Goal: Complete application form

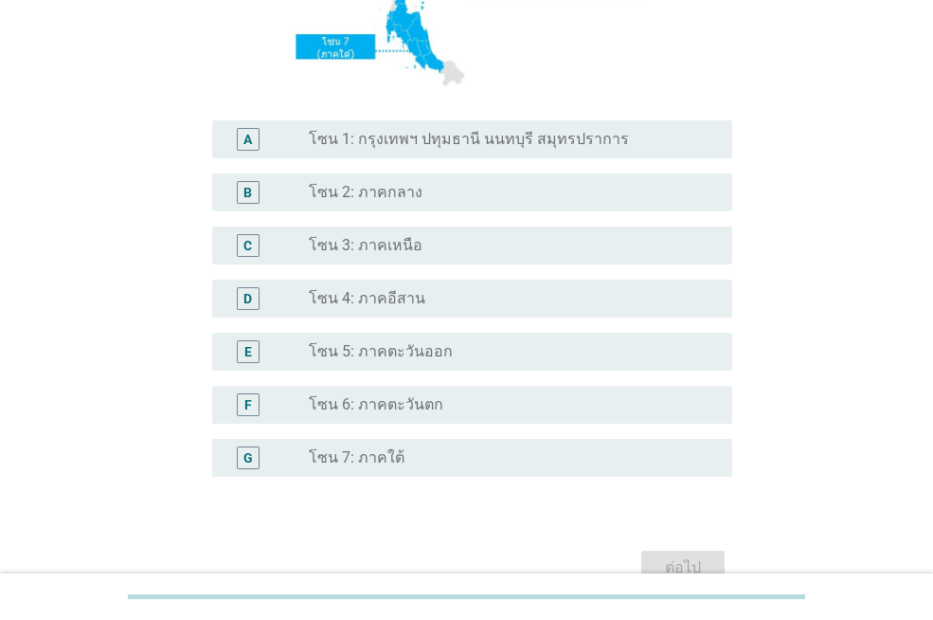
scroll to position [387, 0]
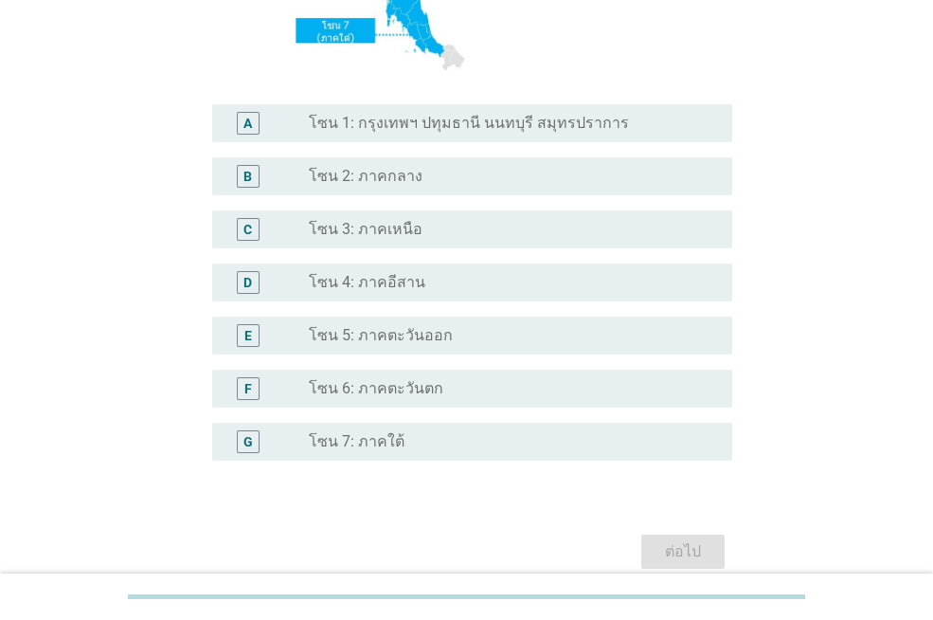
click at [451, 178] on div "radio_button_unchecked โซน 2: ภาคกลาง" at bounding box center [505, 176] width 393 height 19
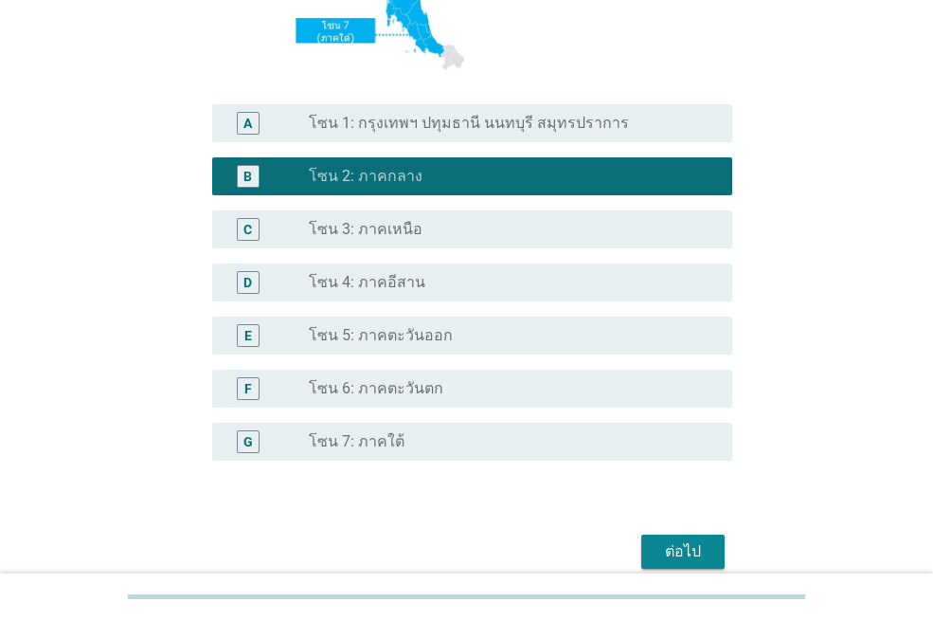
click at [476, 339] on div "radio_button_unchecked โซน 5: ภาคตะวันออก" at bounding box center [505, 335] width 393 height 19
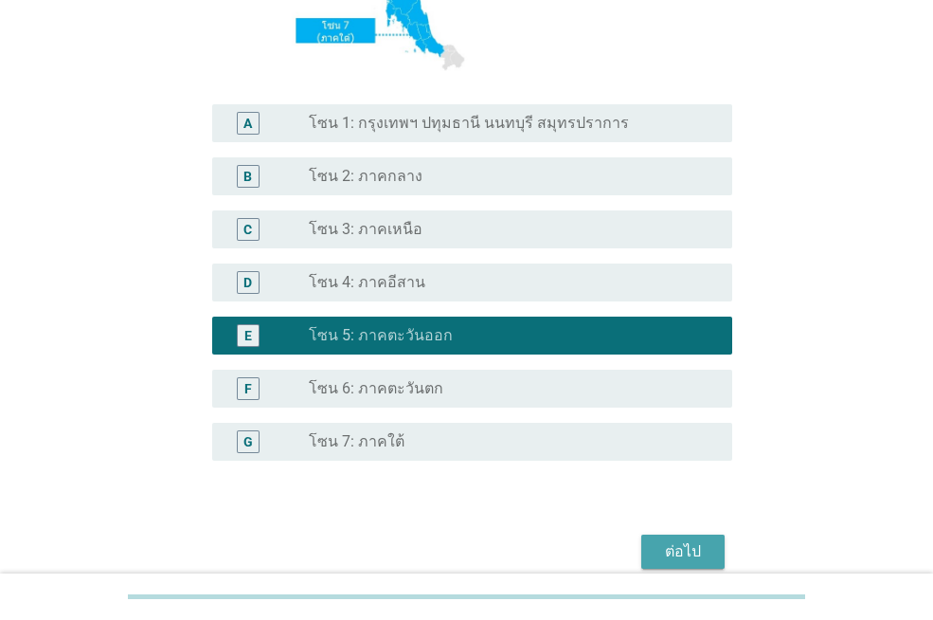
click at [689, 540] on div "ต่อไป" at bounding box center [683, 551] width 53 height 23
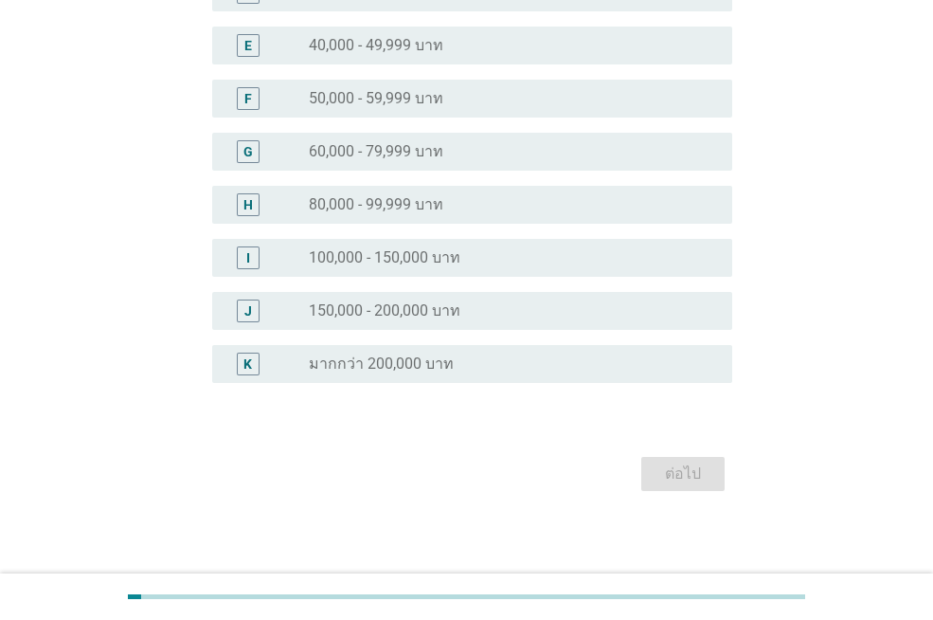
scroll to position [0, 0]
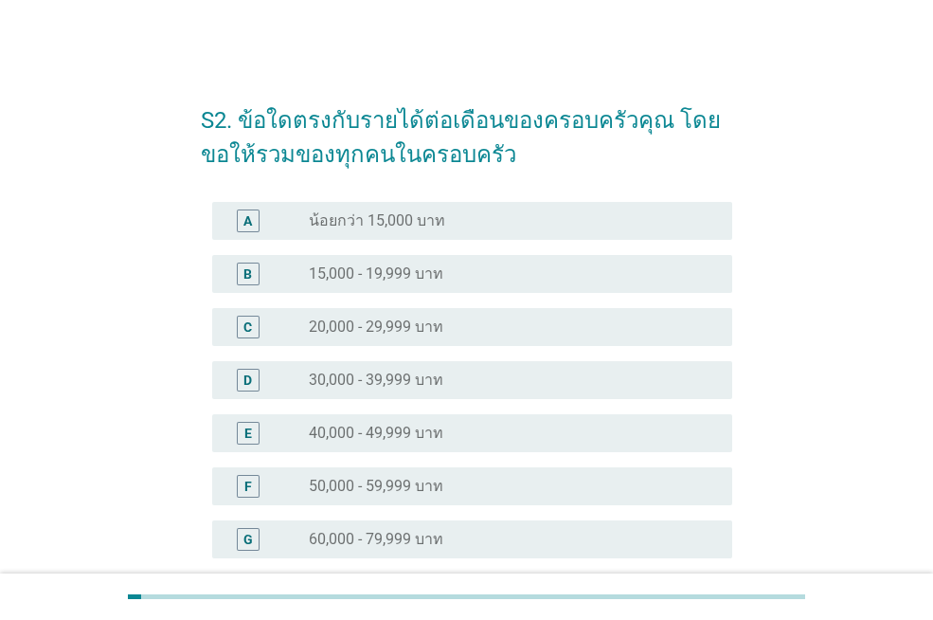
click at [447, 382] on div "radio_button_unchecked 30,000 - 39,999 บาท" at bounding box center [505, 379] width 393 height 19
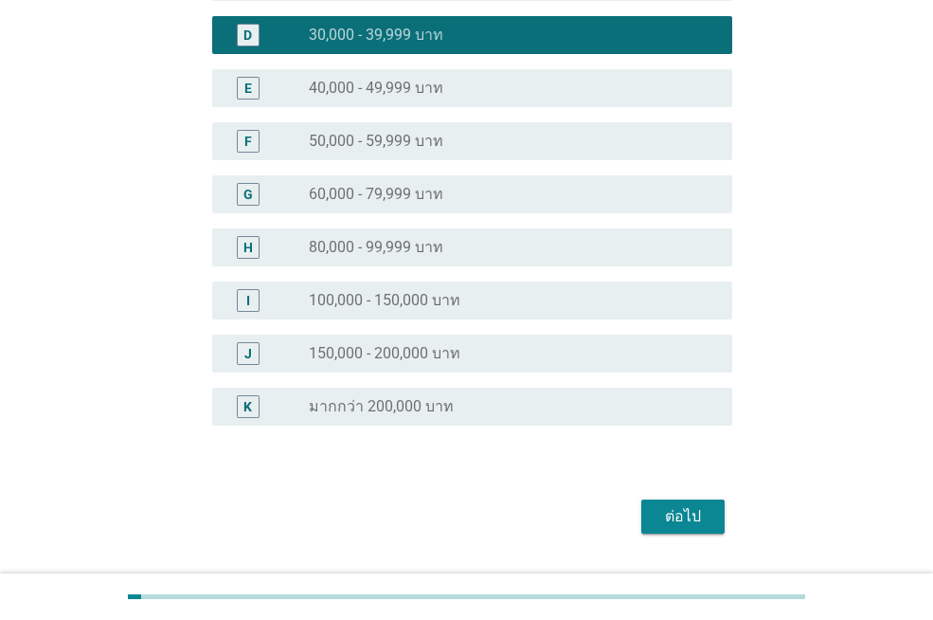
scroll to position [394, 0]
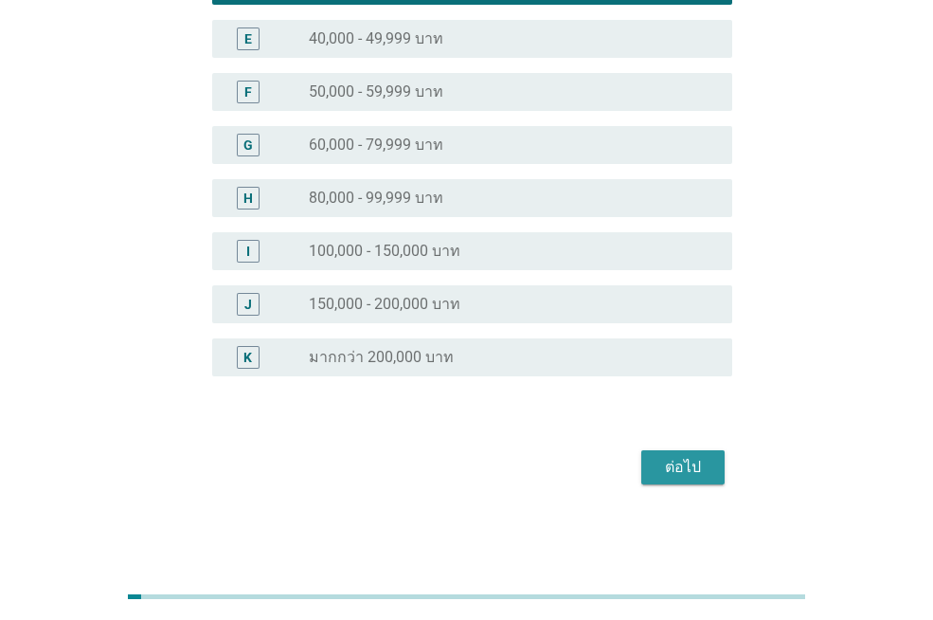
click at [658, 474] on div "ต่อไป" at bounding box center [683, 467] width 53 height 23
click at [658, 468] on div "ต่อไป" at bounding box center [466, 466] width 531 height 45
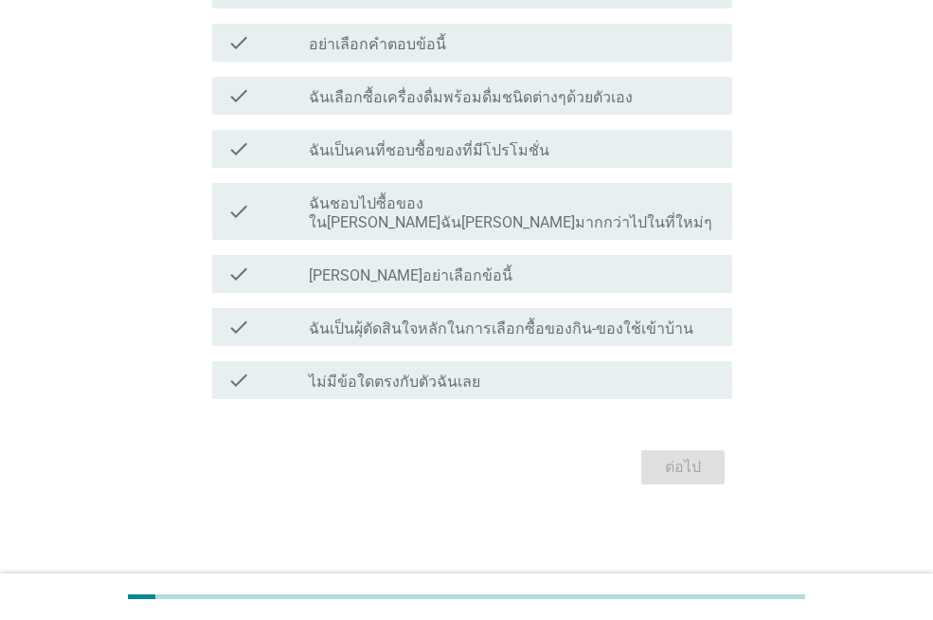
scroll to position [0, 0]
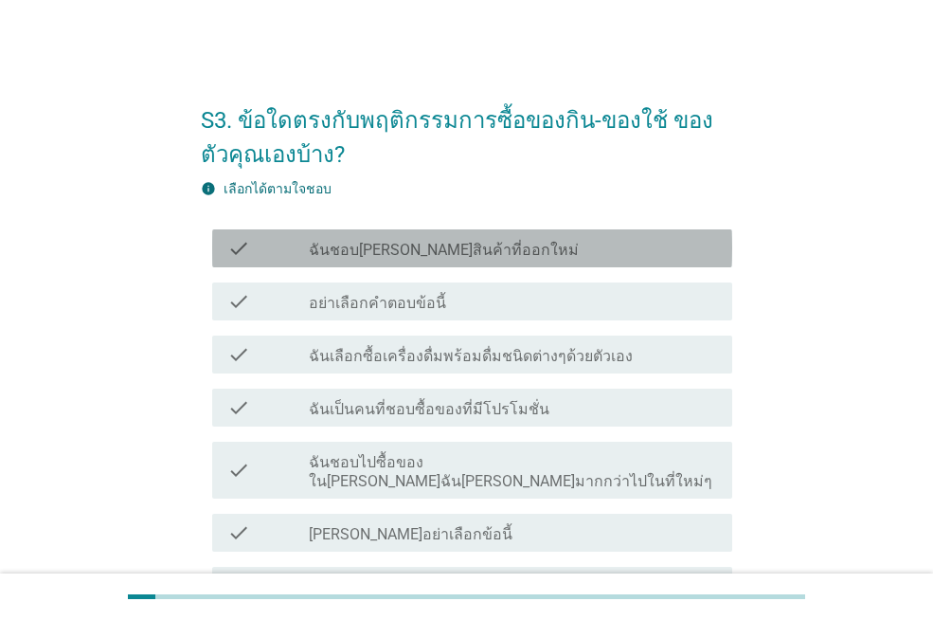
click at [516, 254] on div "check_box_outline_blank ฉันชอบลองสินค้าที่ออกใหม่" at bounding box center [513, 248] width 408 height 23
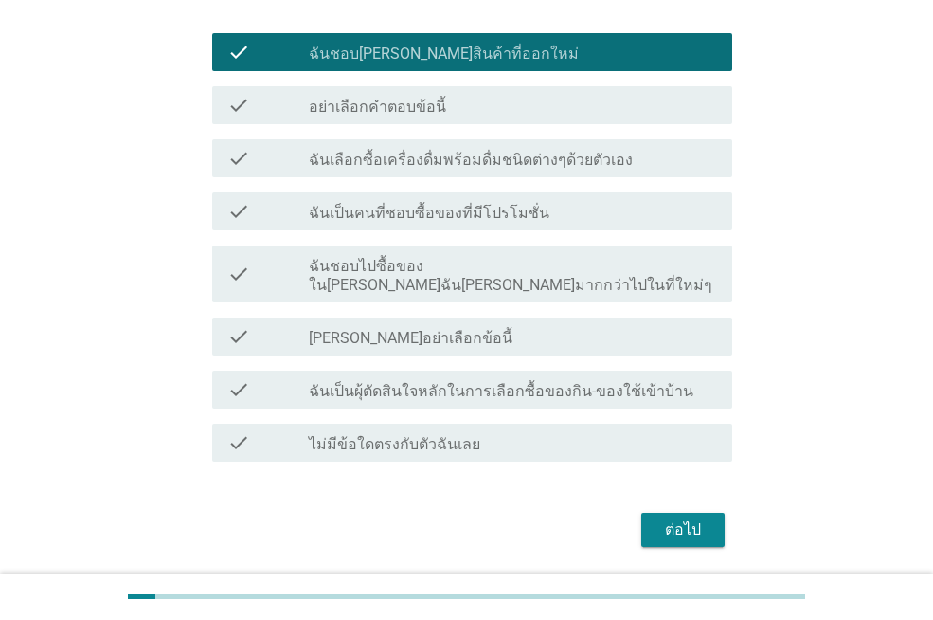
scroll to position [233, 0]
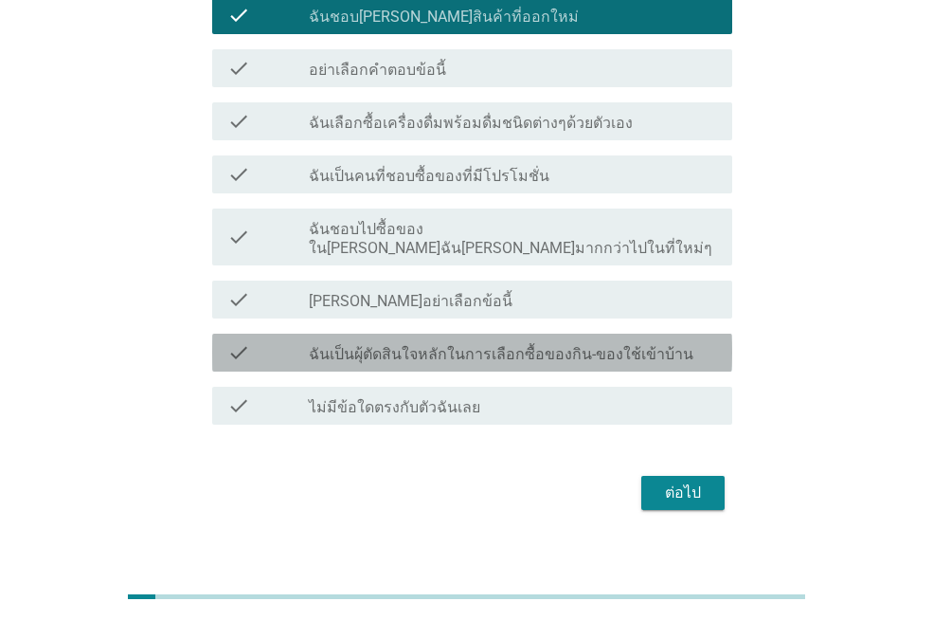
click at [513, 345] on label "ฉันเป็นผุ้ตัดสินใจหลักในการเลือกซื้อของกิน-ของใช้เข้าบ้าน" at bounding box center [501, 354] width 385 height 19
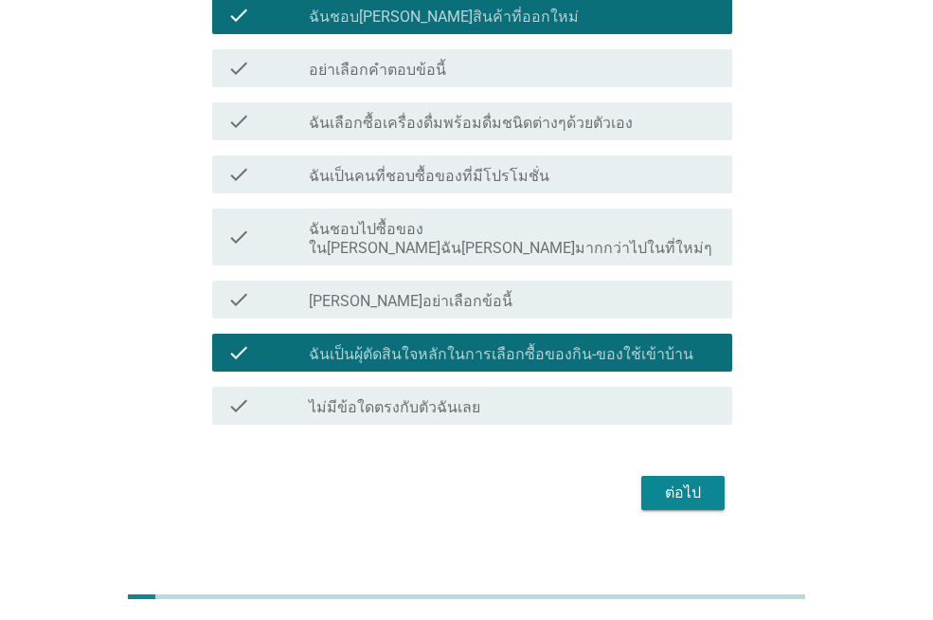
click at [551, 123] on label "ฉันเลือกซื้อเครื่องดื่มพร้อมดื่มชนิดต่างๆด้วยตัวเอง" at bounding box center [471, 123] width 324 height 19
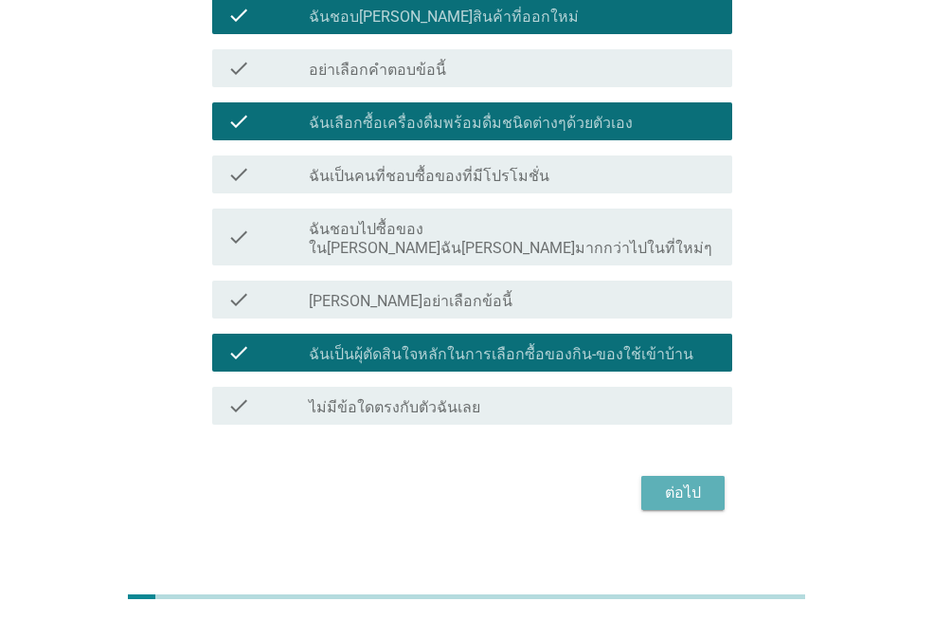
click at [689, 481] on div "ต่อไป" at bounding box center [683, 492] width 53 height 23
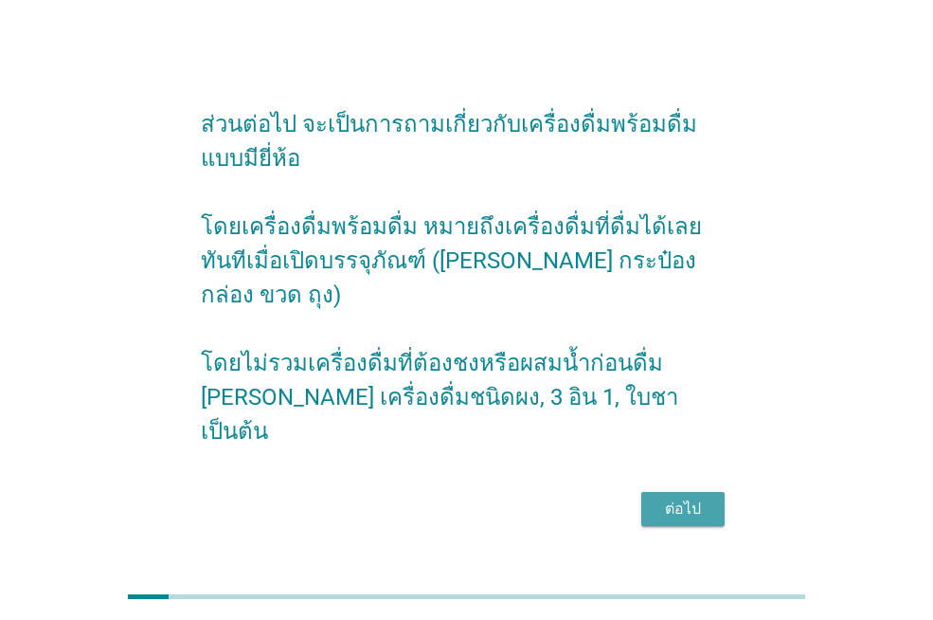
drag, startPoint x: 670, startPoint y: 481, endPoint x: 655, endPoint y: 464, distance: 22.8
click at [668, 497] on div "ต่อไป" at bounding box center [683, 508] width 53 height 23
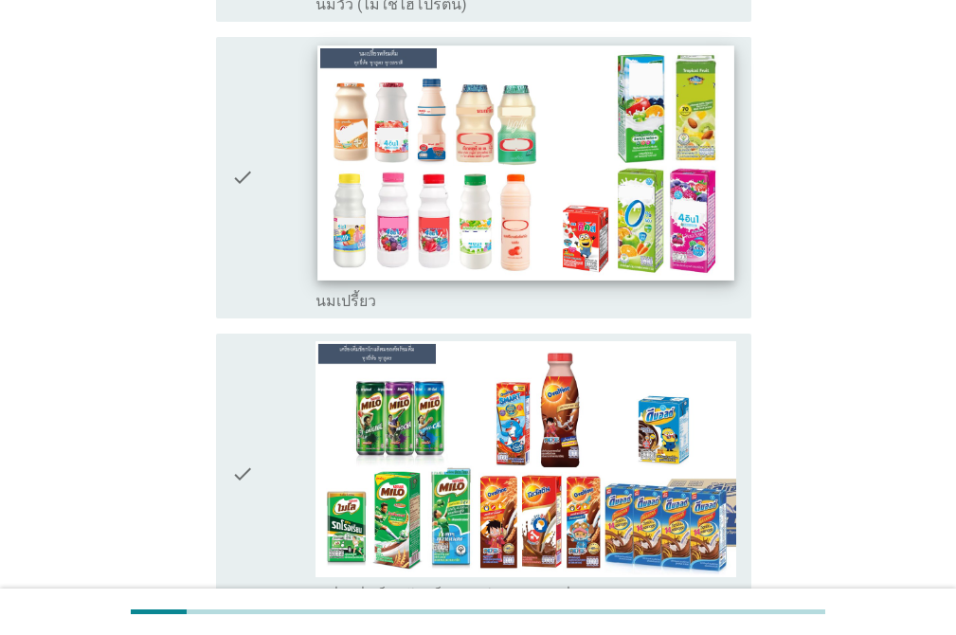
scroll to position [874, 0]
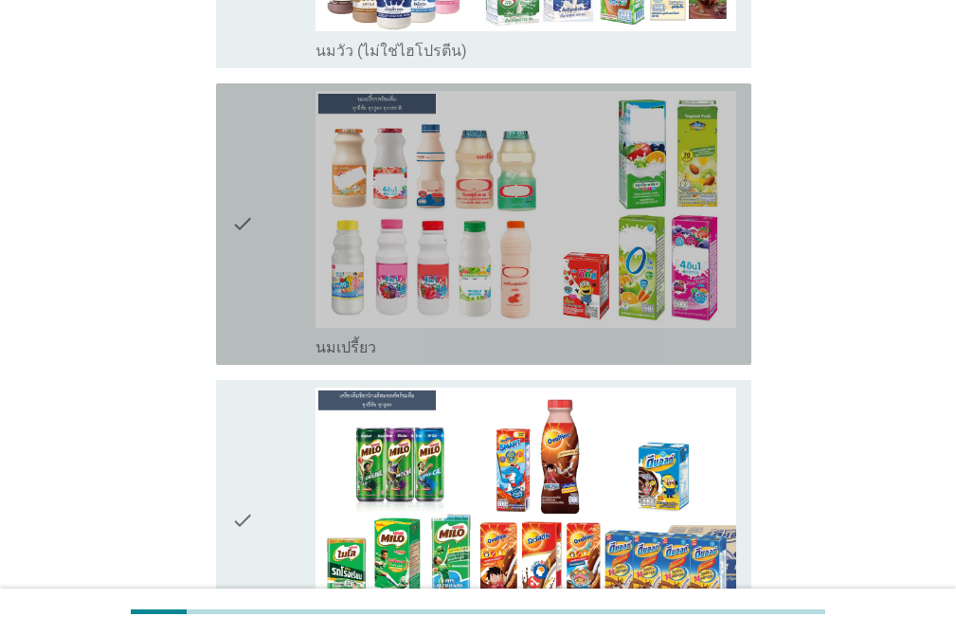
click at [245, 162] on icon "check" at bounding box center [242, 224] width 23 height 266
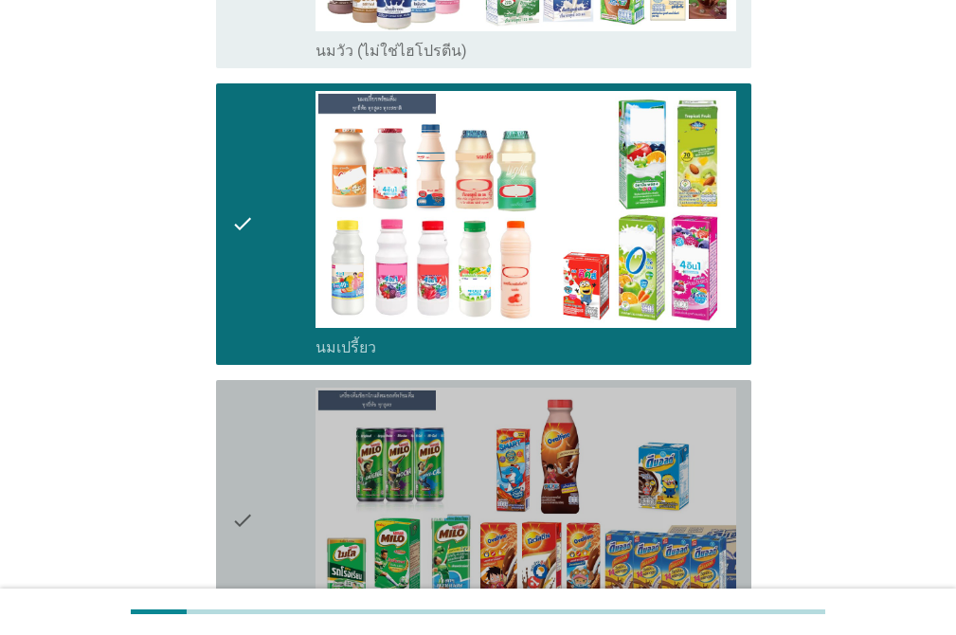
click at [274, 426] on div "check" at bounding box center [273, 520] width 84 height 266
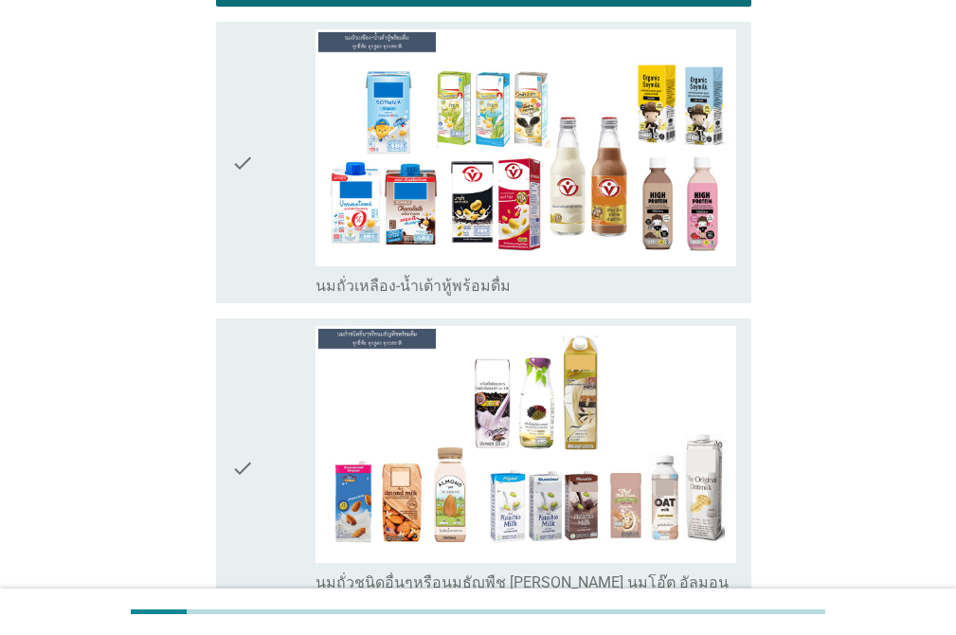
scroll to position [1540, 0]
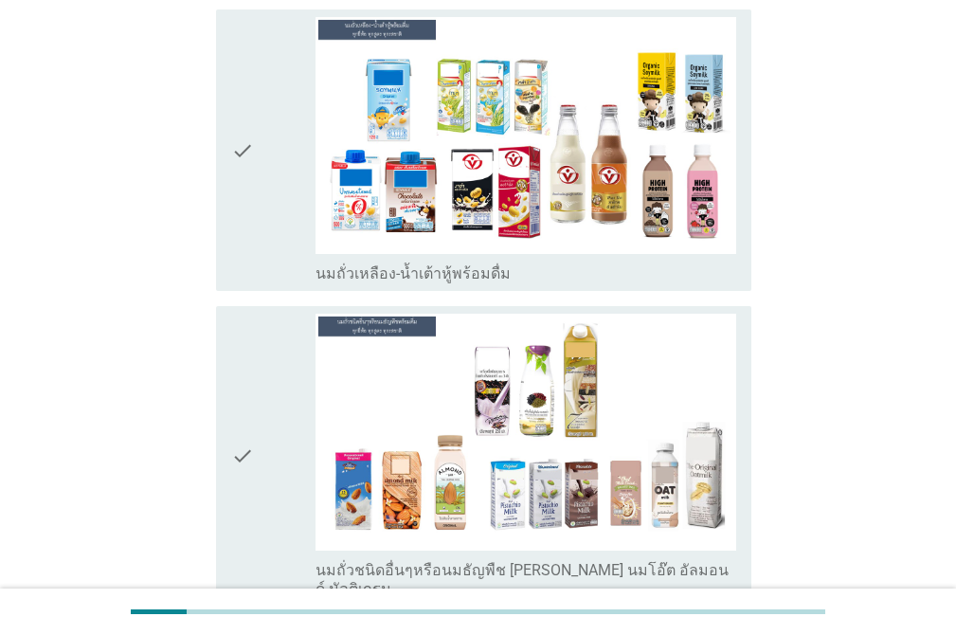
click at [271, 188] on div "check" at bounding box center [273, 150] width 84 height 266
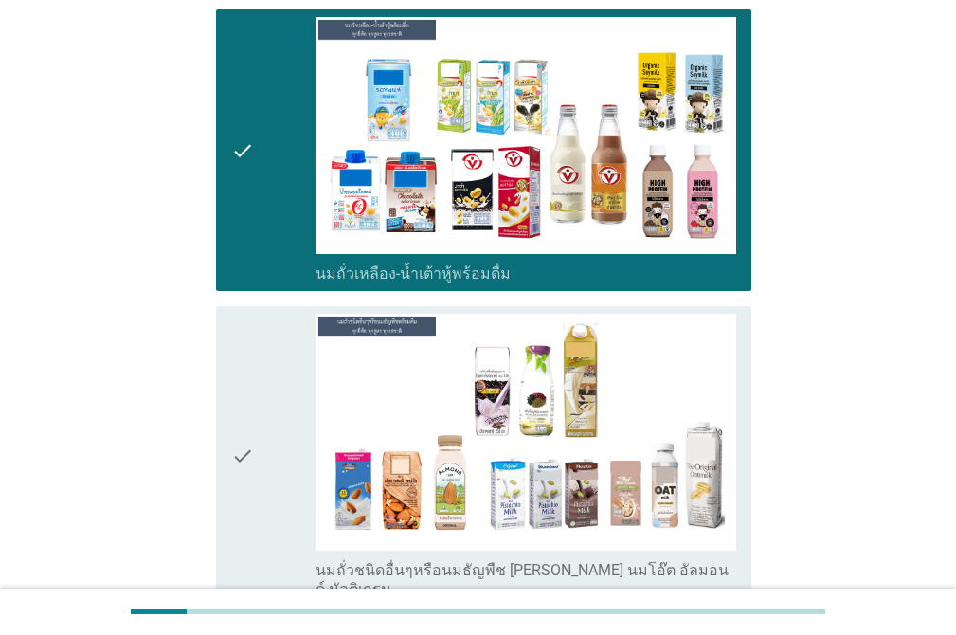
click at [265, 314] on div "check" at bounding box center [273, 456] width 84 height 285
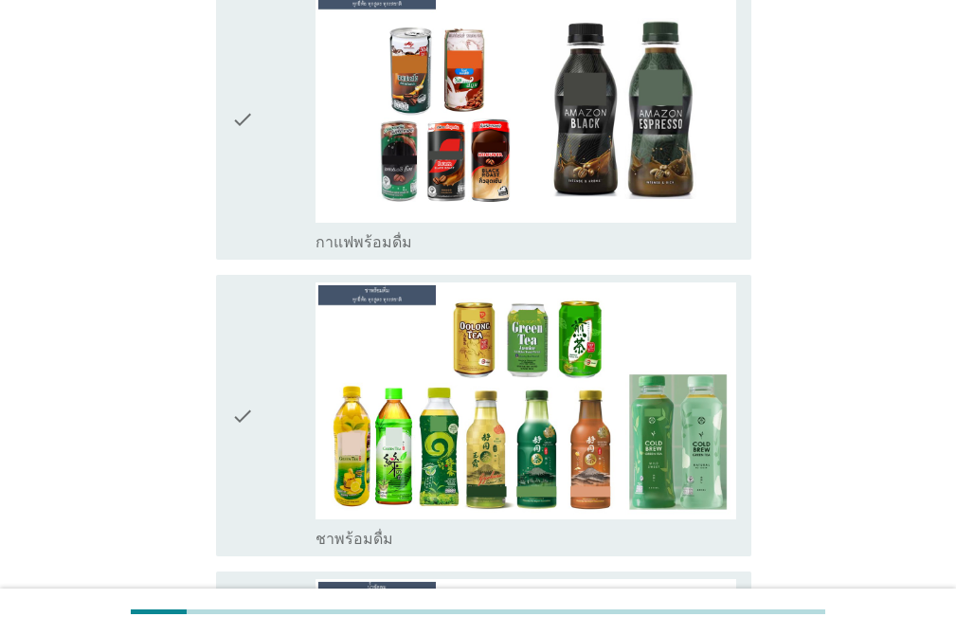
scroll to position [2206, 0]
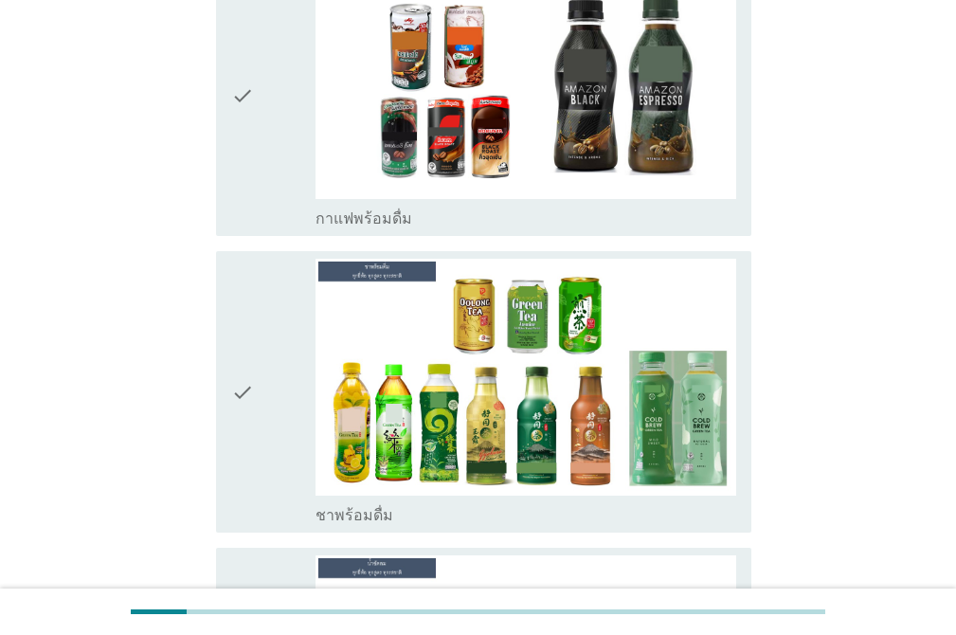
click at [261, 117] on div "check" at bounding box center [273, 96] width 84 height 266
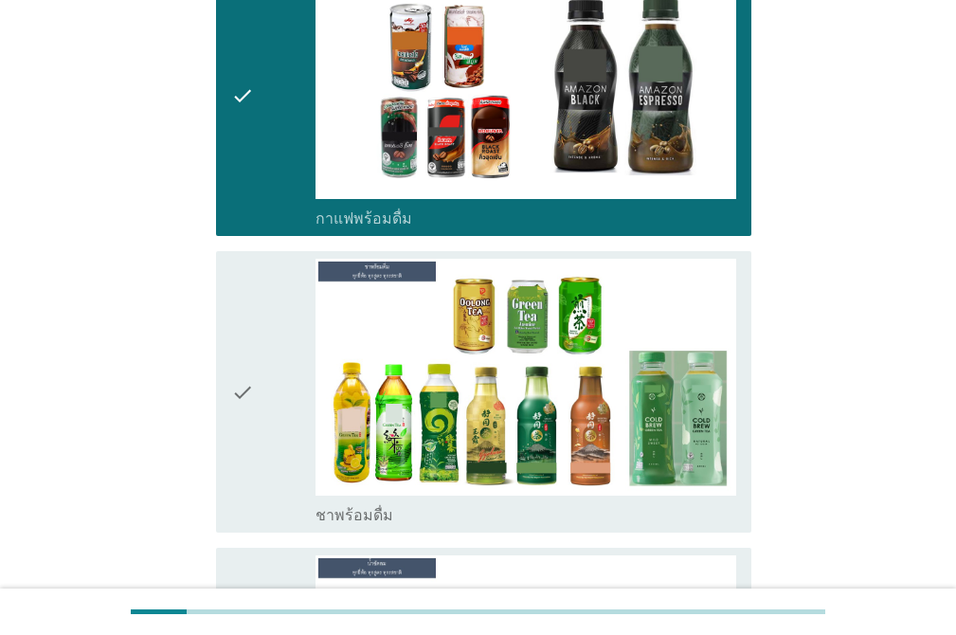
click at [227, 251] on div "check check_box_outline_blank ชาพร้อมดื่ม" at bounding box center [483, 391] width 535 height 281
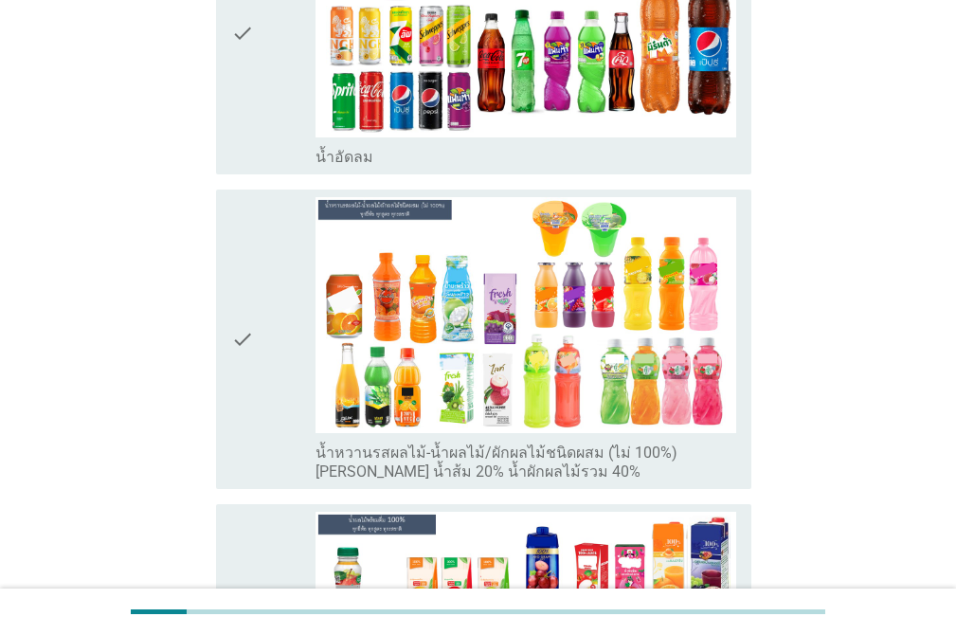
scroll to position [2873, 0]
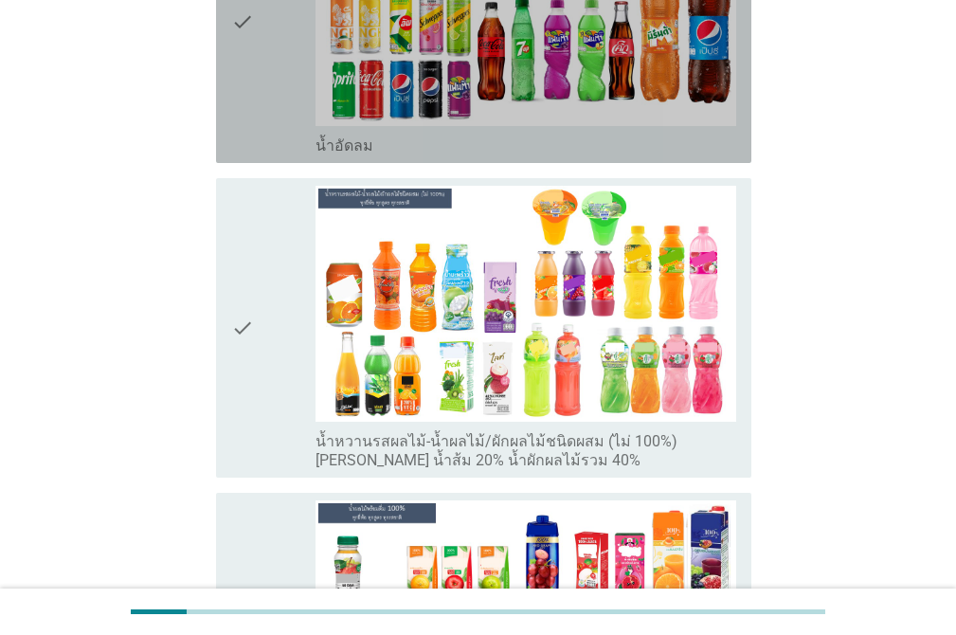
drag, startPoint x: 262, startPoint y: 64, endPoint x: 249, endPoint y: 75, distance: 16.9
click at [261, 64] on div "check" at bounding box center [273, 22] width 84 height 266
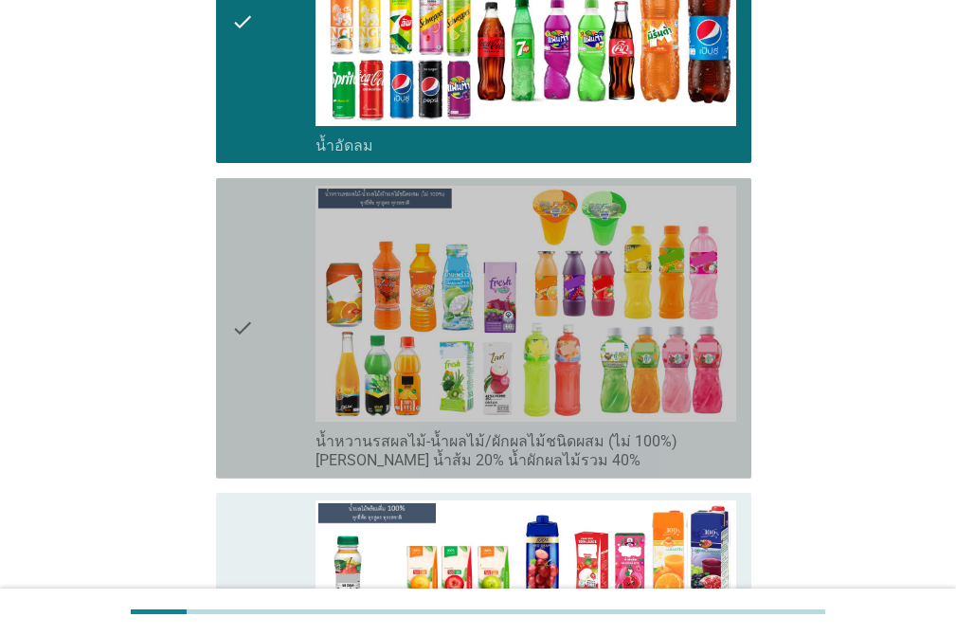
click at [243, 186] on icon "check" at bounding box center [242, 328] width 23 height 285
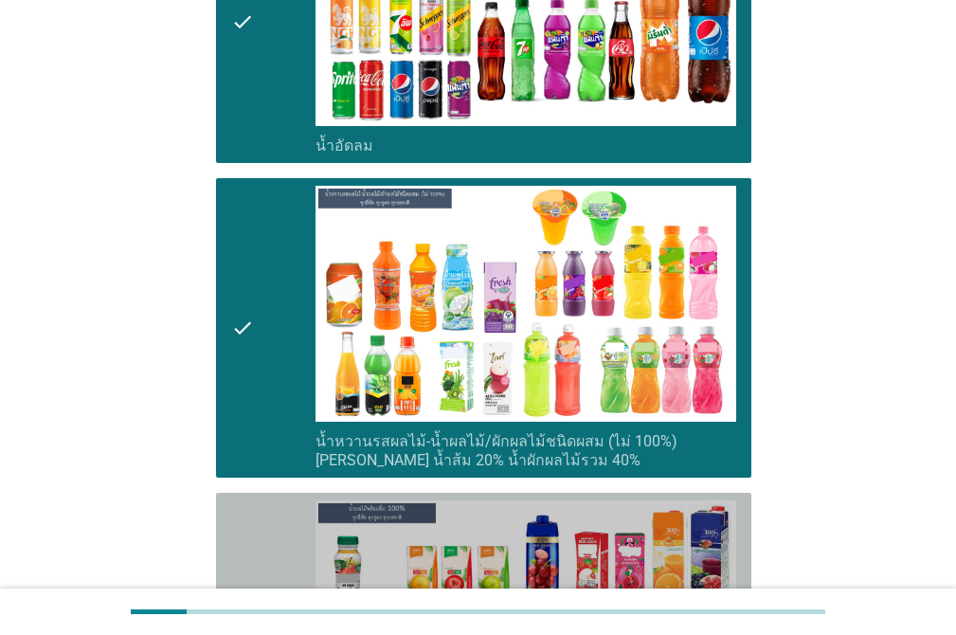
click at [251, 500] on icon "check" at bounding box center [242, 633] width 23 height 266
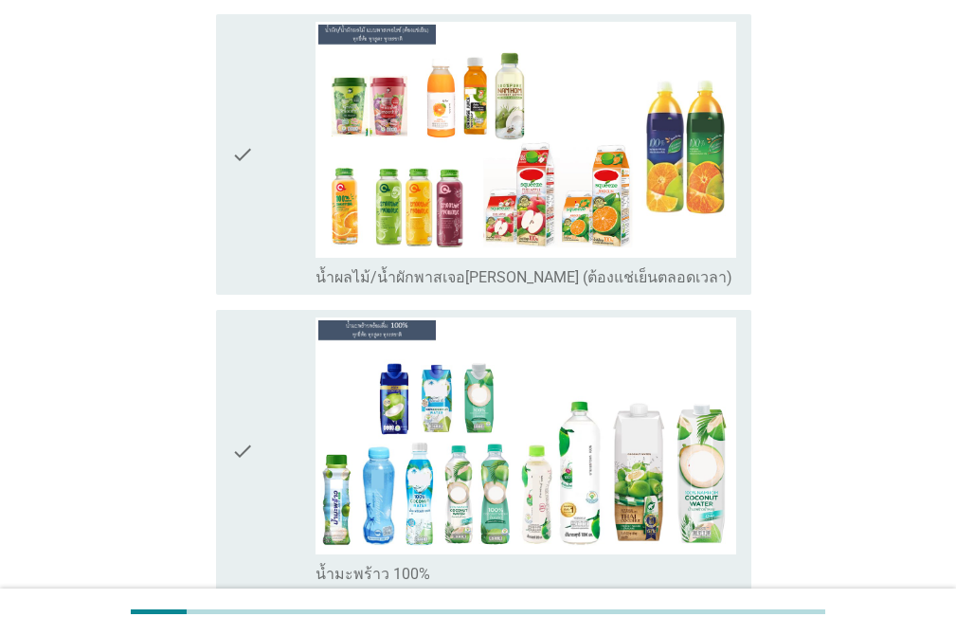
scroll to position [3975, 0]
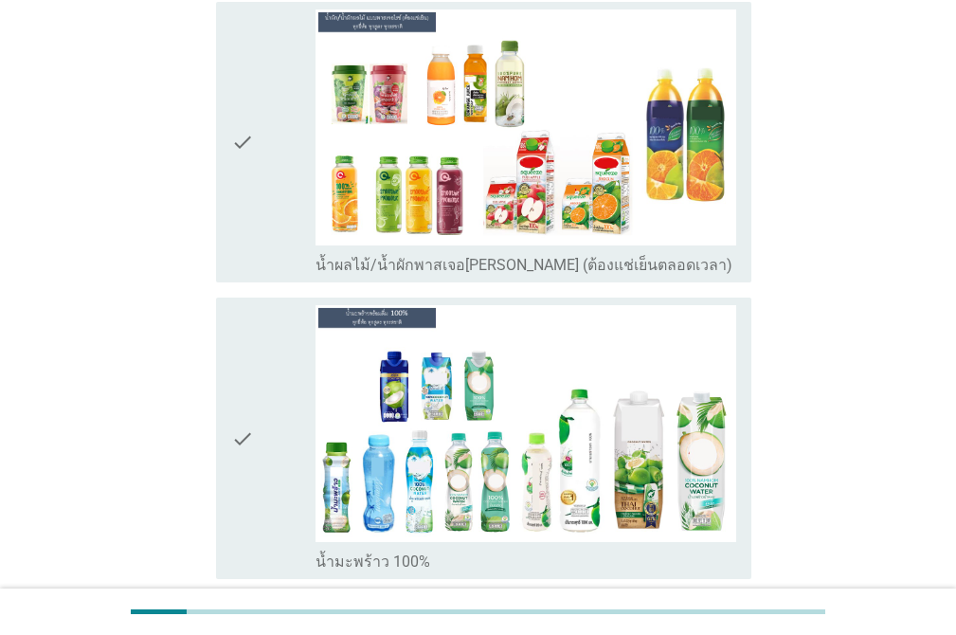
drag, startPoint x: 222, startPoint y: 148, endPoint x: 229, endPoint y: 165, distance: 18.7
click at [222, 149] on div "check check_box_outline_blank น้ำผลไม้/น้ำผักพาสเจอไรซ์ (ต้องแช่เย็นตลอดเวลา)" at bounding box center [483, 142] width 535 height 281
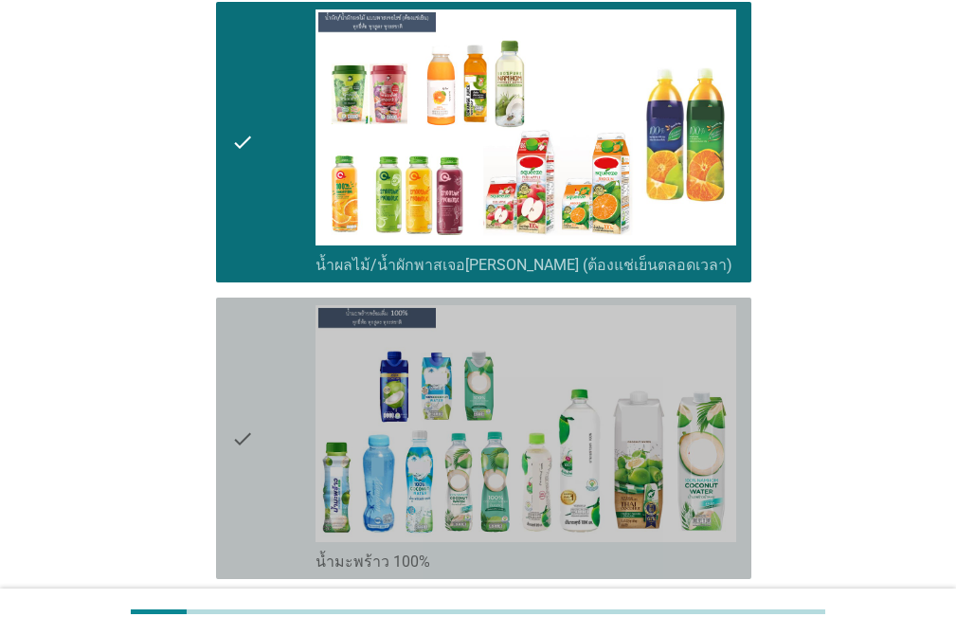
click at [247, 305] on icon "check" at bounding box center [242, 438] width 23 height 266
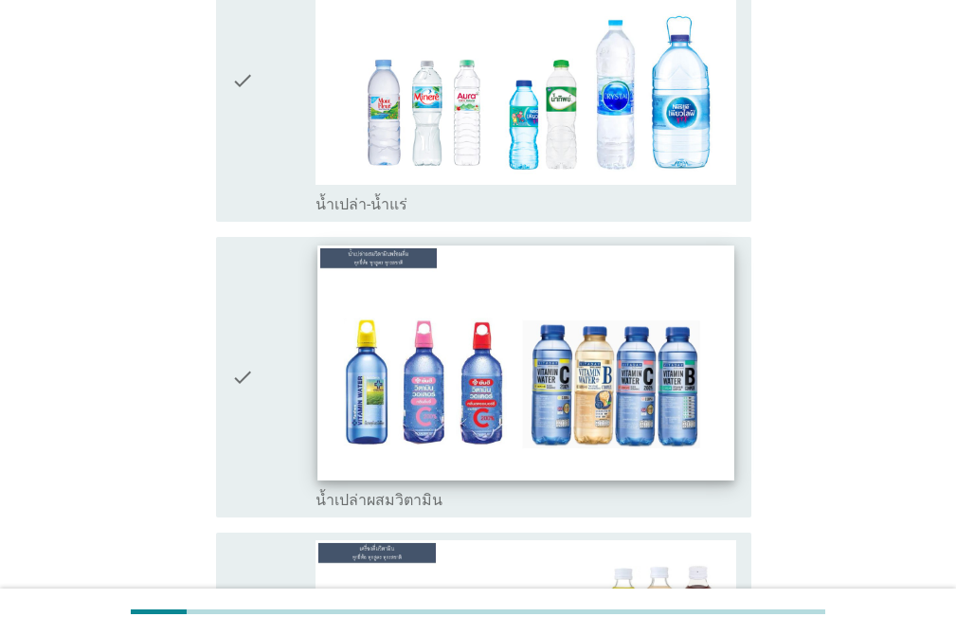
scroll to position [4641, 0]
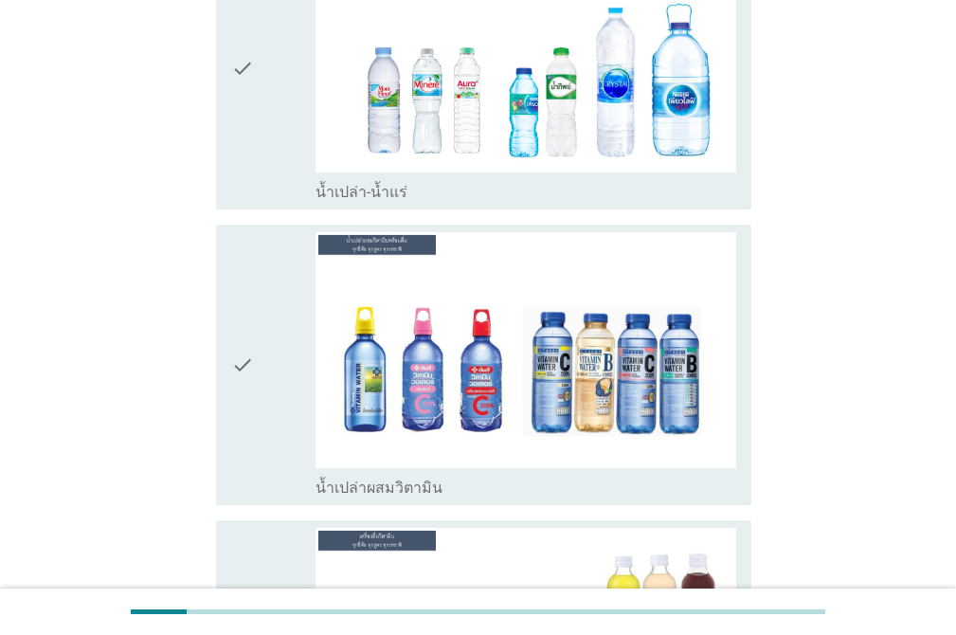
drag, startPoint x: 275, startPoint y: 117, endPoint x: 242, endPoint y: 182, distance: 73.3
click at [271, 117] on div "check" at bounding box center [273, 69] width 84 height 266
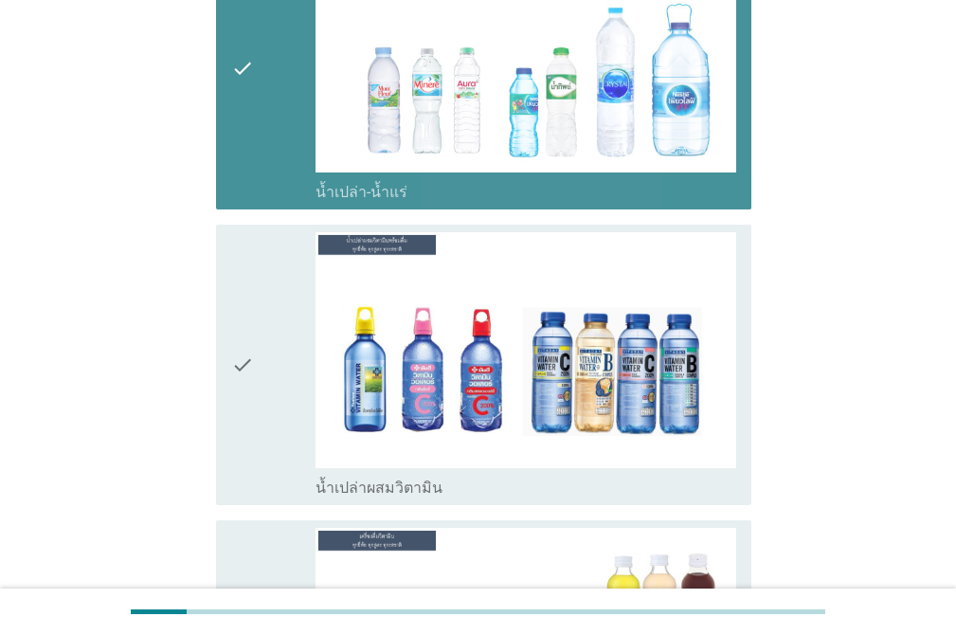
click at [238, 232] on icon "check" at bounding box center [242, 365] width 23 height 266
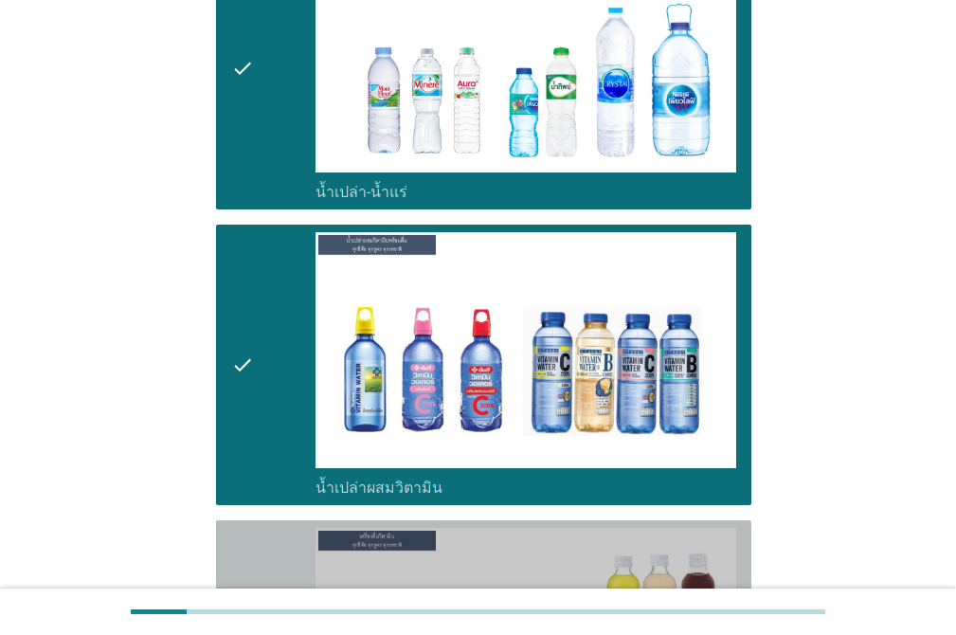
drag, startPoint x: 251, startPoint y: 505, endPoint x: 226, endPoint y: 455, distance: 55.9
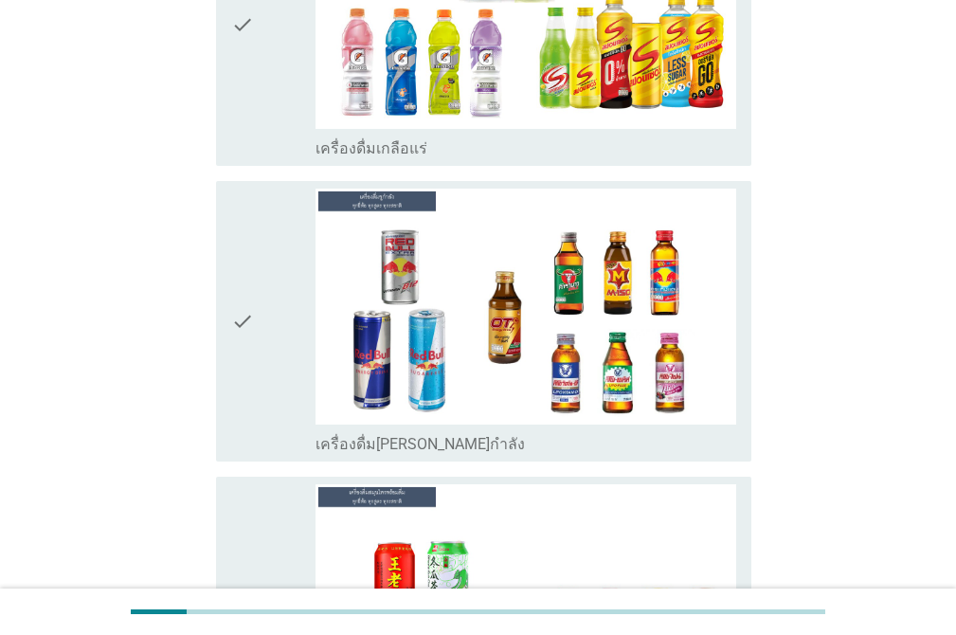
scroll to position [5429, 0]
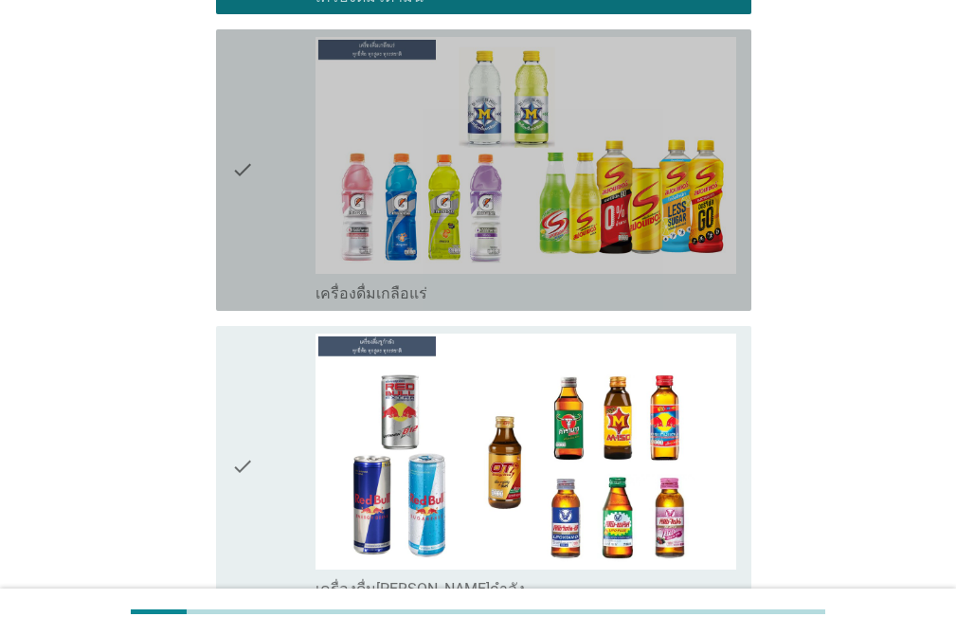
click at [243, 138] on icon "check" at bounding box center [242, 170] width 23 height 266
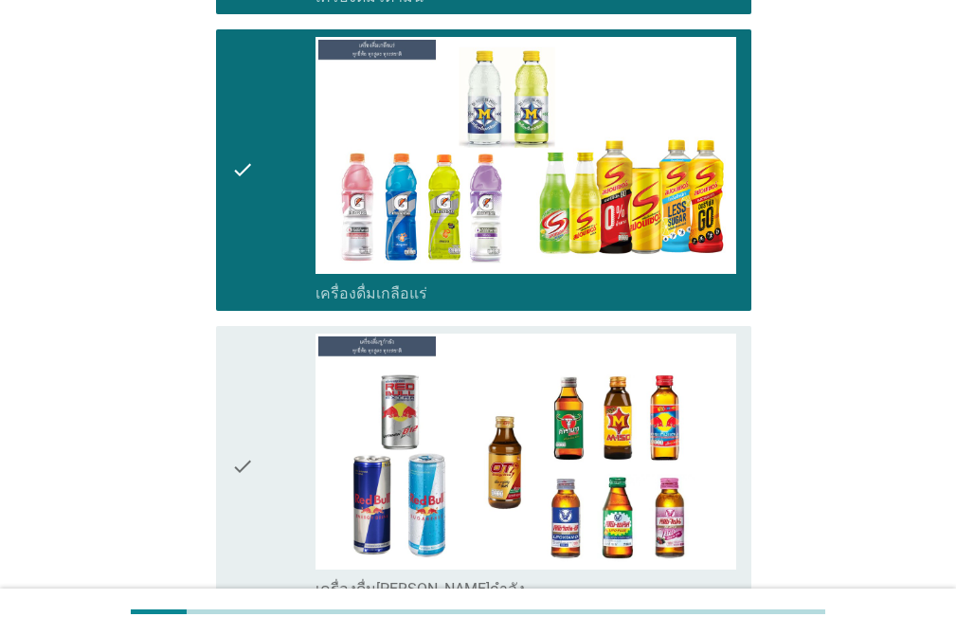
click at [234, 333] on icon "check" at bounding box center [242, 466] width 23 height 266
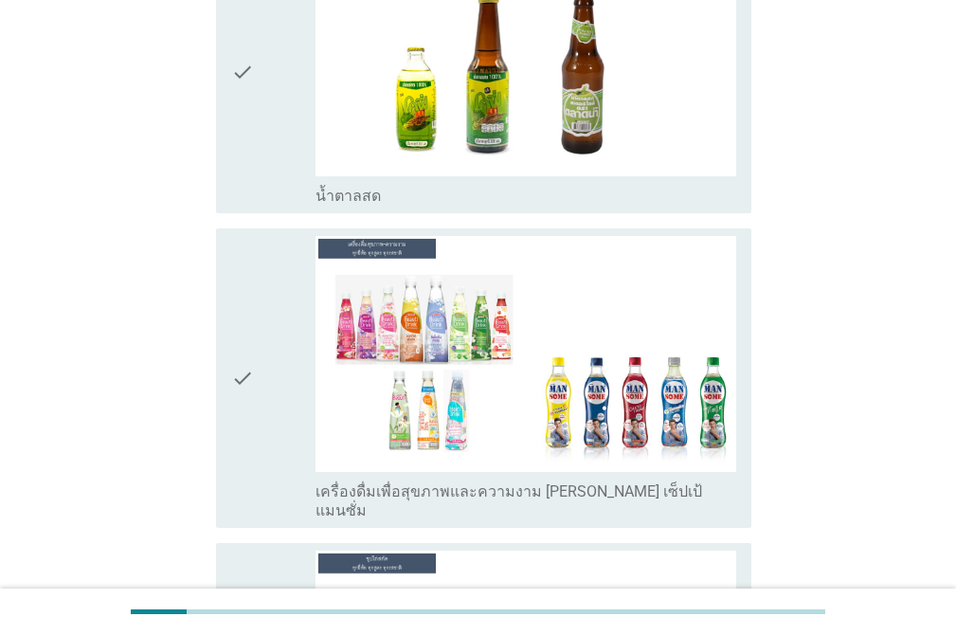
scroll to position [6410, 0]
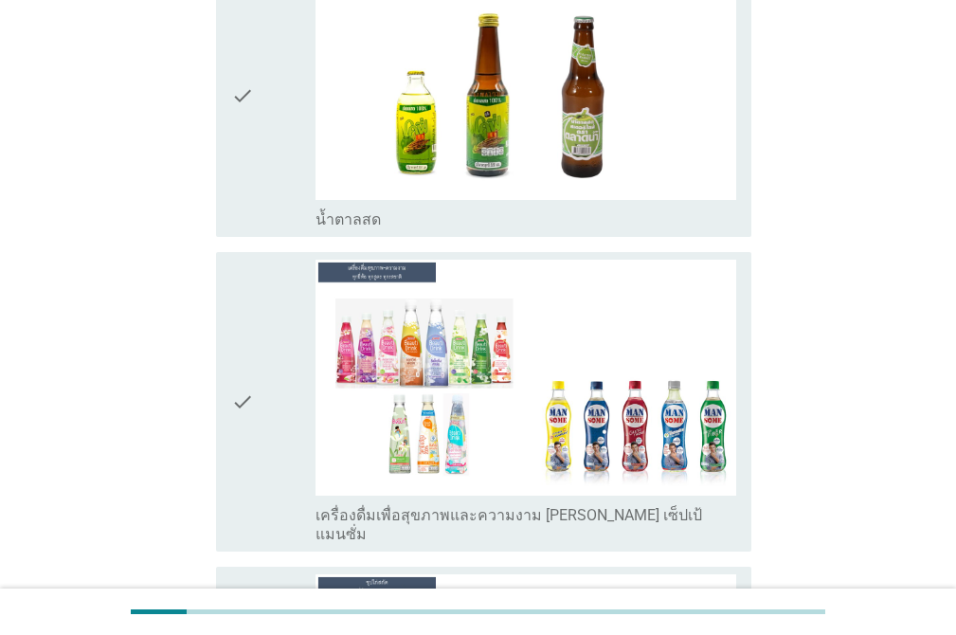
click at [224, 116] on div "check check_box_outline_blank น้ำตาลสด" at bounding box center [483, 95] width 535 height 281
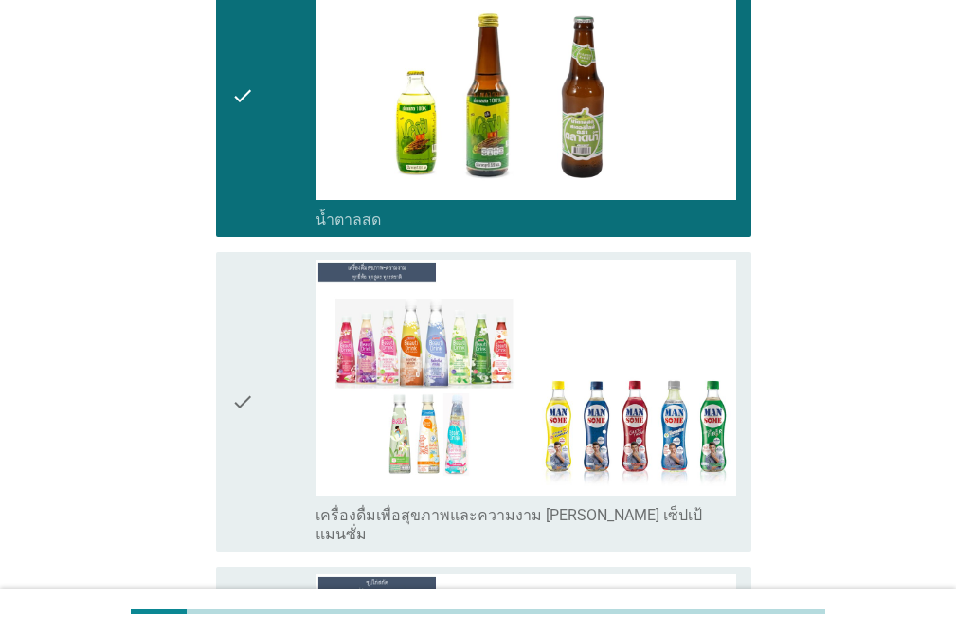
click at [263, 260] on div "check" at bounding box center [273, 402] width 84 height 285
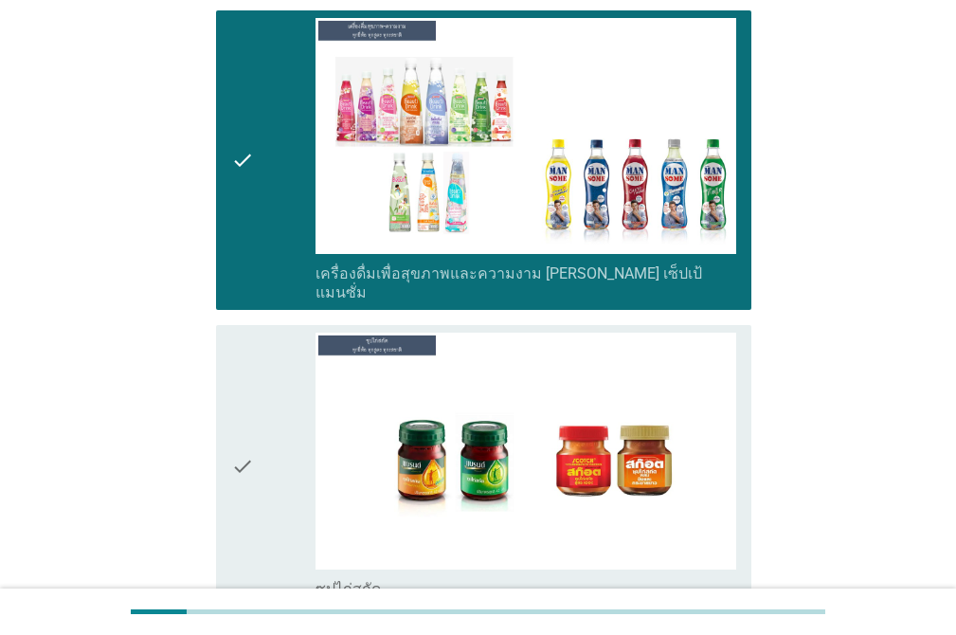
scroll to position [7003, 0]
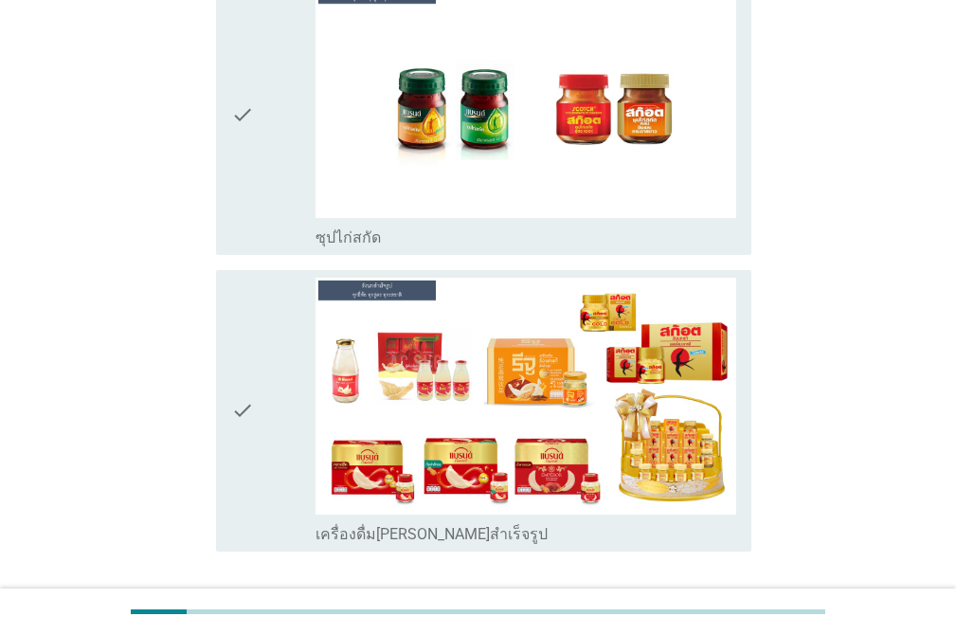
click at [209, 114] on div "check check_box_outline_blank ซุปไก่สกัด" at bounding box center [478, 114] width 547 height 297
click at [242, 126] on icon "check" at bounding box center [242, 114] width 23 height 266
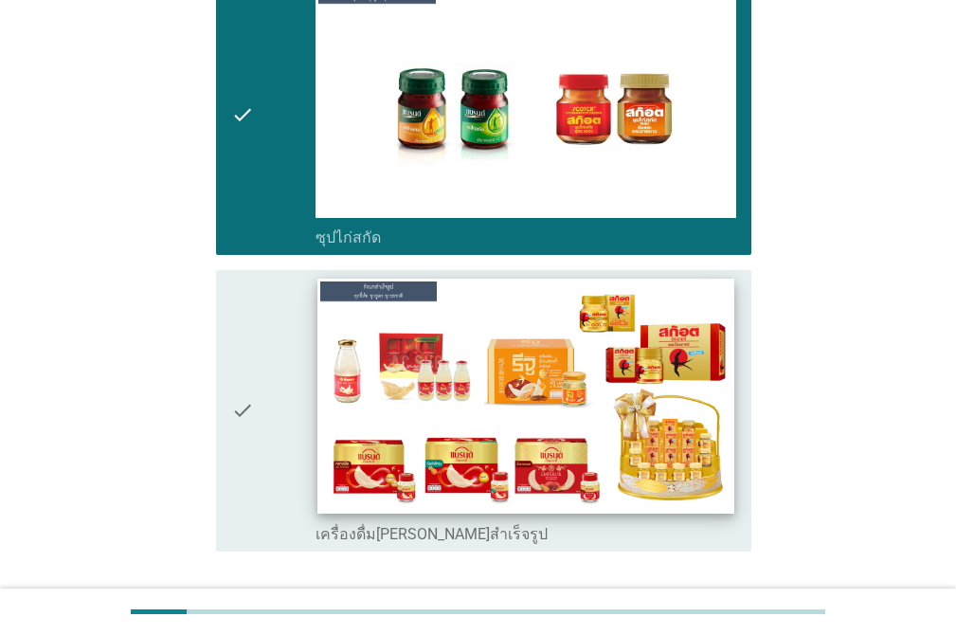
click at [249, 278] on icon "check" at bounding box center [242, 411] width 23 height 266
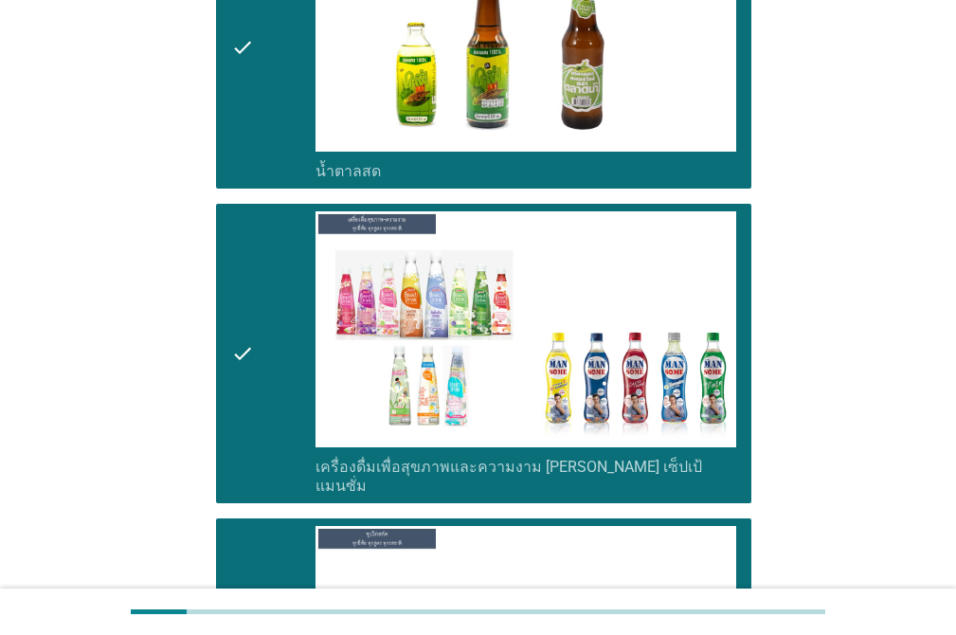
scroll to position [7050, 0]
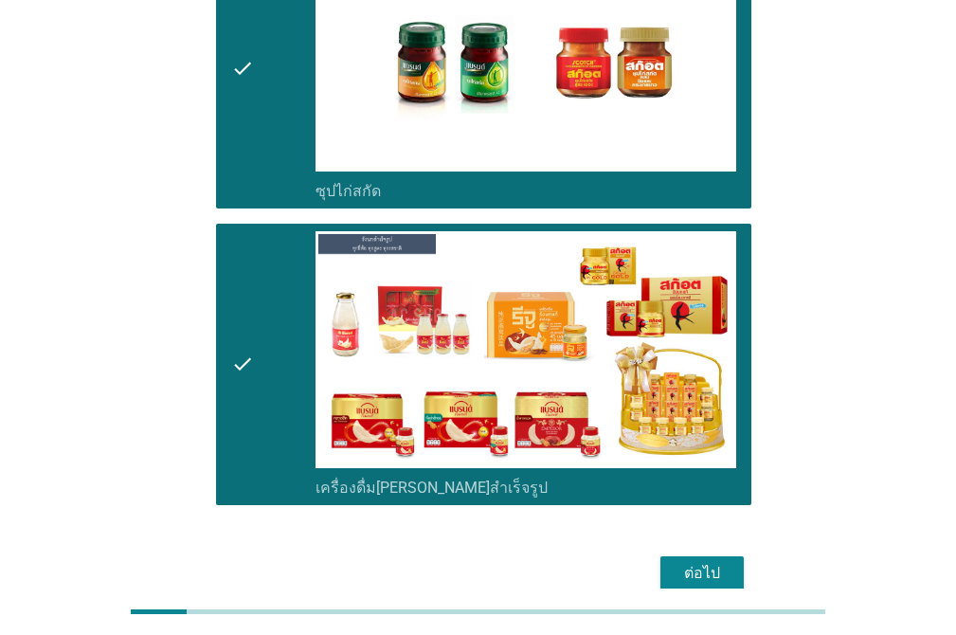
click at [716, 562] on div "ต่อไป" at bounding box center [701, 573] width 53 height 23
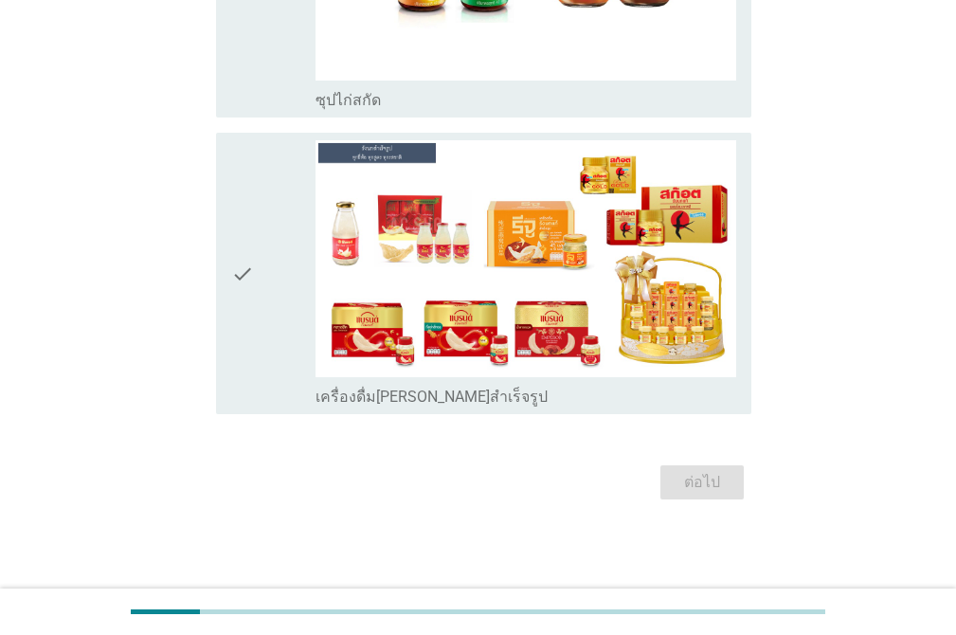
scroll to position [0, 0]
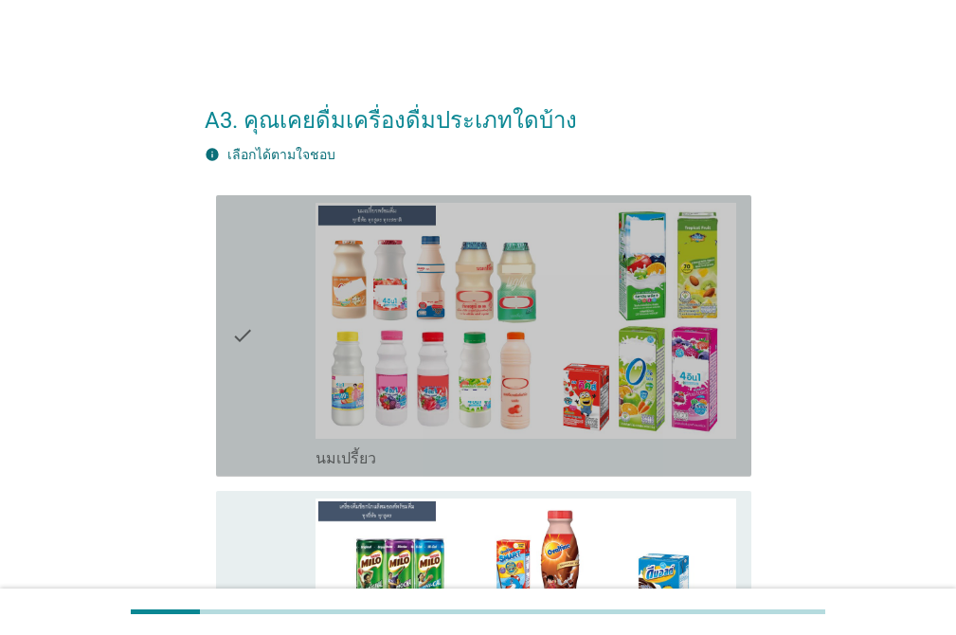
click at [244, 231] on icon "check" at bounding box center [242, 336] width 23 height 266
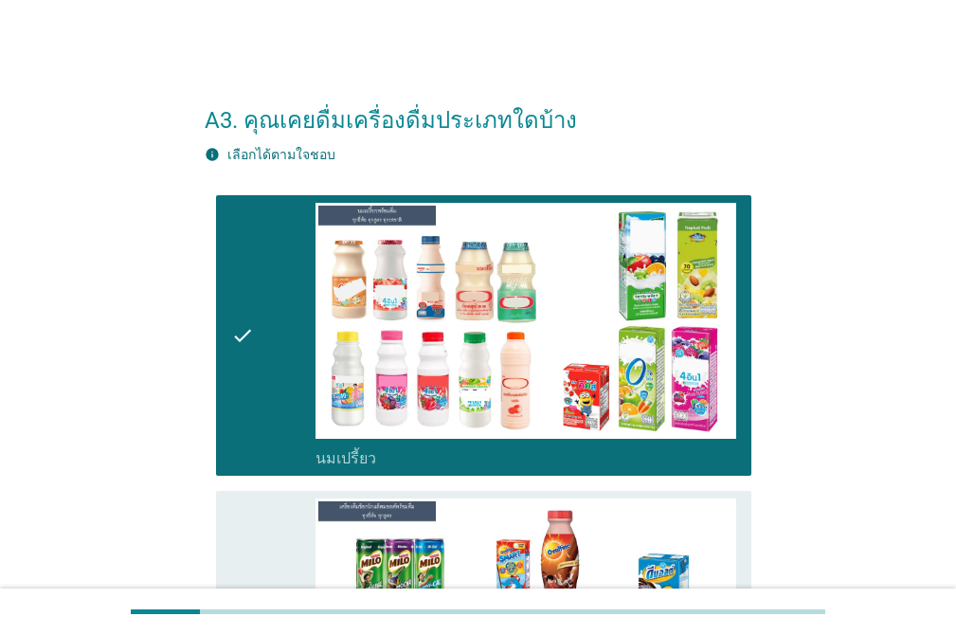
click at [232, 519] on icon "check" at bounding box center [242, 631] width 23 height 266
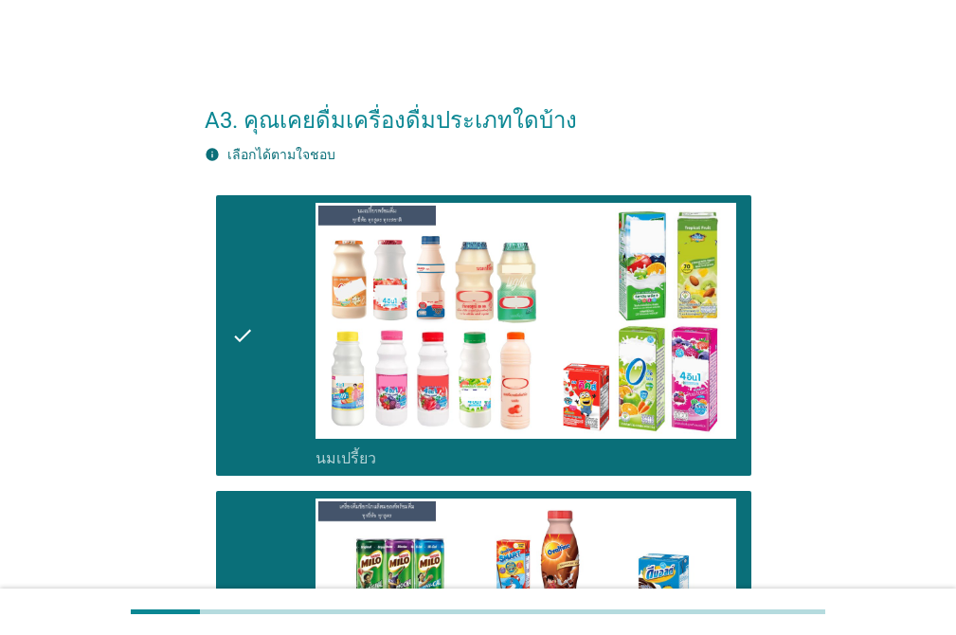
scroll to position [555, 0]
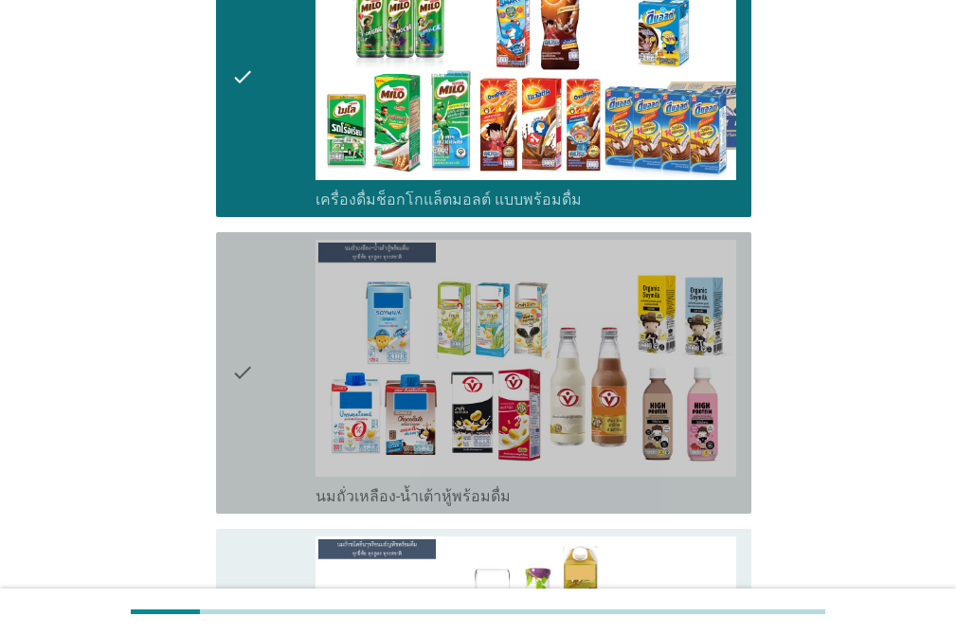
click at [255, 262] on div "check" at bounding box center [273, 373] width 84 height 266
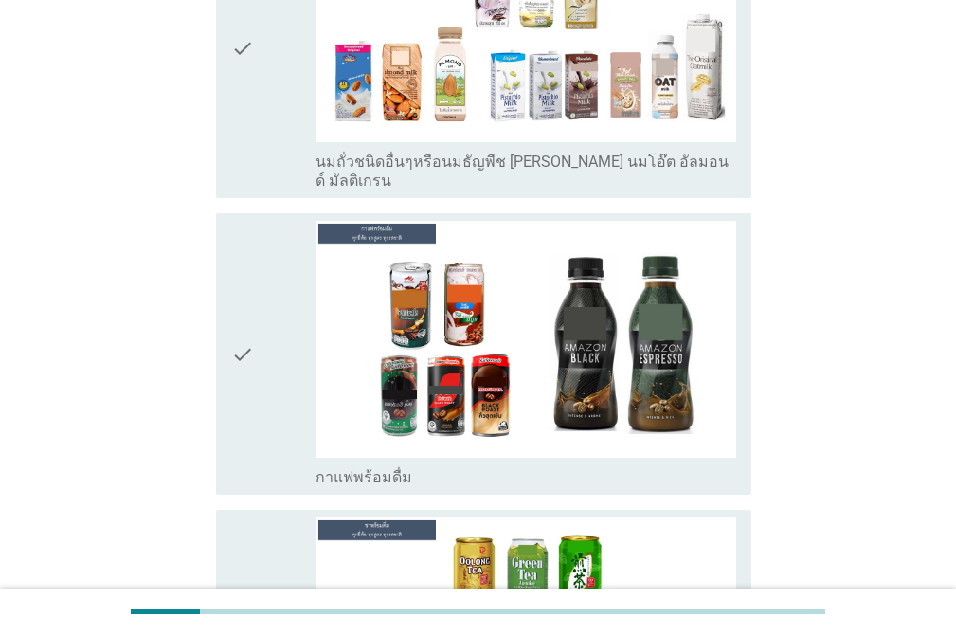
scroll to position [1205, 0]
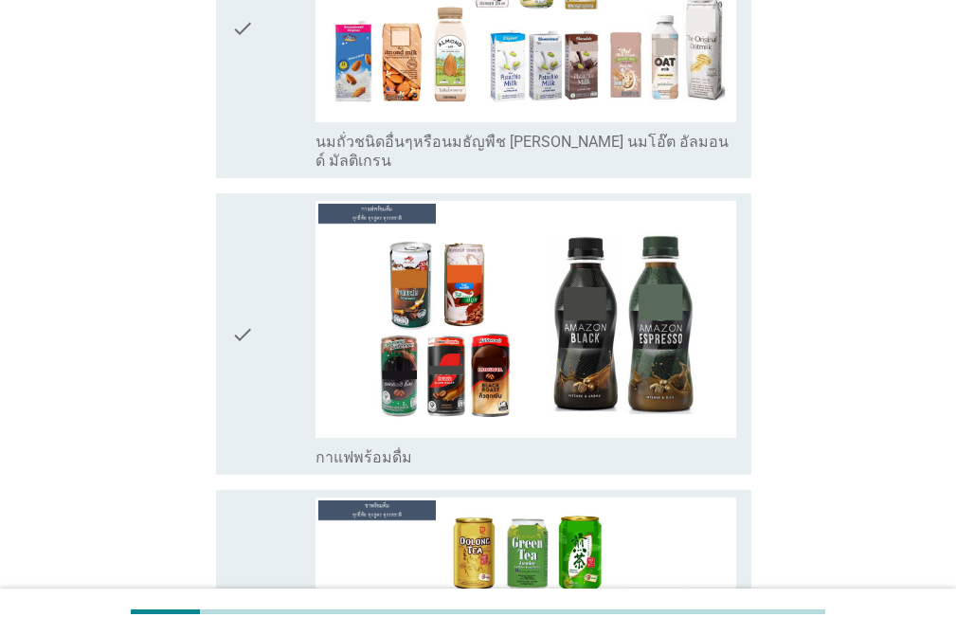
click at [233, 241] on icon "check" at bounding box center [242, 334] width 23 height 266
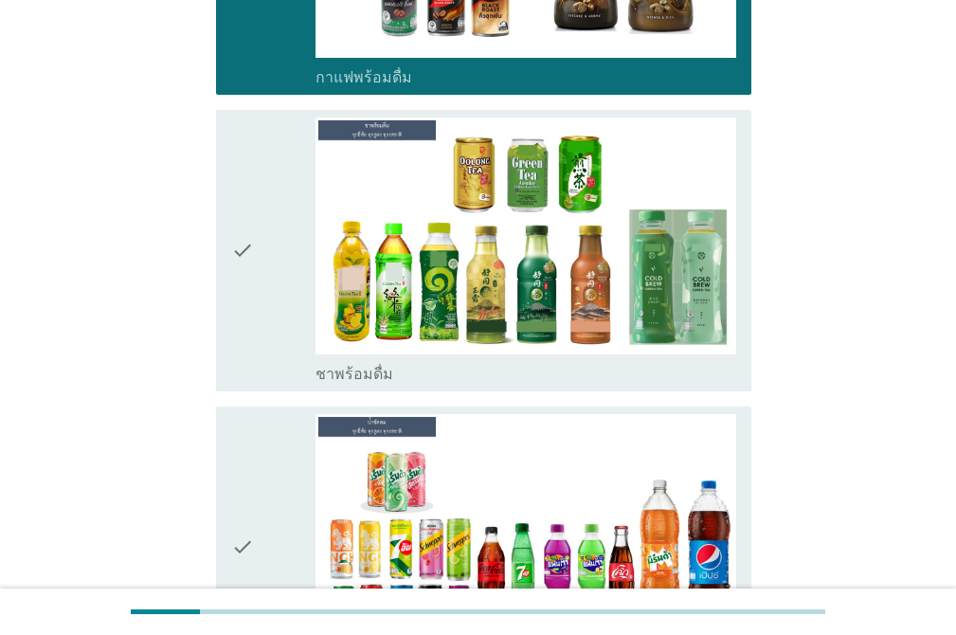
scroll to position [1665, 0]
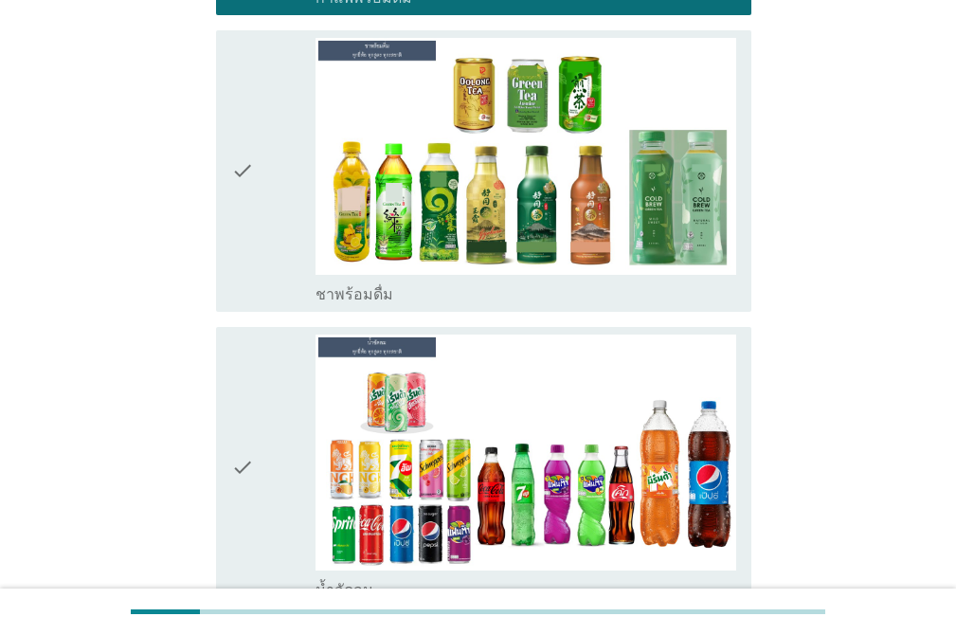
click at [248, 209] on icon "check" at bounding box center [242, 171] width 23 height 266
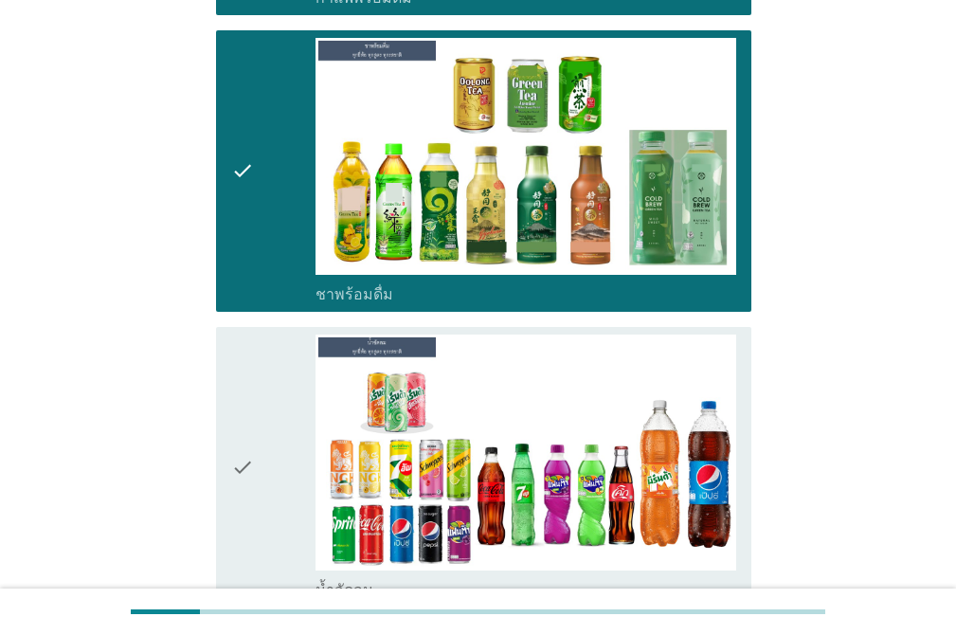
click at [253, 342] on icon "check" at bounding box center [242, 467] width 23 height 266
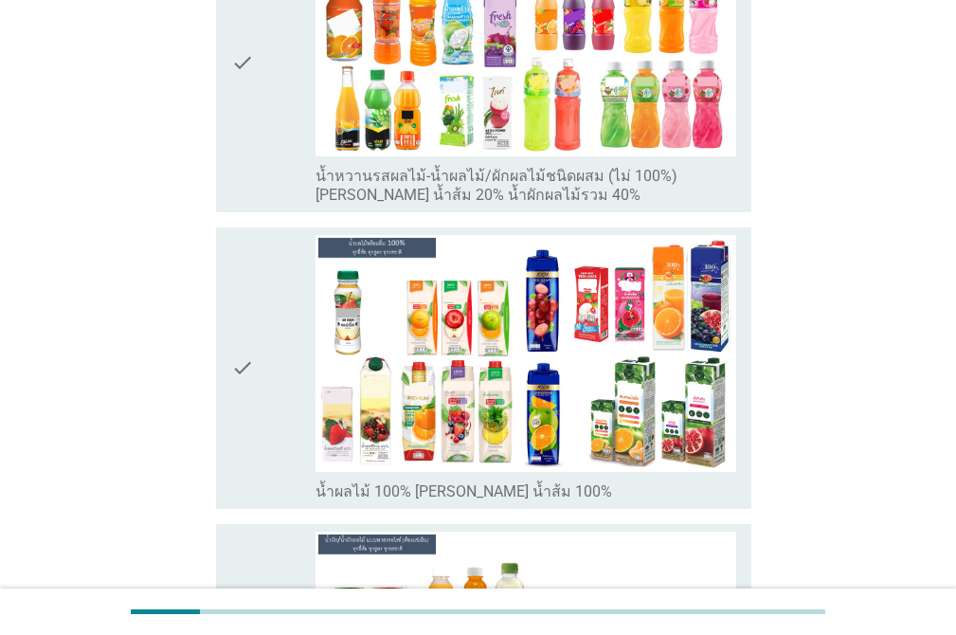
scroll to position [2385, 0]
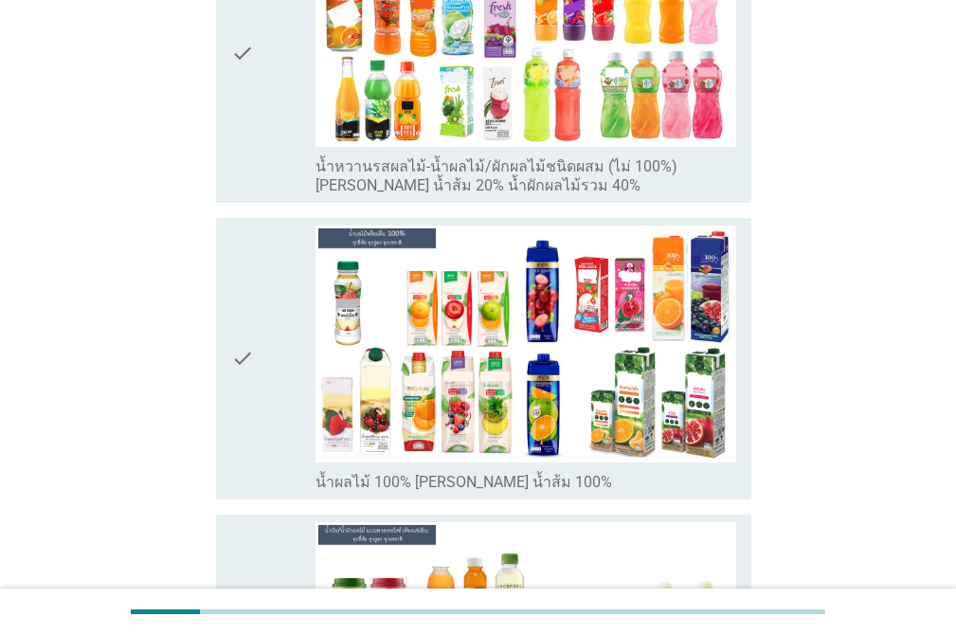
drag, startPoint x: 229, startPoint y: 83, endPoint x: 246, endPoint y: 221, distance: 138.4
click at [232, 98] on div "check check_box_outline_blank น้ำหวานรสผลไม้-น้ำผลไม้/ผักผลไม้ชนิดผสม (ไม่ 100%…" at bounding box center [483, 52] width 535 height 300
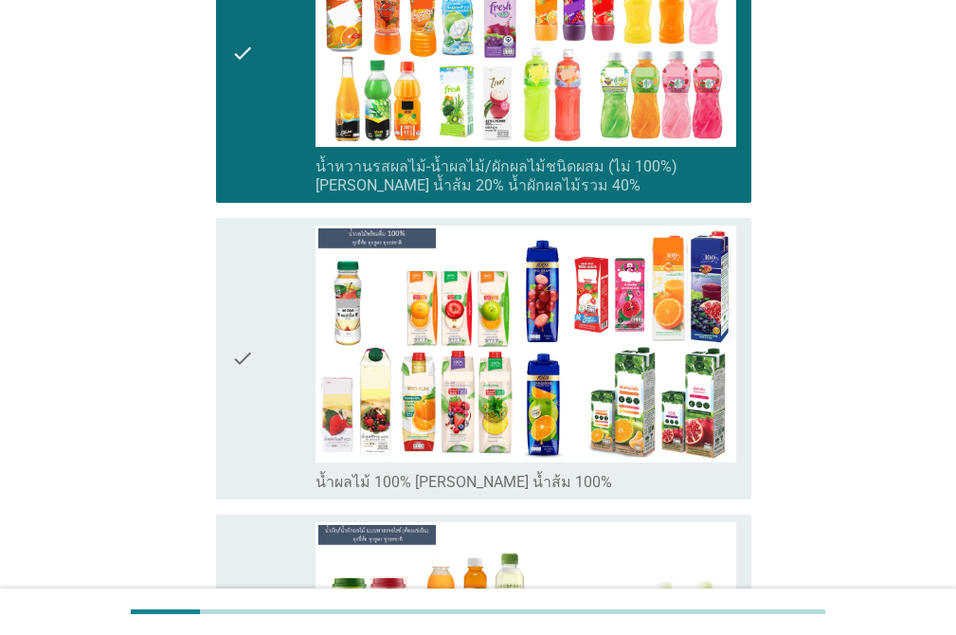
click at [247, 243] on icon "check" at bounding box center [242, 358] width 23 height 266
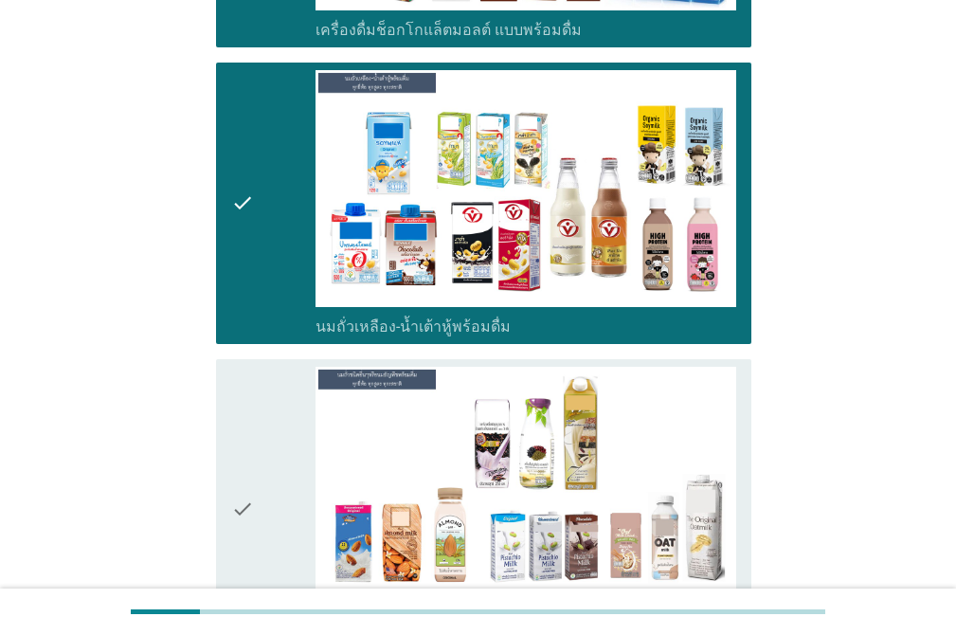
scroll to position [755, 0]
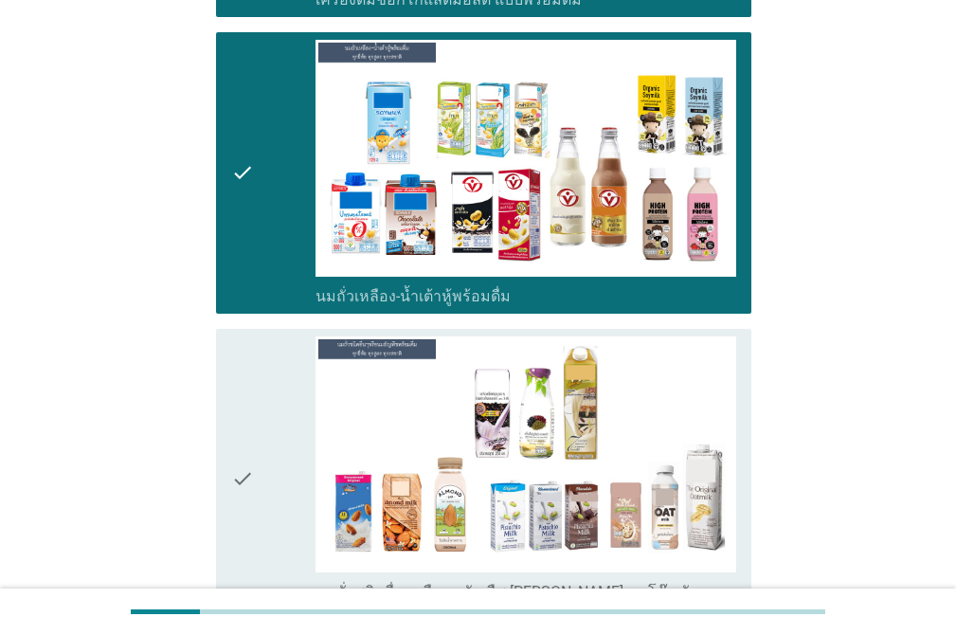
click at [265, 364] on div "check" at bounding box center [273, 478] width 84 height 285
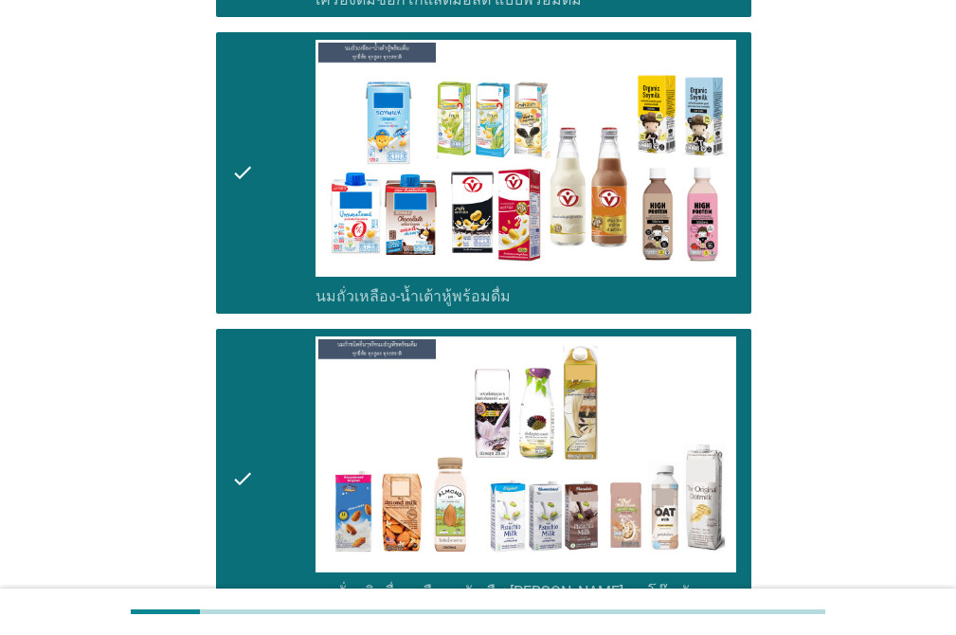
click at [221, 363] on div "check check_box_outline_blank นมถั่วชนิดอื่นๆหรือนมธัญพืช เช่น นมโอ๊ต อัลมอนด์ …" at bounding box center [483, 479] width 535 height 300
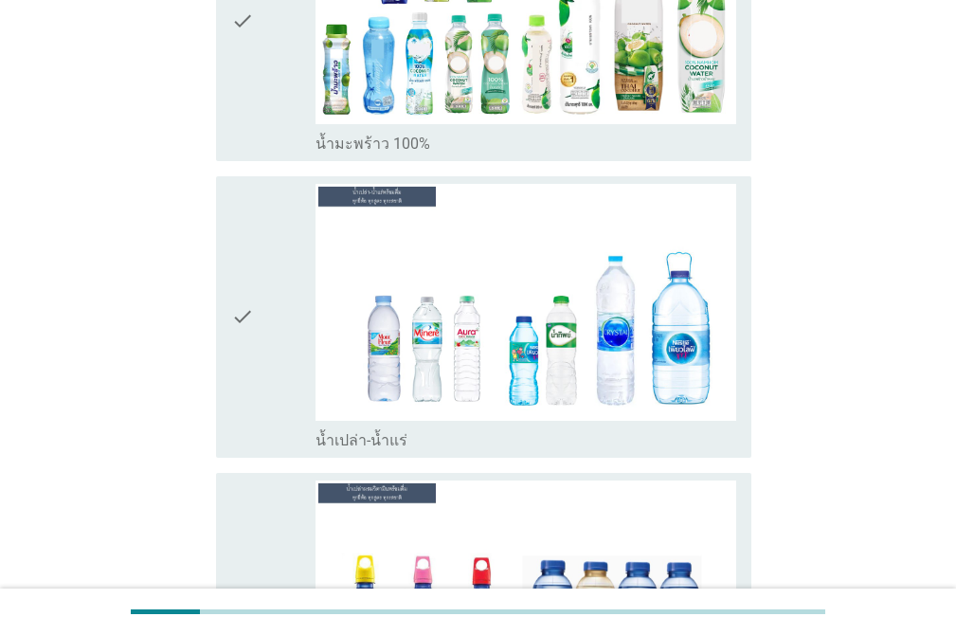
scroll to position [3305, 0]
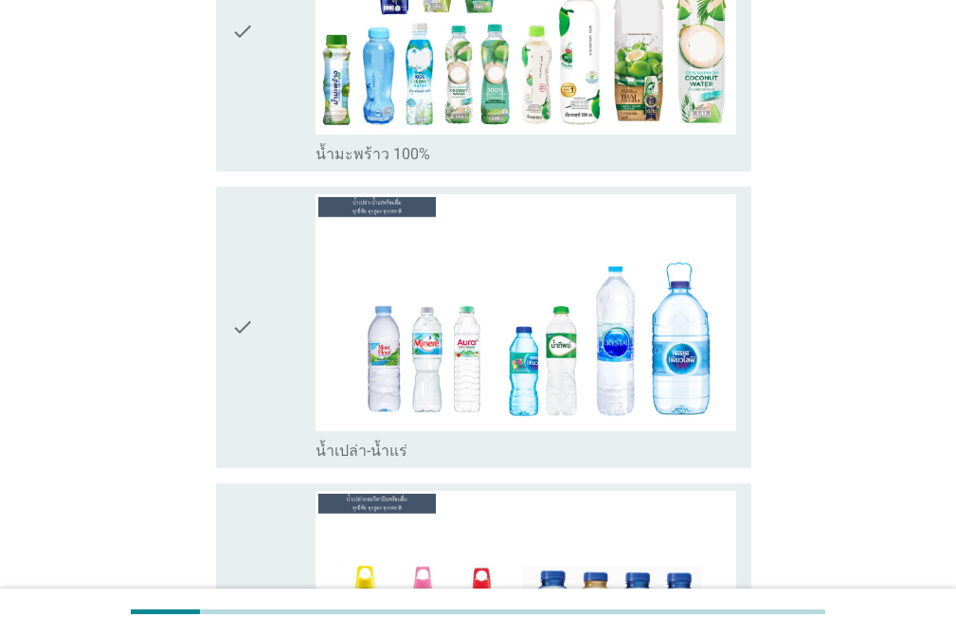
click at [289, 113] on div "check" at bounding box center [273, 31] width 84 height 266
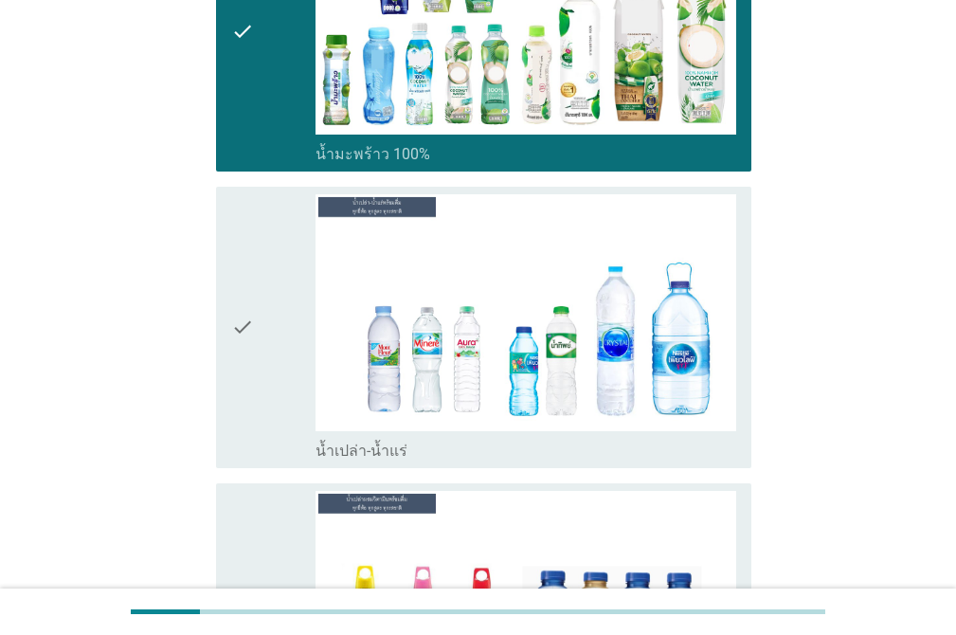
click at [280, 194] on div "check" at bounding box center [273, 327] width 84 height 266
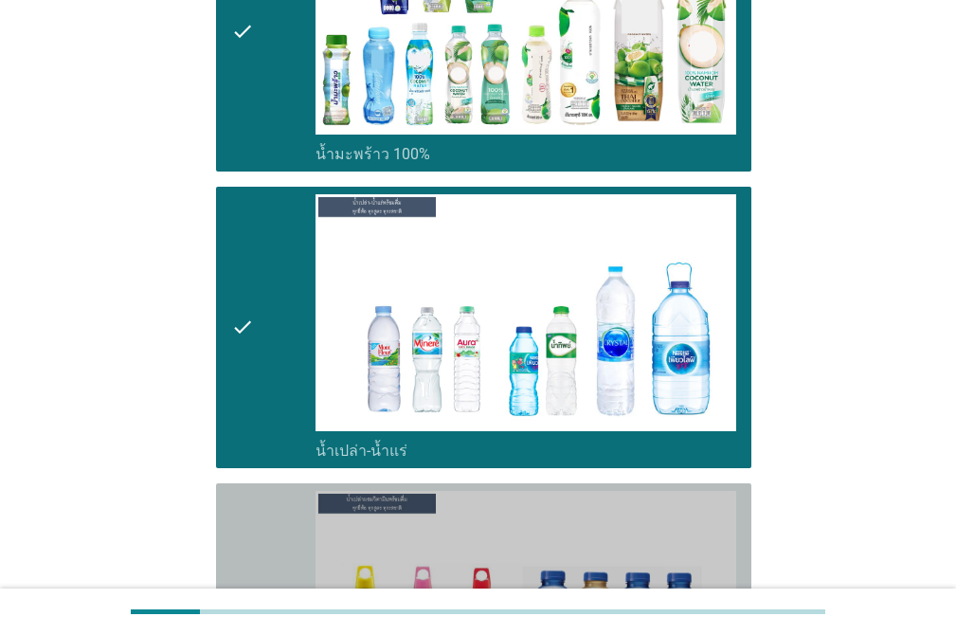
click at [257, 483] on div "check check_box_outline_blank น้ำเปล่าผสมวิตามิน" at bounding box center [483, 623] width 535 height 281
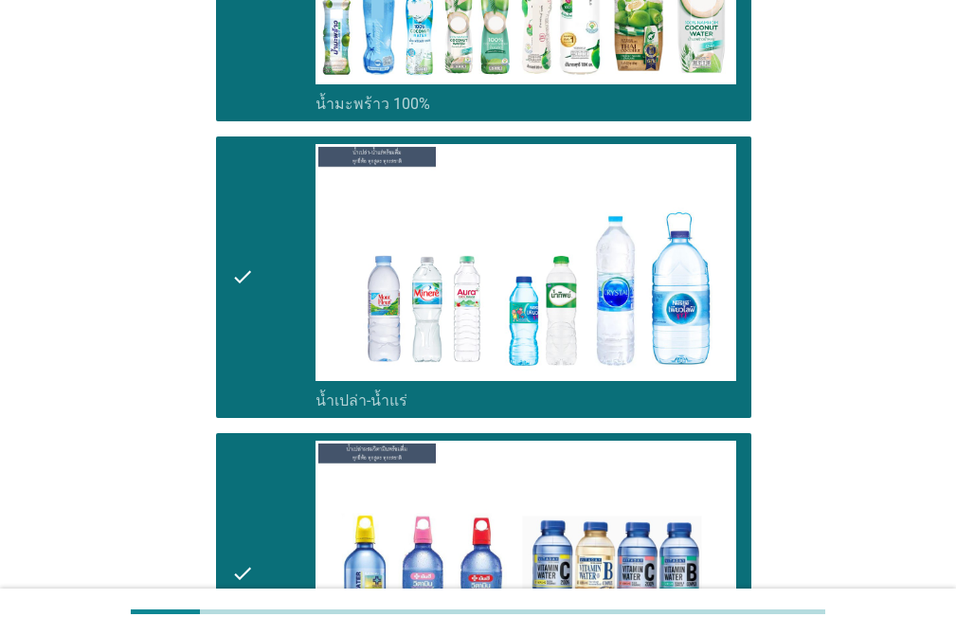
scroll to position [4514, 0]
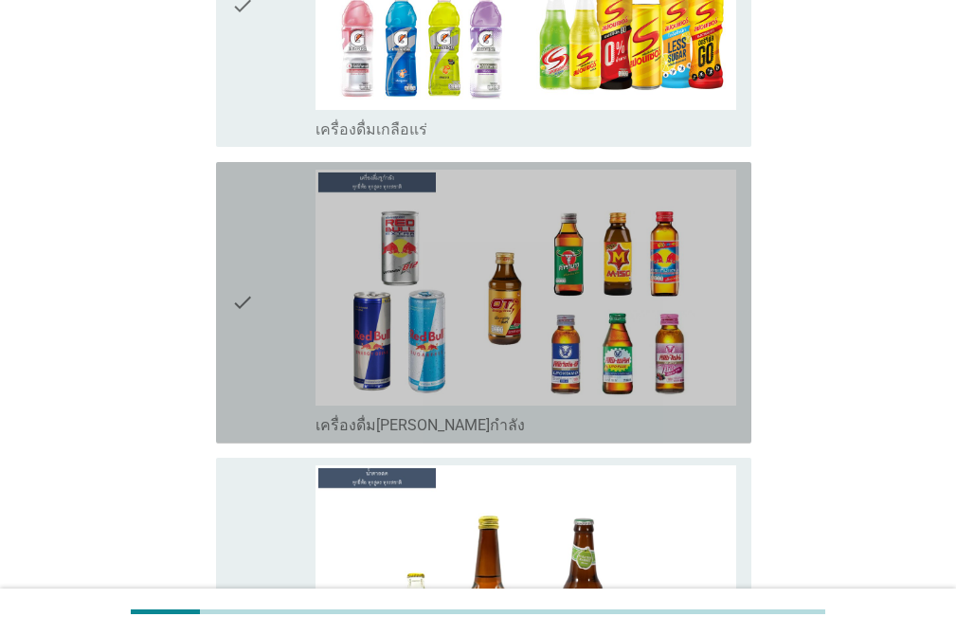
click at [251, 230] on icon "check" at bounding box center [242, 303] width 23 height 266
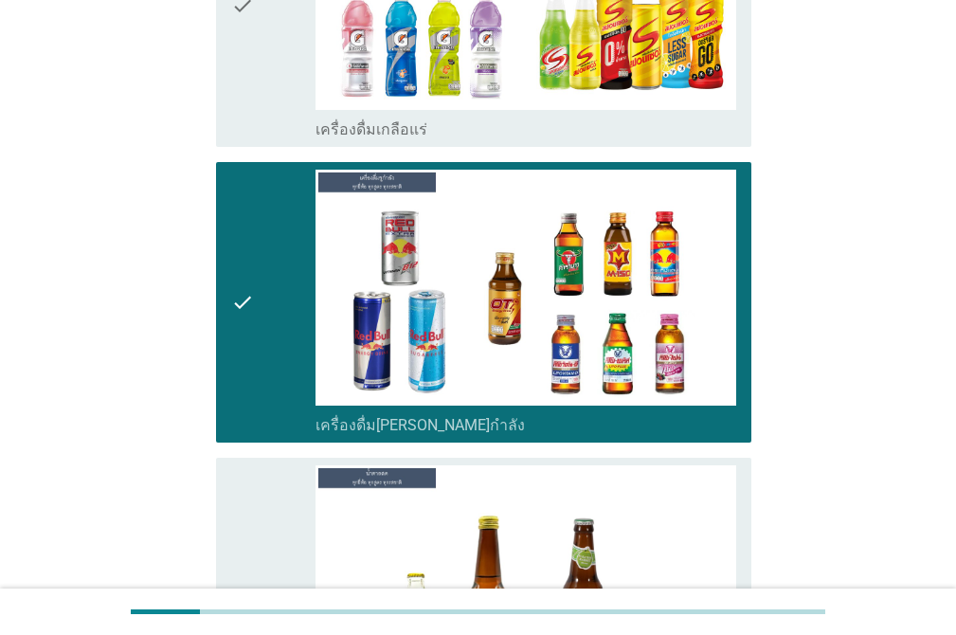
click at [259, 58] on div "check" at bounding box center [273, 6] width 84 height 266
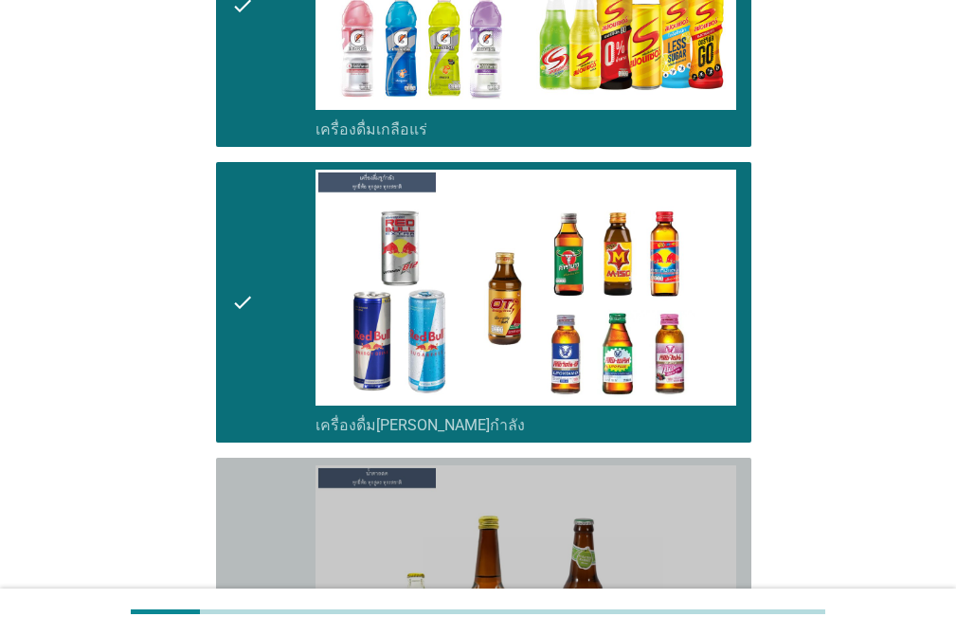
drag, startPoint x: 252, startPoint y: 451, endPoint x: 378, endPoint y: 371, distance: 149.0
click at [252, 465] on icon "check" at bounding box center [242, 598] width 23 height 266
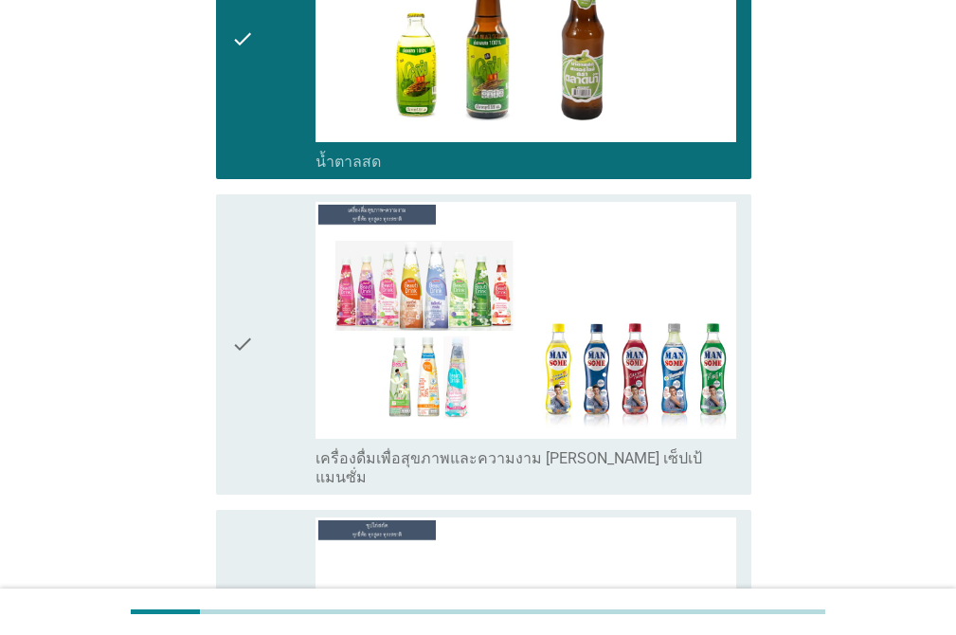
scroll to position [5094, 0]
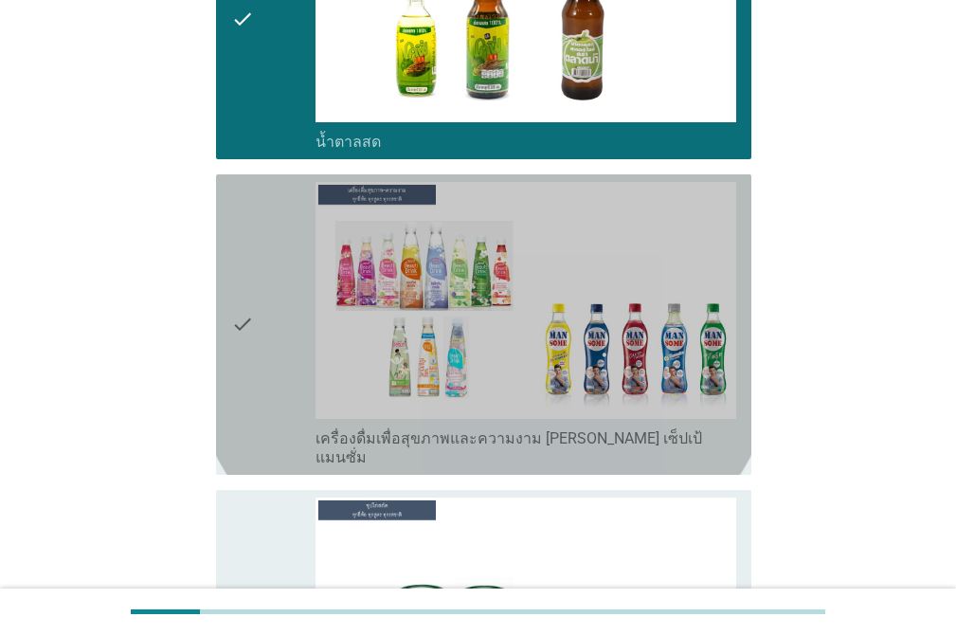
click at [287, 216] on div "check" at bounding box center [273, 324] width 84 height 285
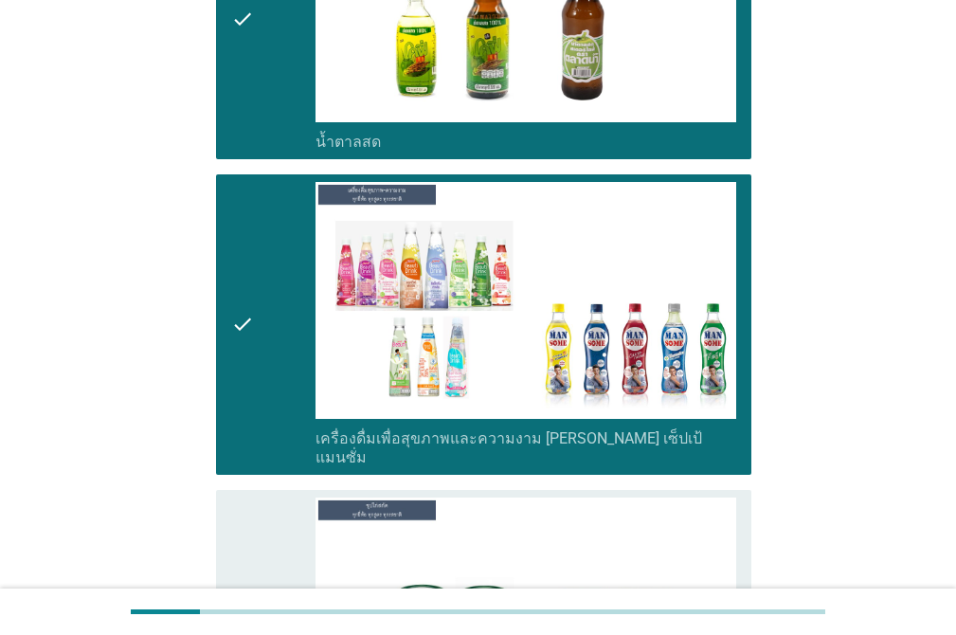
scroll to position [5485, 0]
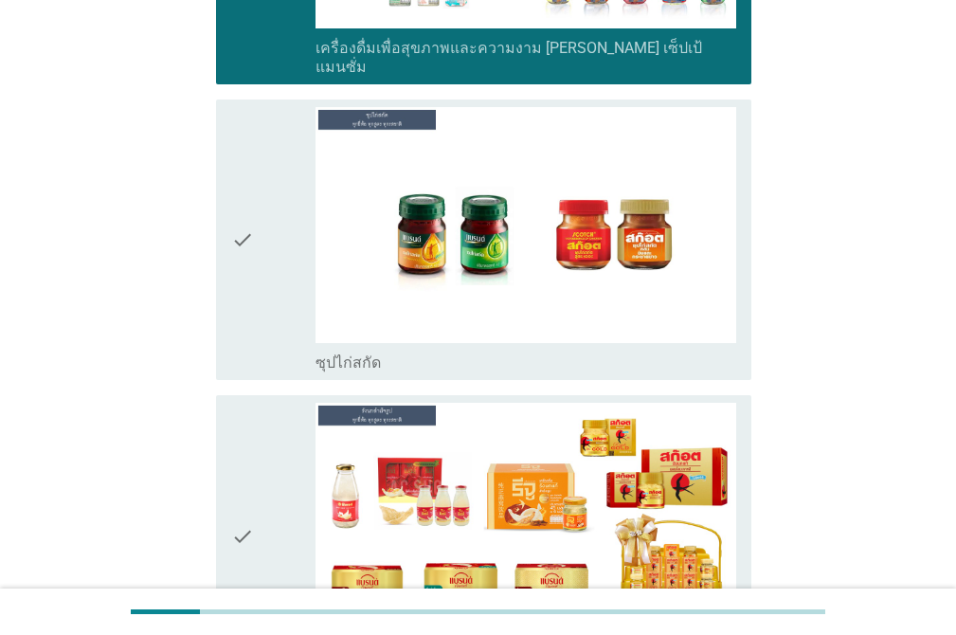
click at [261, 134] on div "check" at bounding box center [273, 240] width 84 height 266
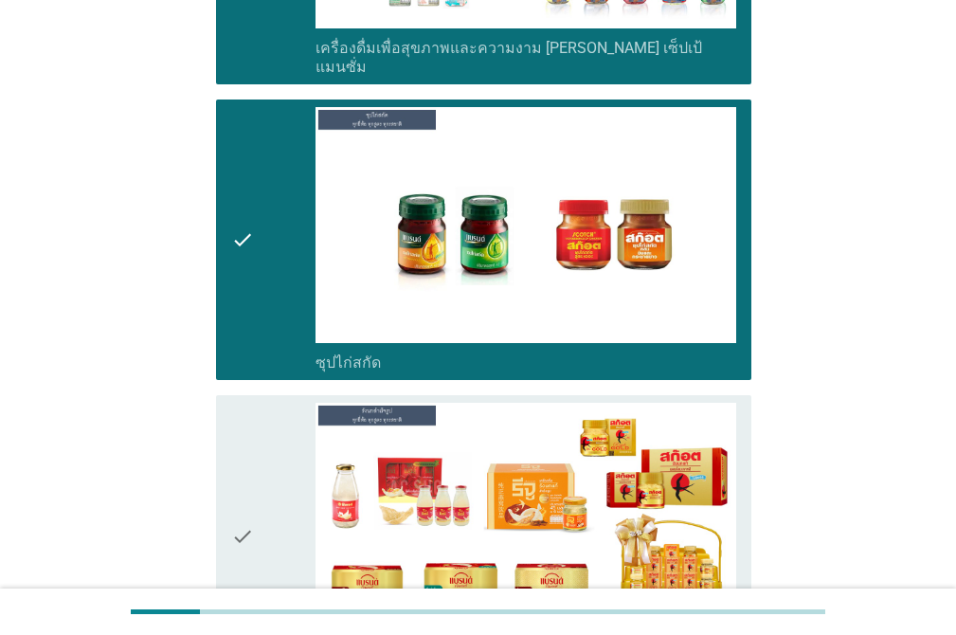
click at [263, 387] on div "check check_box_outline_blank เครื่องดื่มรังนกสำเร็จรูป" at bounding box center [478, 535] width 547 height 297
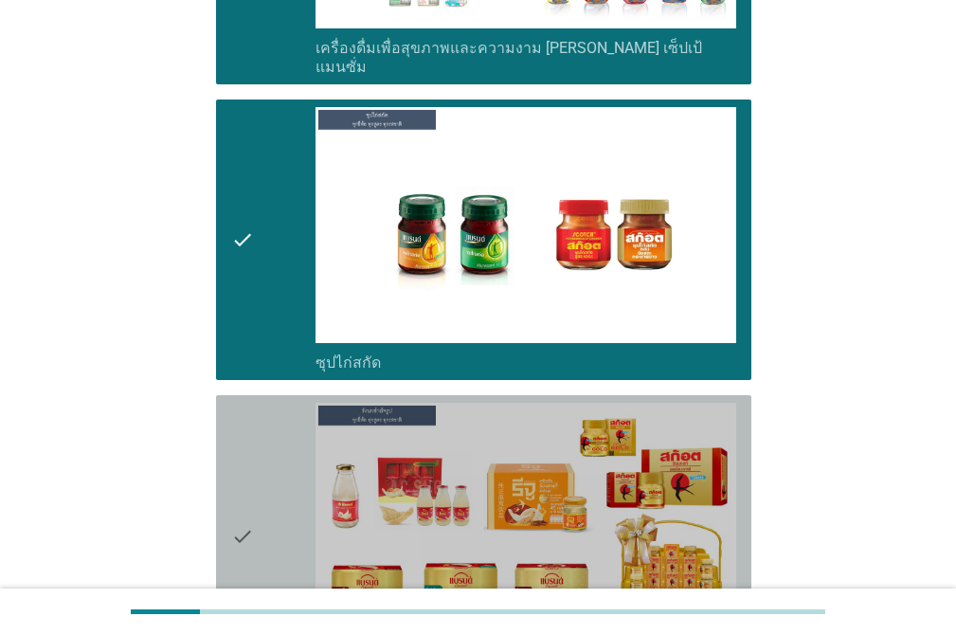
click at [240, 403] on icon "check" at bounding box center [242, 536] width 23 height 266
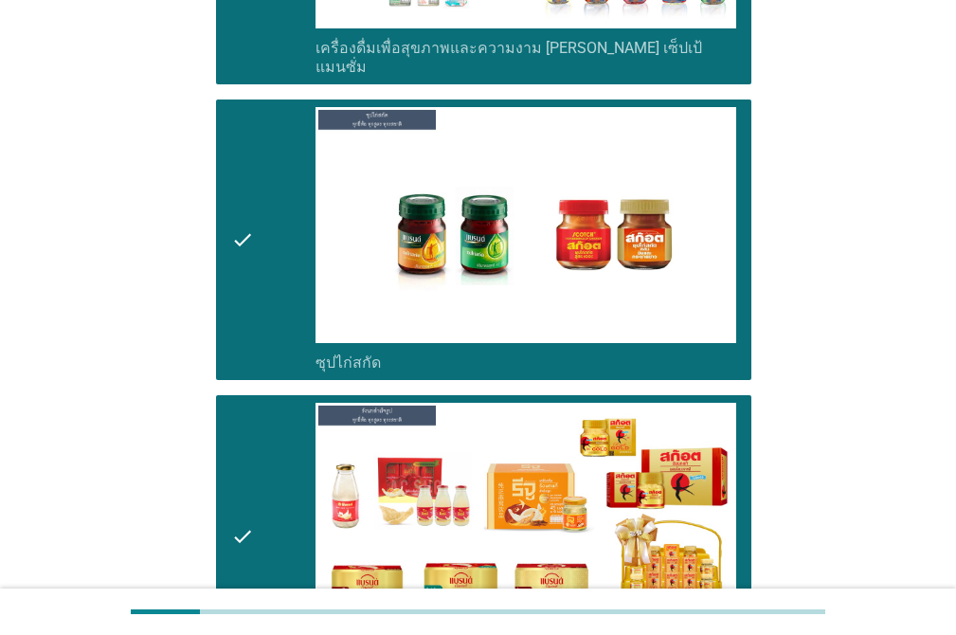
scroll to position [5709, 0]
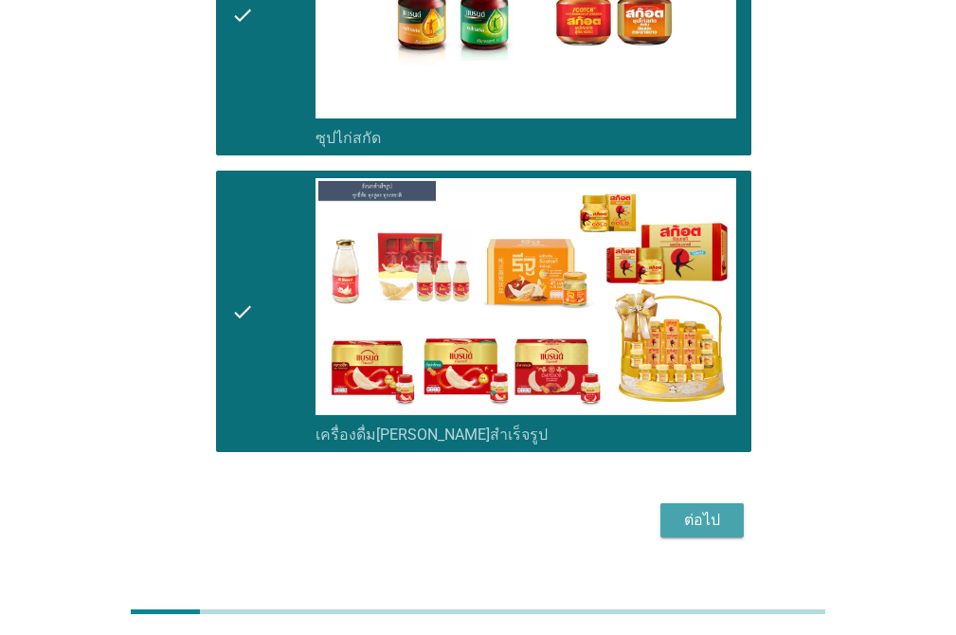
click at [721, 509] on div "ต่อไป" at bounding box center [701, 520] width 53 height 23
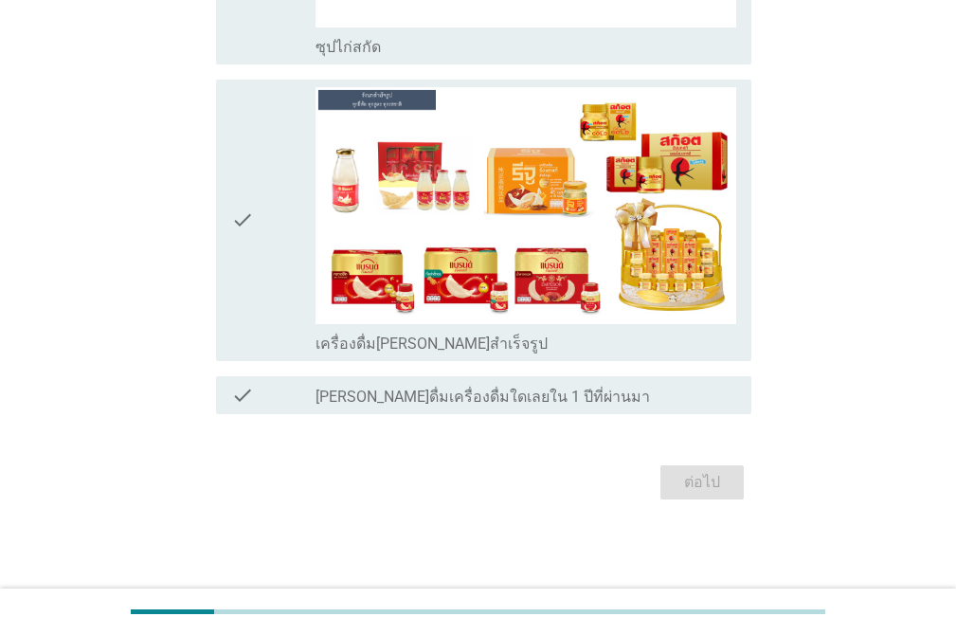
scroll to position [0, 0]
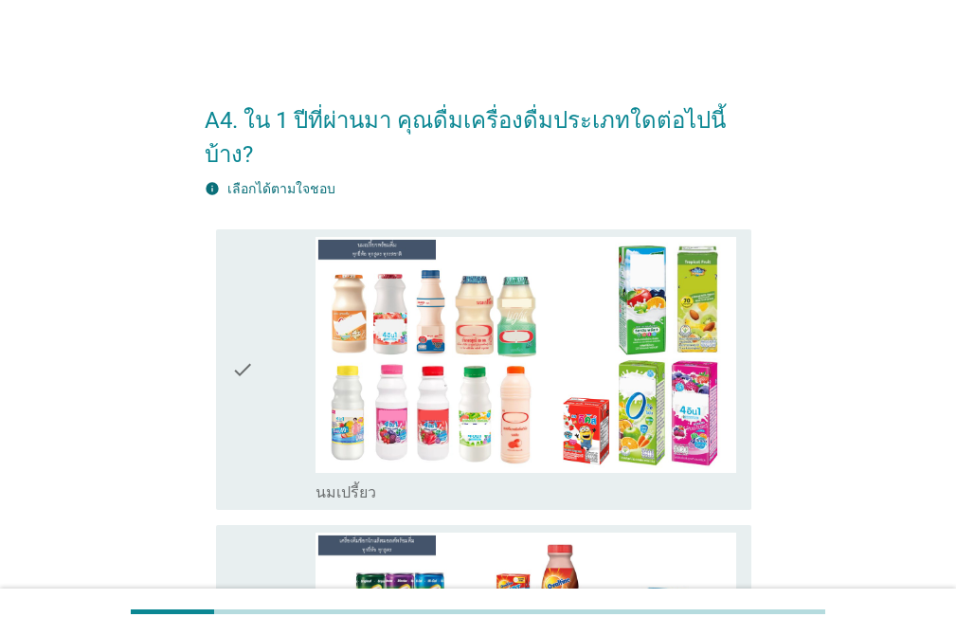
click at [252, 237] on icon "check" at bounding box center [242, 370] width 23 height 266
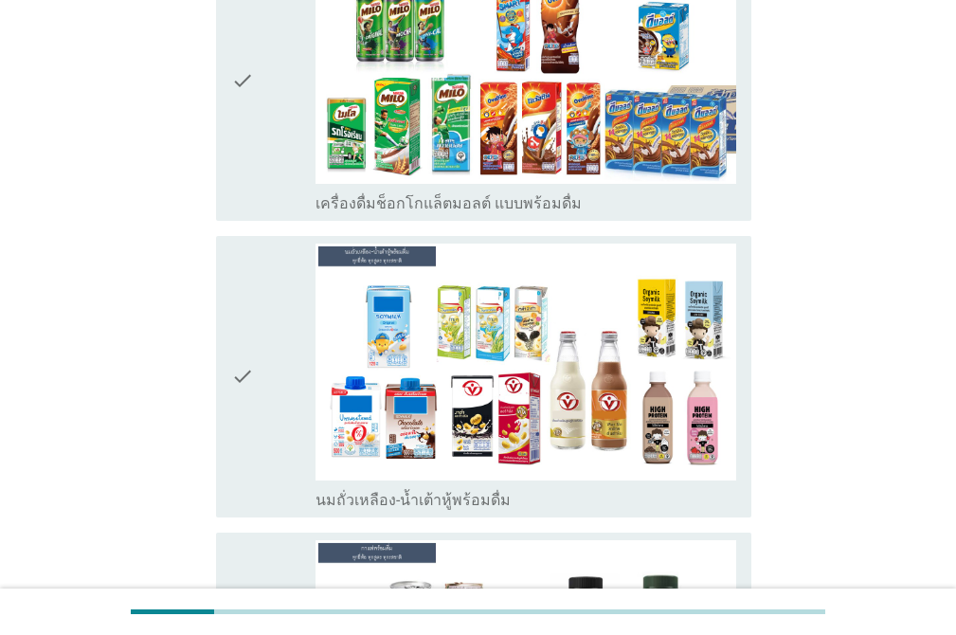
scroll to position [658, 0]
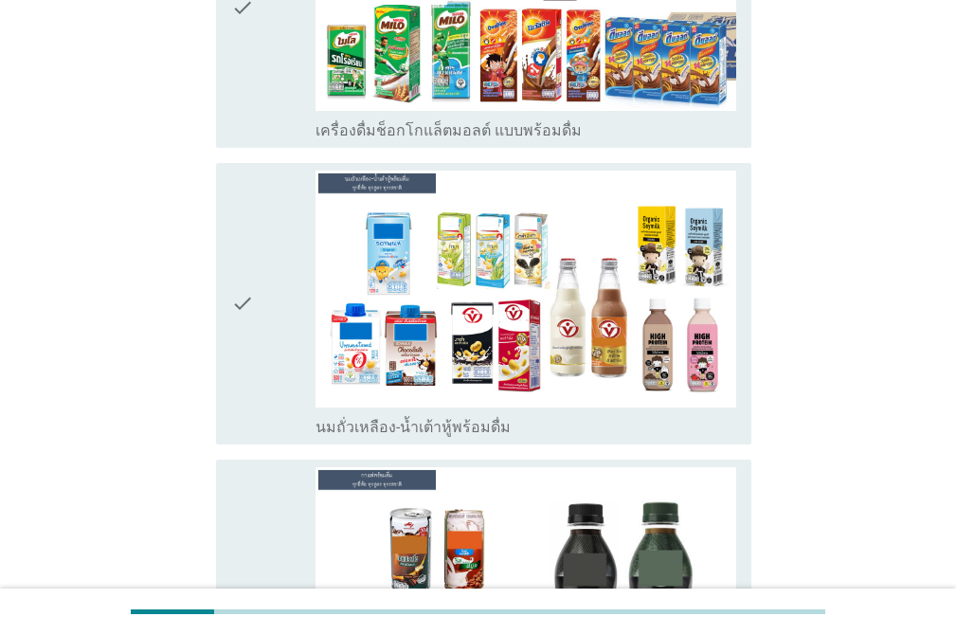
click at [244, 52] on icon "check" at bounding box center [242, 7] width 23 height 266
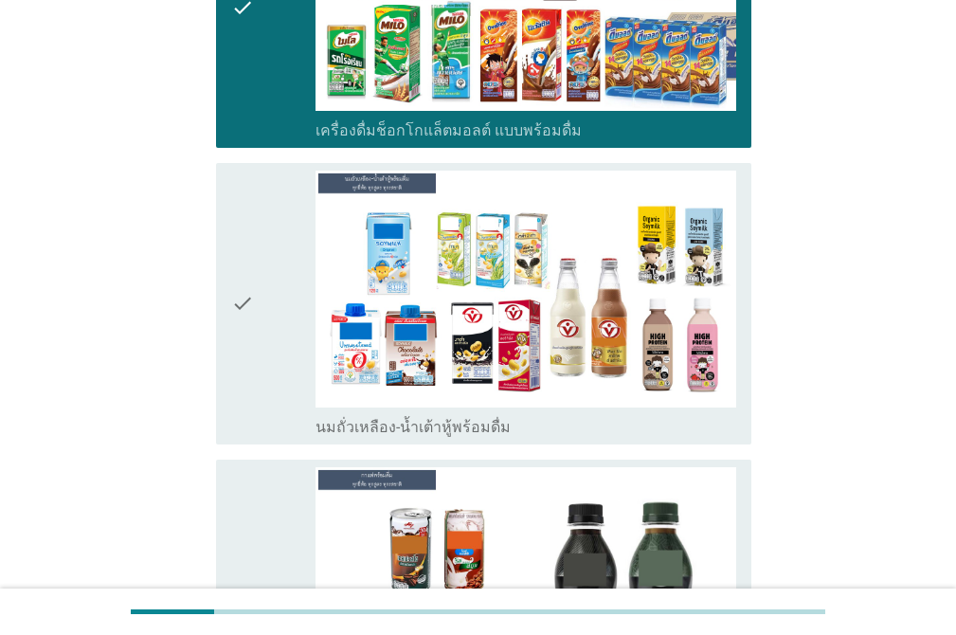
click at [219, 168] on div "check check_box_outline_blank นมถั่วเหลือง-น้ำเต้าหู้พร้อมดื่ม" at bounding box center [483, 303] width 535 height 281
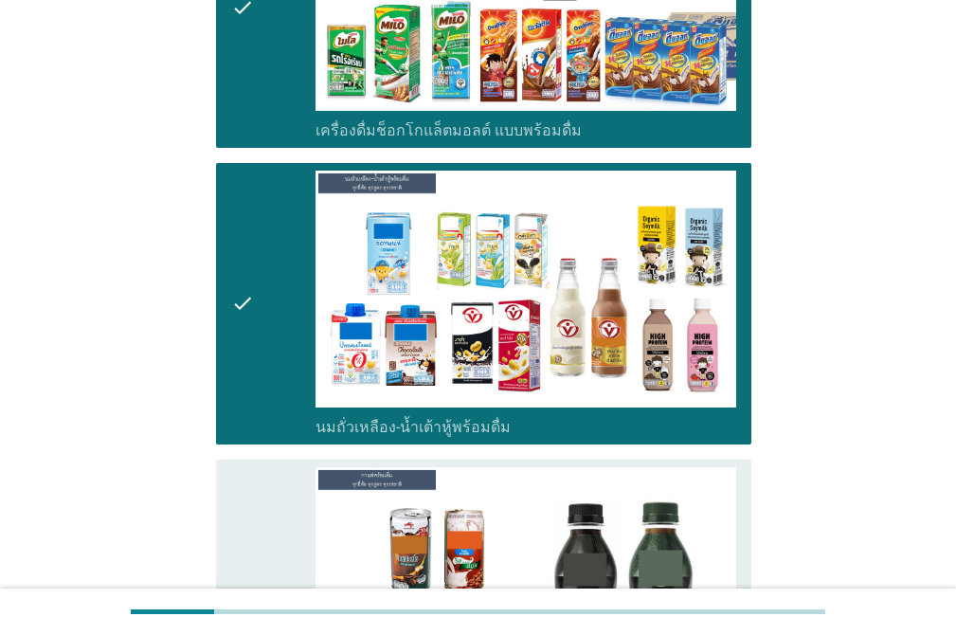
click at [231, 467] on icon "check" at bounding box center [242, 600] width 23 height 266
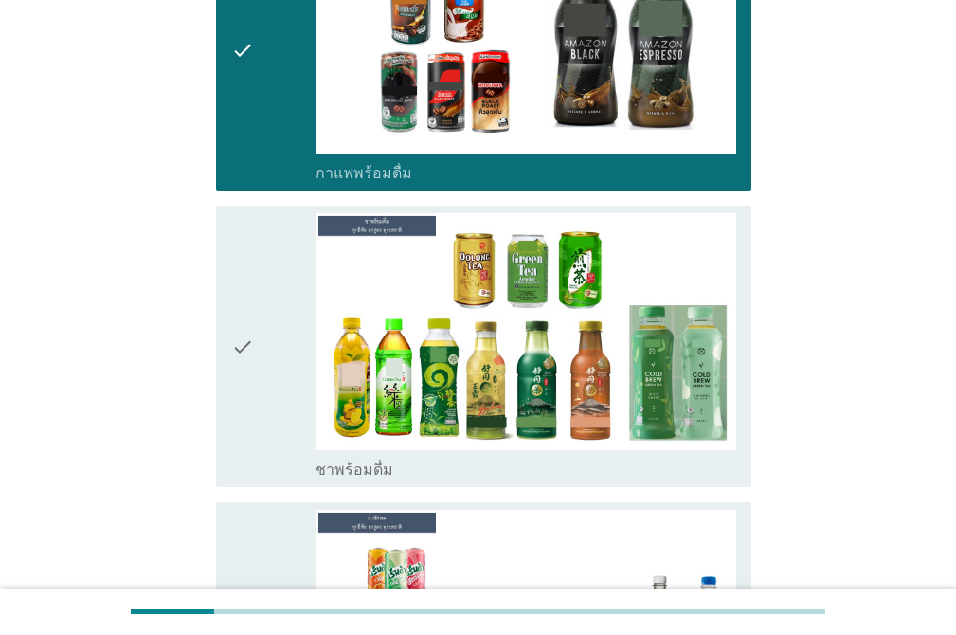
scroll to position [1345, 0]
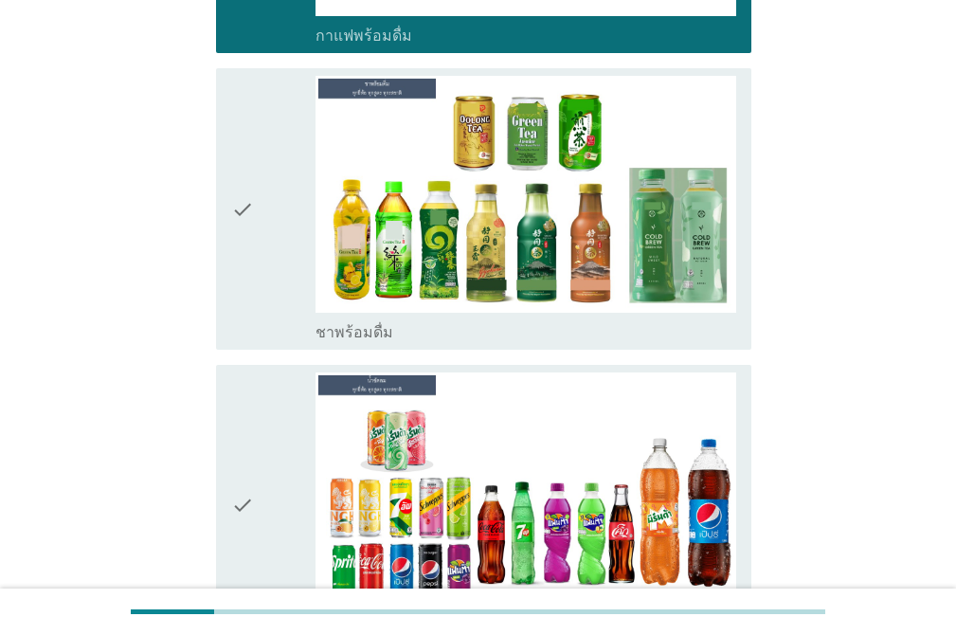
click at [210, 61] on div "check check_box ชาพร้อมดื่ม" at bounding box center [478, 209] width 547 height 297
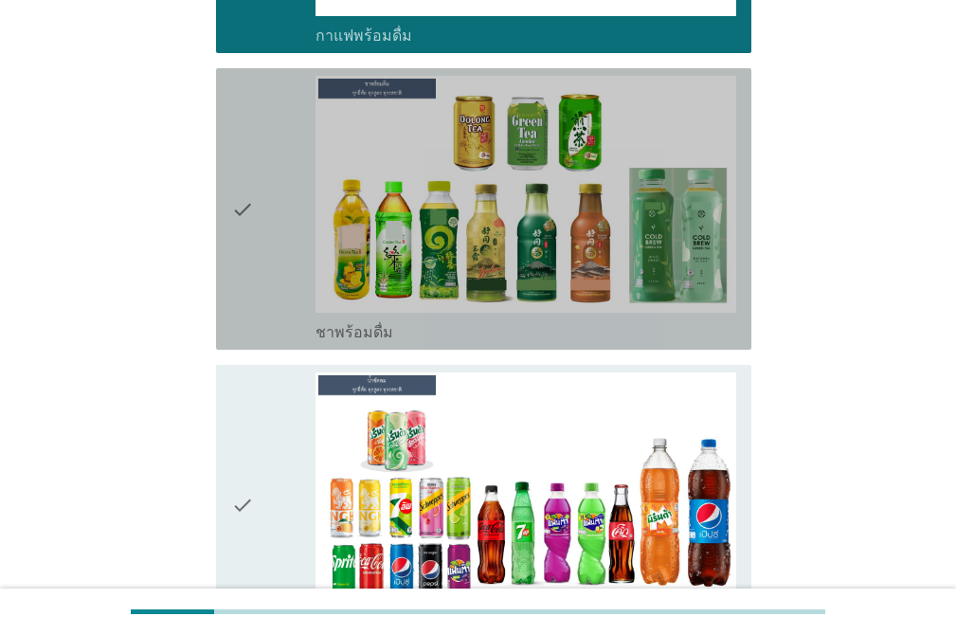
drag, startPoint x: 237, startPoint y: 74, endPoint x: 246, endPoint y: 122, distance: 49.2
click at [239, 84] on icon "check" at bounding box center [242, 209] width 23 height 266
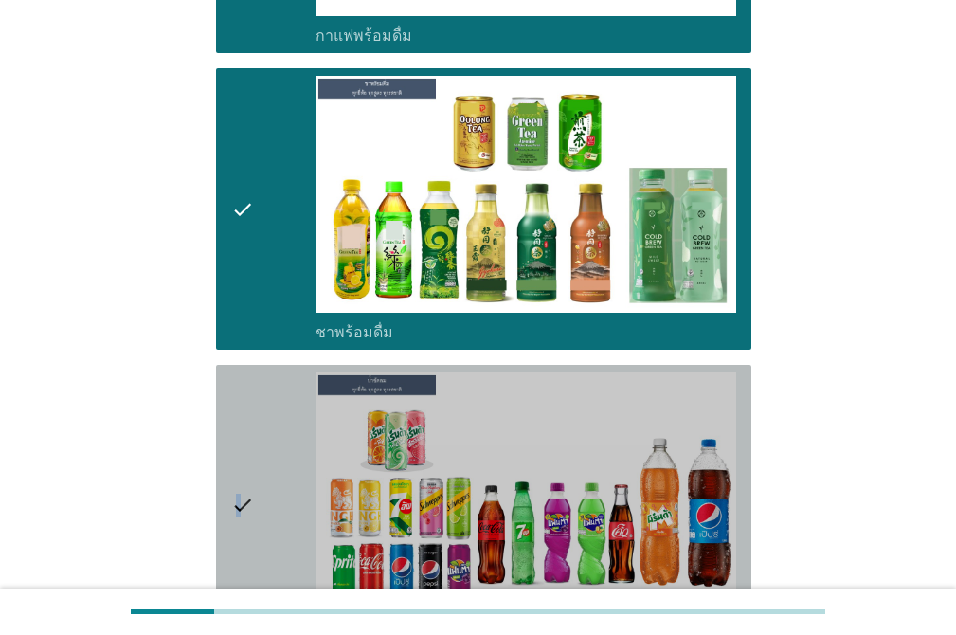
click at [239, 372] on icon "check" at bounding box center [242, 505] width 23 height 266
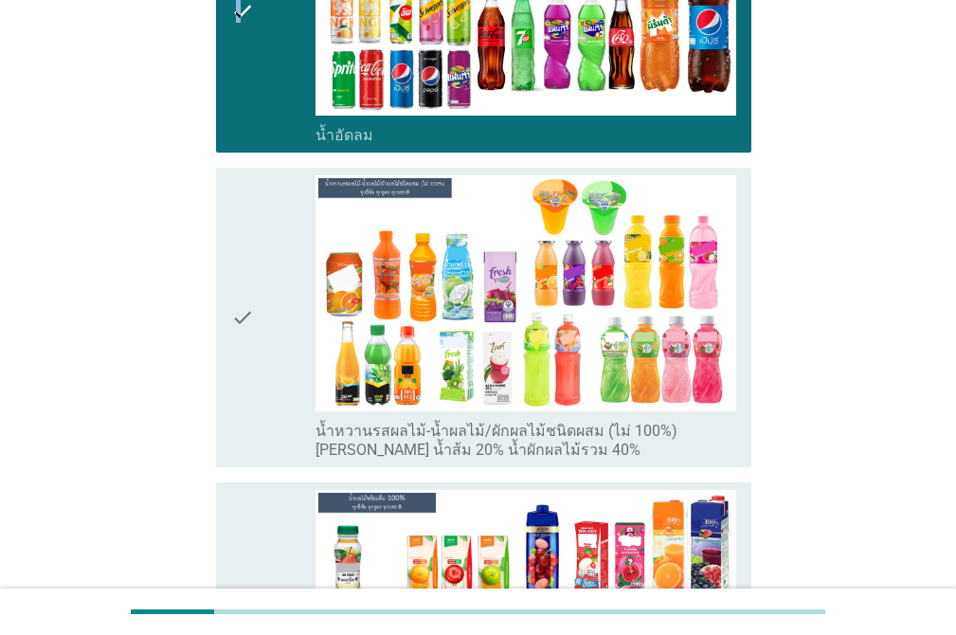
scroll to position [1968, 0]
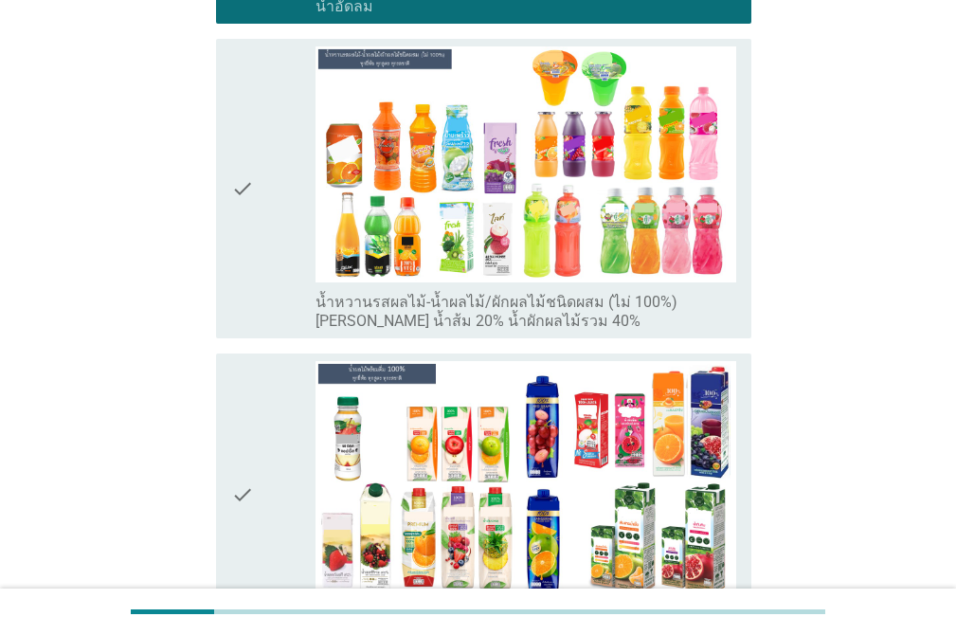
click at [243, 58] on icon "check" at bounding box center [242, 188] width 23 height 285
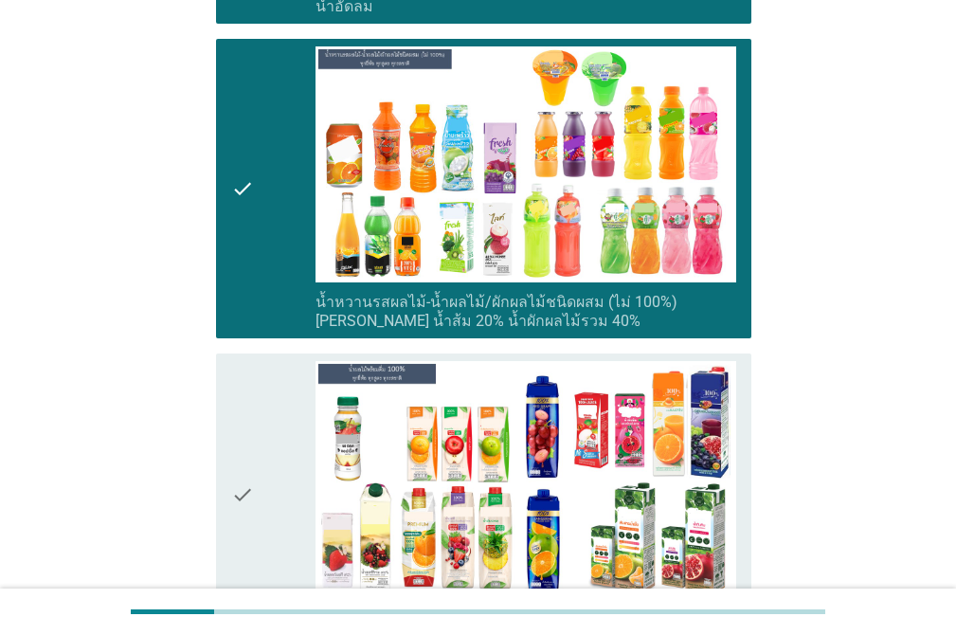
click at [219, 353] on div "check check_box น้ำผลไม้ 100% เช่น น้ำส้ม 100%" at bounding box center [483, 493] width 535 height 281
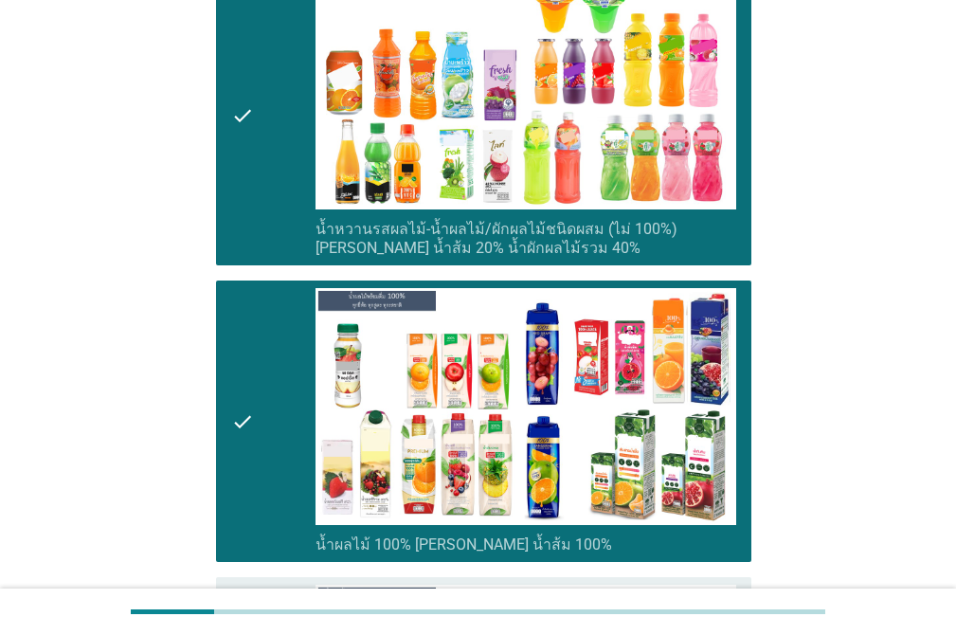
scroll to position [2224, 0]
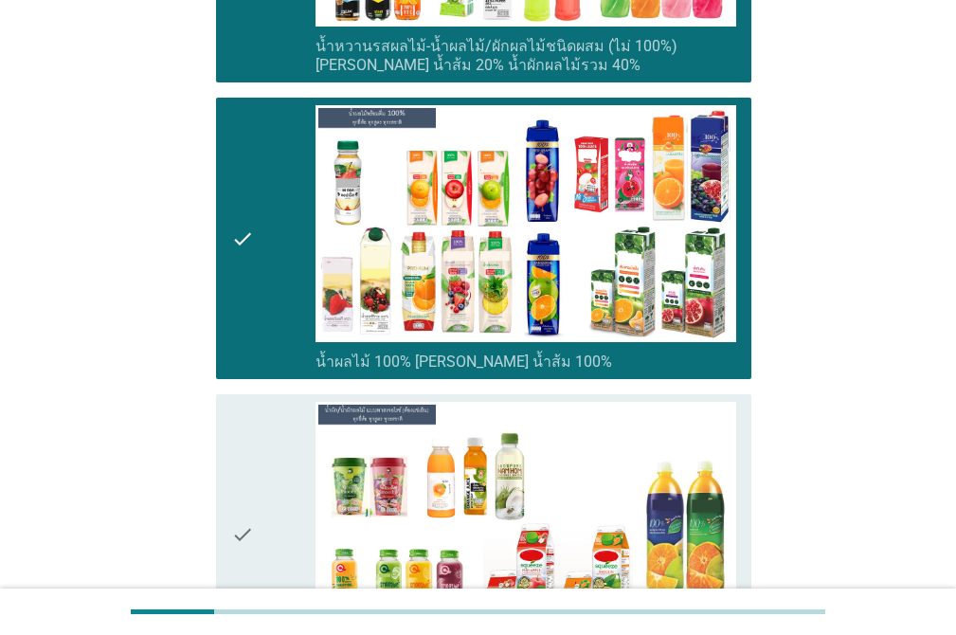
click at [252, 402] on icon "check" at bounding box center [242, 535] width 23 height 266
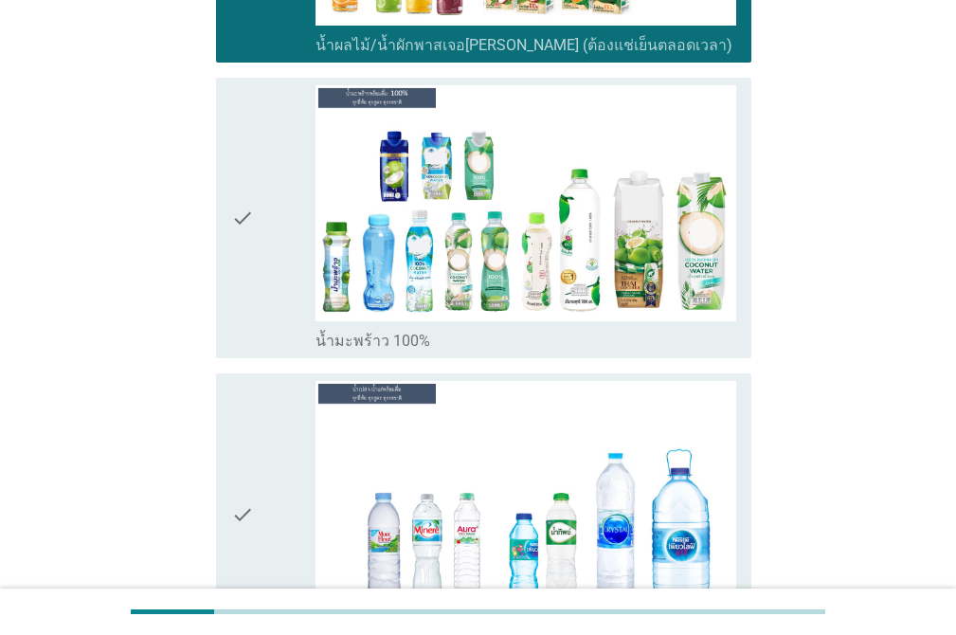
scroll to position [2937, 0]
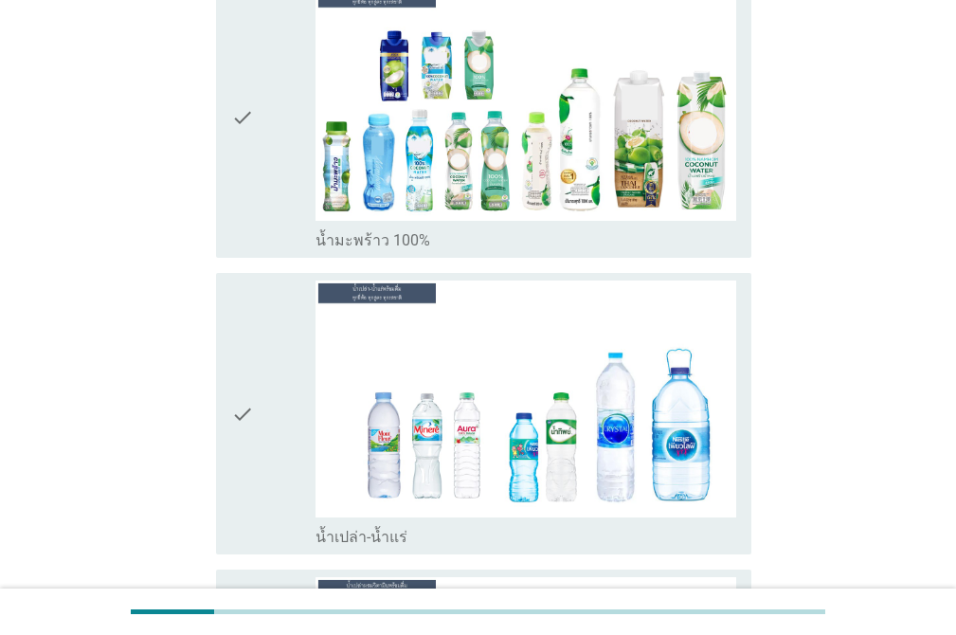
click at [241, 144] on icon "check" at bounding box center [242, 118] width 23 height 266
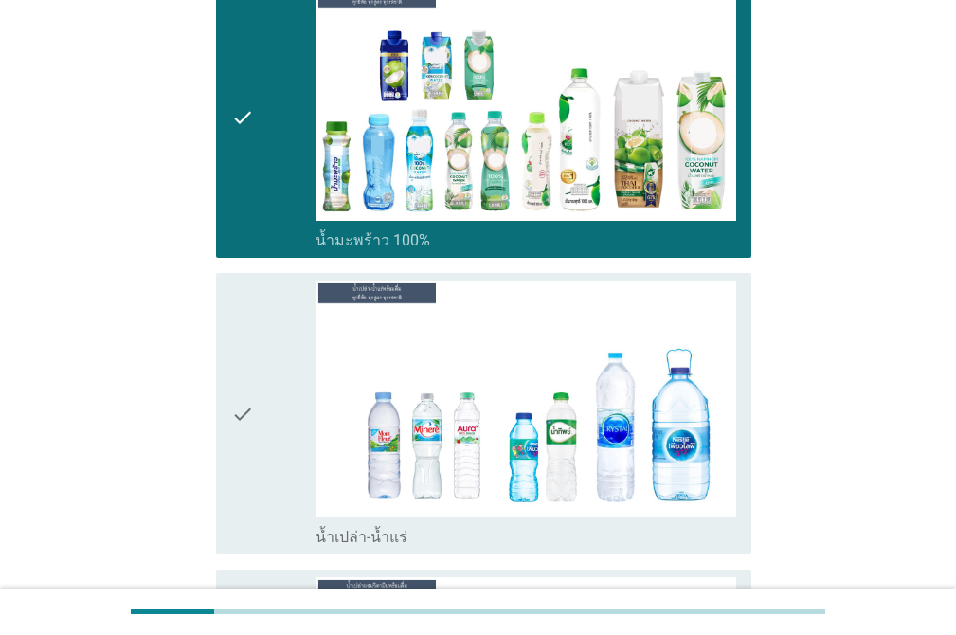
click at [269, 281] on div "check" at bounding box center [273, 413] width 84 height 266
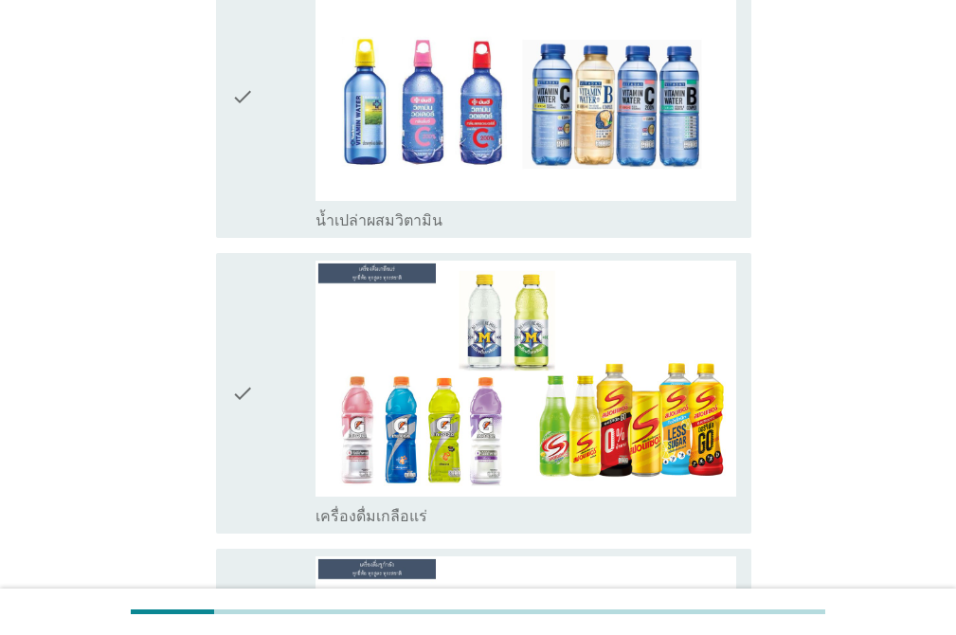
scroll to position [3569, 0]
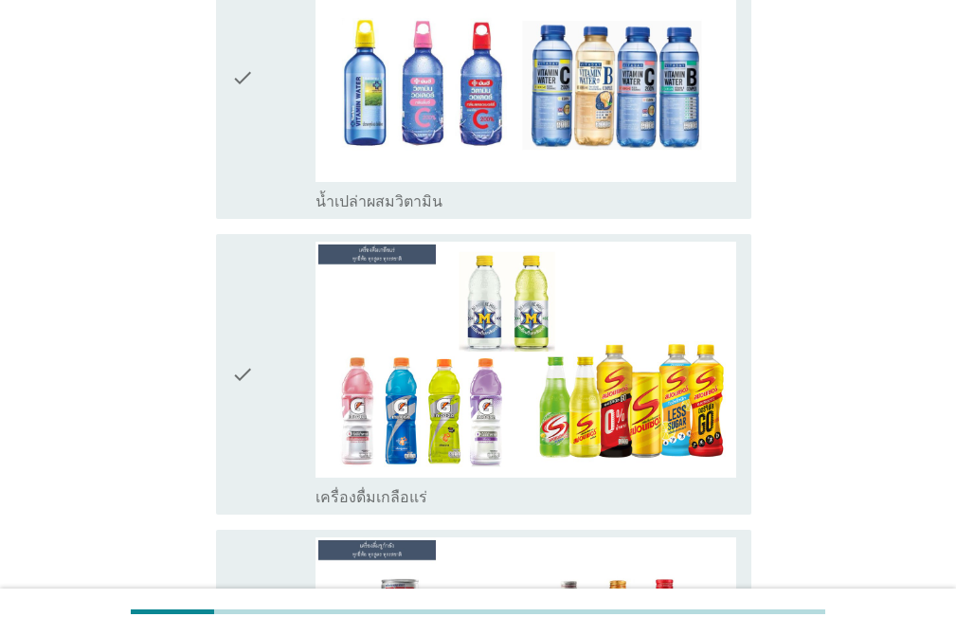
click at [264, 127] on div "check" at bounding box center [273, 78] width 84 height 266
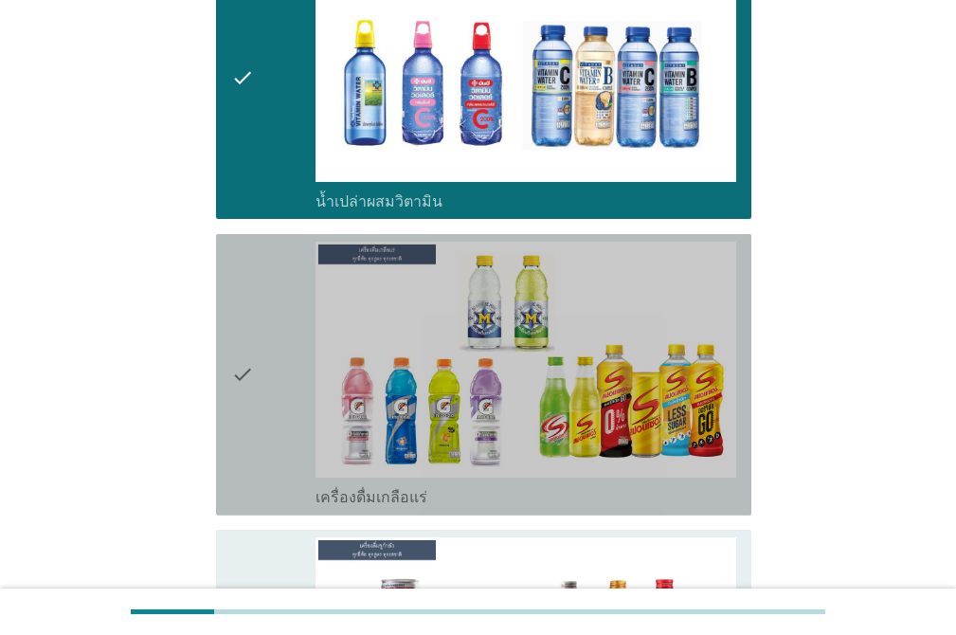
click at [267, 242] on div "check" at bounding box center [273, 375] width 84 height 266
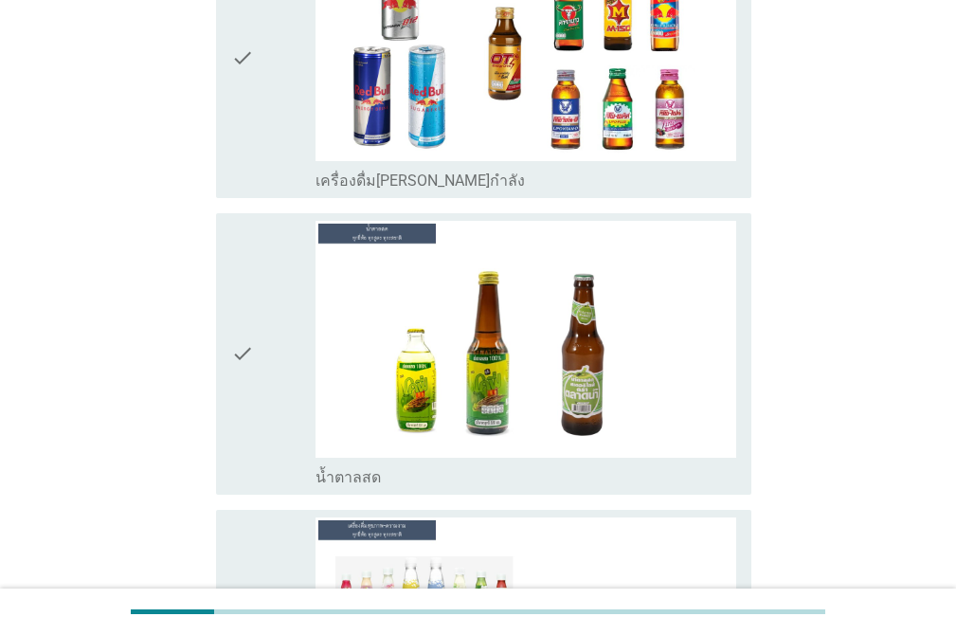
scroll to position [4191, 0]
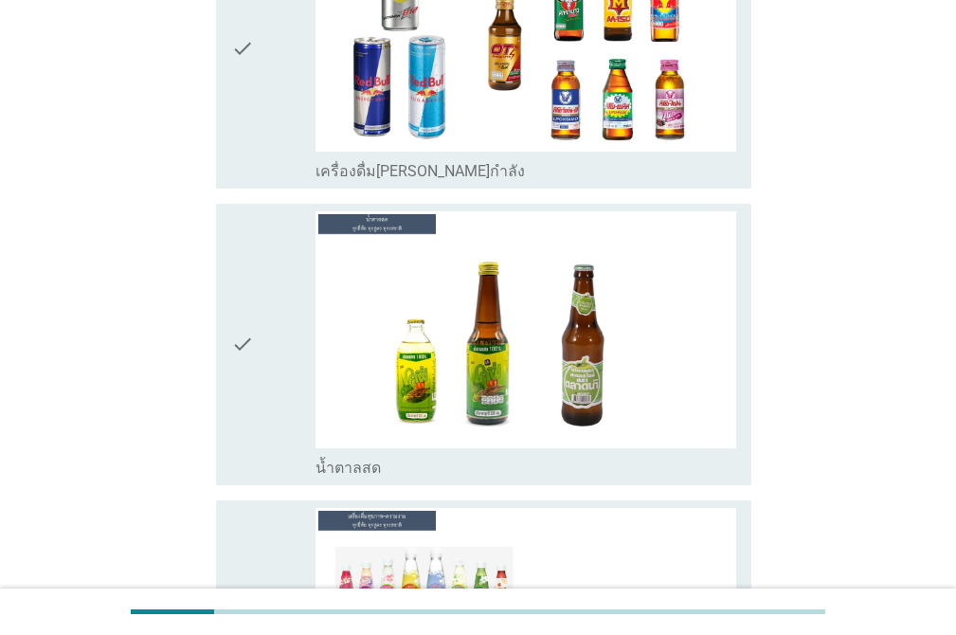
click at [266, 110] on div "check" at bounding box center [273, 48] width 84 height 266
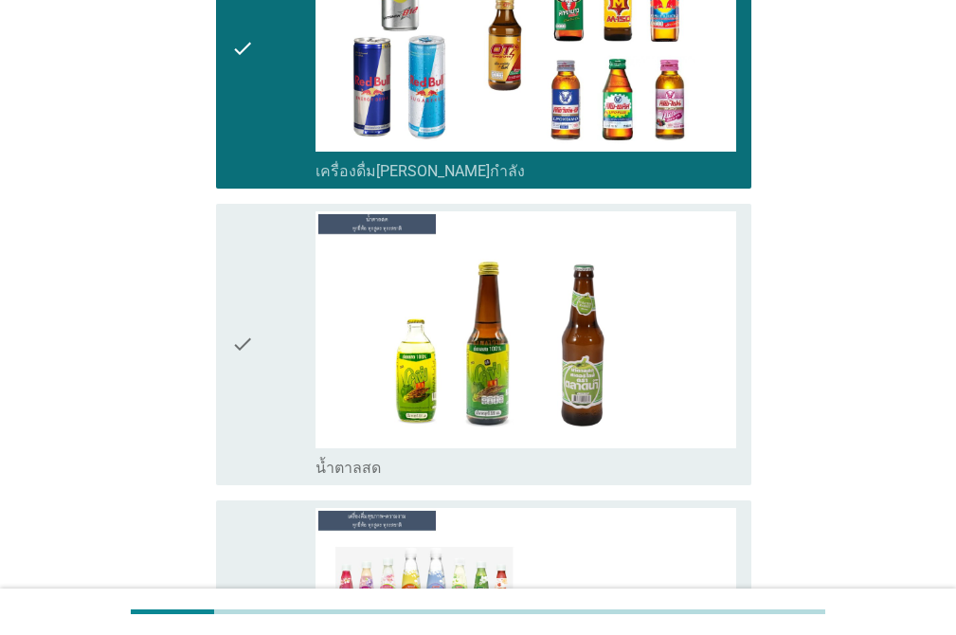
click at [258, 211] on div "check" at bounding box center [273, 344] width 84 height 266
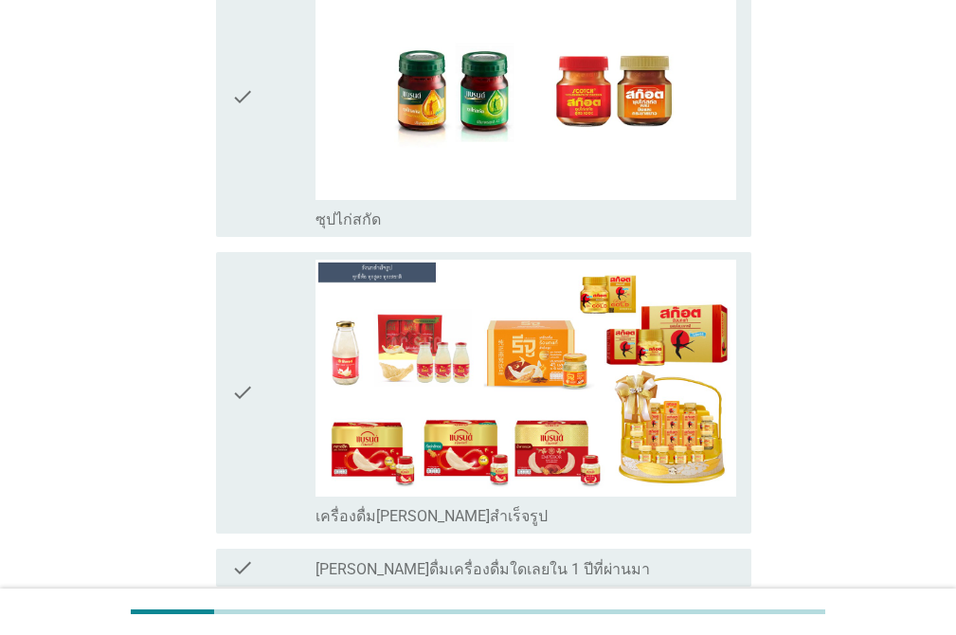
scroll to position [4969, 0]
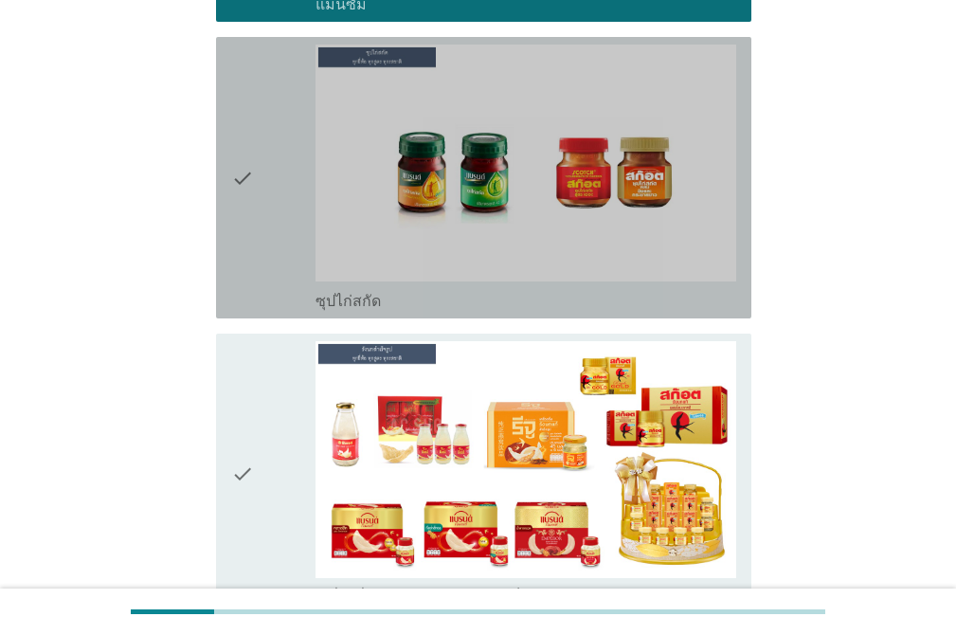
click at [261, 207] on div "check" at bounding box center [273, 178] width 84 height 266
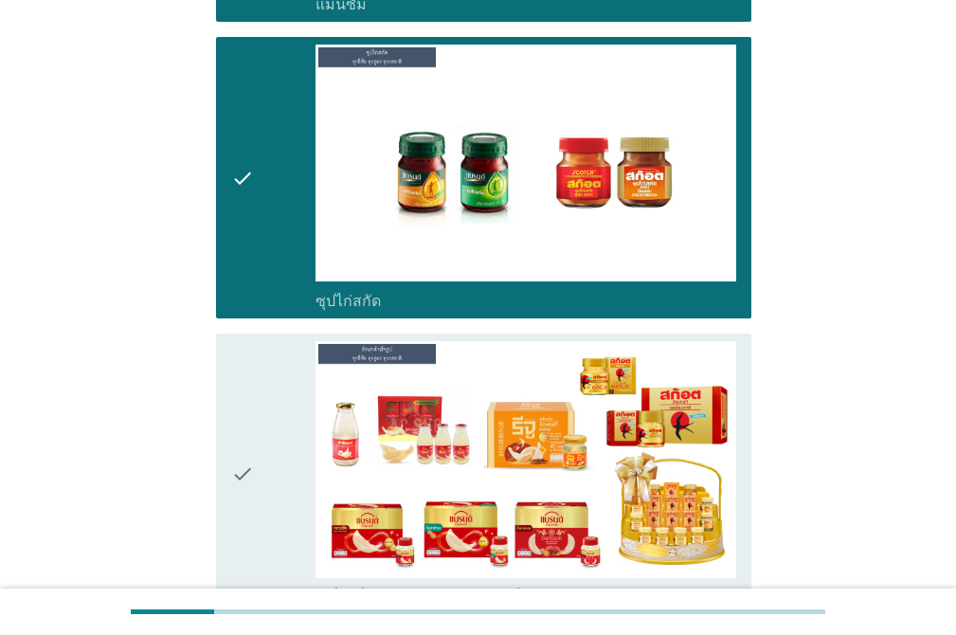
click at [284, 341] on div "check" at bounding box center [273, 474] width 84 height 266
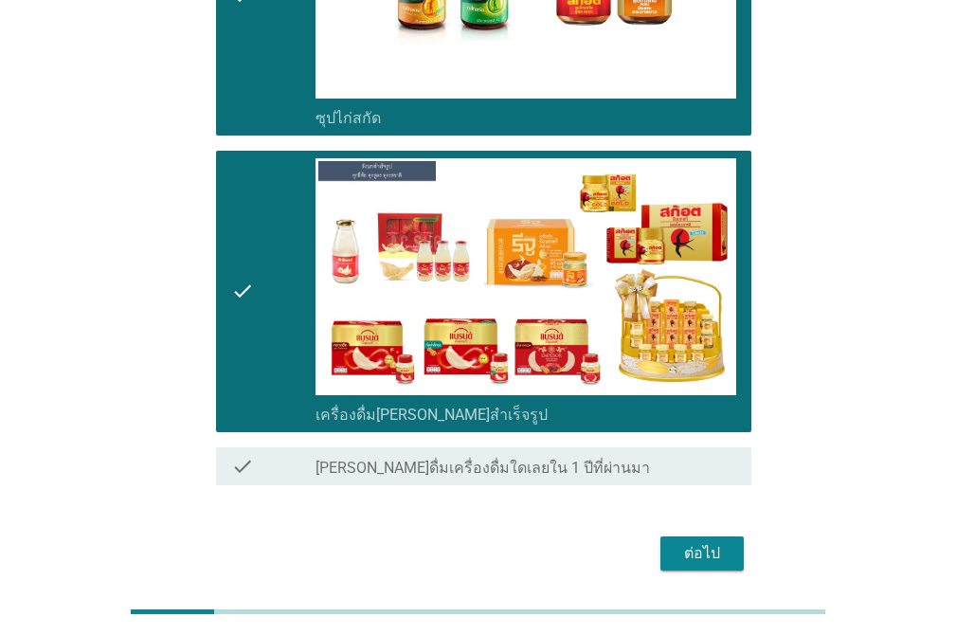
scroll to position [5088, 0]
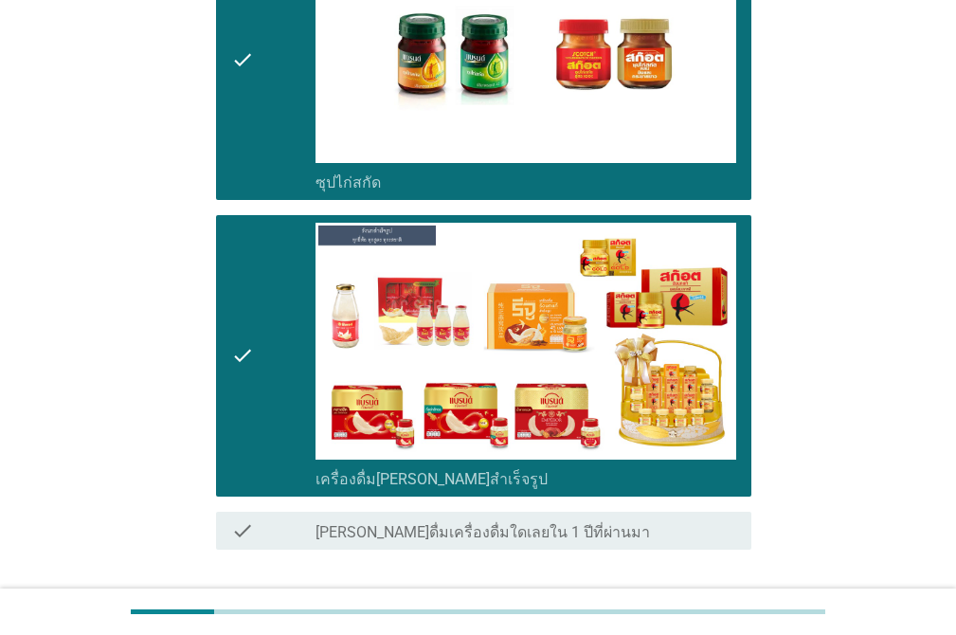
click at [723, 606] on div "ต่อไป" at bounding box center [701, 617] width 53 height 23
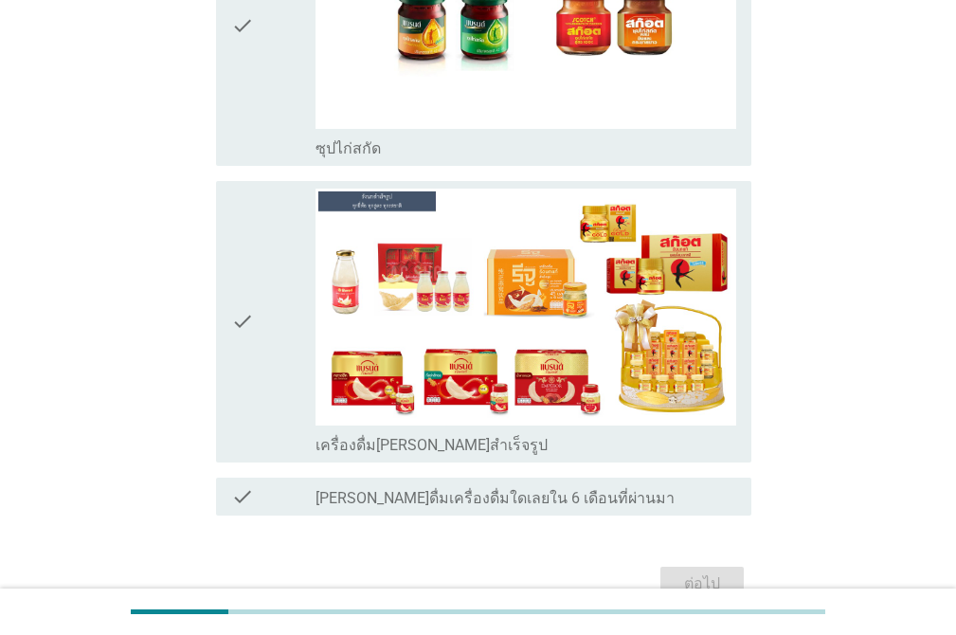
scroll to position [0, 0]
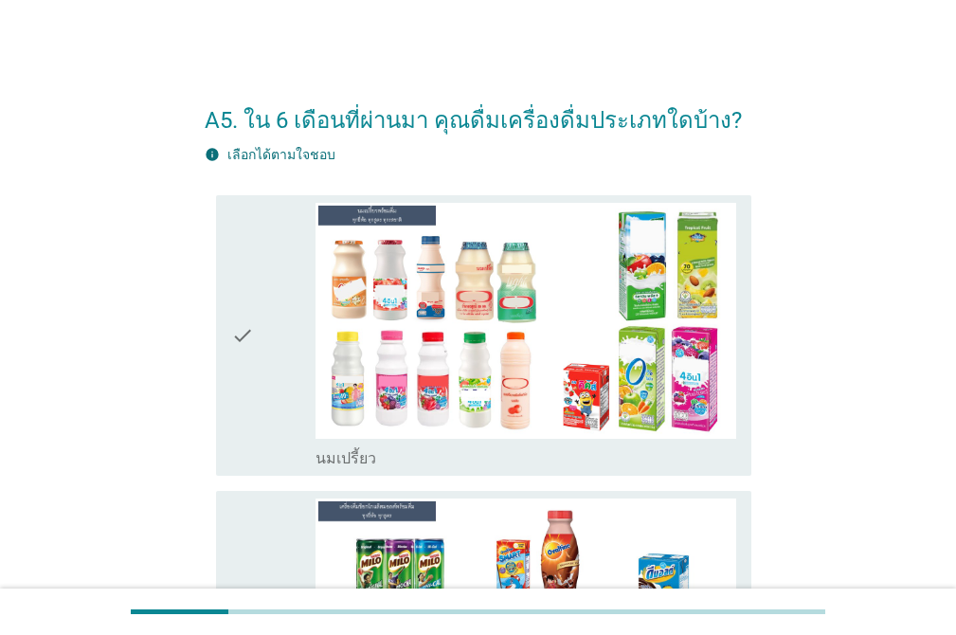
click at [261, 240] on div "check" at bounding box center [273, 336] width 84 height 266
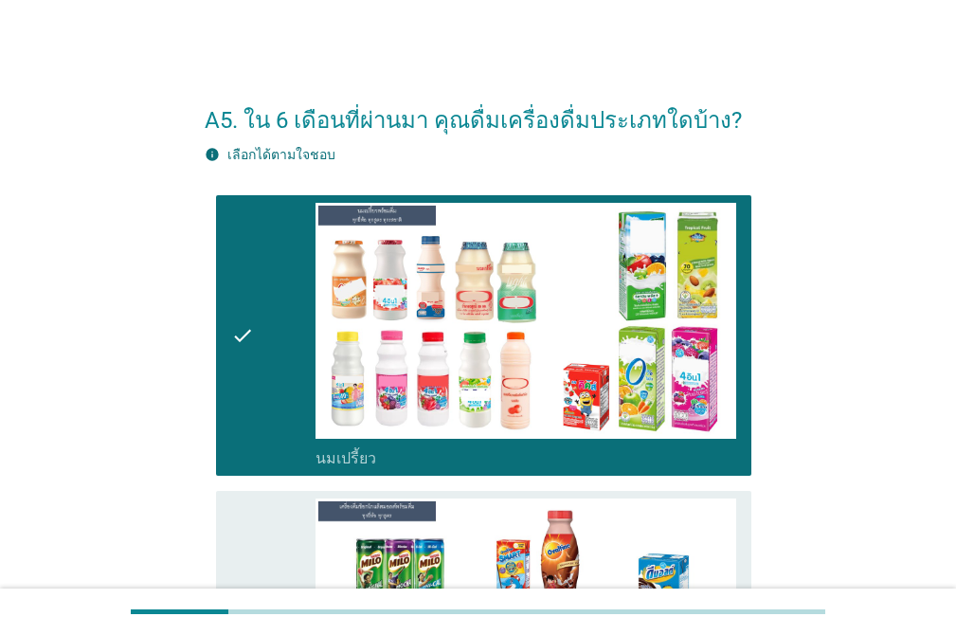
click at [243, 512] on icon "check" at bounding box center [242, 631] width 23 height 266
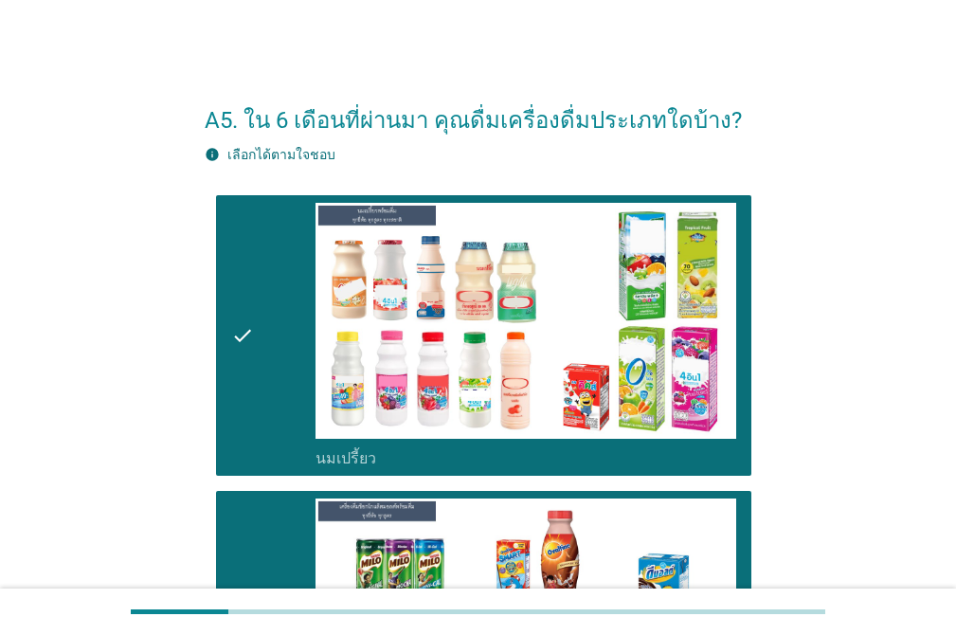
scroll to position [555, 0]
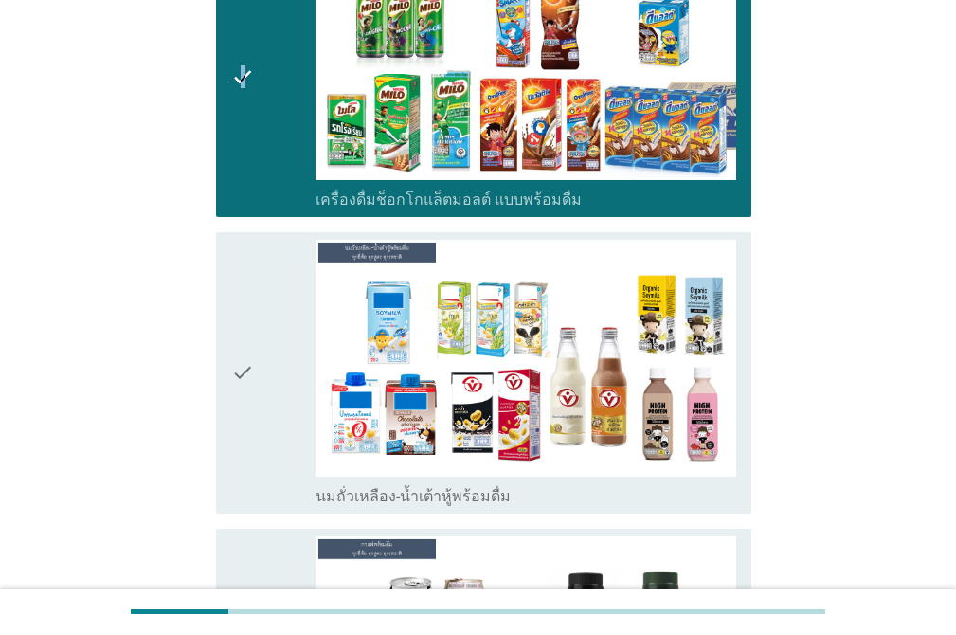
click at [265, 278] on div "check" at bounding box center [273, 373] width 84 height 266
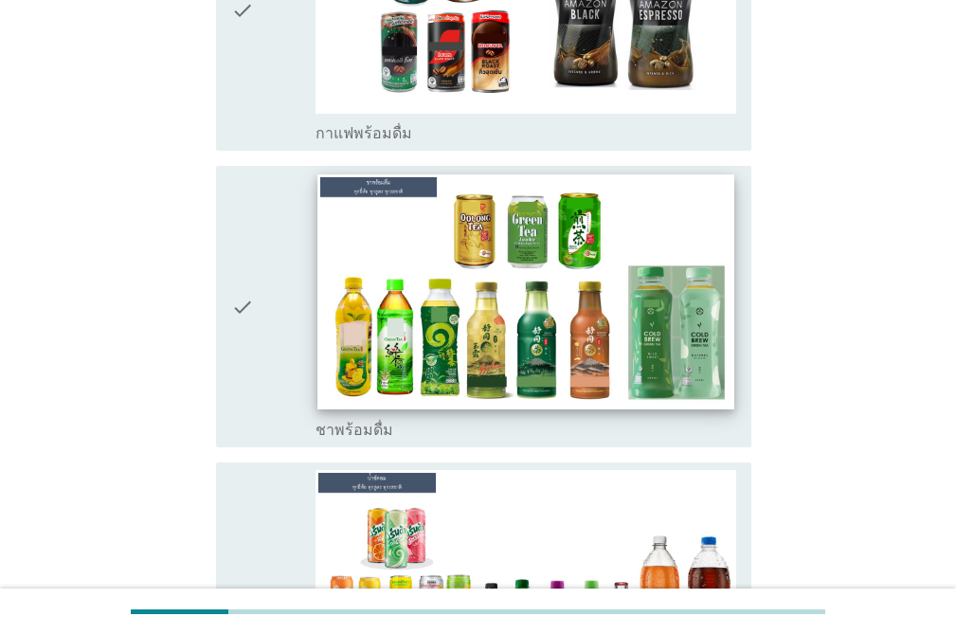
scroll to position [1223, 0]
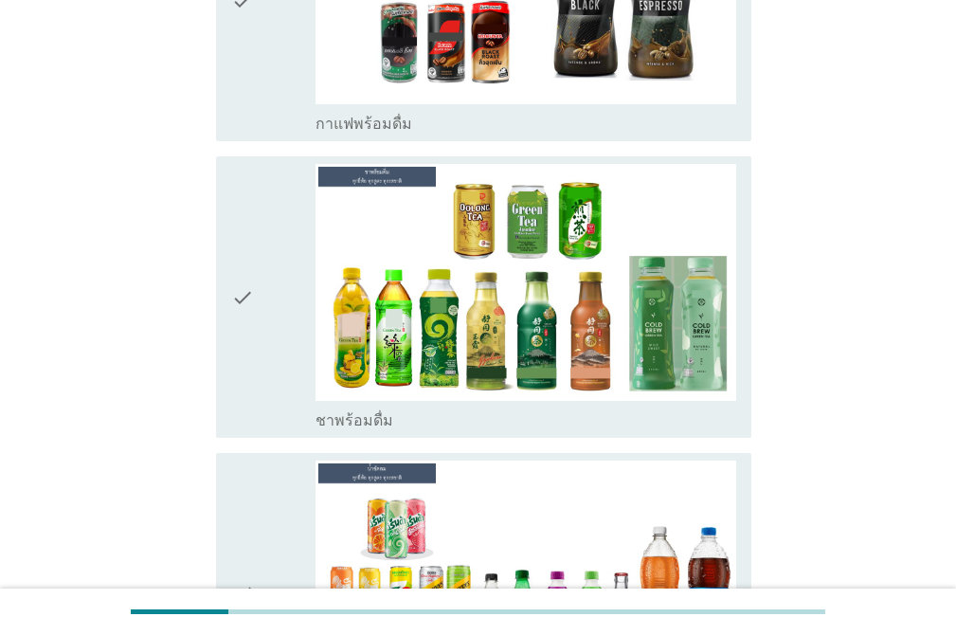
click at [300, 115] on div "check" at bounding box center [273, 1] width 84 height 266
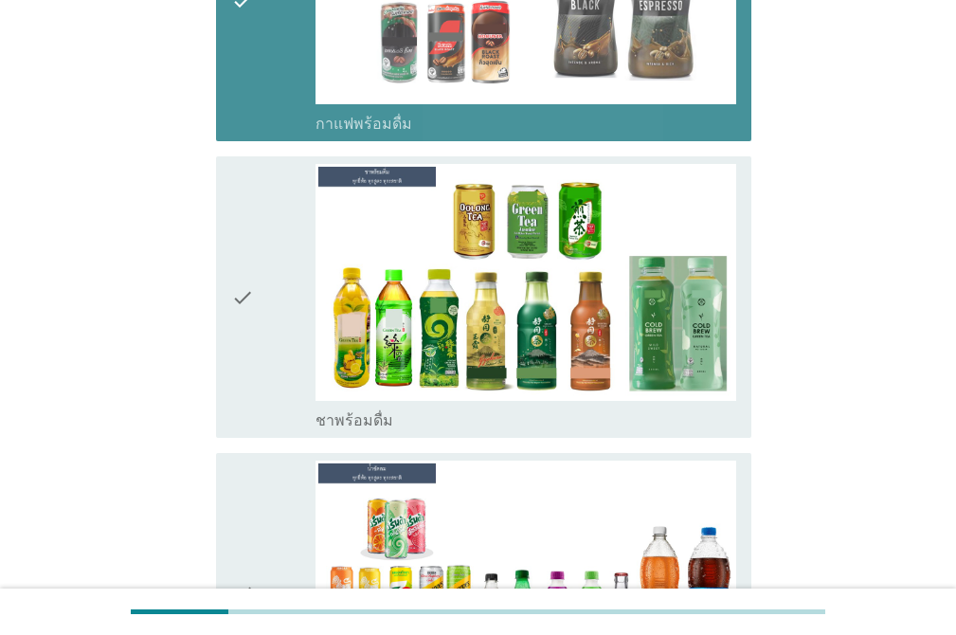
click at [232, 71] on icon "check" at bounding box center [242, 1] width 23 height 266
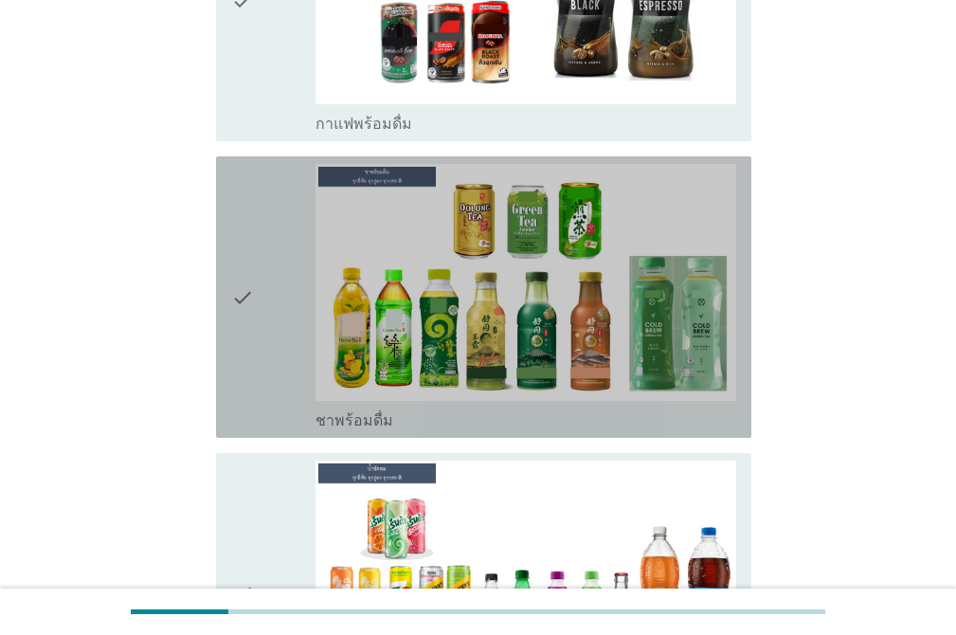
click at [248, 240] on icon "check" at bounding box center [242, 297] width 23 height 266
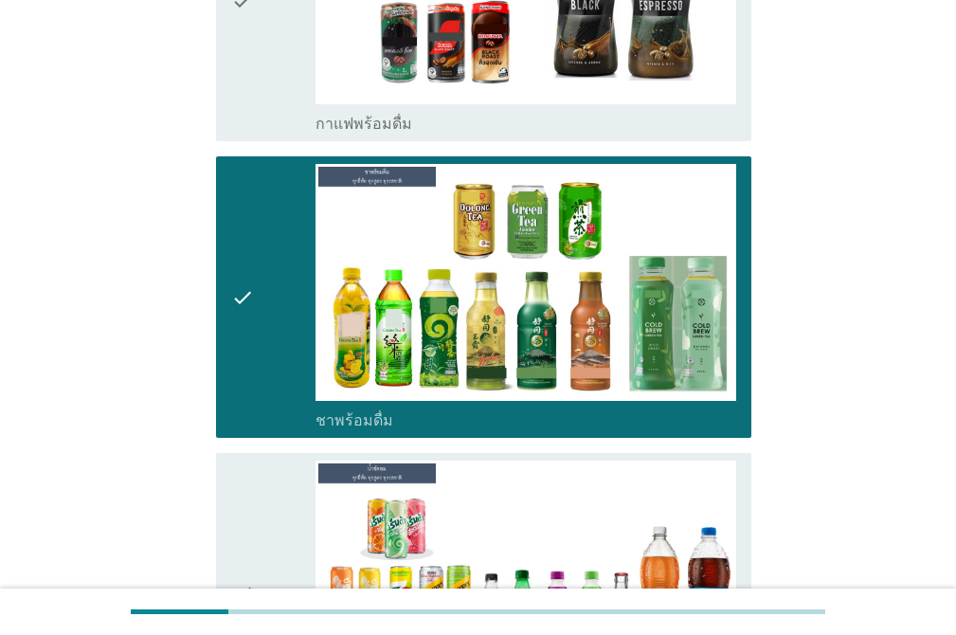
drag, startPoint x: 243, startPoint y: 467, endPoint x: 268, endPoint y: 452, distance: 29.7
click at [243, 466] on icon "check" at bounding box center [242, 593] width 23 height 266
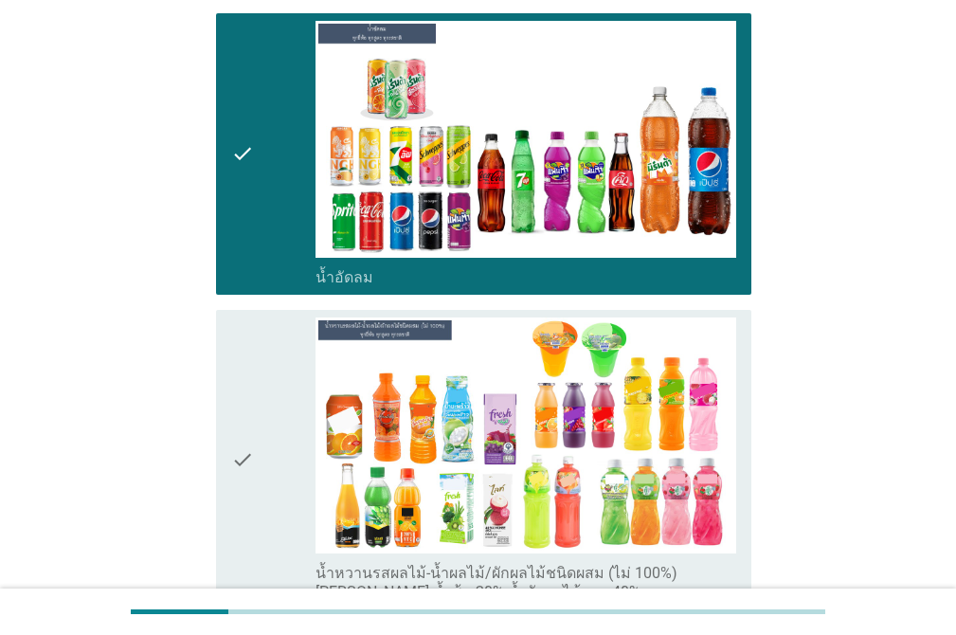
scroll to position [1955, 0]
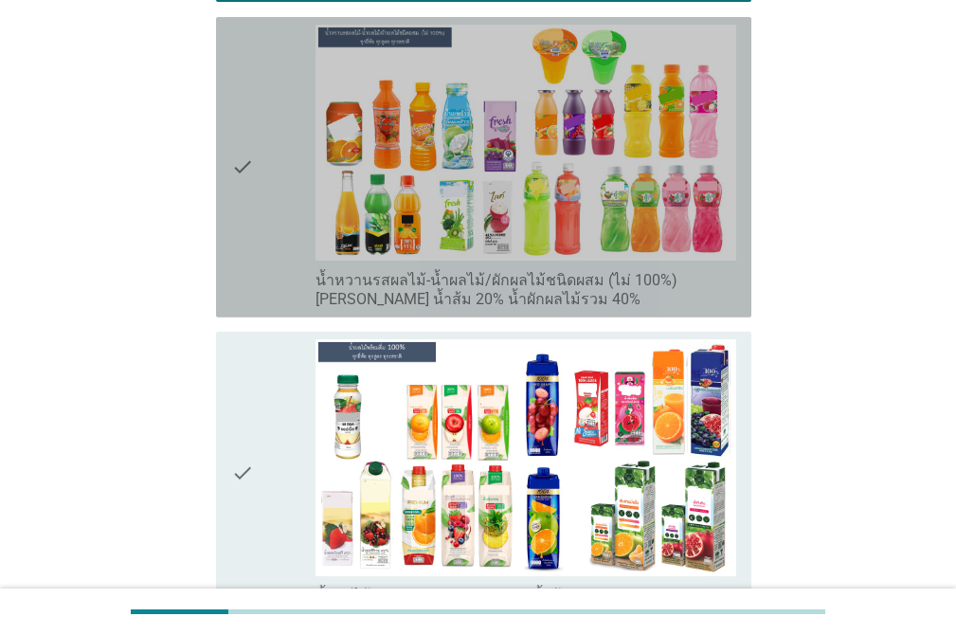
click at [240, 70] on icon "check" at bounding box center [242, 167] width 23 height 285
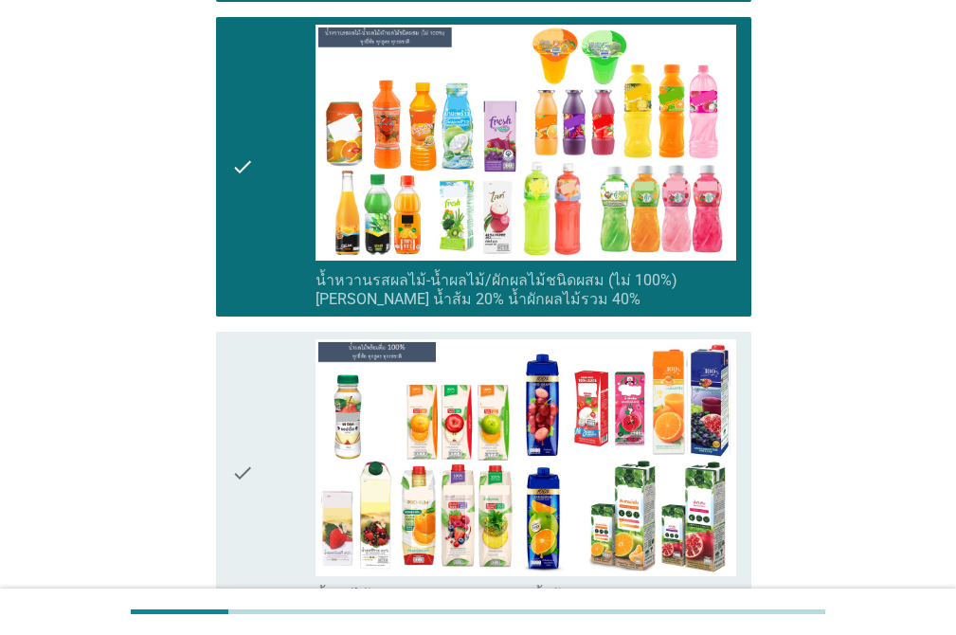
click at [239, 345] on icon "check" at bounding box center [242, 472] width 23 height 266
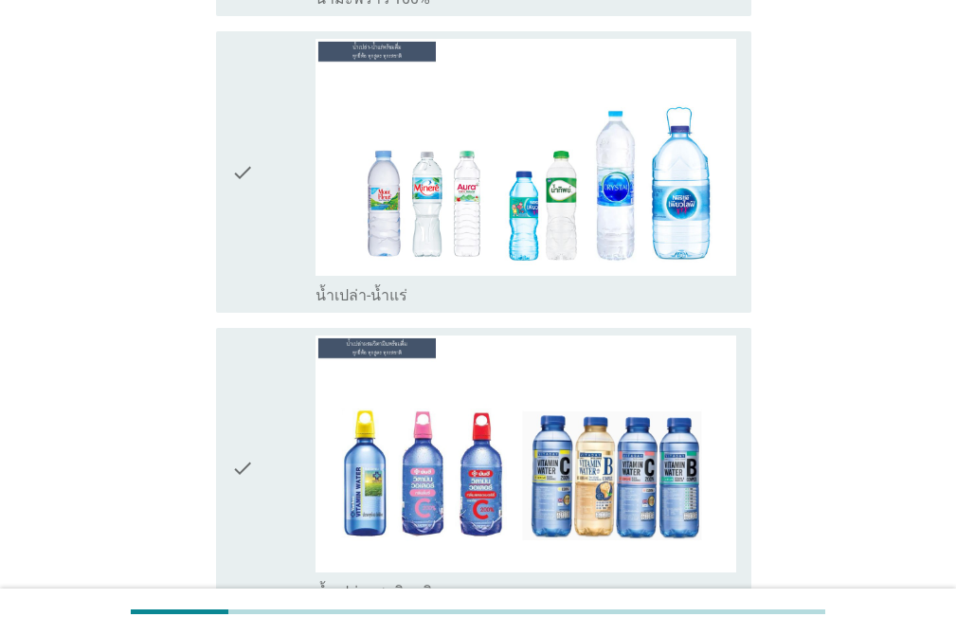
scroll to position [3163, 0]
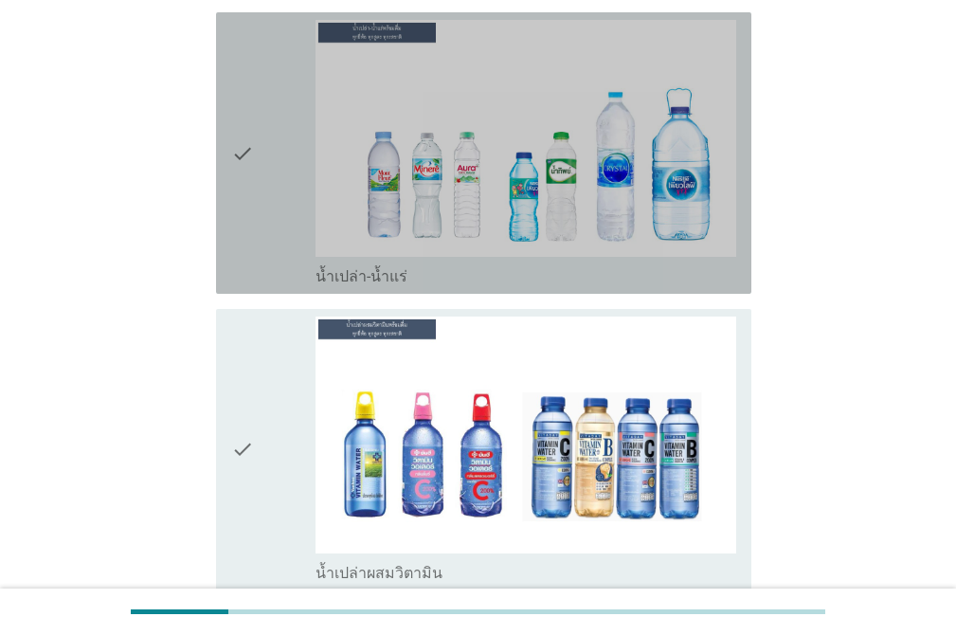
click at [245, 75] on icon "check" at bounding box center [242, 153] width 23 height 266
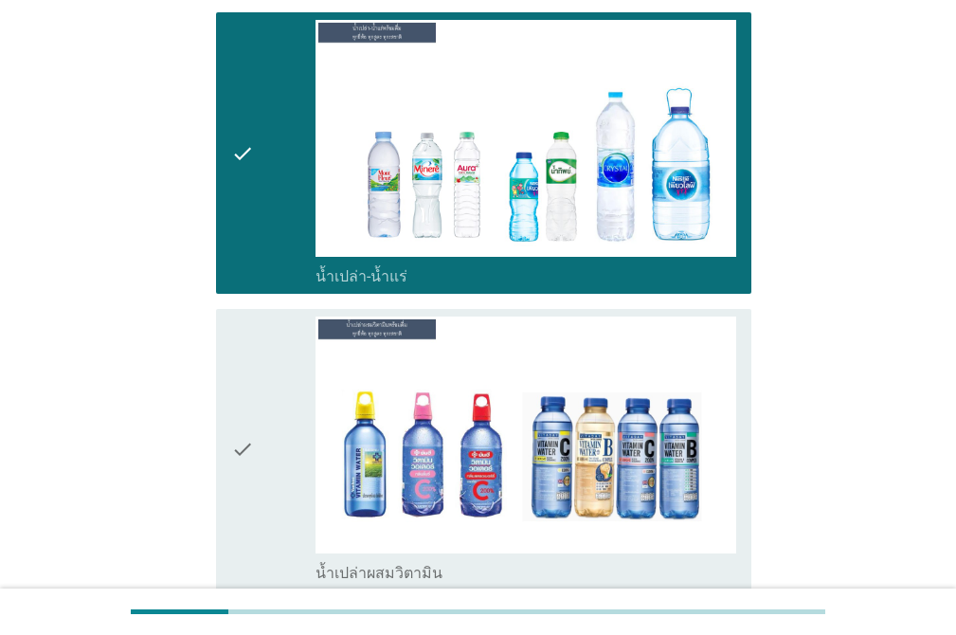
click at [241, 352] on icon "check" at bounding box center [242, 449] width 23 height 266
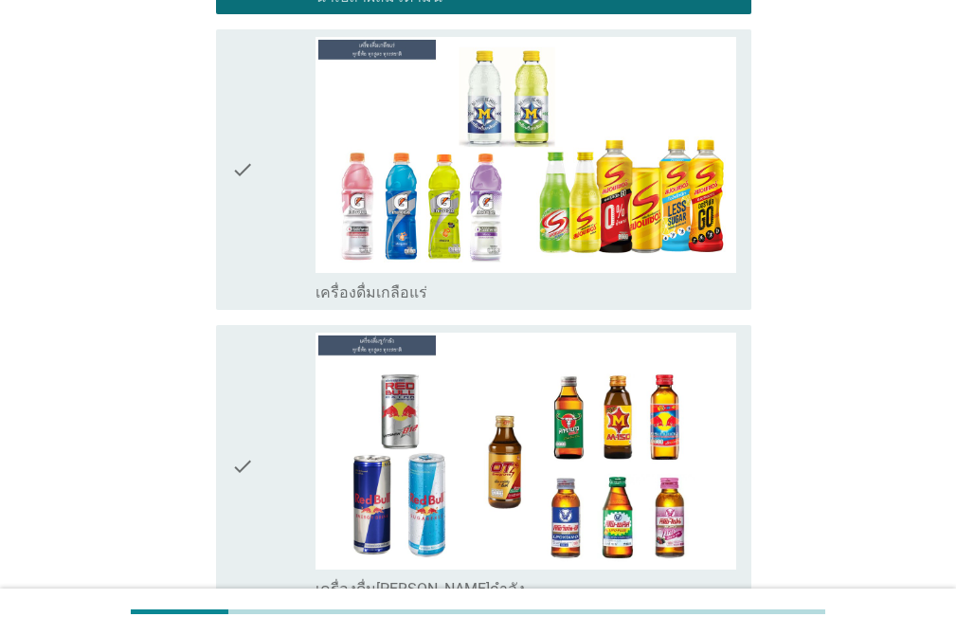
scroll to position [3785, 0]
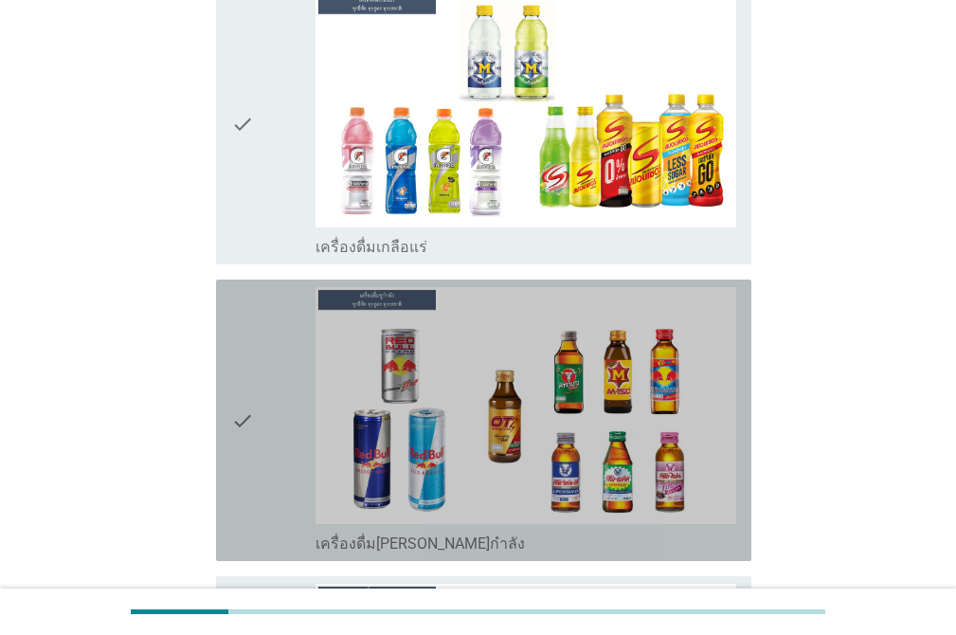
drag, startPoint x: 307, startPoint y: 347, endPoint x: 298, endPoint y: 316, distance: 31.5
click at [306, 346] on div "check" at bounding box center [273, 420] width 84 height 266
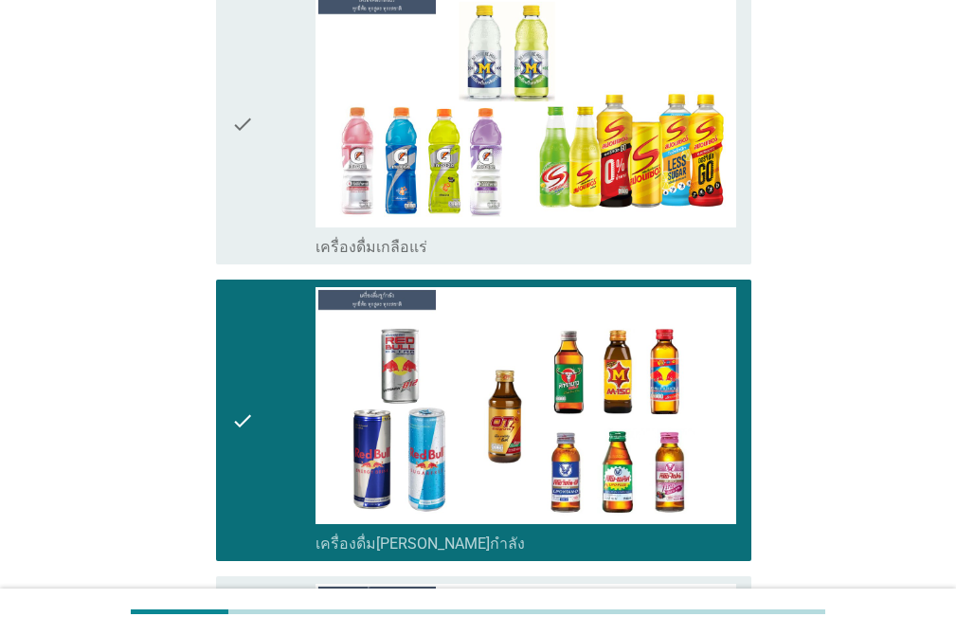
click at [277, 211] on div "check" at bounding box center [273, 124] width 84 height 266
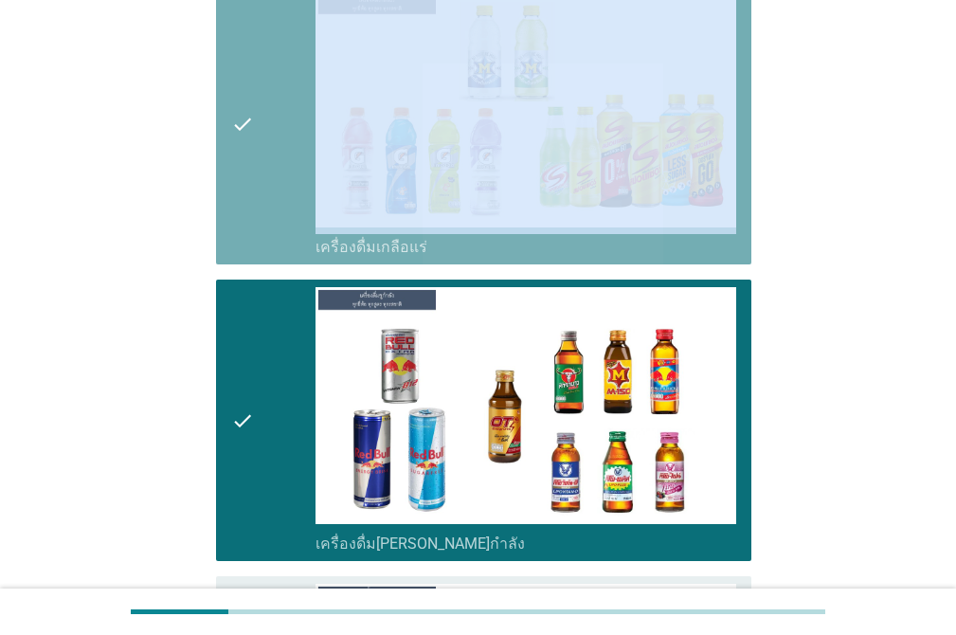
click at [277, 210] on div "check" at bounding box center [273, 124] width 84 height 266
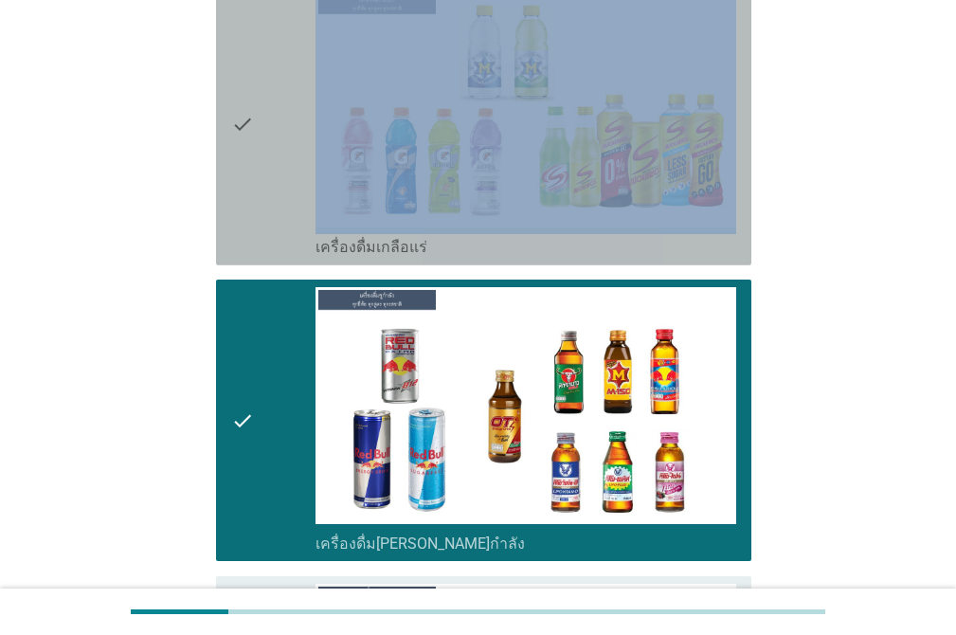
click at [275, 201] on div "check" at bounding box center [273, 124] width 84 height 266
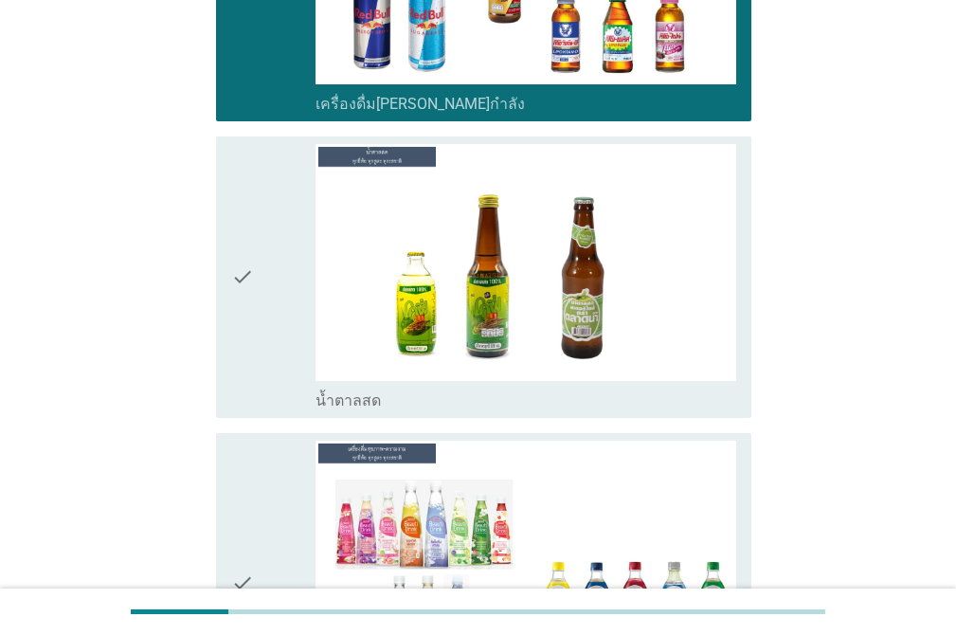
scroll to position [4234, 0]
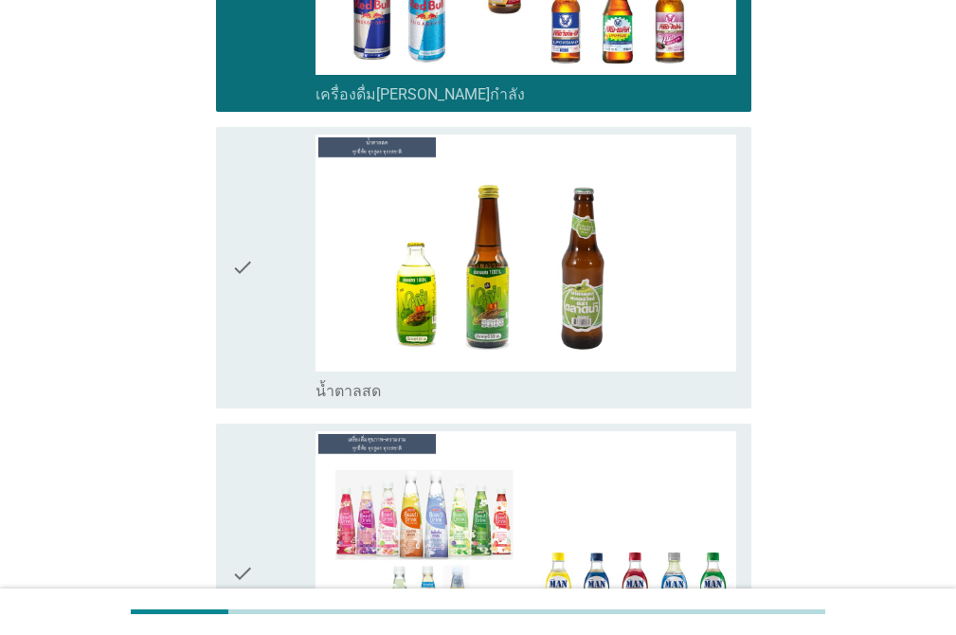
click at [259, 447] on div "check" at bounding box center [273, 573] width 84 height 285
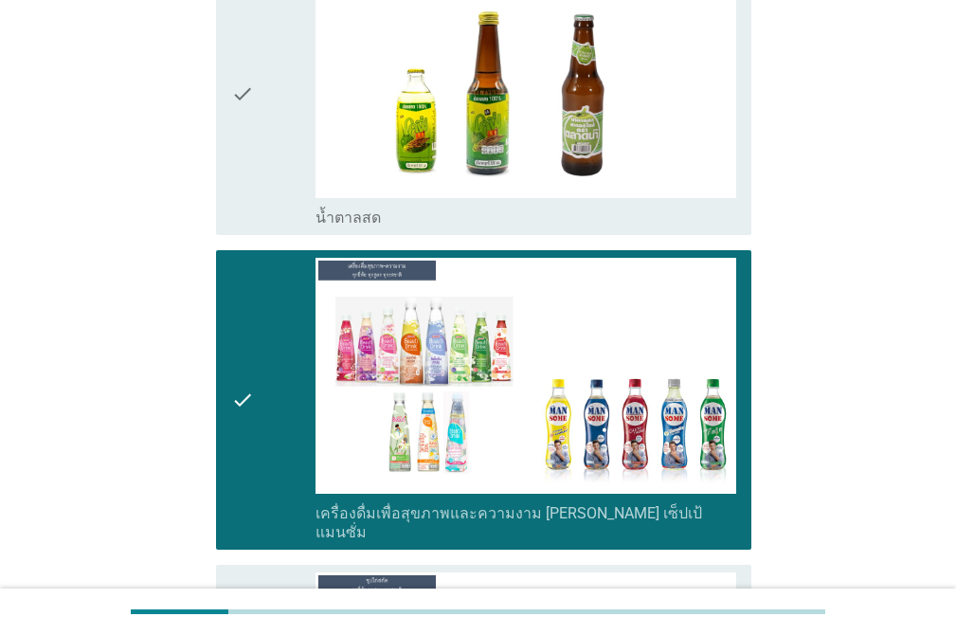
scroll to position [4637, 0]
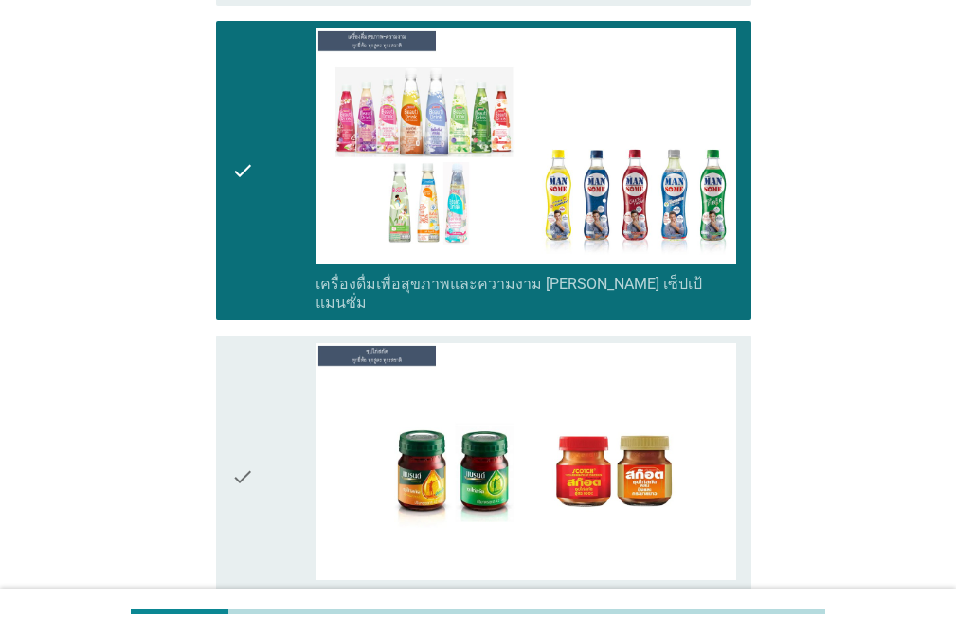
click at [251, 192] on icon "check" at bounding box center [242, 170] width 23 height 285
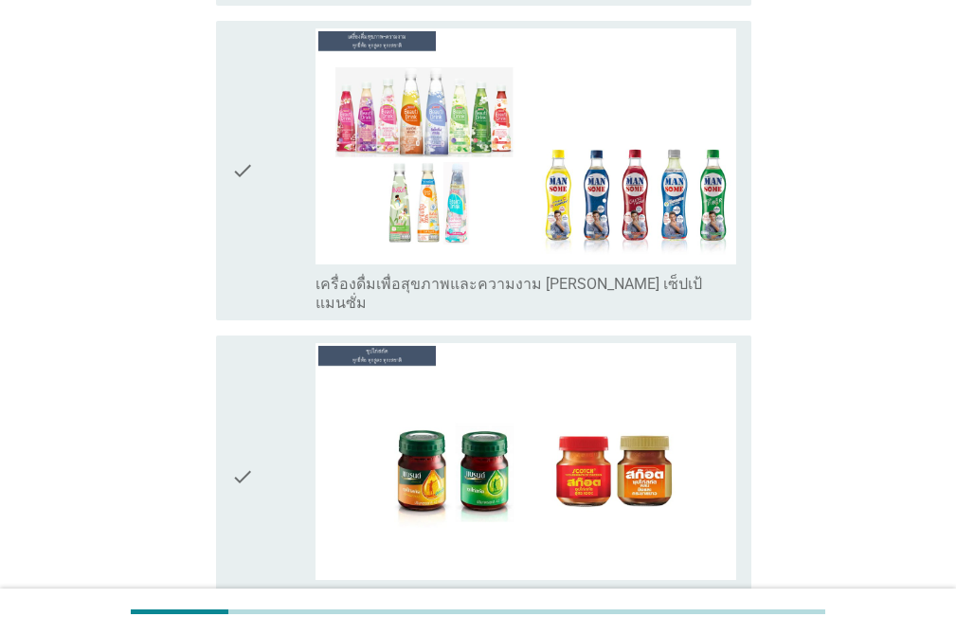
click at [265, 343] on div "check" at bounding box center [273, 476] width 84 height 266
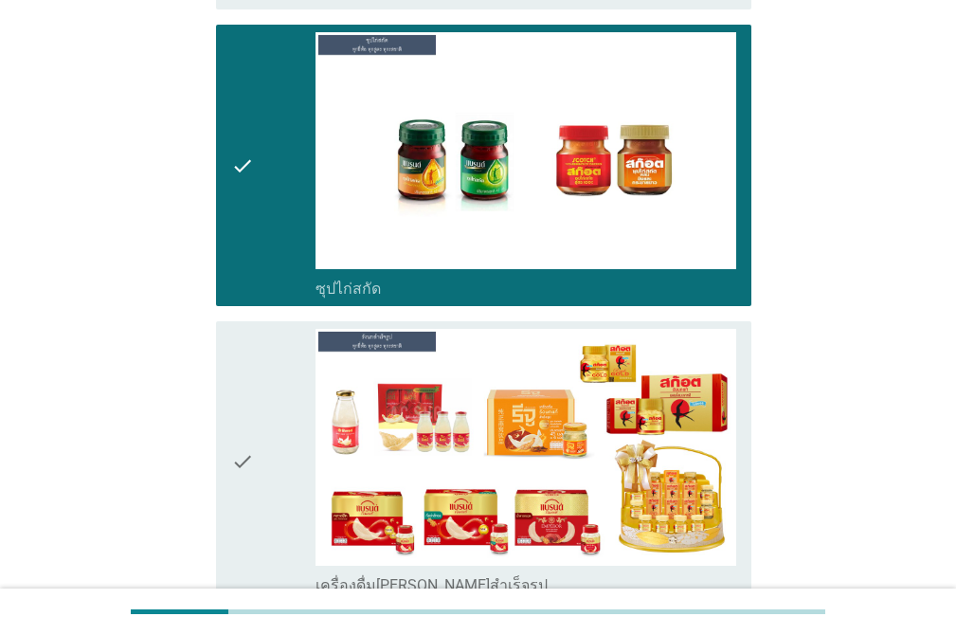
scroll to position [5170, 0]
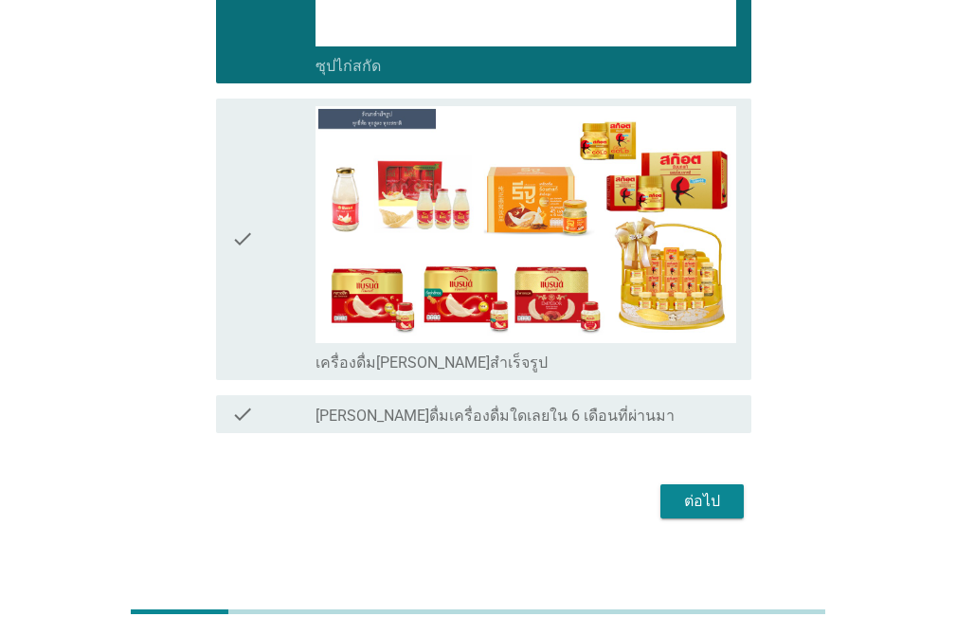
drag, startPoint x: 287, startPoint y: 153, endPoint x: 369, endPoint y: 210, distance: 99.9
click at [287, 152] on div "check" at bounding box center [273, 239] width 84 height 266
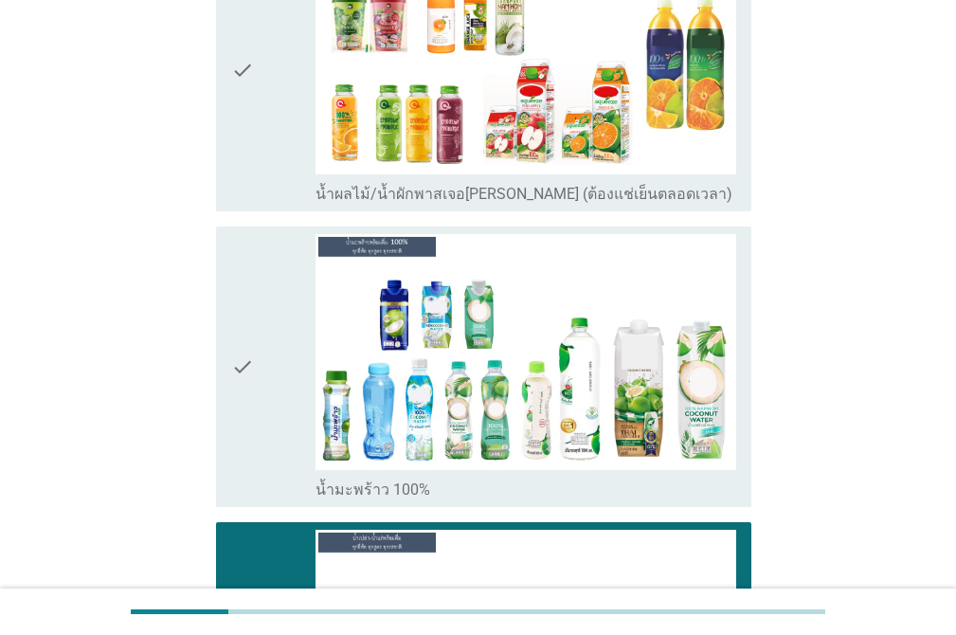
scroll to position [2663, 0]
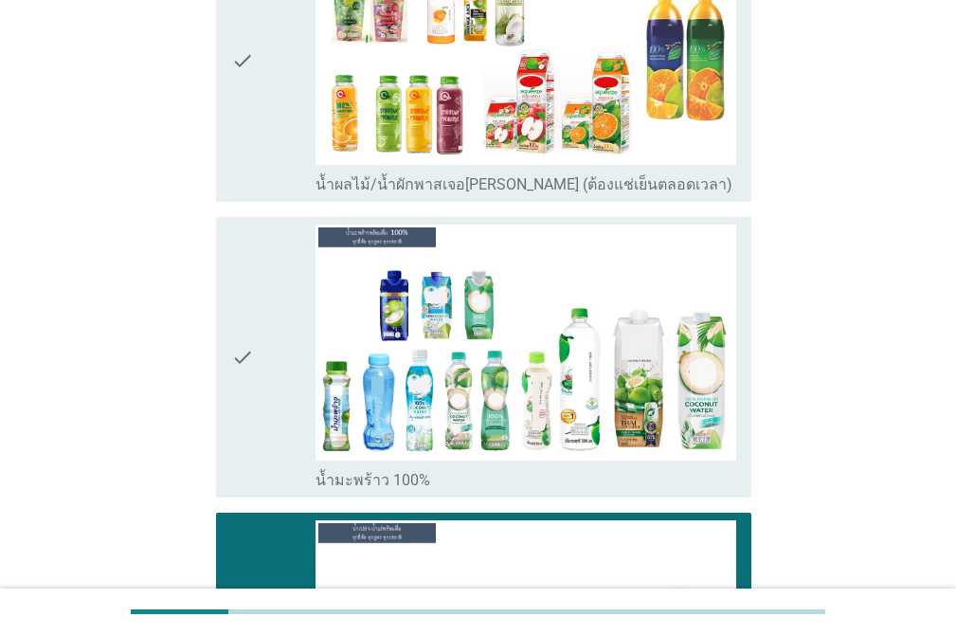
click at [236, 264] on icon "check" at bounding box center [242, 358] width 23 height 266
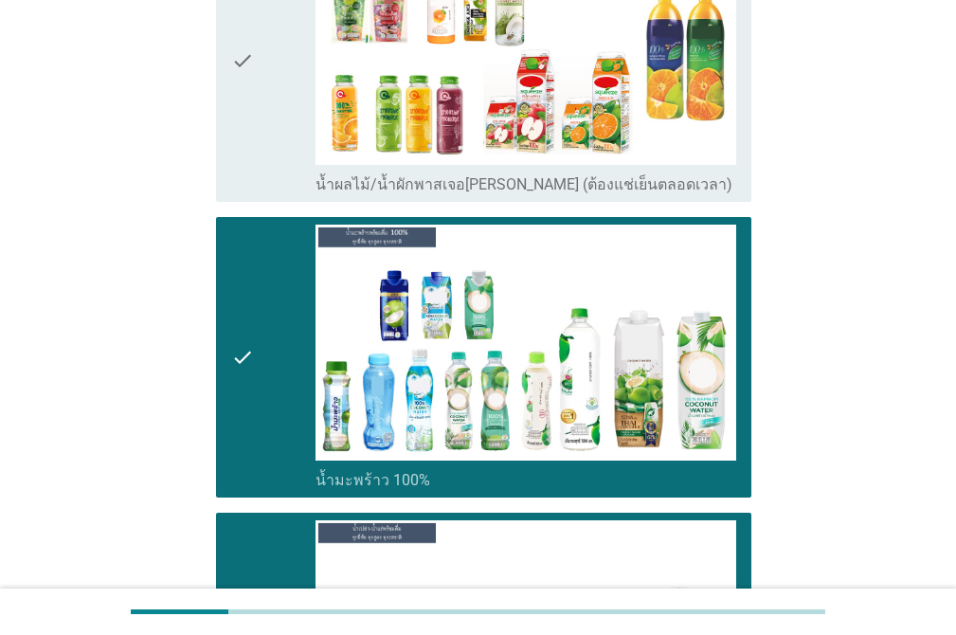
click at [246, 94] on icon "check" at bounding box center [242, 61] width 23 height 266
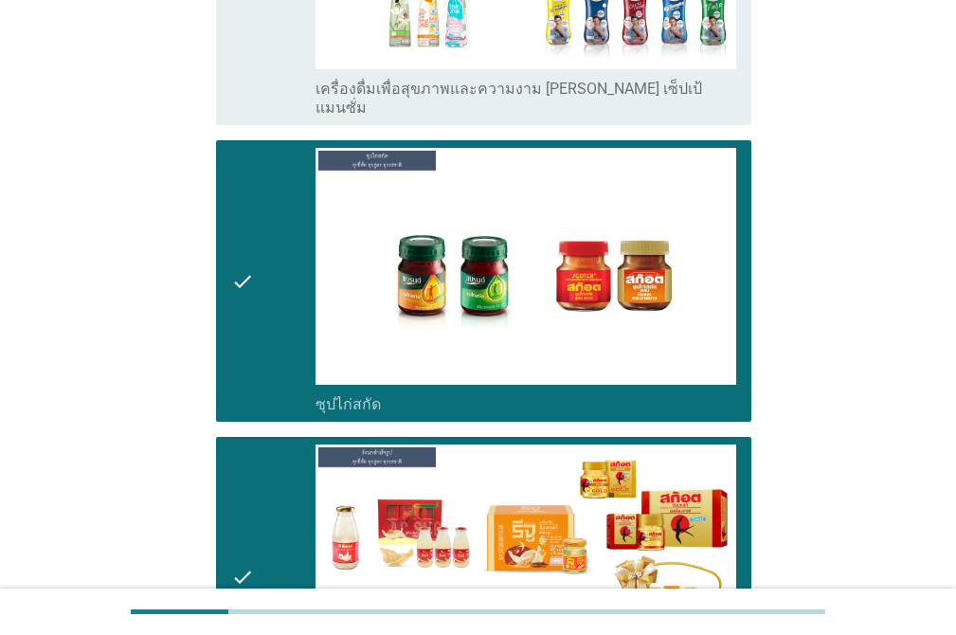
scroll to position [5170, 0]
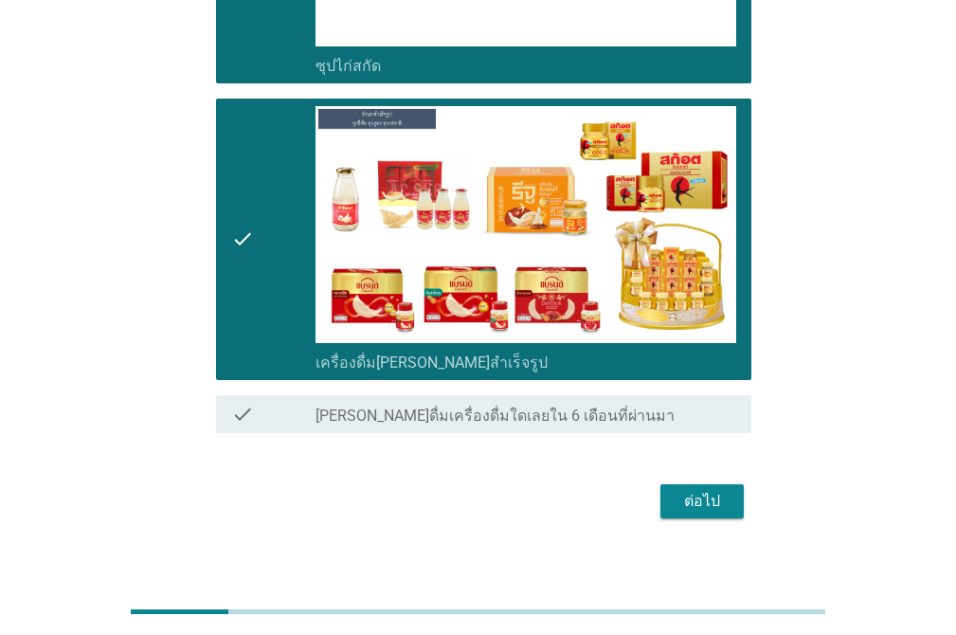
click at [707, 490] on div "ต่อไป" at bounding box center [701, 501] width 53 height 23
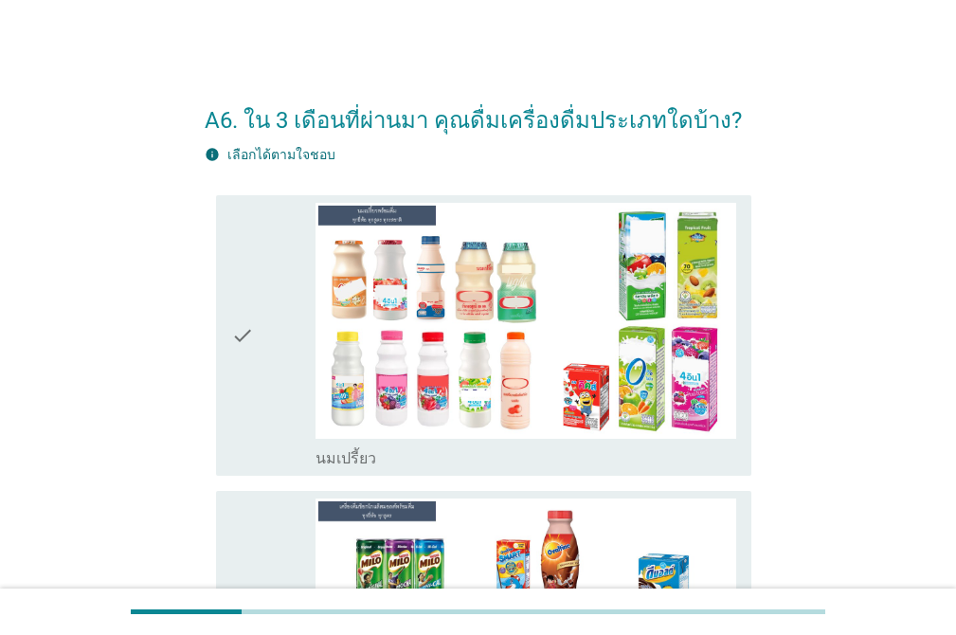
click at [274, 267] on div "check" at bounding box center [273, 336] width 84 height 266
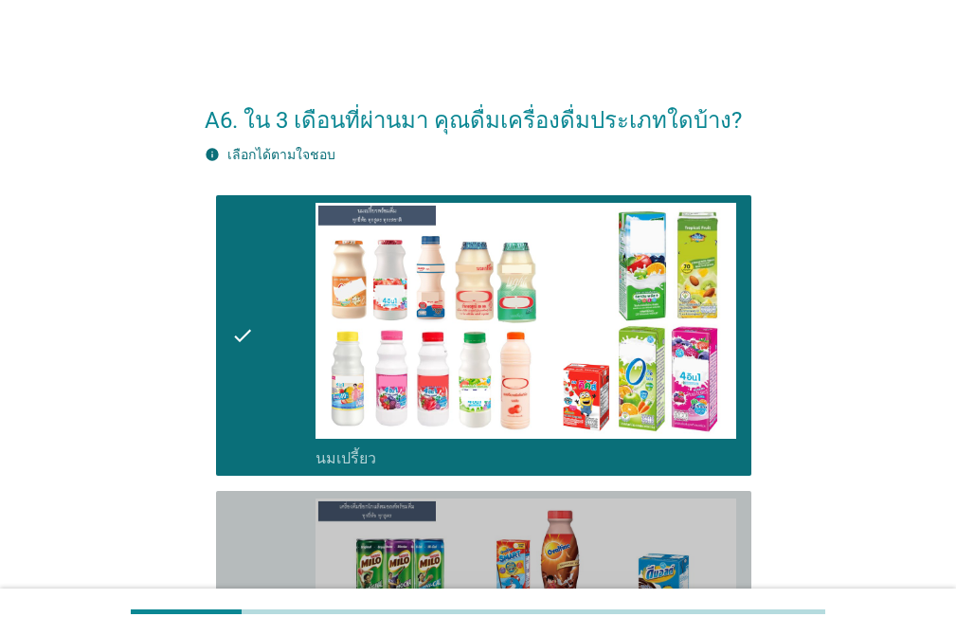
drag, startPoint x: 235, startPoint y: 509, endPoint x: 350, endPoint y: 464, distance: 123.0
click at [235, 510] on icon "check" at bounding box center [242, 631] width 23 height 266
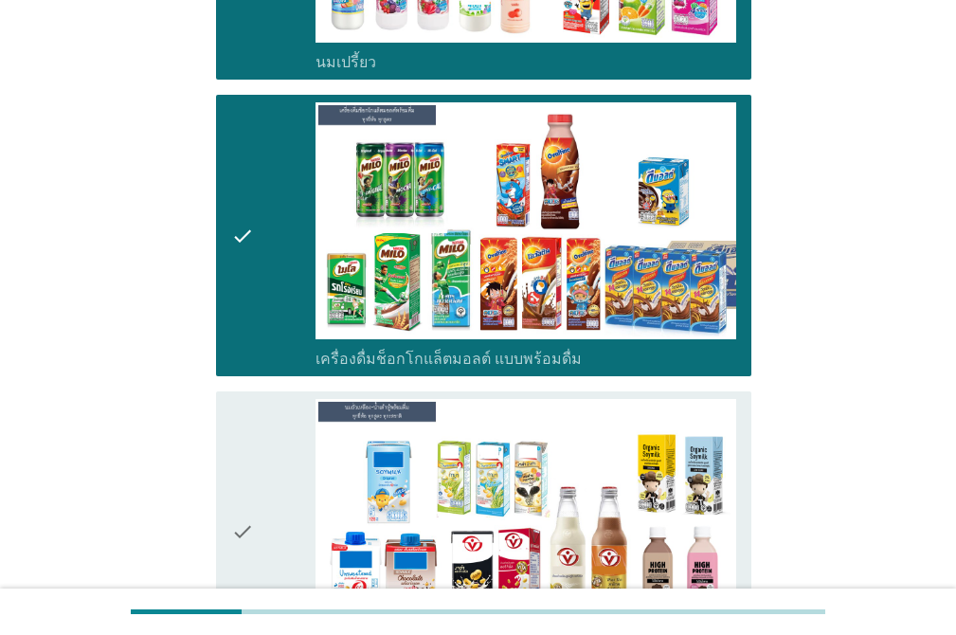
scroll to position [450, 0]
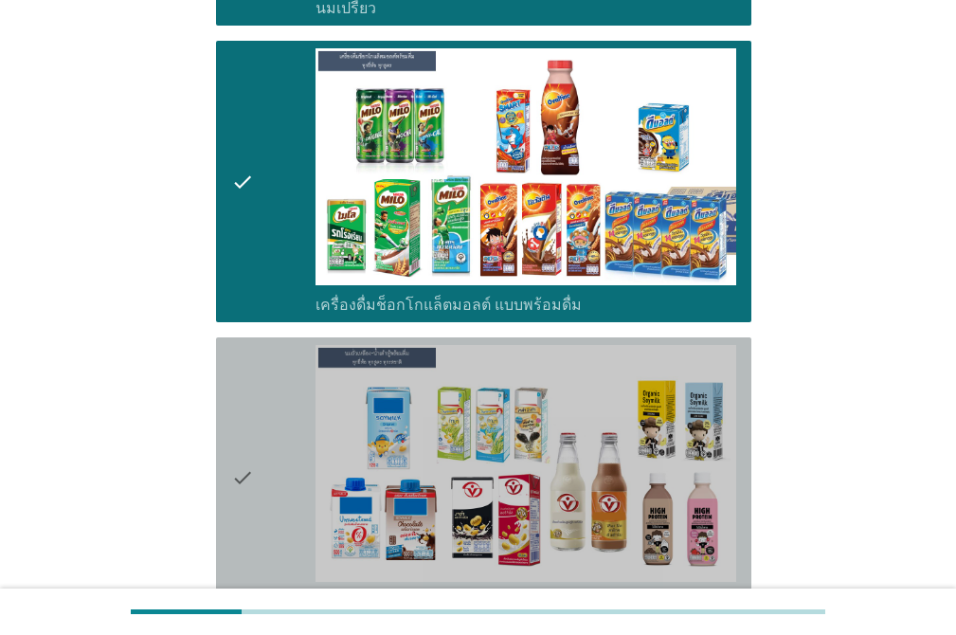
click at [261, 349] on div "check" at bounding box center [273, 478] width 84 height 266
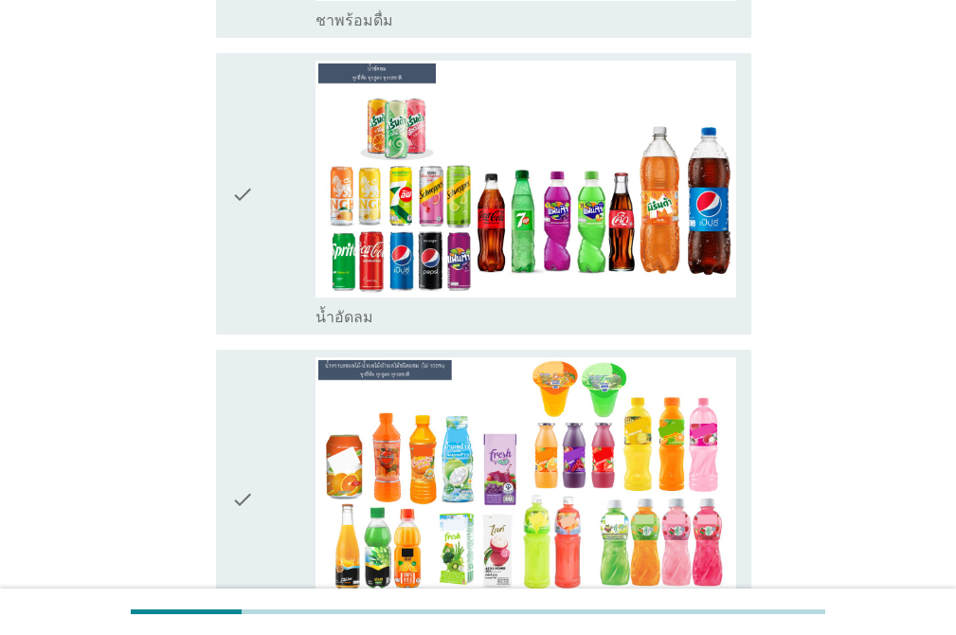
scroll to position [1334, 0]
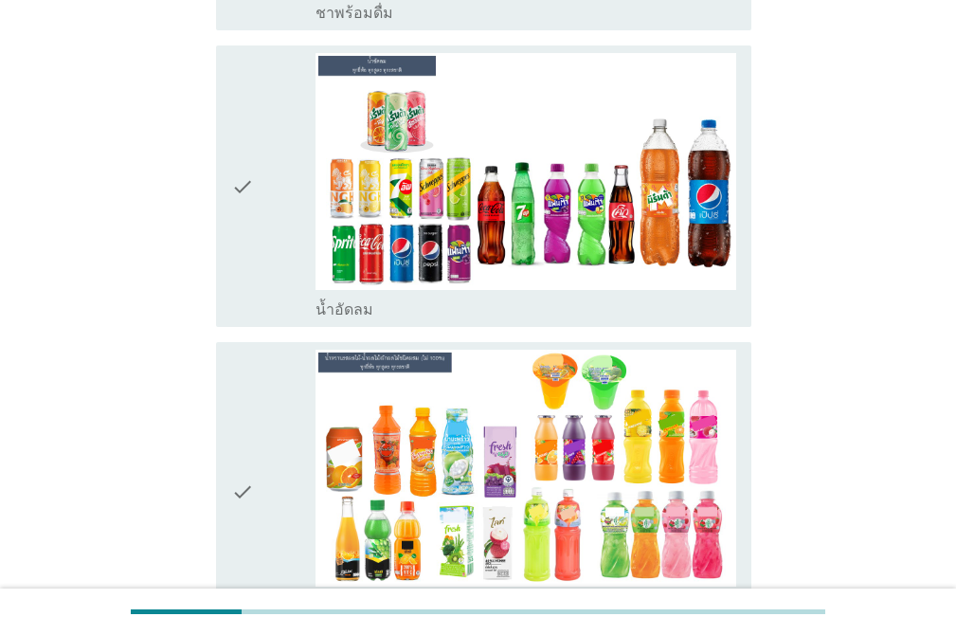
click at [275, 120] on div "check" at bounding box center [273, 186] width 84 height 266
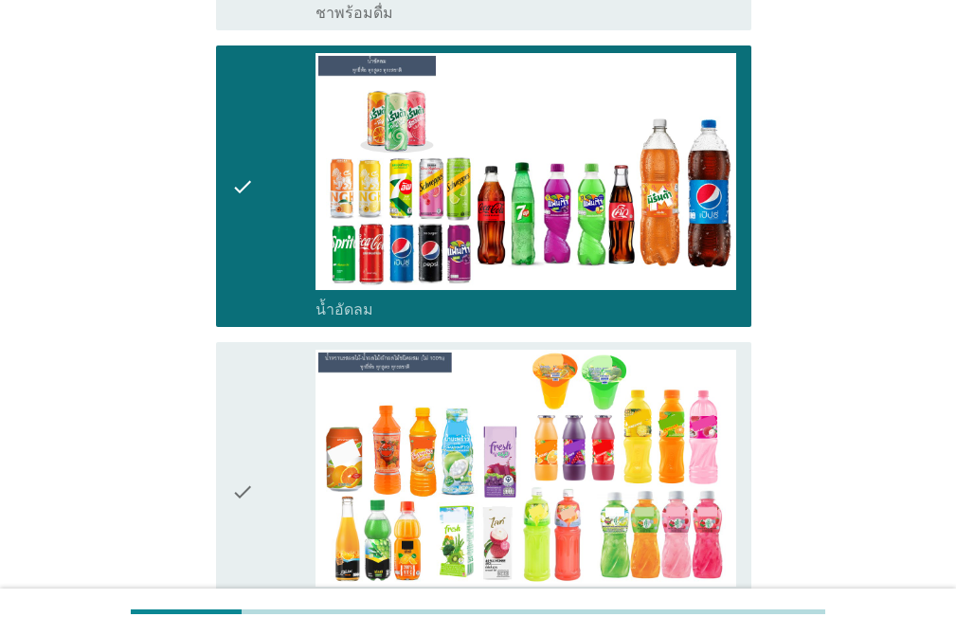
click at [246, 340] on div "check check_box น้ำหวานรสผลไม้-น้ำผลไม้/ผักผลไม้ชนิดผสม (ไม่ 100%) เช่น น้ำส้ม …" at bounding box center [478, 491] width 547 height 315
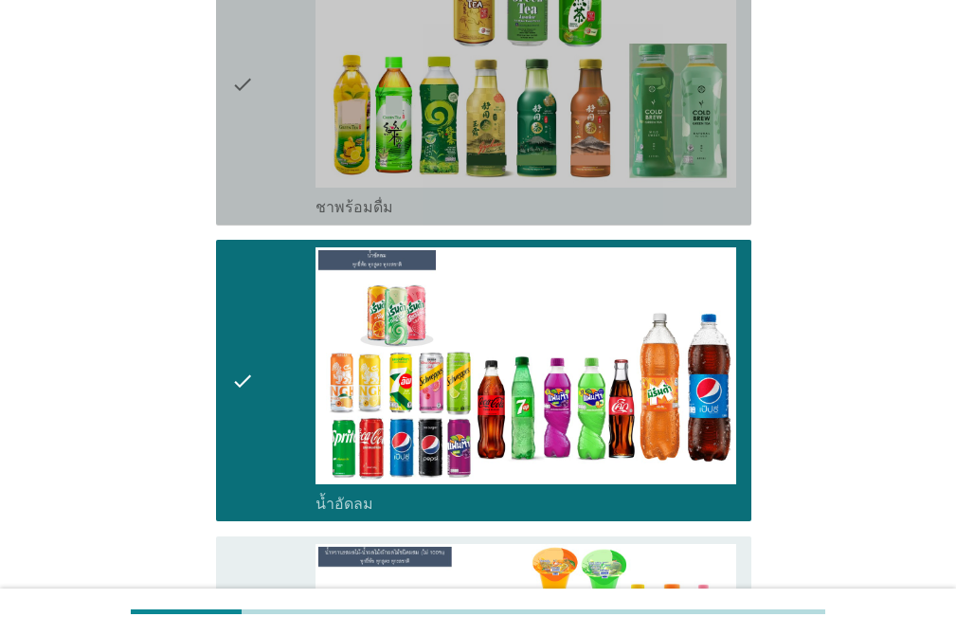
click at [255, 32] on div "check" at bounding box center [273, 85] width 84 height 266
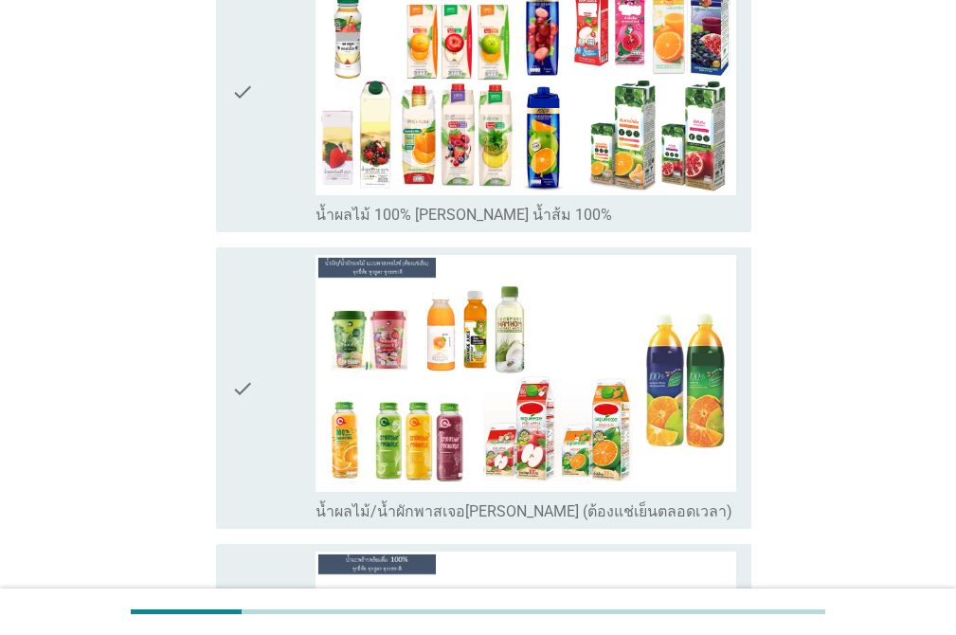
scroll to position [2133, 0]
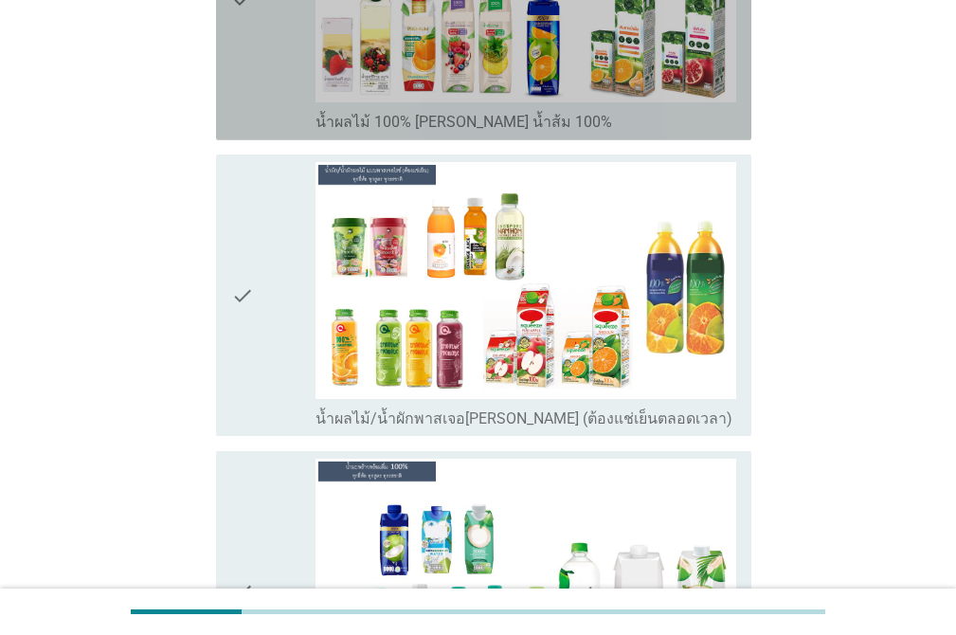
drag, startPoint x: 236, startPoint y: 54, endPoint x: 239, endPoint y: 69, distance: 15.4
click at [237, 57] on icon "check" at bounding box center [242, -1] width 23 height 266
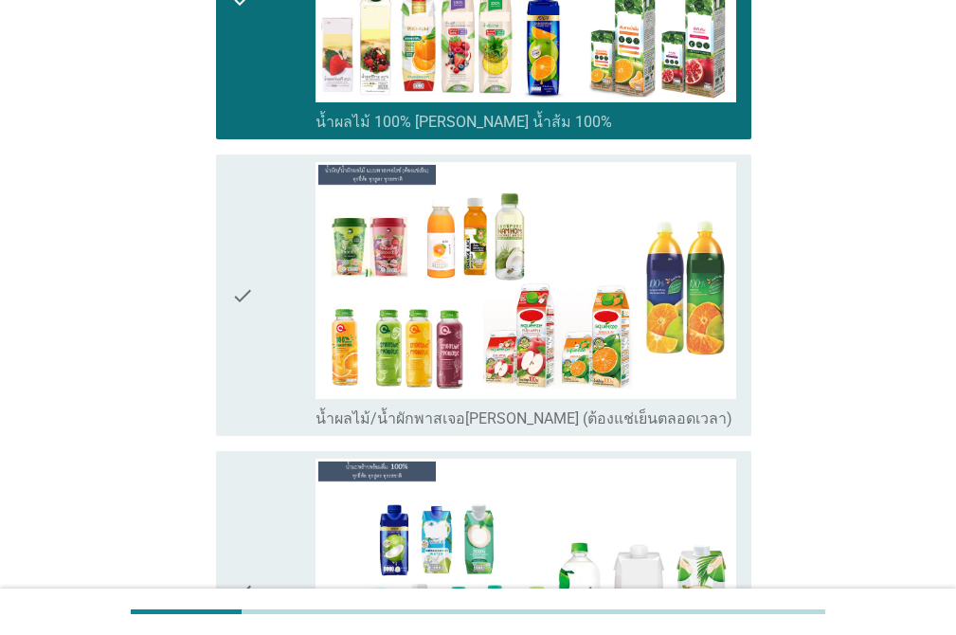
click at [251, 208] on icon "check" at bounding box center [242, 295] width 23 height 266
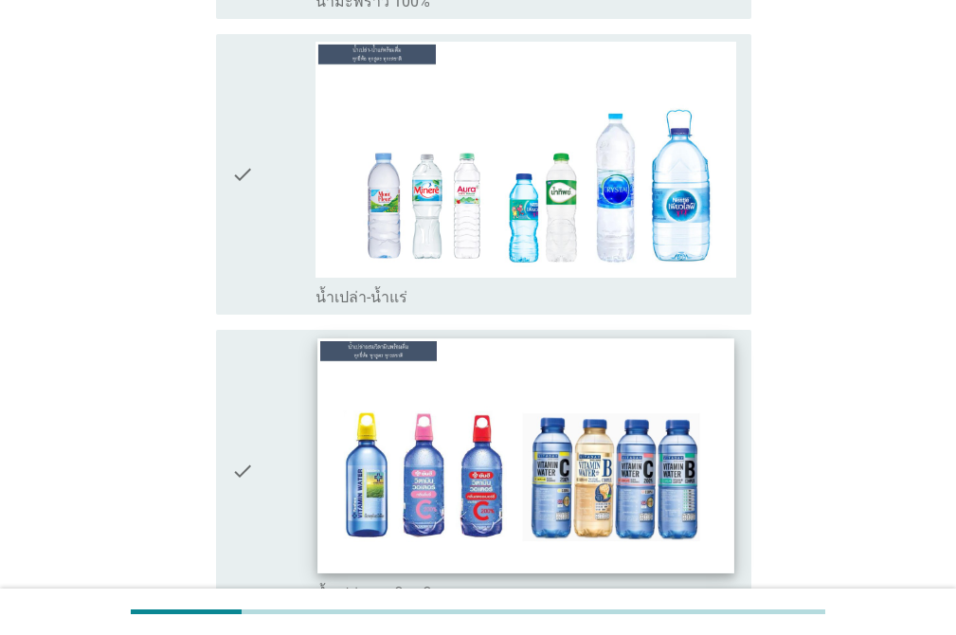
scroll to position [2877, 0]
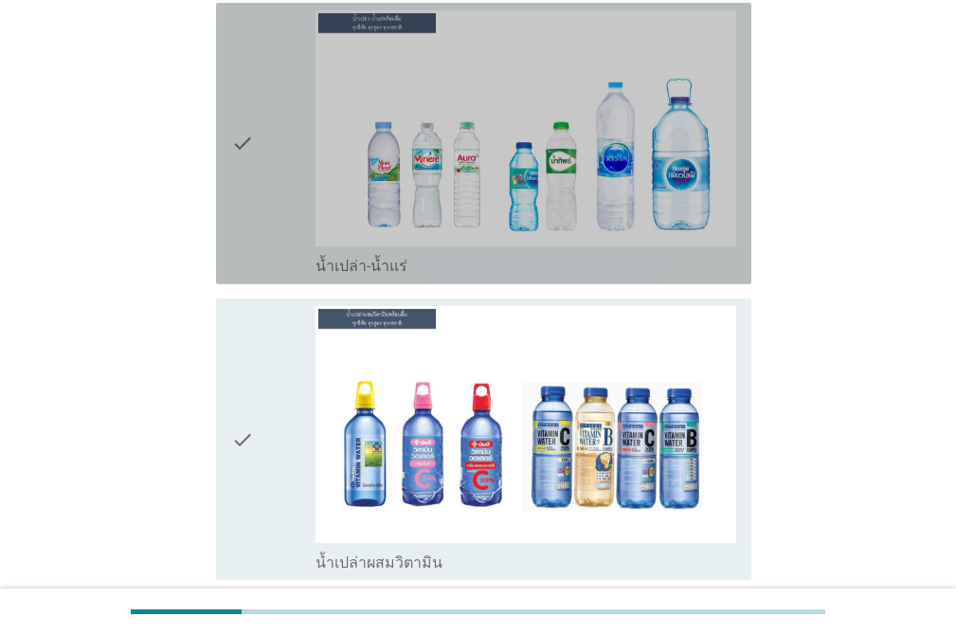
click at [284, 74] on div "check" at bounding box center [273, 143] width 84 height 266
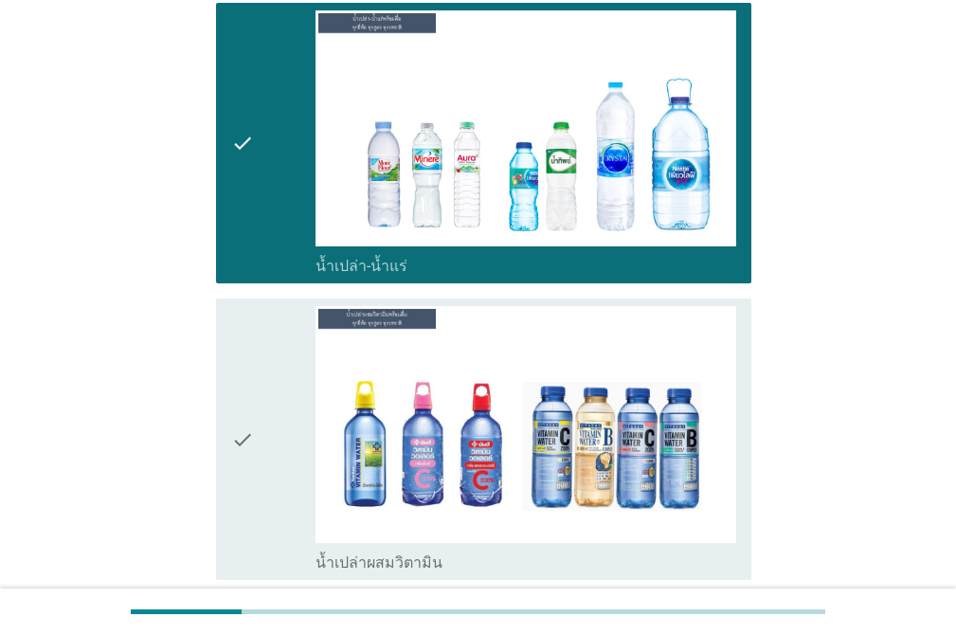
drag, startPoint x: 263, startPoint y: 337, endPoint x: 304, endPoint y: 320, distance: 44.2
click at [263, 336] on div "check" at bounding box center [273, 439] width 84 height 266
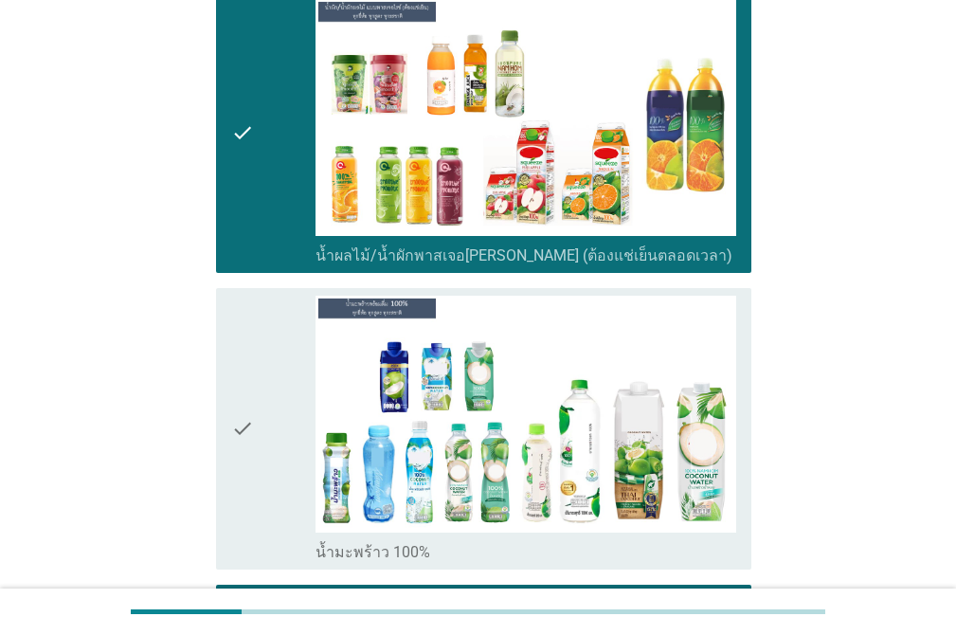
scroll to position [2312, 0]
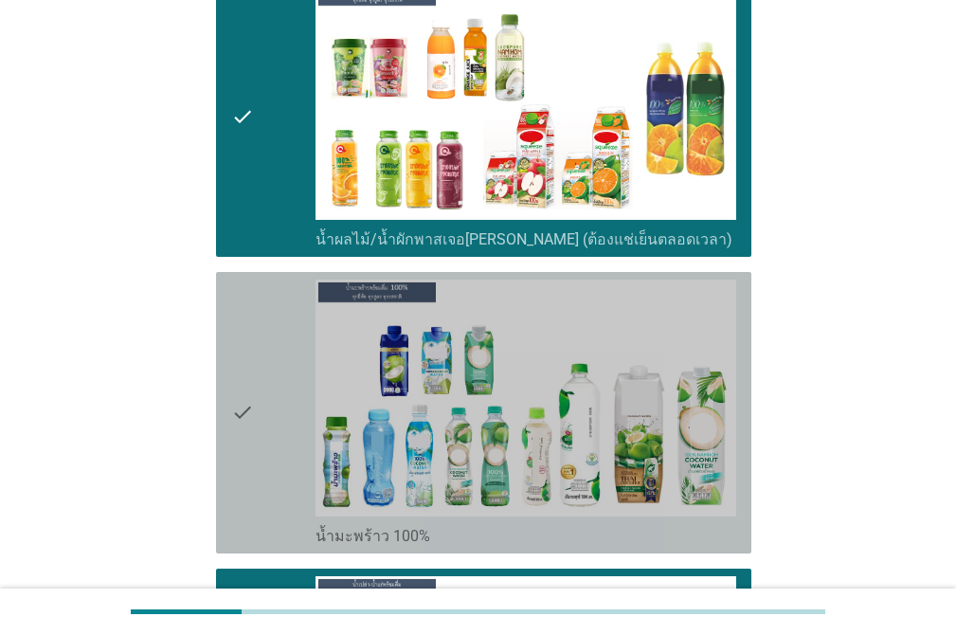
click at [735, 313] on div "check_box น้ำมะพร้าว 100%" at bounding box center [525, 412] width 421 height 266
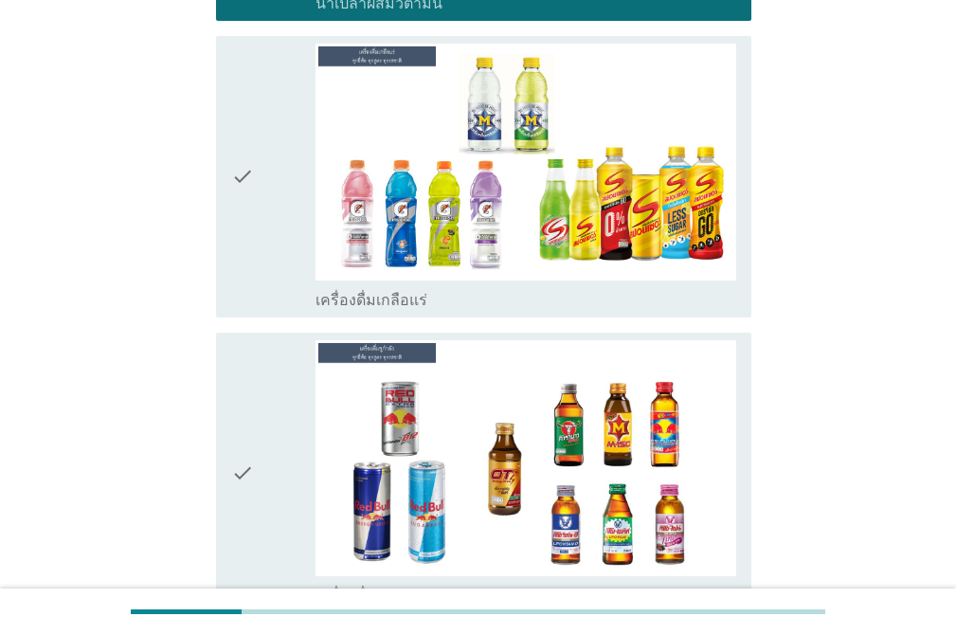
scroll to position [3420, 0]
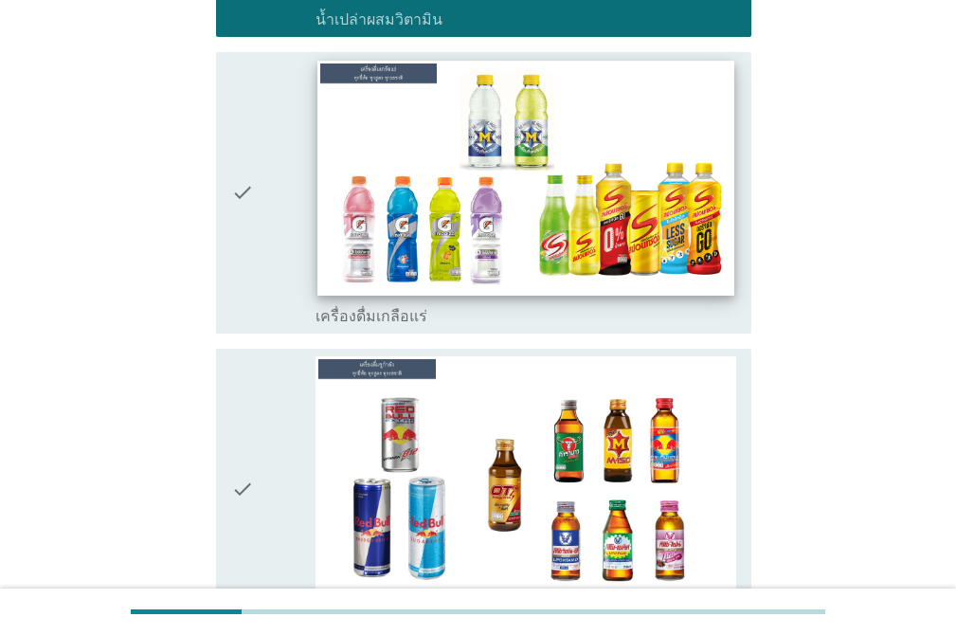
click at [642, 217] on img at bounding box center [525, 178] width 416 height 234
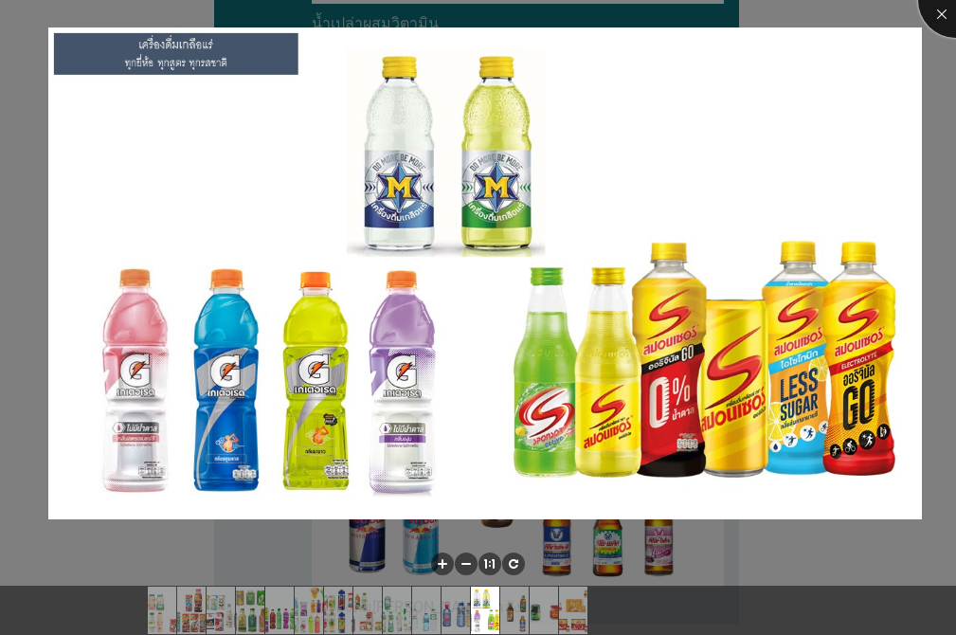
click at [932, 20] on div at bounding box center [956, 0] width 76 height 76
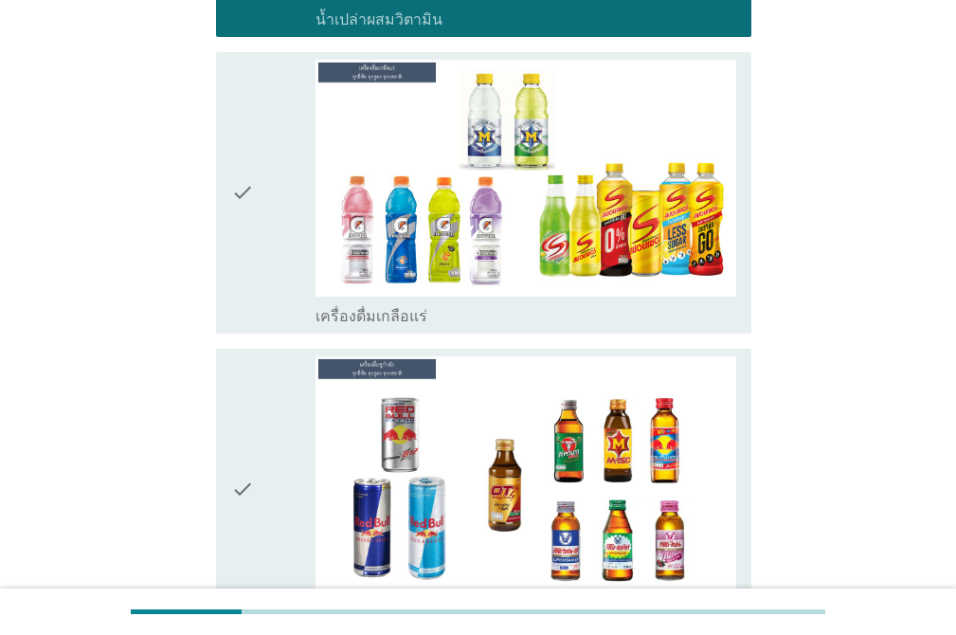
click at [242, 241] on icon "check" at bounding box center [242, 193] width 23 height 266
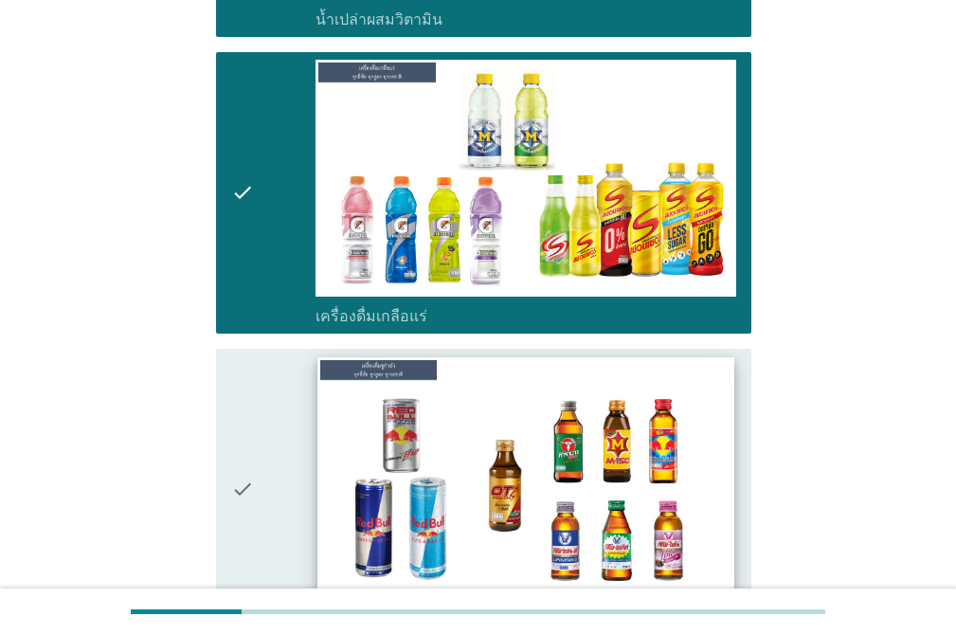
click at [258, 398] on div "check" at bounding box center [273, 489] width 84 height 266
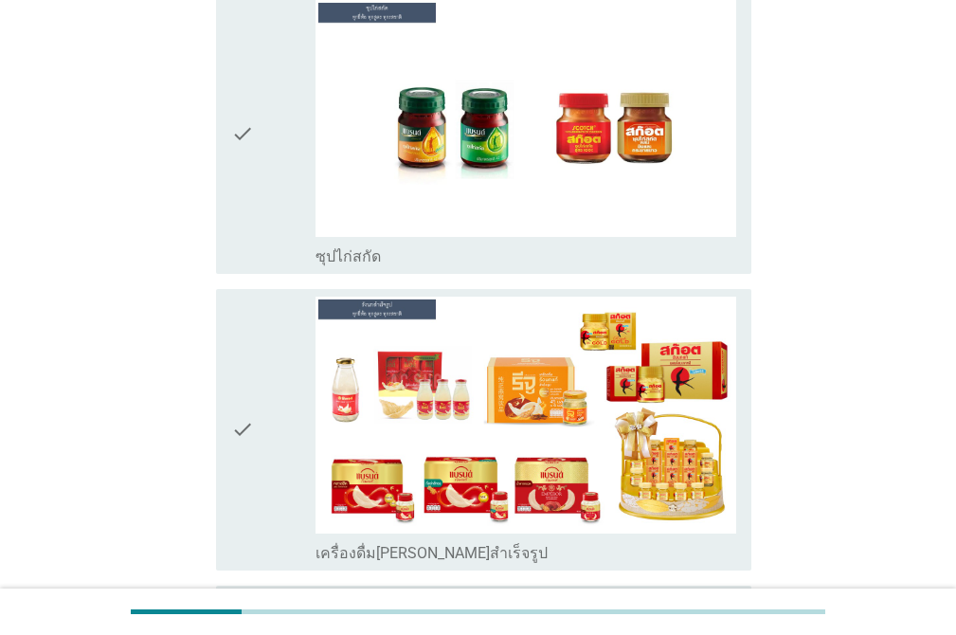
scroll to position [4080, 0]
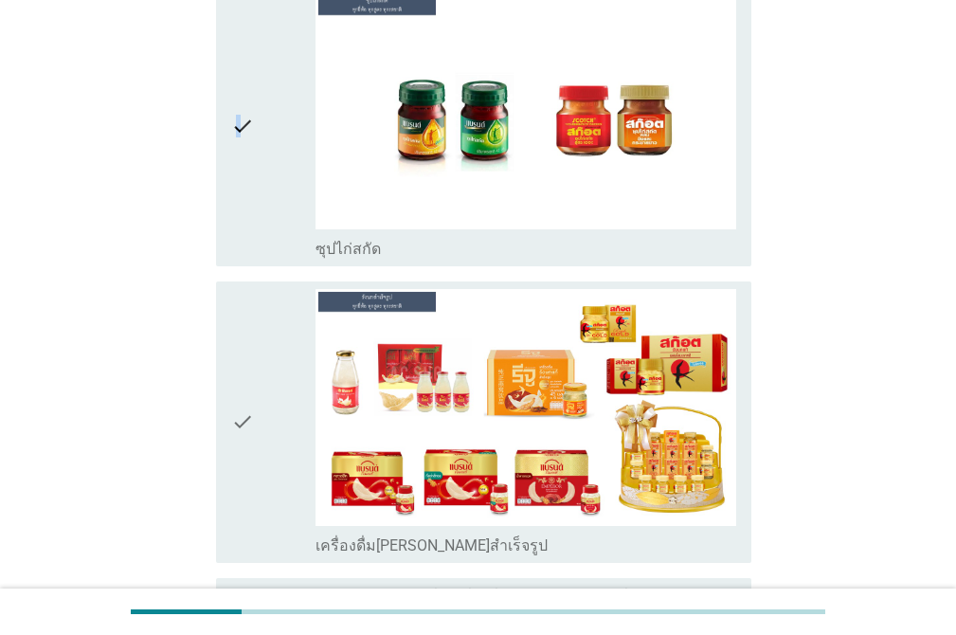
click at [239, 153] on icon "check" at bounding box center [242, 125] width 23 height 266
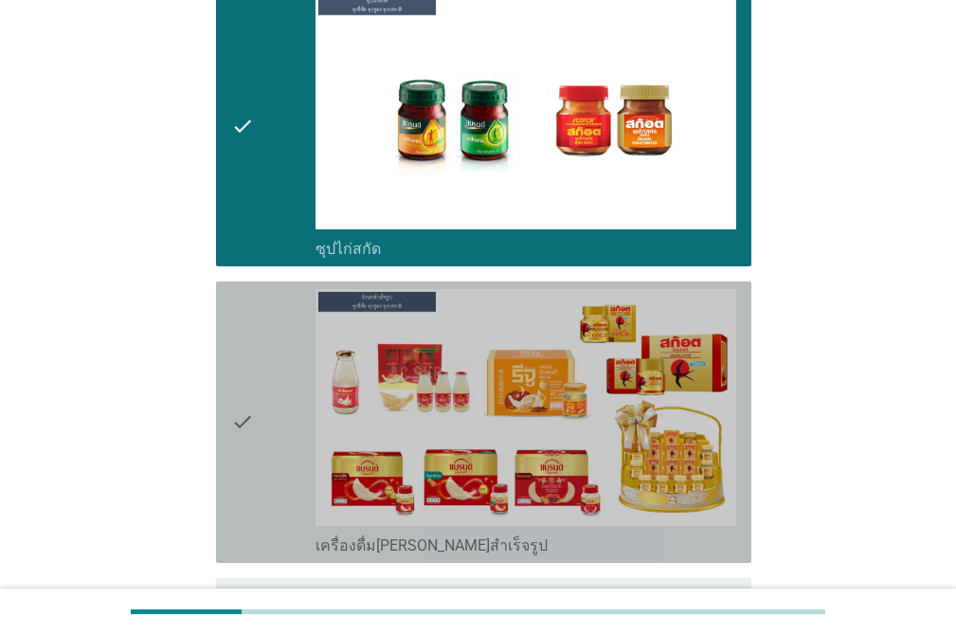
click at [250, 307] on icon "check" at bounding box center [242, 422] width 23 height 266
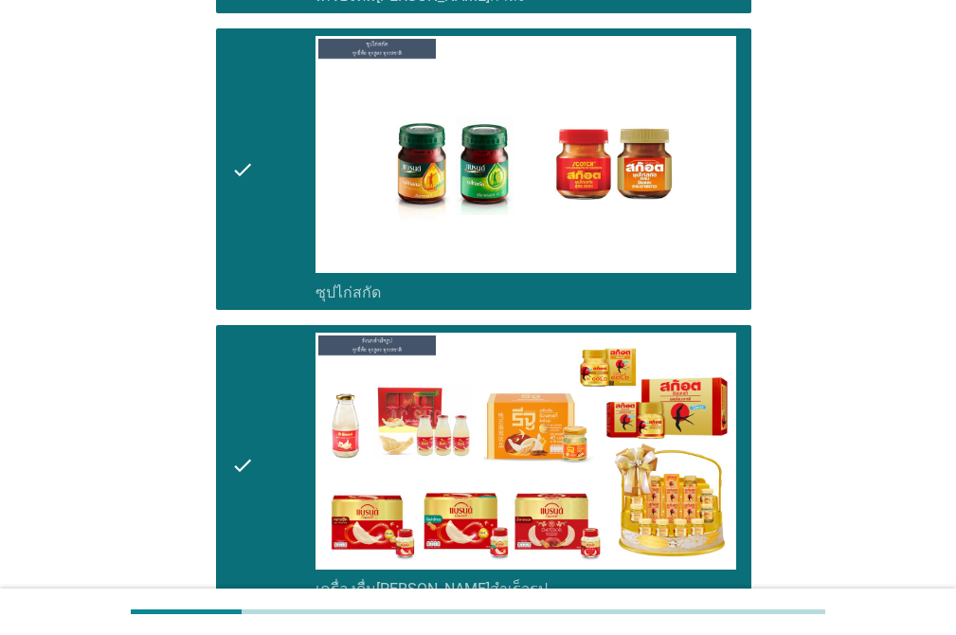
scroll to position [4281, 0]
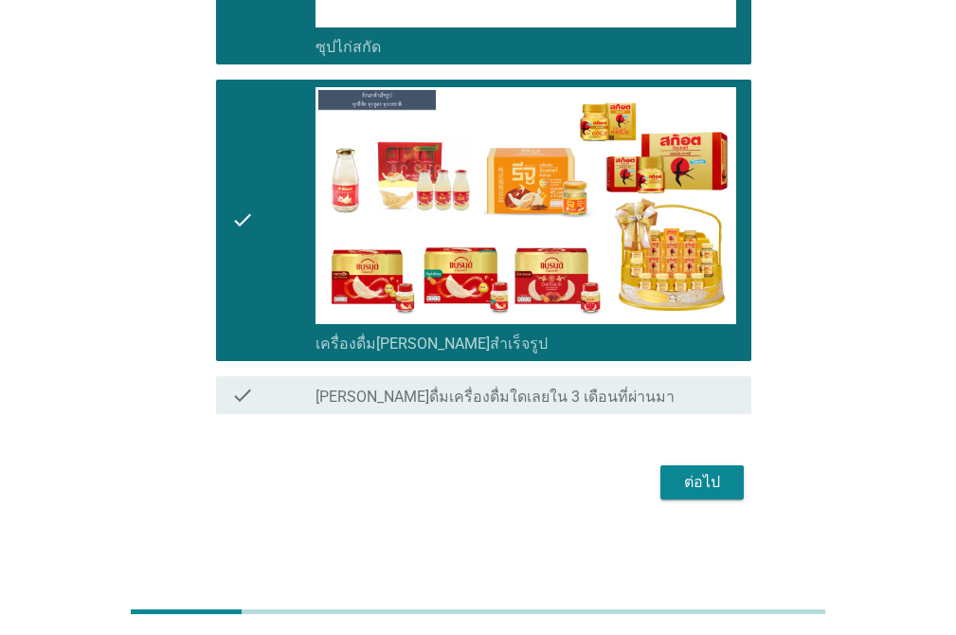
click at [701, 475] on div "ต่อไป" at bounding box center [701, 482] width 53 height 23
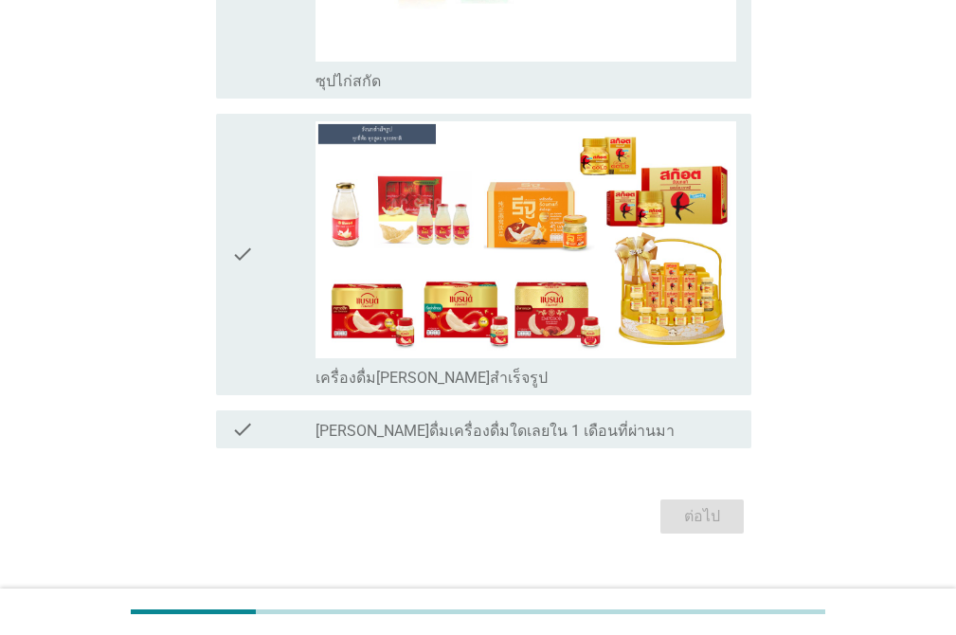
scroll to position [0, 0]
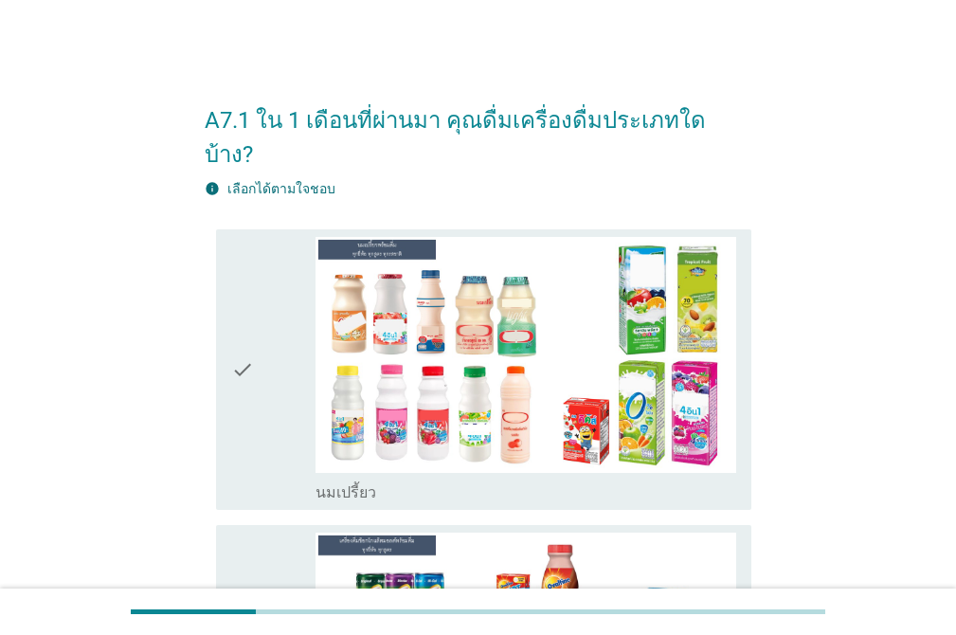
click at [216, 222] on div "check check_box_outline_blank นมเปรี้ยว" at bounding box center [478, 370] width 547 height 297
click at [268, 254] on div "check" at bounding box center [273, 370] width 84 height 266
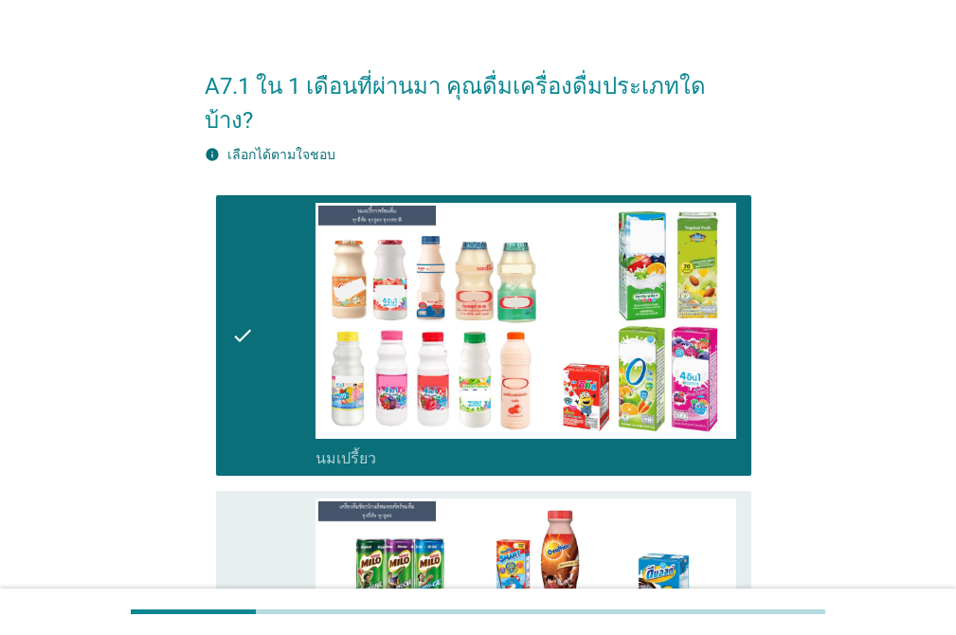
scroll to position [555, 0]
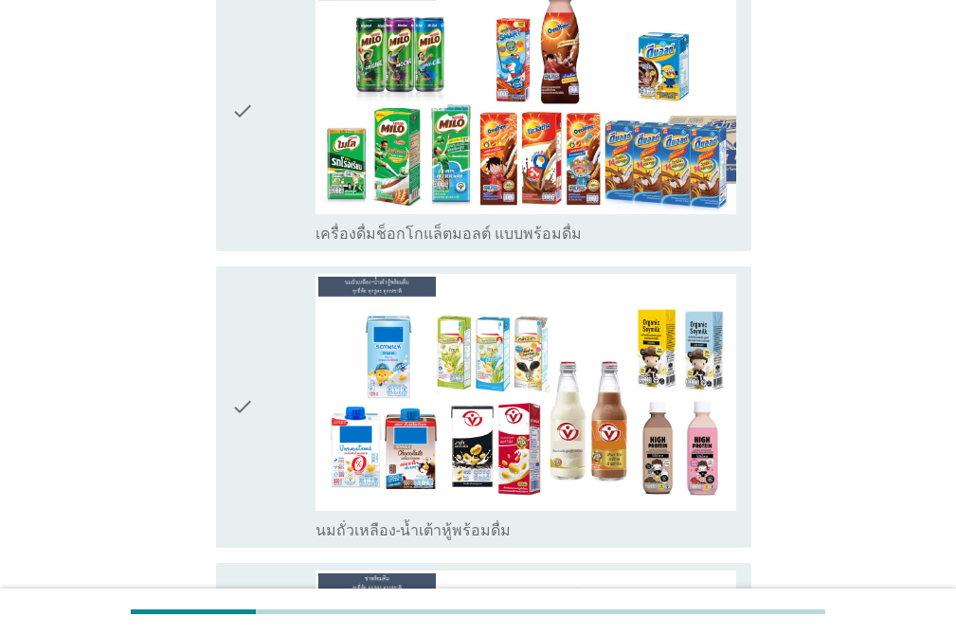
drag, startPoint x: 240, startPoint y: 104, endPoint x: 245, endPoint y: 131, distance: 27.1
click at [240, 105] on icon "check" at bounding box center [242, 110] width 23 height 266
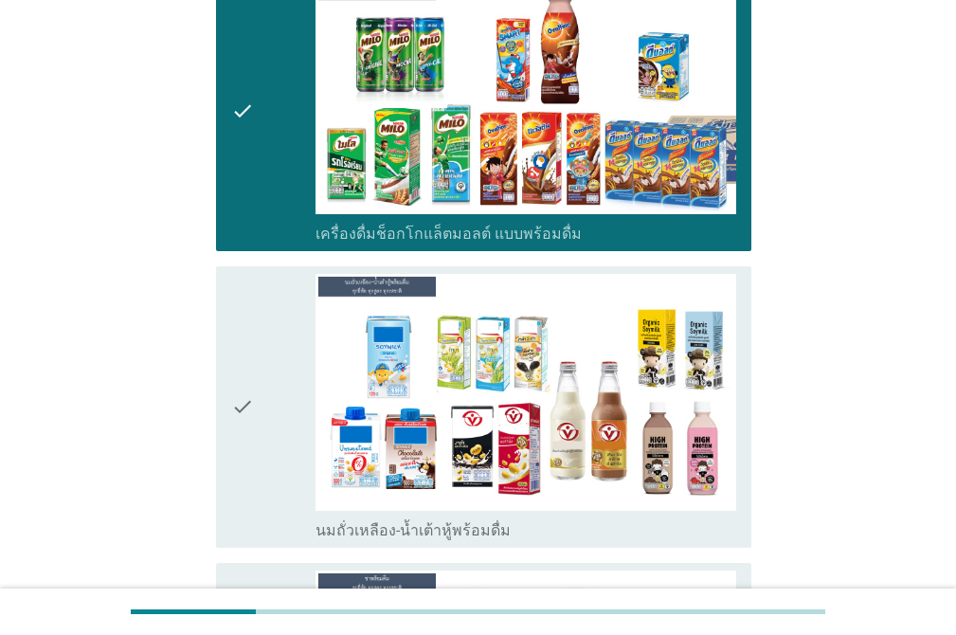
click at [263, 288] on div "check" at bounding box center [273, 407] width 84 height 266
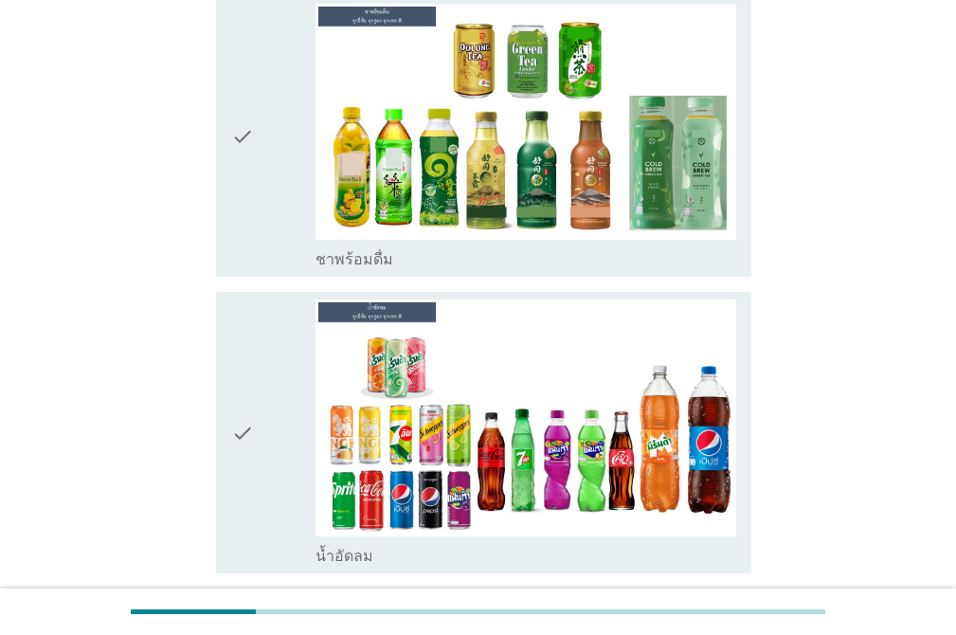
scroll to position [1129, 0]
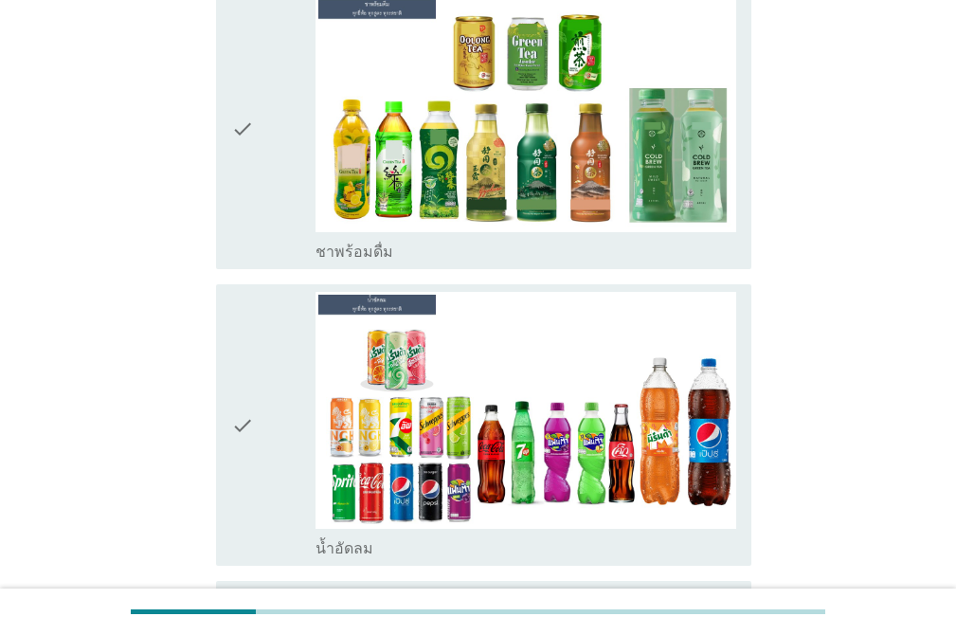
click at [244, 170] on icon "check" at bounding box center [242, 129] width 23 height 266
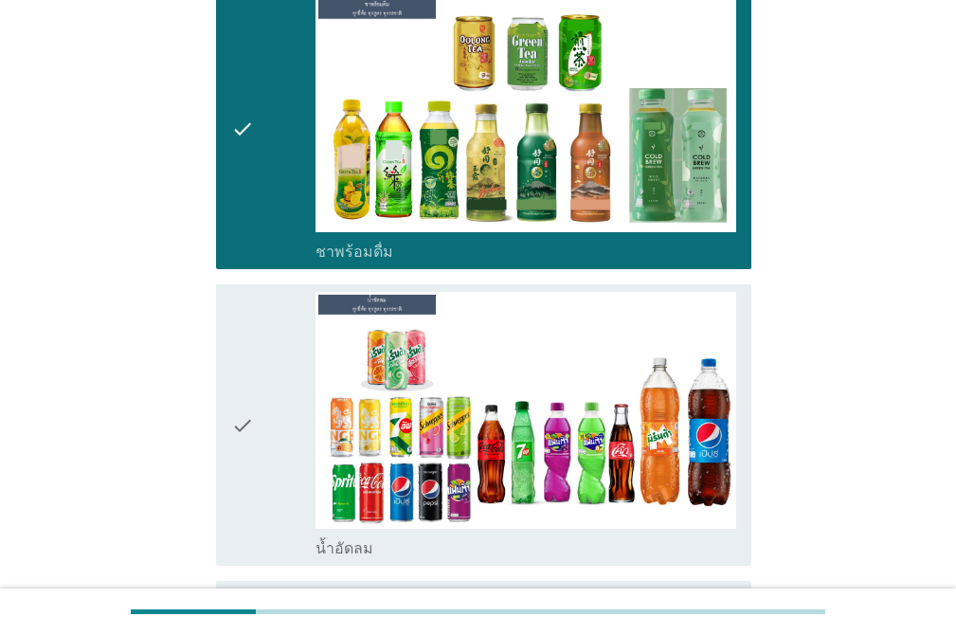
click at [260, 240] on div "check check_box ชาพร้อมดื่ม" at bounding box center [478, 129] width 547 height 297
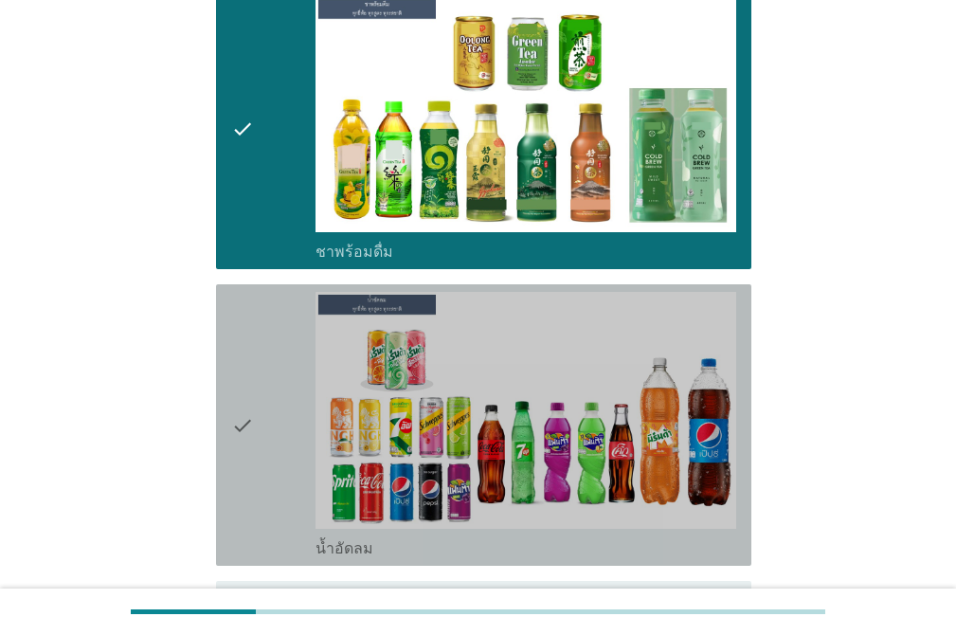
click at [255, 292] on div "check" at bounding box center [273, 425] width 84 height 266
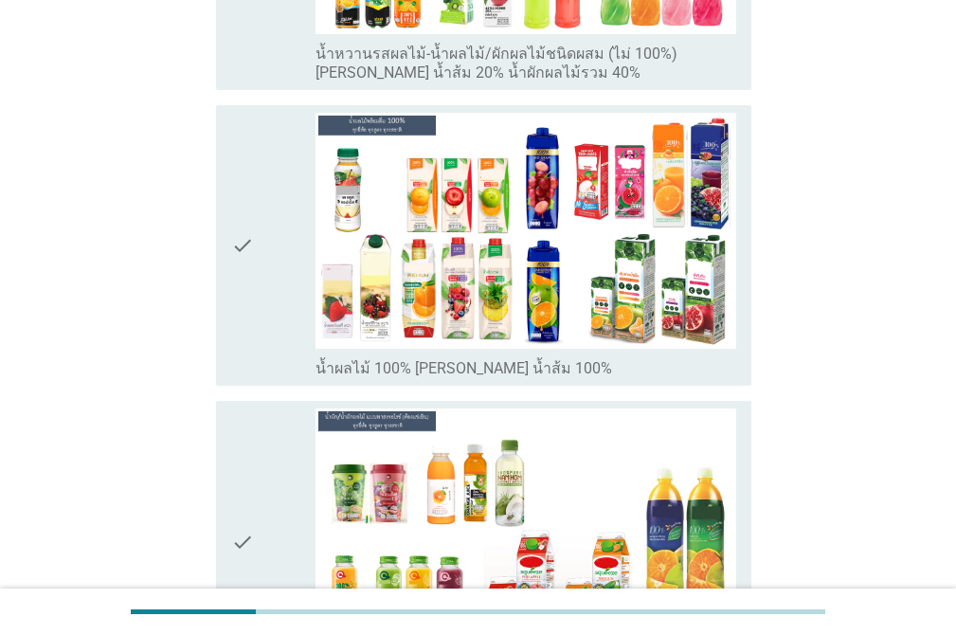
scroll to position [1928, 0]
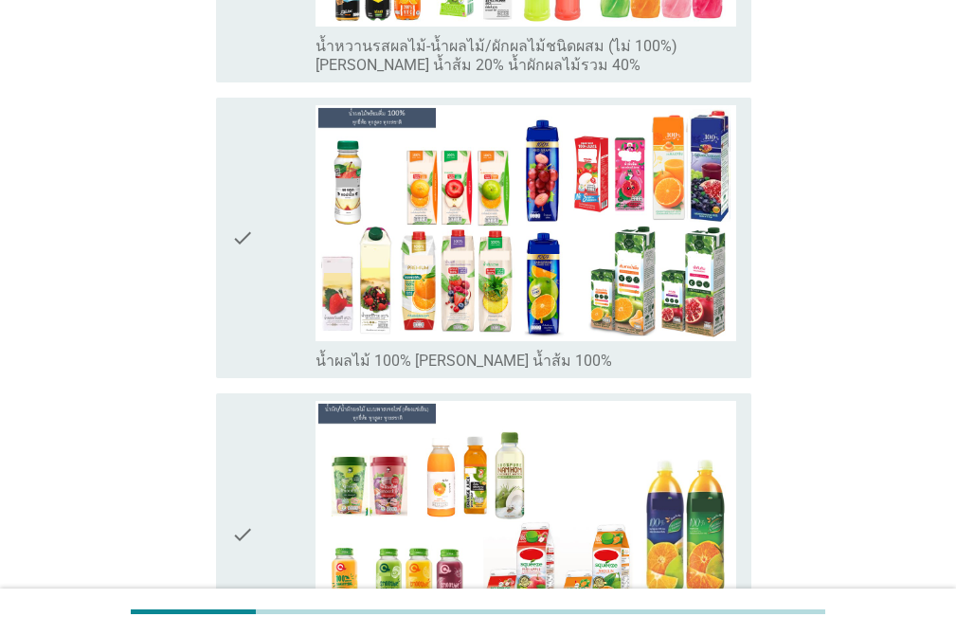
click at [258, 105] on div "check" at bounding box center [273, 238] width 84 height 266
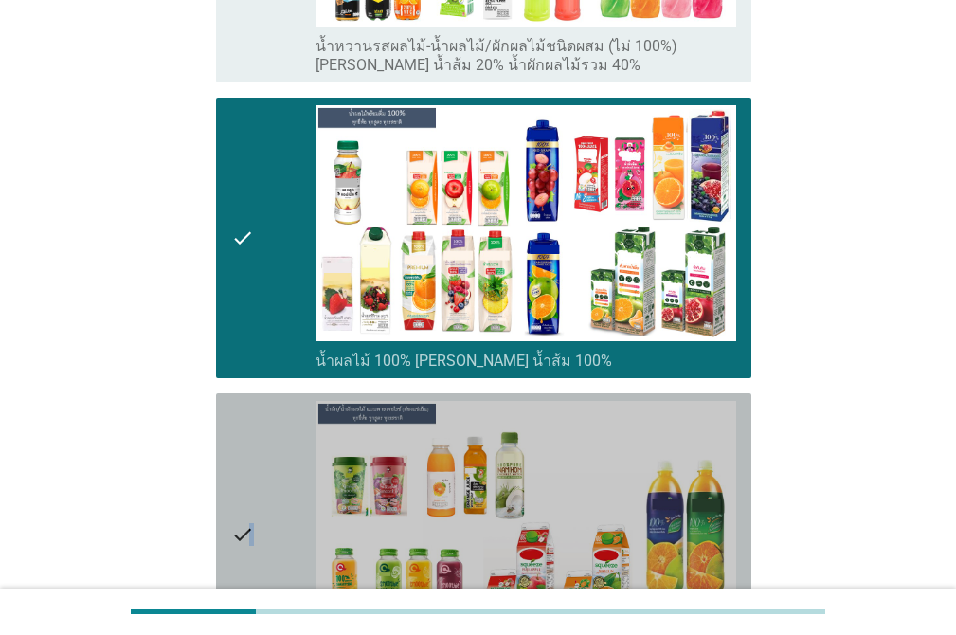
drag, startPoint x: 253, startPoint y: 394, endPoint x: 286, endPoint y: 357, distance: 49.6
click at [249, 401] on icon "check" at bounding box center [242, 534] width 23 height 266
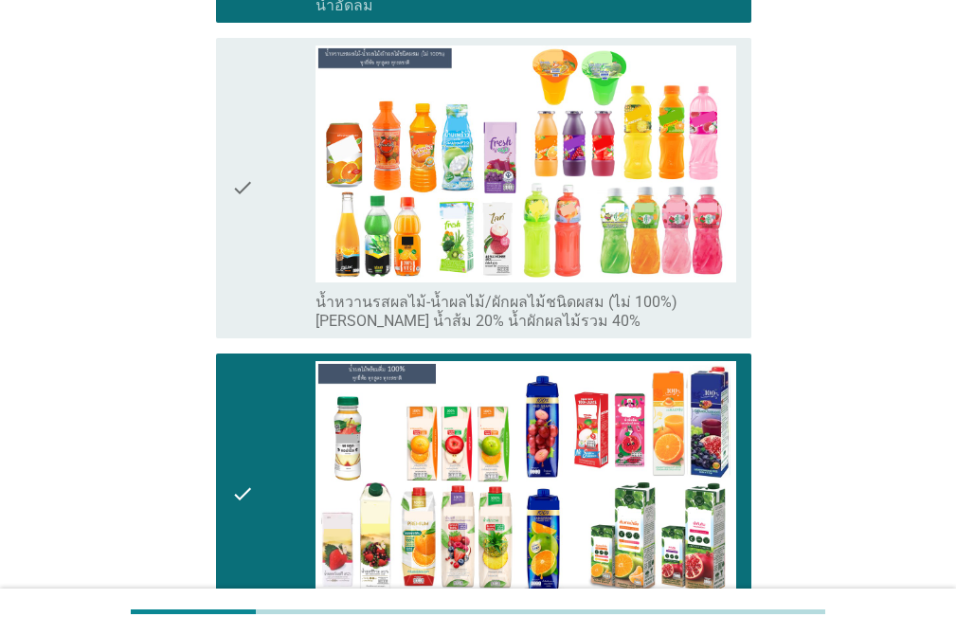
scroll to position [1494, 0]
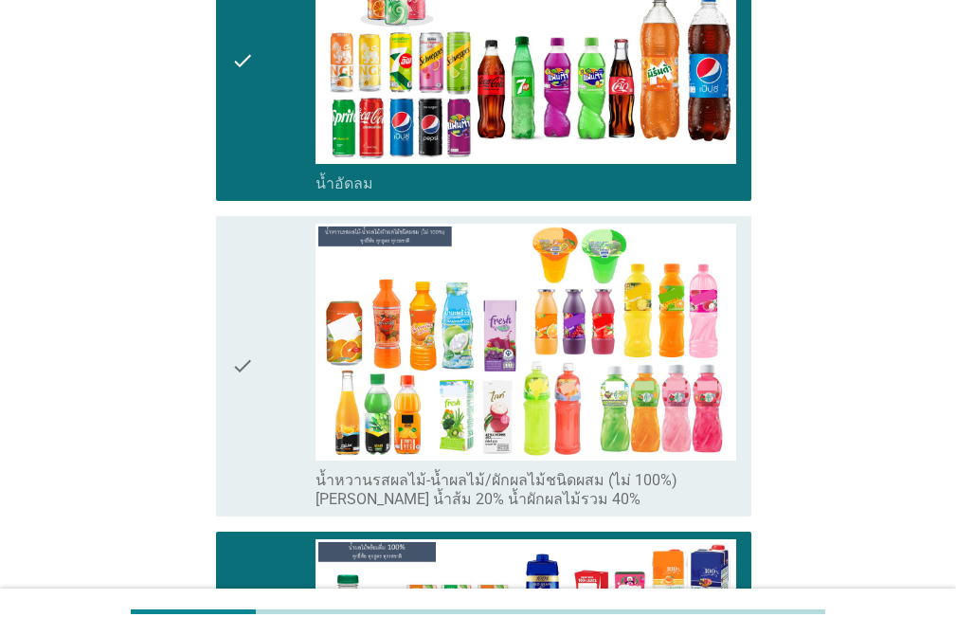
click at [228, 224] on div "check check_box น้ำหวานรสผลไม้-น้ำผลไม้/ผักผลไม้ชนิดผสม (ไม่ 100%) เช่น น้ำส้ม …" at bounding box center [483, 366] width 535 height 300
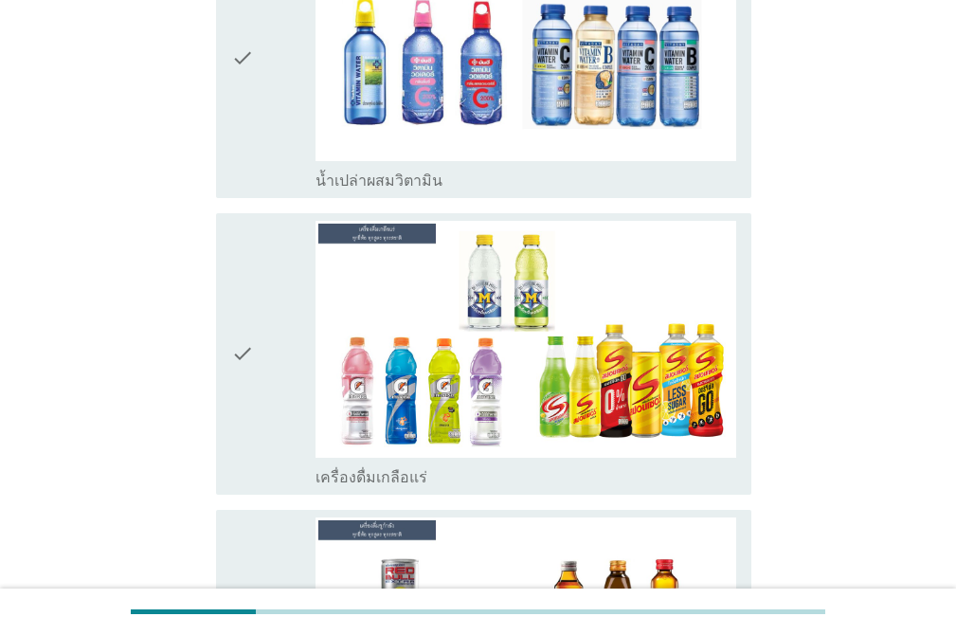
scroll to position [3301, 0]
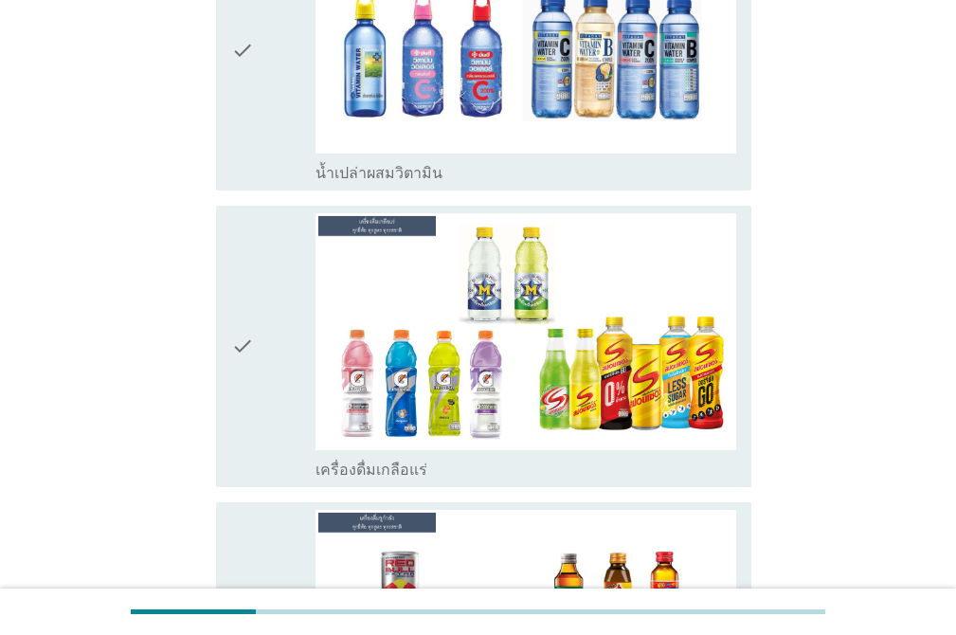
click at [243, 71] on icon "check" at bounding box center [242, 50] width 23 height 266
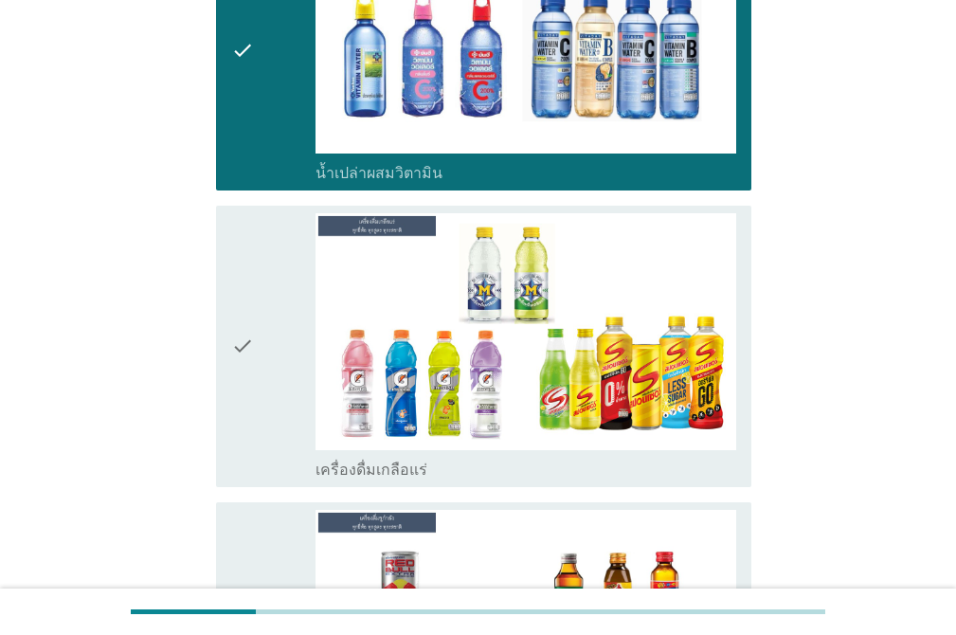
click at [242, 257] on icon "check" at bounding box center [242, 346] width 23 height 266
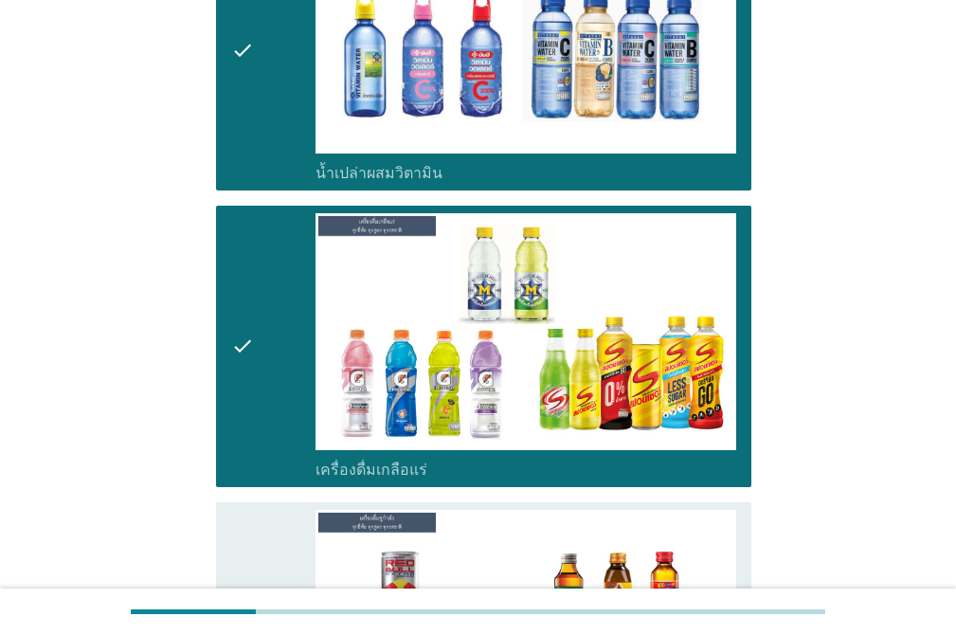
drag, startPoint x: 252, startPoint y: 491, endPoint x: 250, endPoint y: 474, distance: 17.2
click at [250, 510] on icon "check" at bounding box center [242, 643] width 23 height 266
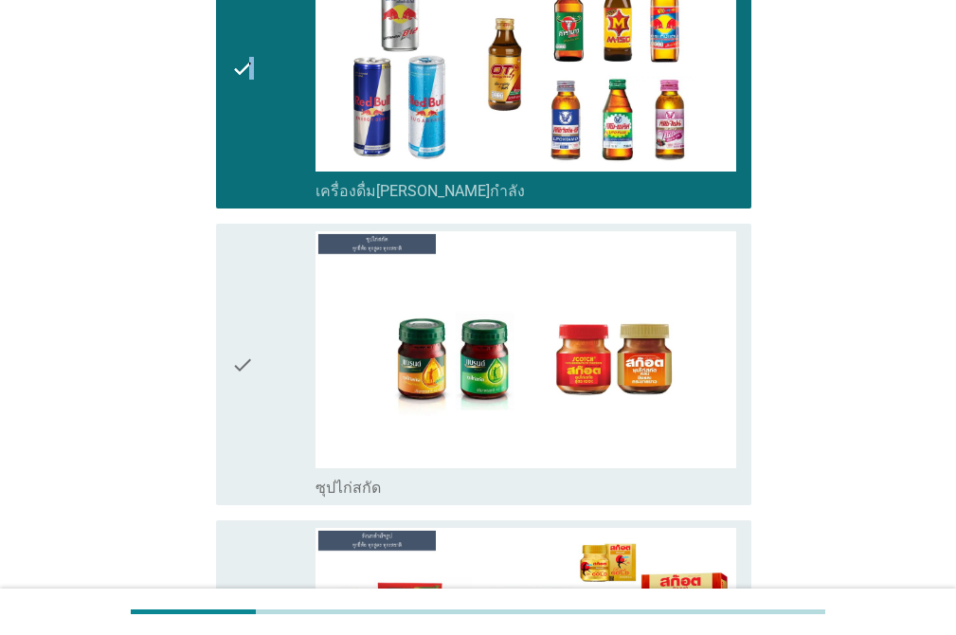
scroll to position [3890, 0]
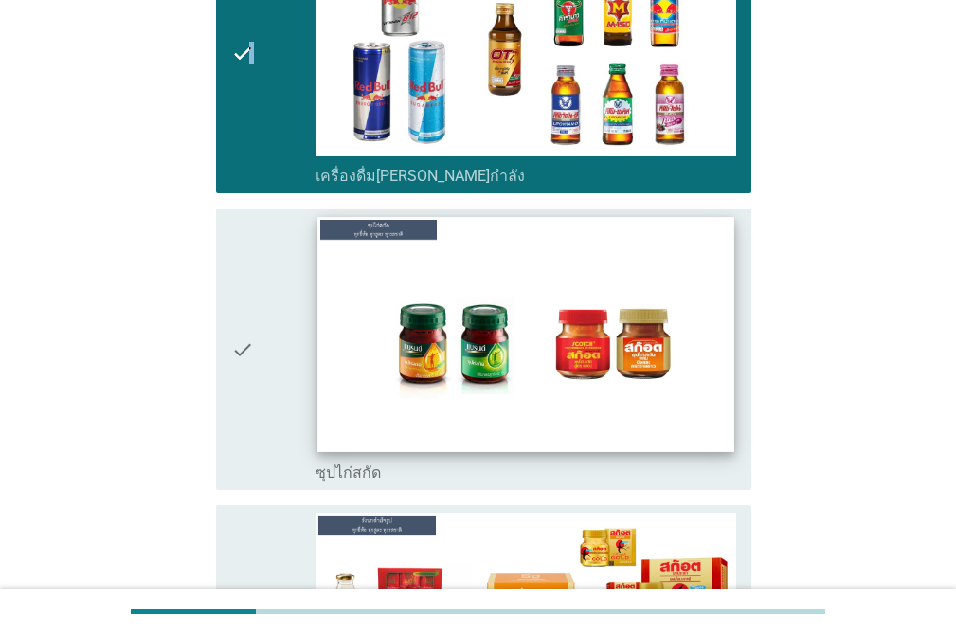
click at [637, 317] on img at bounding box center [525, 334] width 416 height 234
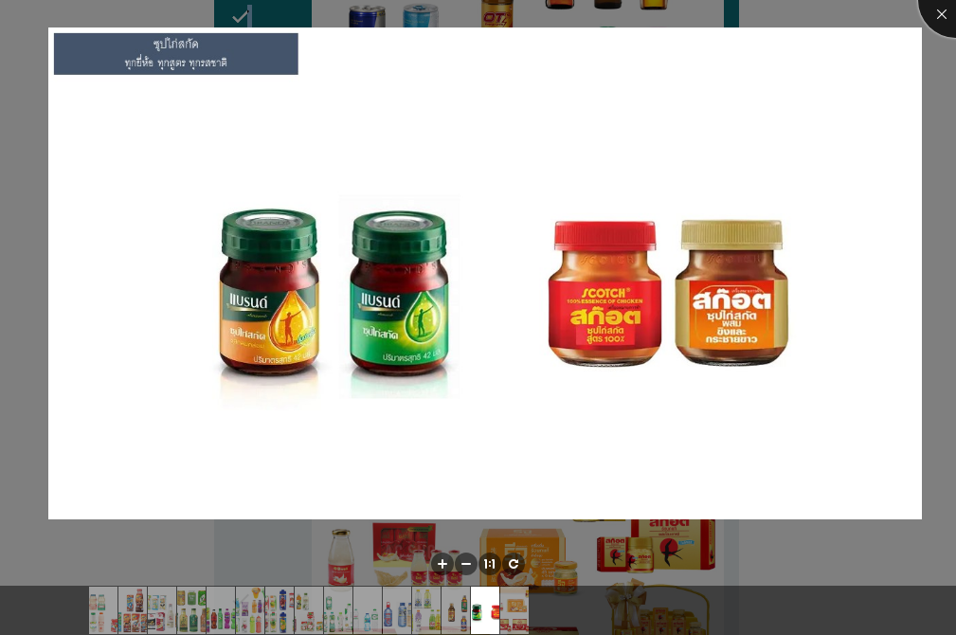
click at [932, 9] on div at bounding box center [956, 0] width 76 height 76
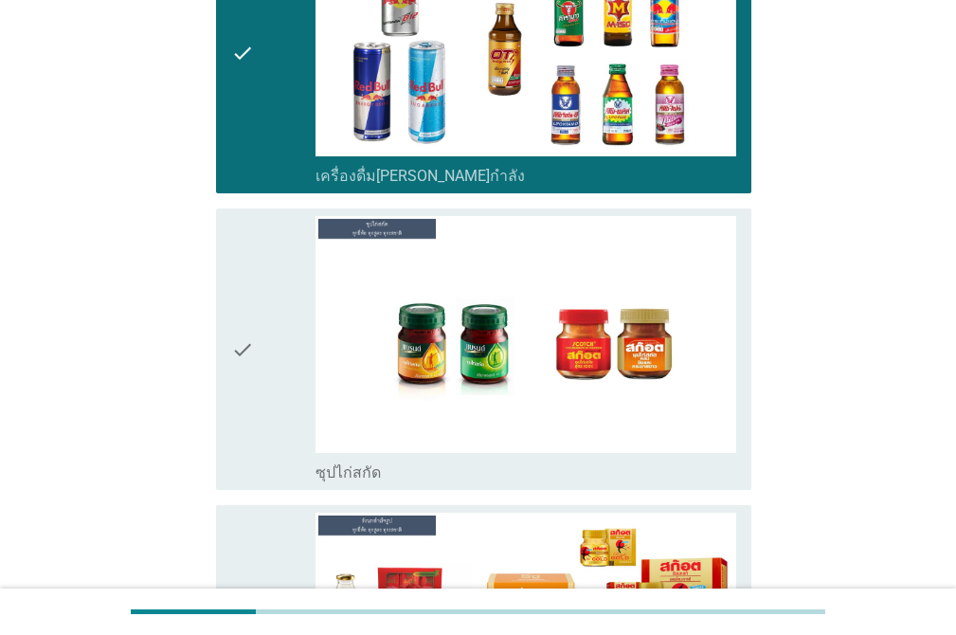
click at [287, 223] on div "check" at bounding box center [273, 349] width 84 height 266
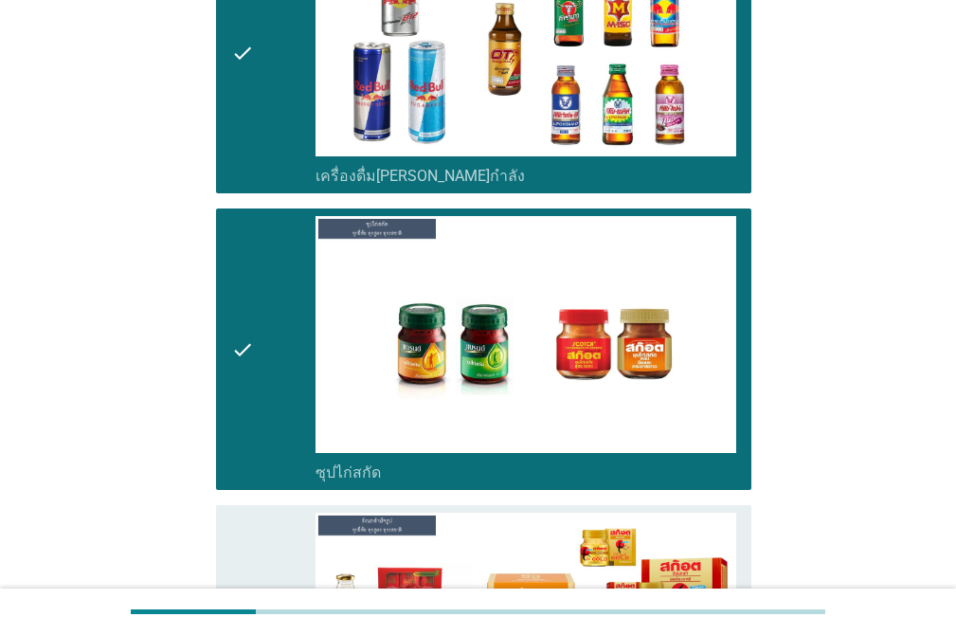
scroll to position [4116, 0]
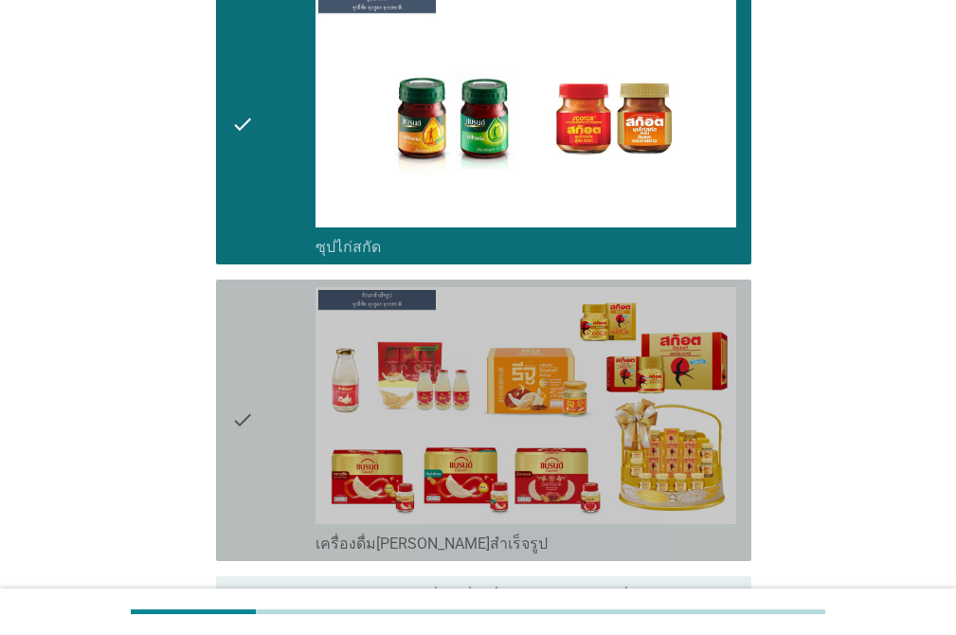
click at [285, 287] on div "check" at bounding box center [273, 420] width 84 height 266
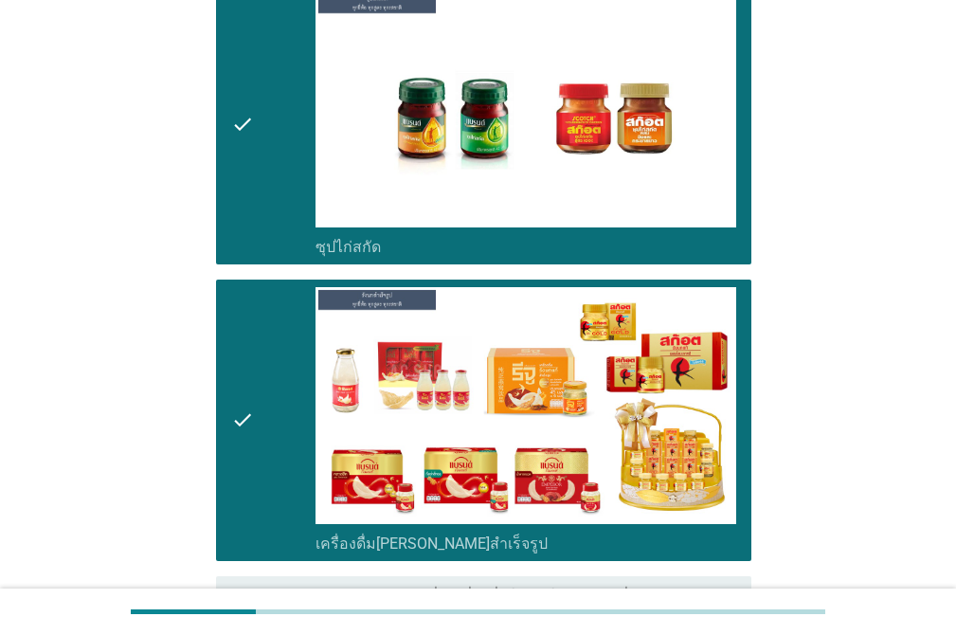
scroll to position [4281, 0]
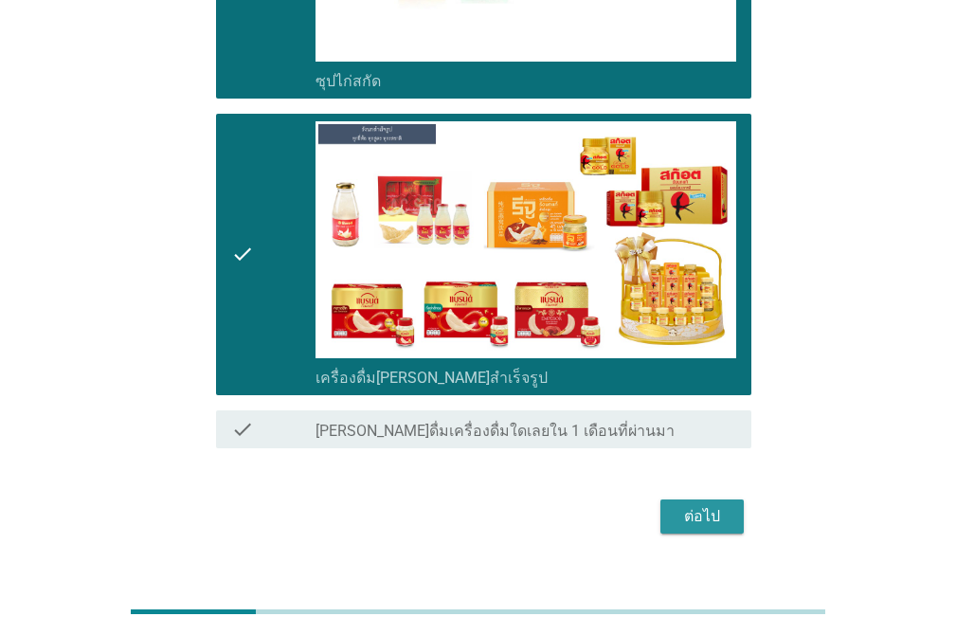
click at [696, 505] on div "ต่อไป" at bounding box center [701, 516] width 53 height 23
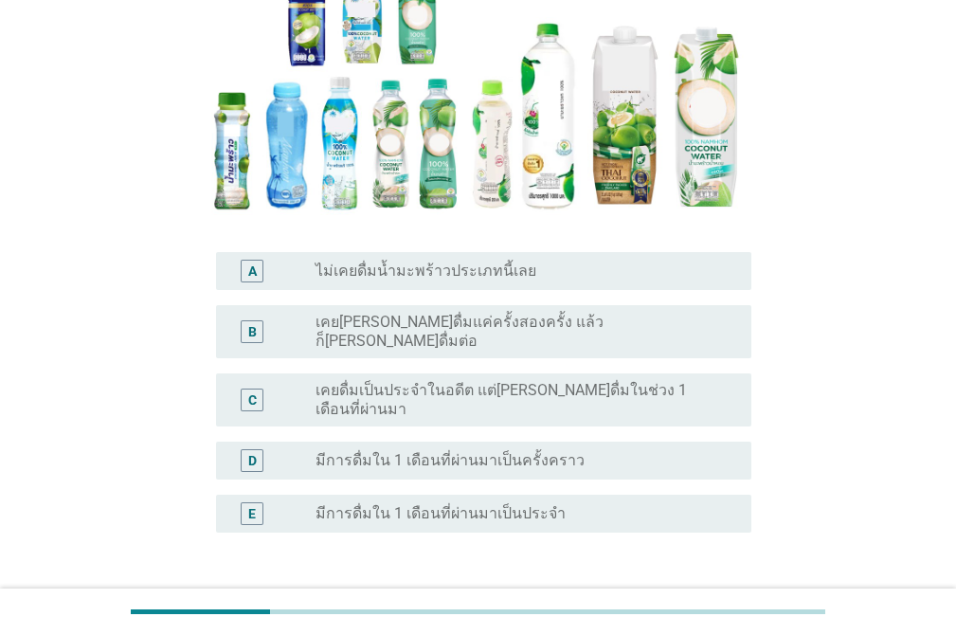
scroll to position [307, 0]
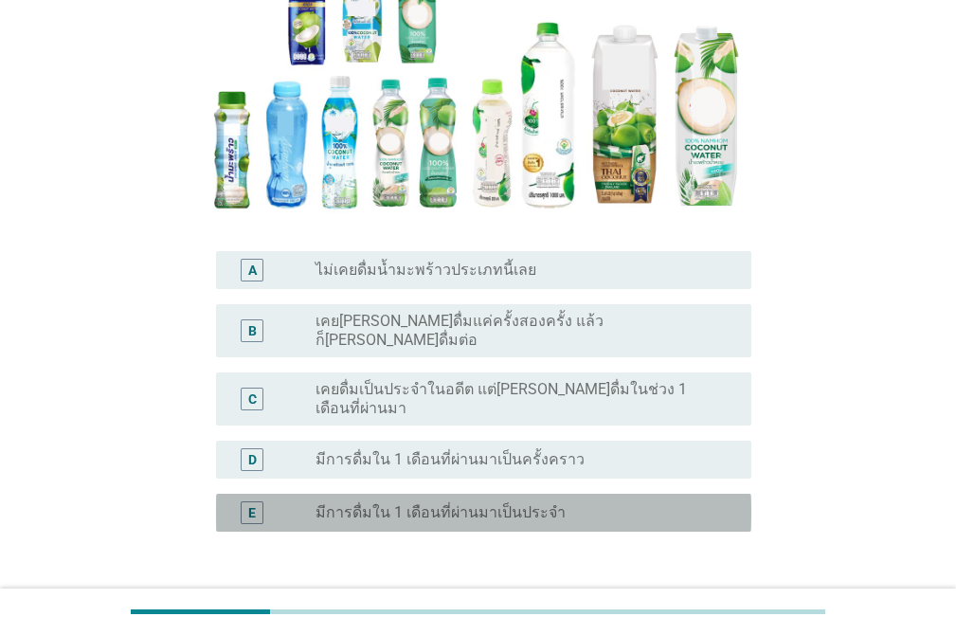
click at [251, 502] on div "E" at bounding box center [252, 512] width 8 height 20
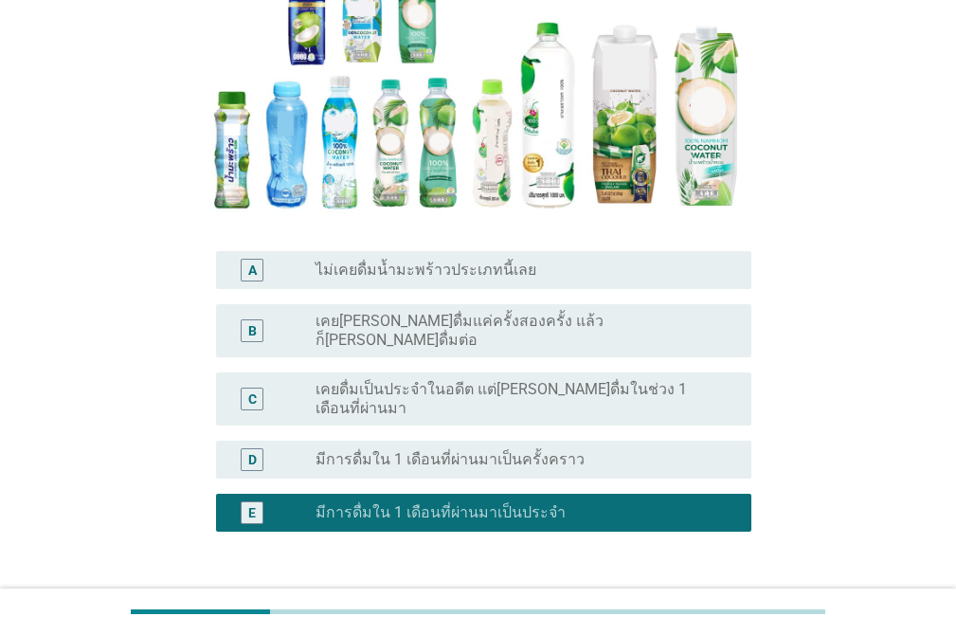
click at [711, 611] on div "ต่อไป" at bounding box center [701, 622] width 53 height 23
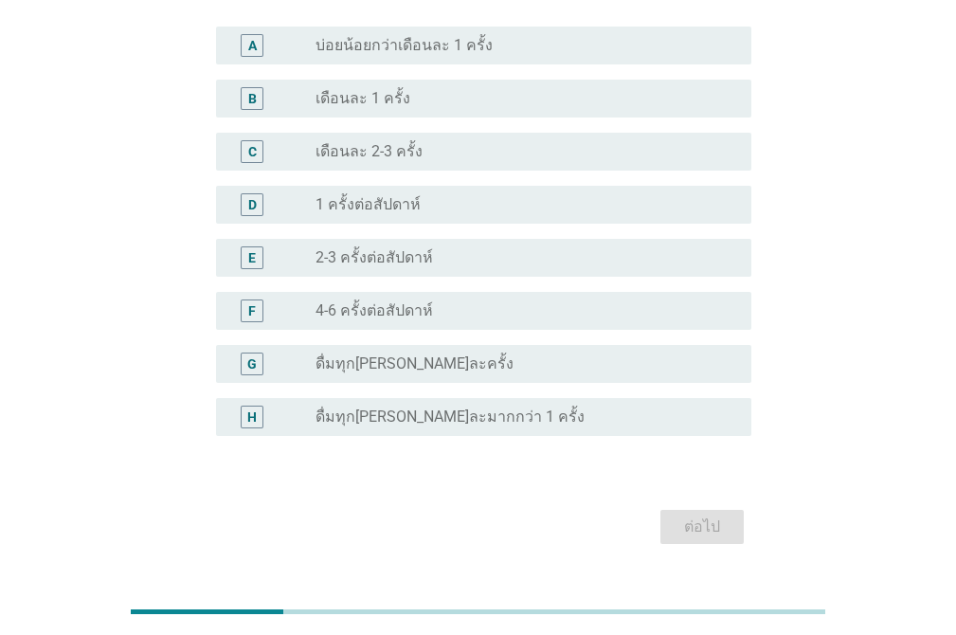
scroll to position [505, 0]
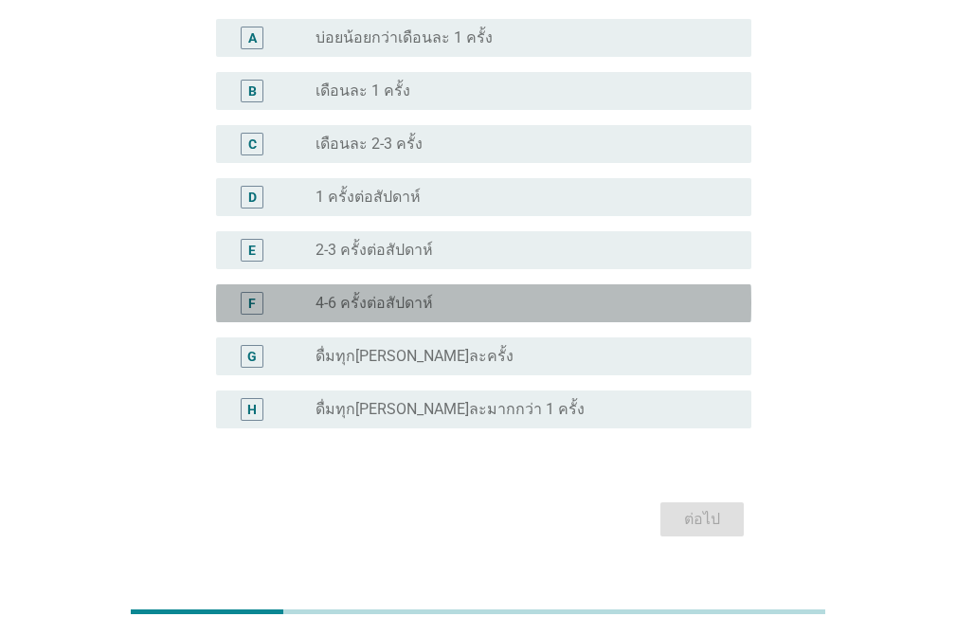
click at [519, 302] on div "radio_button_unchecked 4-6 ครั้งต่อสัปดาห์" at bounding box center [517, 303] width 405 height 19
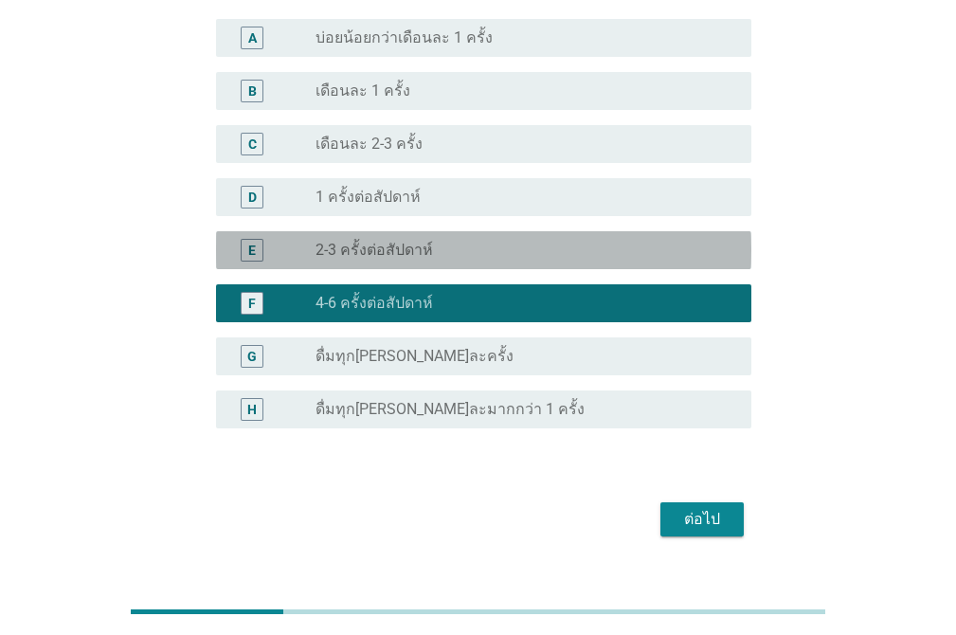
click at [571, 259] on div "radio_button_unchecked 2-3 ครั้งต่อสัปดาห์" at bounding box center [525, 250] width 421 height 23
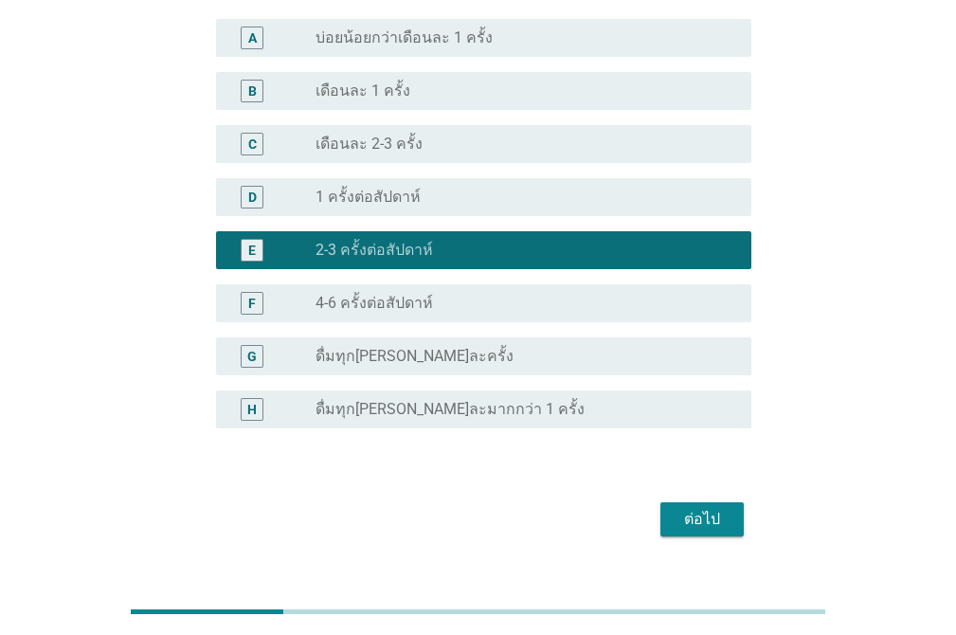
click at [700, 509] on div "ต่อไป" at bounding box center [701, 519] width 53 height 23
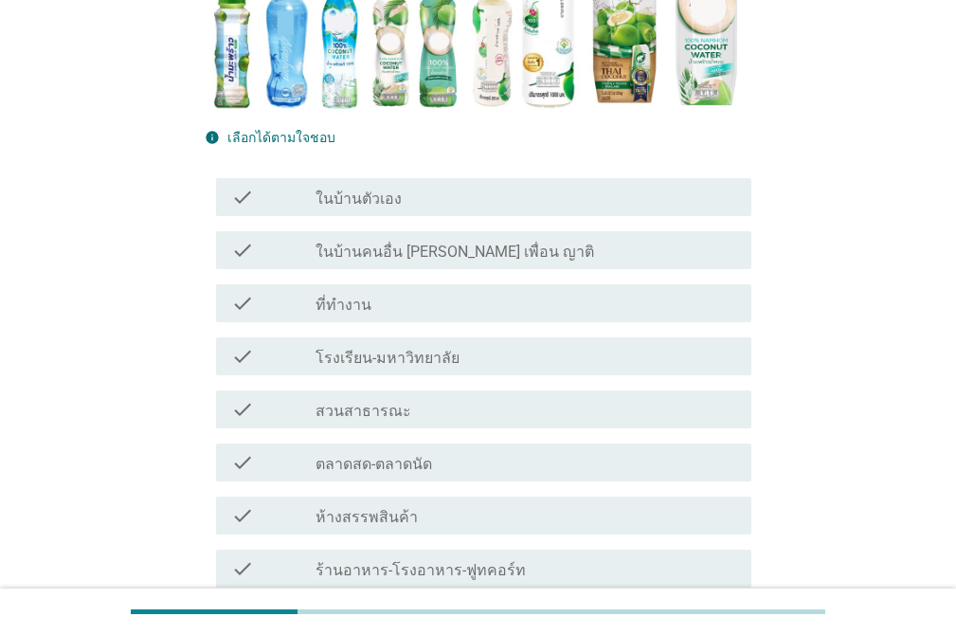
scroll to position [341, 0]
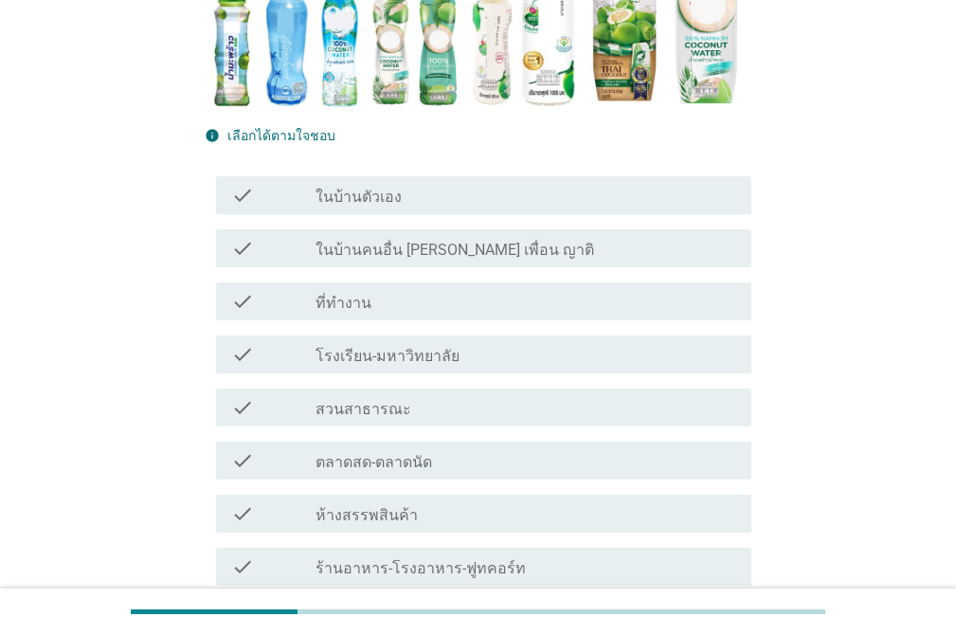
click at [498, 207] on div "check check_box_outline_blank ในบ้านตัวเอง" at bounding box center [483, 195] width 535 height 38
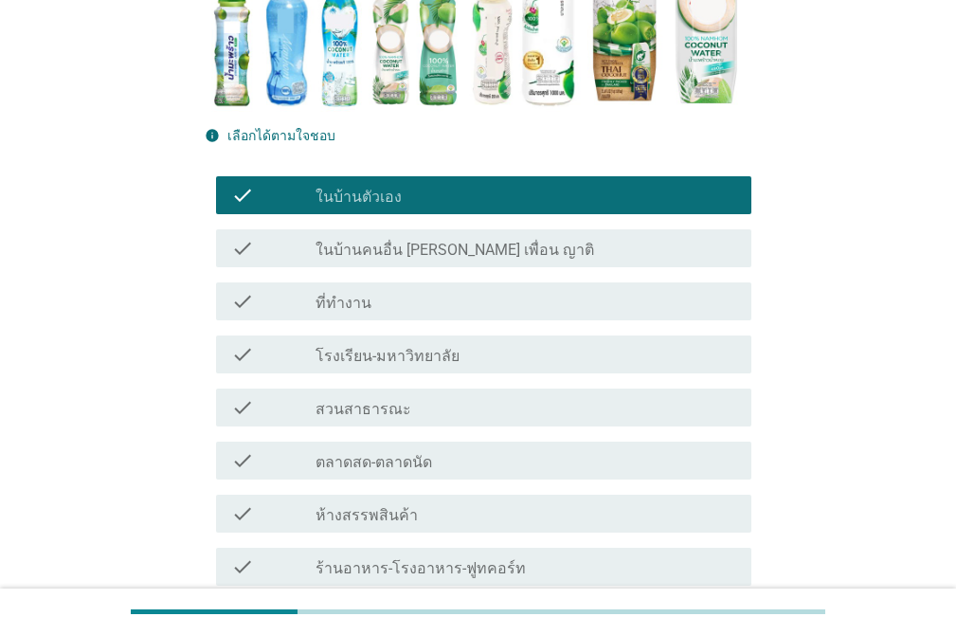
click at [481, 309] on div "check_box_outline_blank ที่ทำงาน" at bounding box center [525, 301] width 421 height 23
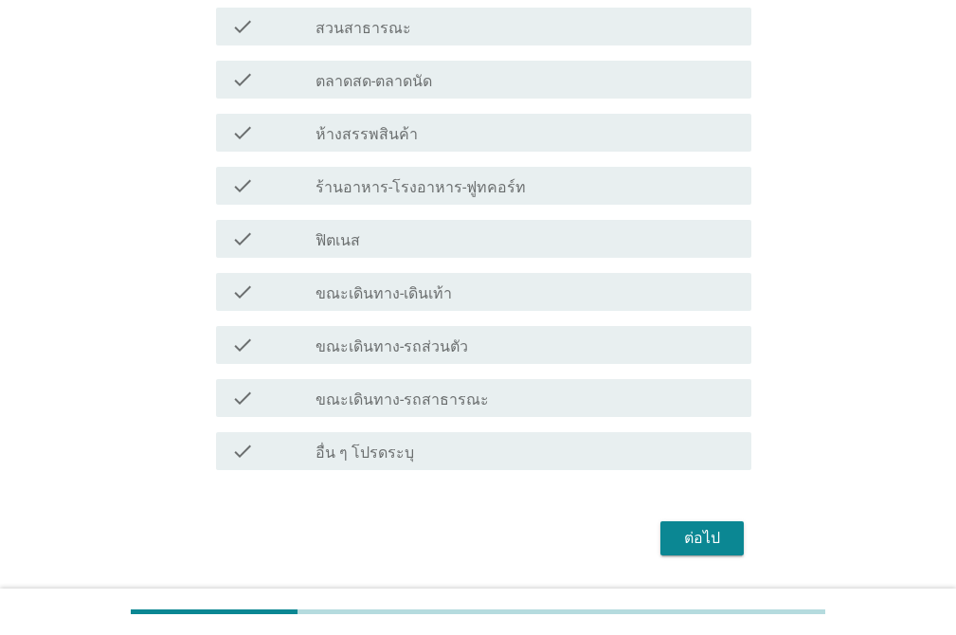
scroll to position [740, 0]
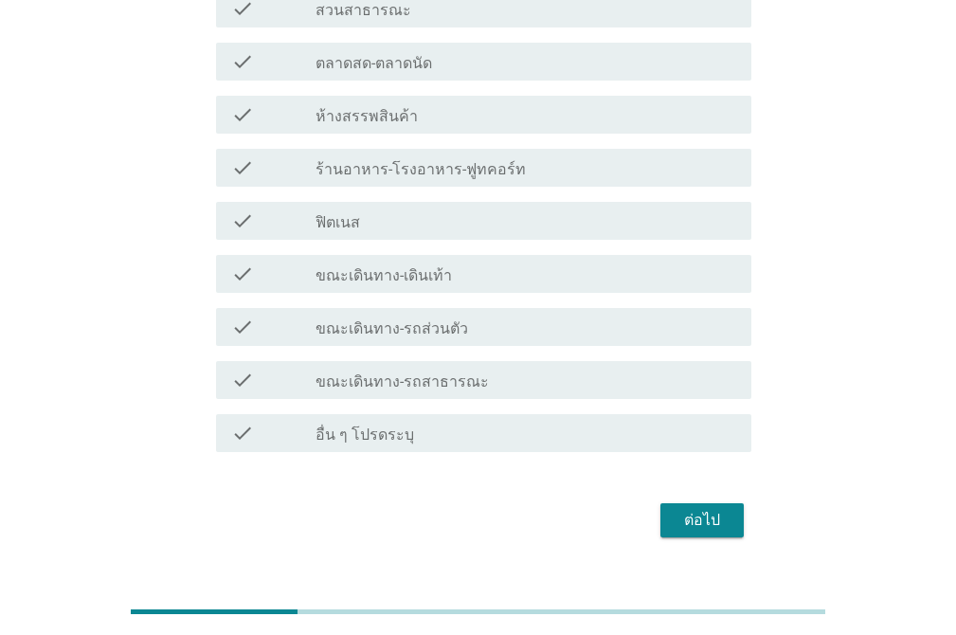
click at [537, 324] on div "check_box_outline_blank ขณะเดินทาง-รถส่วนตัว" at bounding box center [525, 326] width 421 height 23
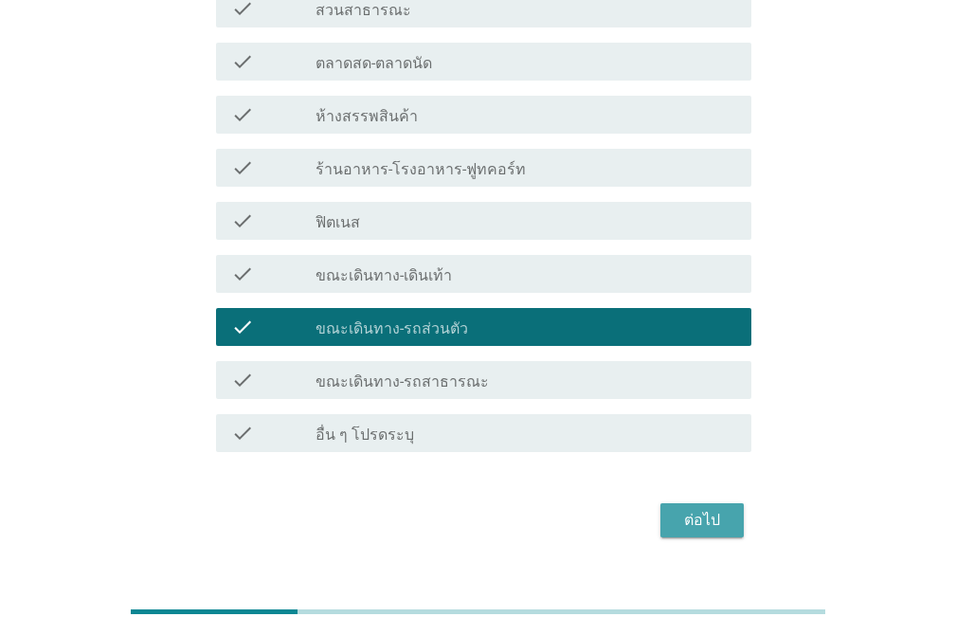
click at [722, 524] on div "ต่อไป" at bounding box center [701, 520] width 53 height 23
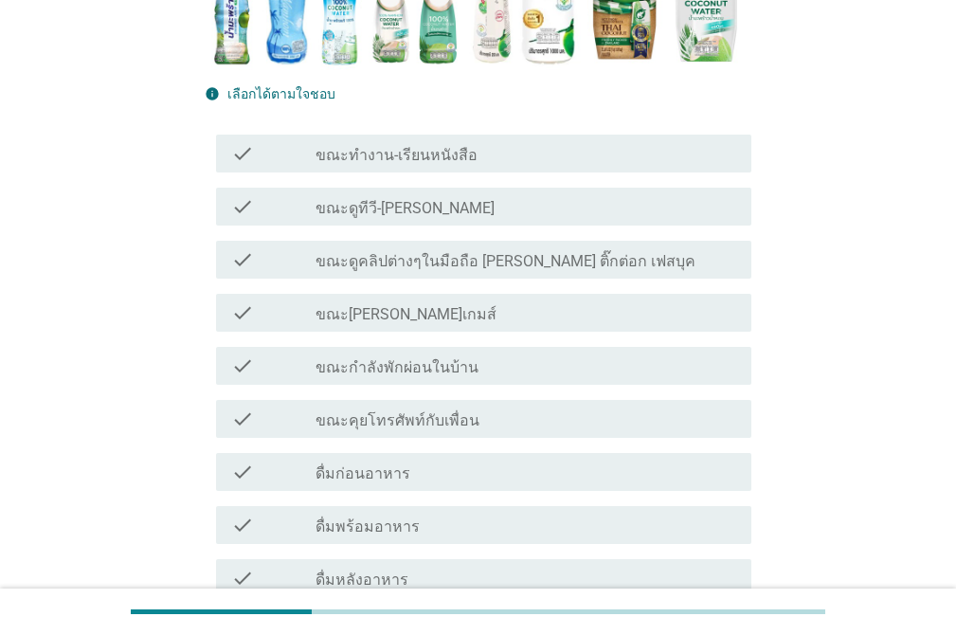
scroll to position [414, 0]
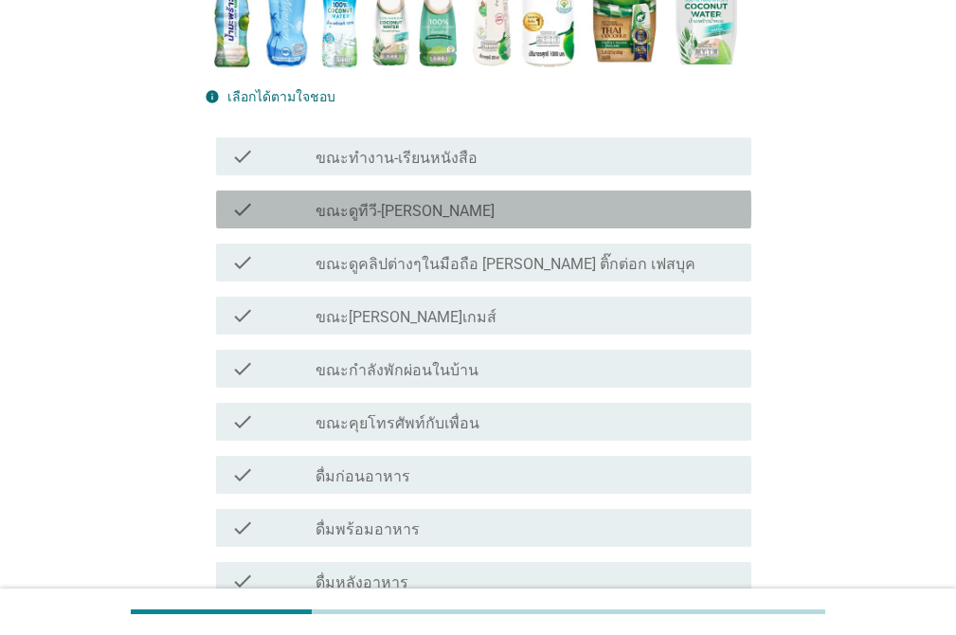
click at [596, 208] on div "check_box_outline_blank ขณะดูทีวี-ซีรี่" at bounding box center [525, 209] width 421 height 23
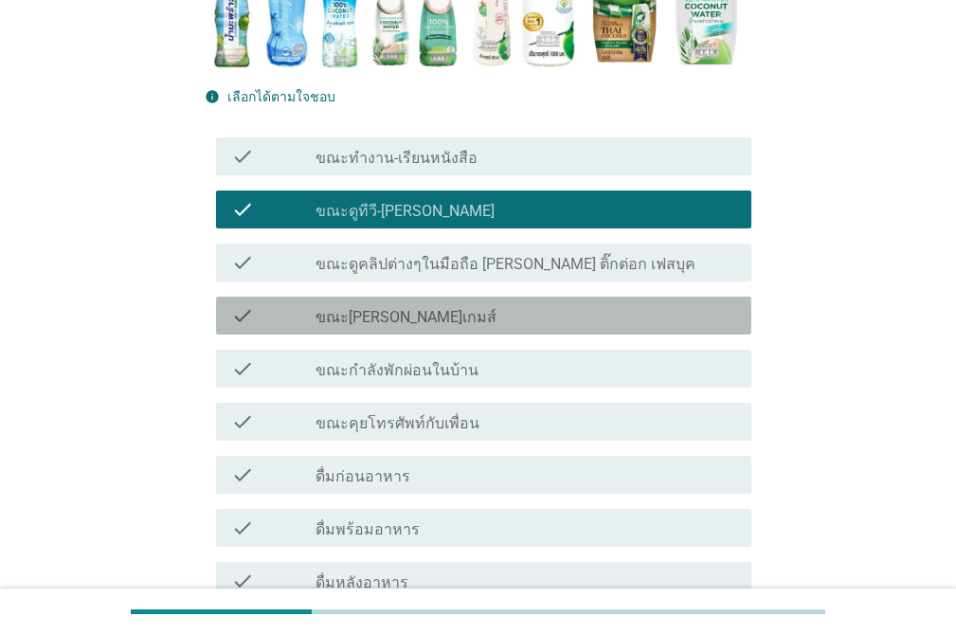
click at [586, 333] on div "check check_box_outline_blank ขณะเล่นเกมส์" at bounding box center [483, 316] width 535 height 38
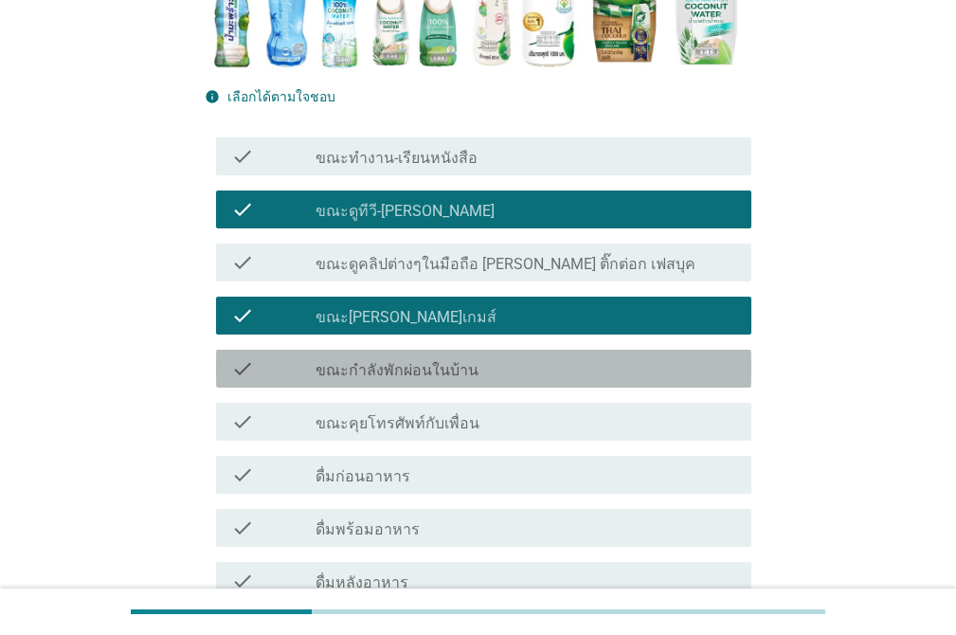
click at [590, 373] on div "check_box_outline_blank ขณะกำลังพักผ่อนในบ้าน" at bounding box center [525, 368] width 421 height 23
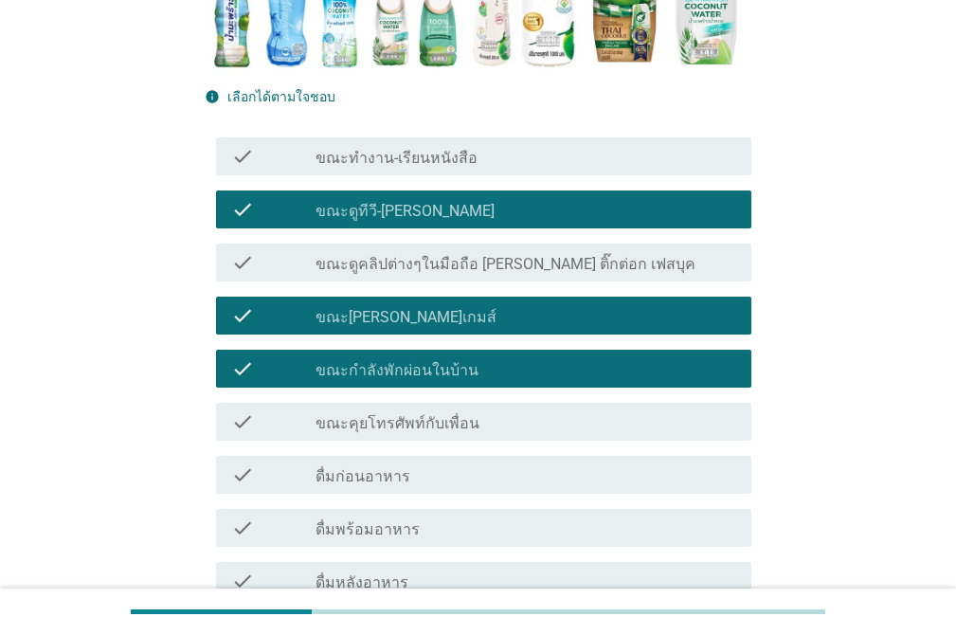
click at [588, 538] on div "check_box_outline_blank ดื่มพร้อมอาหาร" at bounding box center [525, 527] width 421 height 23
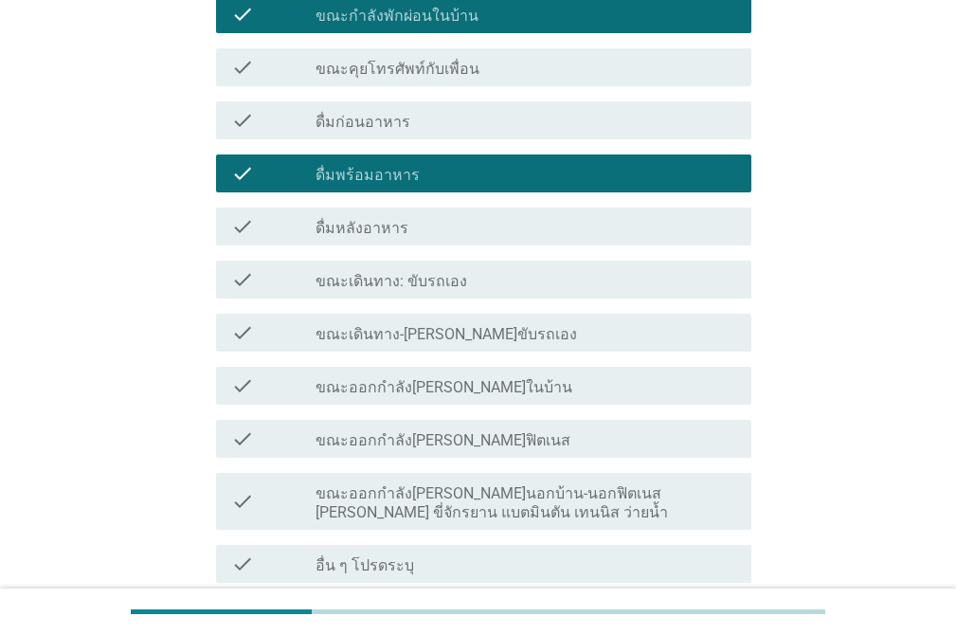
scroll to position [811, 0]
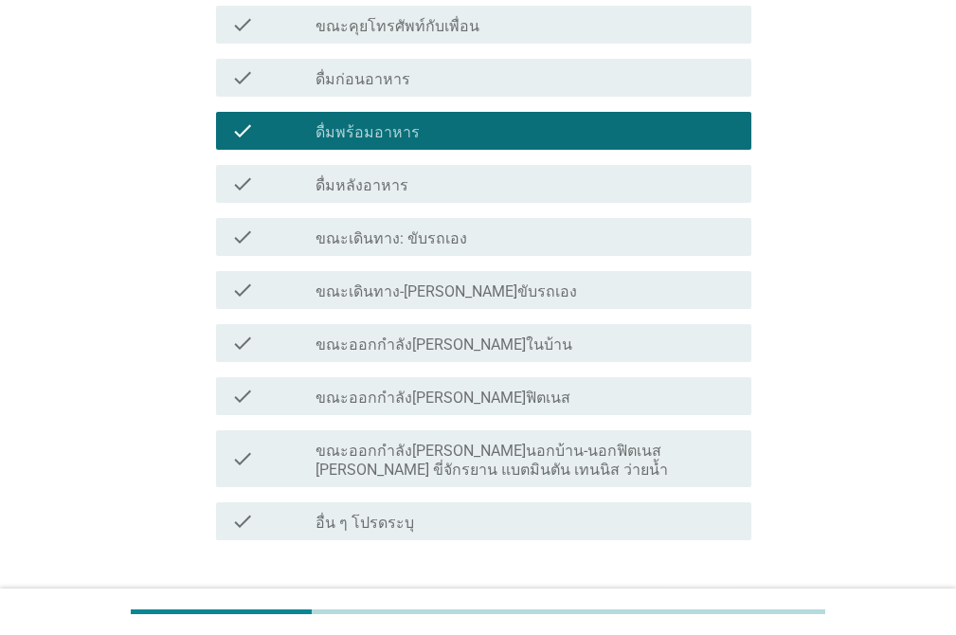
click at [462, 189] on div "check_box_outline_blank ดื่มหลังอาหาร" at bounding box center [525, 183] width 421 height 23
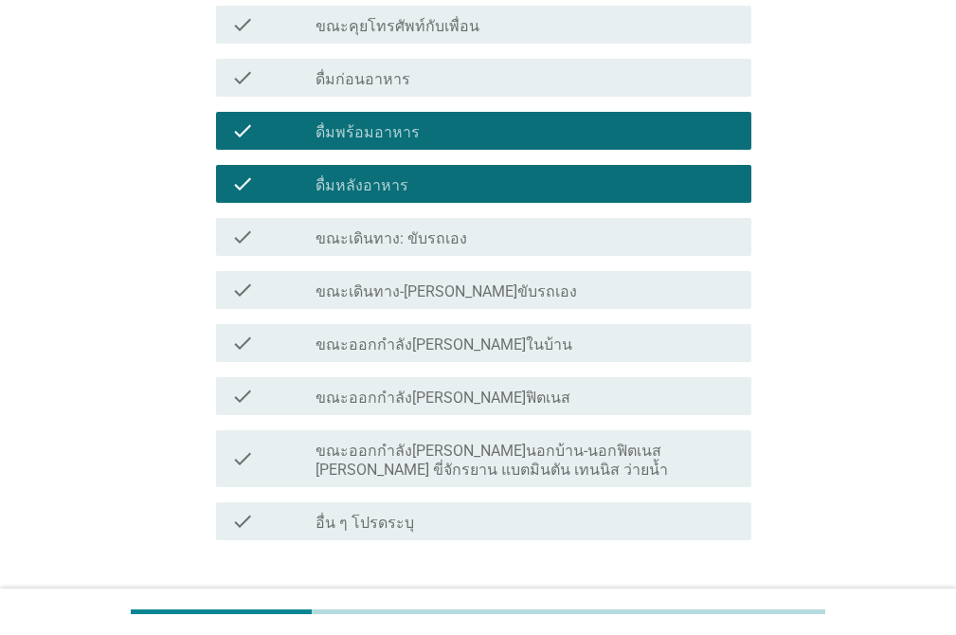
click at [503, 243] on div "check_box_outline_blank ขณะเดินทาง: ขับรถเอง" at bounding box center [525, 236] width 421 height 23
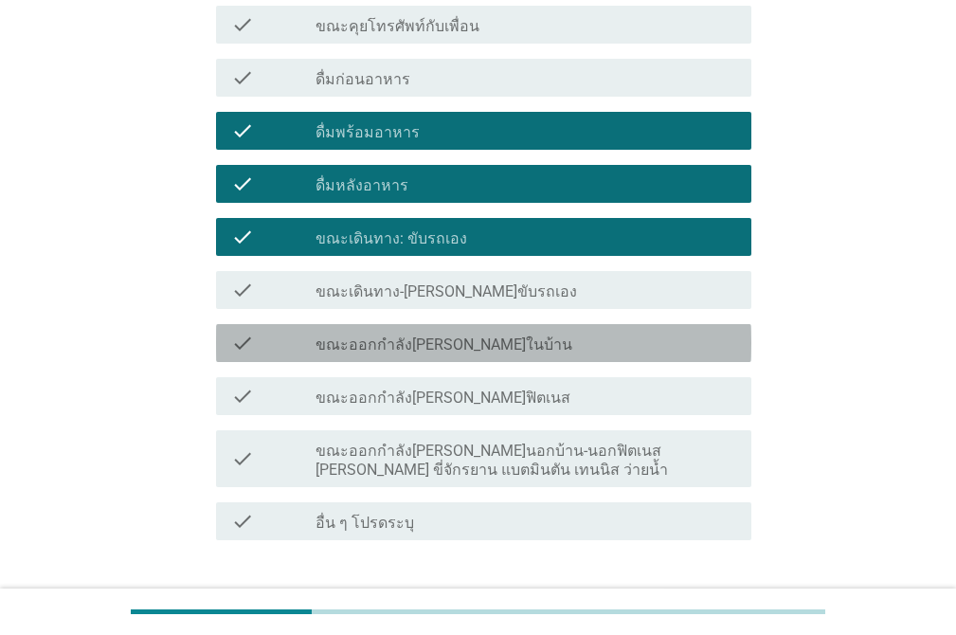
click at [533, 342] on div "check_box_outline_blank ขณะออกกำลังกายในบ้าน" at bounding box center [525, 343] width 421 height 23
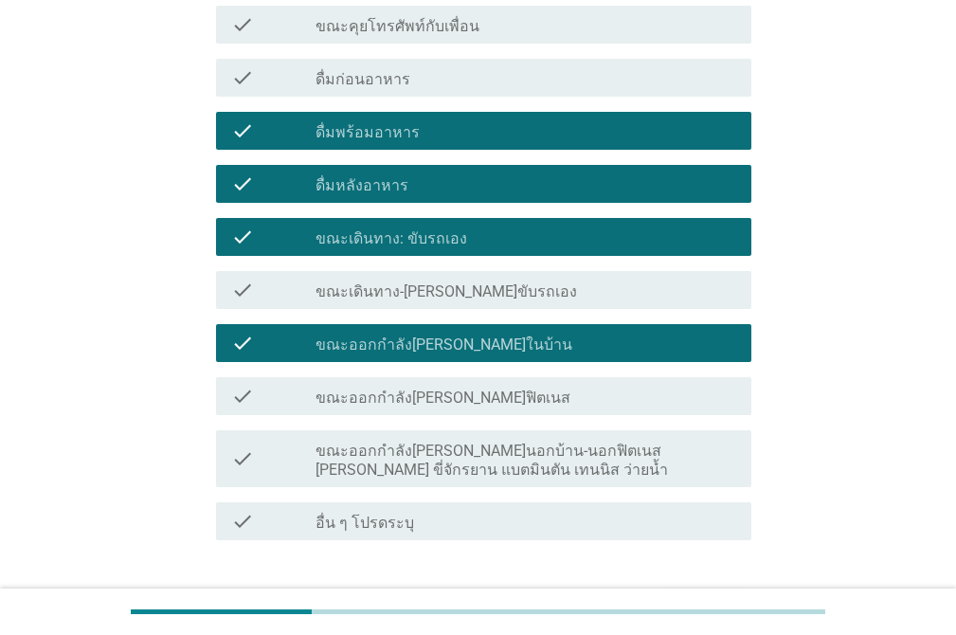
scroll to position [937, 0]
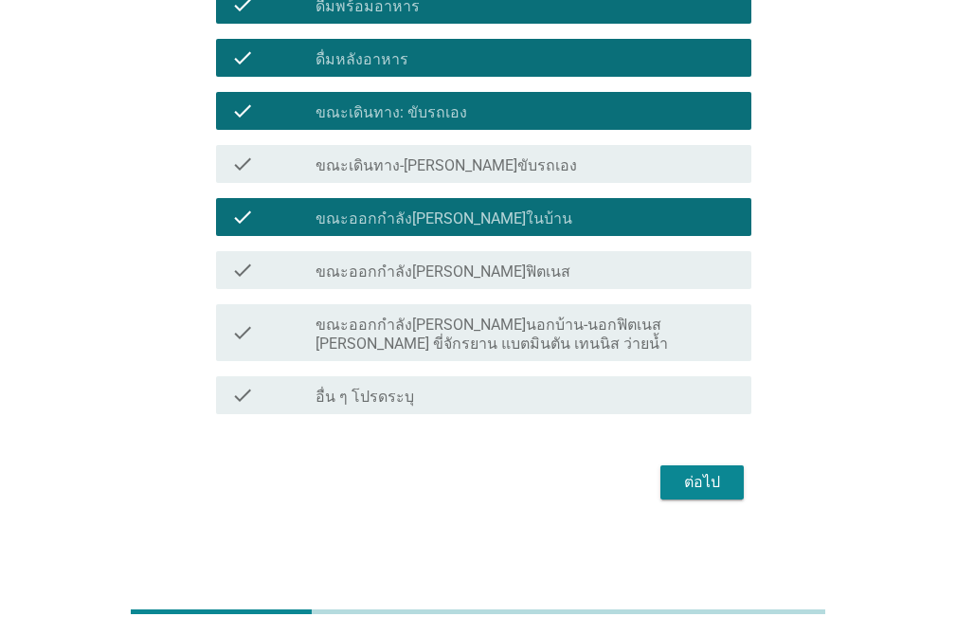
click at [718, 472] on div "ต่อไป" at bounding box center [701, 482] width 53 height 23
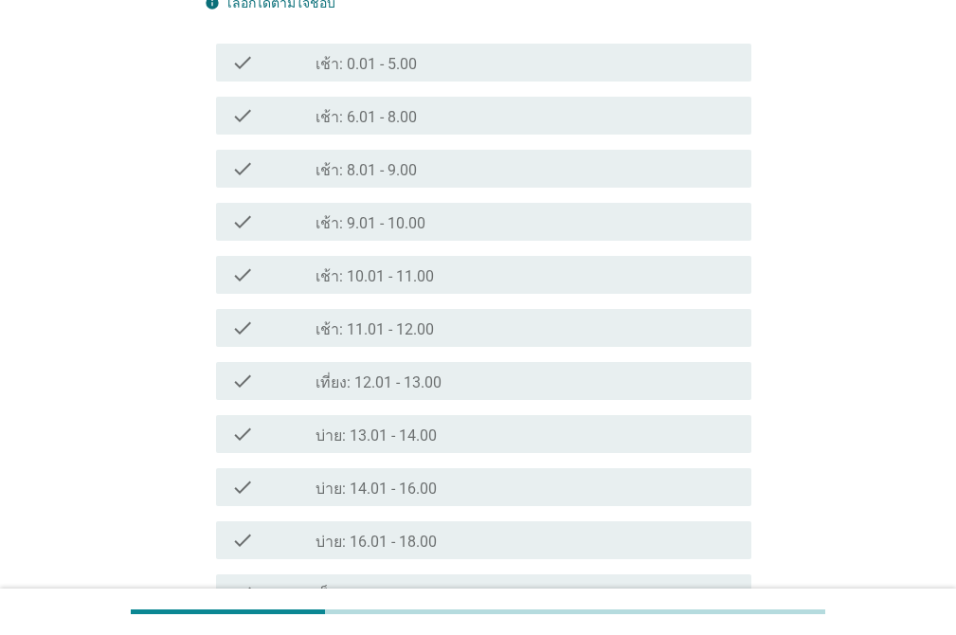
scroll to position [511, 0]
click at [432, 217] on div "check_box_outline_blank เช้า: 9.01 - 10.00" at bounding box center [525, 218] width 421 height 23
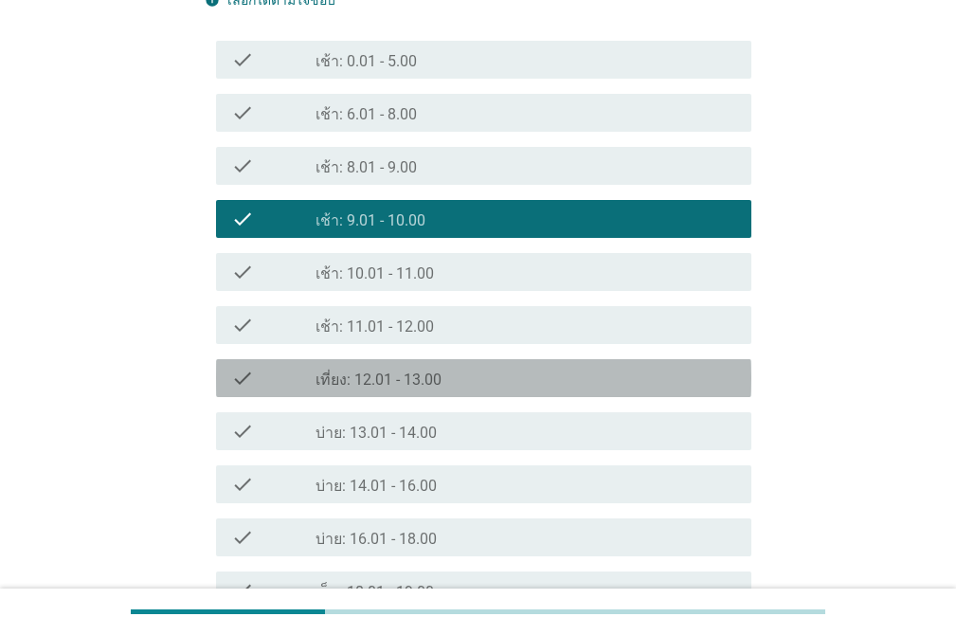
click at [448, 365] on div "check check_box_outline_blank เที่ยง: 12.01 - 13.00" at bounding box center [483, 378] width 535 height 38
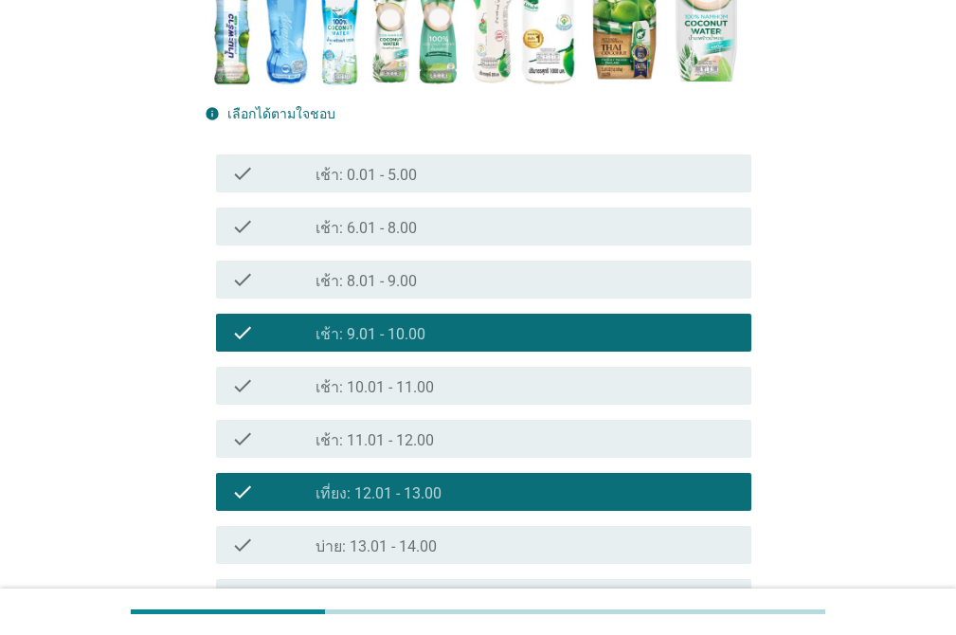
scroll to position [373, 0]
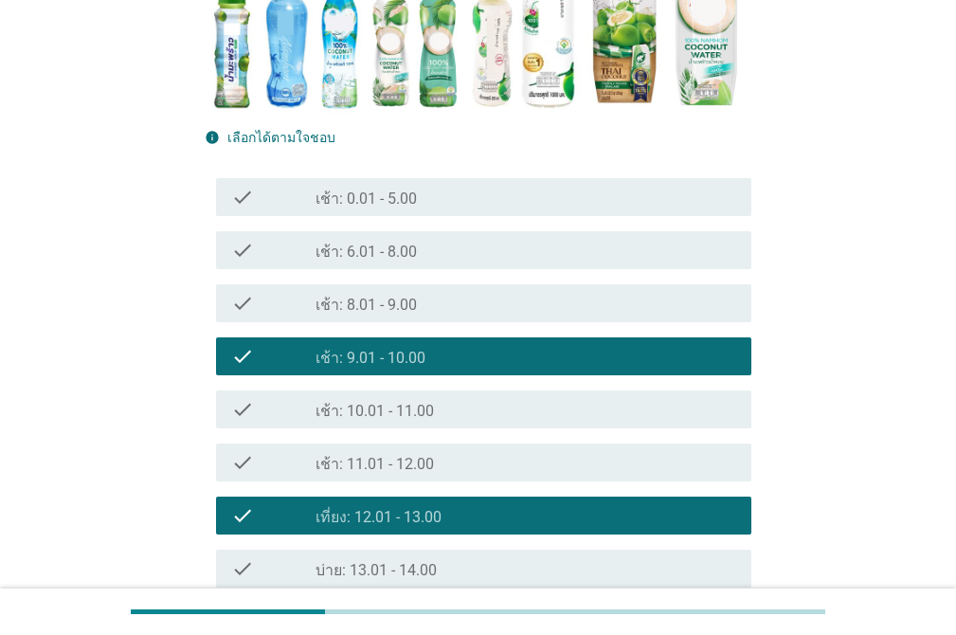
click at [622, 261] on div "check_box_outline_blank เช้า: 6.01 - 8.00" at bounding box center [525, 250] width 421 height 23
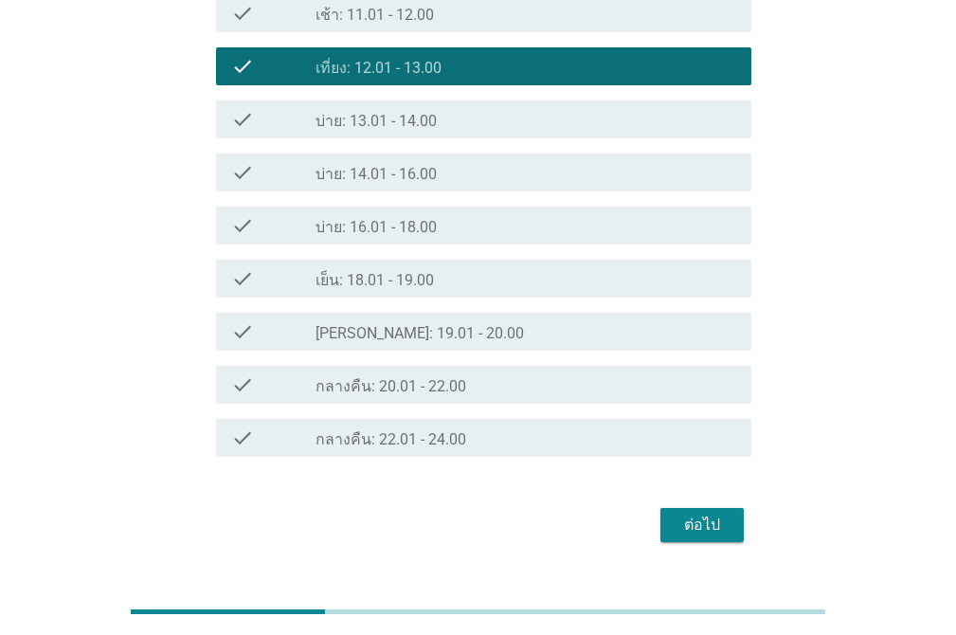
scroll to position [858, 0]
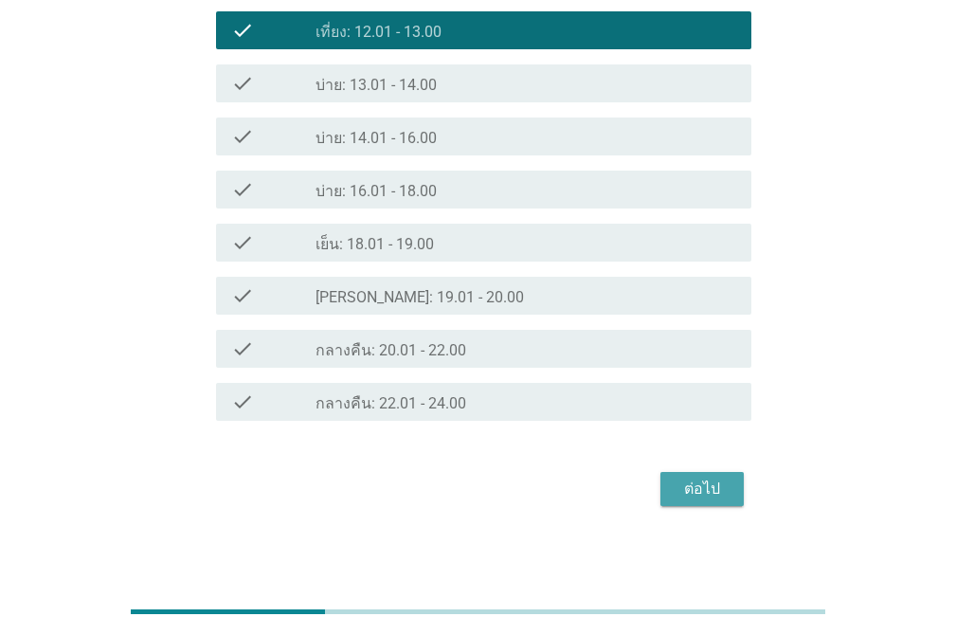
click at [699, 486] on div "ต่อไป" at bounding box center [701, 488] width 53 height 23
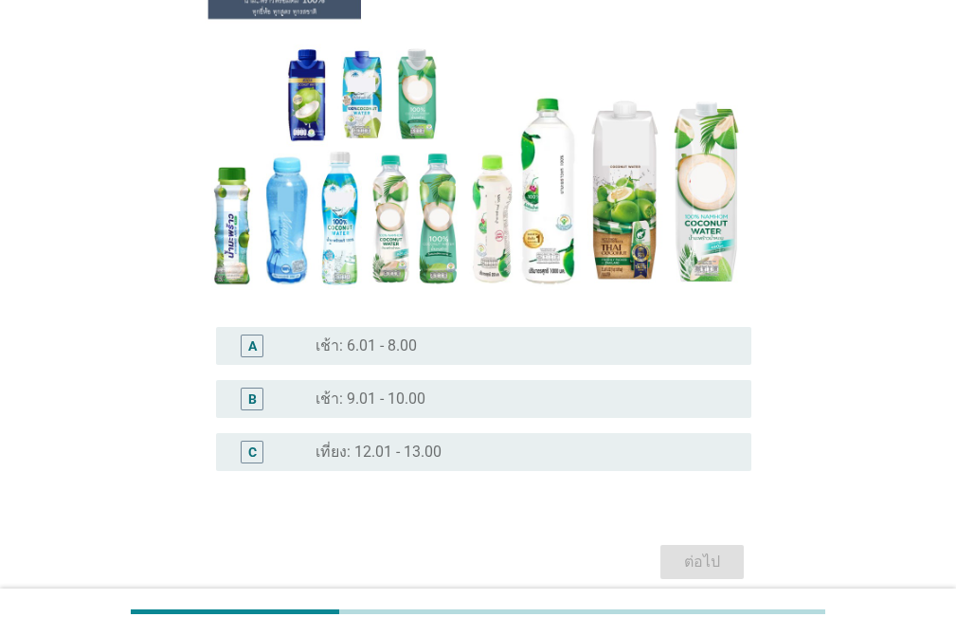
scroll to position [225, 0]
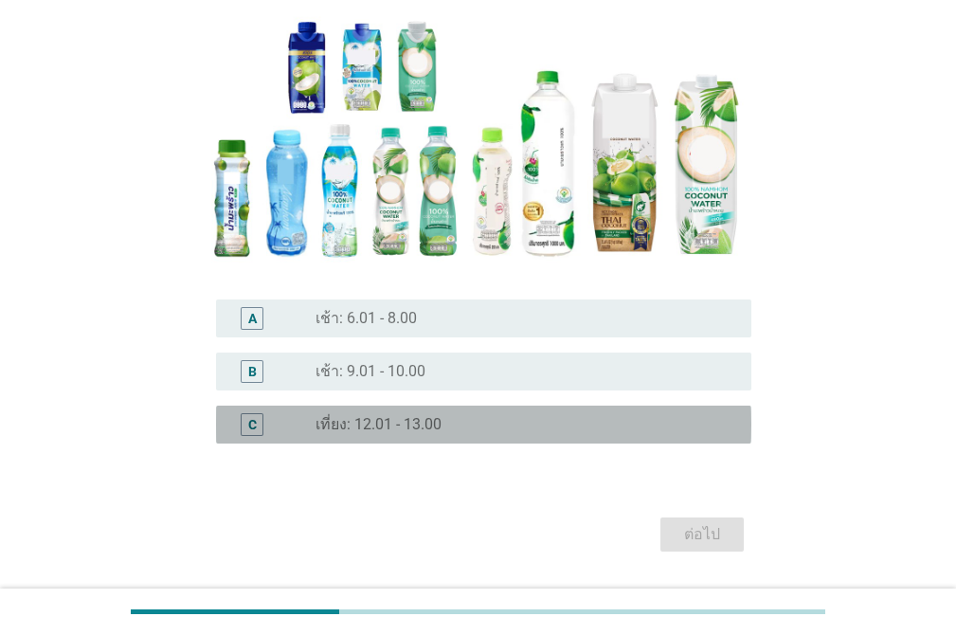
click at [541, 413] on div "radio_button_unchecked เที่ยง: 12.01 - 13.00" at bounding box center [525, 424] width 421 height 23
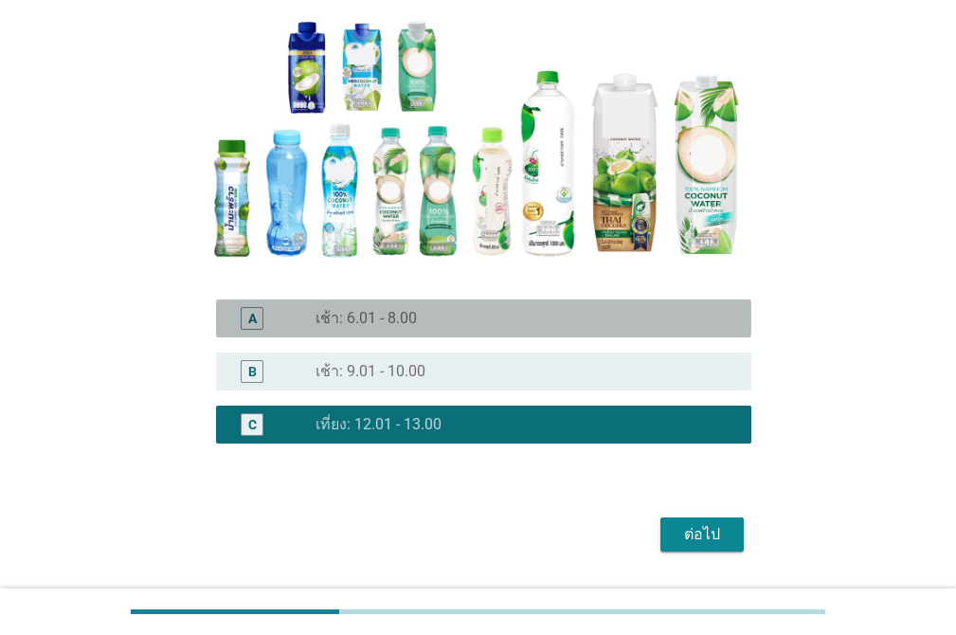
click at [551, 329] on div "radio_button_unchecked เช้า: 6.01 - 8.00" at bounding box center [525, 318] width 421 height 23
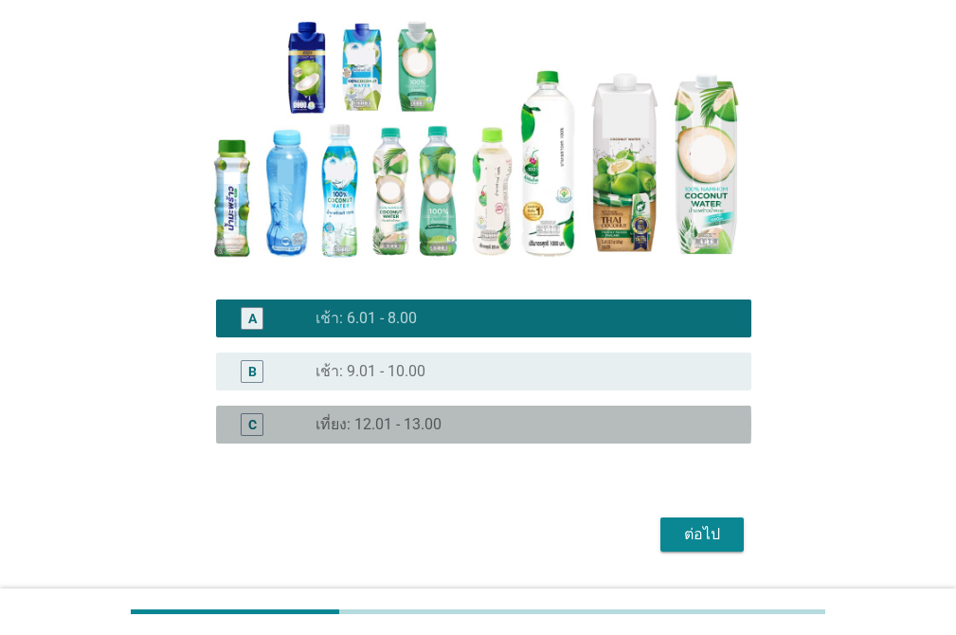
click at [546, 413] on div "radio_button_unchecked เที่ยง: 12.01 - 13.00" at bounding box center [525, 424] width 421 height 23
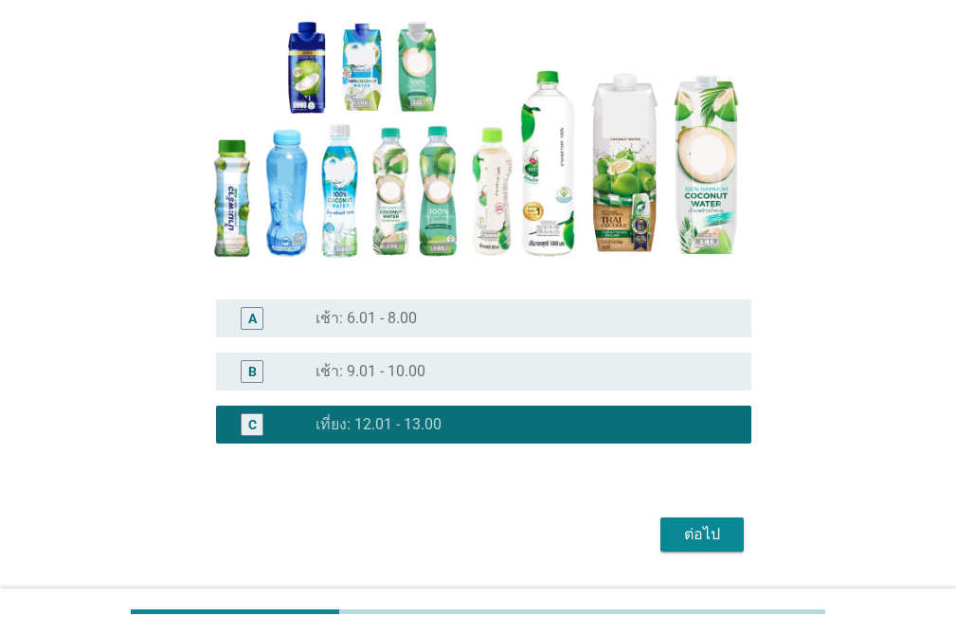
click at [724, 531] on div "ต่อไป" at bounding box center [701, 534] width 53 height 23
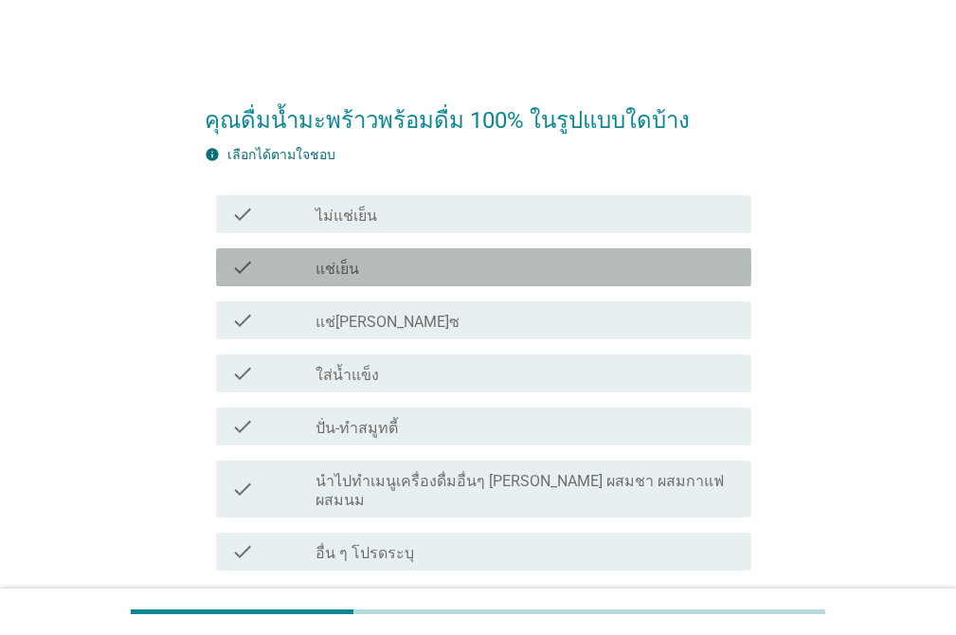
click at [545, 271] on div "check_box_outline_blank แช่เย็น" at bounding box center [525, 267] width 421 height 23
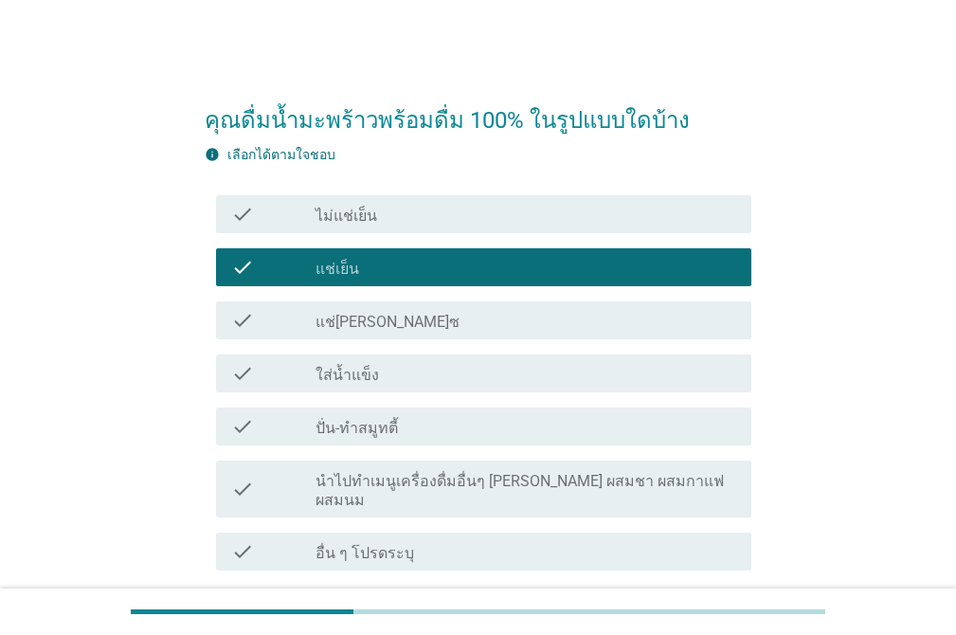
click at [571, 430] on div "check_box_outline_blank ปั่น-ทำสมูทตี้" at bounding box center [525, 426] width 421 height 23
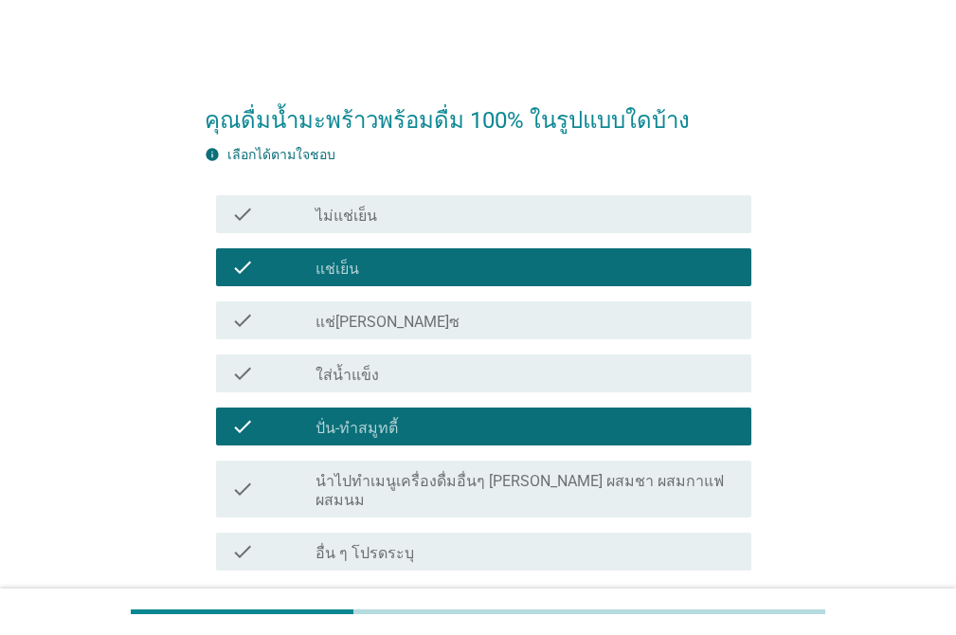
scroll to position [137, 0]
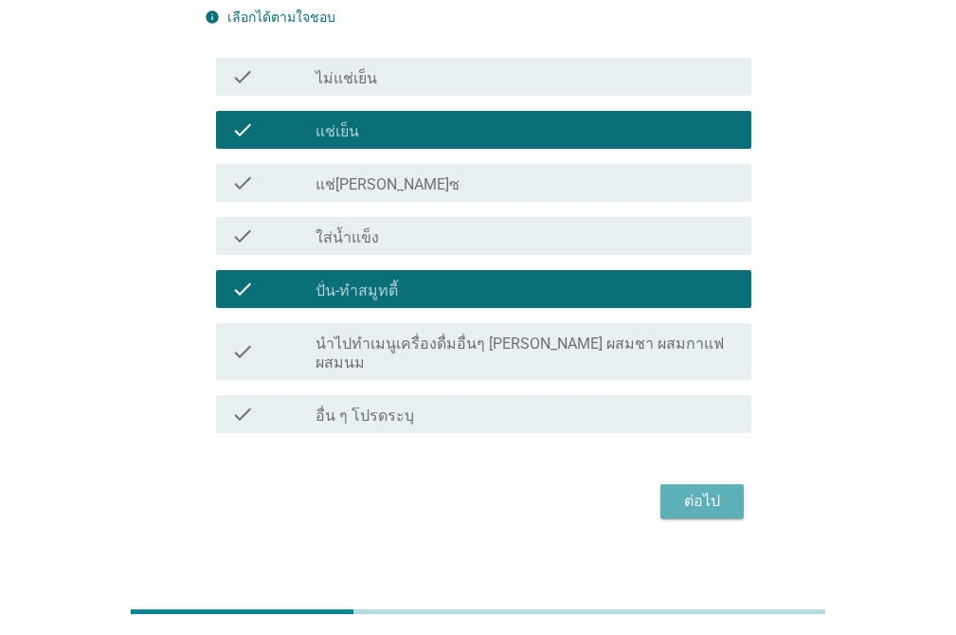
drag, startPoint x: 702, startPoint y: 466, endPoint x: 2, endPoint y: 373, distance: 706.3
click at [699, 484] on button "ต่อไป" at bounding box center [701, 501] width 83 height 34
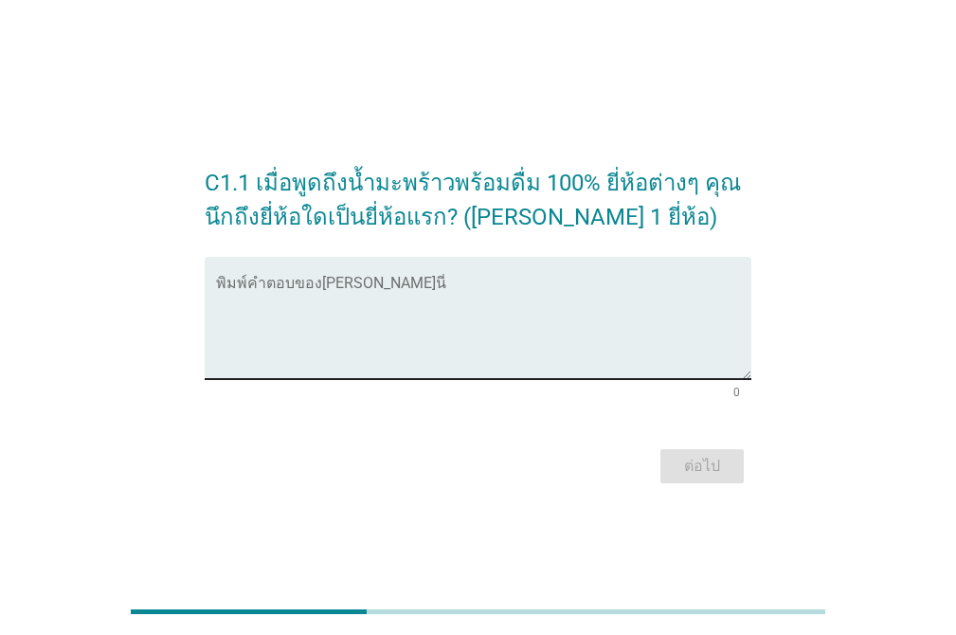
click at [297, 278] on div "พิมพ์คำตอบของคุณ ที่นี่" at bounding box center [483, 318] width 535 height 122
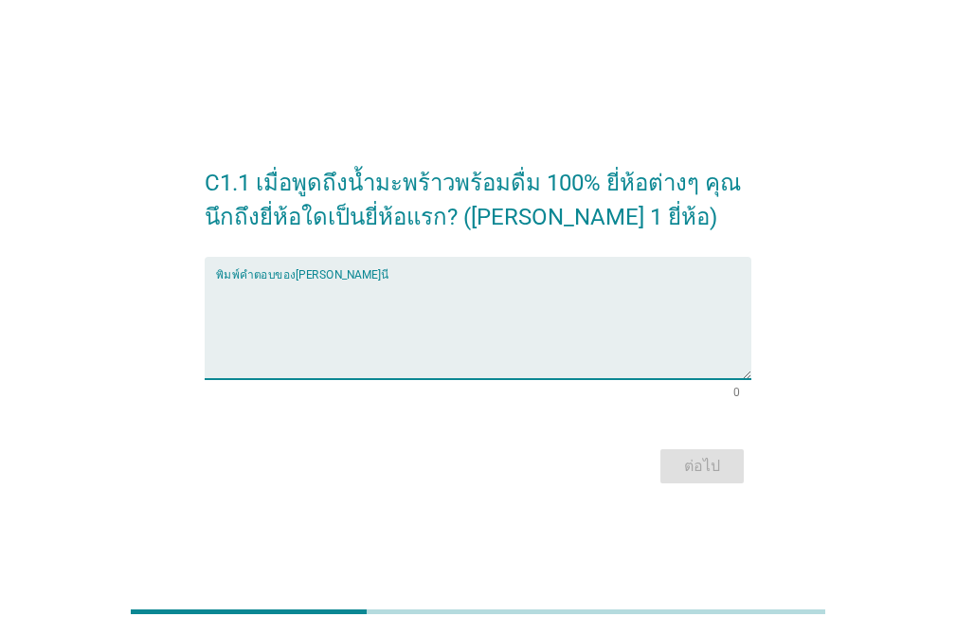
click at [404, 266] on div "พิมพ์คำตอบของคุณ ที่นี่" at bounding box center [483, 318] width 535 height 122
type textarea "ชาวเกาะ"
click at [697, 451] on button "ต่อไป" at bounding box center [701, 466] width 83 height 34
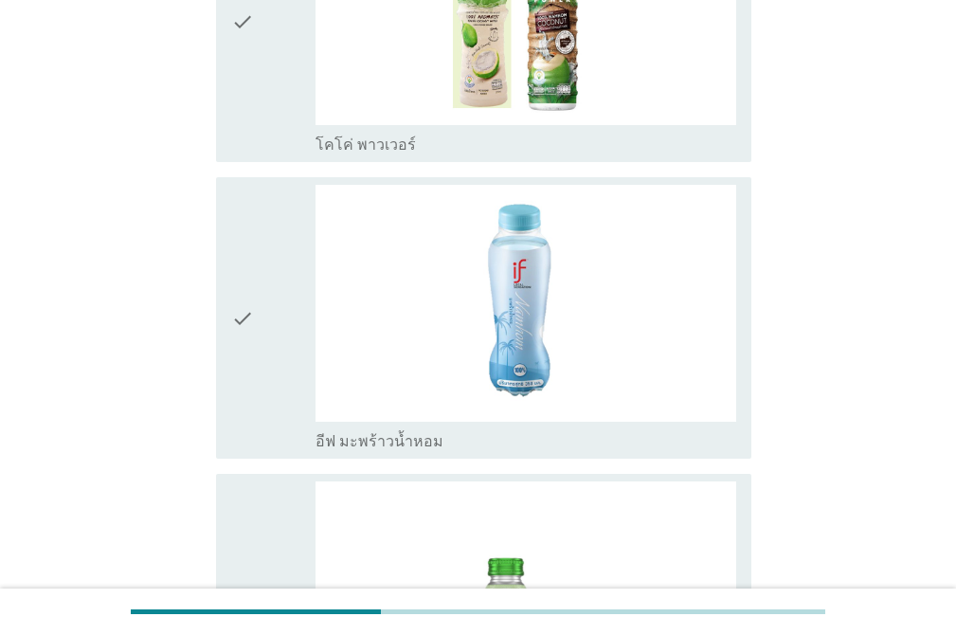
scroll to position [363, 0]
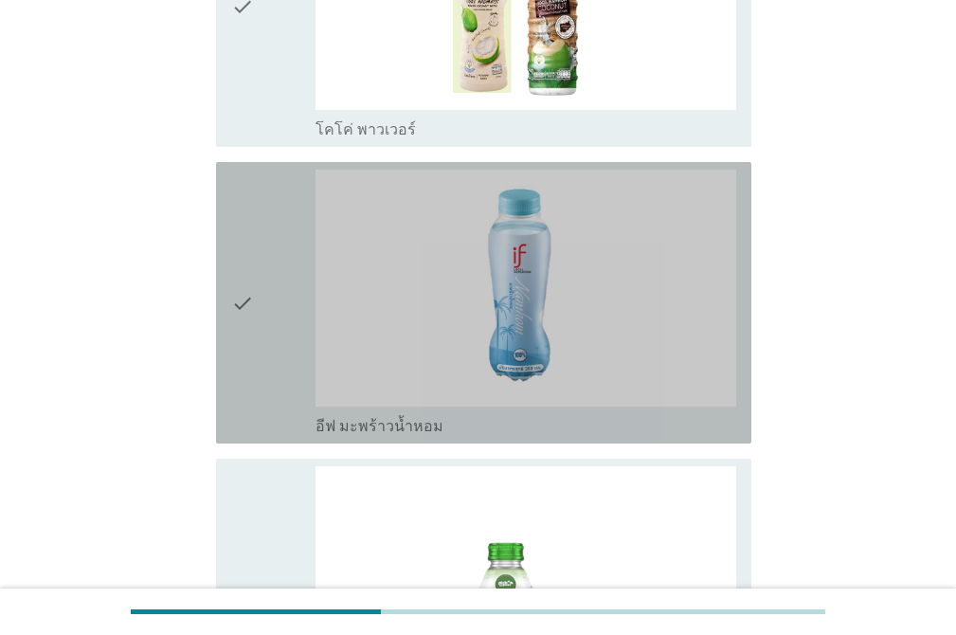
click at [250, 279] on icon "check" at bounding box center [242, 303] width 23 height 266
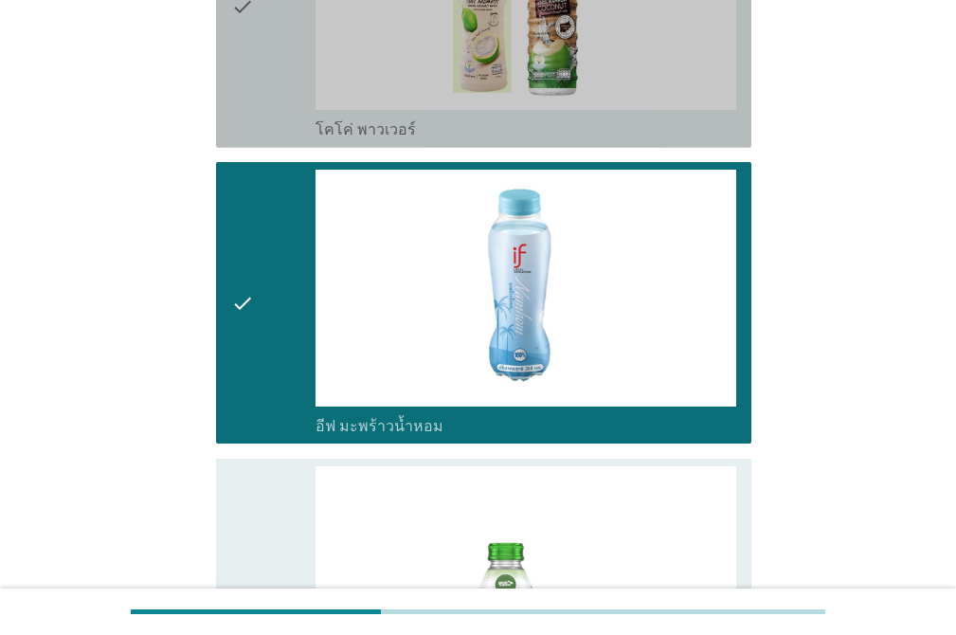
click at [254, 73] on icon "check" at bounding box center [242, 7] width 23 height 266
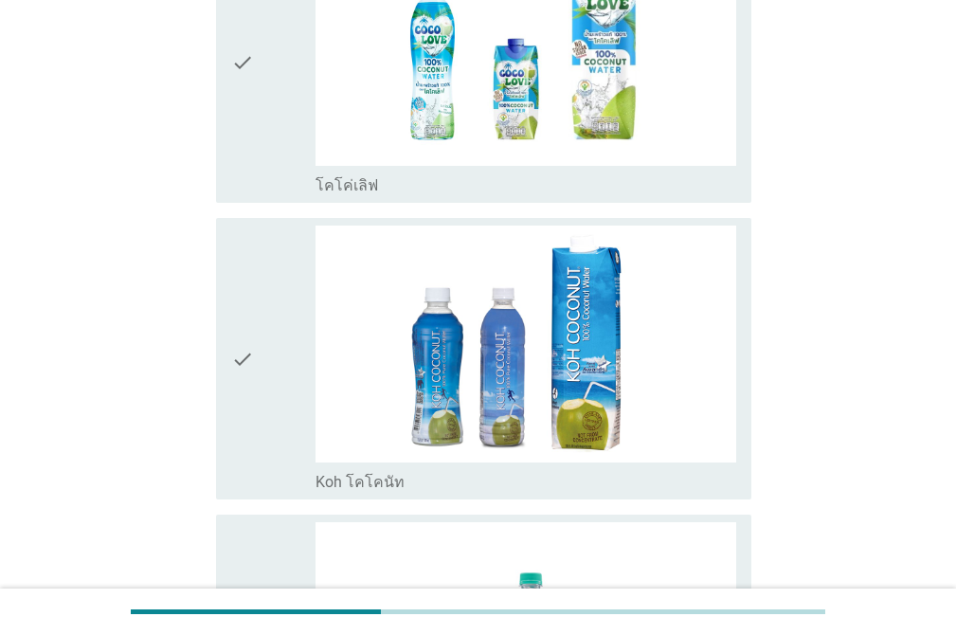
scroll to position [1212, 0]
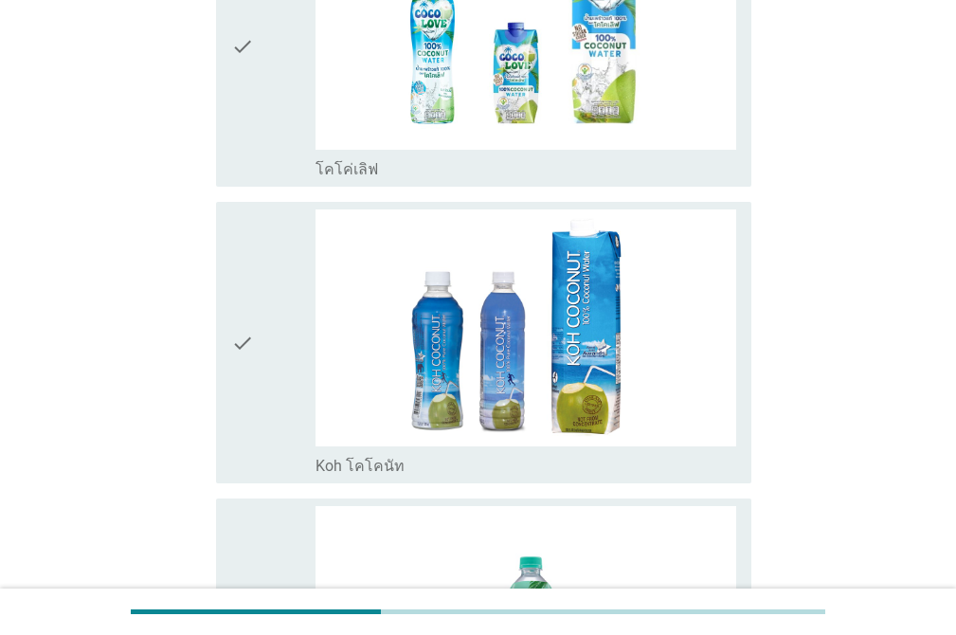
click at [266, 104] on div "check" at bounding box center [273, 47] width 84 height 266
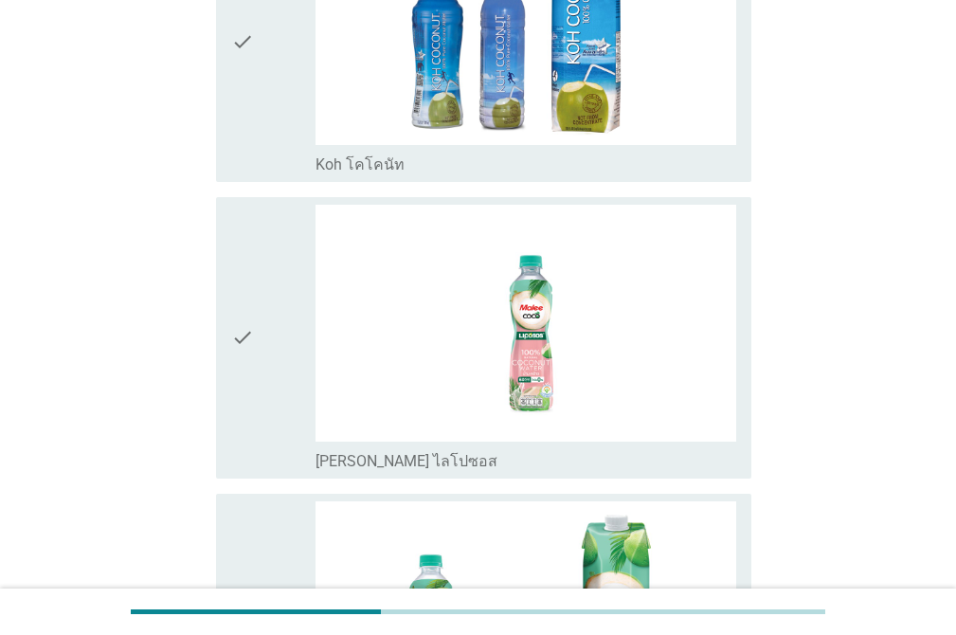
scroll to position [1567, 0]
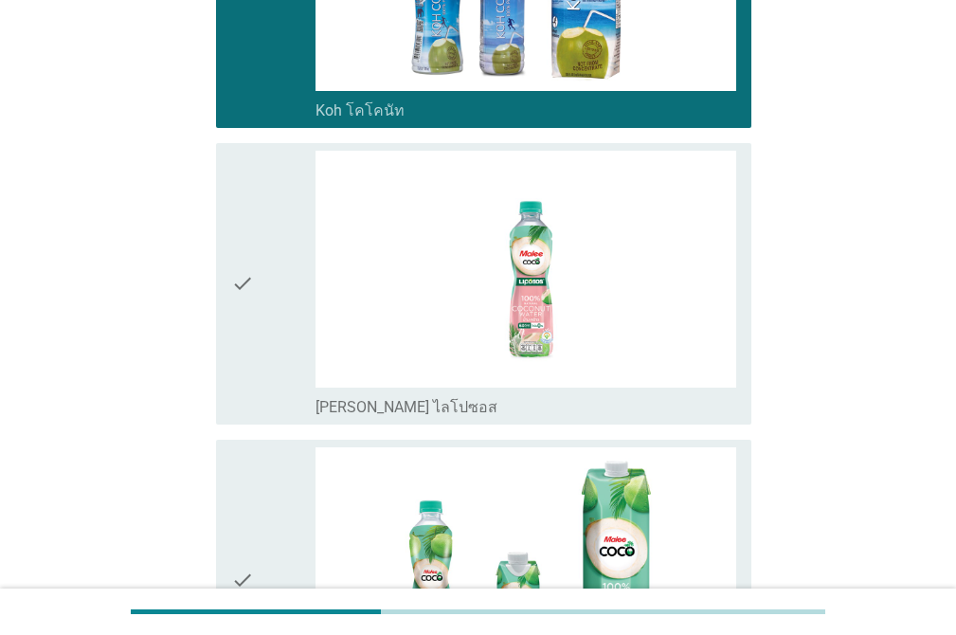
click at [244, 349] on icon "check" at bounding box center [242, 284] width 23 height 266
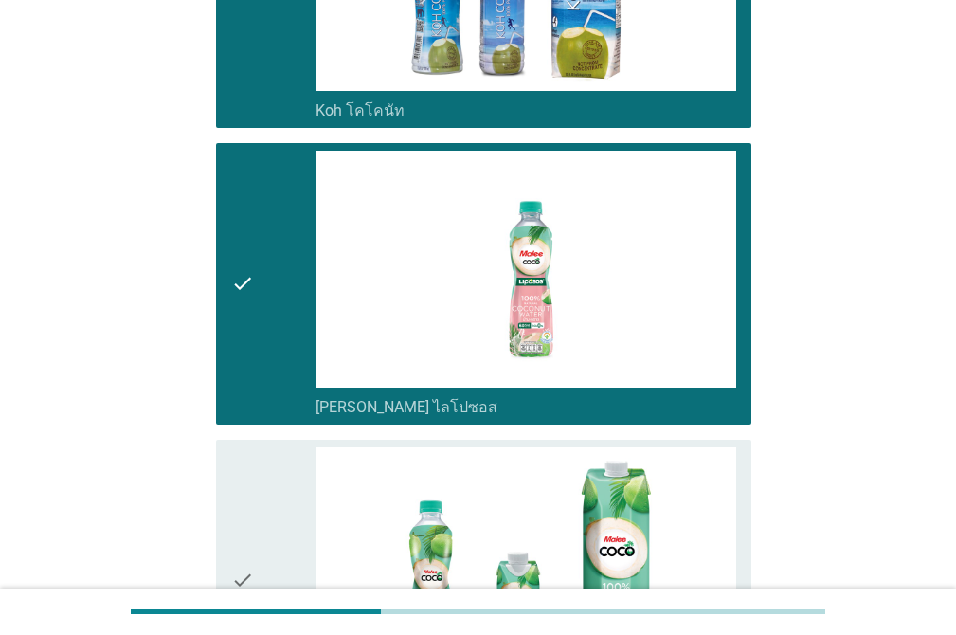
click at [257, 462] on div "check" at bounding box center [273, 580] width 84 height 266
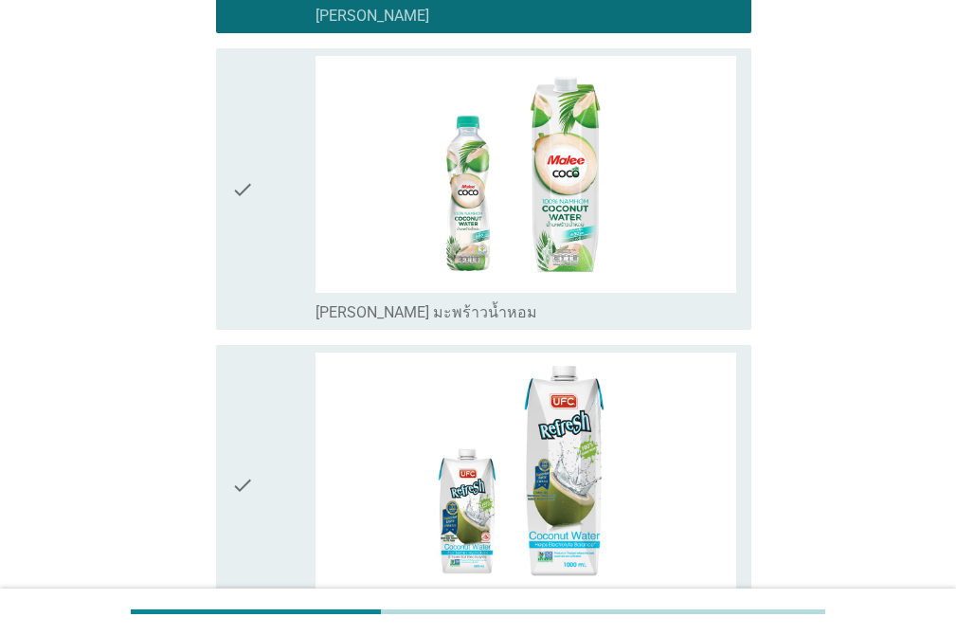
scroll to position [2269, 0]
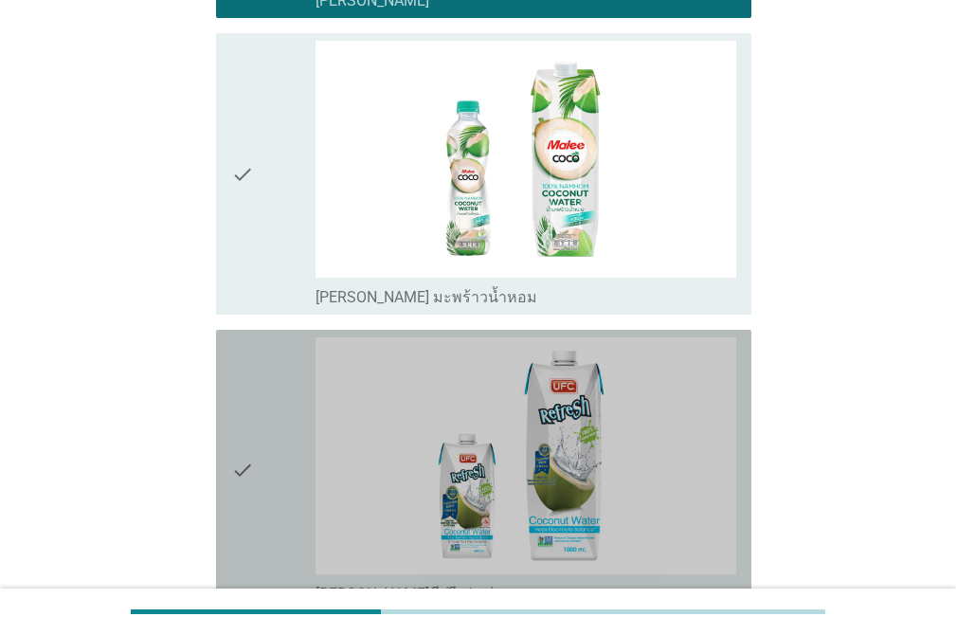
click at [224, 337] on div "check check_box_outline_blank ยูเอฟซี (รีเฟรช)" at bounding box center [483, 470] width 535 height 281
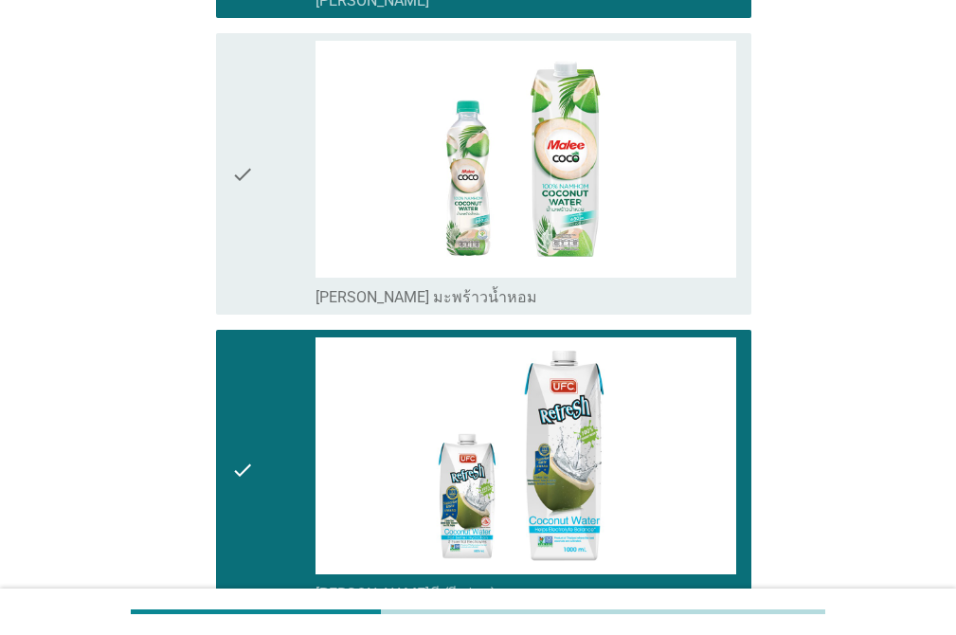
click at [244, 235] on icon "check" at bounding box center [242, 174] width 23 height 266
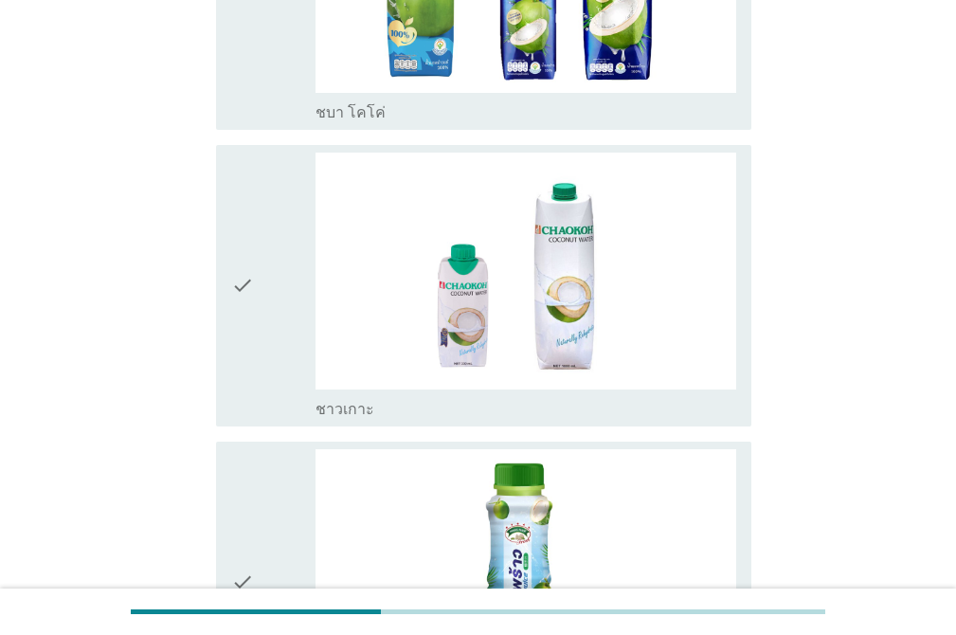
scroll to position [3359, 0]
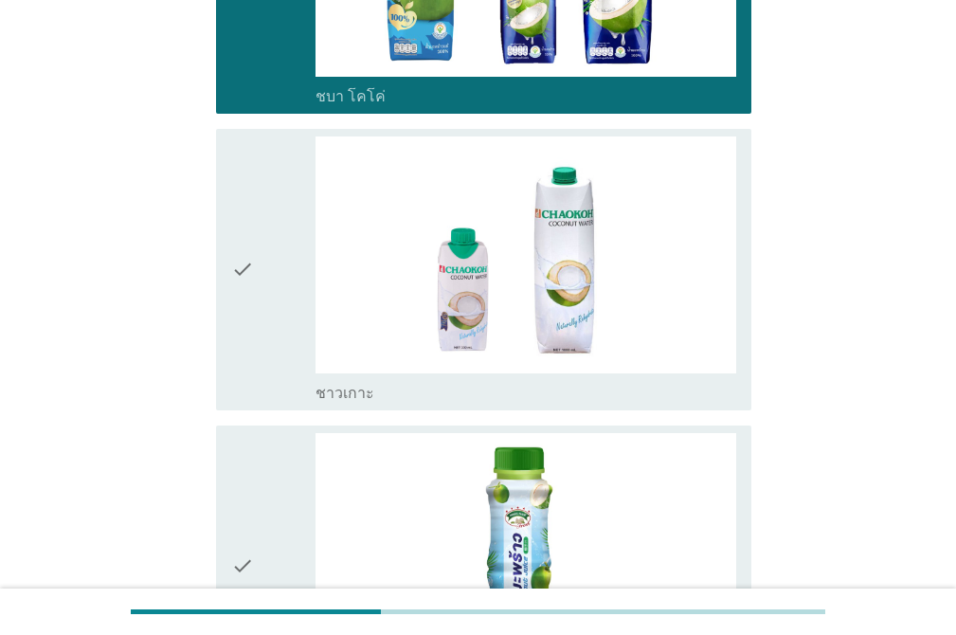
click at [246, 297] on icon "check" at bounding box center [242, 269] width 23 height 266
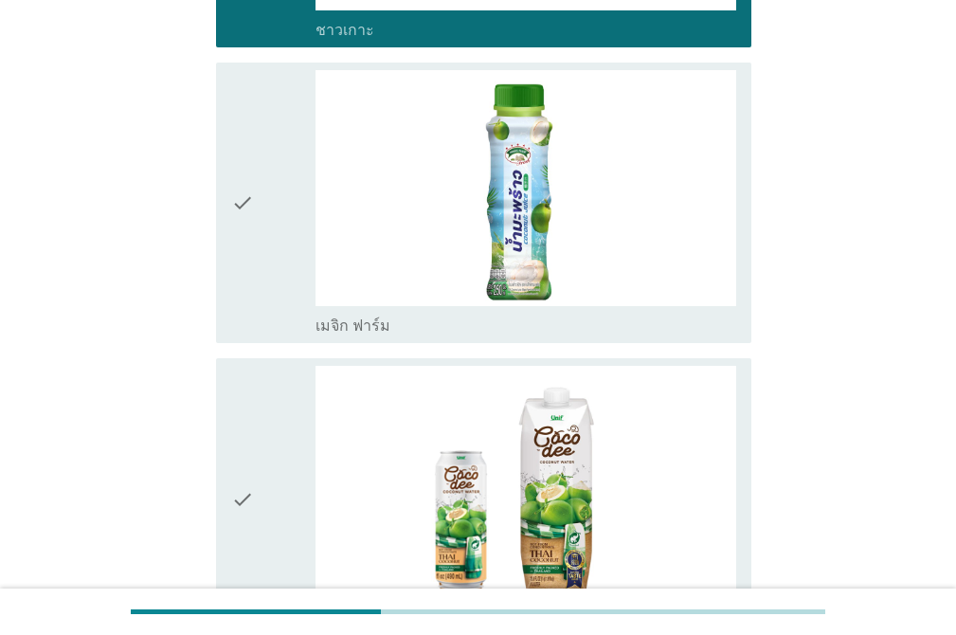
scroll to position [3829, 0]
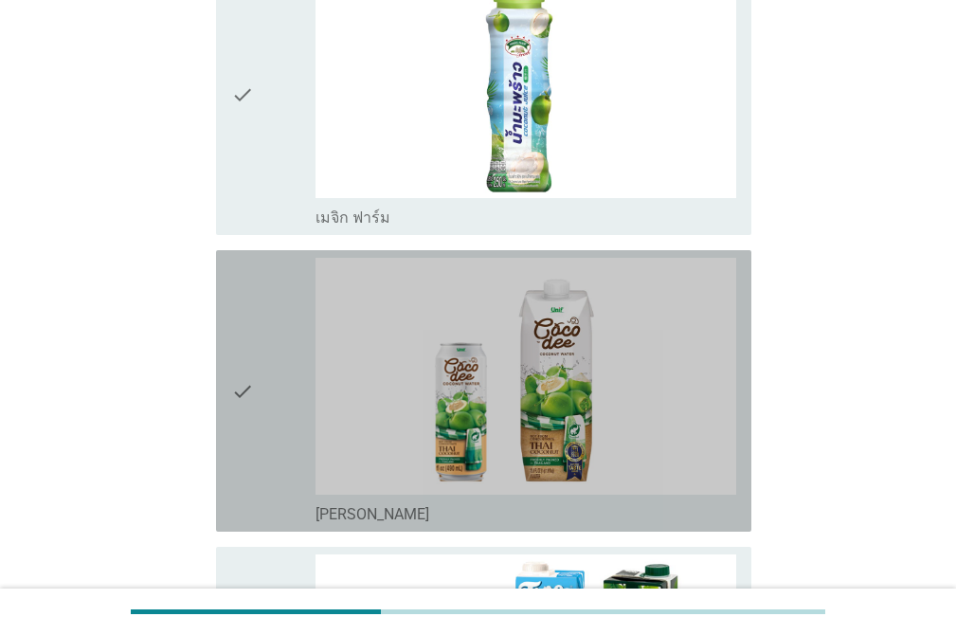
click at [241, 279] on icon "check" at bounding box center [242, 391] width 23 height 266
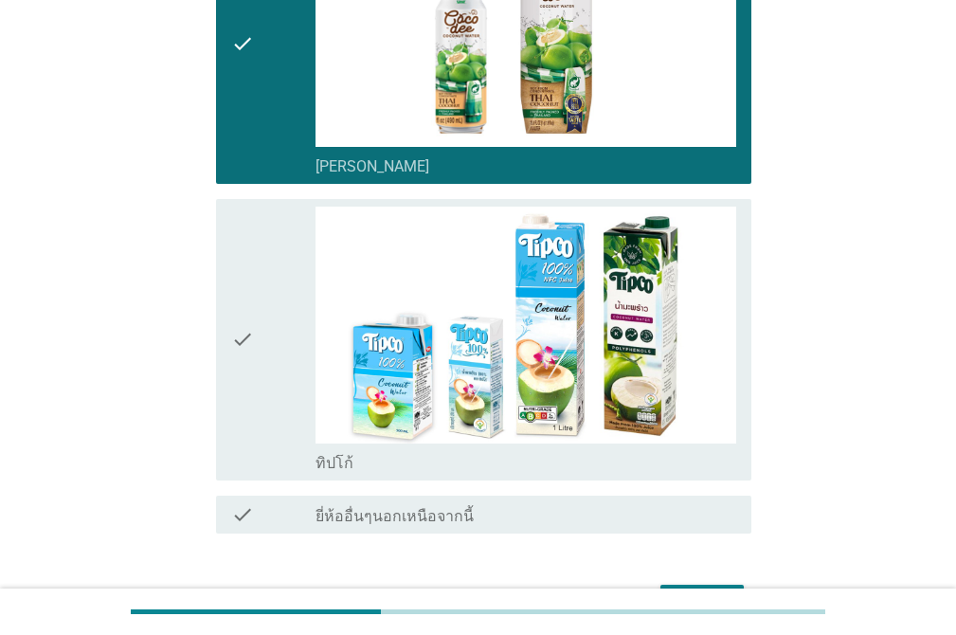
scroll to position [4262, 0]
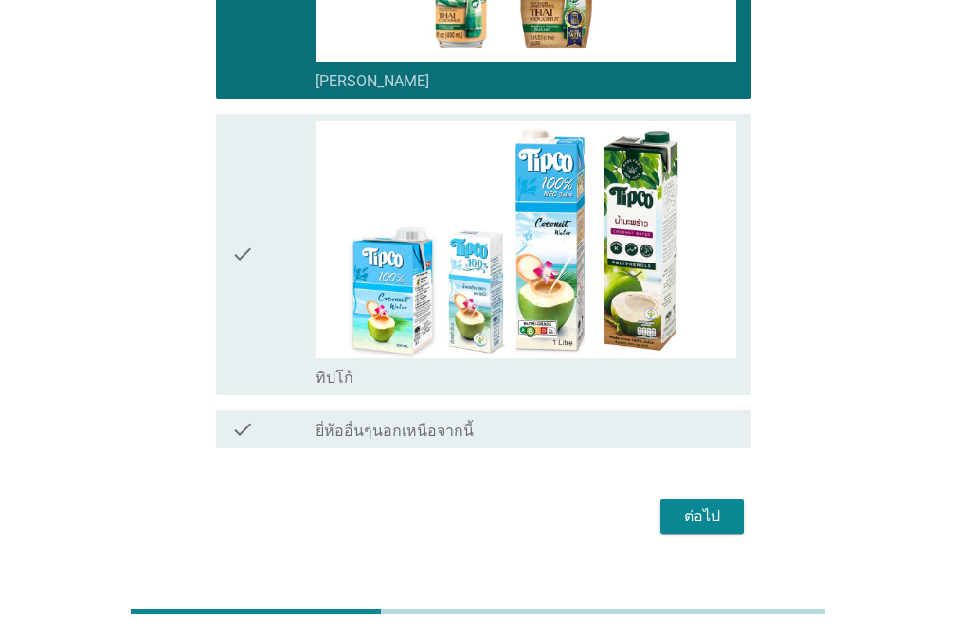
click at [263, 121] on div "check" at bounding box center [273, 254] width 84 height 266
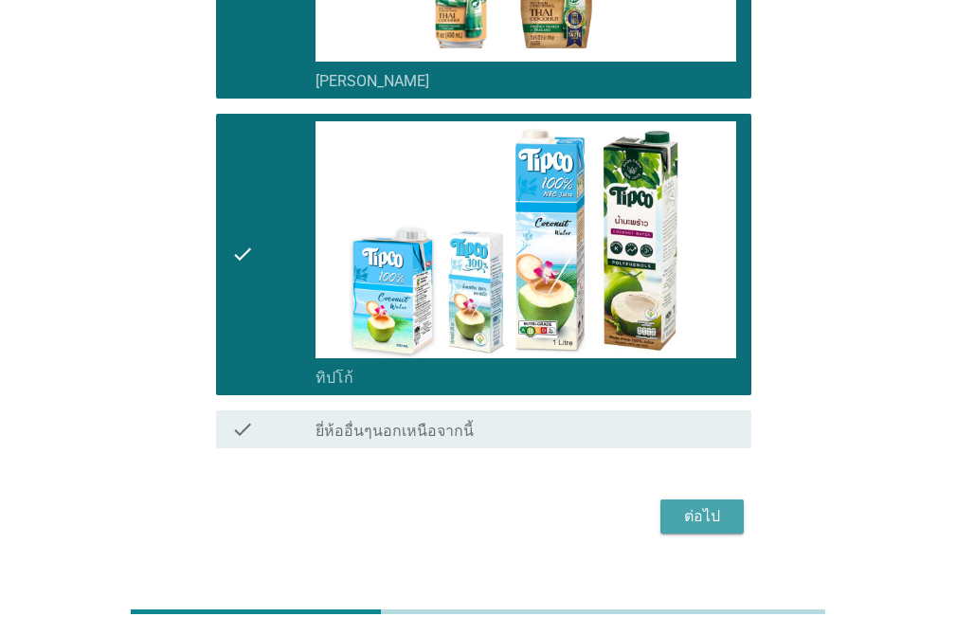
click at [693, 505] on div "ต่อไป" at bounding box center [701, 516] width 53 height 23
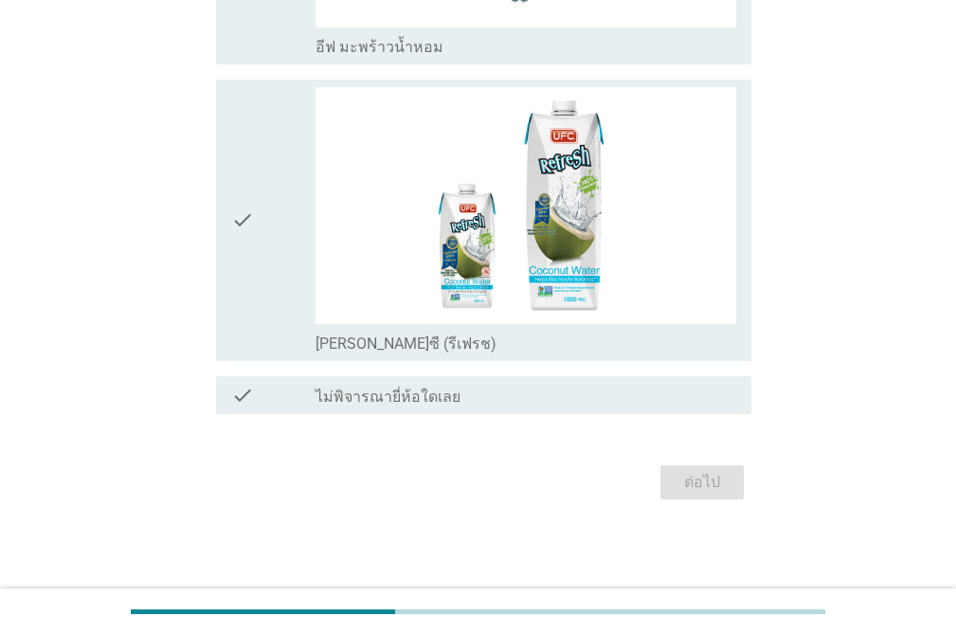
scroll to position [0, 0]
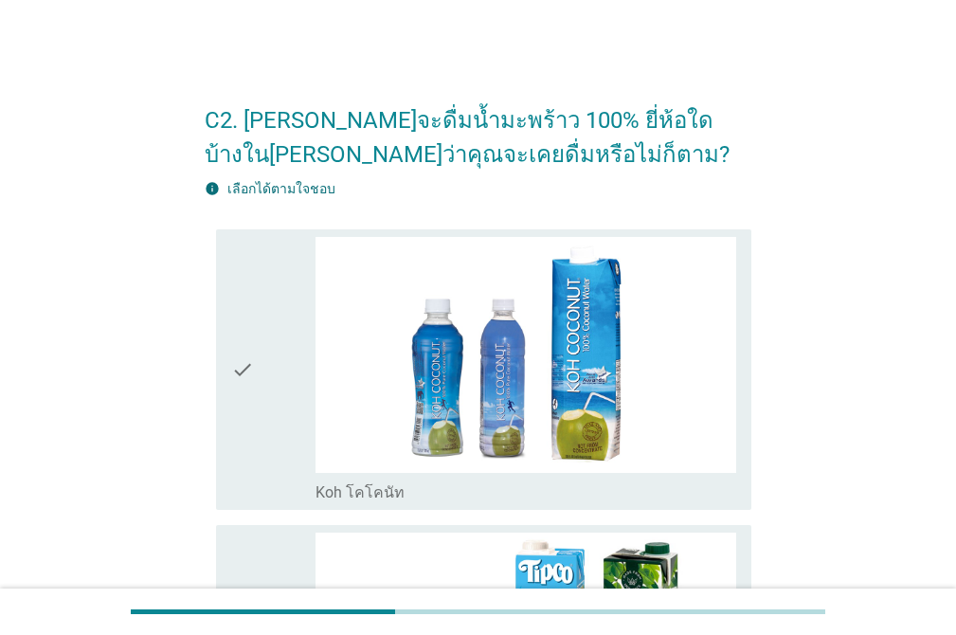
click at [263, 265] on div "check" at bounding box center [273, 370] width 84 height 266
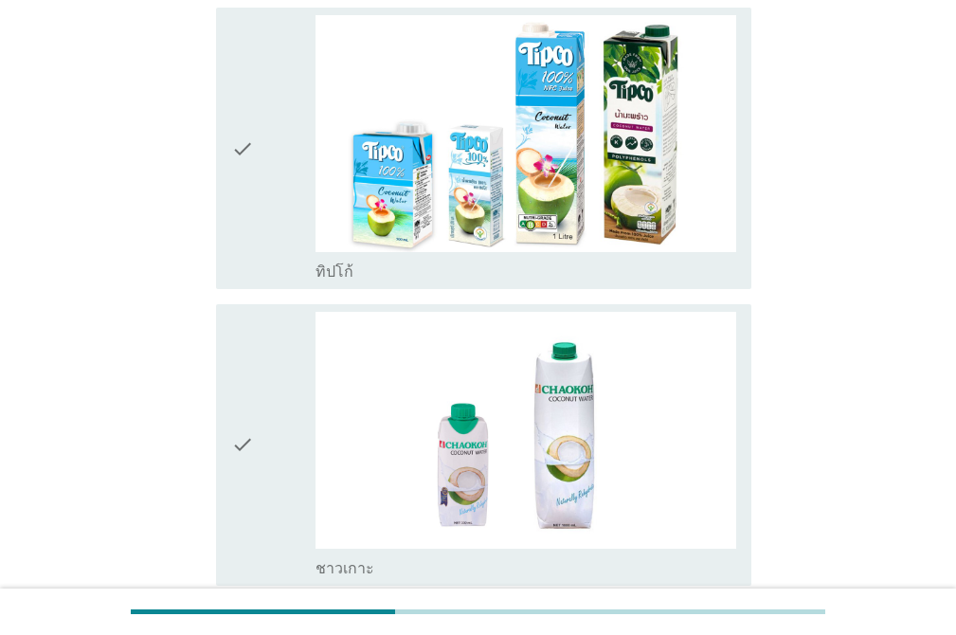
scroll to position [536, 0]
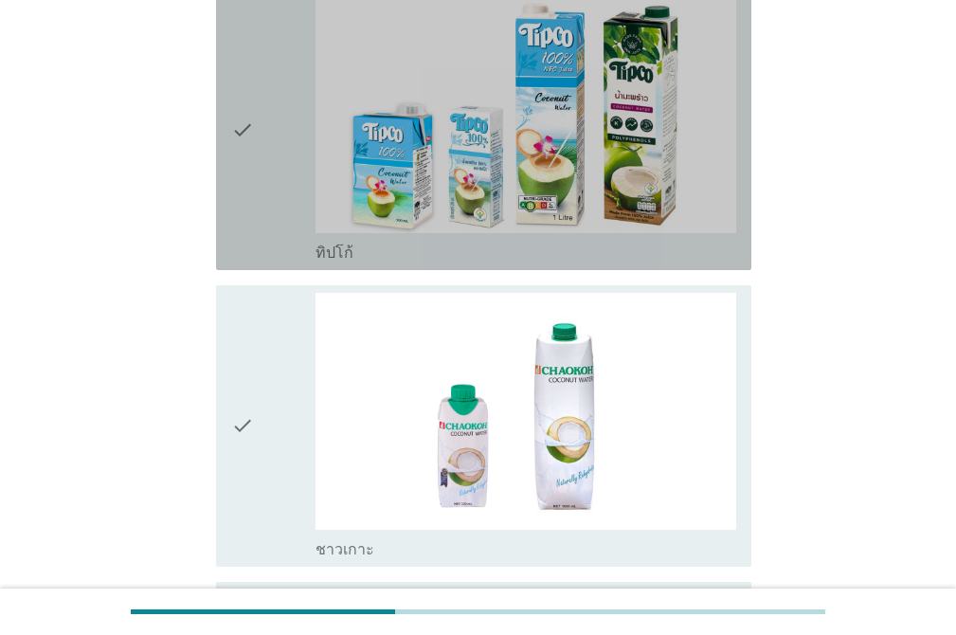
click at [250, 189] on icon "check" at bounding box center [242, 129] width 23 height 266
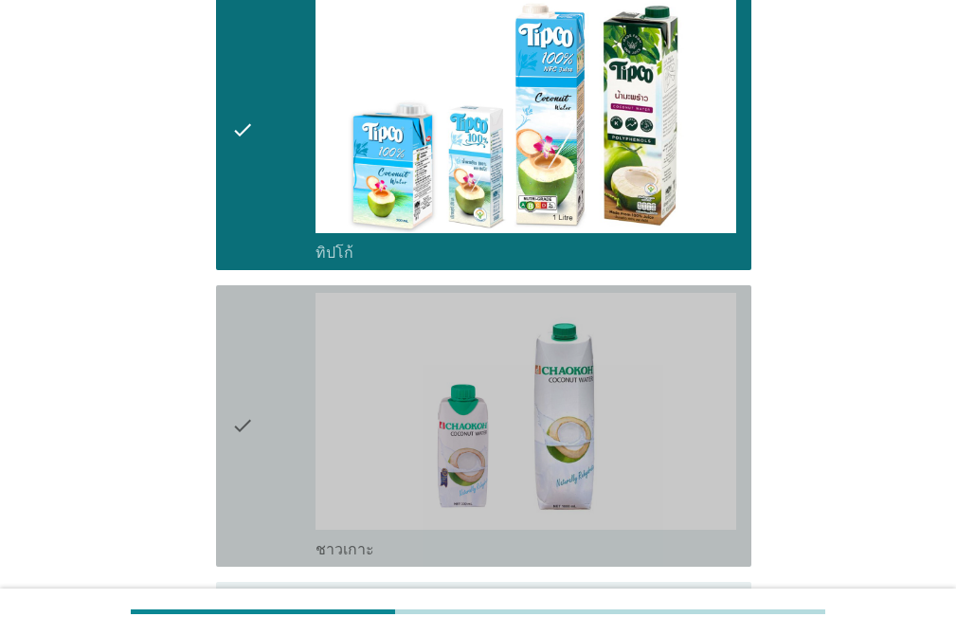
drag, startPoint x: 243, startPoint y: 299, endPoint x: 265, endPoint y: 301, distance: 21.9
click at [245, 299] on icon "check" at bounding box center [242, 426] width 23 height 266
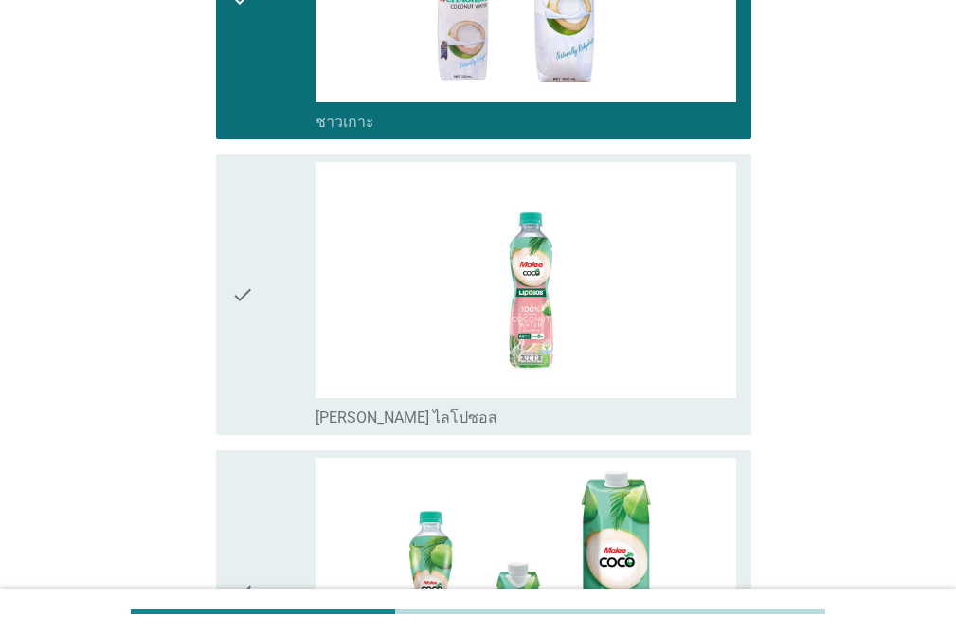
scroll to position [1059, 0]
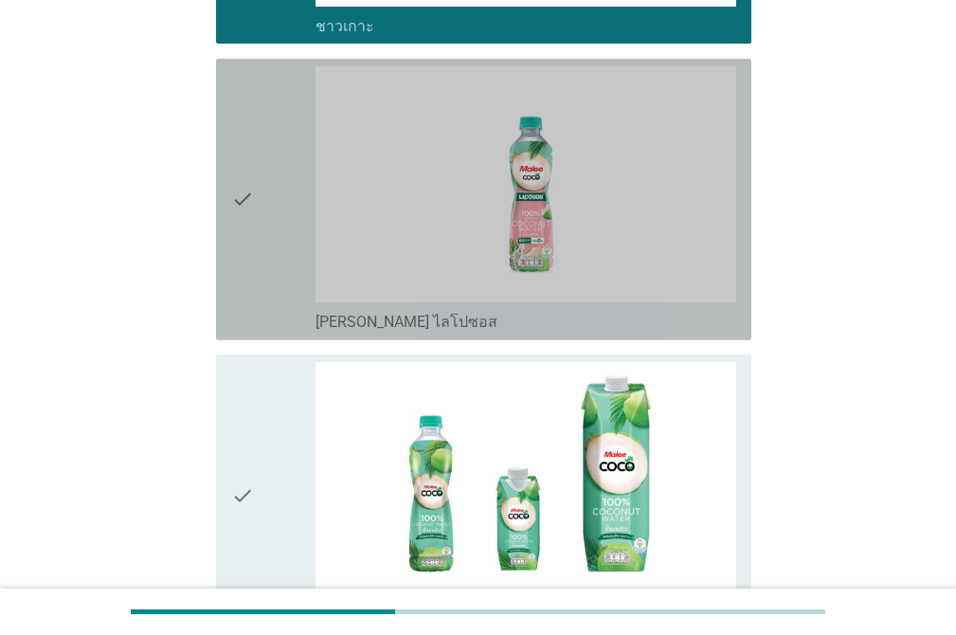
click at [283, 137] on div "check" at bounding box center [273, 199] width 84 height 266
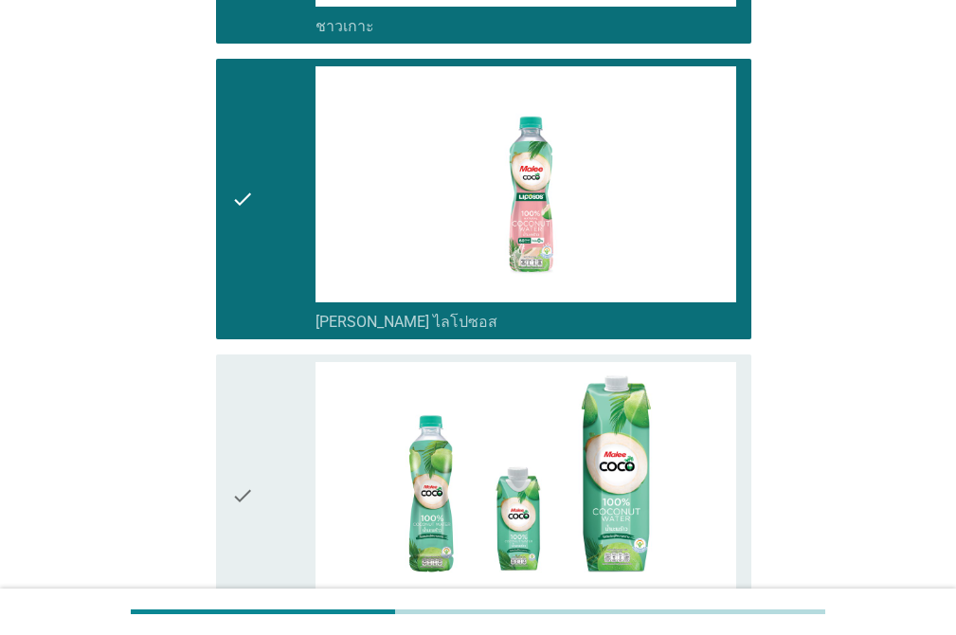
click at [266, 375] on div "check" at bounding box center [273, 495] width 84 height 266
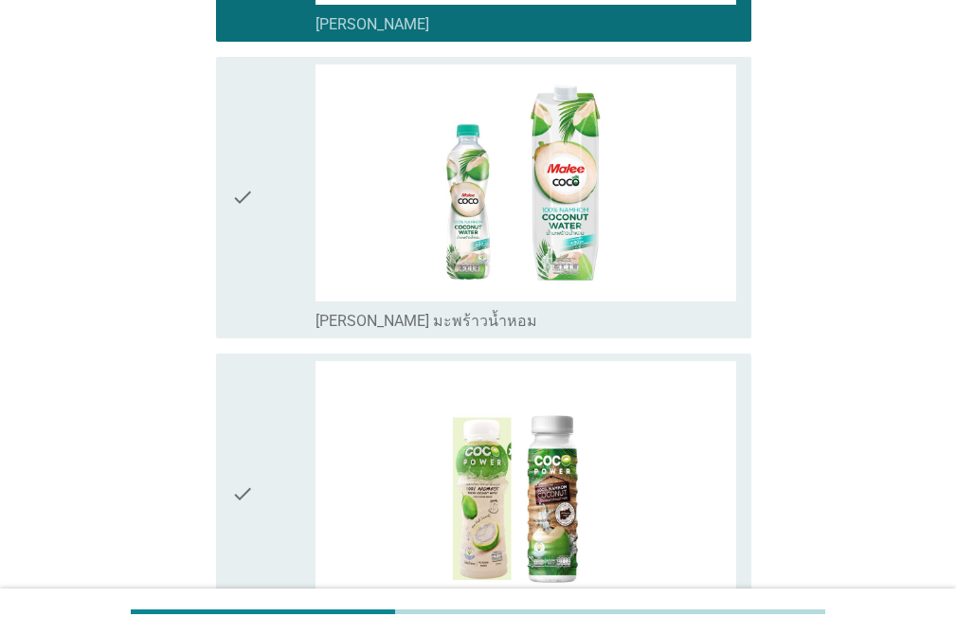
scroll to position [1742, 0]
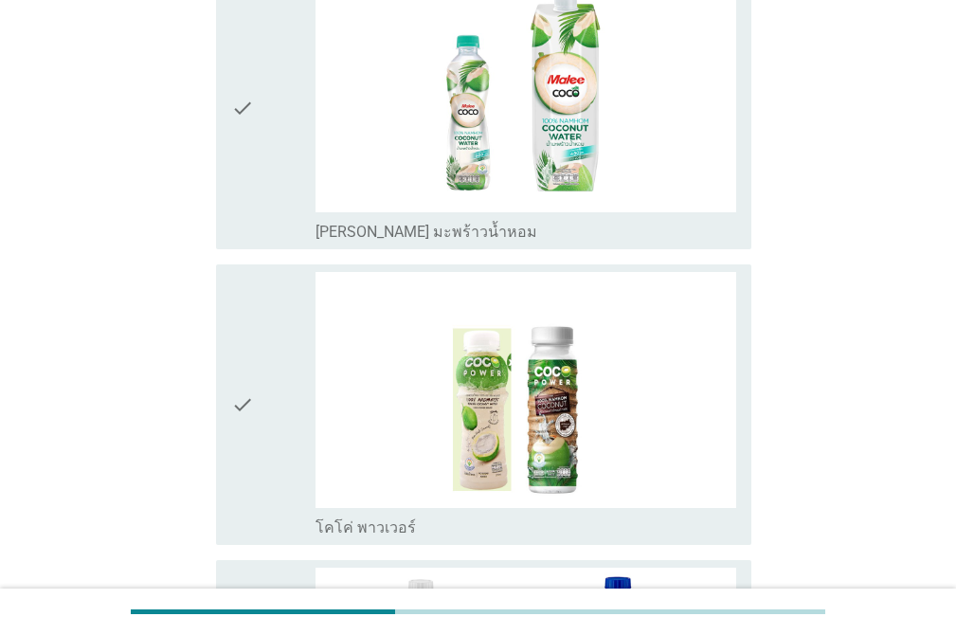
click at [238, 194] on icon "check" at bounding box center [242, 108] width 23 height 266
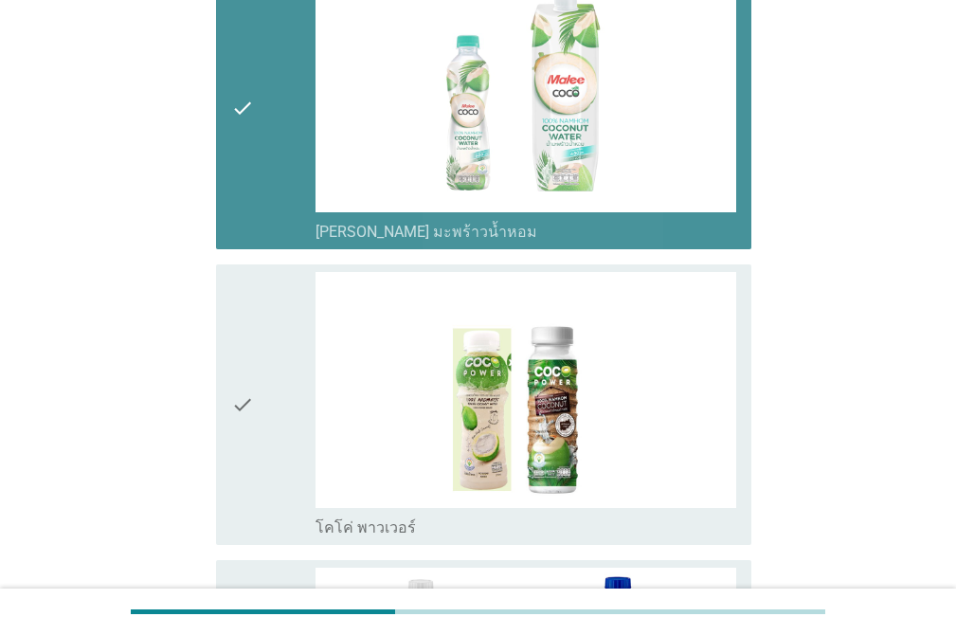
click at [248, 297] on icon "check" at bounding box center [242, 405] width 23 height 266
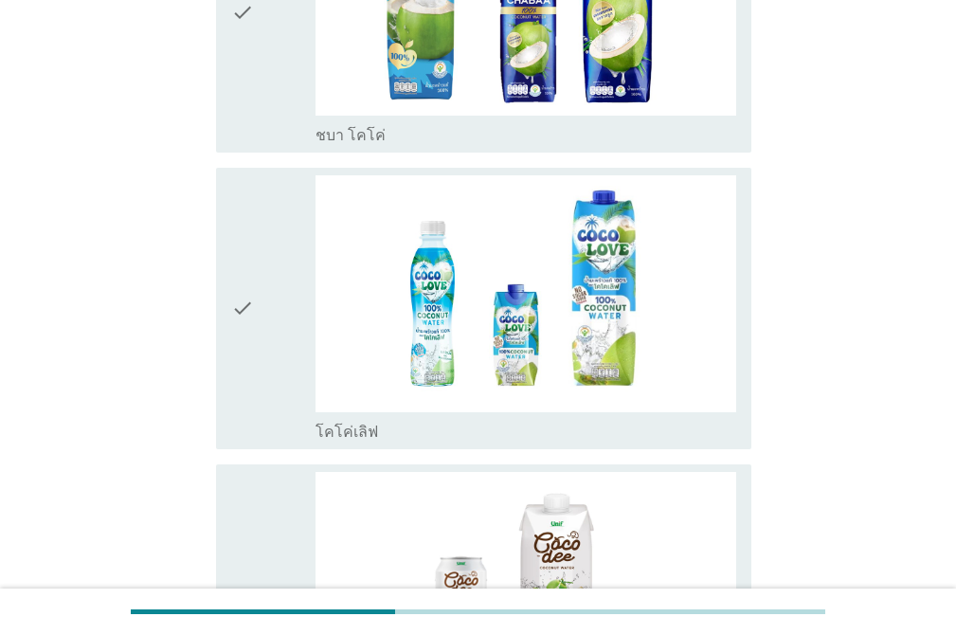
scroll to position [2444, 0]
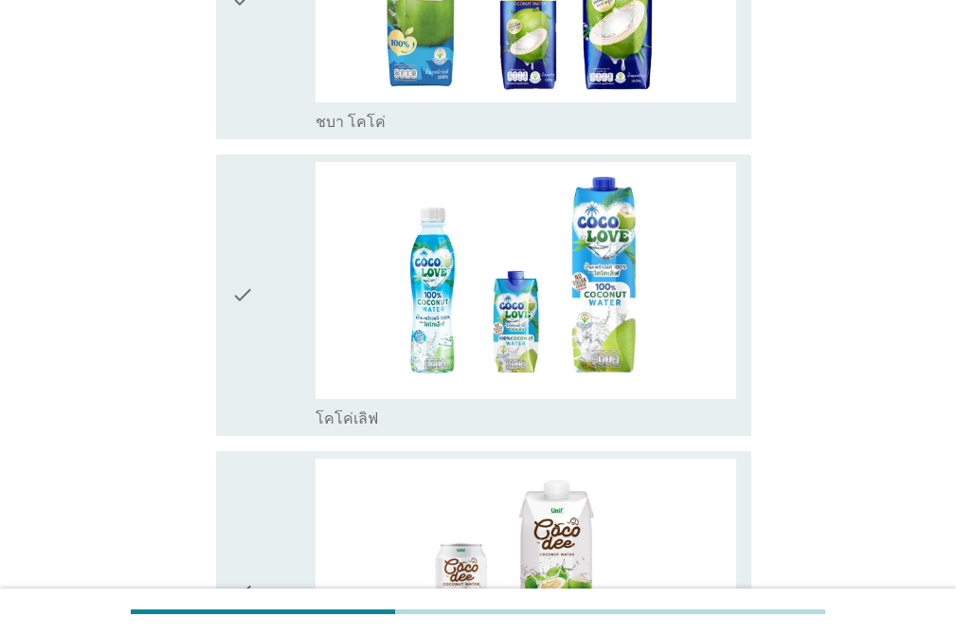
drag, startPoint x: 247, startPoint y: 79, endPoint x: 257, endPoint y: 199, distance: 120.7
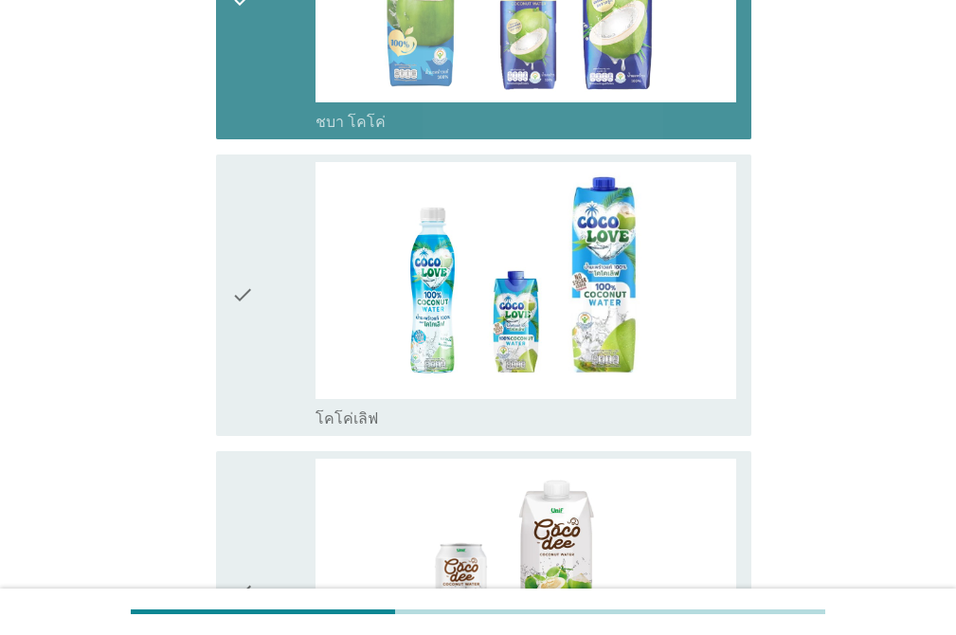
click at [256, 198] on div "check" at bounding box center [273, 295] width 84 height 266
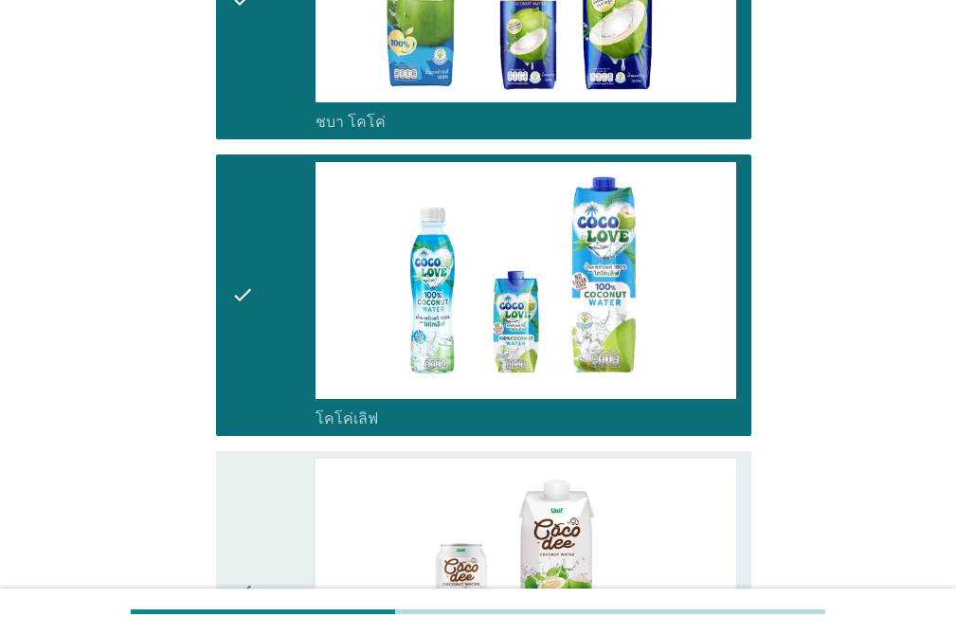
scroll to position [2936, 0]
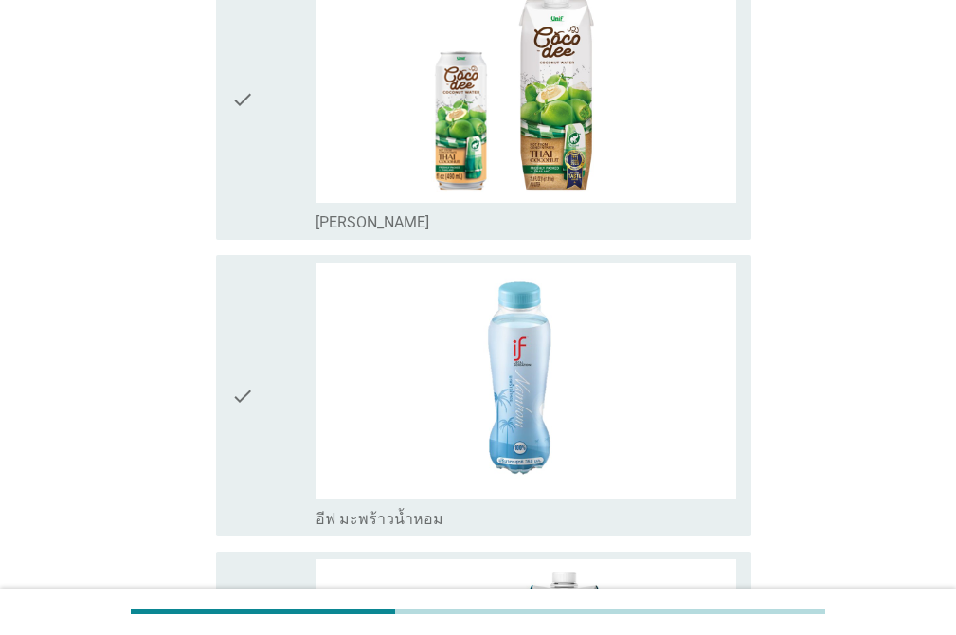
click at [252, 148] on icon "check" at bounding box center [242, 100] width 23 height 266
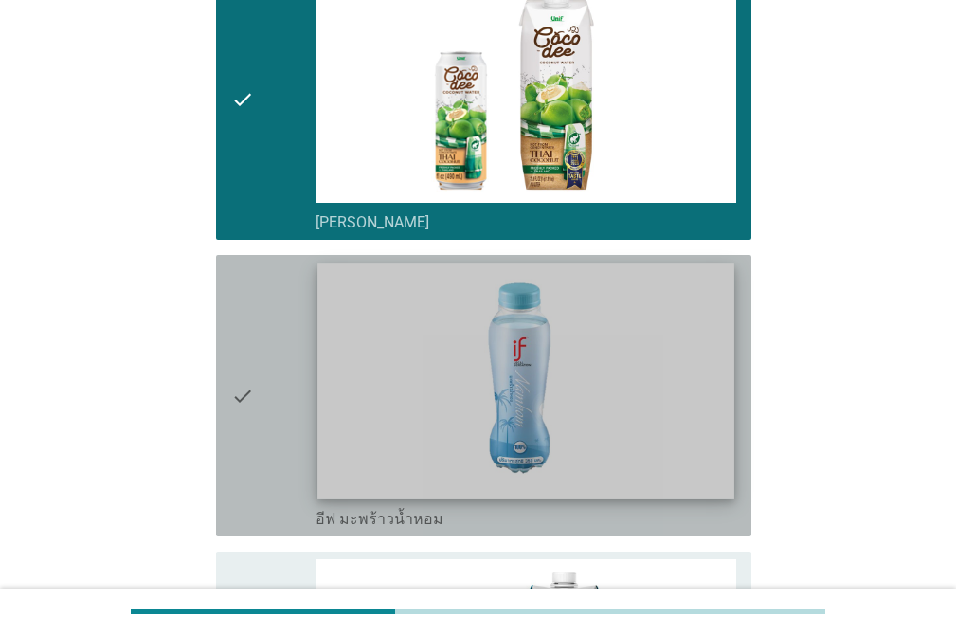
drag, startPoint x: 251, startPoint y: 294, endPoint x: 468, endPoint y: 307, distance: 217.4
click at [251, 293] on icon "check" at bounding box center [242, 395] width 23 height 266
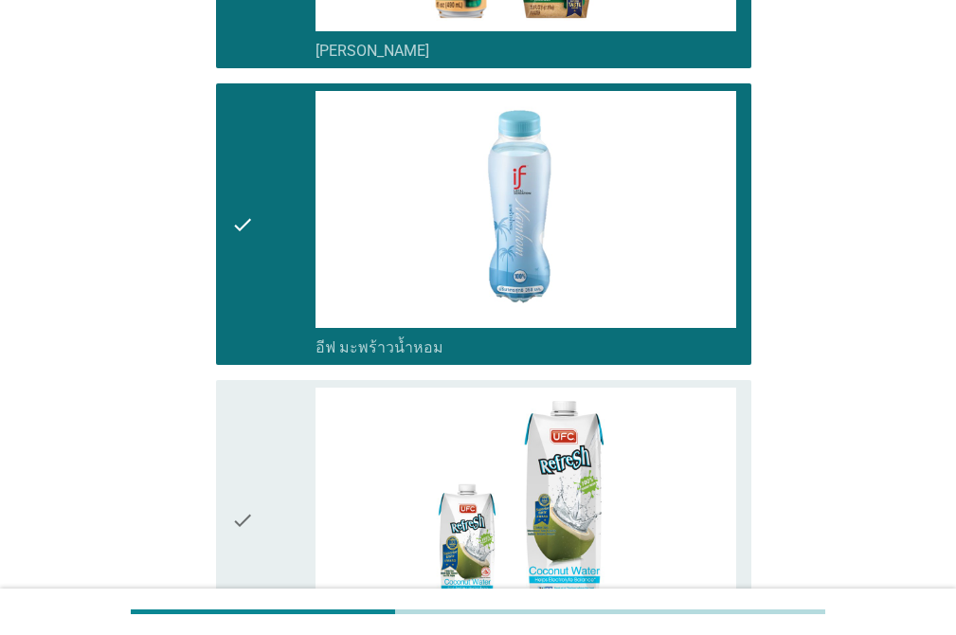
scroll to position [3254, 0]
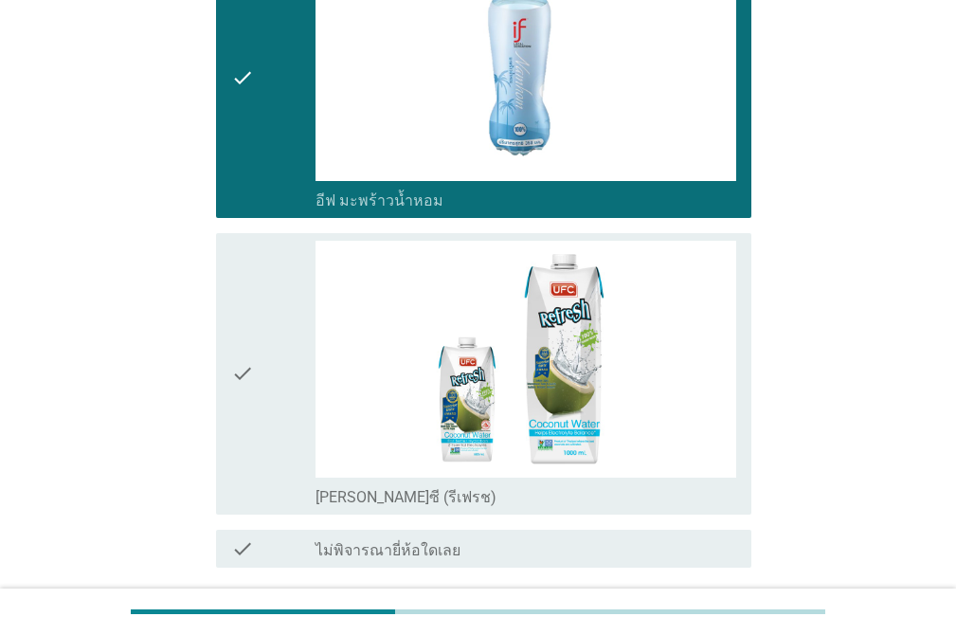
click at [285, 269] on div "check" at bounding box center [273, 374] width 84 height 266
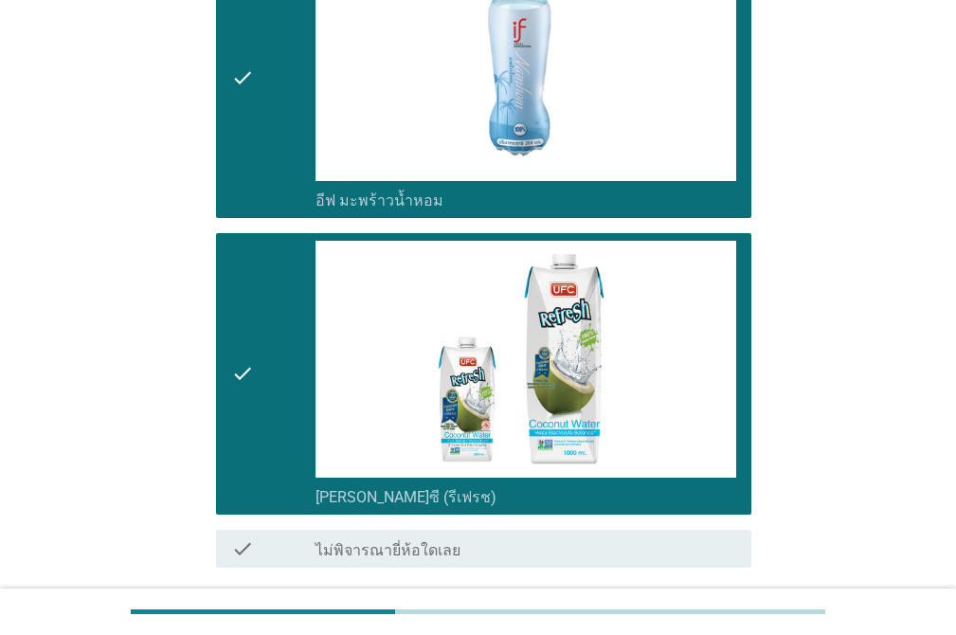
scroll to position [3408, 0]
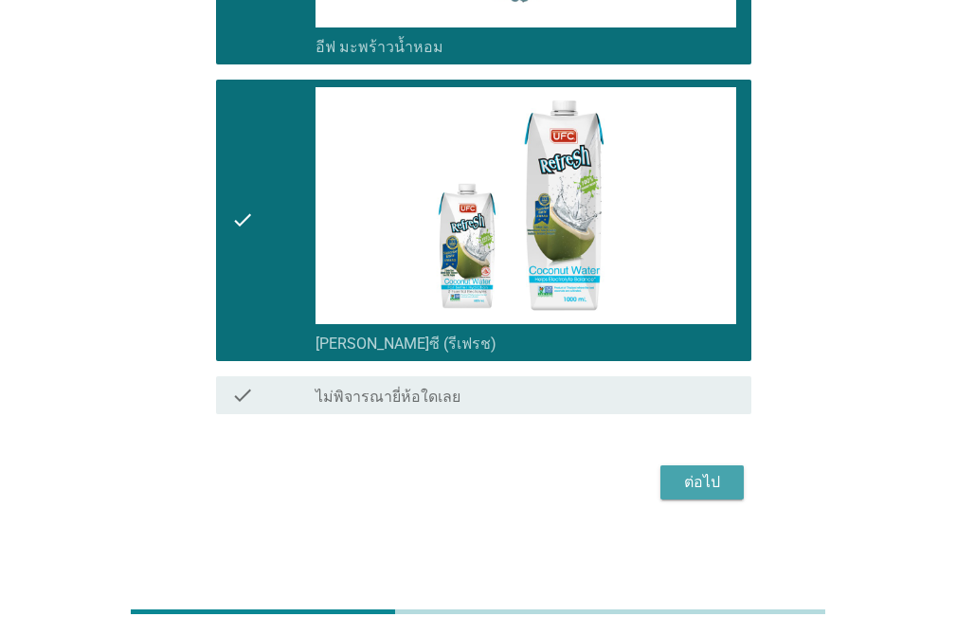
click at [720, 484] on div "ต่อไป" at bounding box center [701, 482] width 53 height 23
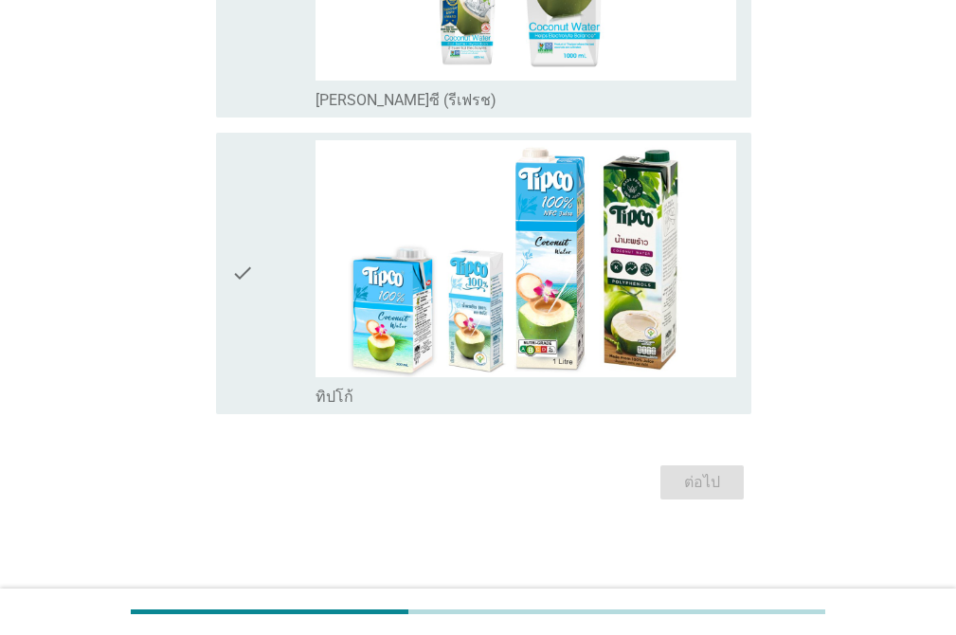
scroll to position [0, 0]
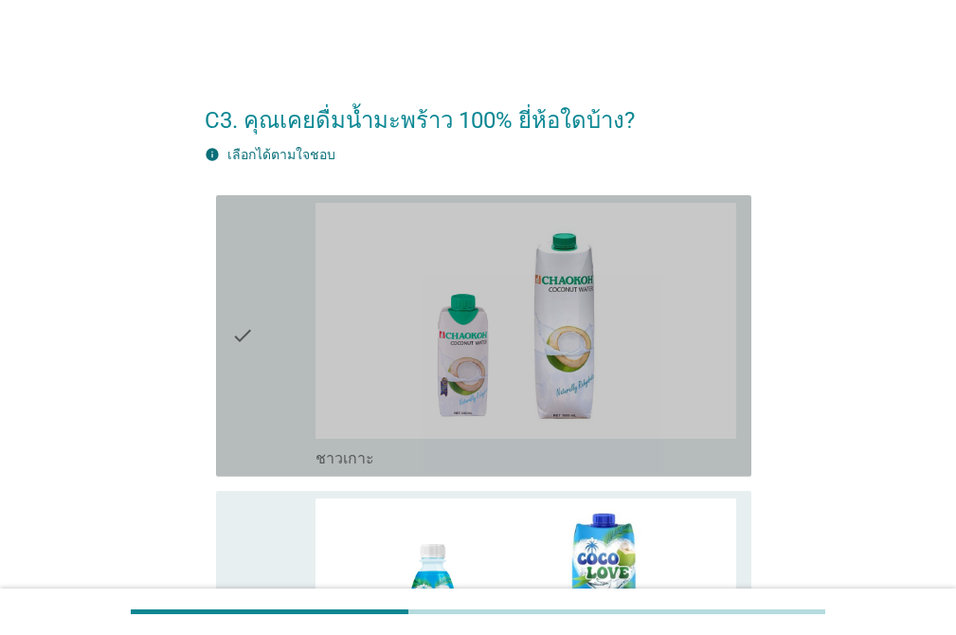
click at [258, 237] on div "check" at bounding box center [273, 336] width 84 height 266
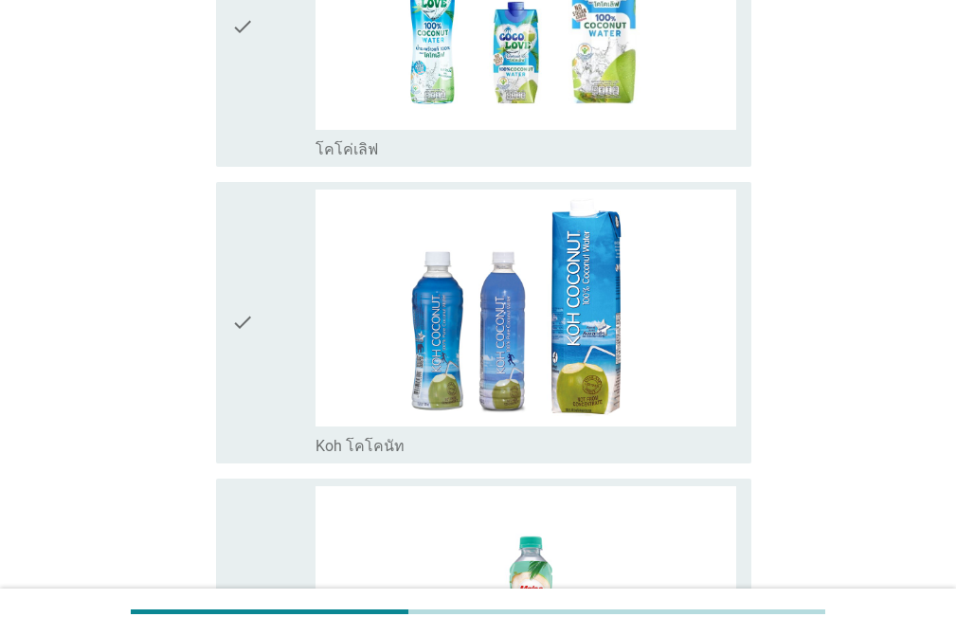
scroll to position [618, 0]
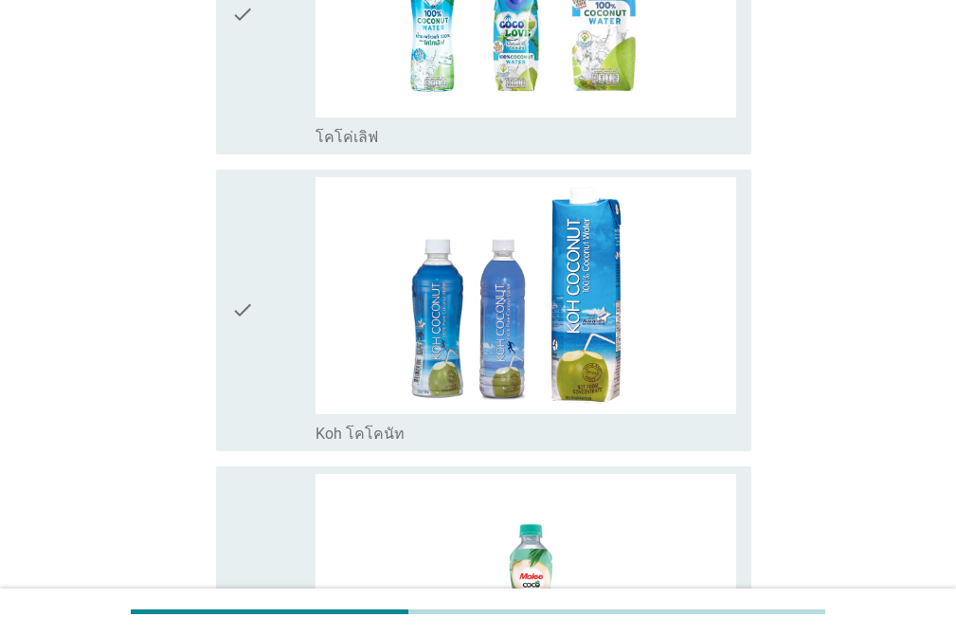
click at [277, 96] on div "check" at bounding box center [273, 14] width 84 height 266
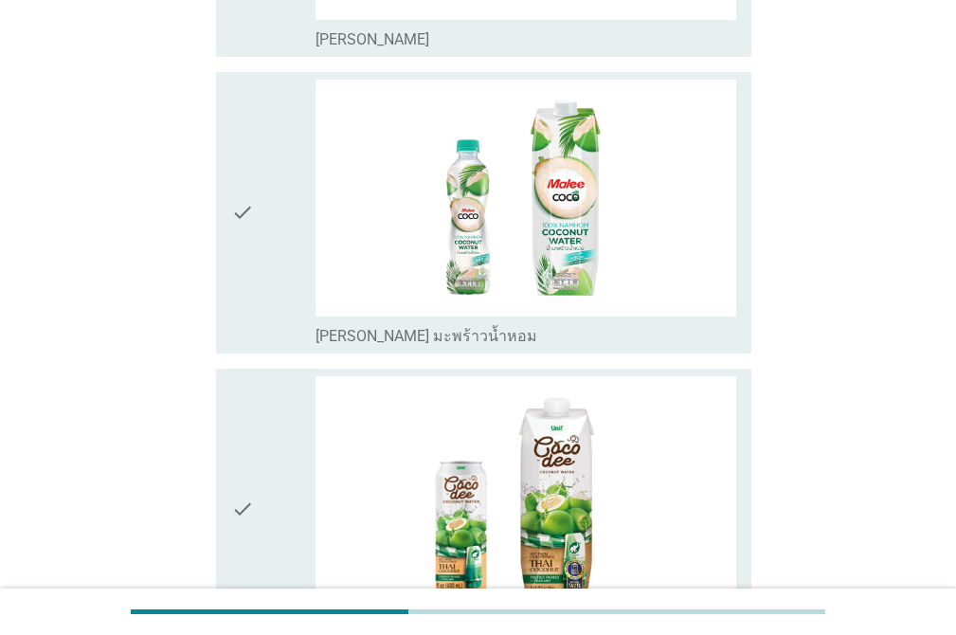
scroll to position [1661, 0]
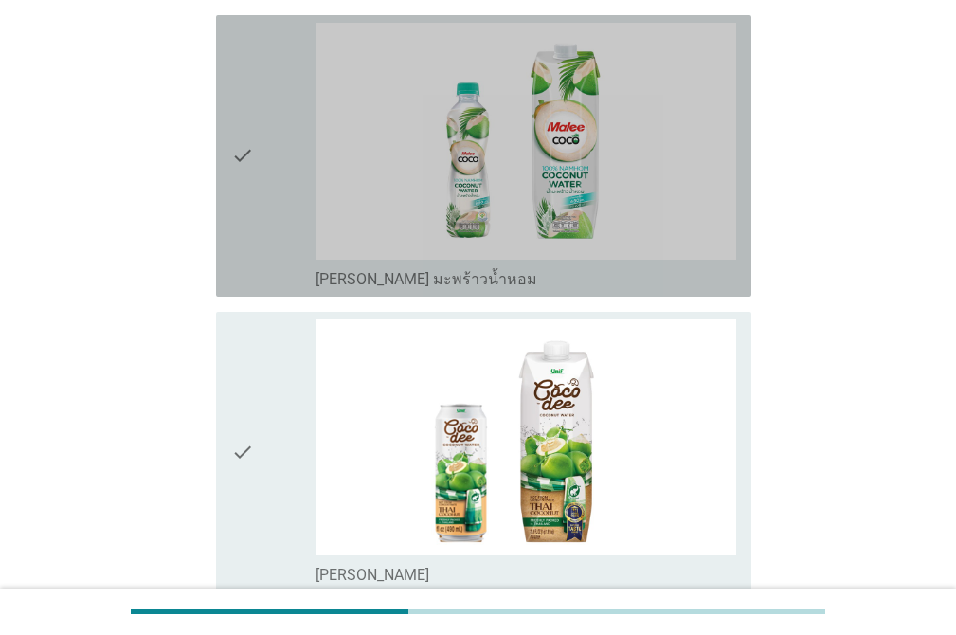
click at [261, 207] on div "check" at bounding box center [273, 156] width 84 height 266
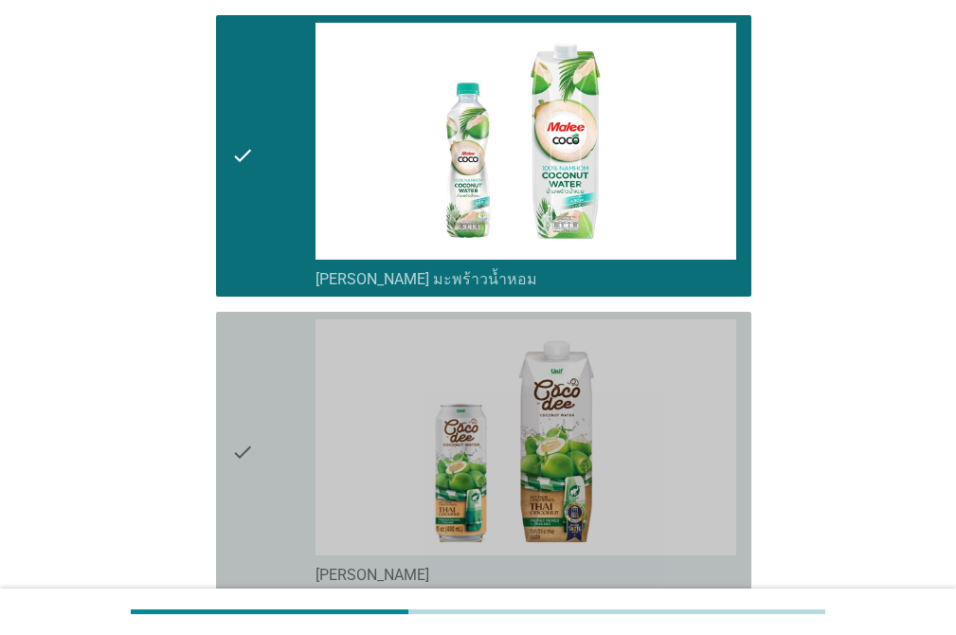
click at [255, 347] on div "check" at bounding box center [273, 452] width 84 height 266
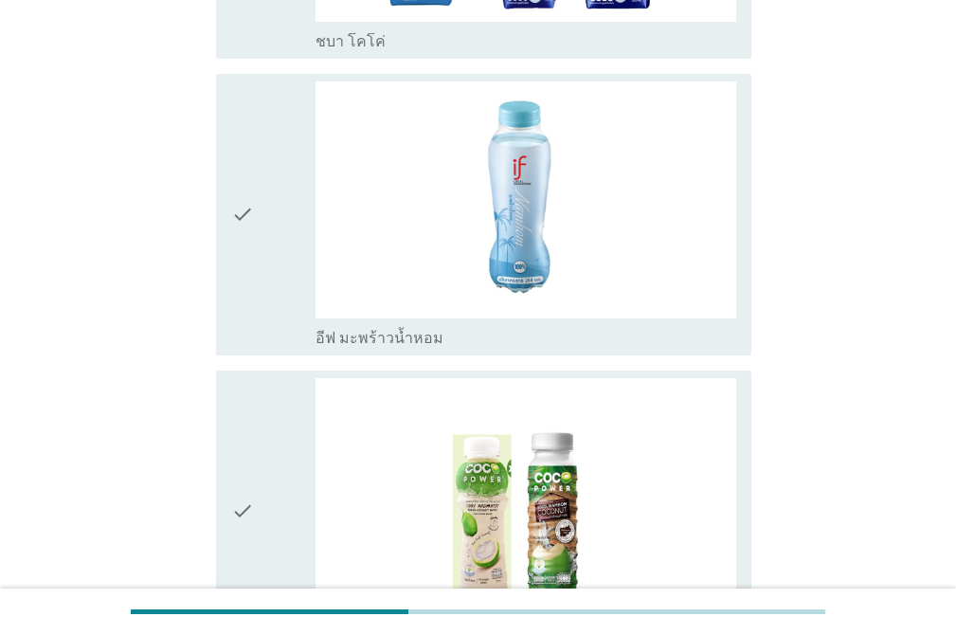
scroll to position [2571, 0]
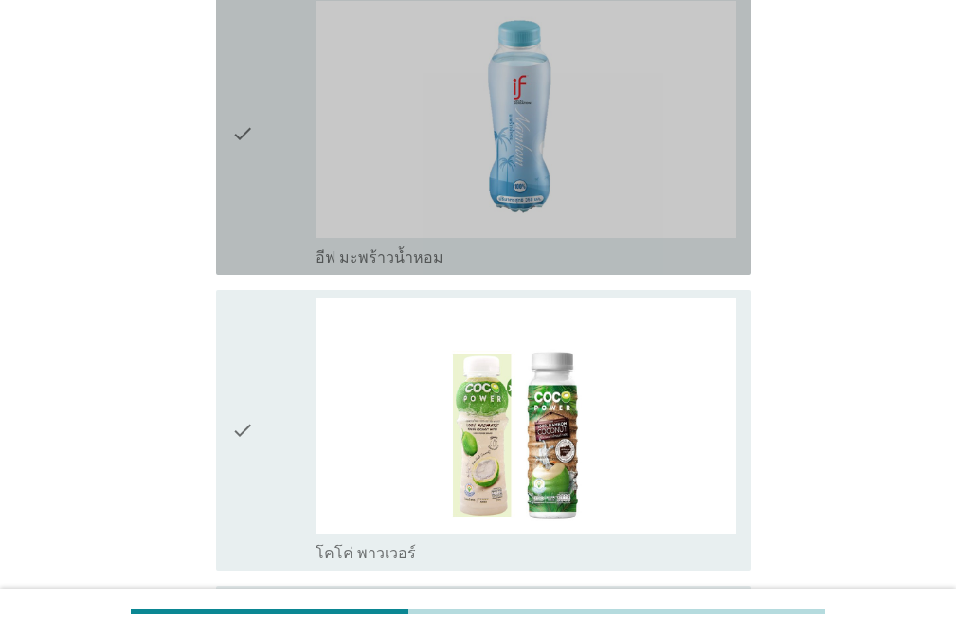
click at [251, 186] on icon "check" at bounding box center [242, 134] width 23 height 266
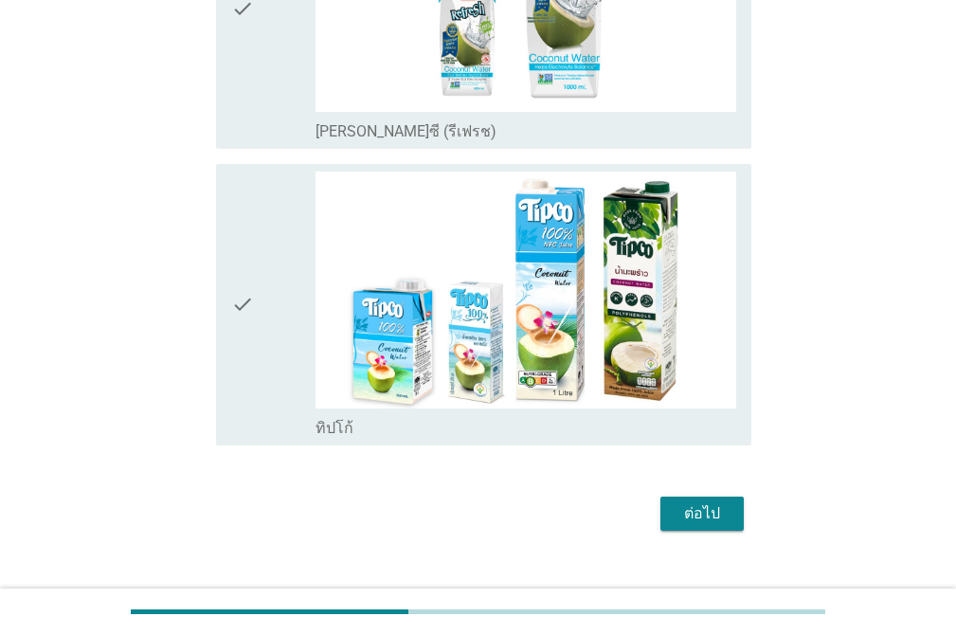
scroll to position [3321, 0]
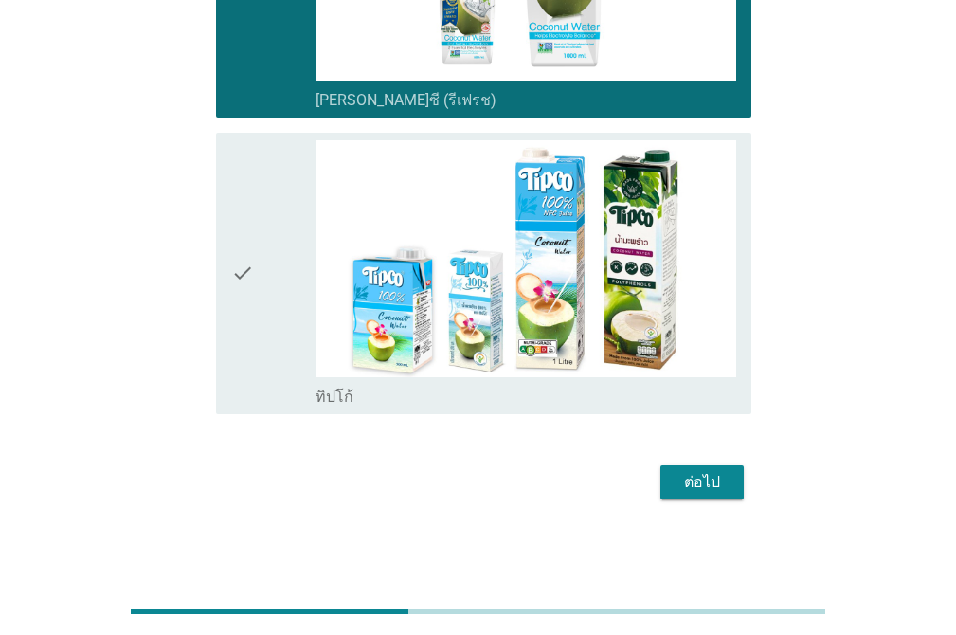
click at [258, 136] on div "check check_box ทิปโก้" at bounding box center [483, 273] width 535 height 281
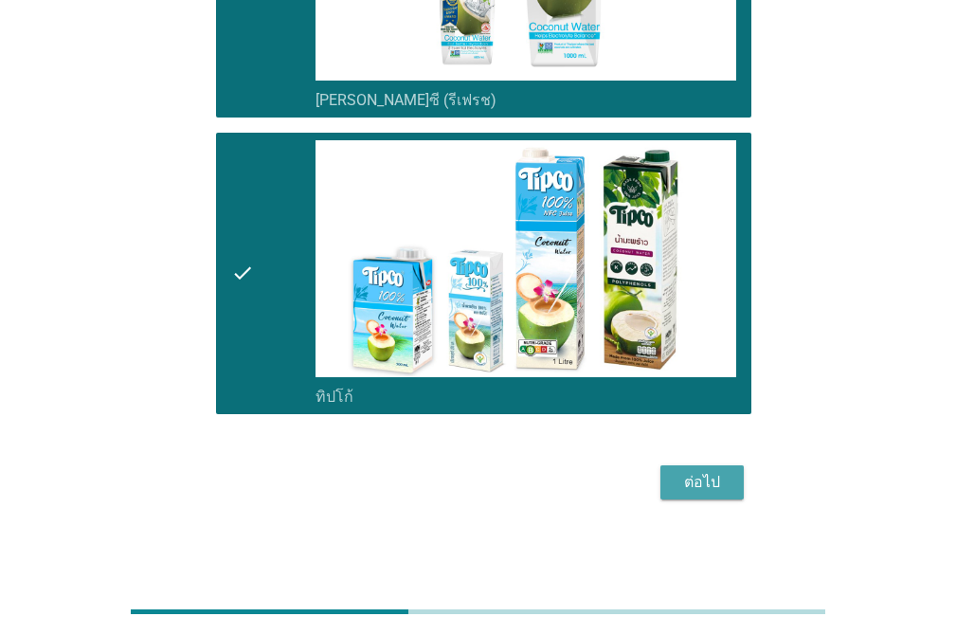
click at [693, 489] on div "ต่อไป" at bounding box center [701, 482] width 53 height 23
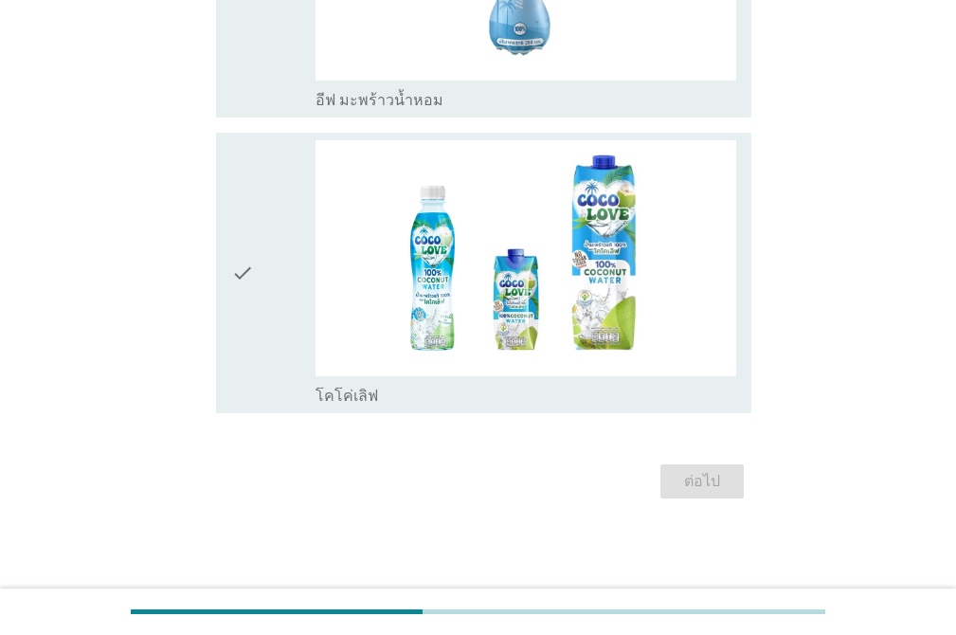
scroll to position [0, 0]
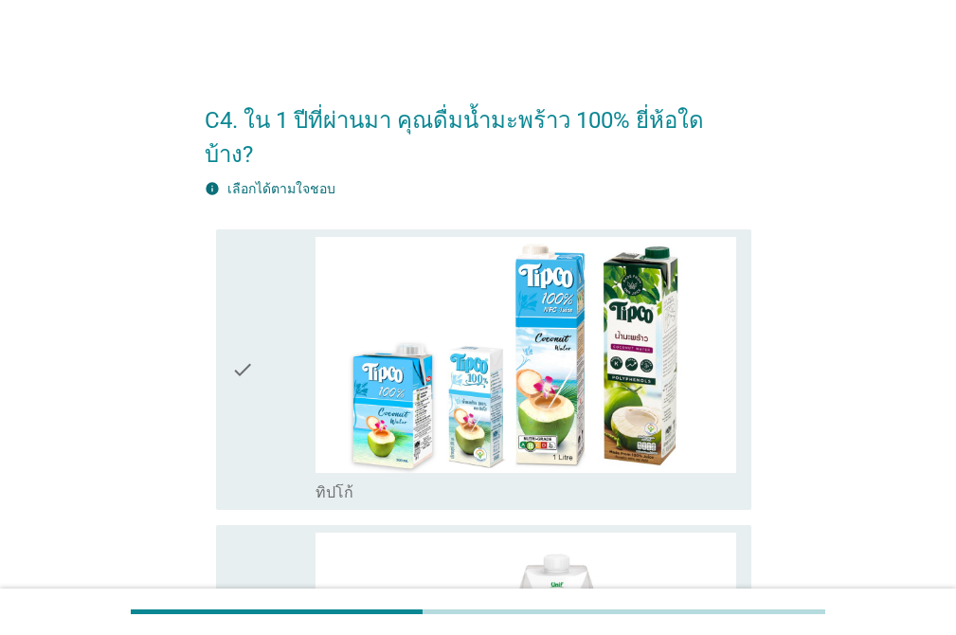
click at [250, 237] on icon "check" at bounding box center [242, 370] width 23 height 266
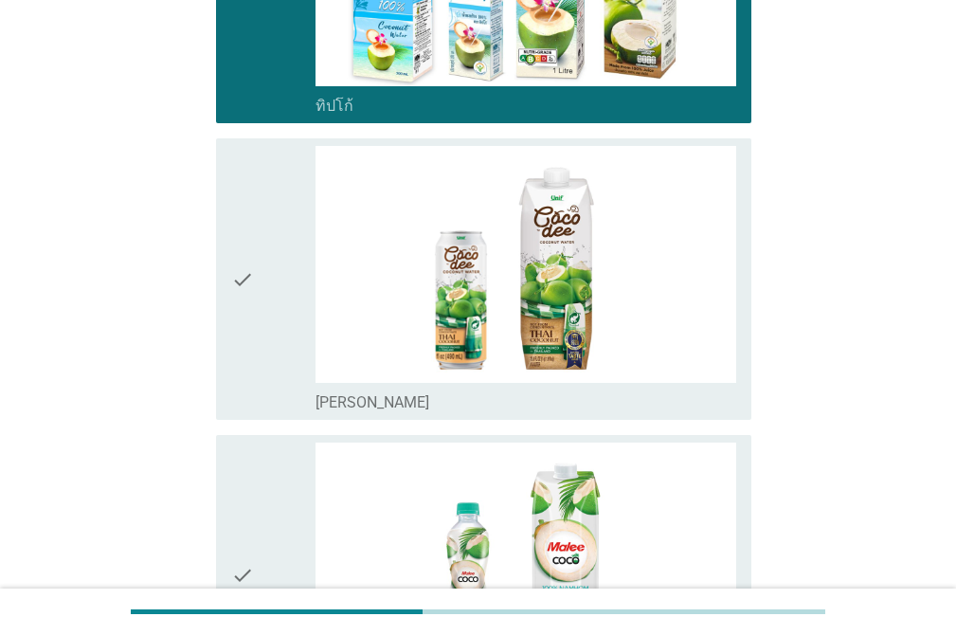
scroll to position [403, 0]
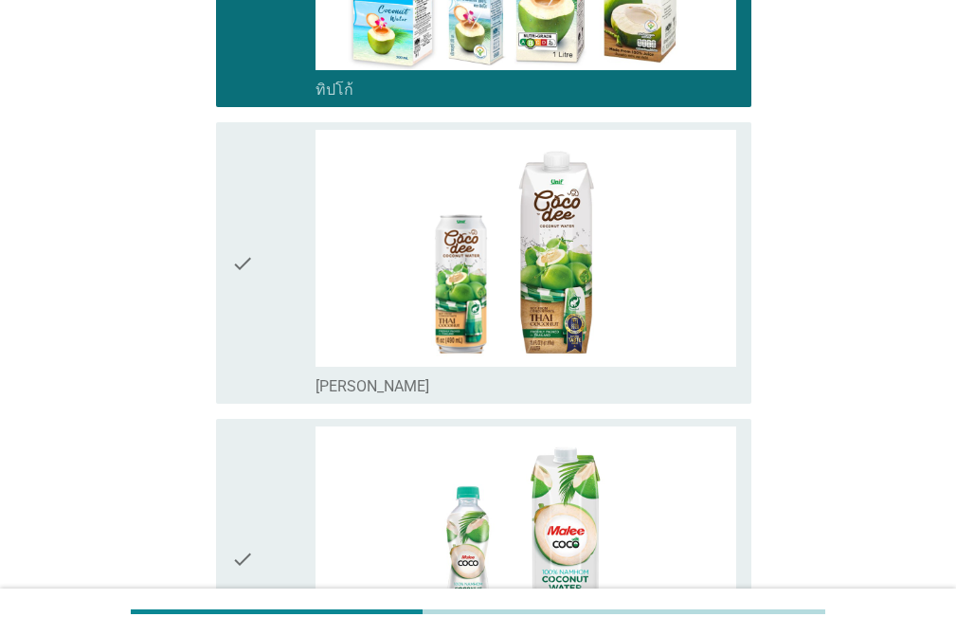
click at [268, 136] on div "check" at bounding box center [273, 263] width 84 height 266
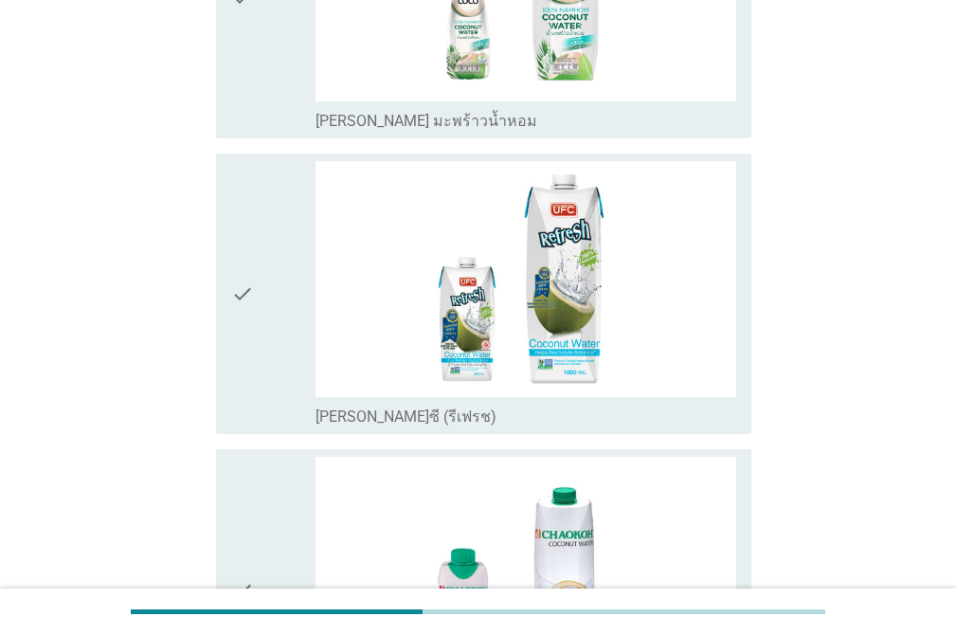
scroll to position [969, 0]
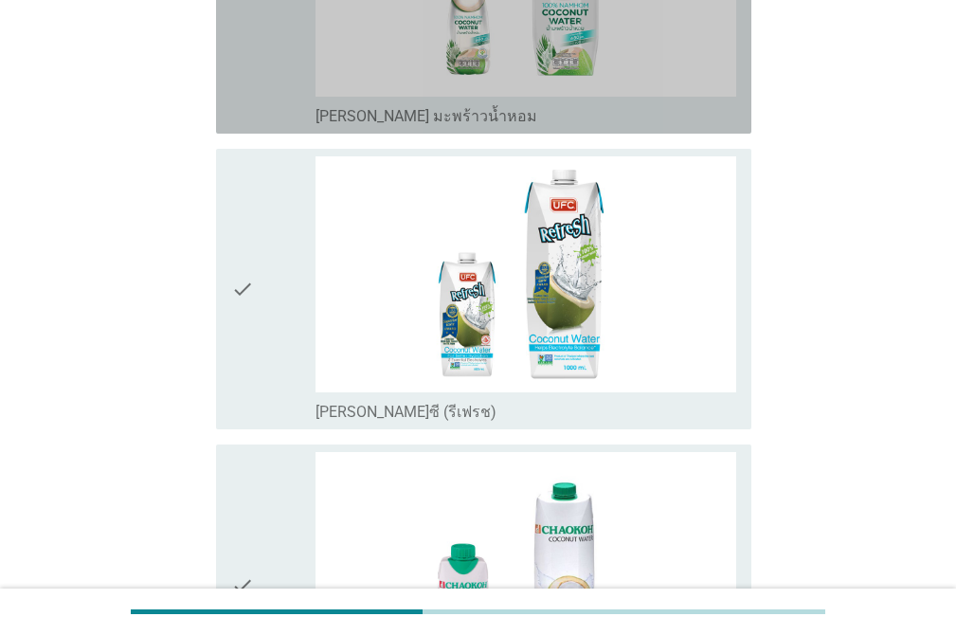
drag, startPoint x: 253, startPoint y: 71, endPoint x: 241, endPoint y: 104, distance: 35.4
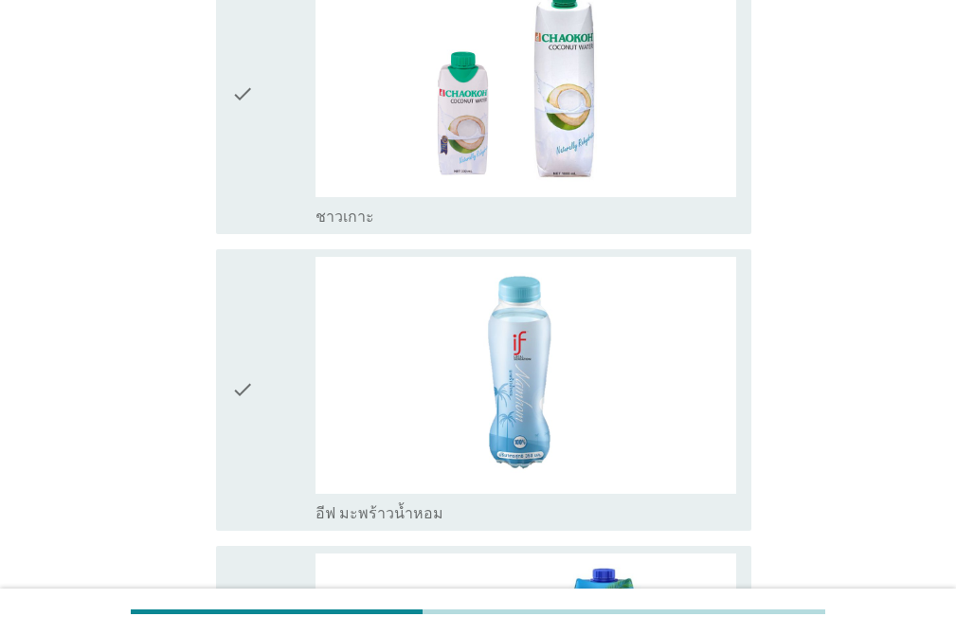
scroll to position [1520, 0]
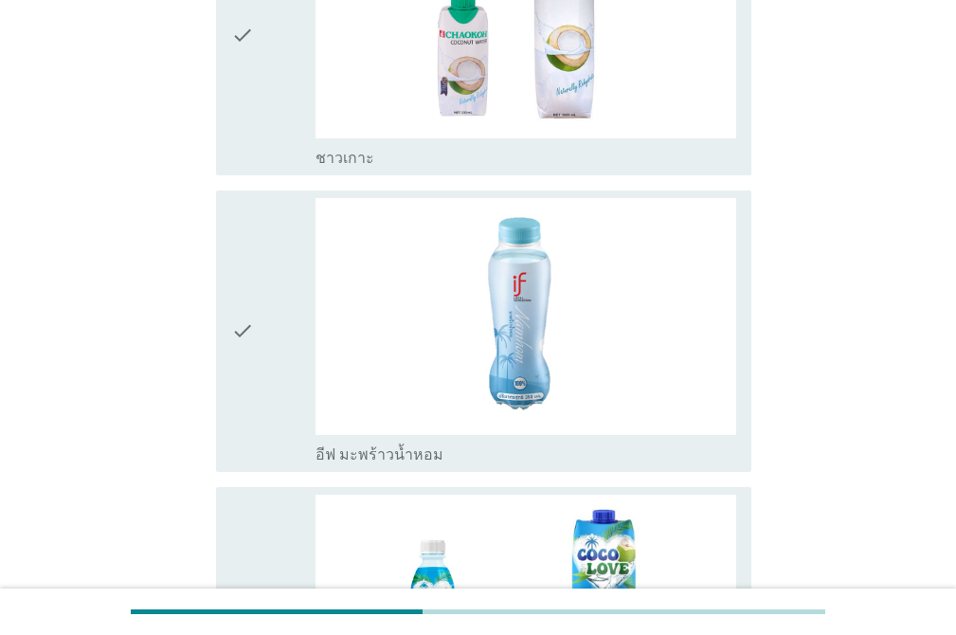
click at [253, 64] on icon "check" at bounding box center [242, 34] width 23 height 266
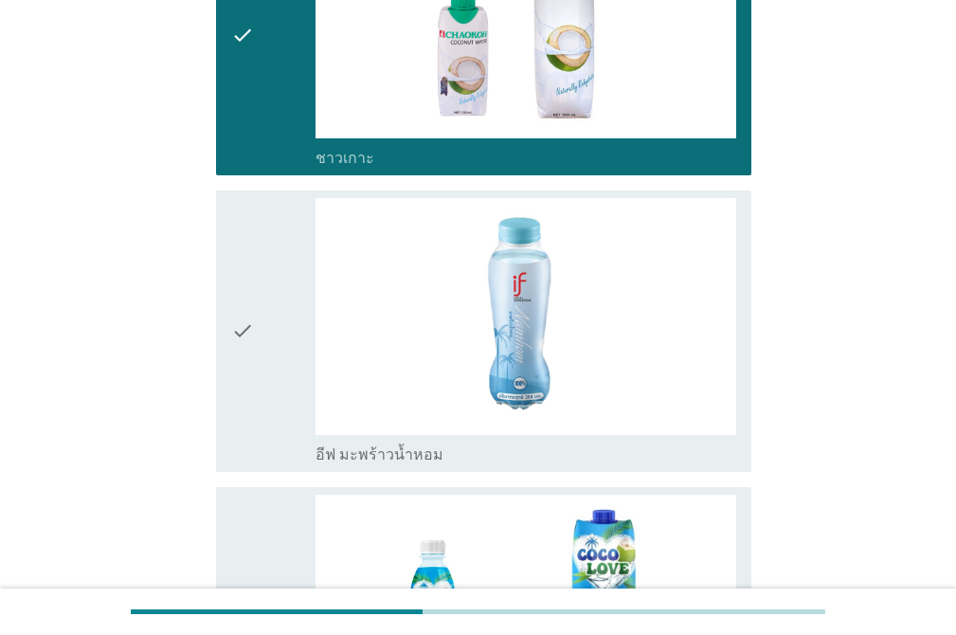
click at [241, 198] on icon "check" at bounding box center [242, 331] width 23 height 266
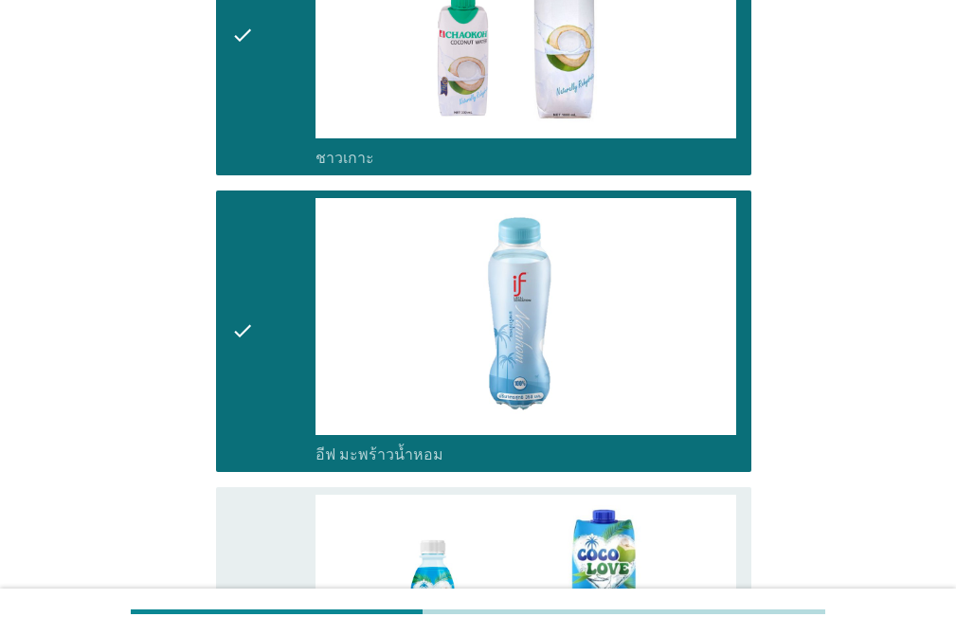
scroll to position [1840, 0]
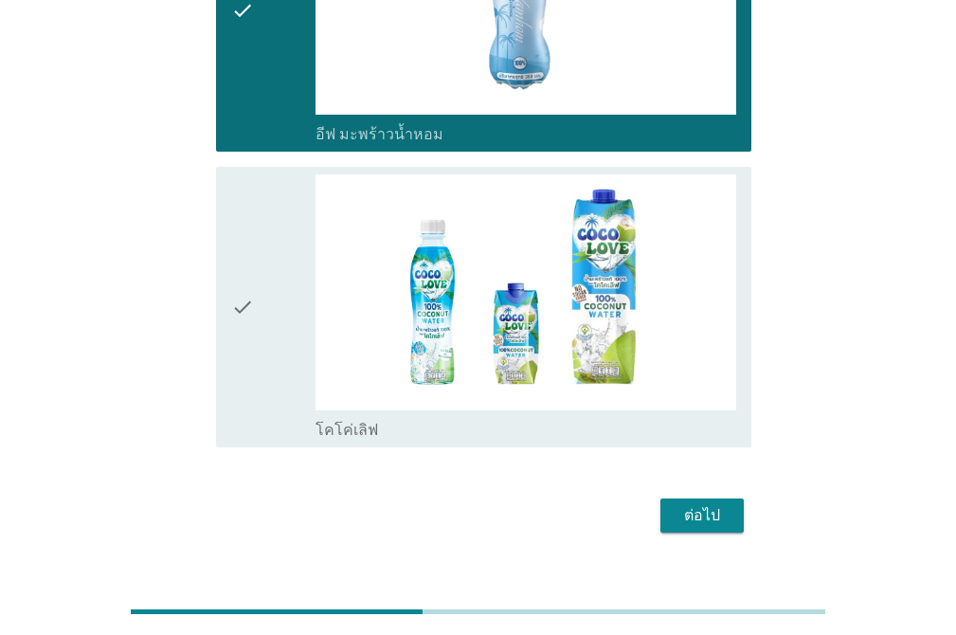
click at [257, 174] on div "check" at bounding box center [273, 307] width 84 height 266
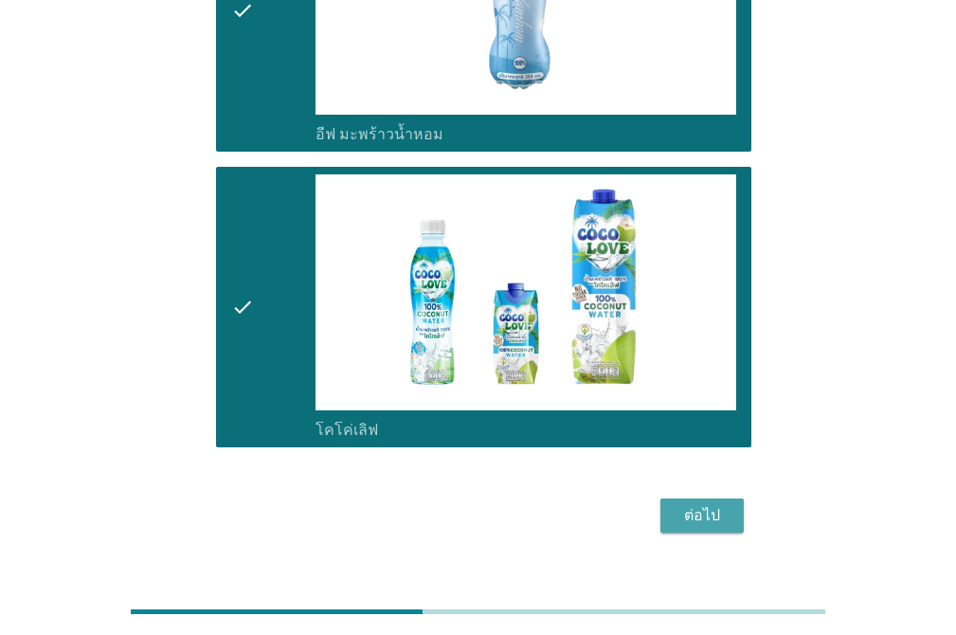
click at [693, 504] on div "ต่อไป" at bounding box center [701, 515] width 53 height 23
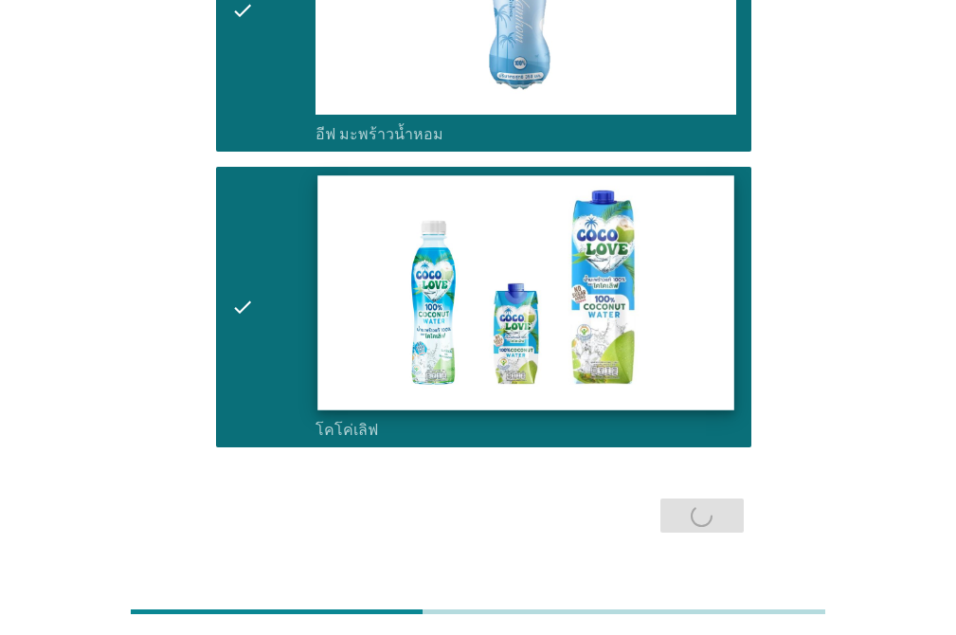
scroll to position [0, 0]
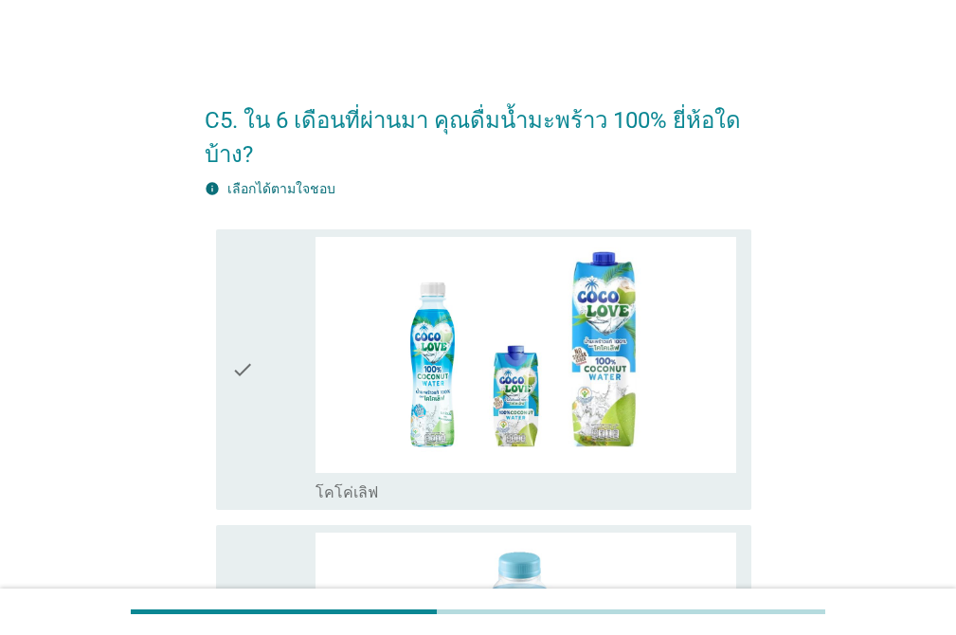
click at [305, 297] on div "check" at bounding box center [273, 370] width 84 height 266
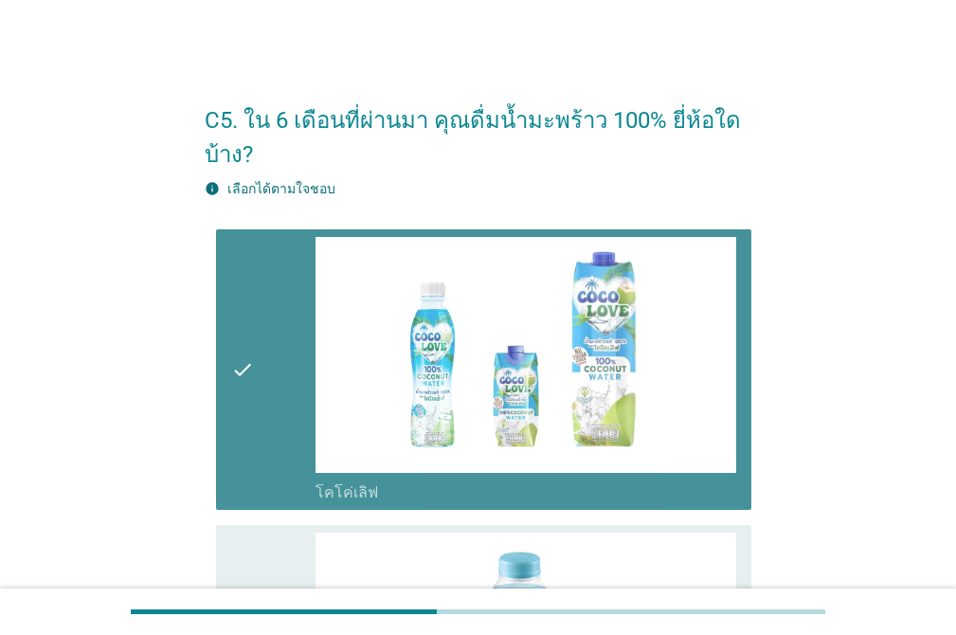
click at [235, 279] on icon "check" at bounding box center [242, 370] width 23 height 266
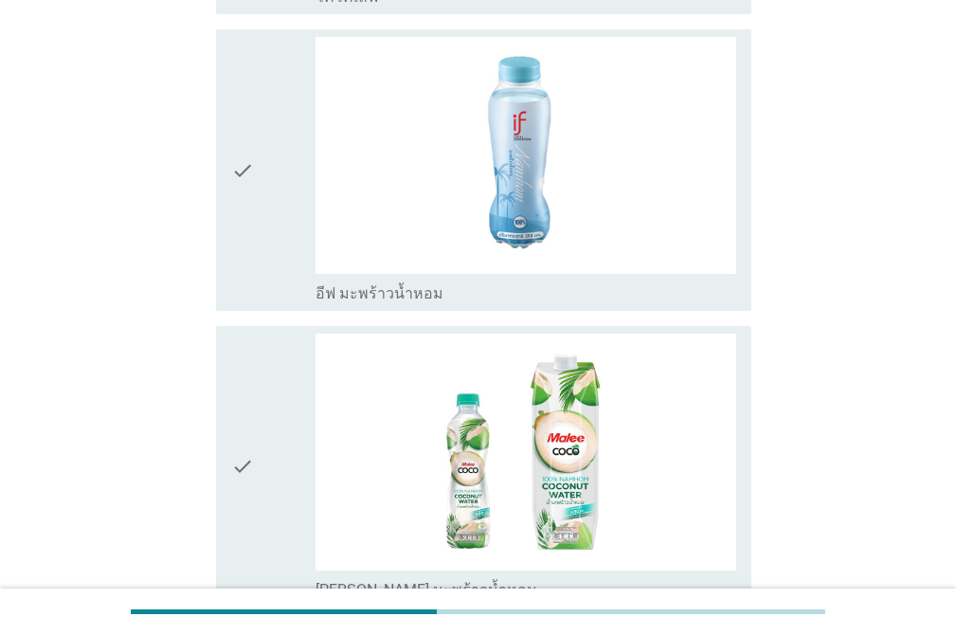
scroll to position [499, 0]
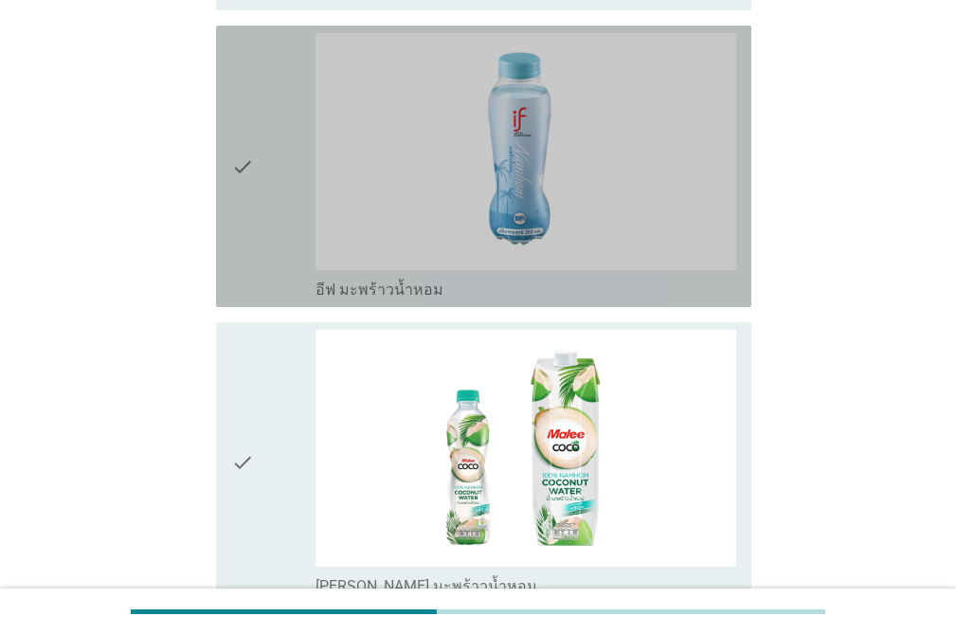
click at [247, 265] on icon "check" at bounding box center [242, 166] width 23 height 266
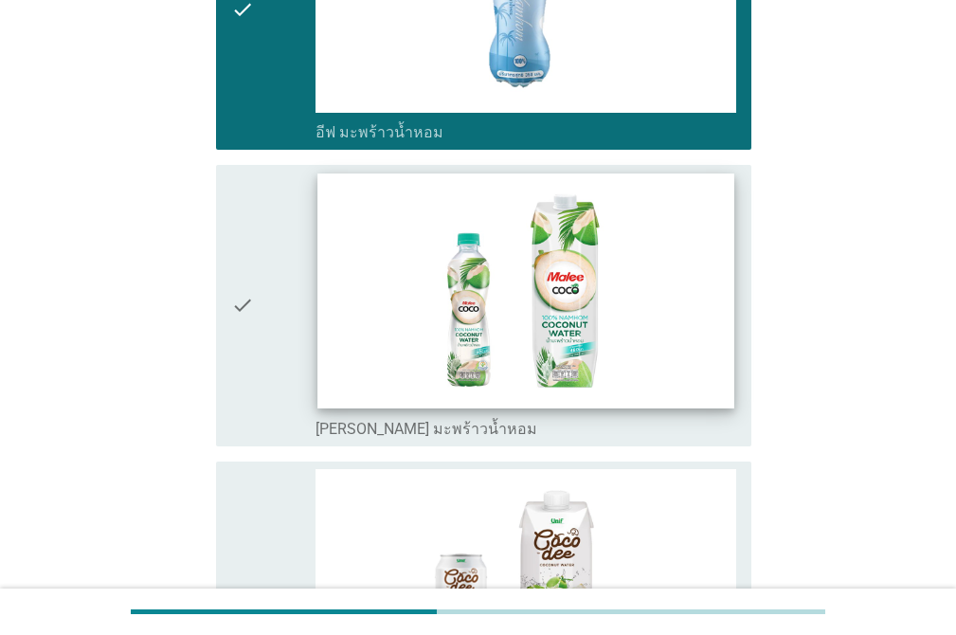
scroll to position [711, 0]
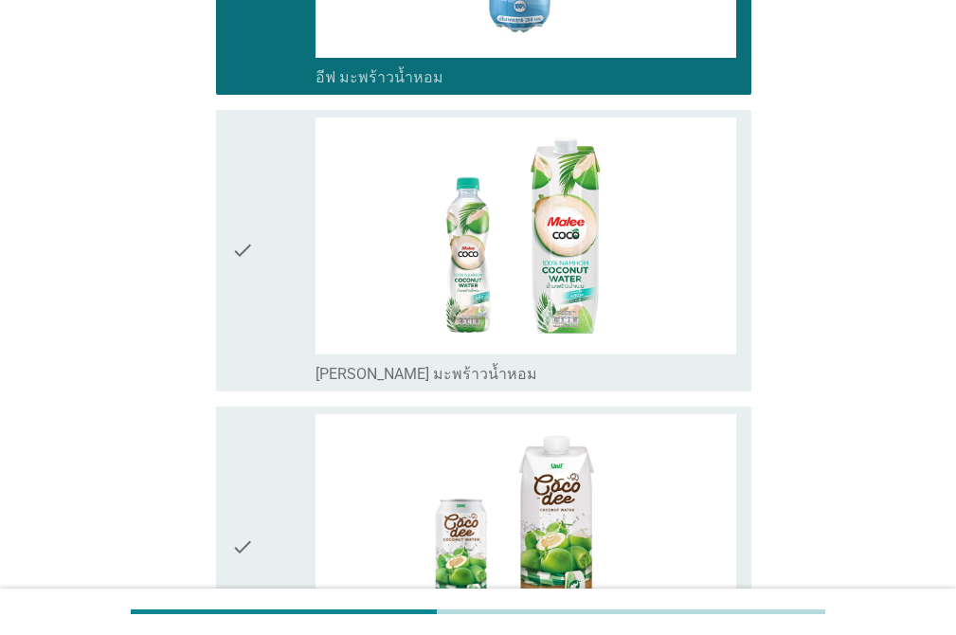
click at [262, 174] on div "check" at bounding box center [273, 250] width 84 height 266
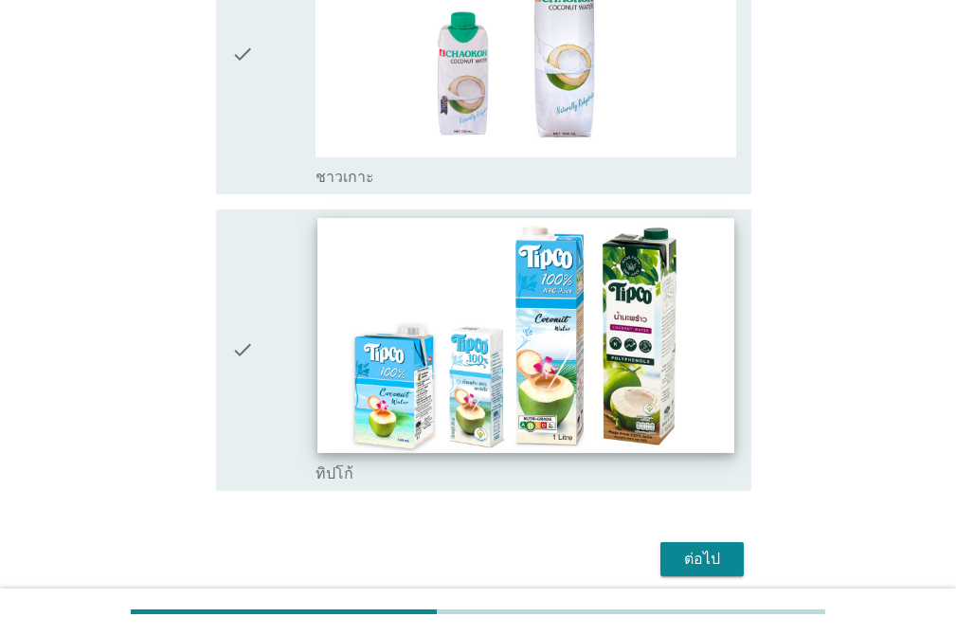
scroll to position [1507, 0]
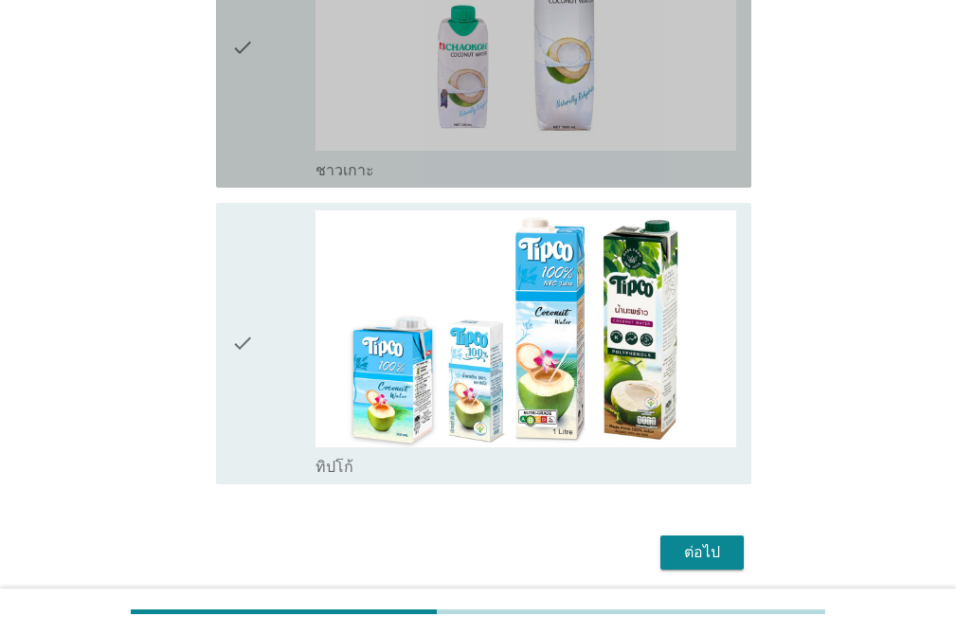
click at [276, 172] on div "check" at bounding box center [273, 47] width 84 height 266
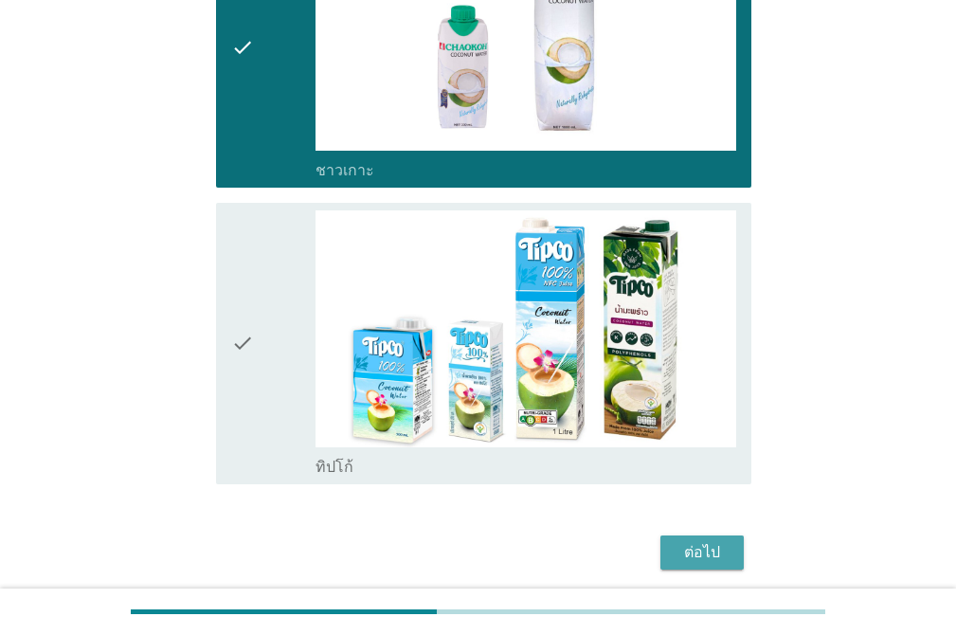
click at [686, 547] on div "ต่อไป" at bounding box center [701, 552] width 53 height 23
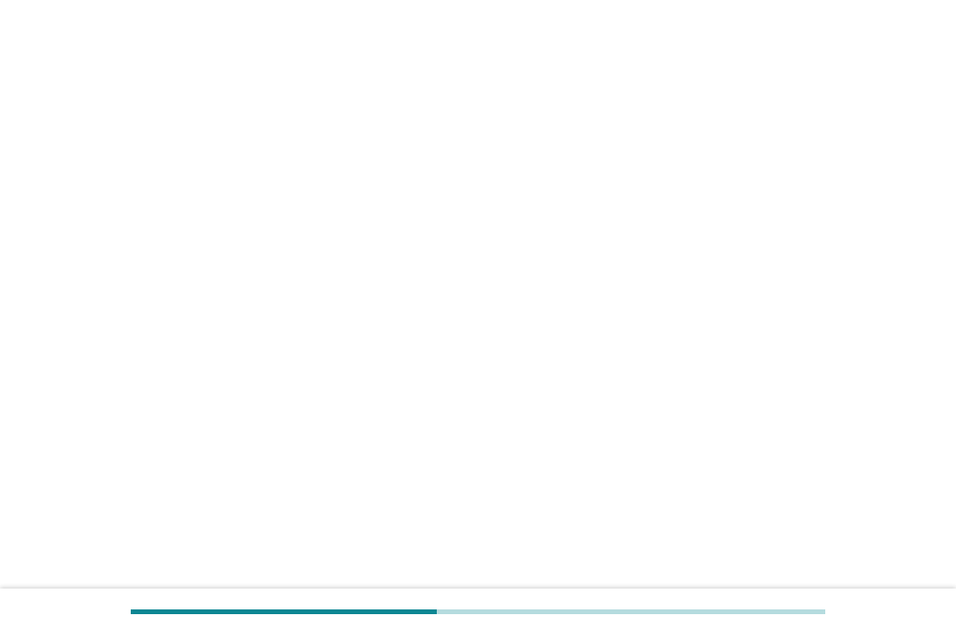
scroll to position [0, 0]
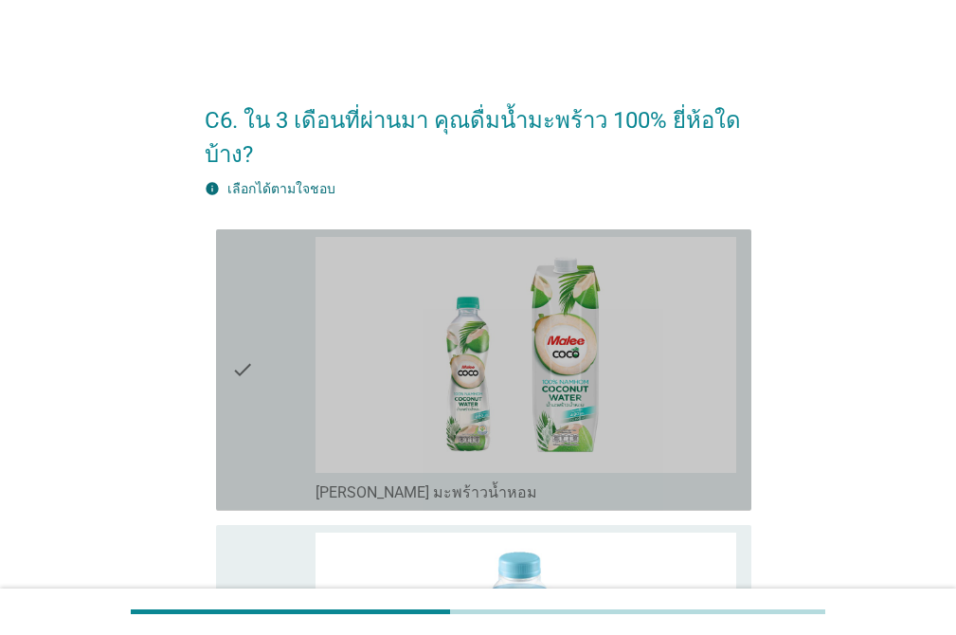
click at [235, 269] on icon "check" at bounding box center [242, 370] width 23 height 266
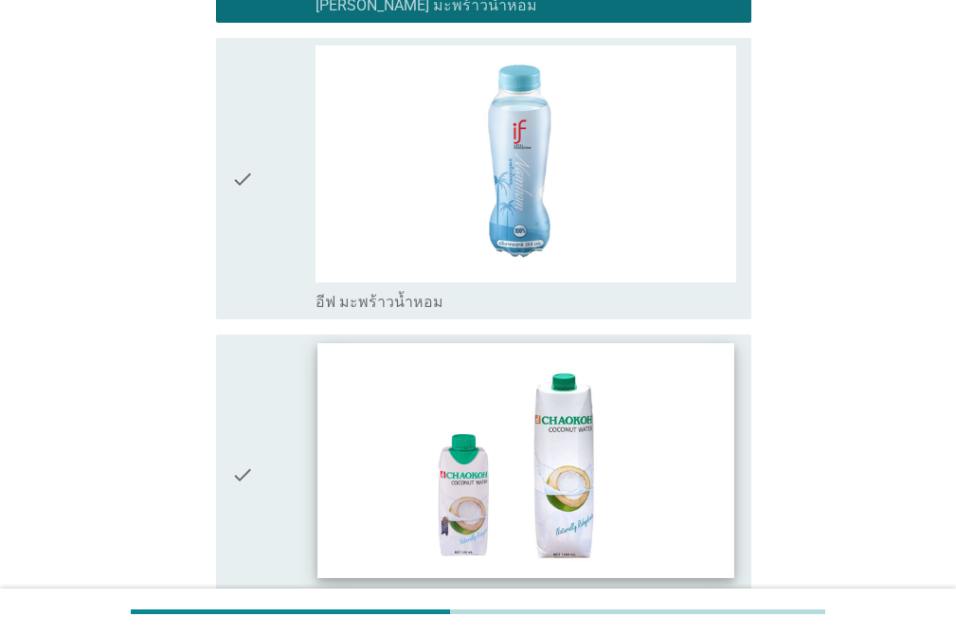
scroll to position [489, 0]
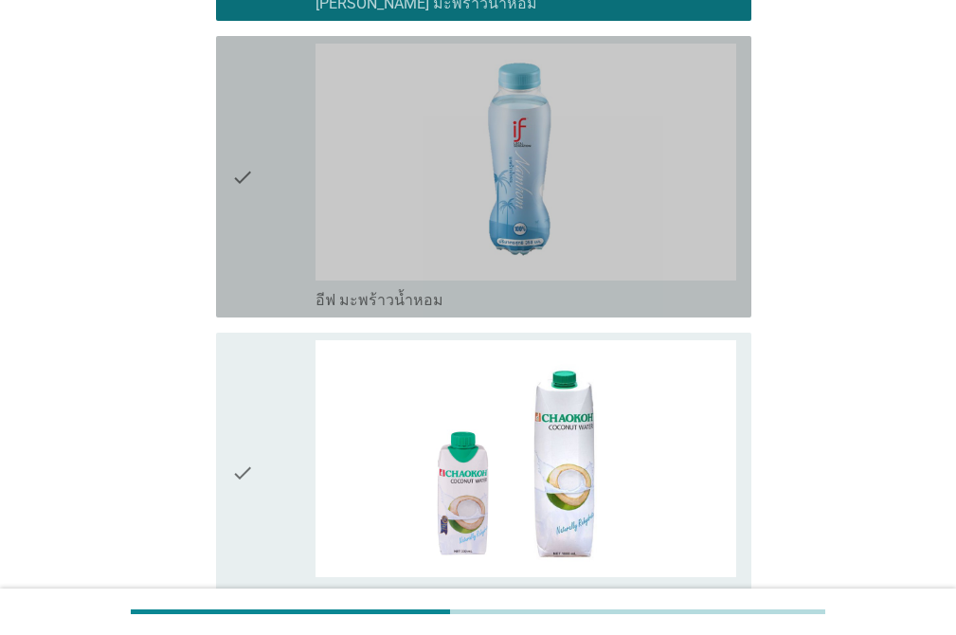
click at [222, 252] on div "check check_box อีฟ มะพร้าวน้ำหอม" at bounding box center [483, 176] width 535 height 281
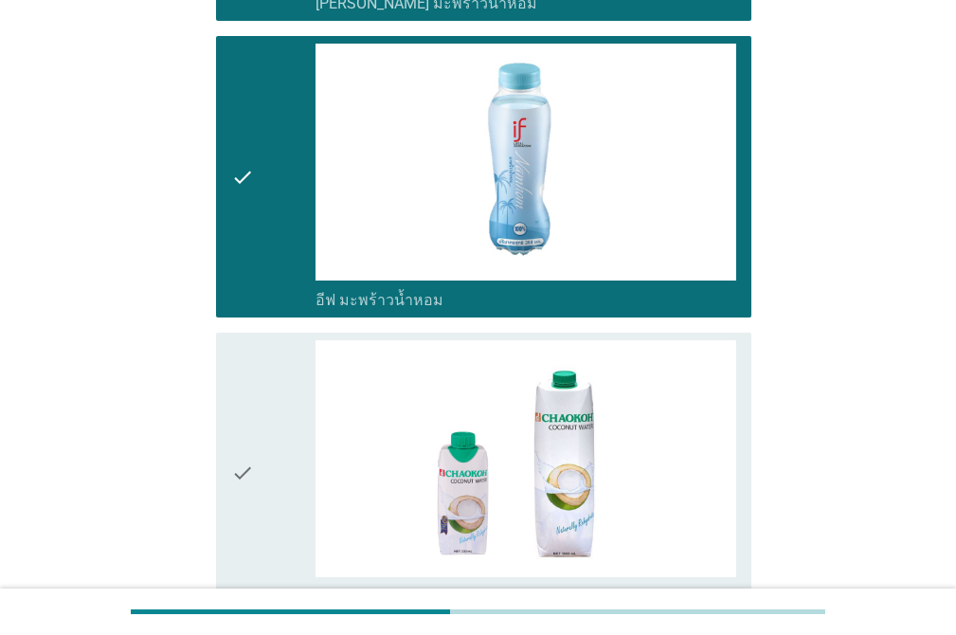
click at [266, 376] on div "check" at bounding box center [273, 473] width 84 height 266
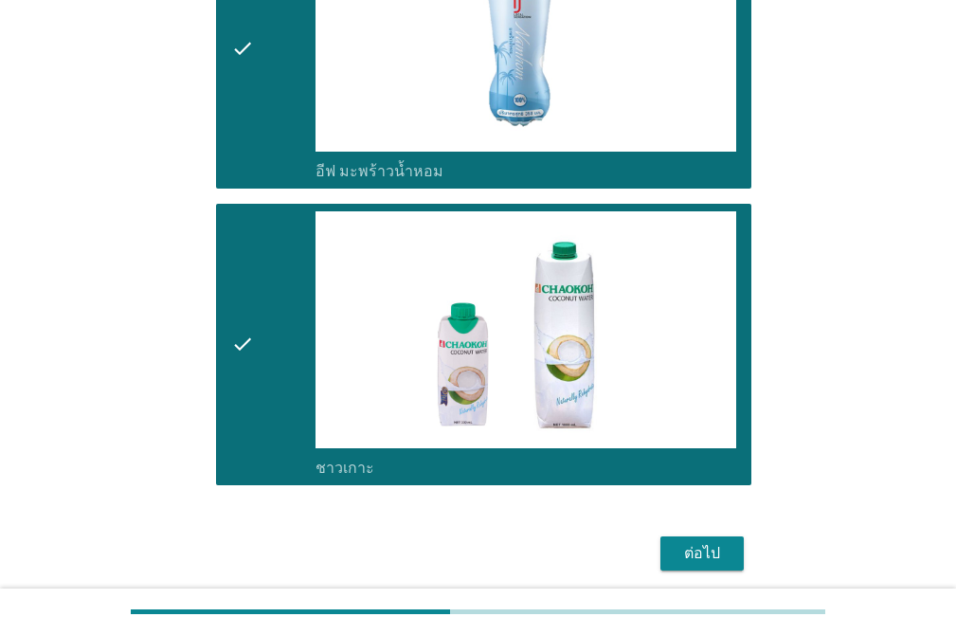
scroll to position [689, 0]
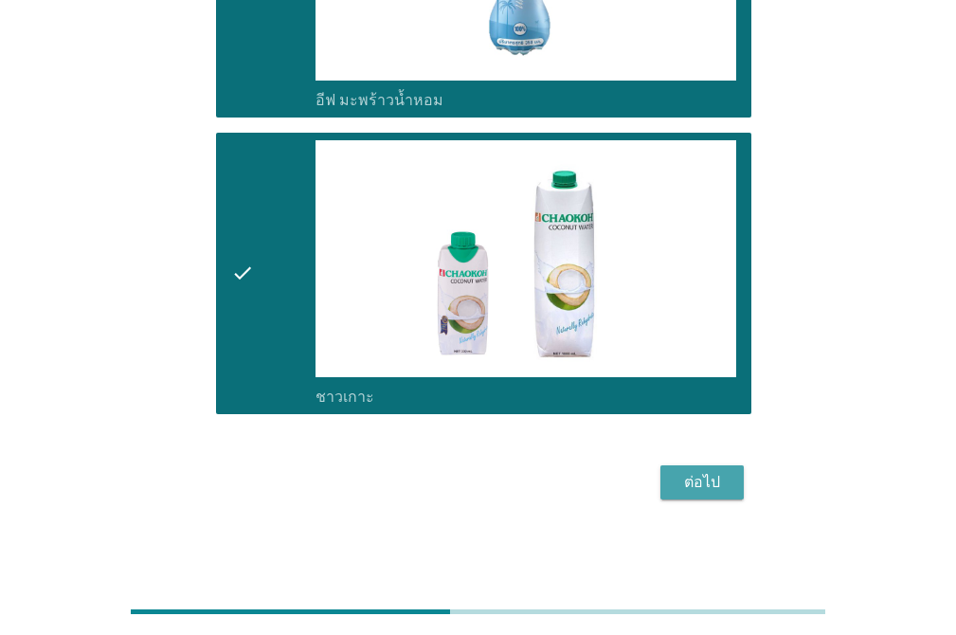
click at [693, 477] on div "ต่อไป" at bounding box center [701, 482] width 53 height 23
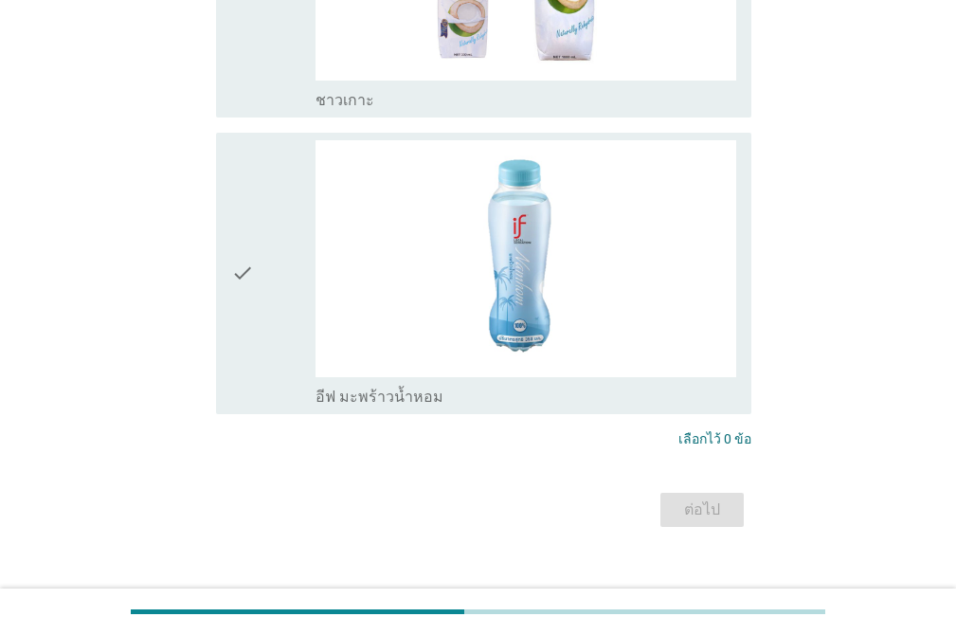
scroll to position [0, 0]
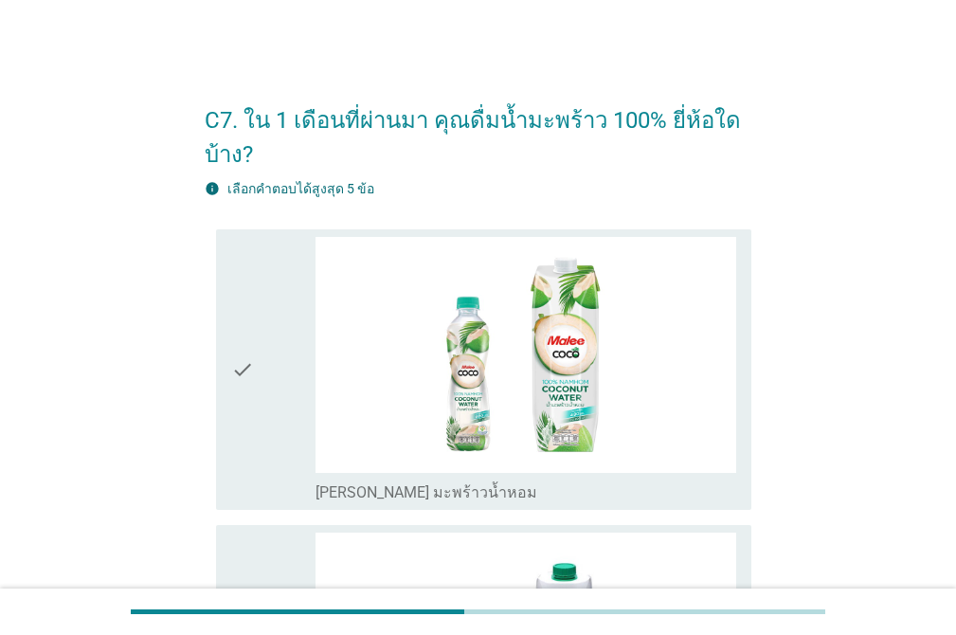
click at [249, 288] on icon "check" at bounding box center [242, 370] width 23 height 266
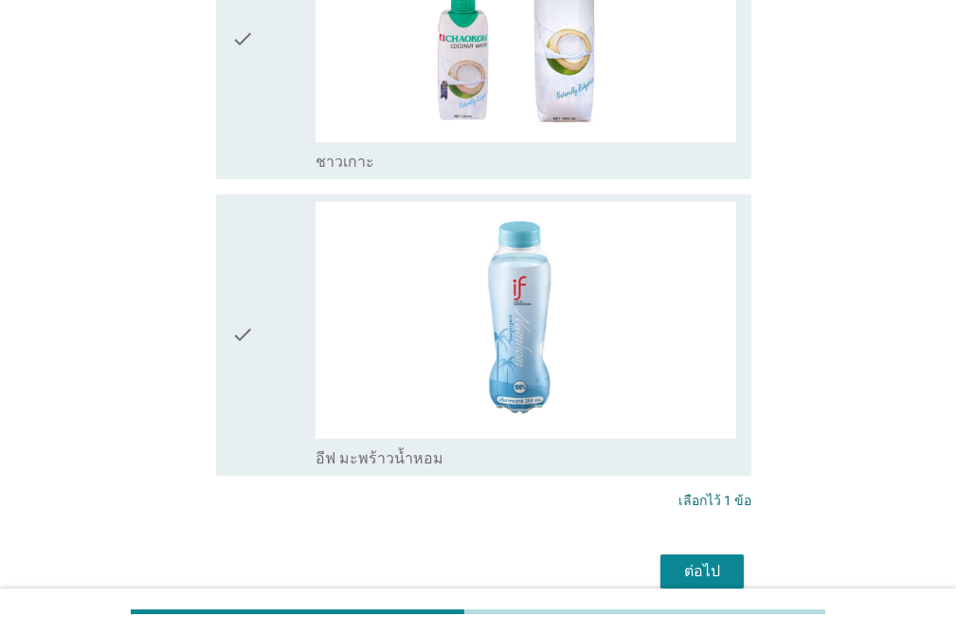
scroll to position [629, 0]
click at [281, 167] on div "check" at bounding box center [273, 36] width 84 height 266
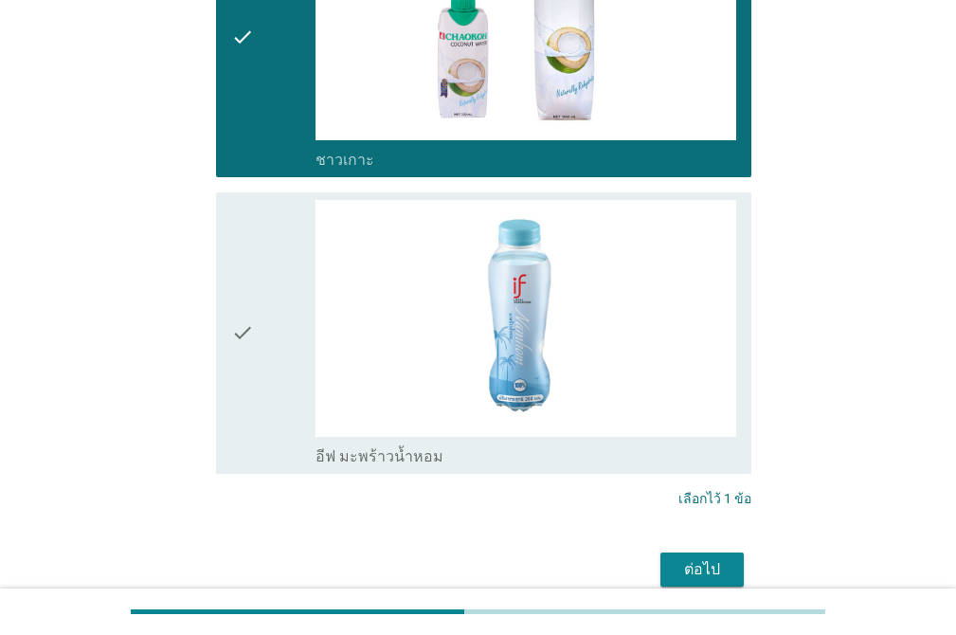
click at [247, 252] on icon "check" at bounding box center [242, 333] width 23 height 266
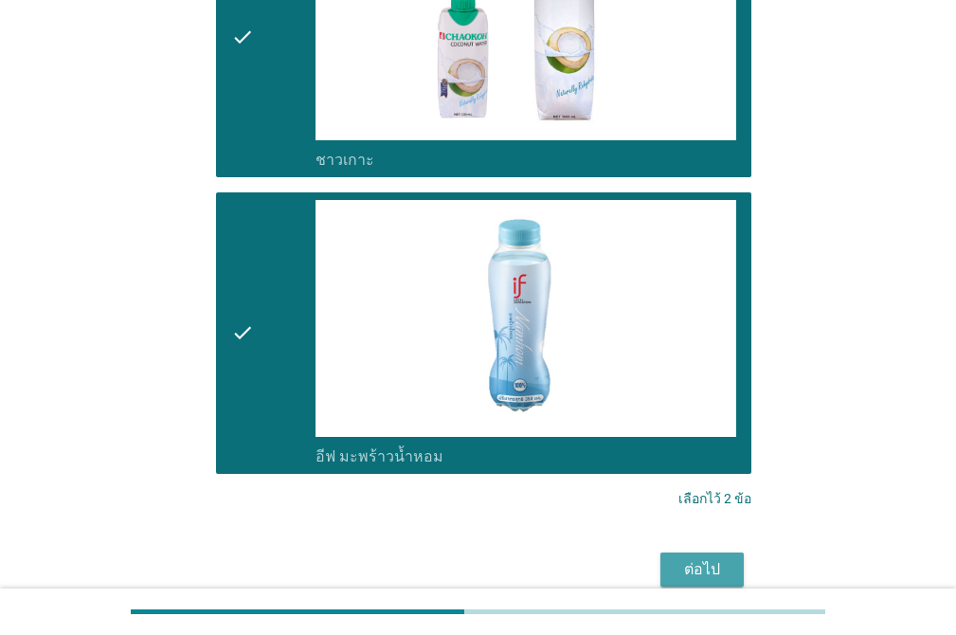
click at [708, 565] on div "ต่อไป" at bounding box center [701, 569] width 53 height 23
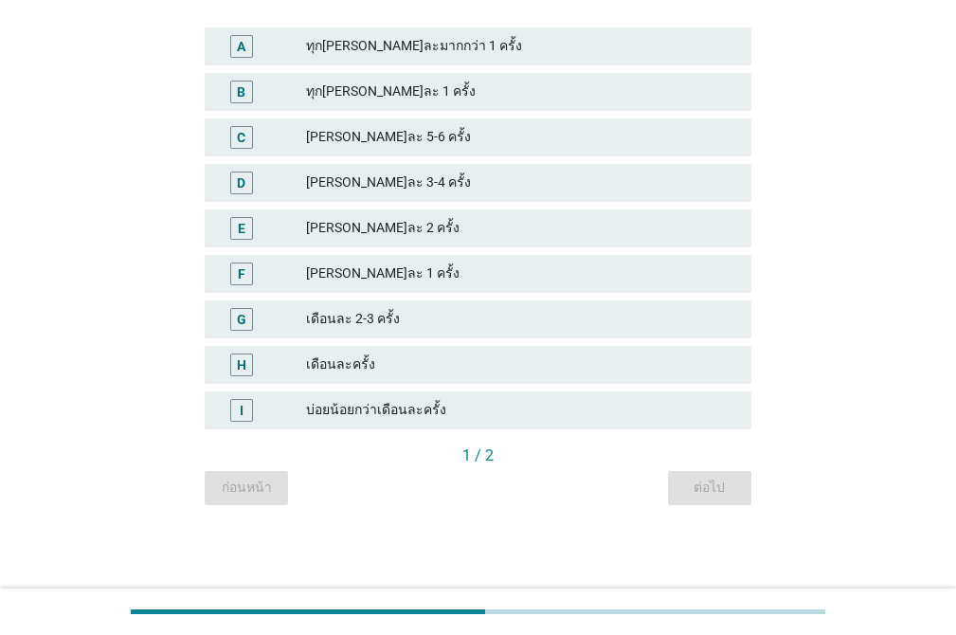
scroll to position [0, 0]
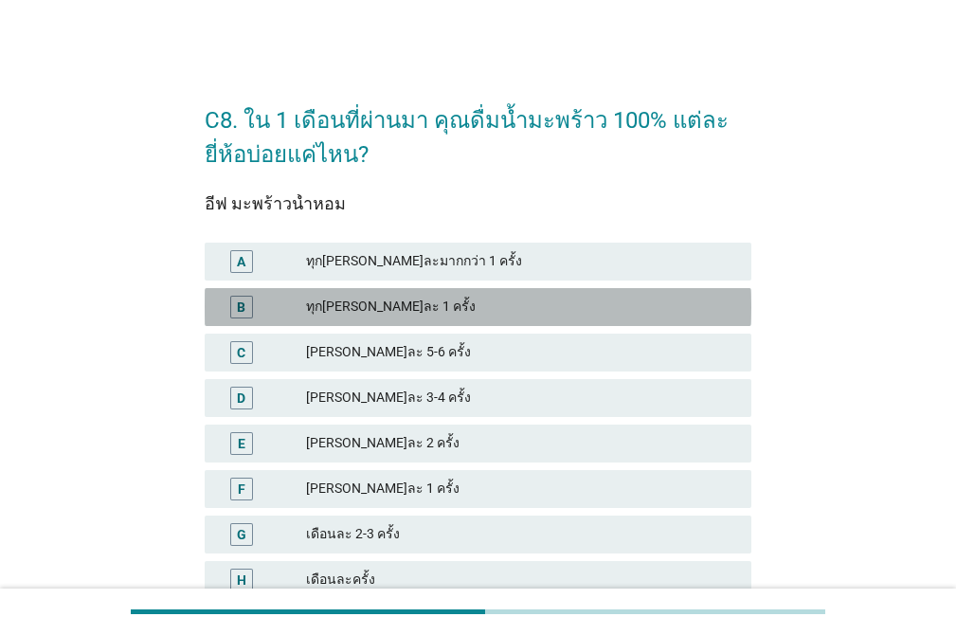
click at [445, 304] on div "ทุกวัน วันละ 1 ครั้ง" at bounding box center [521, 307] width 430 height 23
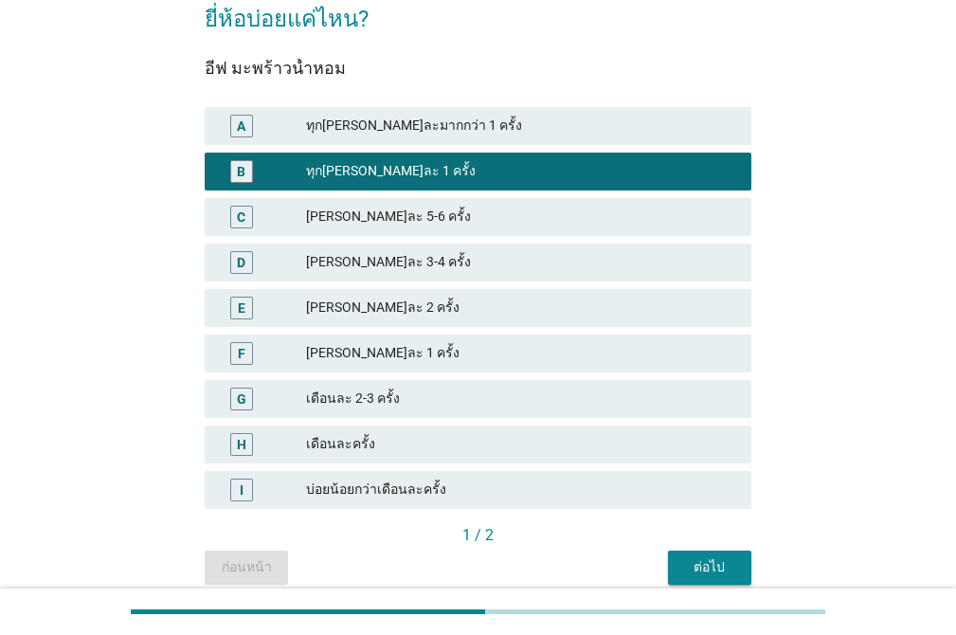
scroll to position [215, 0]
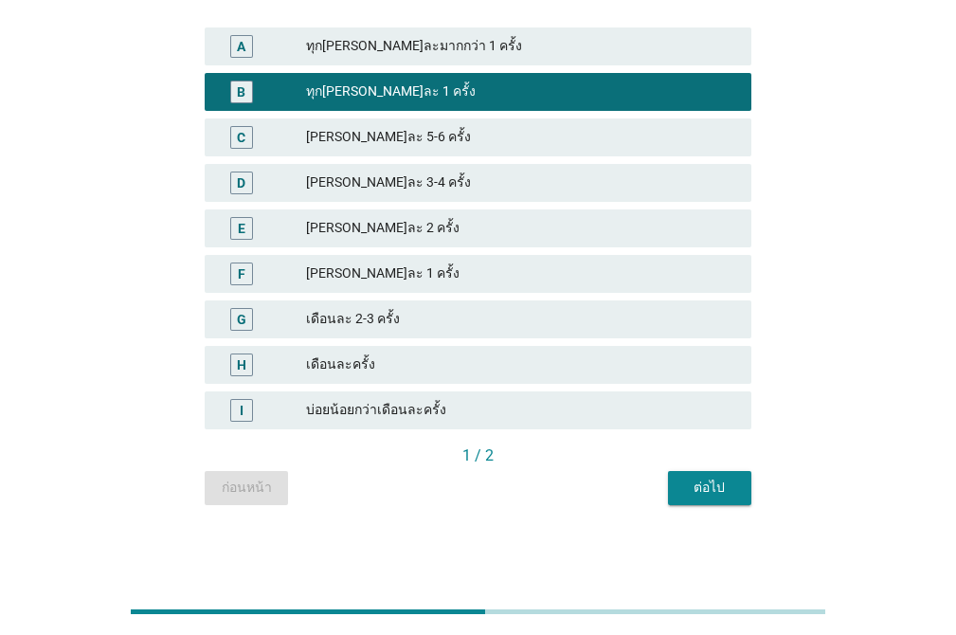
click at [688, 479] on div "ต่อไป" at bounding box center [709, 487] width 53 height 20
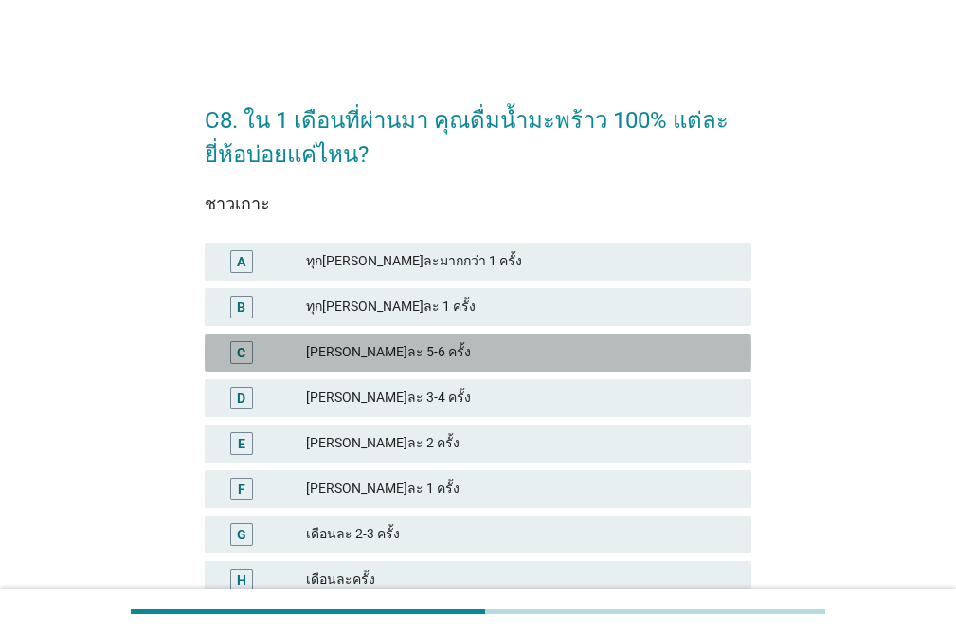
click at [423, 345] on div "อาทิตย์ละ 5-6 ครั้ง" at bounding box center [521, 352] width 430 height 23
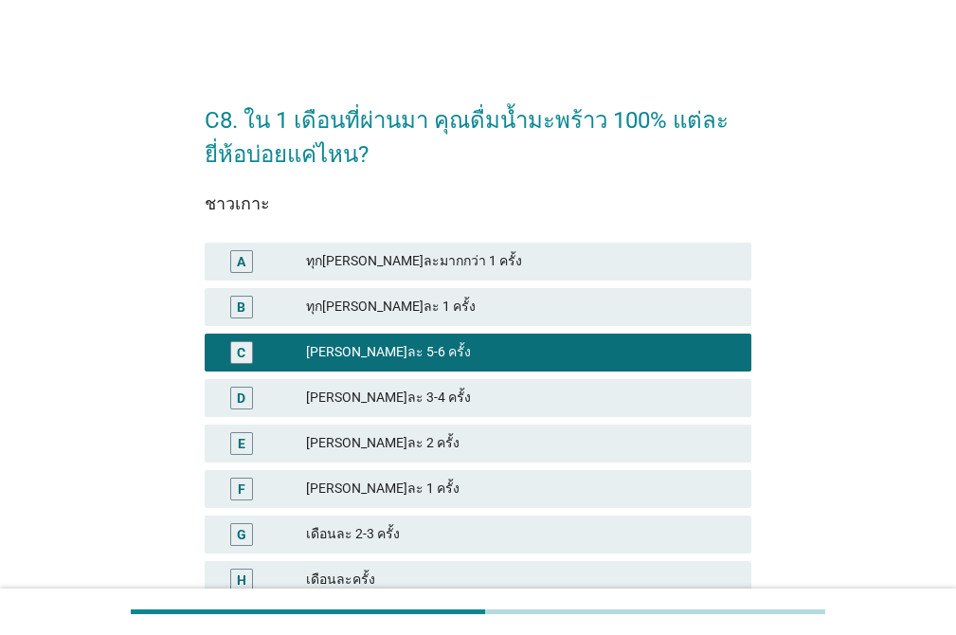
click at [423, 375] on div "D อาทิตย์ละ 3-4 ครั้ง" at bounding box center [478, 397] width 554 height 45
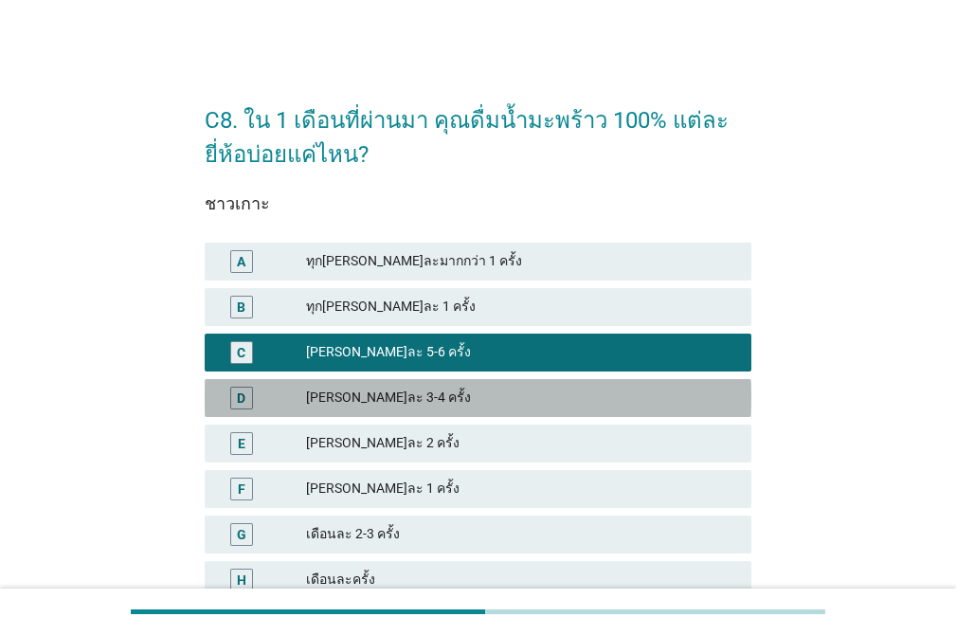
click at [424, 388] on div "อาทิตย์ละ 3-4 ครั้ง" at bounding box center [521, 398] width 430 height 23
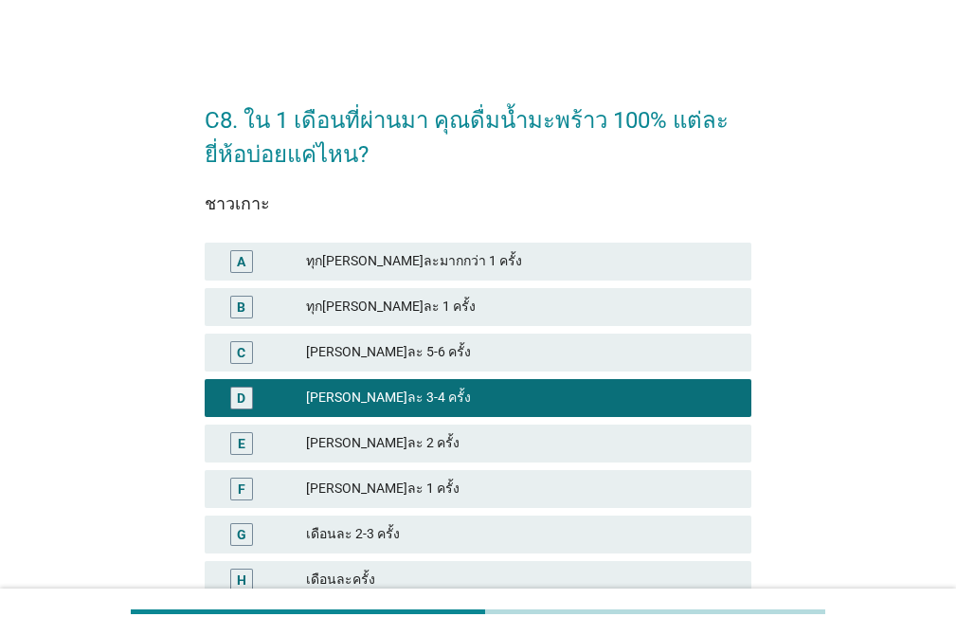
scroll to position [172, 0]
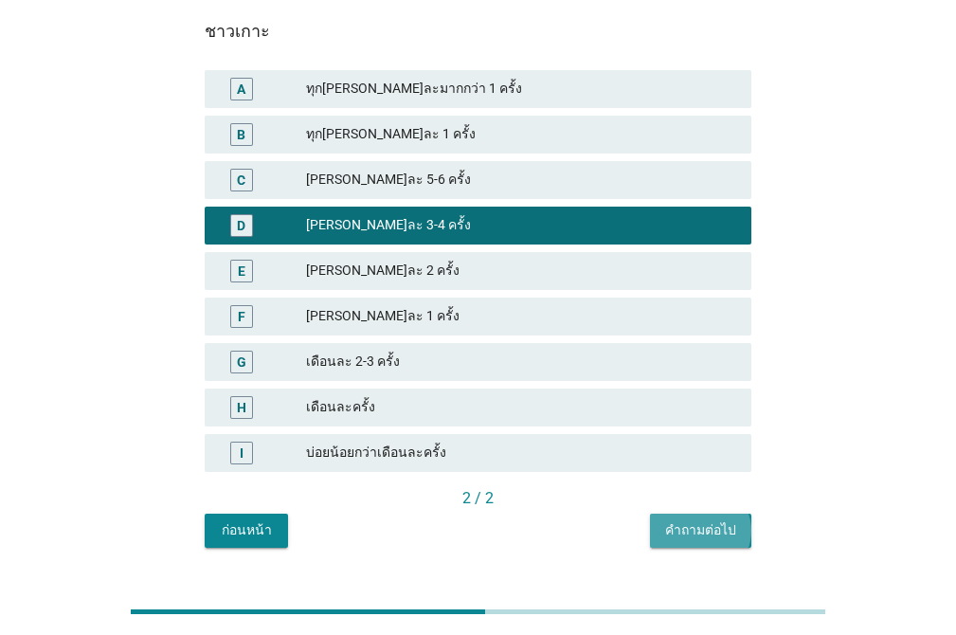
click at [694, 517] on button "คำถามต่อไป" at bounding box center [700, 530] width 101 height 34
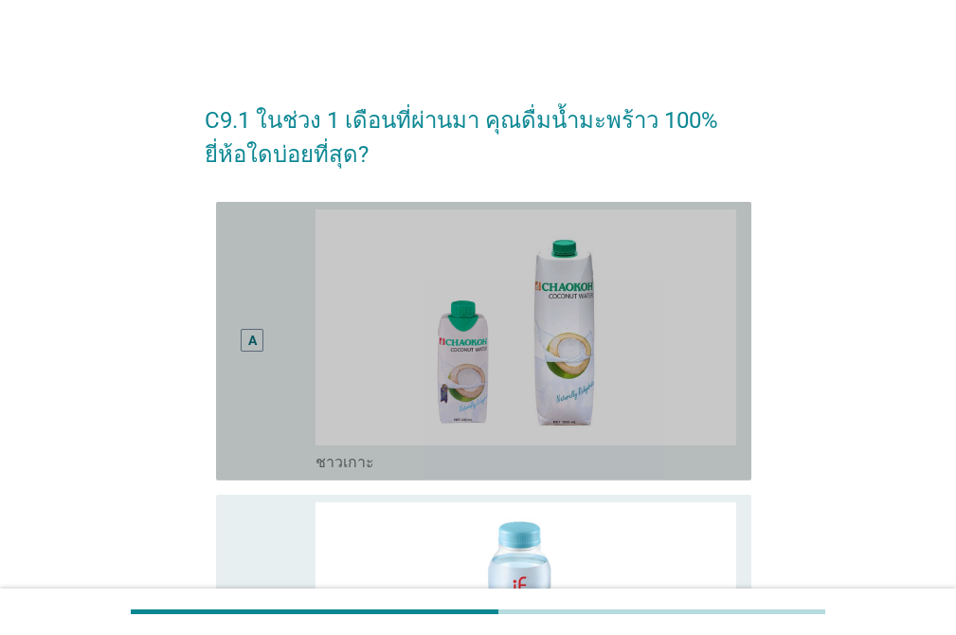
click at [271, 273] on div "A" at bounding box center [252, 340] width 42 height 263
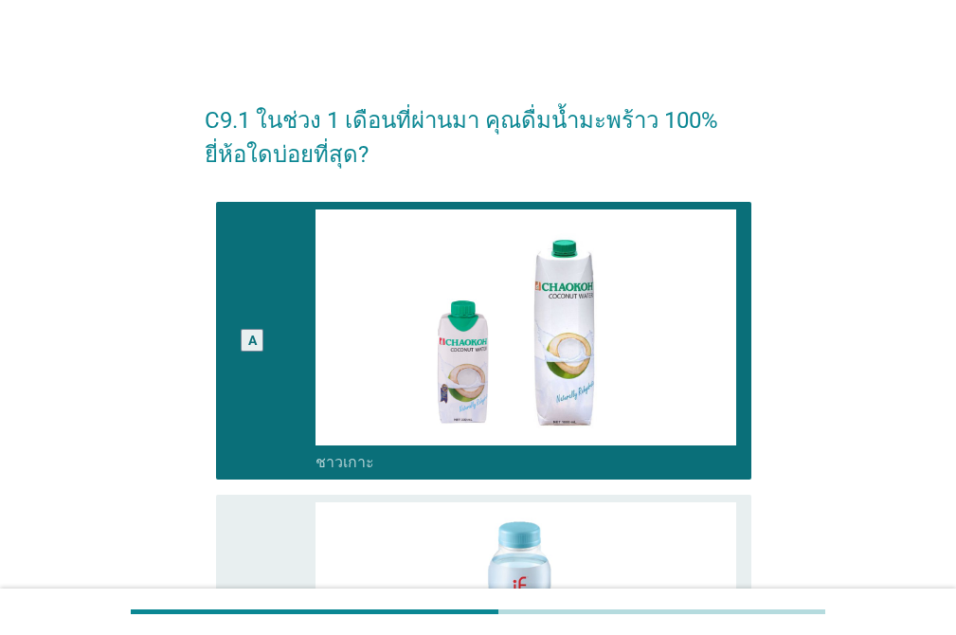
click at [252, 513] on div "B" at bounding box center [252, 633] width 42 height 263
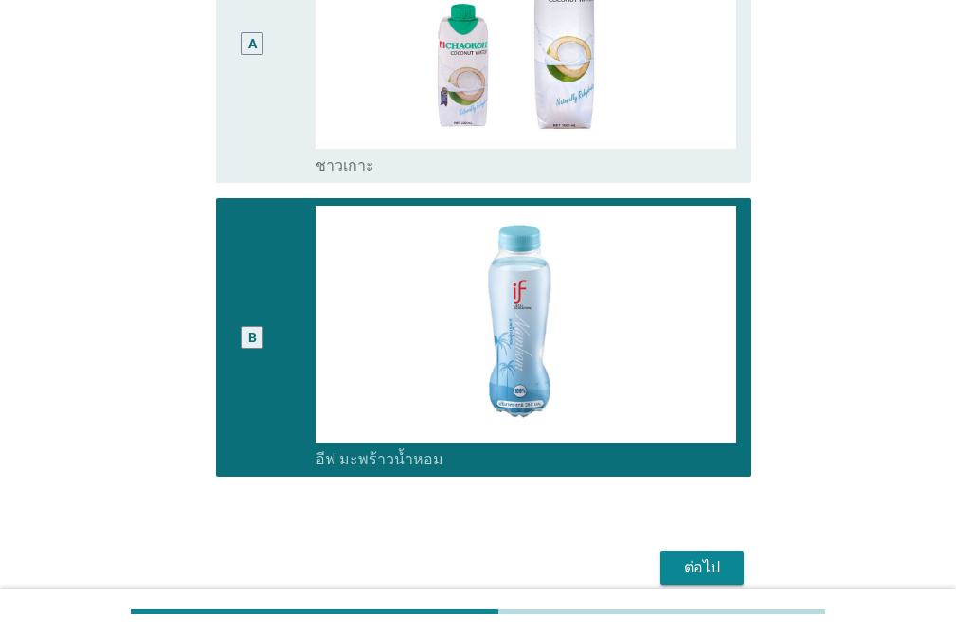
scroll to position [382, 0]
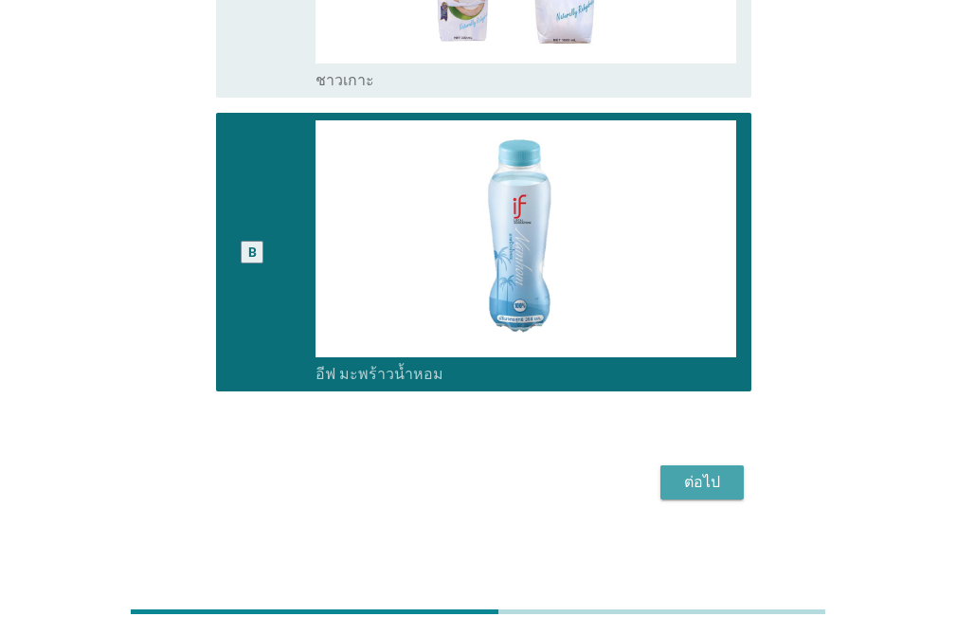
click at [710, 482] on div "ต่อไป" at bounding box center [701, 482] width 53 height 23
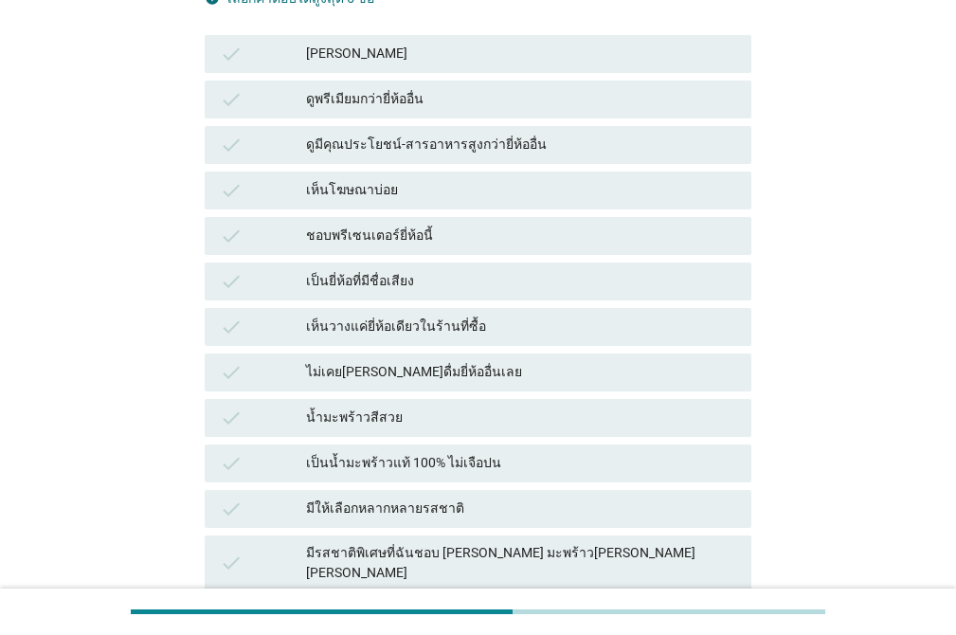
scroll to position [206, 0]
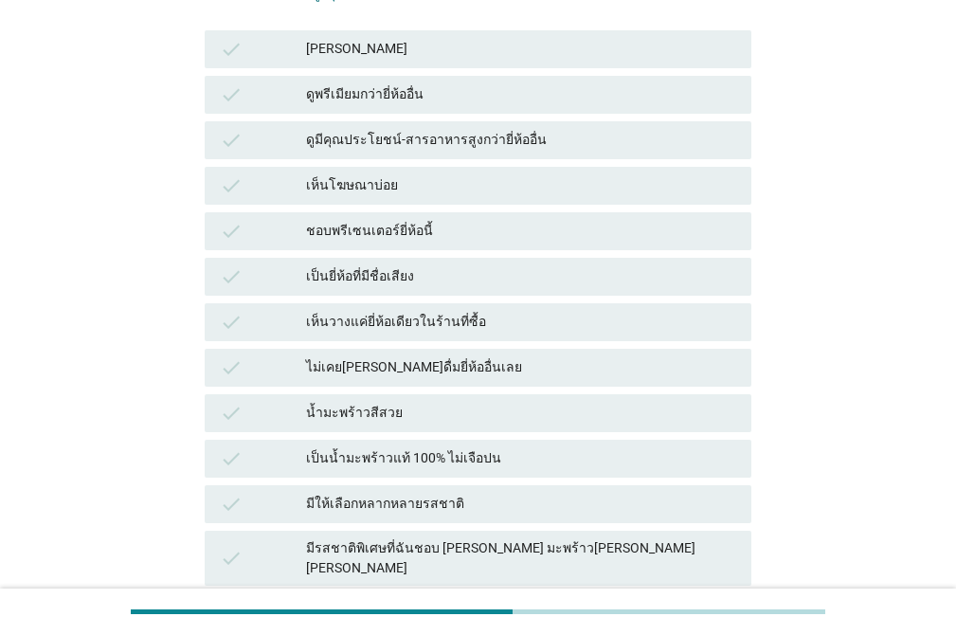
click at [491, 188] on div "เห็นโฆษณาบ่อย" at bounding box center [521, 185] width 430 height 23
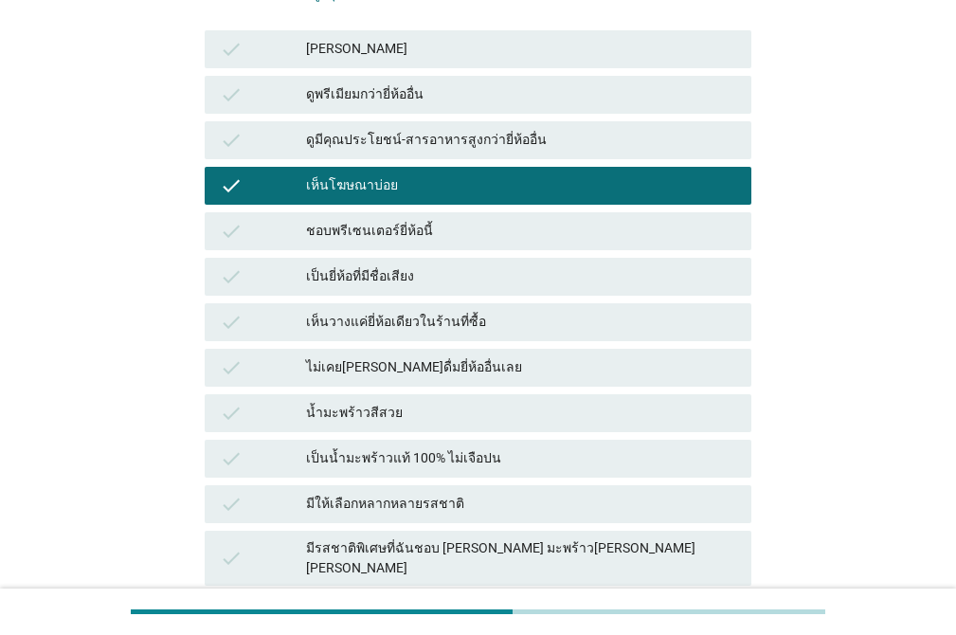
click at [480, 226] on div "ชอบพรีเซนเตอร์ยี่ห้อนี้" at bounding box center [521, 231] width 430 height 23
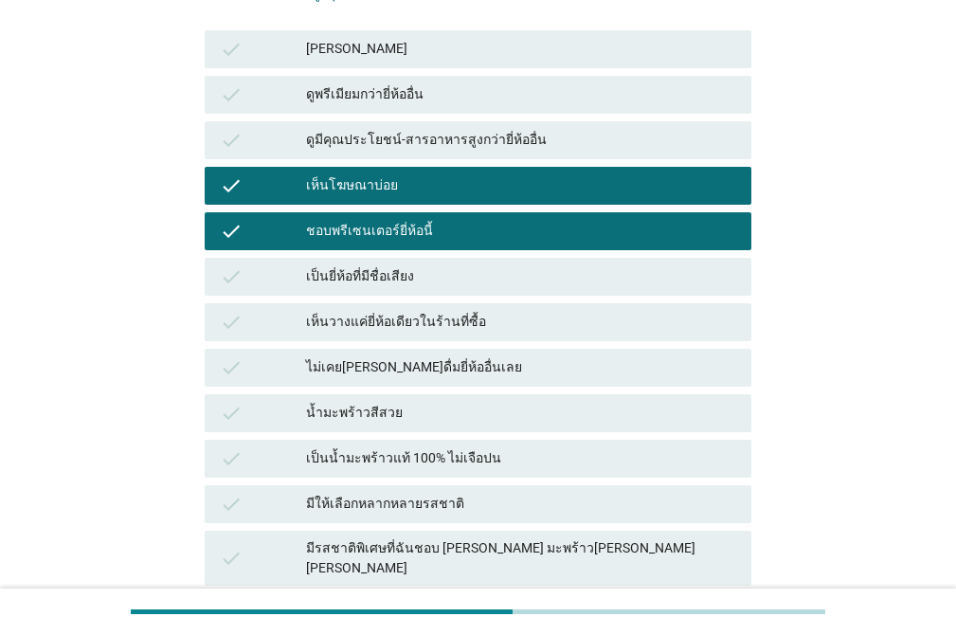
click at [481, 279] on div "เป็นยี่ห้อที่มีชื่อเสียง" at bounding box center [521, 276] width 430 height 23
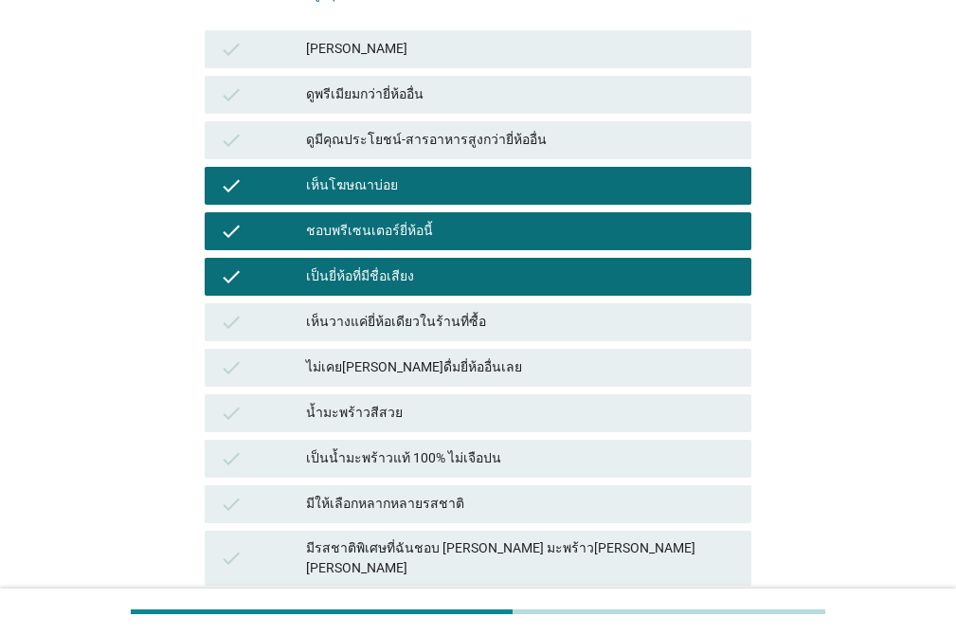
click at [603, 501] on div "มีให้เลือกหลากหลายรสชาติ" at bounding box center [521, 504] width 430 height 23
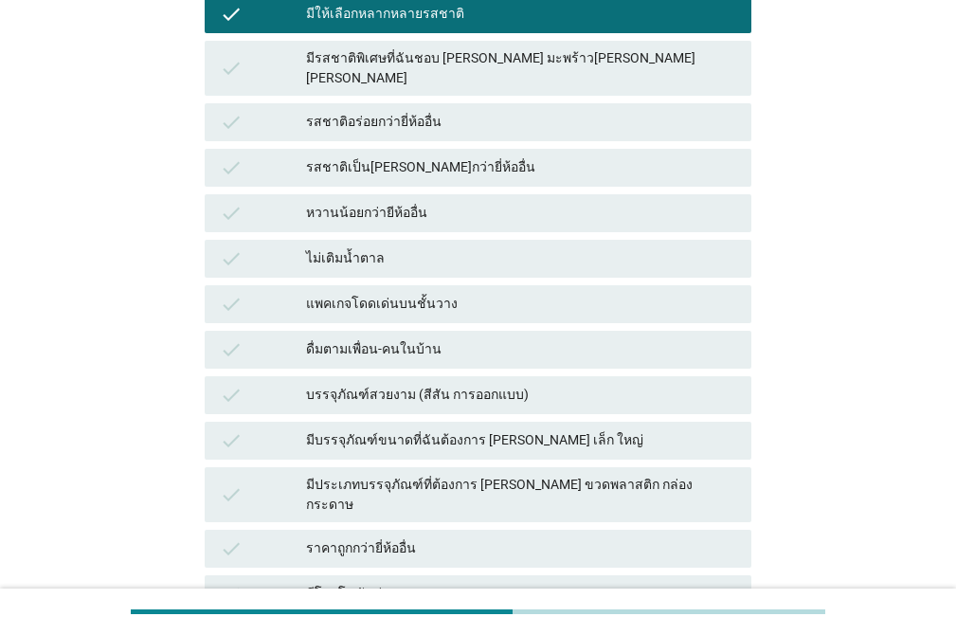
scroll to position [700, 0]
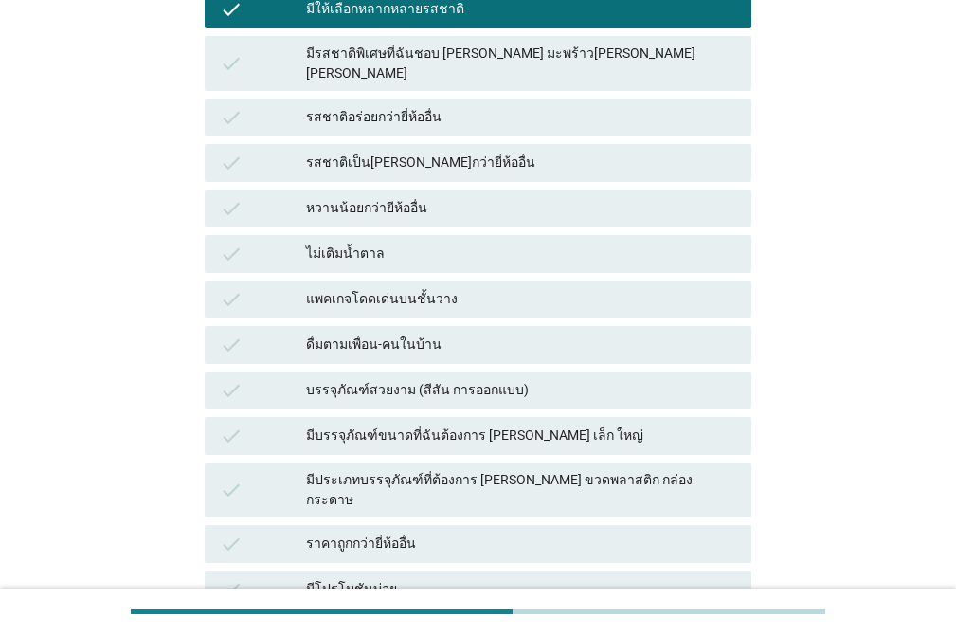
click at [524, 288] on div "แพคเกจโดดเด่นบนชั้นวาง" at bounding box center [521, 299] width 430 height 23
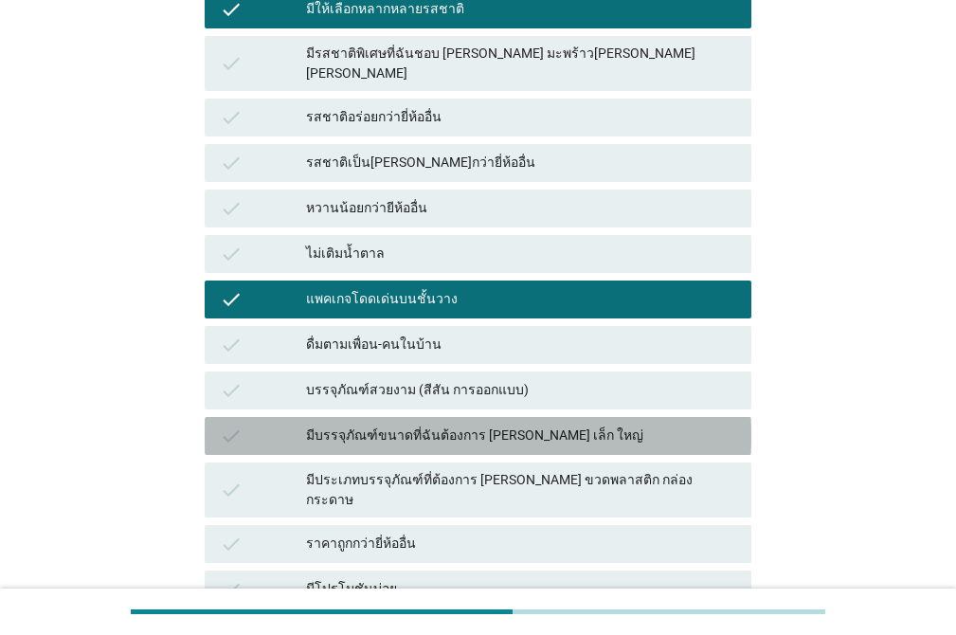
click at [641, 424] on div "มีบรรจุภัณฑ์ขนาดที่ฉันต้องการ เช่น เล็ก ใหญ่" at bounding box center [521, 435] width 430 height 23
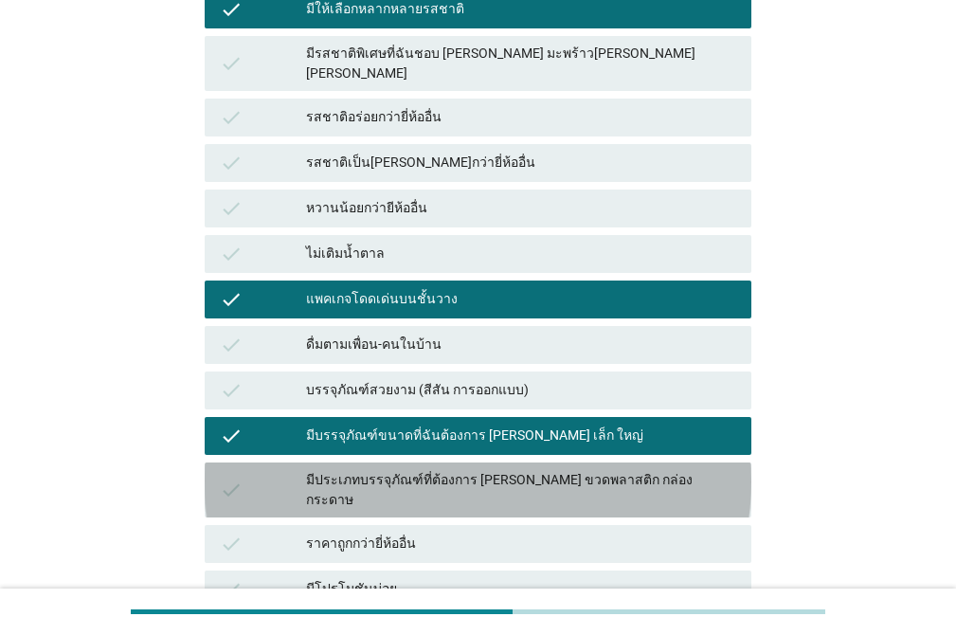
click at [663, 470] on div "มีประเภทบรรจุภัณฑ์ที่ต้องการ เช่น ขวดพลาสติก กล่องกระดาษ" at bounding box center [521, 490] width 430 height 40
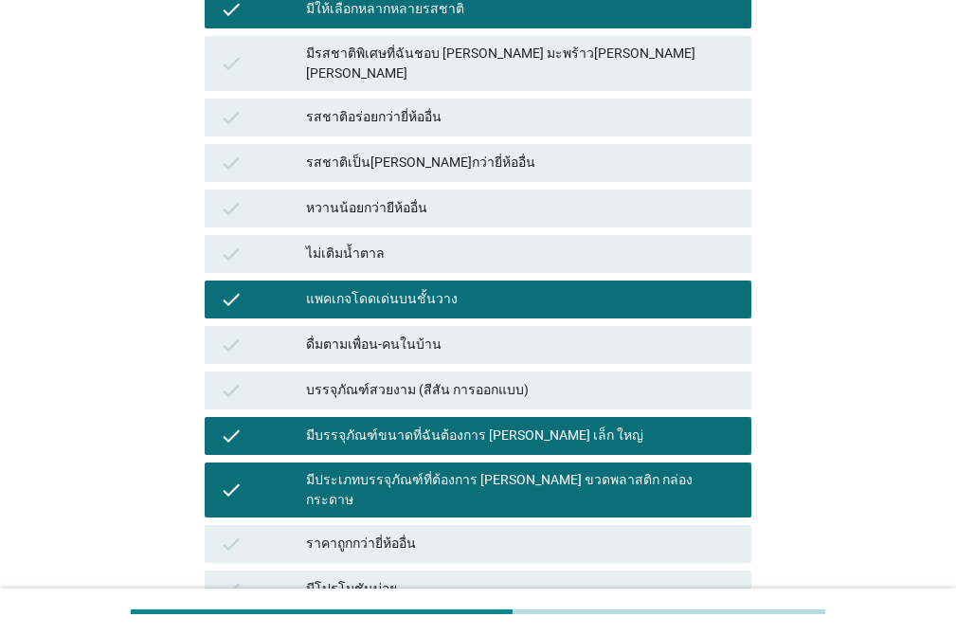
scroll to position [918, 0]
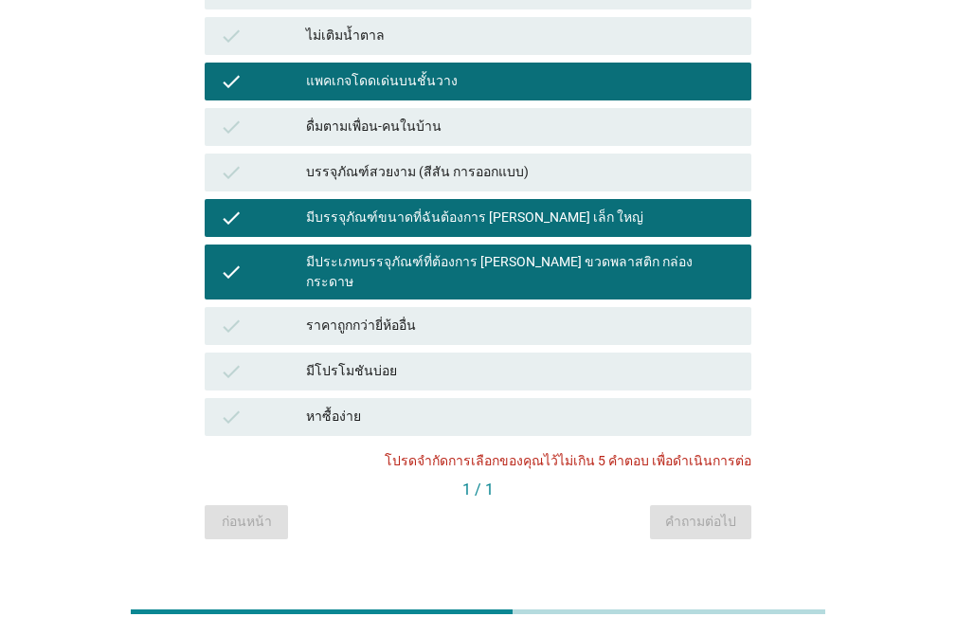
click at [688, 505] on div "ก่อนหน้า คำถามต่อไป" at bounding box center [478, 522] width 547 height 34
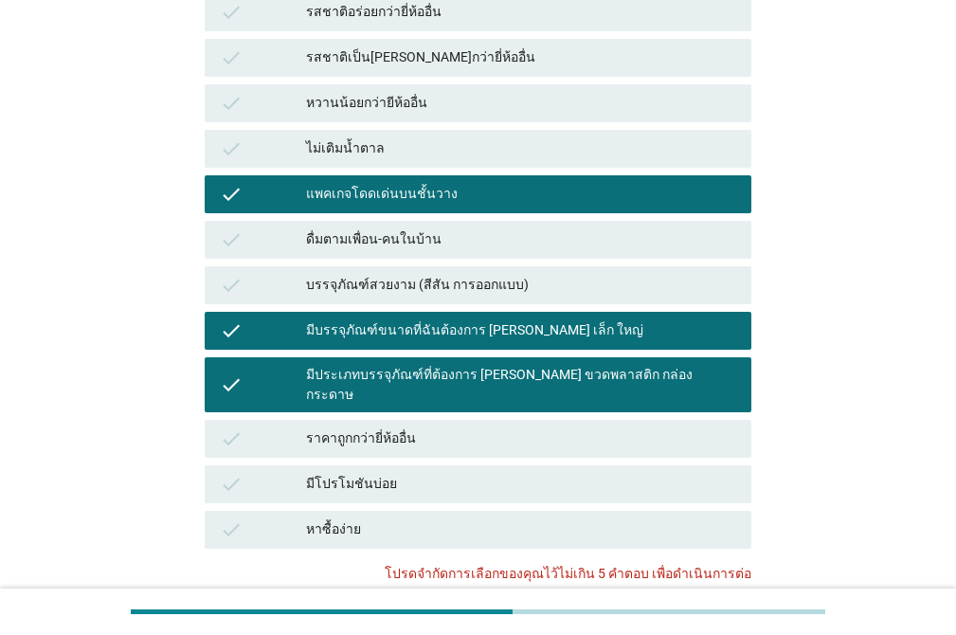
scroll to position [820, 0]
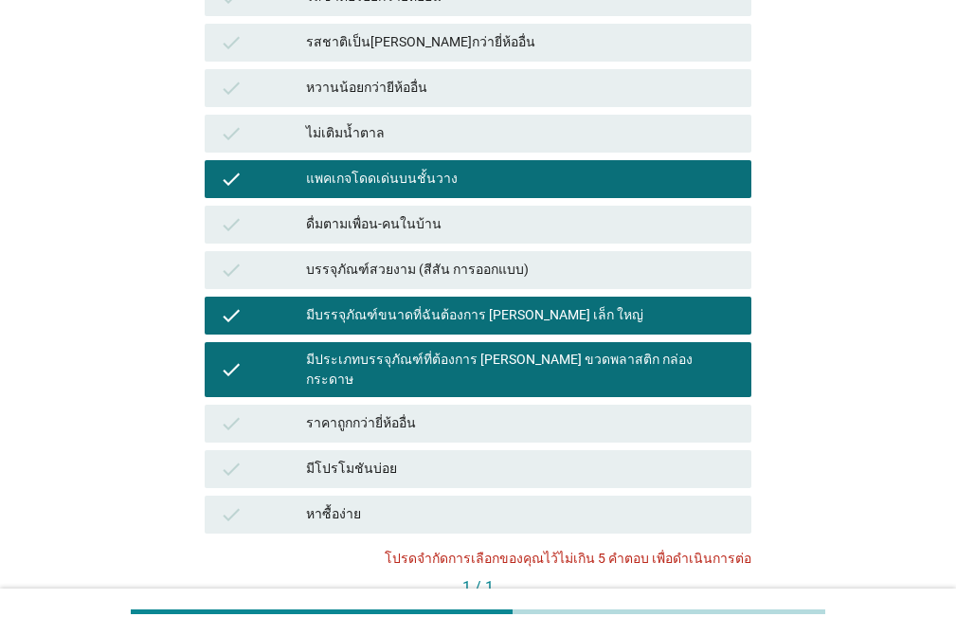
click at [478, 168] on div "แพคเกจโดดเด่นบนชั้นวาง" at bounding box center [521, 179] width 430 height 23
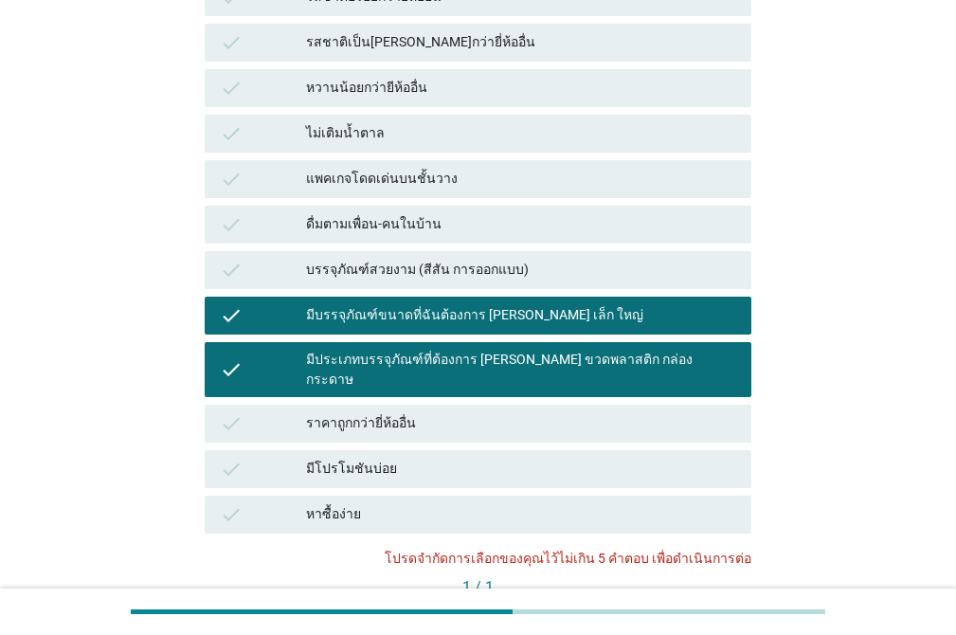
click at [550, 304] on div "มีบรรจุภัณฑ์ขนาดที่ฉันต้องการ เช่น เล็ก ใหญ่" at bounding box center [521, 315] width 430 height 23
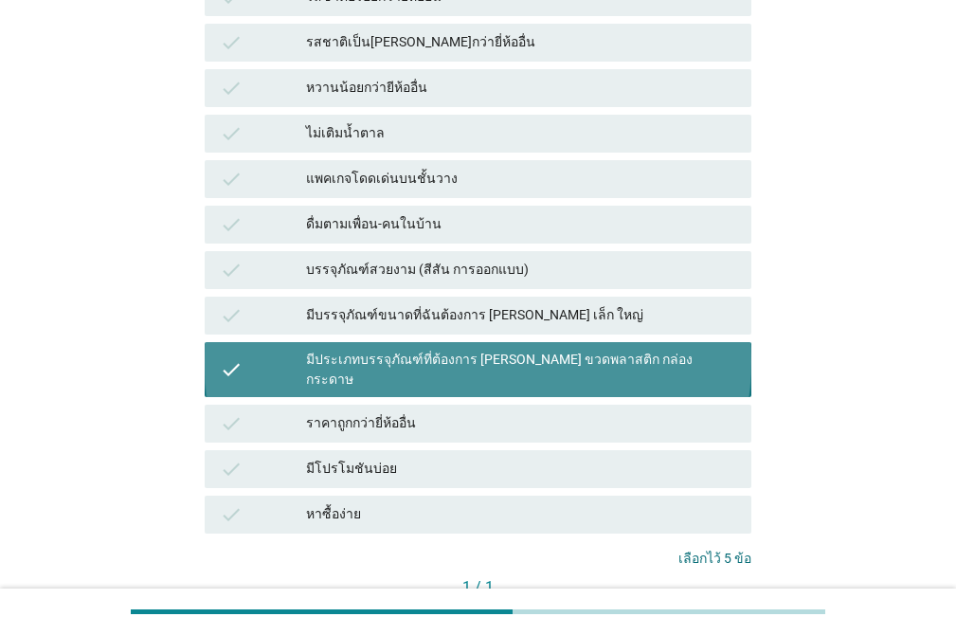
click at [579, 350] on div "มีประเภทบรรจุภัณฑ์ที่ต้องการ เช่น ขวดพลาสติก กล่องกระดาษ" at bounding box center [521, 370] width 430 height 40
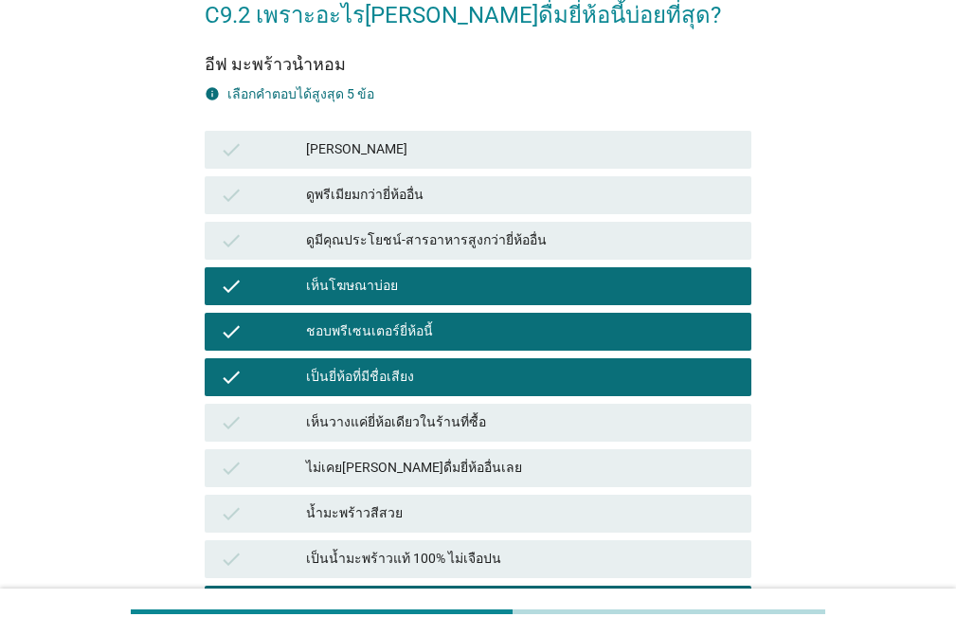
scroll to position [117, 0]
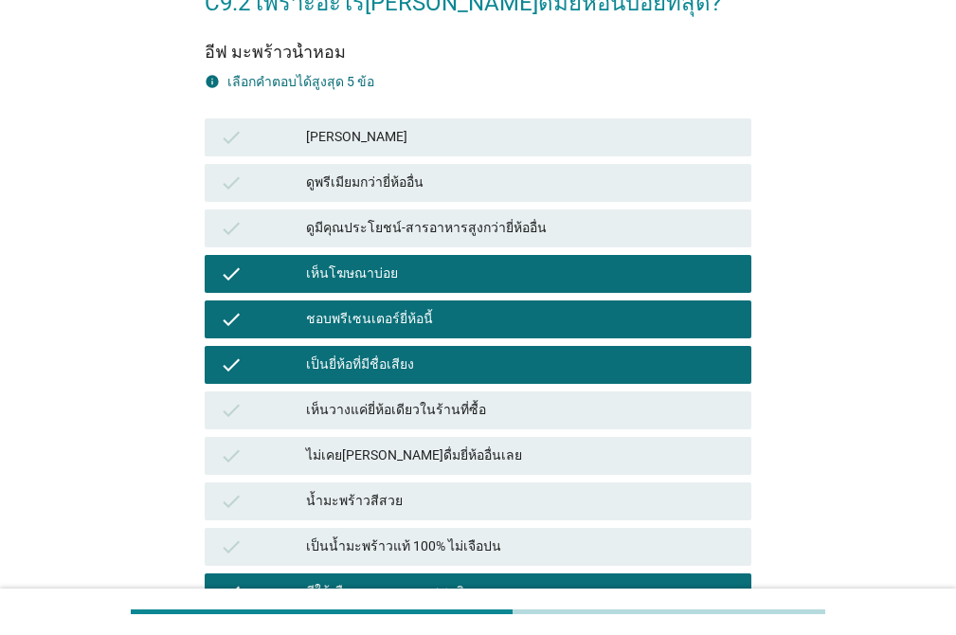
click at [489, 140] on div "มีกลิ่นหอม" at bounding box center [521, 137] width 430 height 23
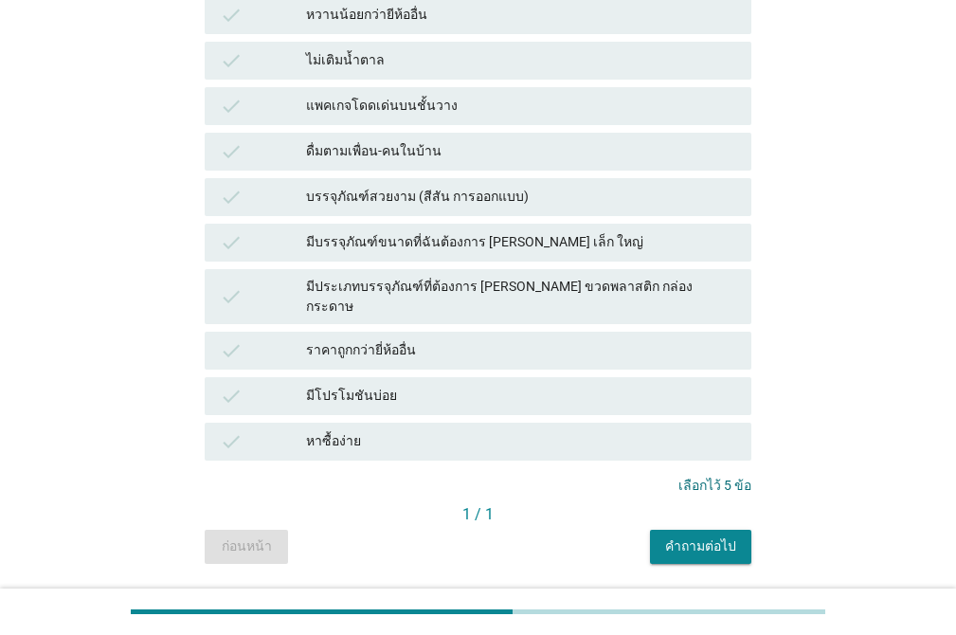
scroll to position [909, 0]
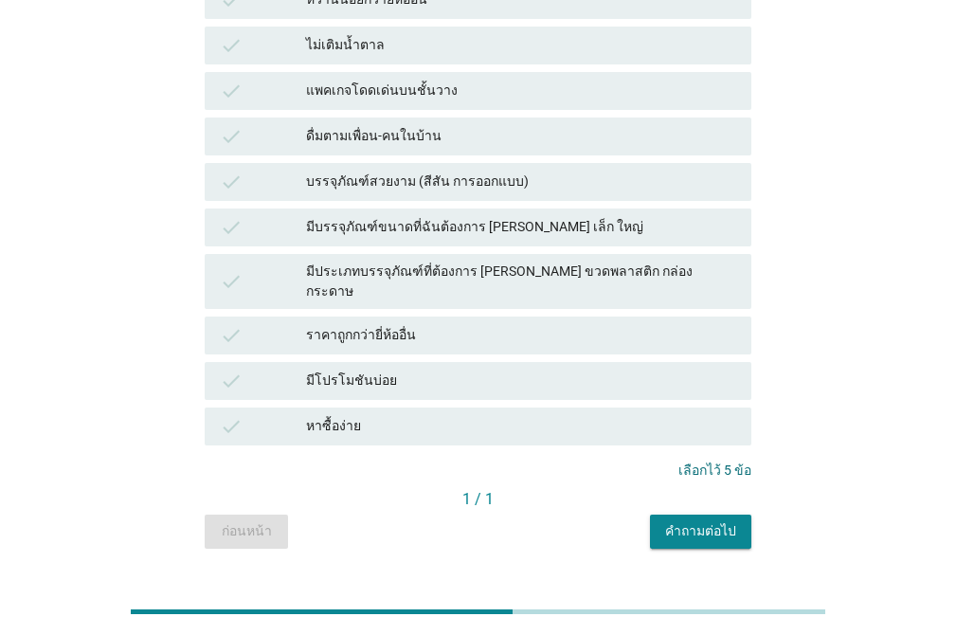
click at [678, 521] on div "คำถามต่อไป" at bounding box center [700, 531] width 71 height 20
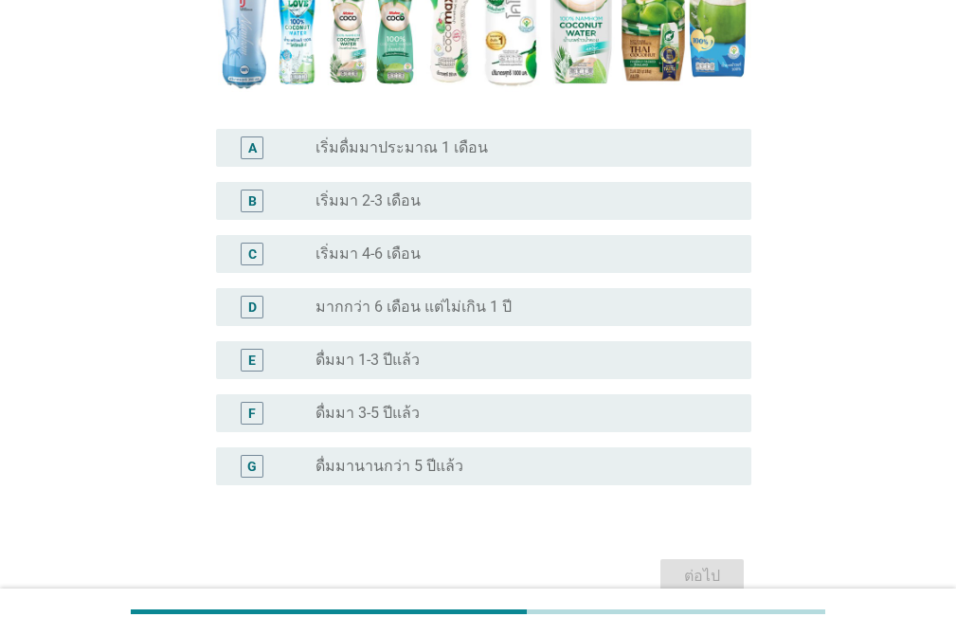
scroll to position [401, 0]
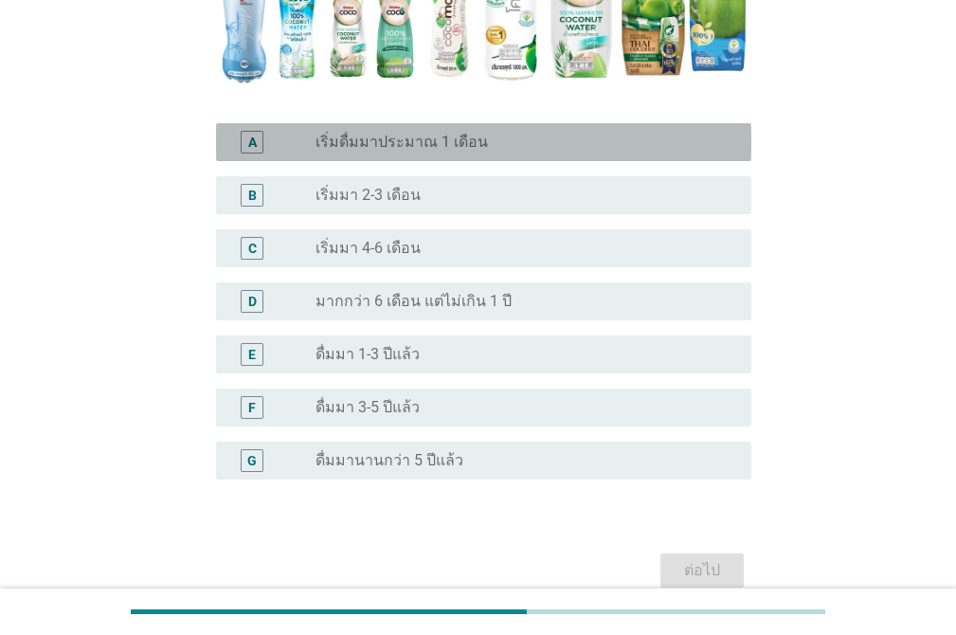
click at [419, 151] on label "เริ่มดื่มมาประมาณ 1 เดือน" at bounding box center [401, 142] width 172 height 19
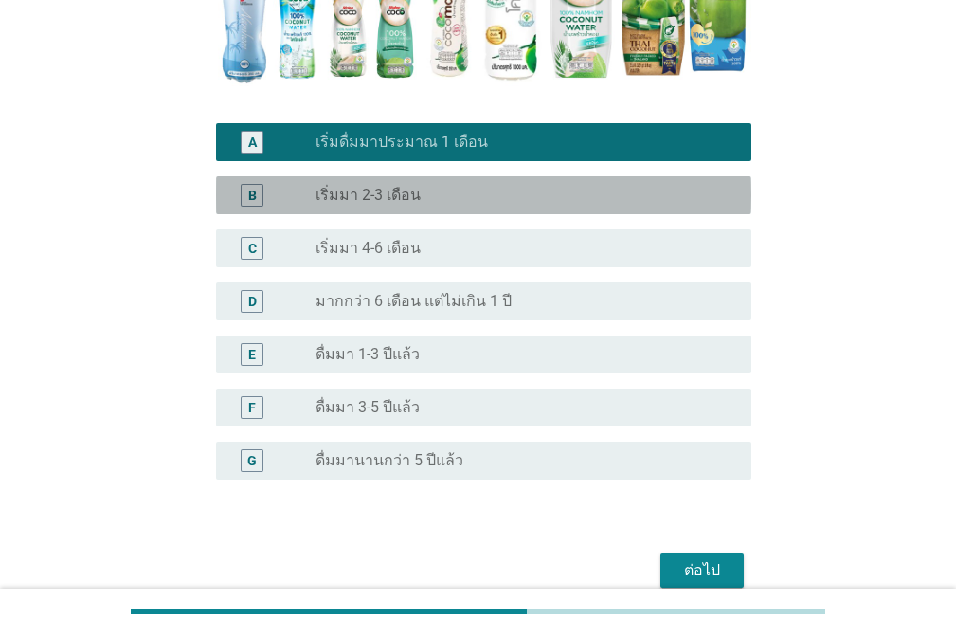
click at [412, 177] on div "B radio_button_unchecked เริ่มมา 2-3 เดือน" at bounding box center [483, 195] width 535 height 38
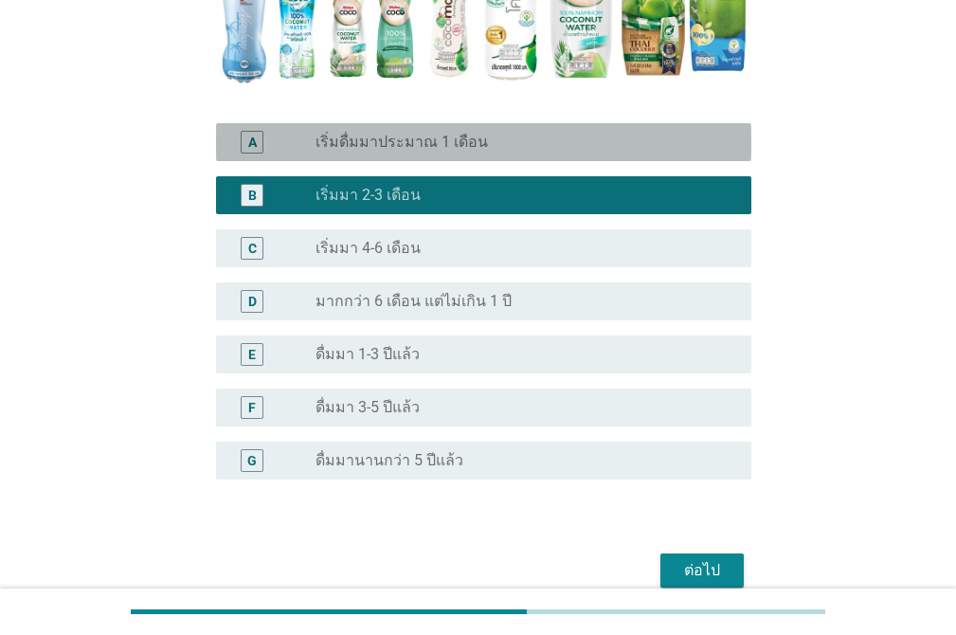
click at [426, 146] on label "เริ่มดื่มมาประมาณ 1 เดือน" at bounding box center [401, 142] width 172 height 19
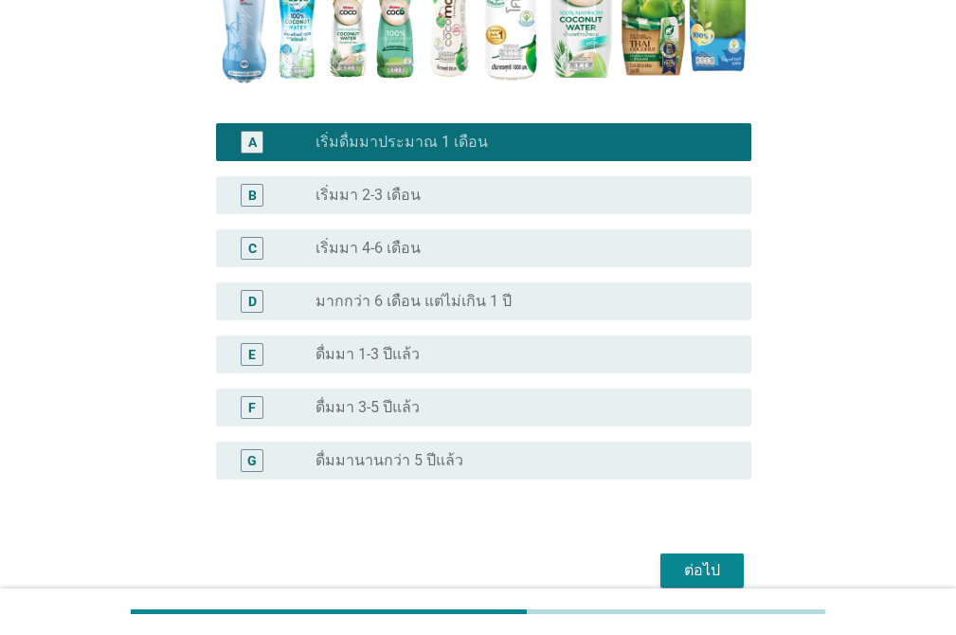
click at [425, 178] on div "B radio_button_unchecked เริ่มมา 2-3 เดือน" at bounding box center [483, 195] width 535 height 38
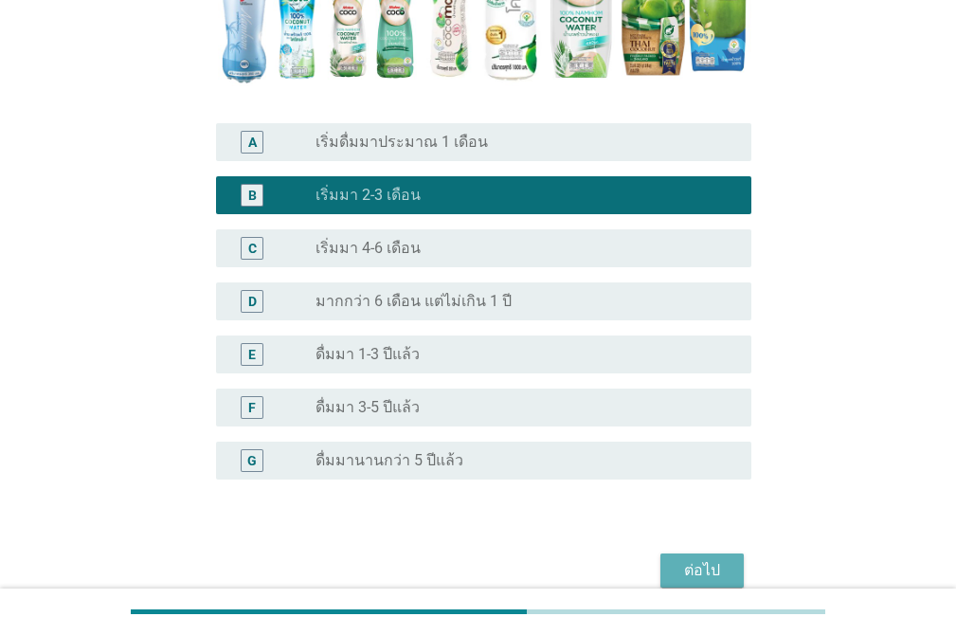
click at [716, 556] on button "ต่อไป" at bounding box center [701, 570] width 83 height 34
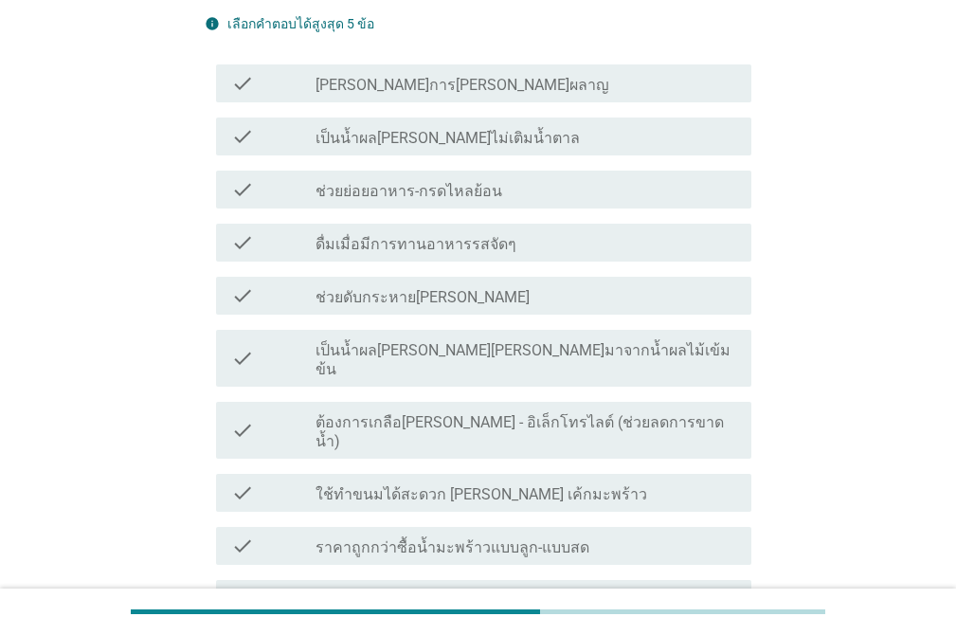
scroll to position [893, 0]
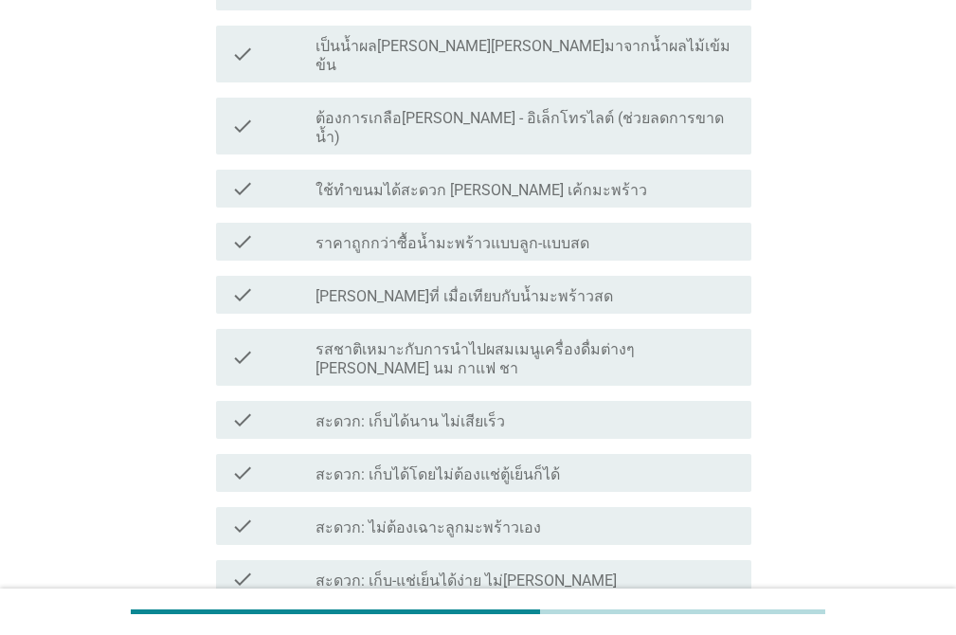
click at [415, 234] on label "ราคาถูกกว่าซื้อน้ำมะพร้าวแบบลูก-แบบสด" at bounding box center [452, 243] width 274 height 19
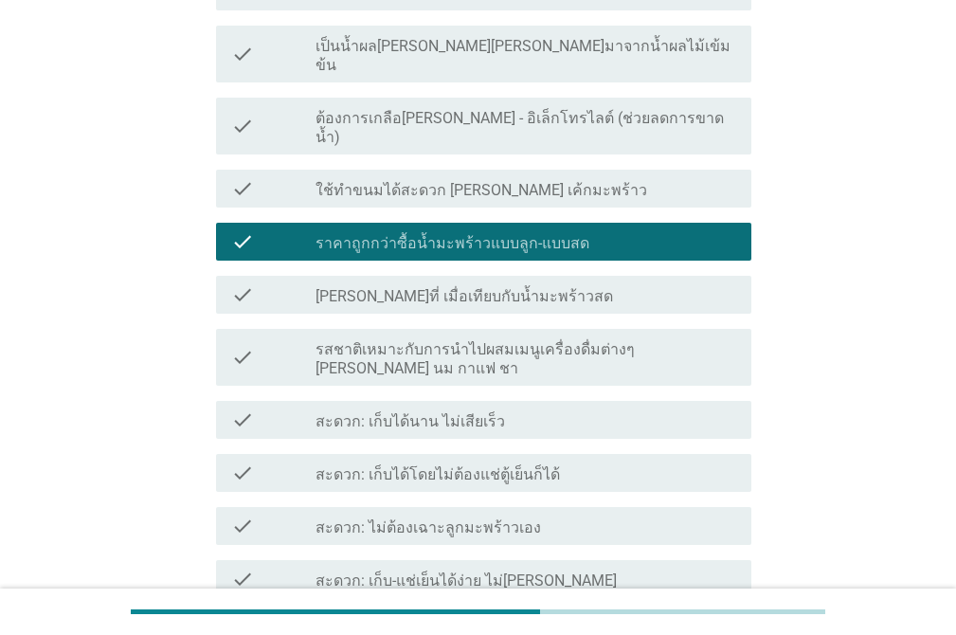
click at [544, 465] on label "สะดวก: เก็บได้โดยไม่ต้องแช่ตู้เย็นก็ได้" at bounding box center [437, 474] width 244 height 19
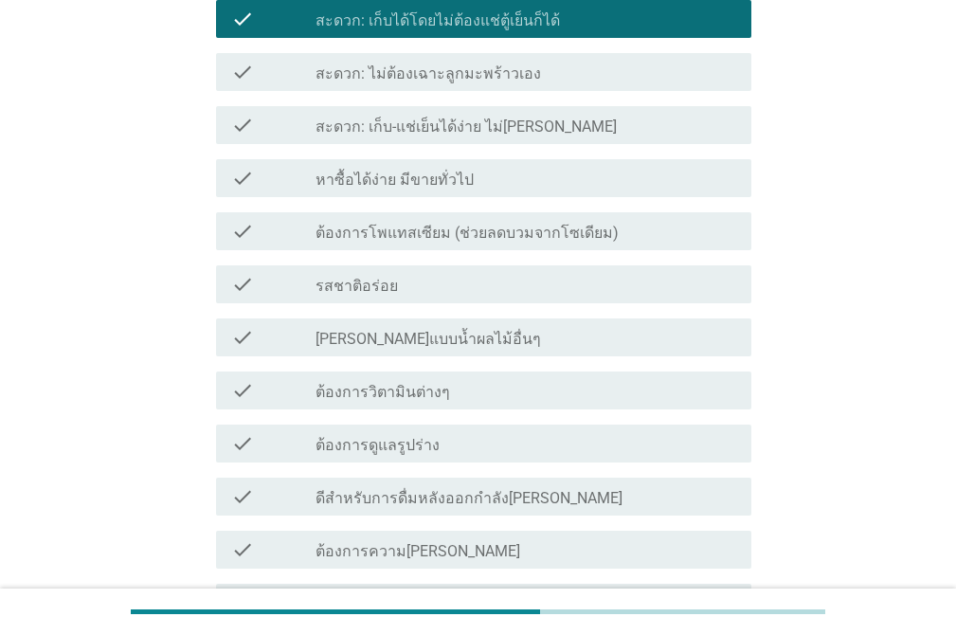
scroll to position [1351, 0]
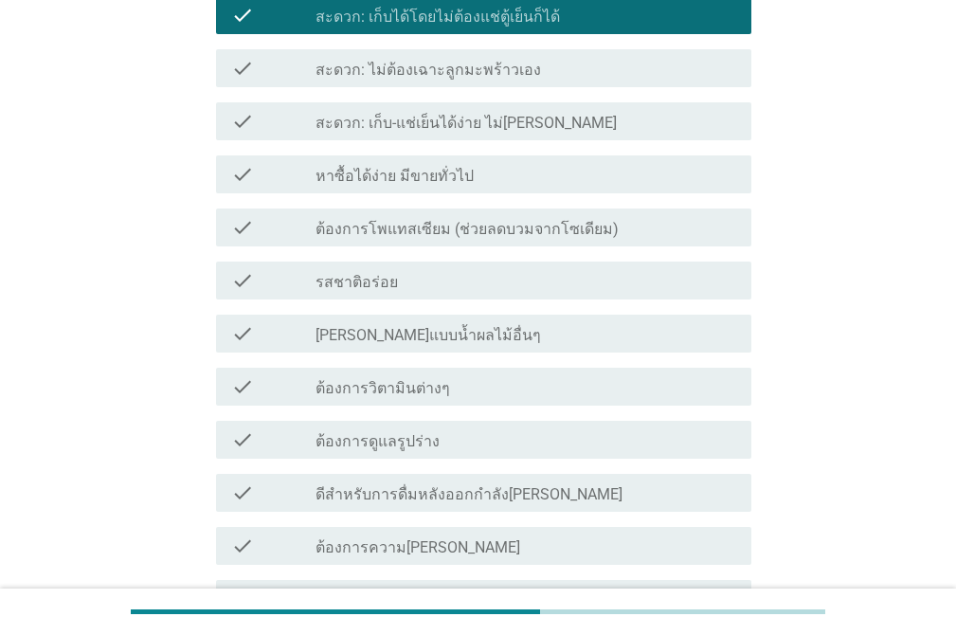
click at [550, 261] on div "check check_box_outline_blank รสชาติอร่อย" at bounding box center [483, 280] width 535 height 38
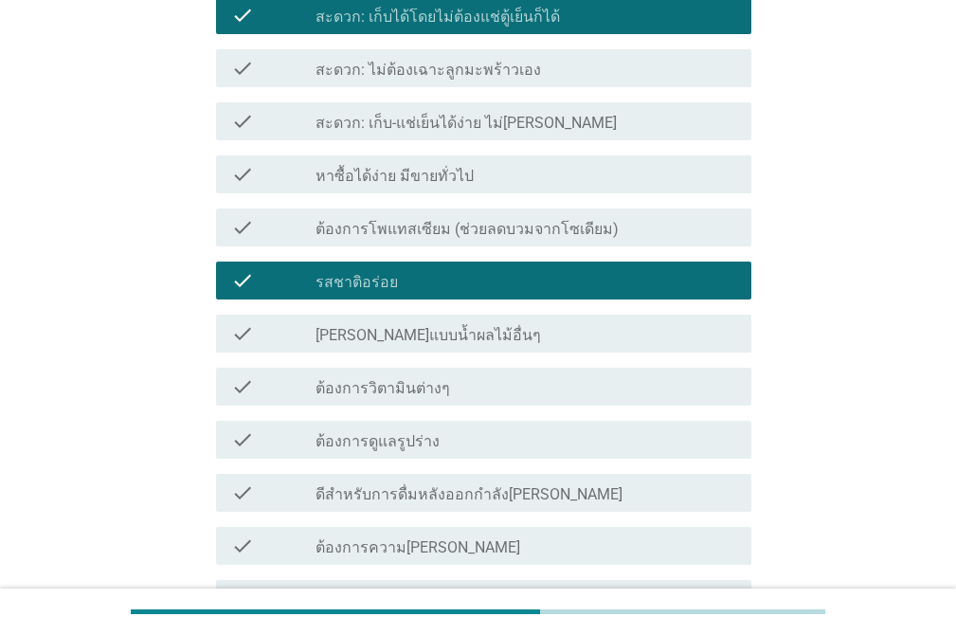
click at [546, 375] on div "check_box_outline_blank ต้องการวิตามินต่างๆ" at bounding box center [525, 386] width 421 height 23
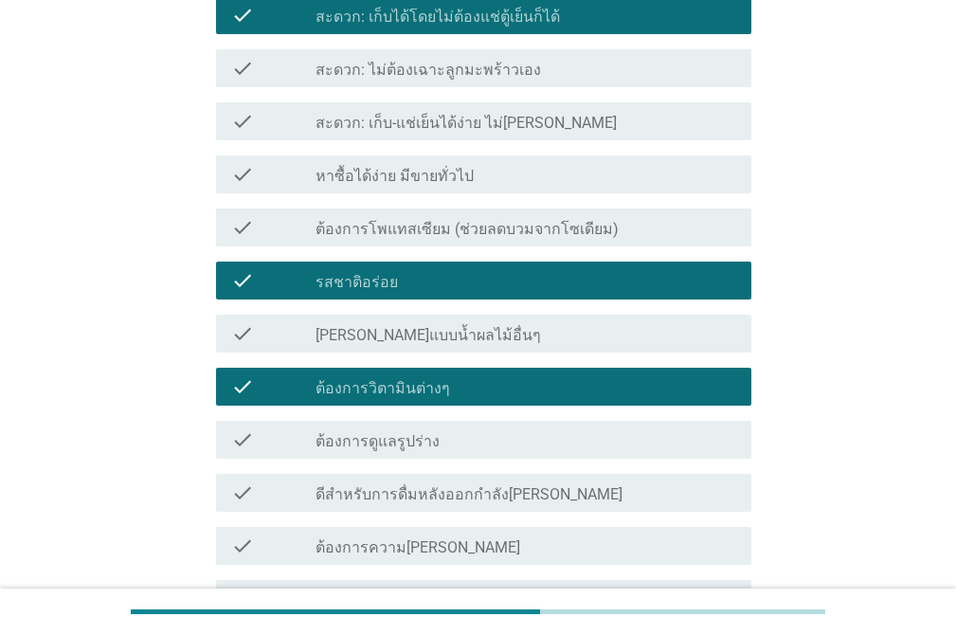
click at [606, 534] on div "check_box_outline_blank ต้องการความสดชื่น" at bounding box center [525, 545] width 421 height 23
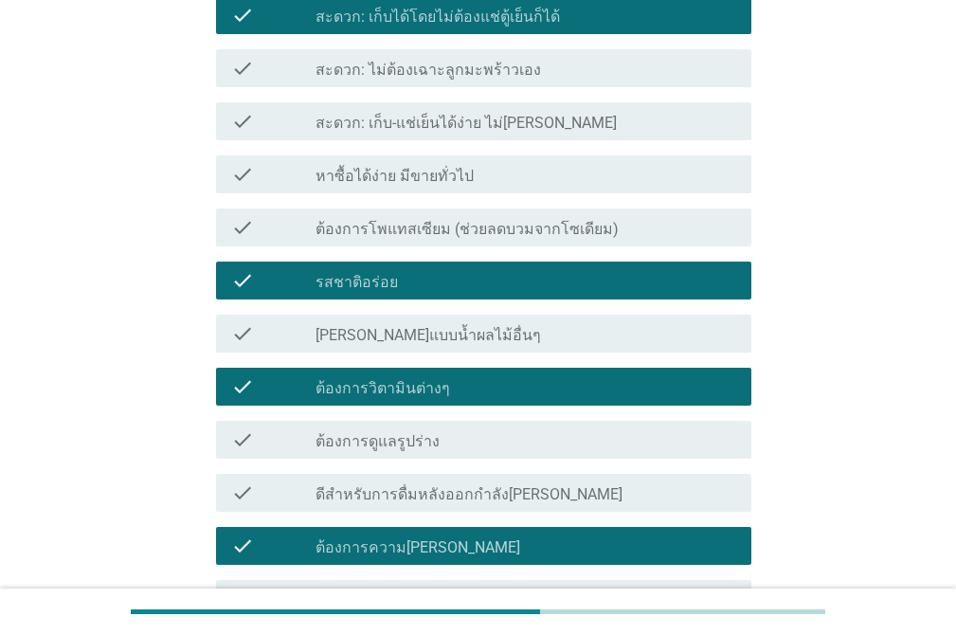
click at [611, 587] on div "check_box_outline_blank ต้องการให้ผิวสวย" at bounding box center [525, 598] width 421 height 23
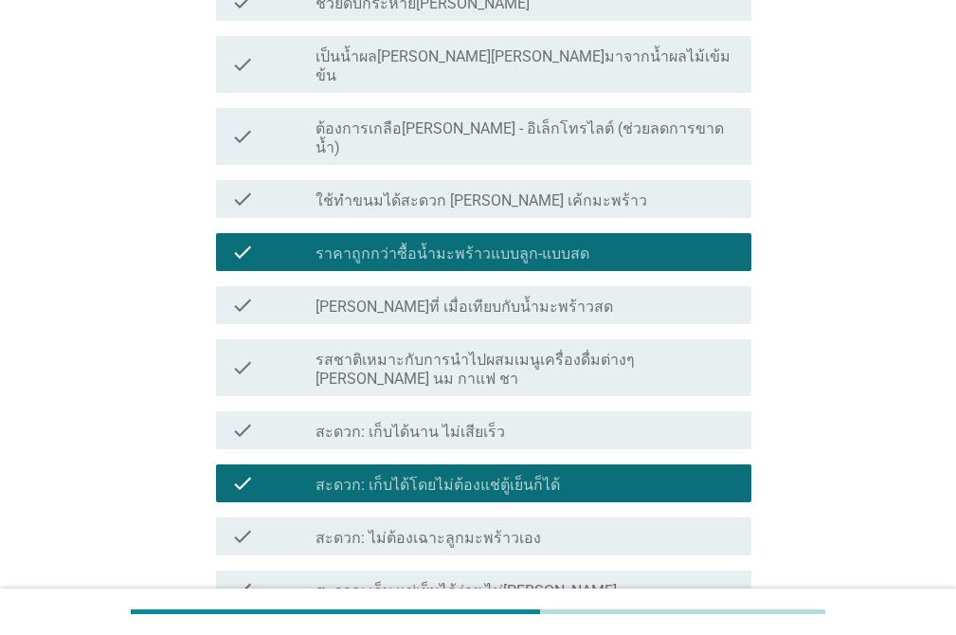
scroll to position [875, 0]
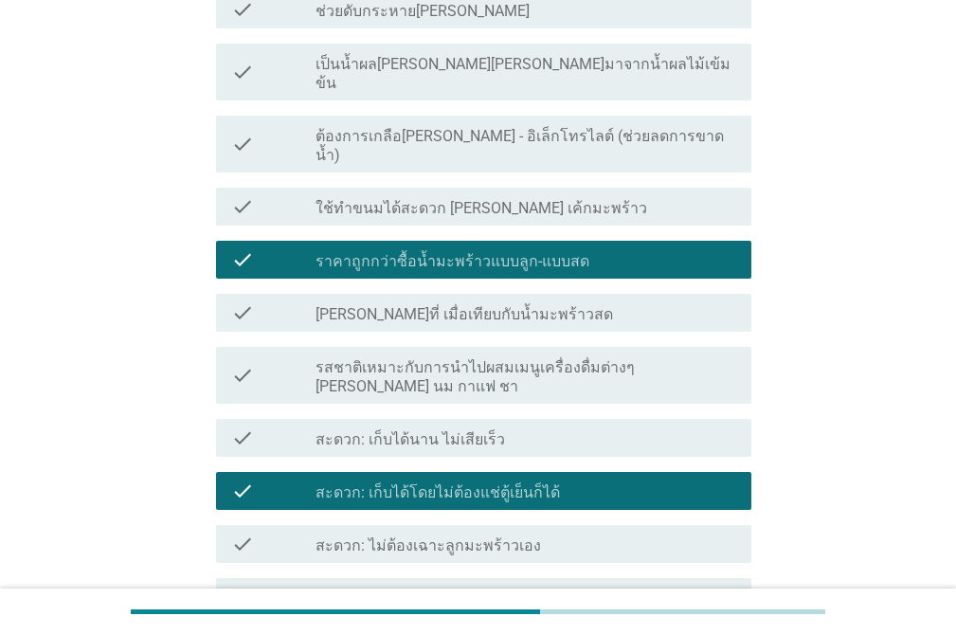
click at [533, 252] on label "ราคาถูกกว่าซื้อน้ำมะพร้าวแบบลูก-แบบสด" at bounding box center [452, 261] width 274 height 19
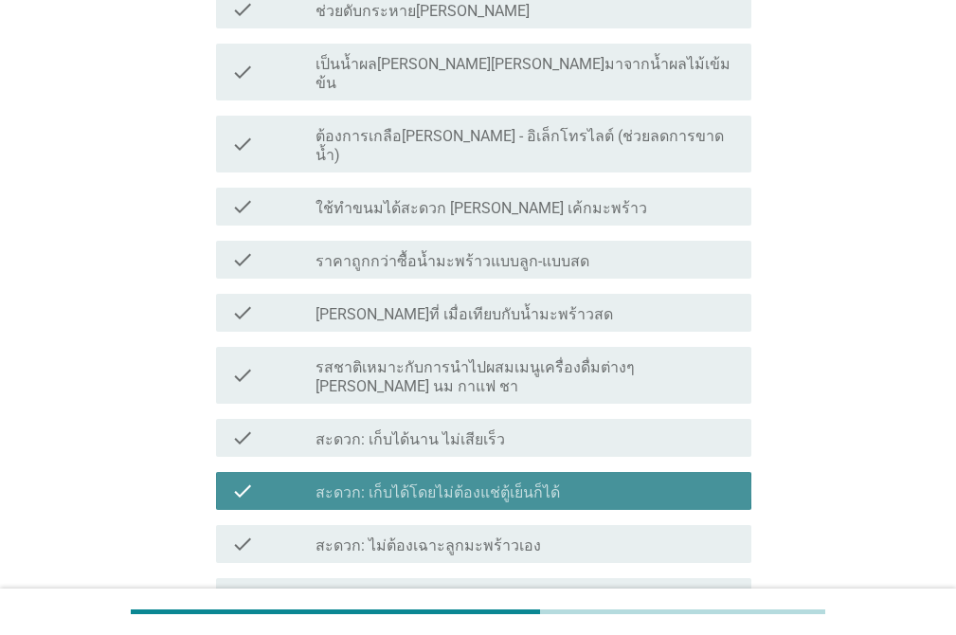
click at [631, 479] on div "check_box สะดวก: เก็บได้โดยไม่ต้องแช่ตู้เย็นก็ได้" at bounding box center [525, 490] width 421 height 23
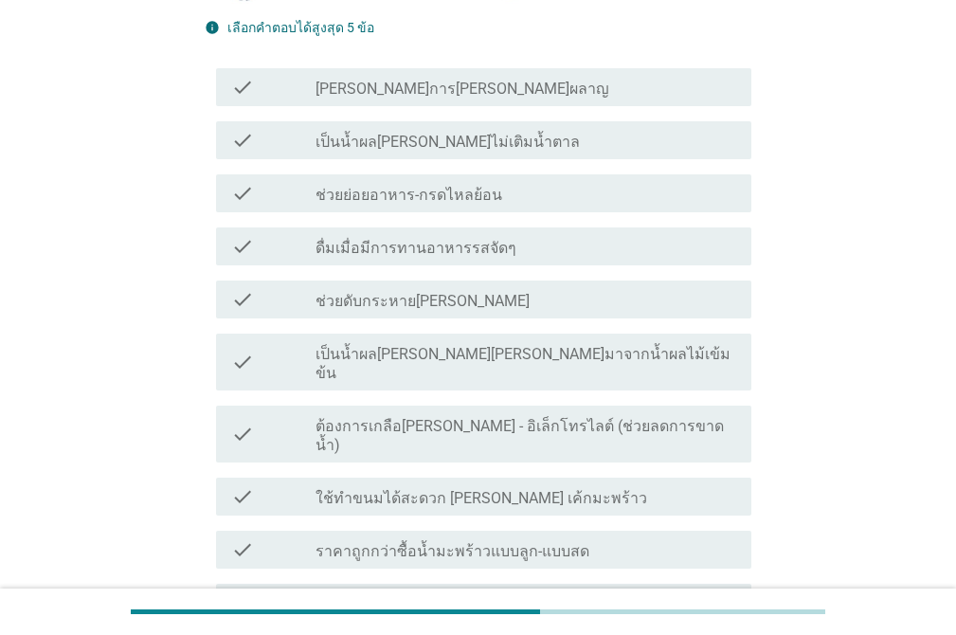
scroll to position [601, 0]
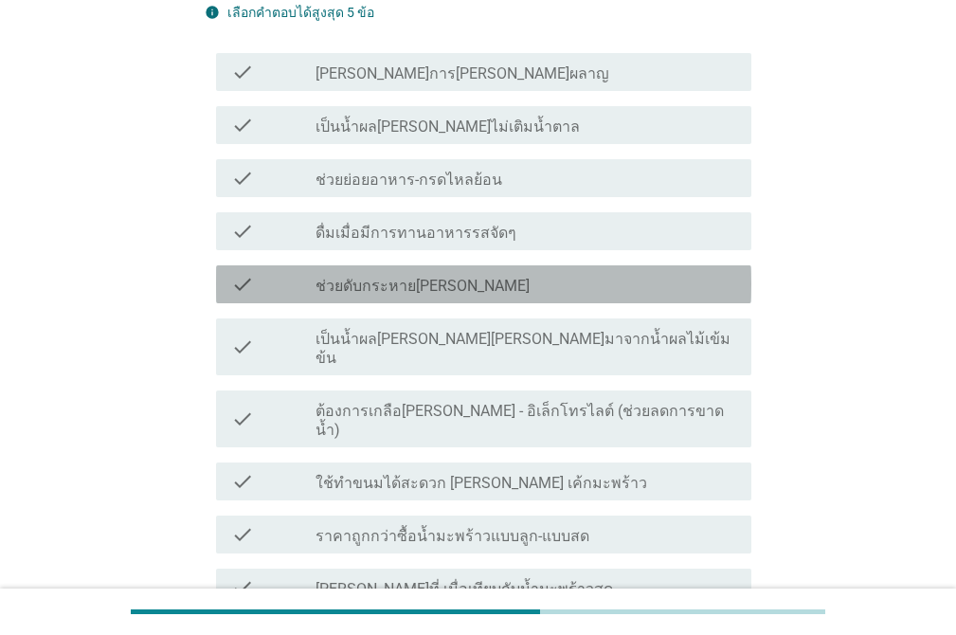
click at [571, 282] on div "check_box_outline_blank ช่วยดับกระหายได้ดี" at bounding box center [525, 284] width 421 height 23
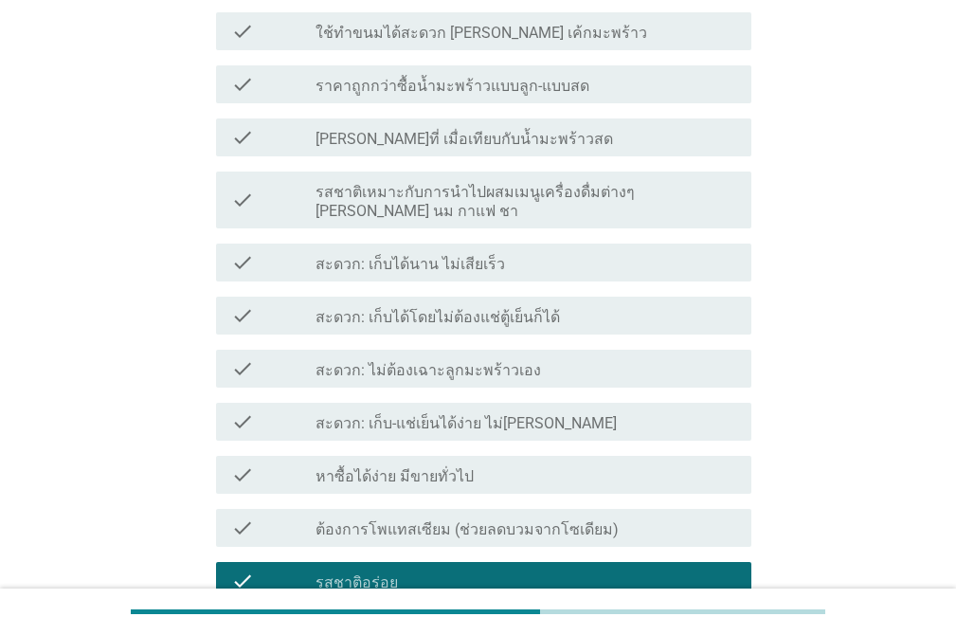
scroll to position [1684, 0]
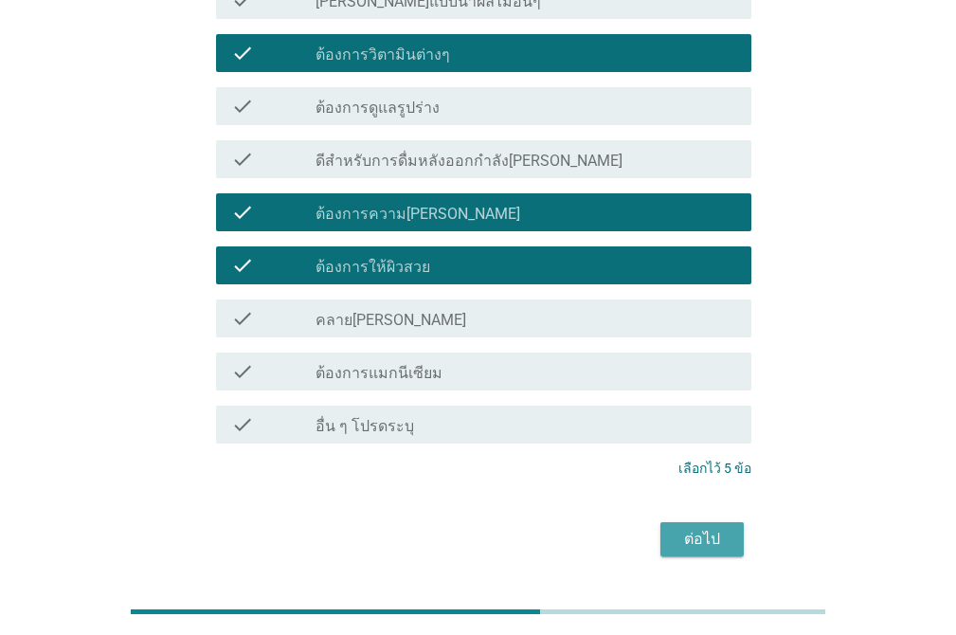
click at [702, 528] on div "ต่อไป" at bounding box center [701, 539] width 53 height 23
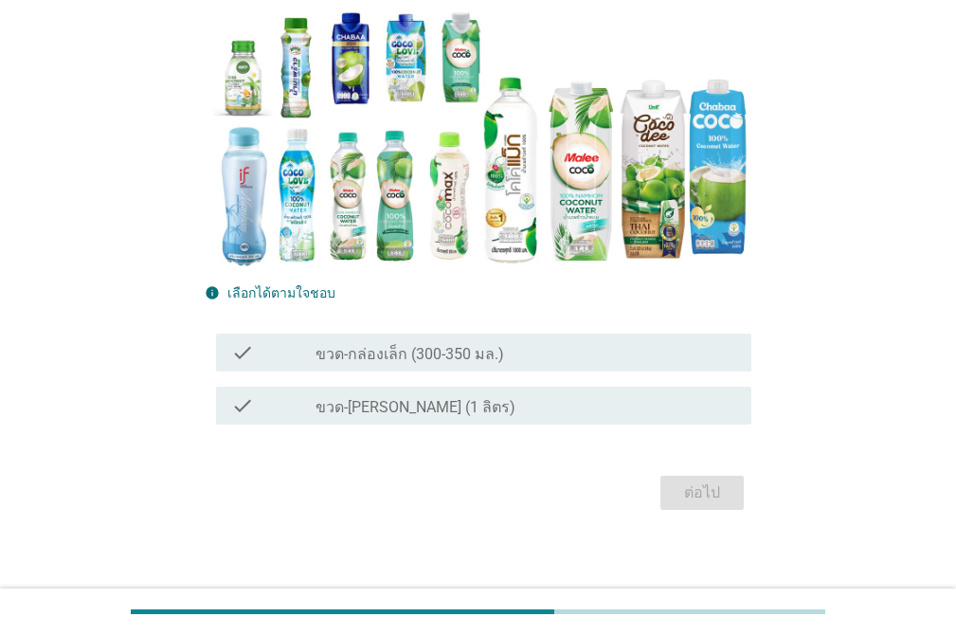
scroll to position [194, 0]
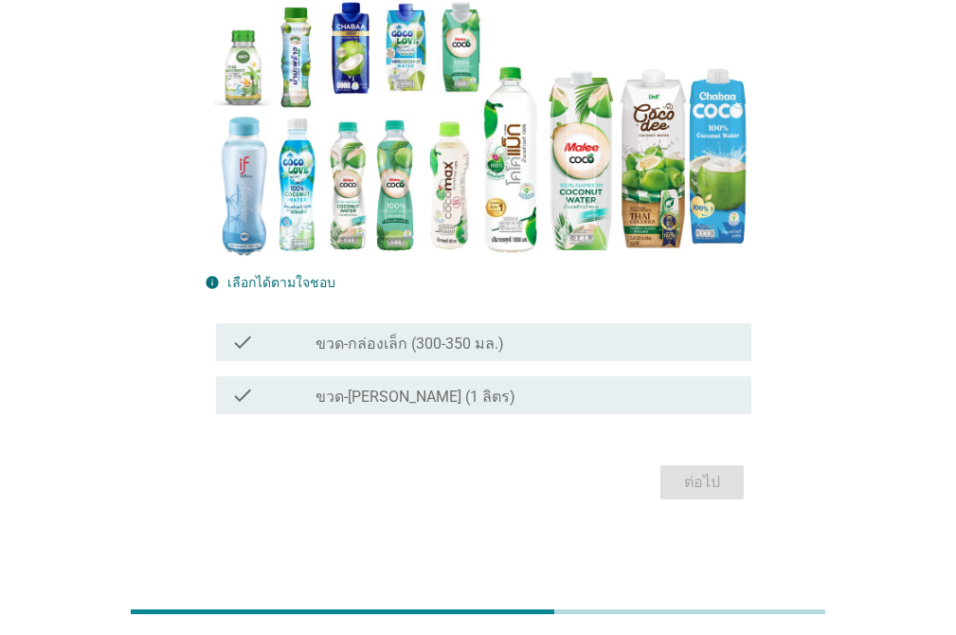
click at [510, 386] on div "check_box_outline_blank ขวด-กล่องใหญ่ (1 ลิตร)" at bounding box center [525, 395] width 421 height 23
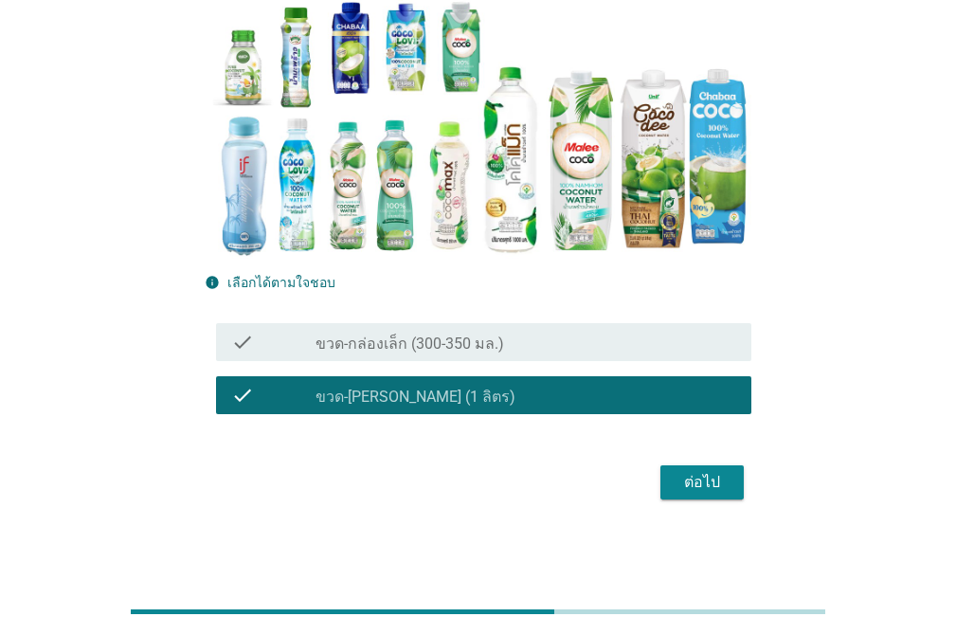
click at [695, 477] on div "ต่อไป" at bounding box center [701, 482] width 53 height 23
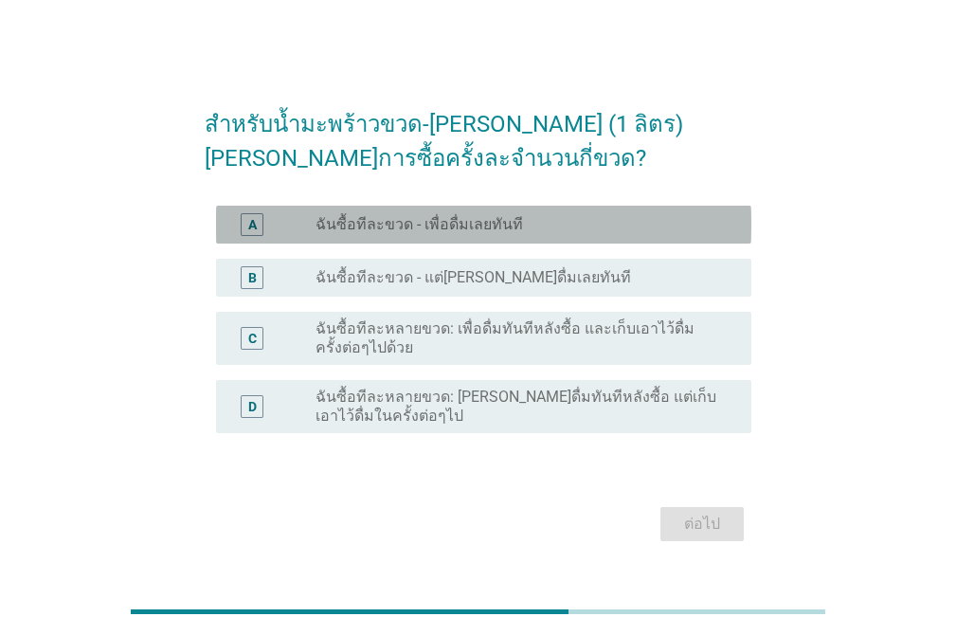
click at [602, 233] on div "radio_button_unchecked ฉันซื้อทีละขวด - เพื่อดื่มเลยทันที" at bounding box center [517, 224] width 405 height 19
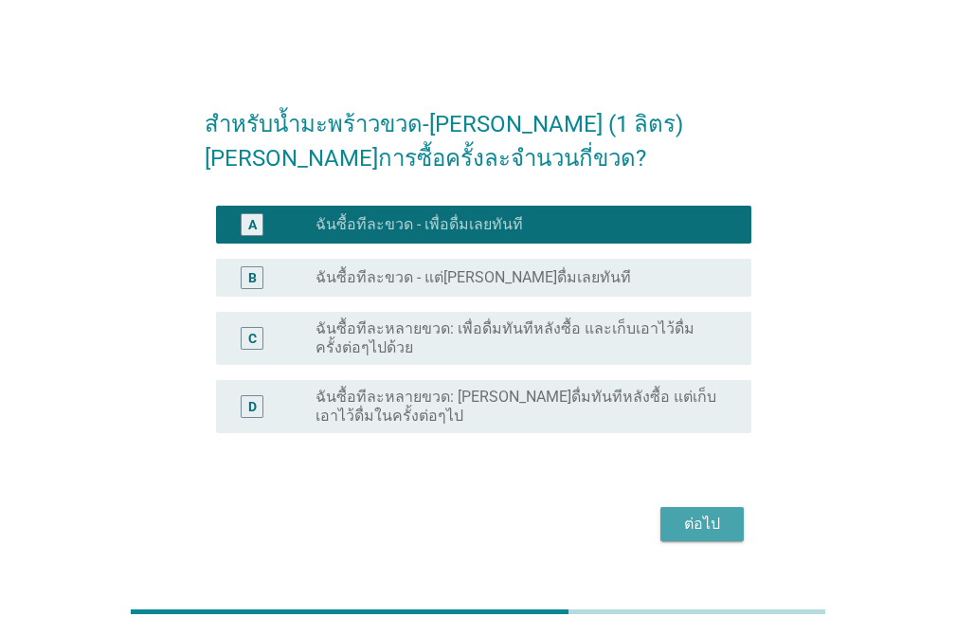
click at [708, 521] on div "ต่อไป" at bounding box center [701, 524] width 53 height 23
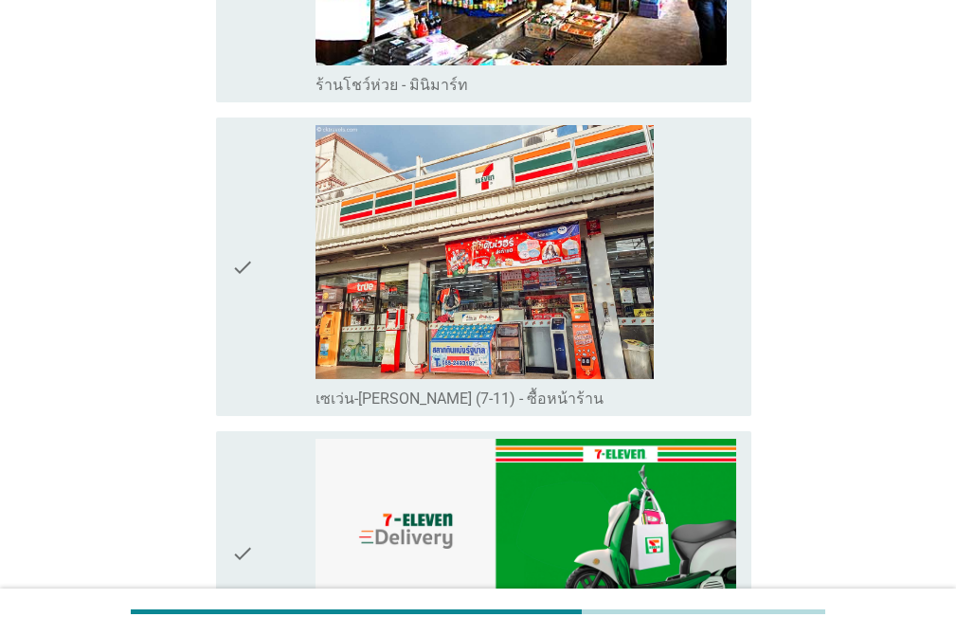
scroll to position [2426, 0]
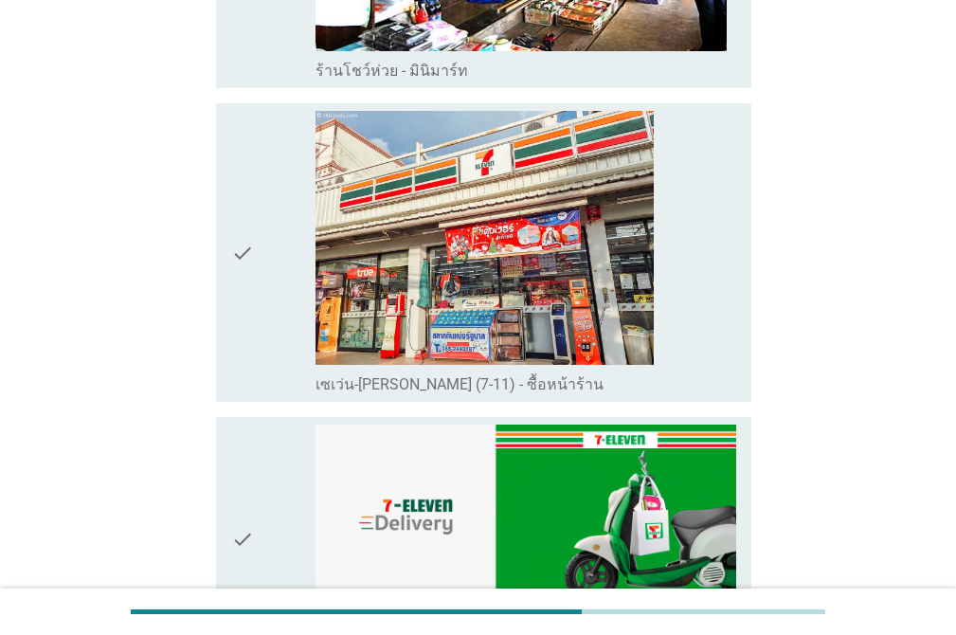
click at [243, 152] on icon "check" at bounding box center [242, 252] width 23 height 283
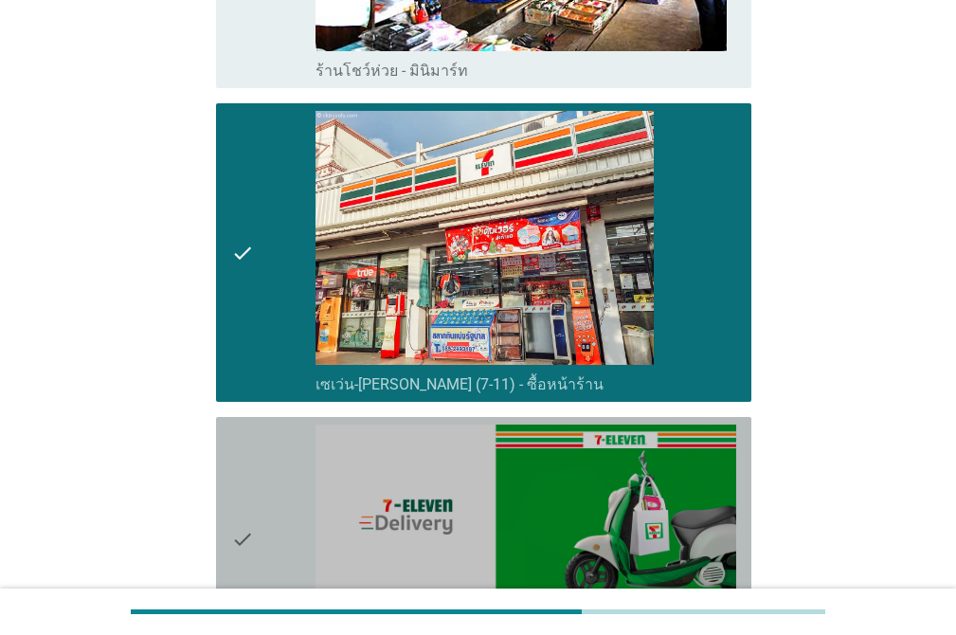
click at [255, 424] on div "check" at bounding box center [273, 538] width 84 height 228
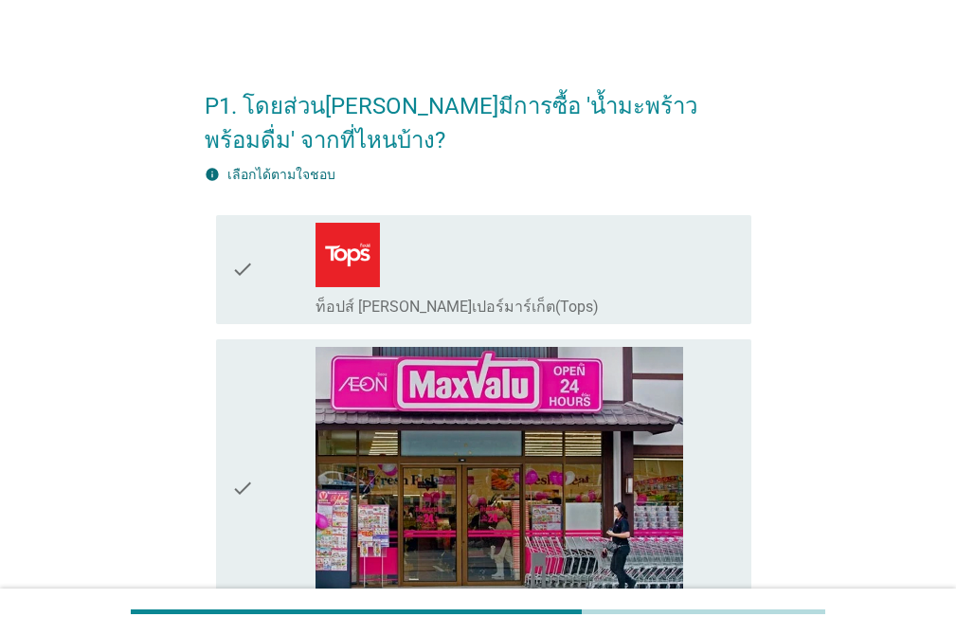
scroll to position [48, 0]
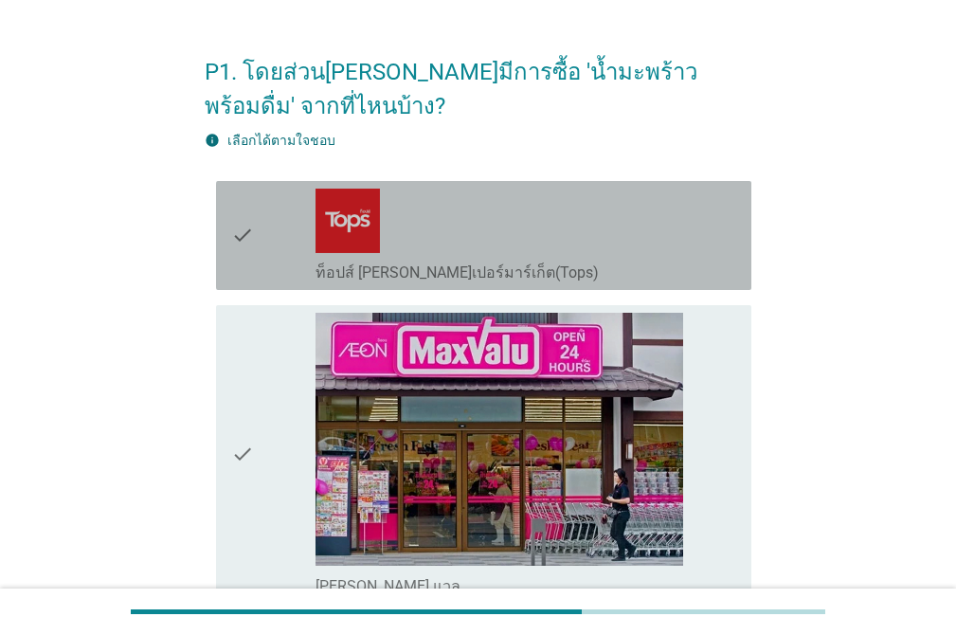
click at [245, 254] on icon "check" at bounding box center [242, 236] width 23 height 94
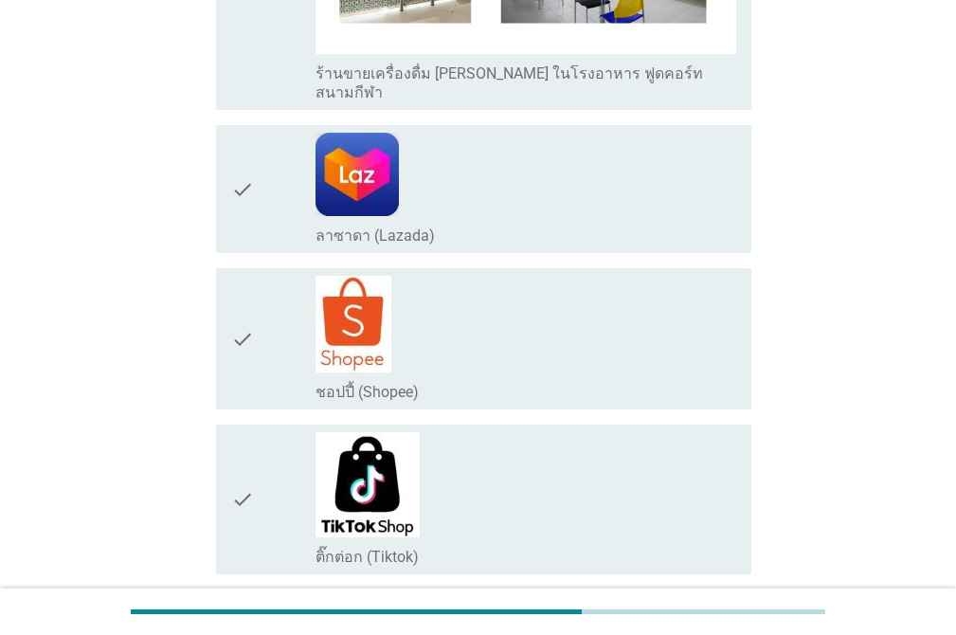
scroll to position [3764, 0]
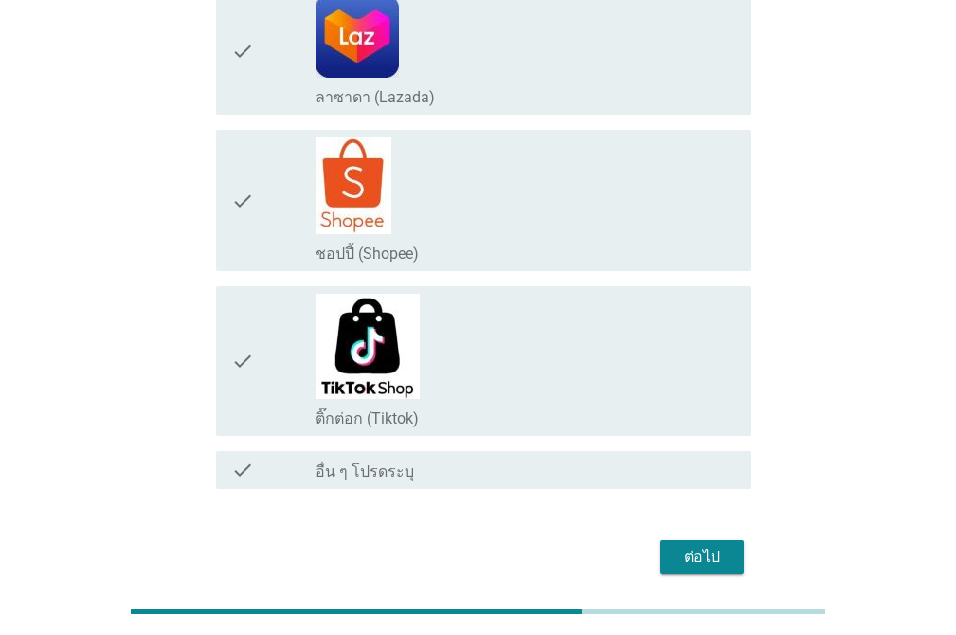
click at [705, 546] on div "ต่อไป" at bounding box center [701, 557] width 53 height 23
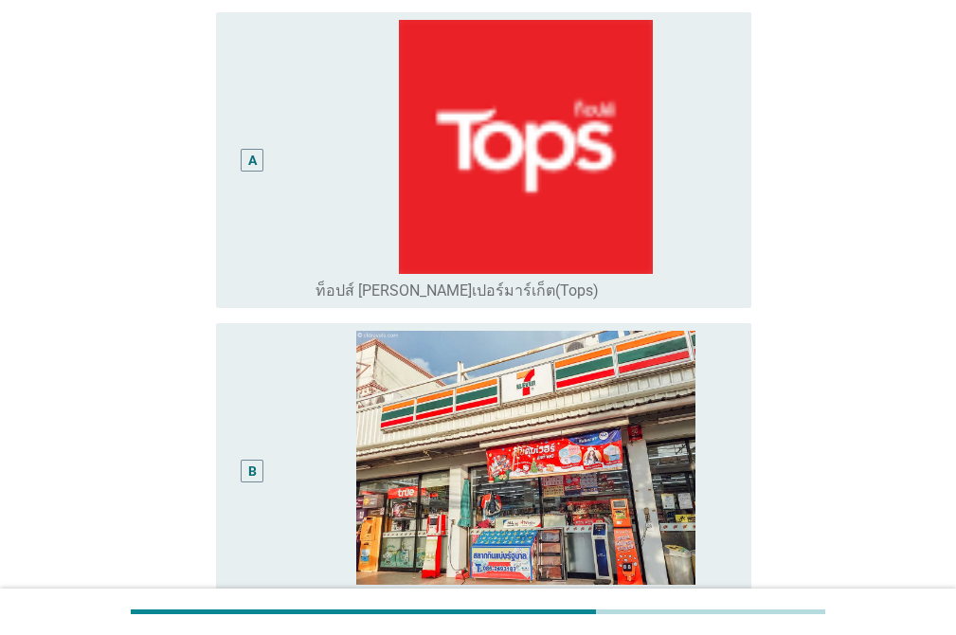
scroll to position [254, 0]
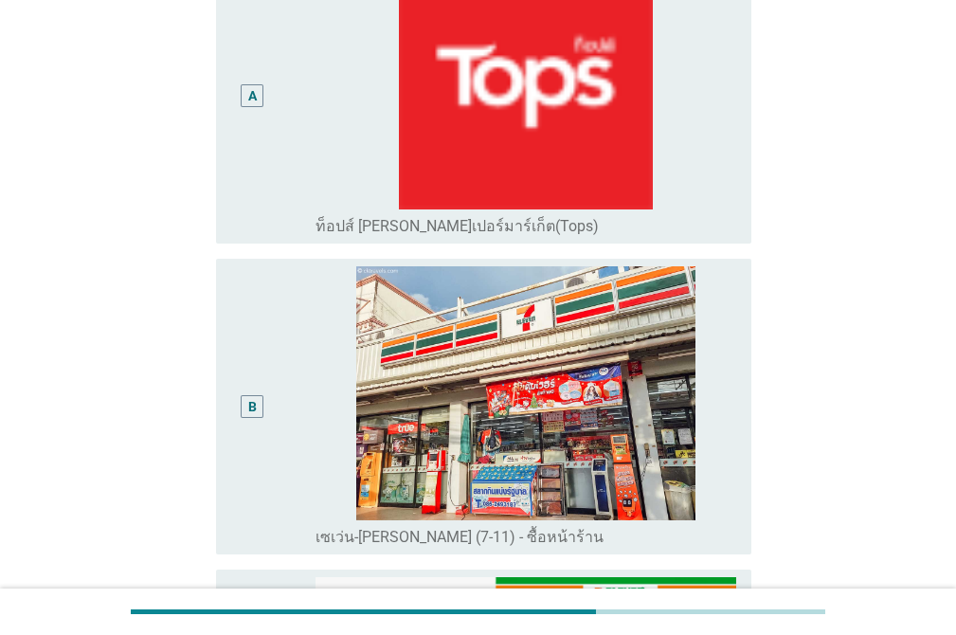
click at [263, 212] on div "A radio_button_unchecked ท็อปส์ ซูเปอร์มาร์เก็ต(Tops)" at bounding box center [478, 95] width 547 height 311
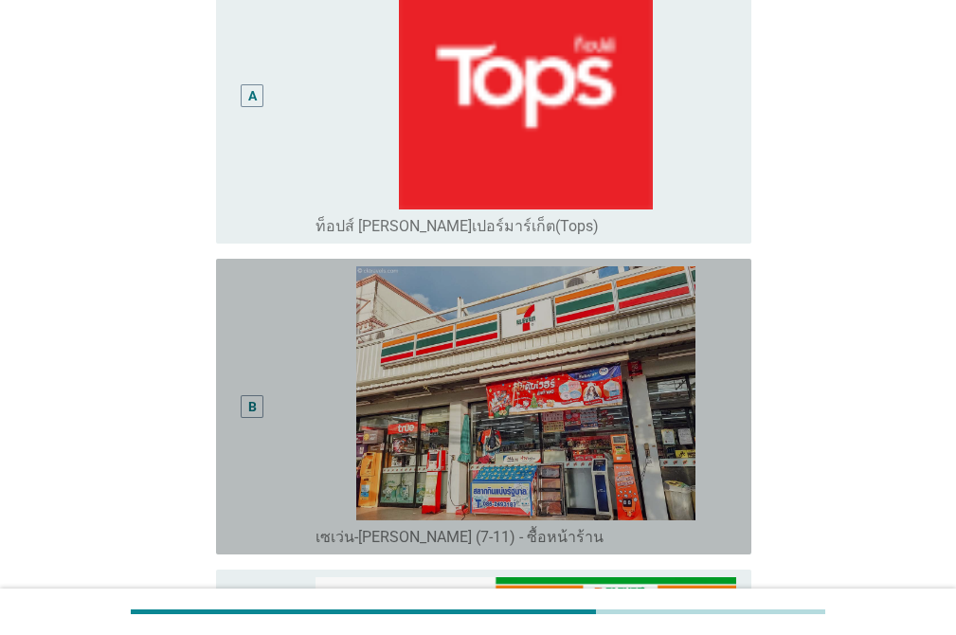
click at [261, 266] on div "B" at bounding box center [252, 406] width 42 height 280
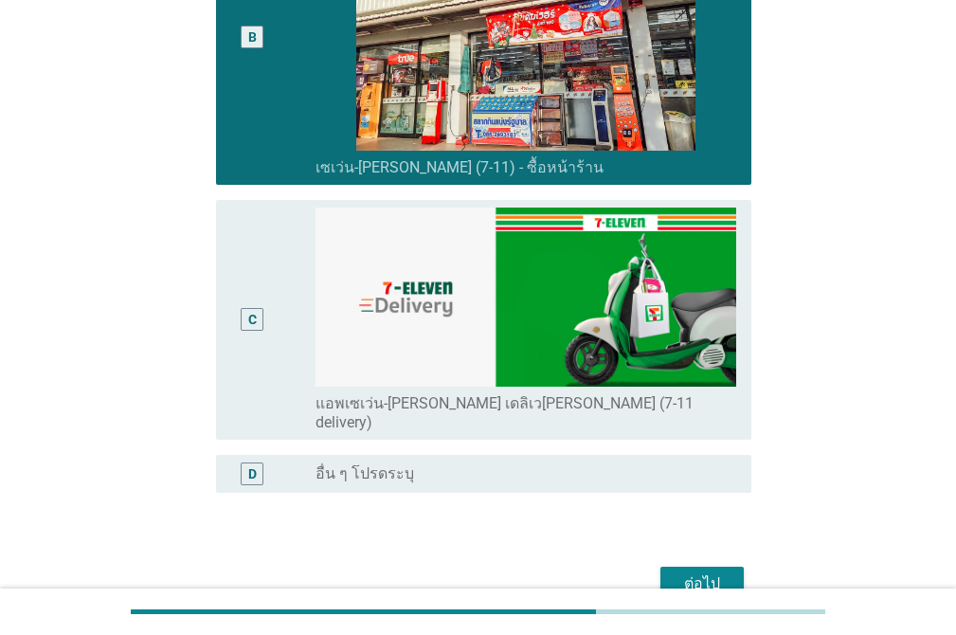
scroll to position [638, 0]
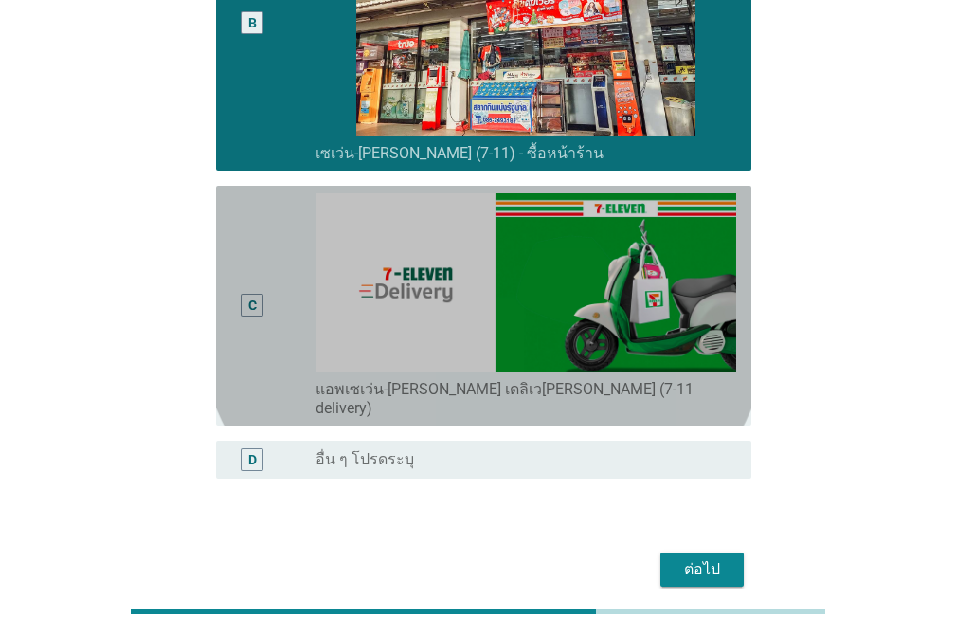
click at [251, 193] on div "C" at bounding box center [252, 305] width 42 height 225
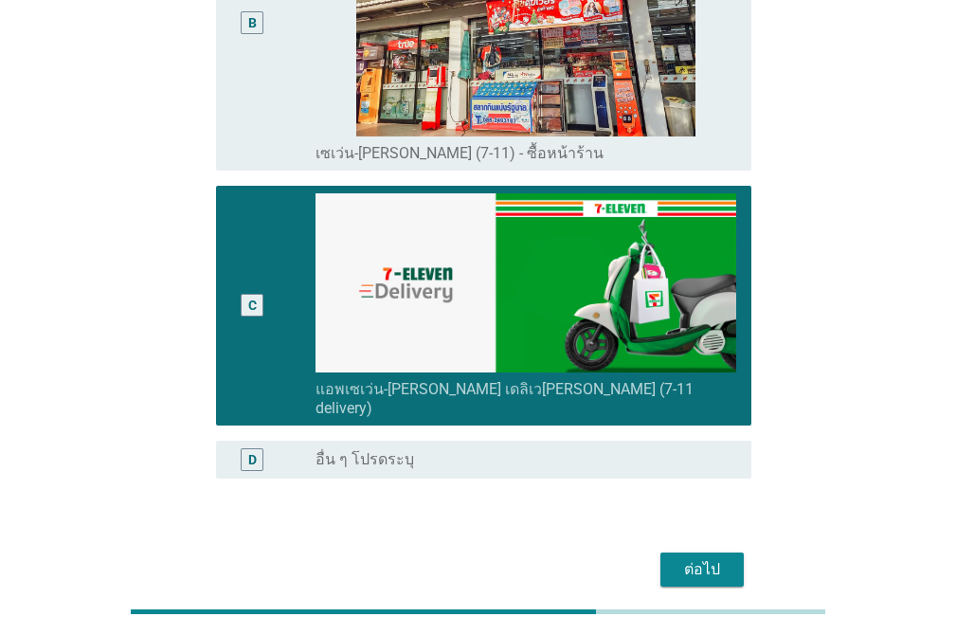
click at [247, 117] on div "B" at bounding box center [252, 23] width 42 height 280
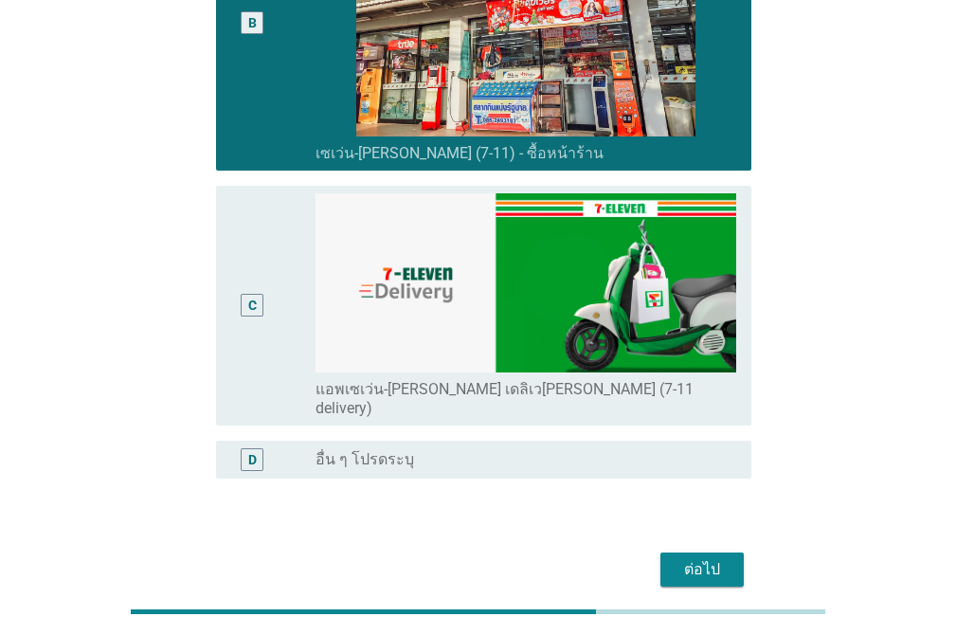
click at [690, 558] on div "ต่อไป" at bounding box center [701, 569] width 53 height 23
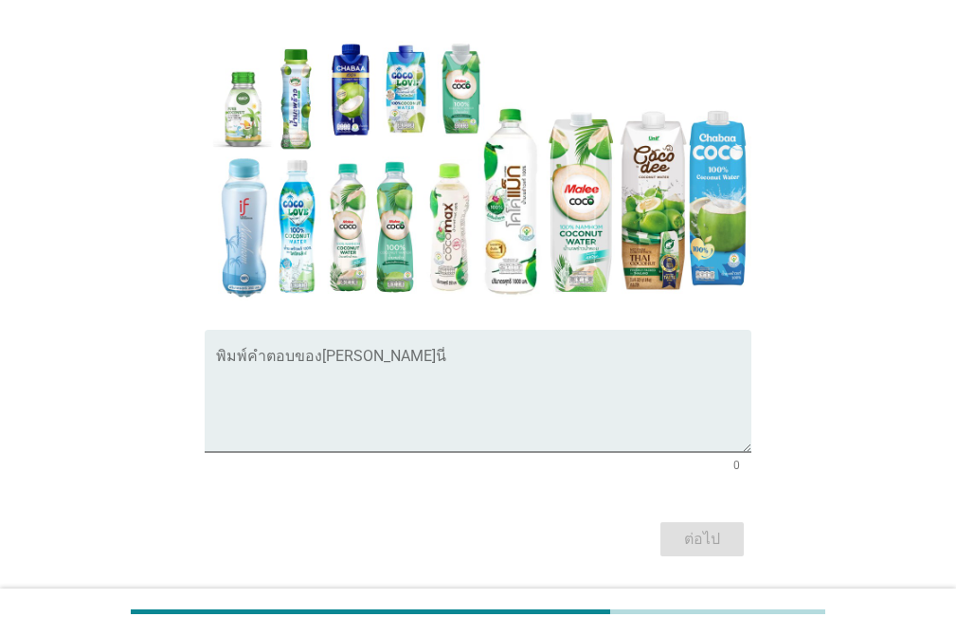
scroll to position [297, 0]
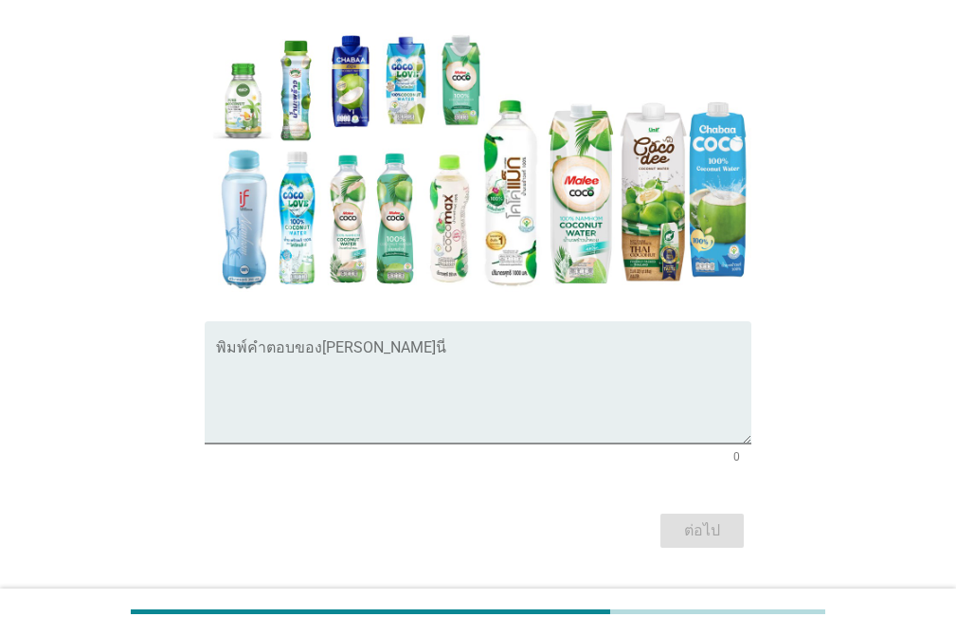
click at [203, 141] on div "C12. หากคุณสามารถแนะนำผู้ผลิต น้ำมะพร้าวพร้อมดื่ม 100% ให้มีการปรับปรุงหรือพัฒน…" at bounding box center [477, 170] width 577 height 797
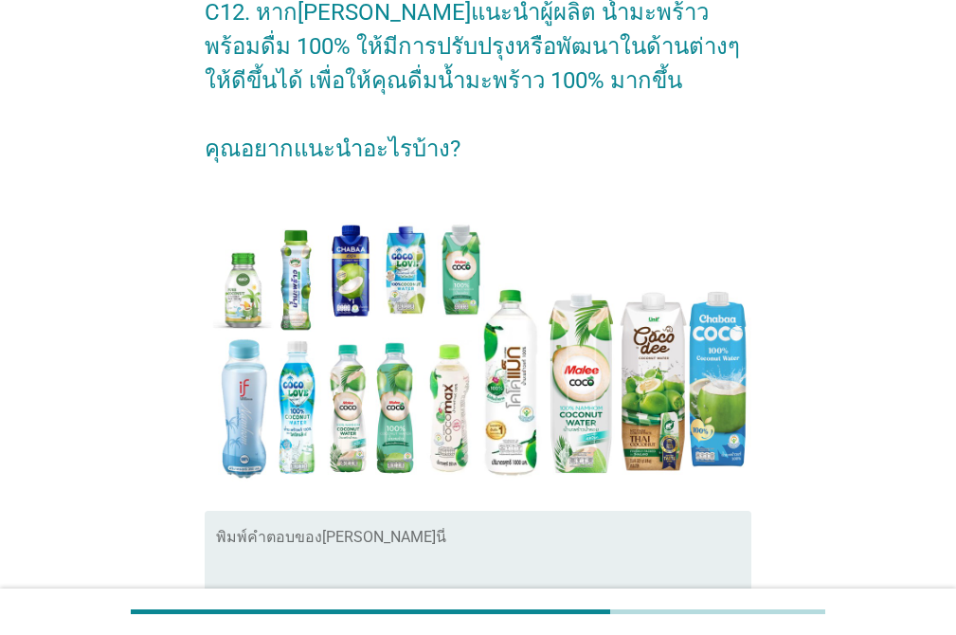
scroll to position [346, 0]
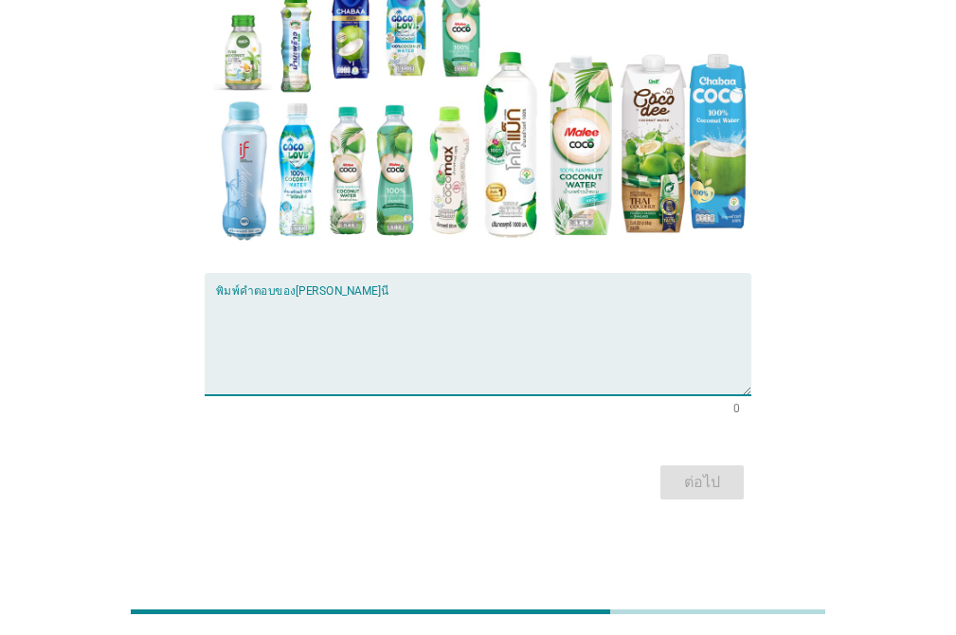
click at [377, 298] on textarea "พิมพ์คำตอบของคุณ ที่นี่" at bounding box center [483, 345] width 535 height 99
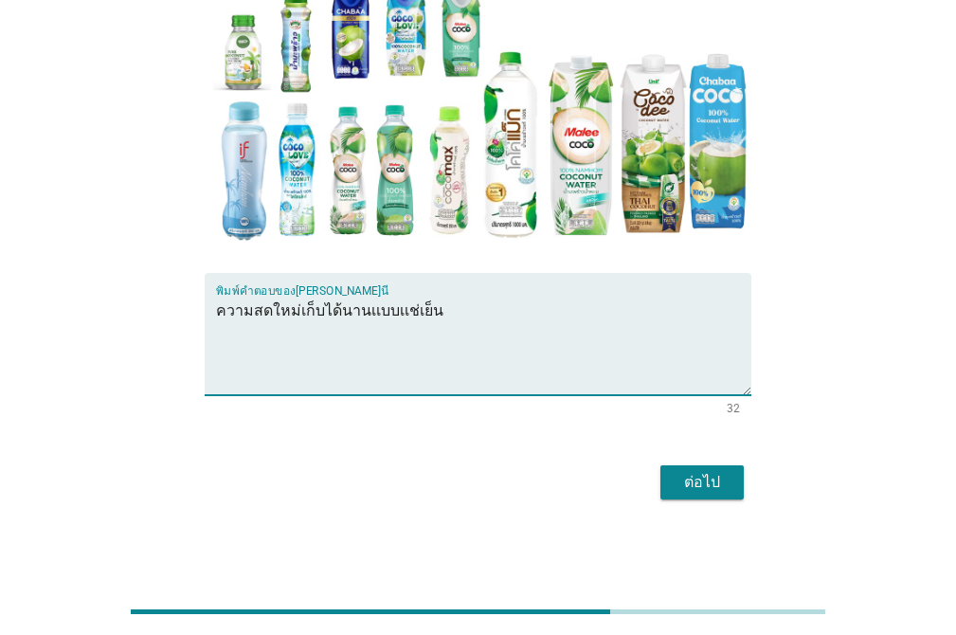
type textarea "ความสดใหม่เก็บได้นานเเบบเเช่เย็น"
click at [689, 485] on div "ต่อไป" at bounding box center [701, 482] width 53 height 23
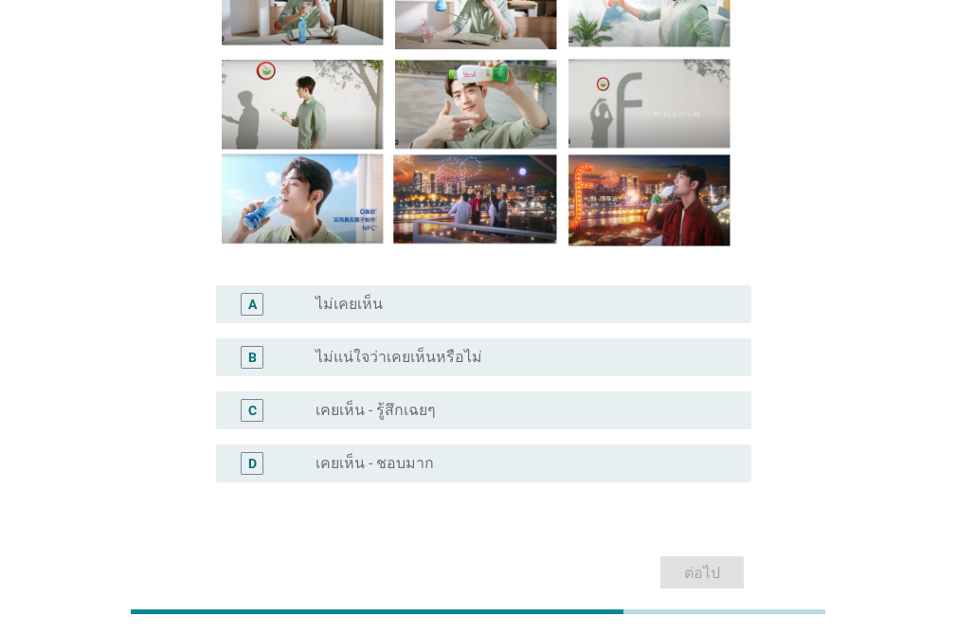
scroll to position [212, 0]
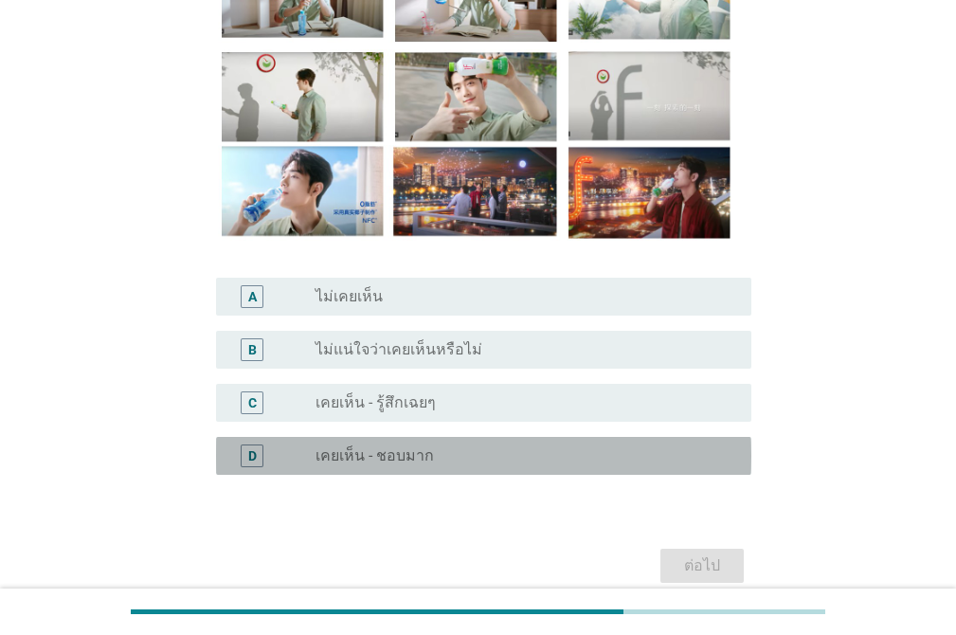
click at [387, 454] on label "เคยเห็น - ชอบมาก" at bounding box center [374, 455] width 118 height 19
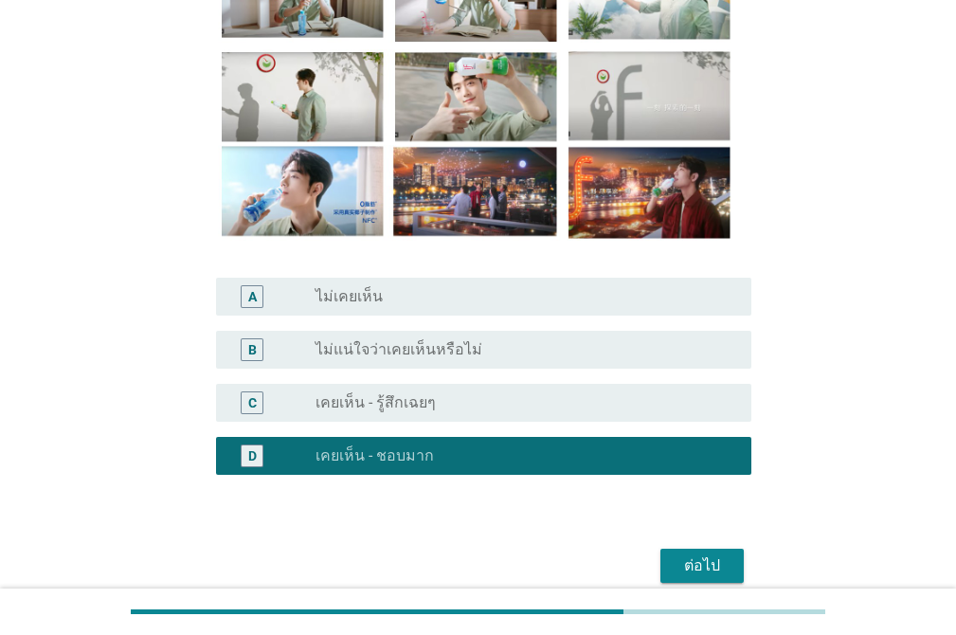
click at [692, 560] on div "ต่อไป" at bounding box center [701, 565] width 53 height 23
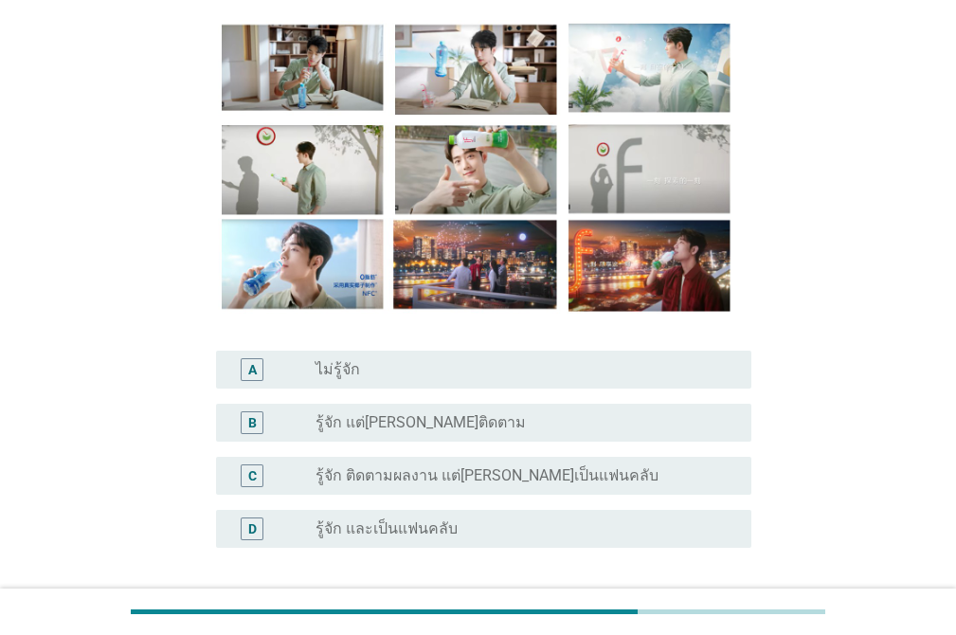
scroll to position [147, 0]
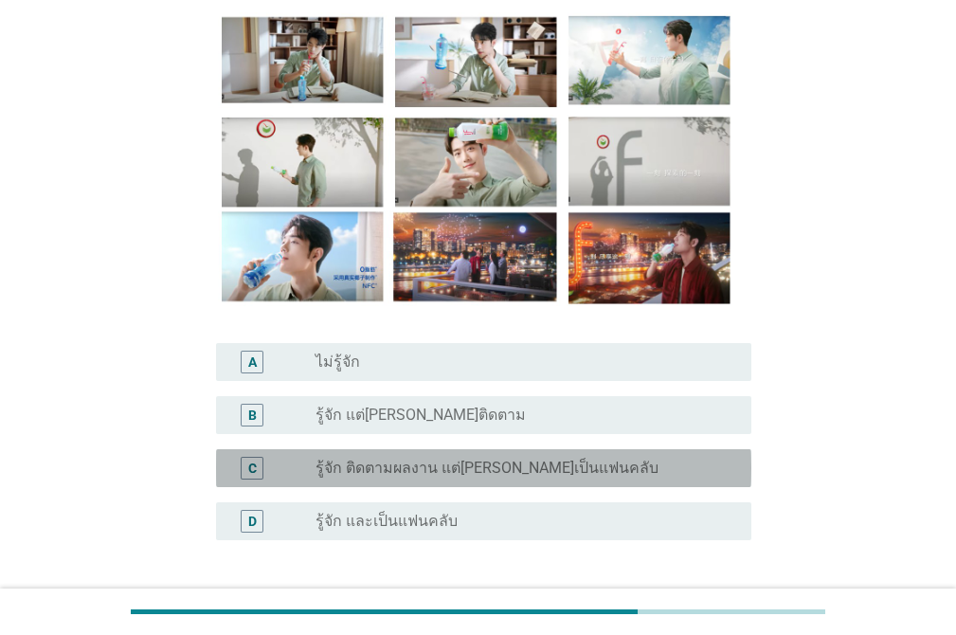
click at [535, 473] on label "รู้จัก ติดตามผลงาน แต่ไม่ได้เป็นแฟนคลับ" at bounding box center [486, 468] width 343 height 19
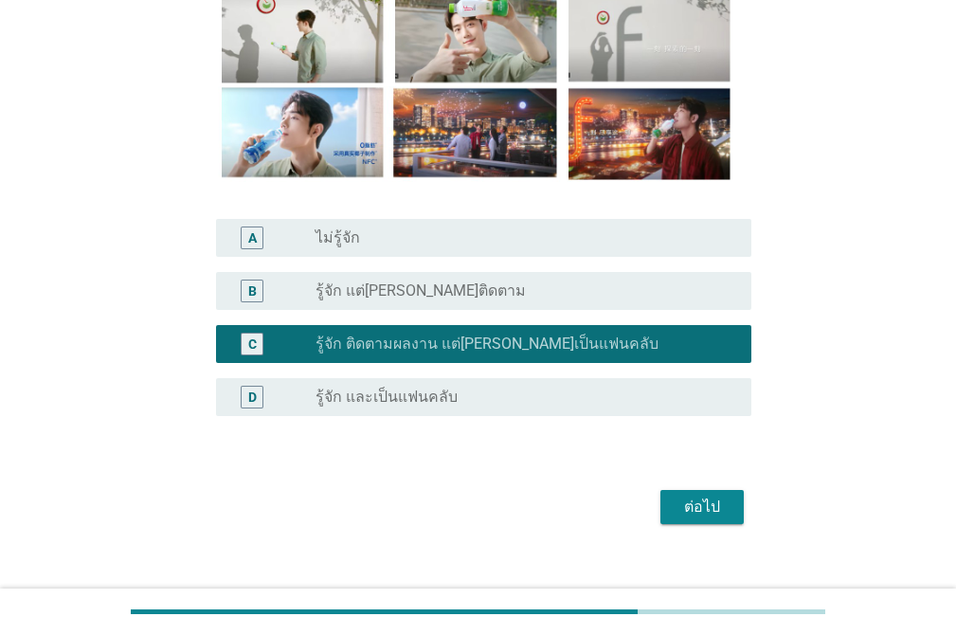
scroll to position [296, 0]
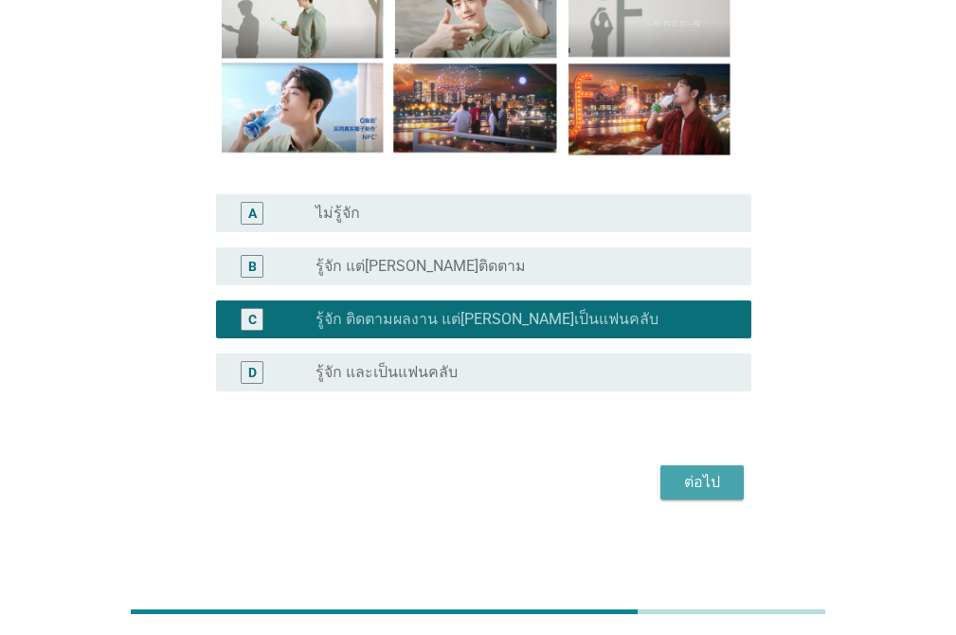
click at [674, 465] on button "ต่อไป" at bounding box center [701, 482] width 83 height 34
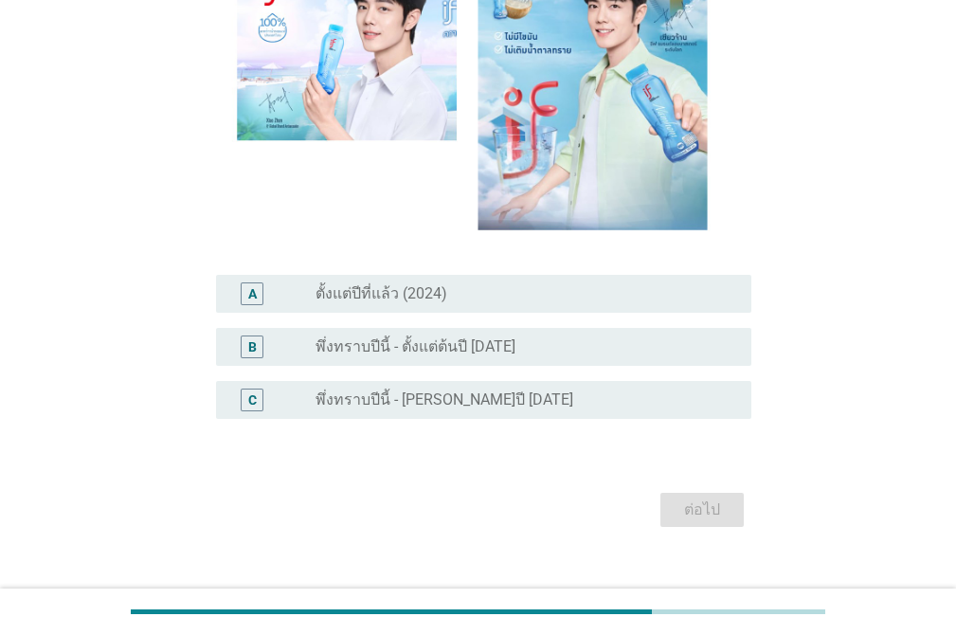
scroll to position [252, 0]
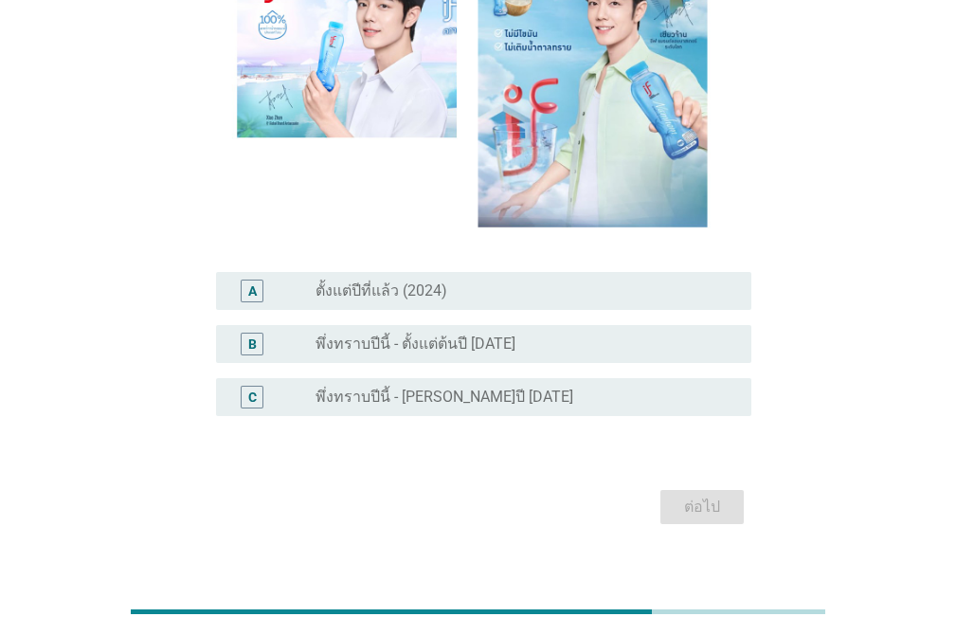
click at [517, 394] on div "radio_button_unchecked พึ่งทราบปีนี้ - ช่วงกลางปี 2025" at bounding box center [517, 396] width 405 height 19
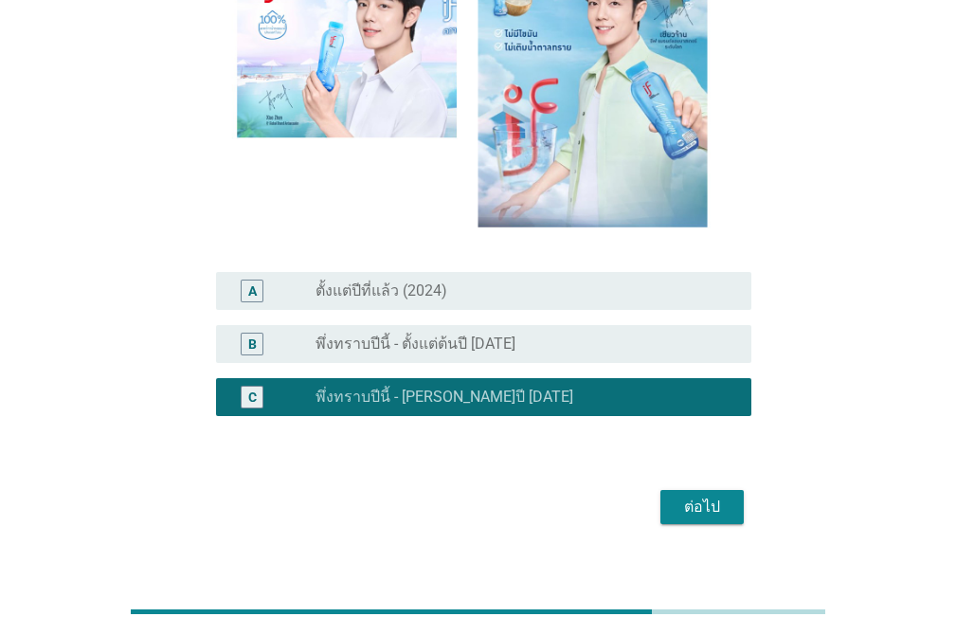
click at [707, 496] on div "ต่อไป" at bounding box center [701, 506] width 53 height 23
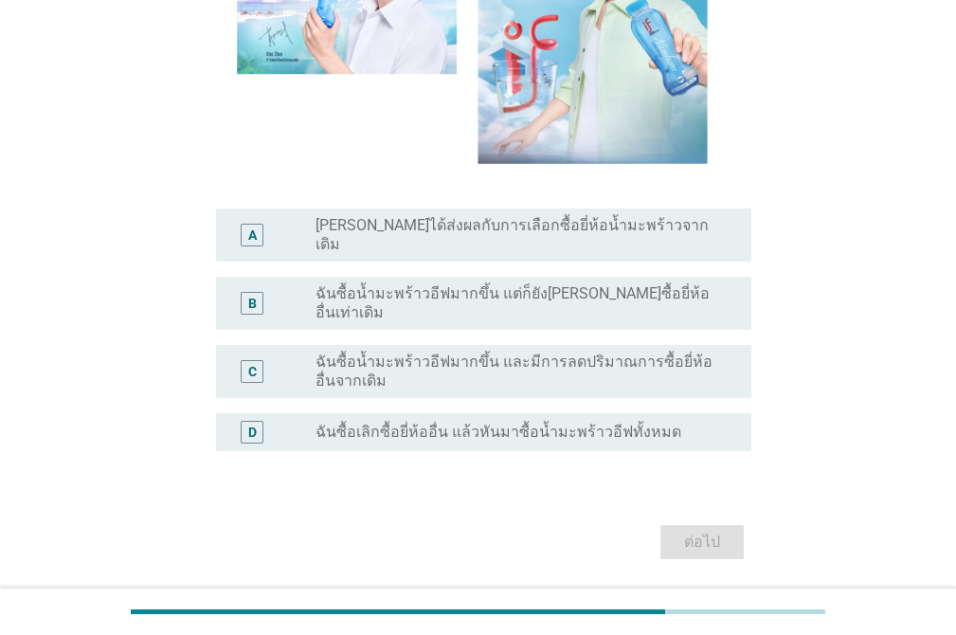
scroll to position [317, 0]
click at [446, 421] on label "ฉันซื้อเลิกซื้อยี่ห้ออื่น แล้วหันมาซื้อน้ำมะพร้าวอีฟทั้งหมด" at bounding box center [498, 430] width 366 height 19
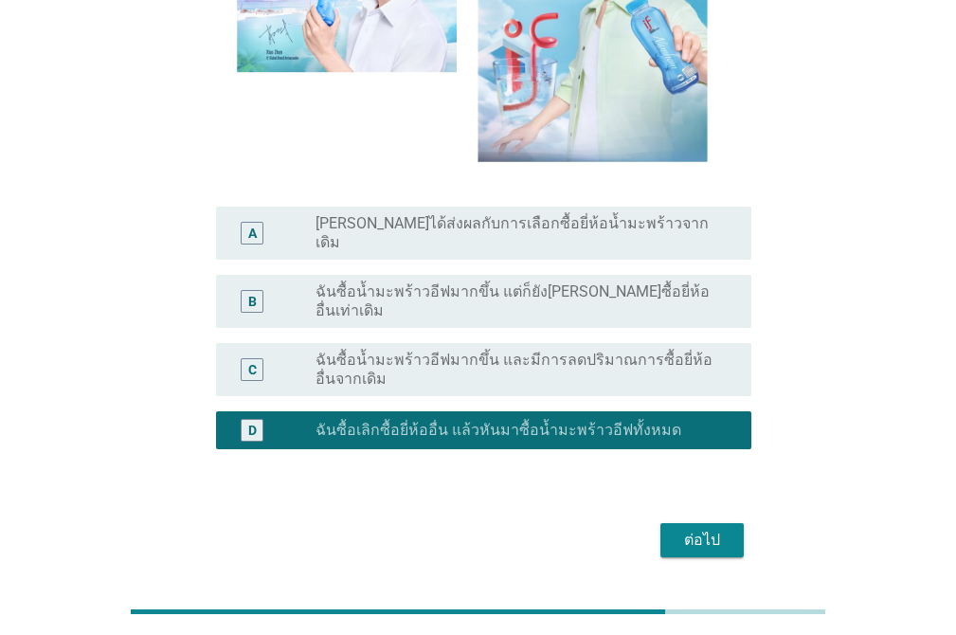
click at [689, 529] on div "ต่อไป" at bounding box center [701, 540] width 53 height 23
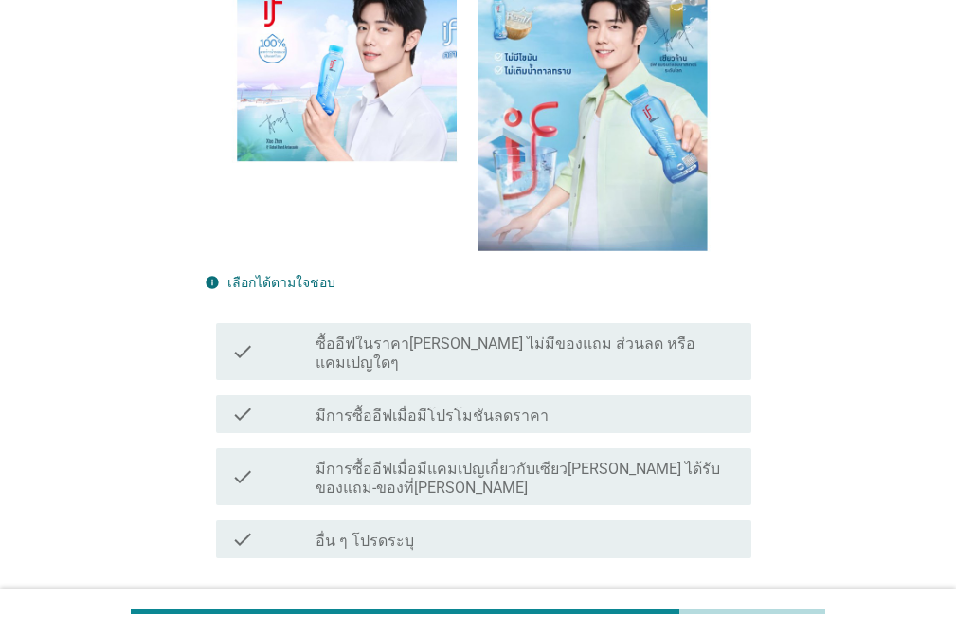
scroll to position [363, 0]
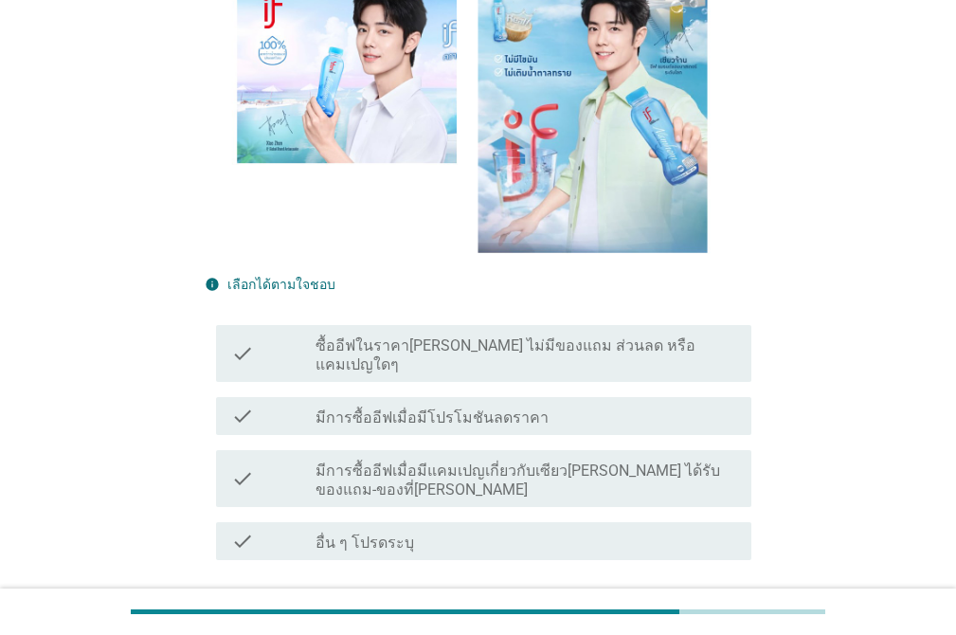
click at [545, 405] on div "check_box_outline_blank มีการซื้ออีฟเมื่อมีโปรโมชันลดราคา" at bounding box center [525, 416] width 421 height 23
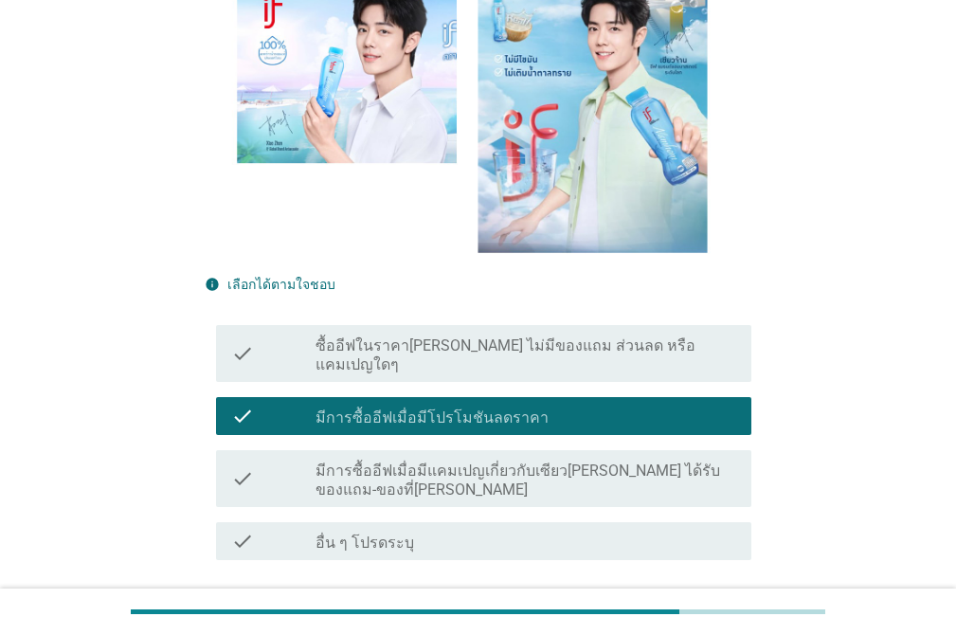
click at [567, 336] on label "ซื้ออีฟในราคาปกติ ไม่มีของแถม ส่วนลด หรือแคมเปญใดๆ" at bounding box center [525, 355] width 421 height 38
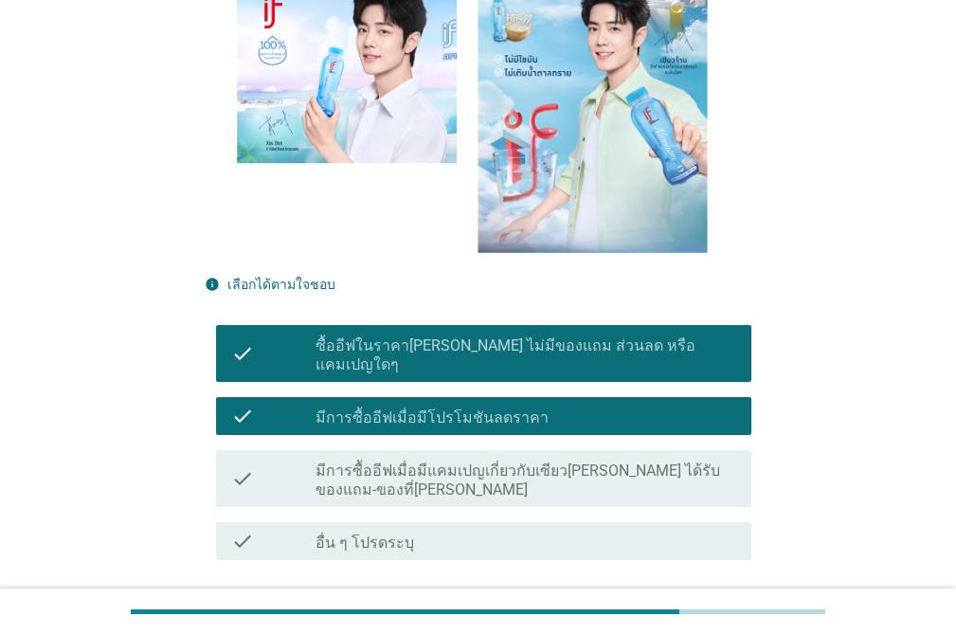
click at [709, 611] on button "ต่อไป" at bounding box center [701, 628] width 83 height 34
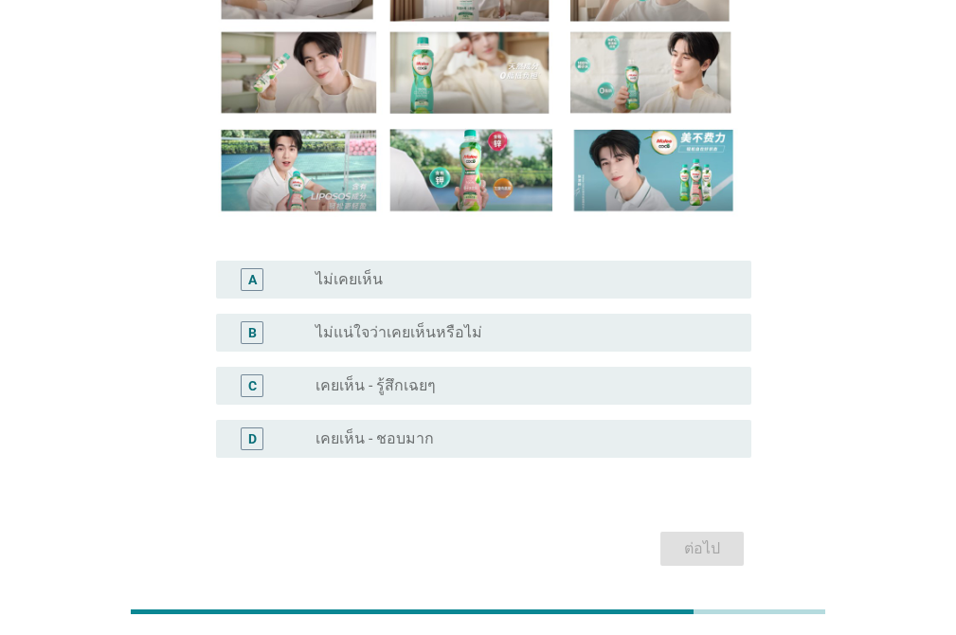
scroll to position [245, 0]
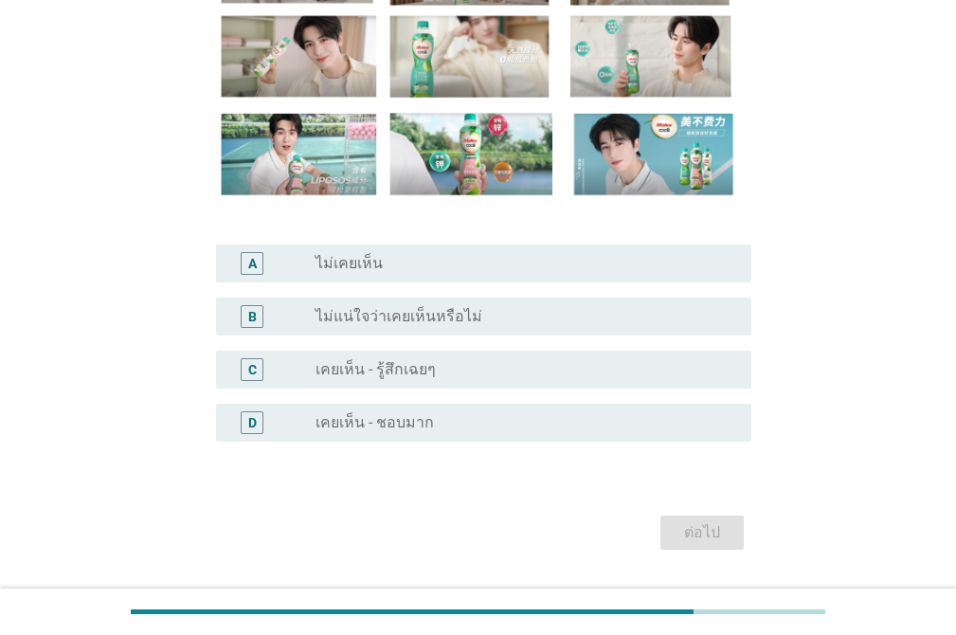
click at [496, 421] on div "radio_button_unchecked เคยเห็น - ชอบมาก" at bounding box center [517, 422] width 405 height 19
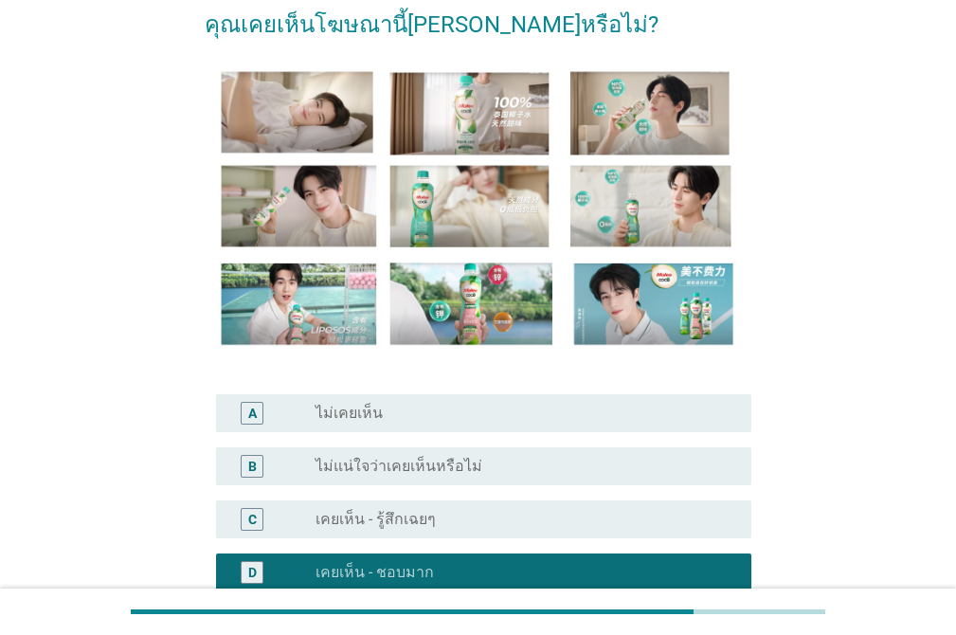
scroll to position [296, 0]
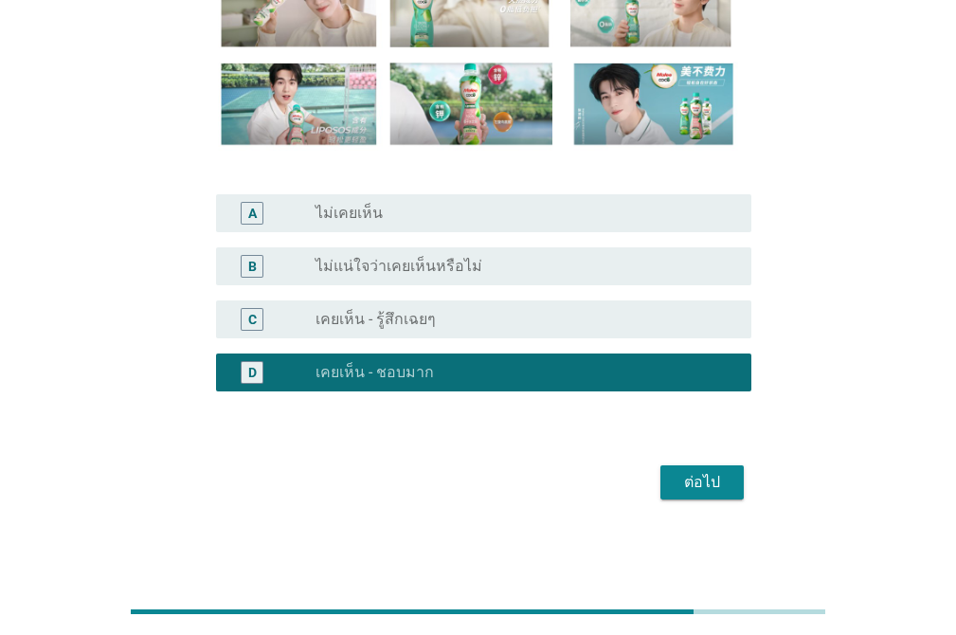
click at [699, 465] on button "ต่อไป" at bounding box center [701, 482] width 83 height 34
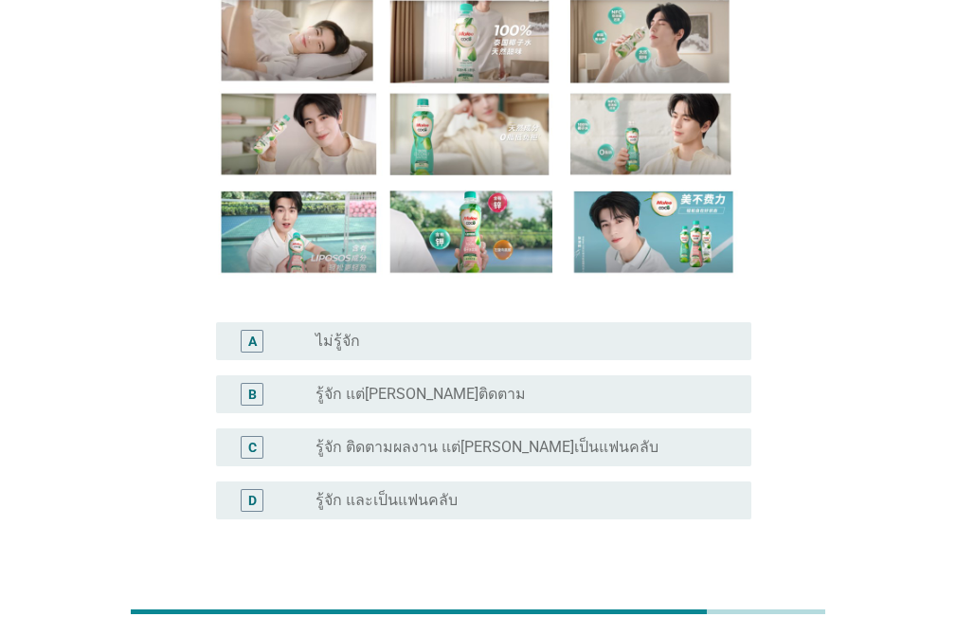
scroll to position [285, 0]
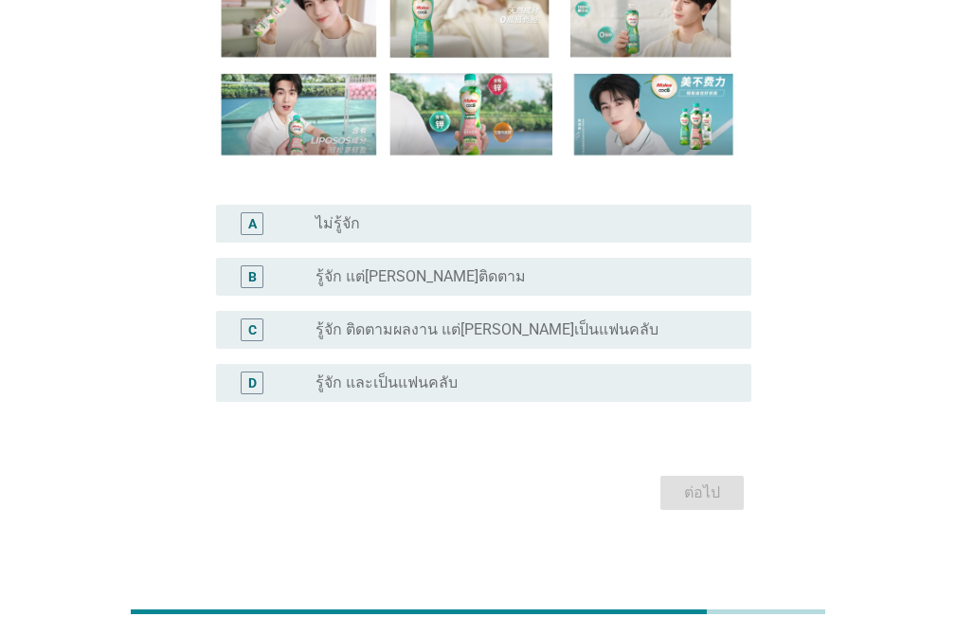
click at [442, 337] on label "รู้จัก ติดตามผลงาน แต่ไม่ได้เป็นแฟนคลับ" at bounding box center [486, 329] width 343 height 19
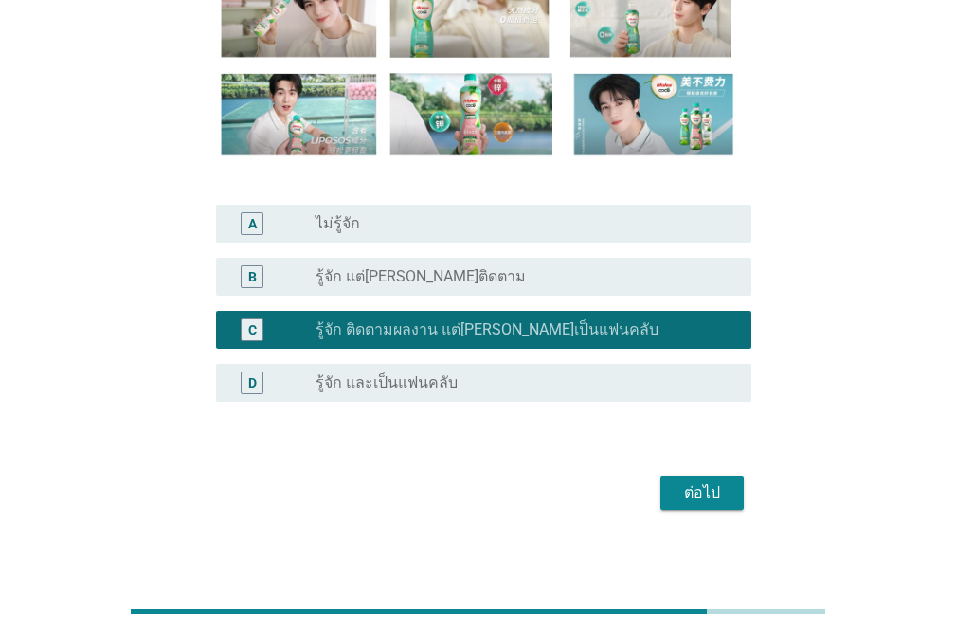
click at [691, 484] on div "ต่อไป" at bounding box center [701, 492] width 53 height 23
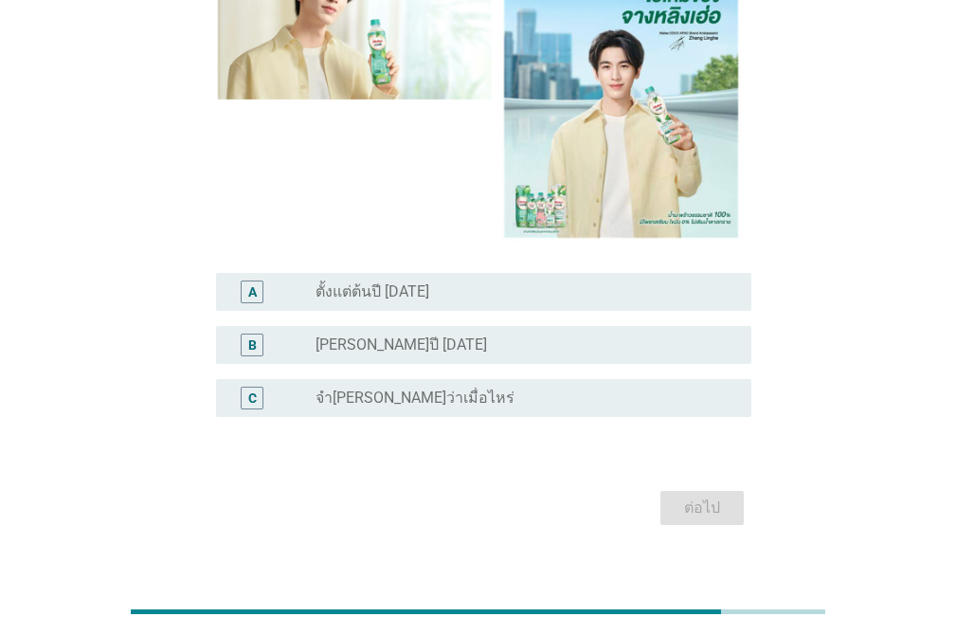
scroll to position [277, 0]
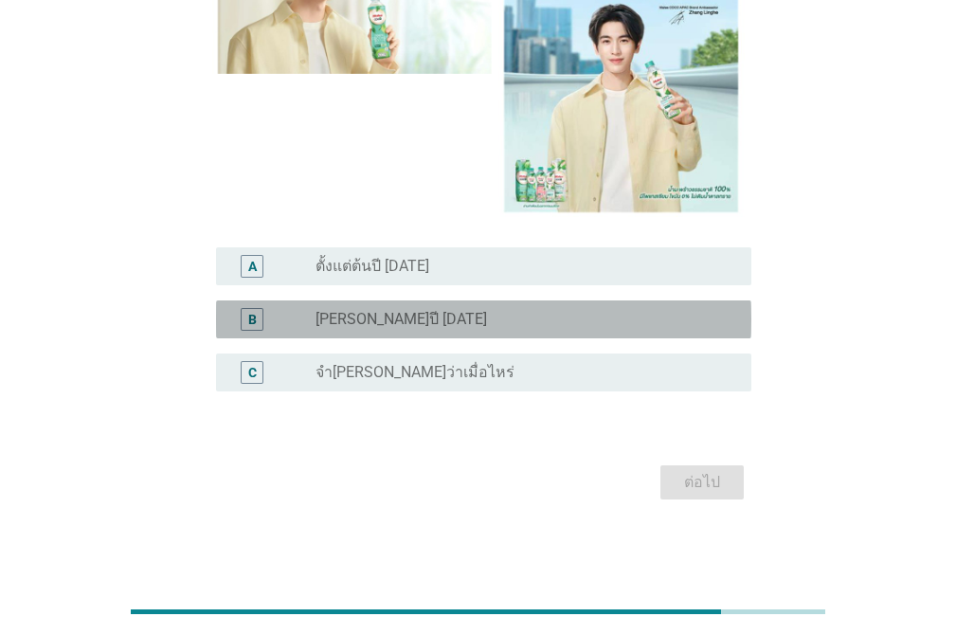
click at [509, 312] on div "radio_button_unchecked ช่วงกลางปี 2025" at bounding box center [517, 319] width 405 height 19
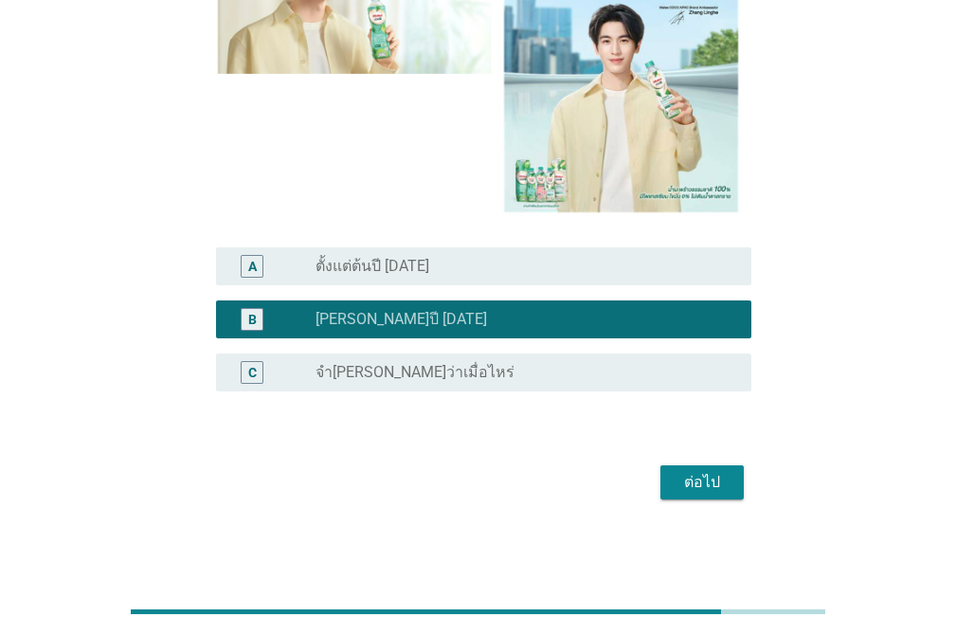
click at [513, 271] on div "radio_button_unchecked ตั้งแต่ต้นปี 2025" at bounding box center [517, 266] width 405 height 19
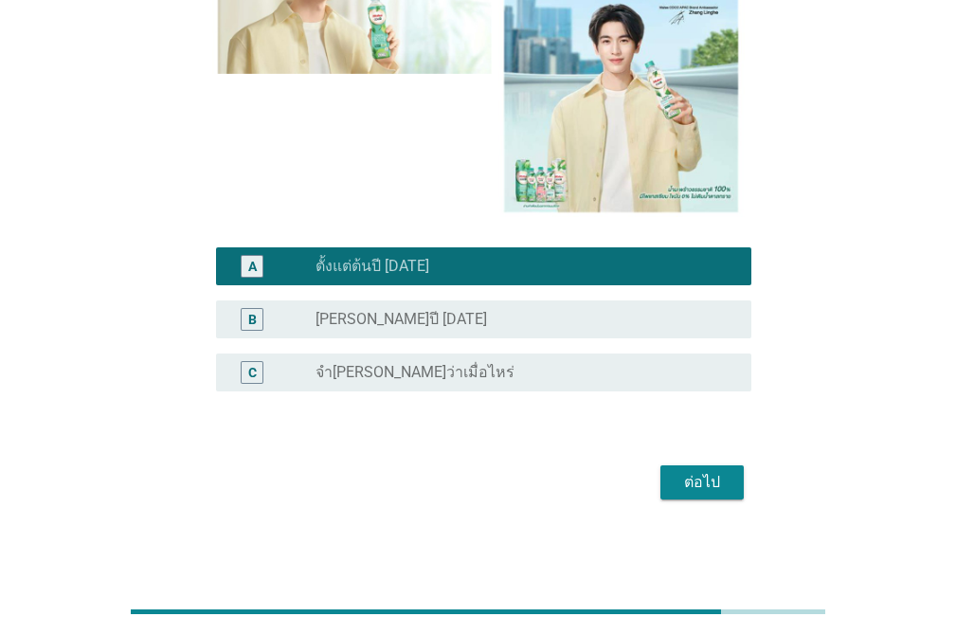
click at [520, 305] on div "B radio_button_unchecked ช่วงกลางปี 2025" at bounding box center [483, 319] width 535 height 38
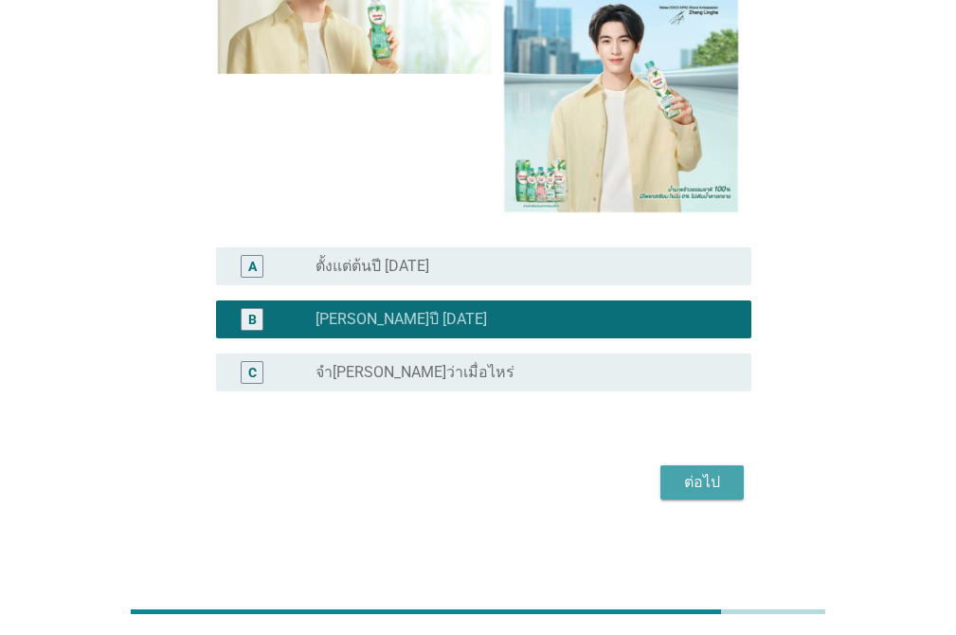
click at [684, 471] on div "ต่อไป" at bounding box center [701, 482] width 53 height 23
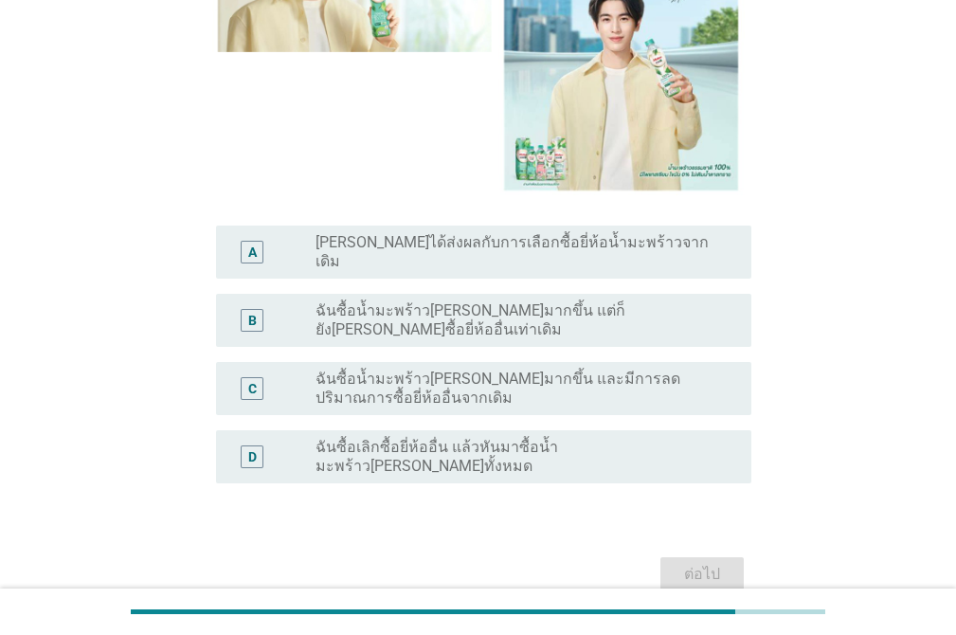
scroll to position [335, 0]
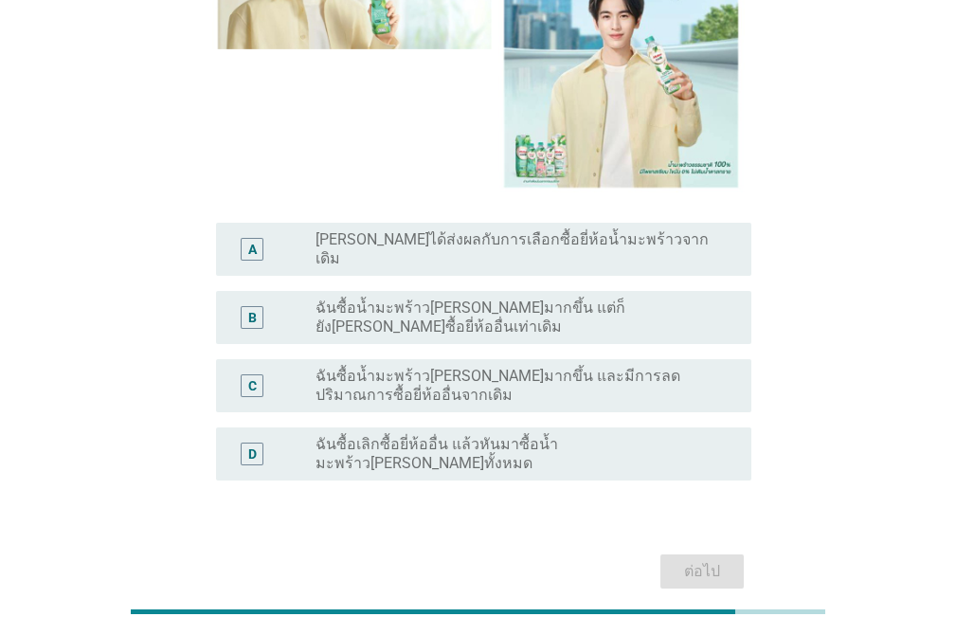
click at [491, 435] on label "ฉันซื้อเลิกซื้อยี่ห้ออื่น แล้วหันมาซื้อน้ำมะพร้าวมาลีโคโค่ทั้งหมด" at bounding box center [517, 454] width 405 height 38
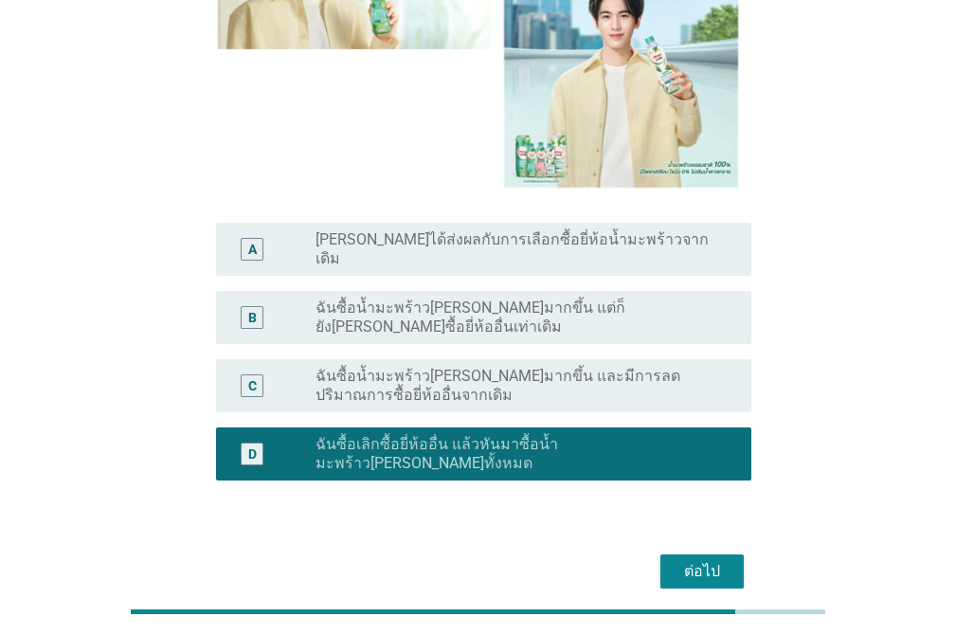
click at [509, 435] on label "ฉันซื้อเลิกซื้อยี่ห้ออื่น แล้วหันมาซื้อน้ำมะพร้าวมาลีโคโค่ทั้งหมด" at bounding box center [517, 454] width 405 height 38
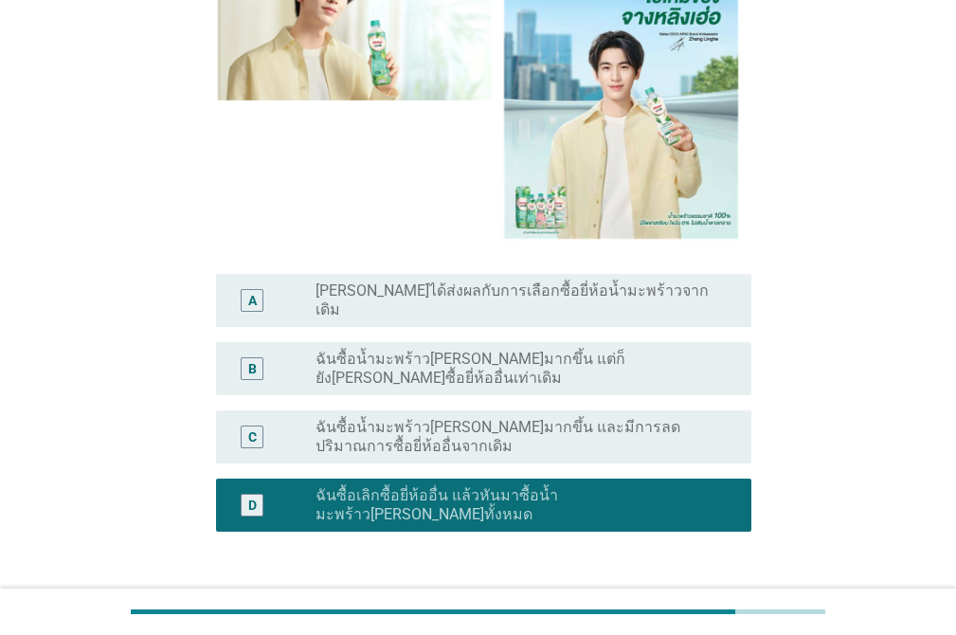
scroll to position [343, 0]
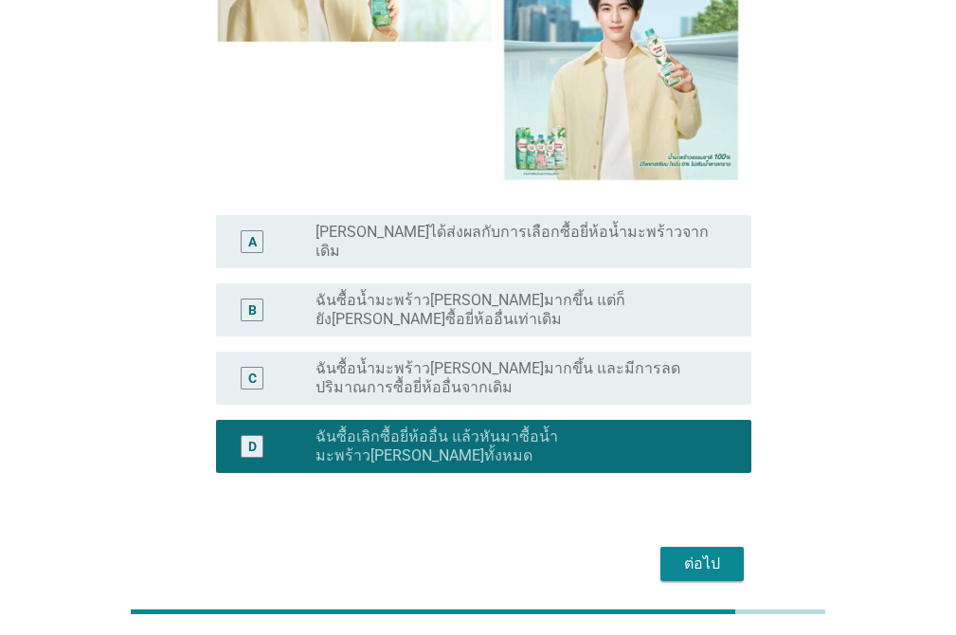
click at [688, 552] on div "ต่อไป" at bounding box center [701, 563] width 53 height 23
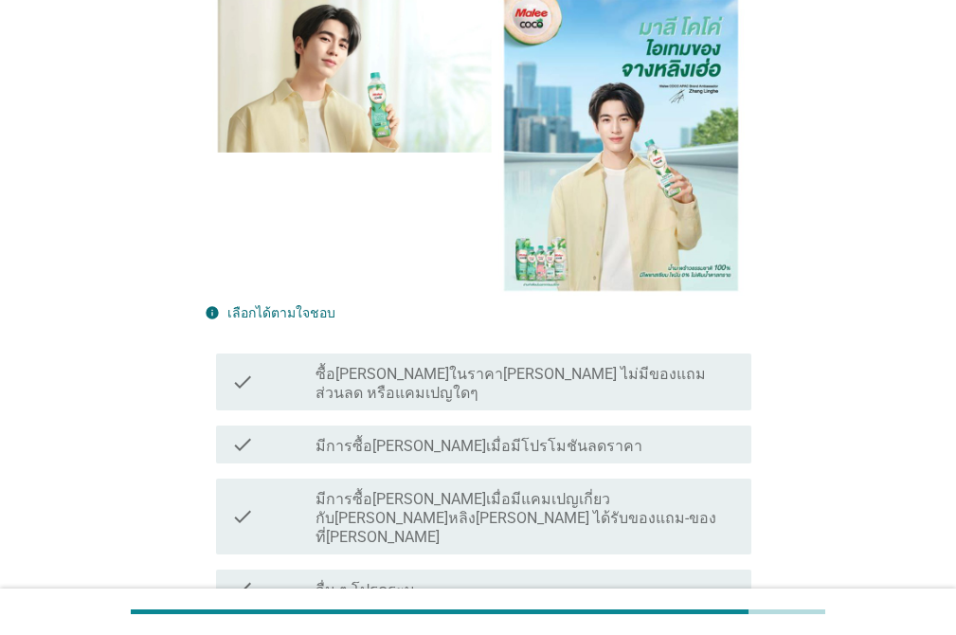
scroll to position [442, 0]
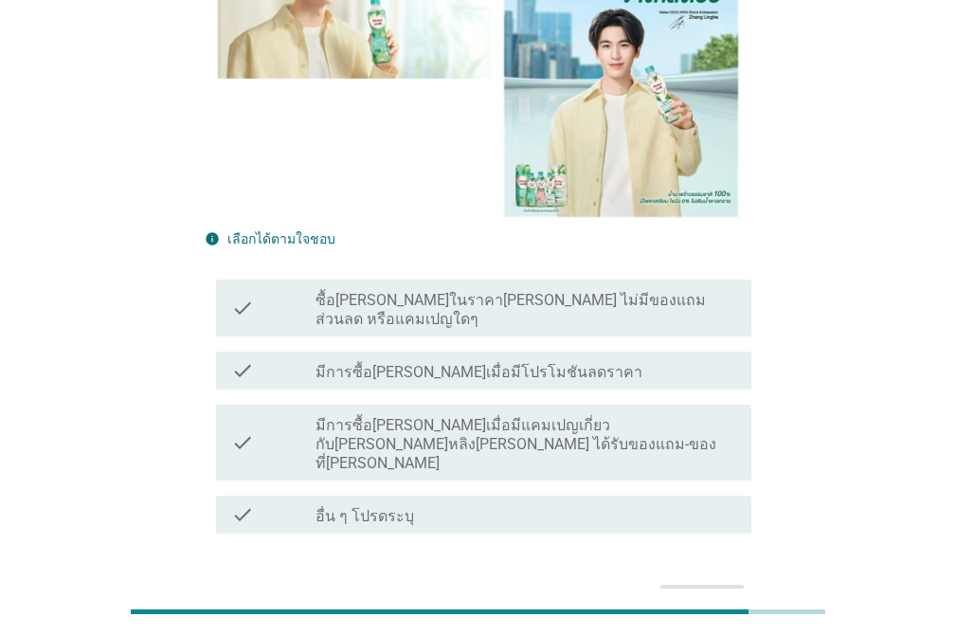
click at [593, 416] on label "มีการซื้อมาลีโคโค่เมื่อมีแคมเปญเกี่ยวกับจางหลิงเฮ่อ เช่น ได้รับของแถม-ของที่ระล…" at bounding box center [525, 444] width 421 height 57
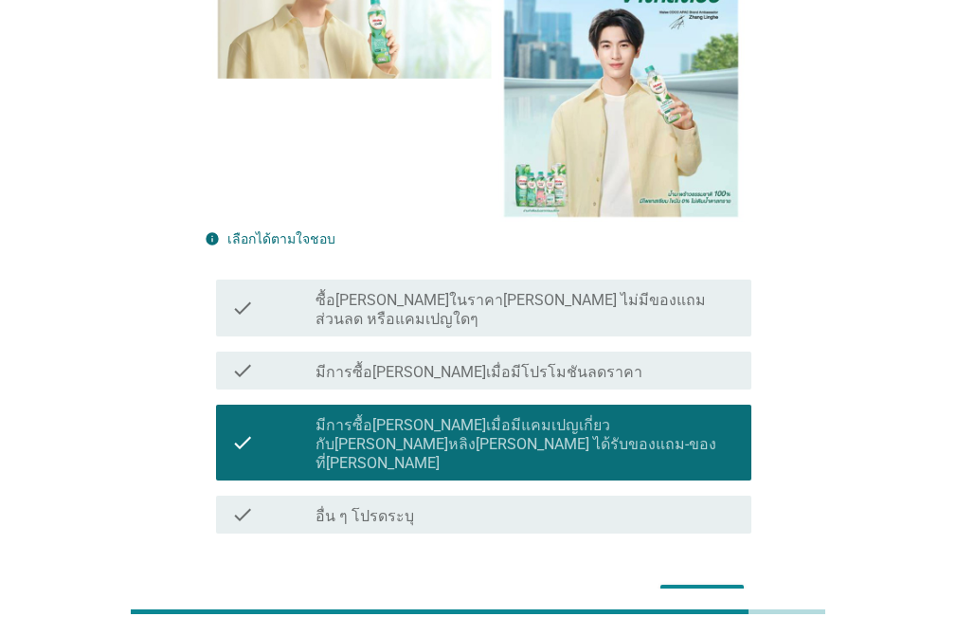
click at [594, 291] on label "ซื้อมาลีโคโค่ในราคาปกติ ไม่มีของแถม ส่วนลด หรือแคมเปญใดๆ" at bounding box center [525, 310] width 421 height 38
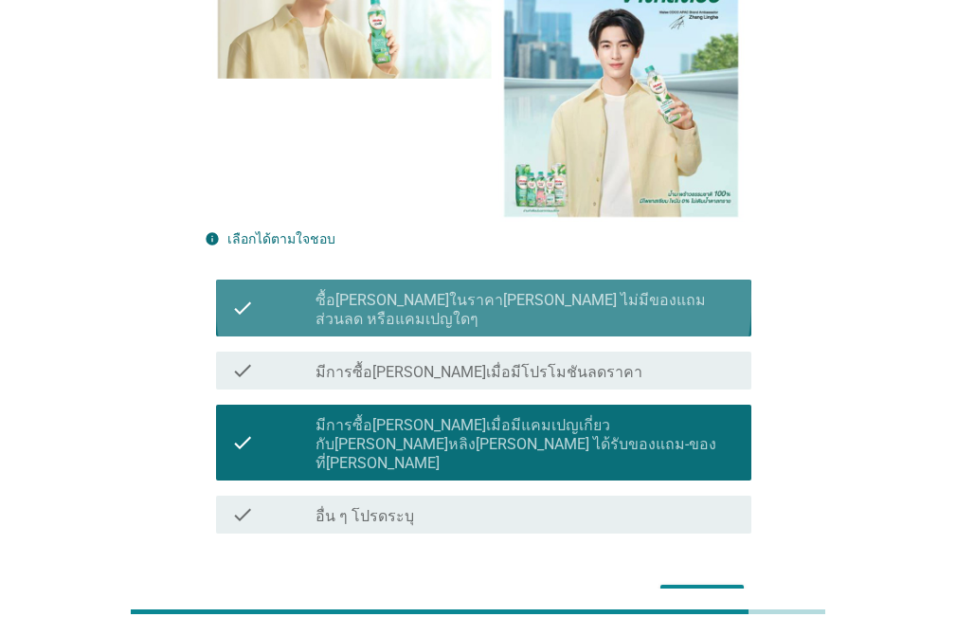
click at [596, 344] on div "check check_box_outline_blank มีการซื้อมาลีโคโค่เมื่อมีโปรโมชันลดราคา" at bounding box center [478, 370] width 547 height 53
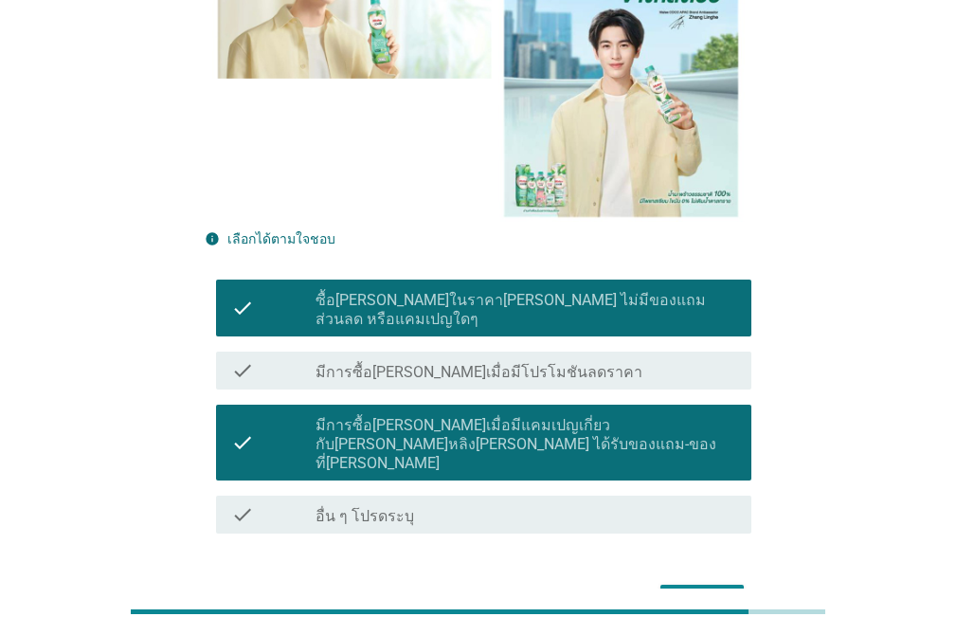
click at [594, 359] on div "check_box_outline_blank มีการซื้อมาลีโคโค่เมื่อมีโปรโมชันลดราคา" at bounding box center [525, 370] width 421 height 23
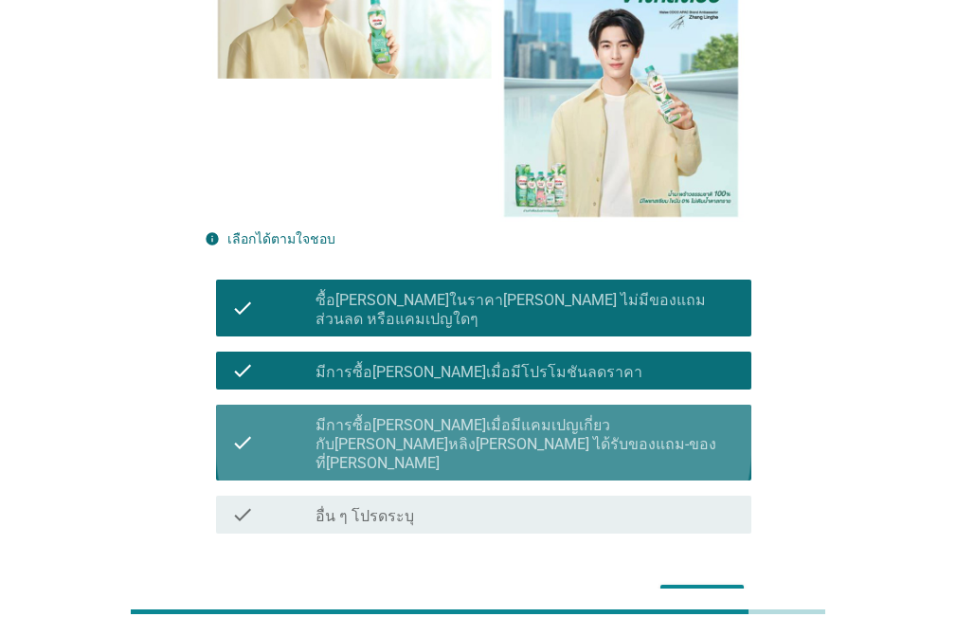
click at [606, 416] on label "มีการซื้อมาลีโคโค่เมื่อมีแคมเปญเกี่ยวกับจางหลิงเฮ่อ เช่น ได้รับของแถม-ของที่ระล…" at bounding box center [525, 444] width 421 height 57
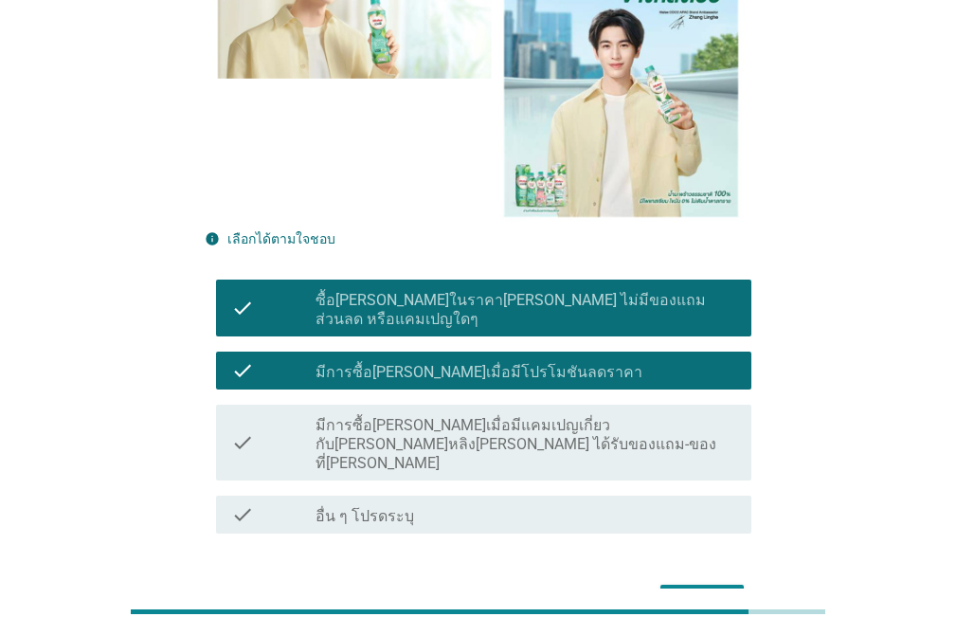
click at [724, 585] on button "ต่อไป" at bounding box center [701, 602] width 83 height 34
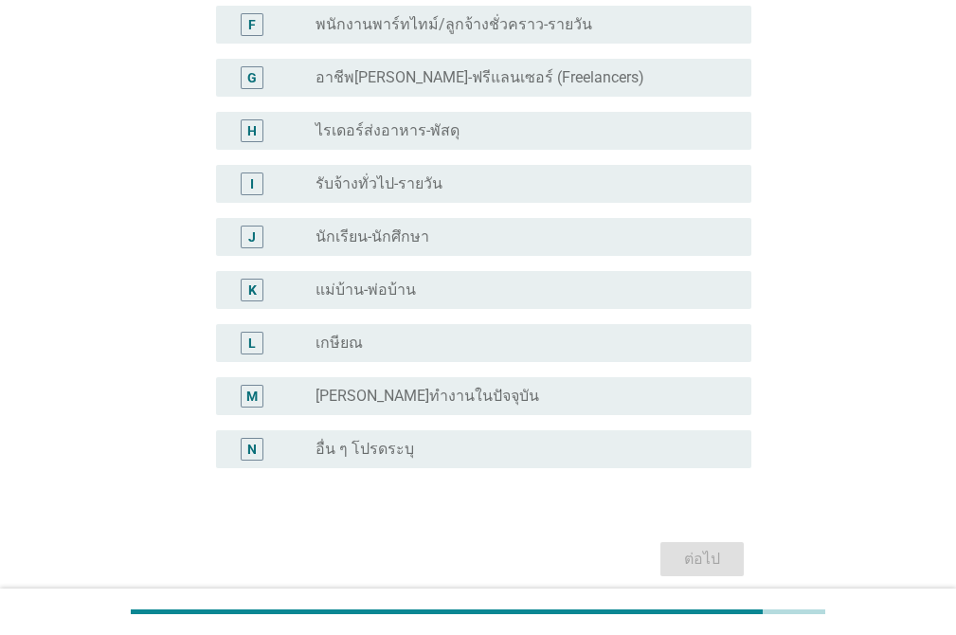
scroll to position [0, 0]
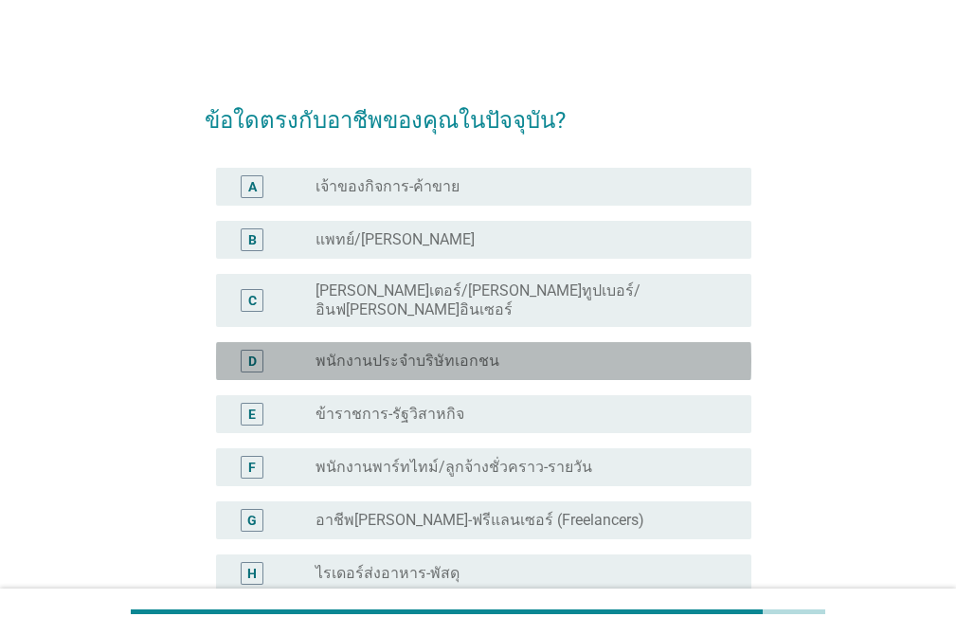
click at [651, 351] on div "radio_button_unchecked พนักงานประจำบริษัทเอกชน" at bounding box center [517, 360] width 405 height 19
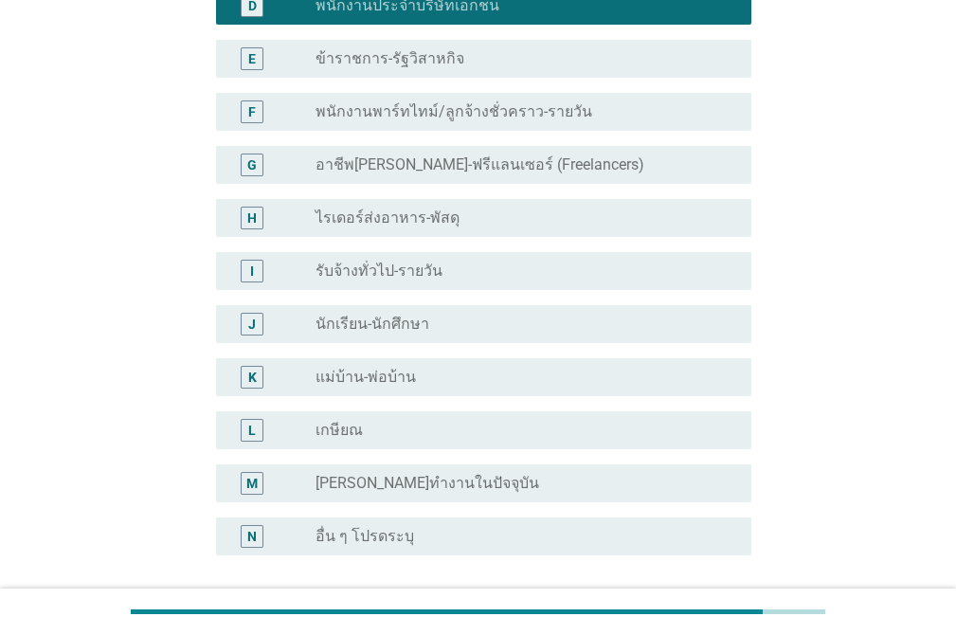
scroll to position [504, 0]
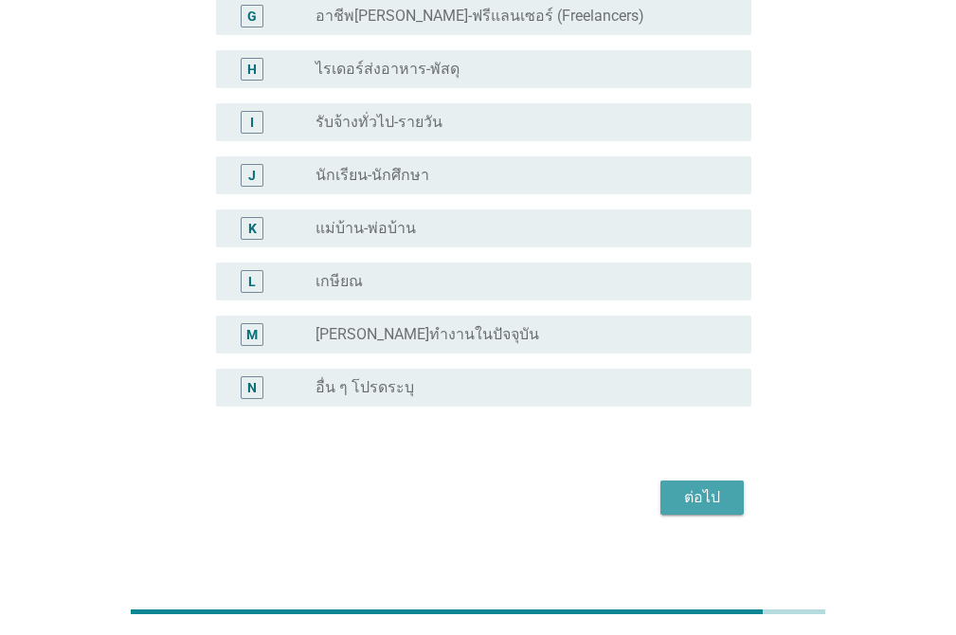
click at [702, 486] on div "ต่อไป" at bounding box center [701, 497] width 53 height 23
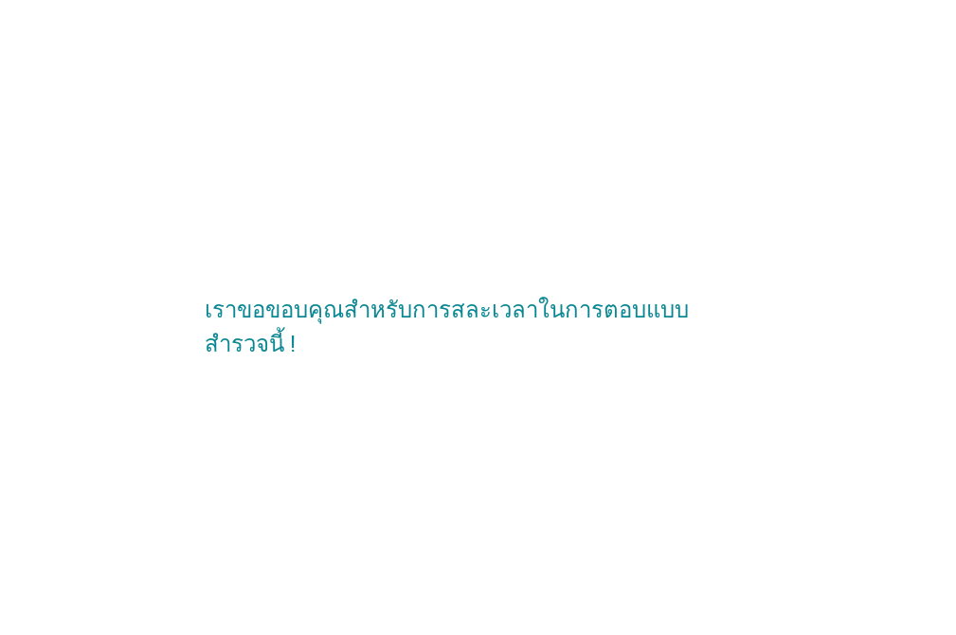
scroll to position [0, 0]
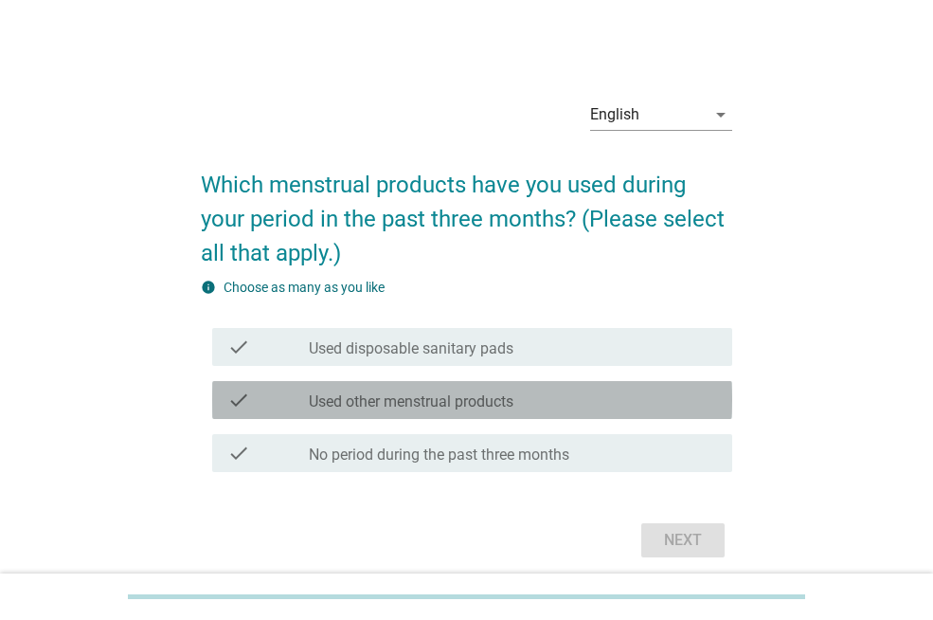
click at [557, 416] on div "check check_box_outline_blank Used other menstrual products" at bounding box center [472, 400] width 520 height 38
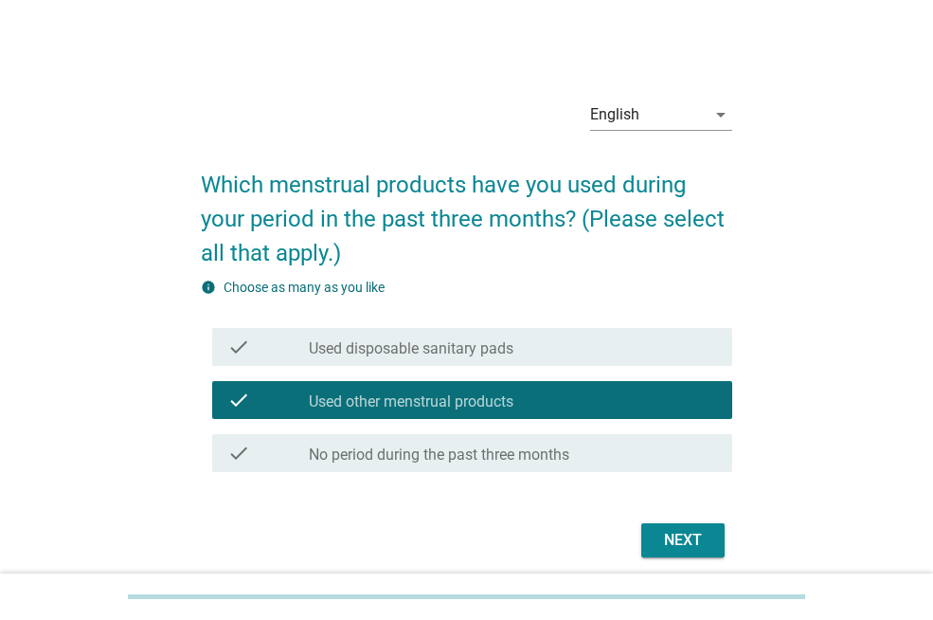
click at [675, 532] on div "Next" at bounding box center [683, 540] width 53 height 23
